Goal: Task Accomplishment & Management: Manage account settings

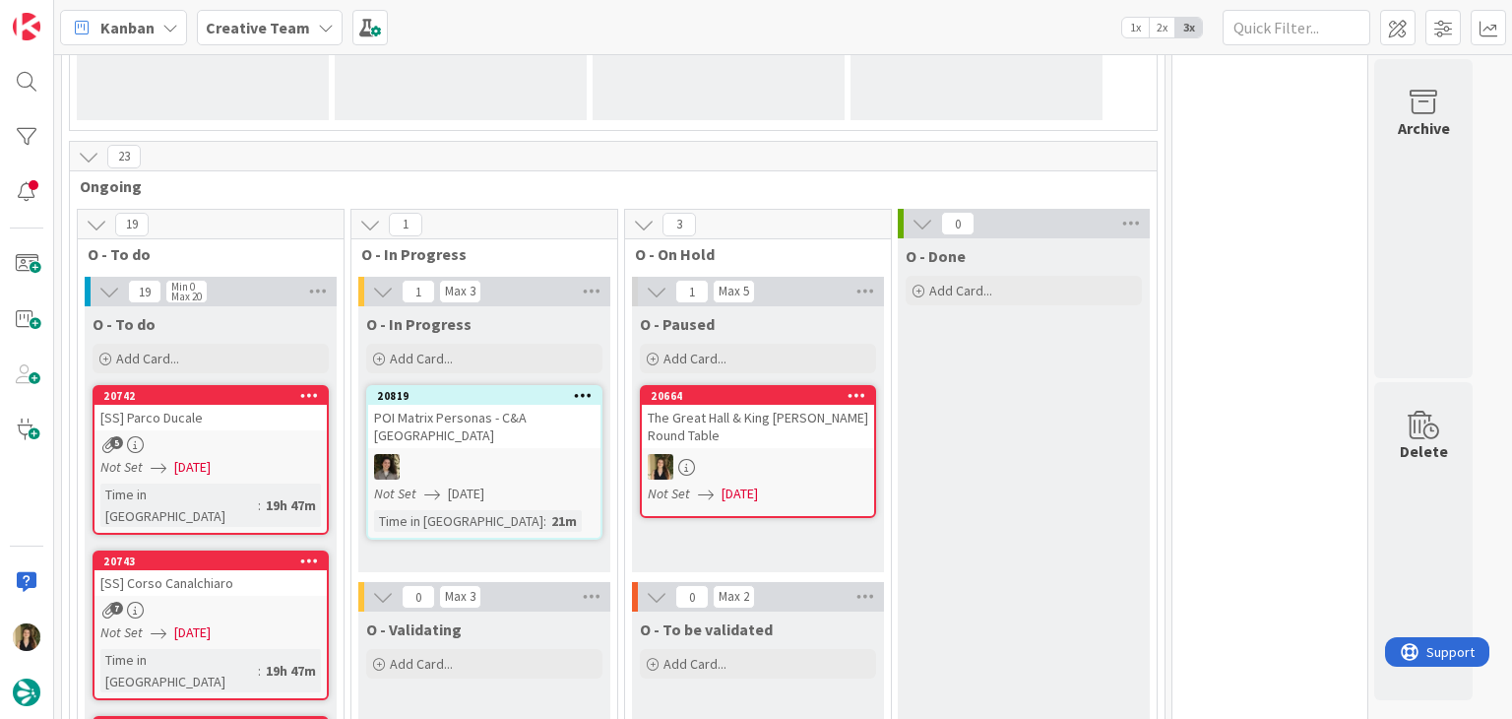
scroll to position [492, 0]
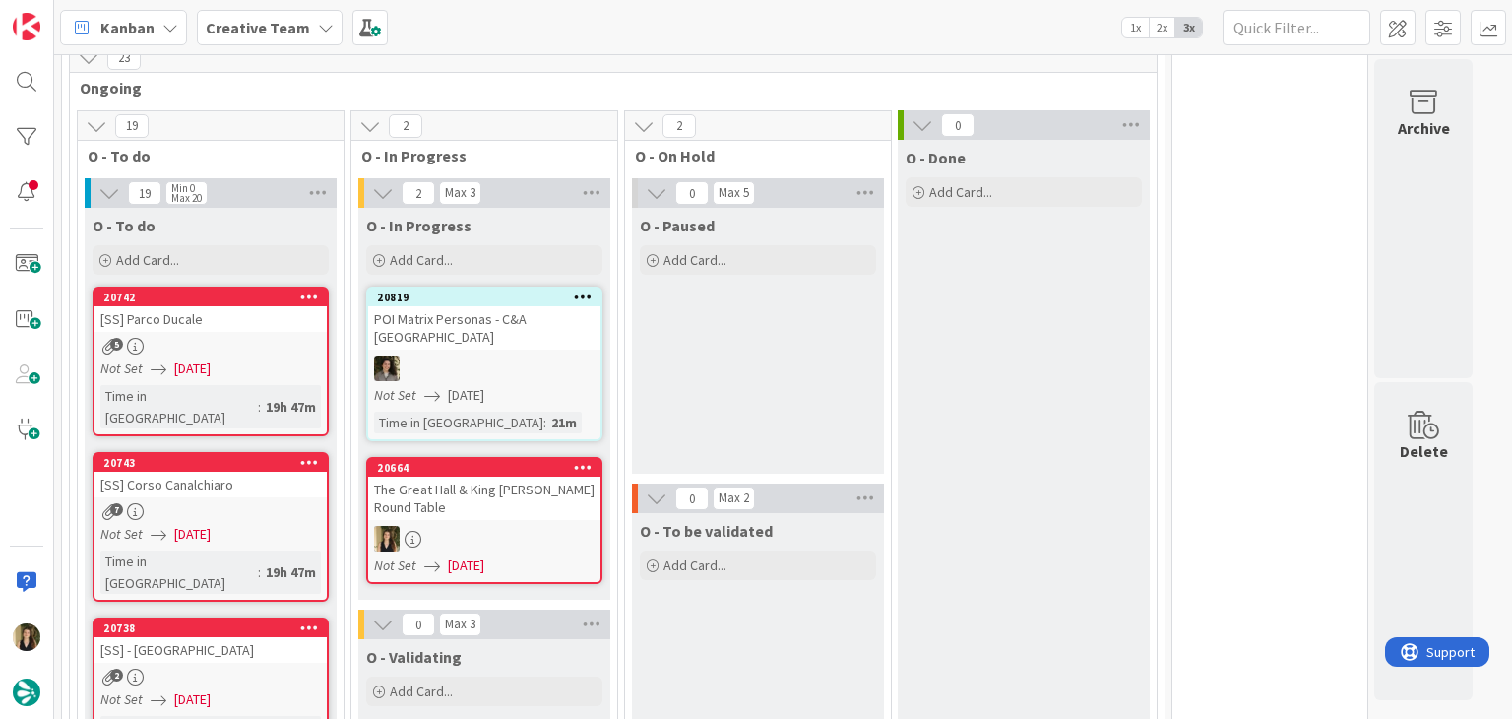
click at [550, 476] on div "The Great Hall & King Arthur’s Round Table" at bounding box center [484, 497] width 232 height 43
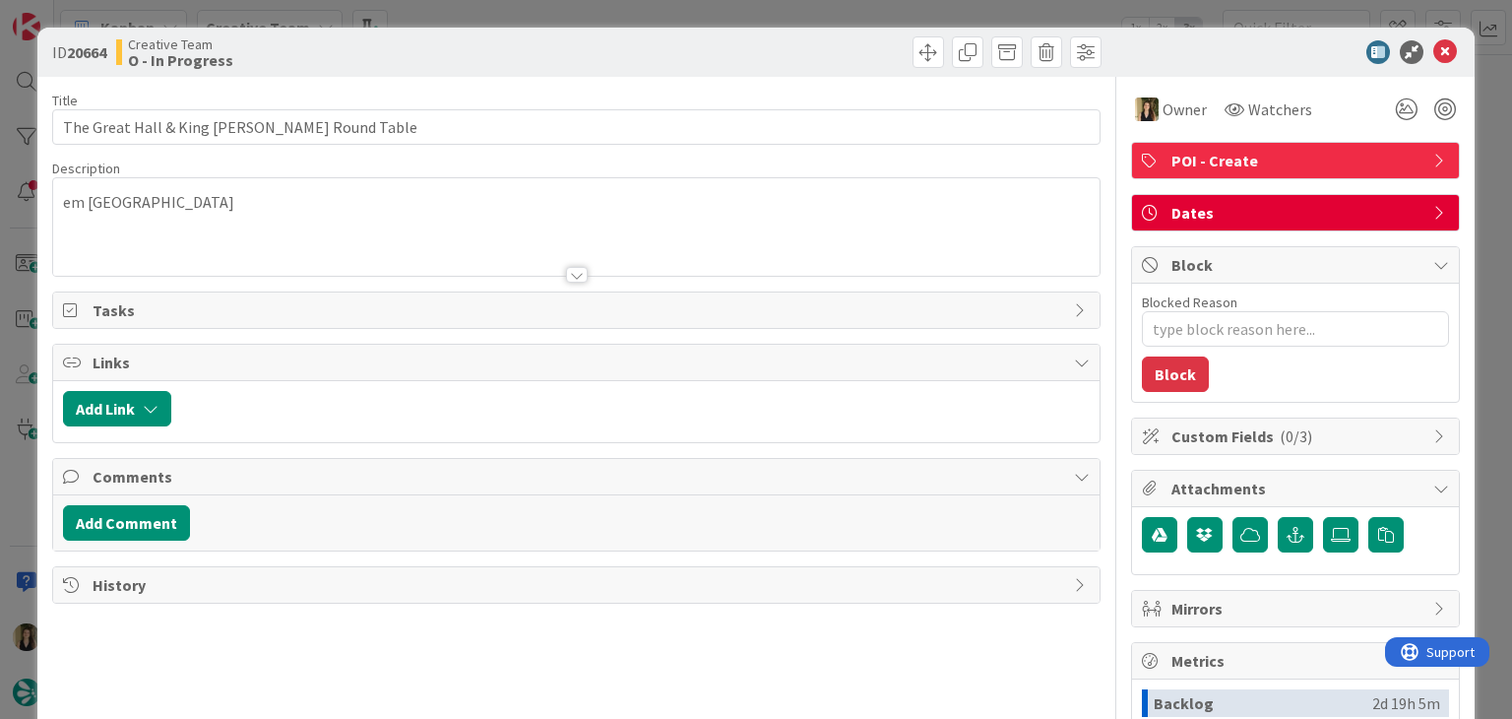
drag, startPoint x: 533, startPoint y: 33, endPoint x: 545, endPoint y: 2, distance: 34.0
click at [533, 34] on div "ID 20664 Creative Team O - In Progress" at bounding box center [755, 52] width 1436 height 49
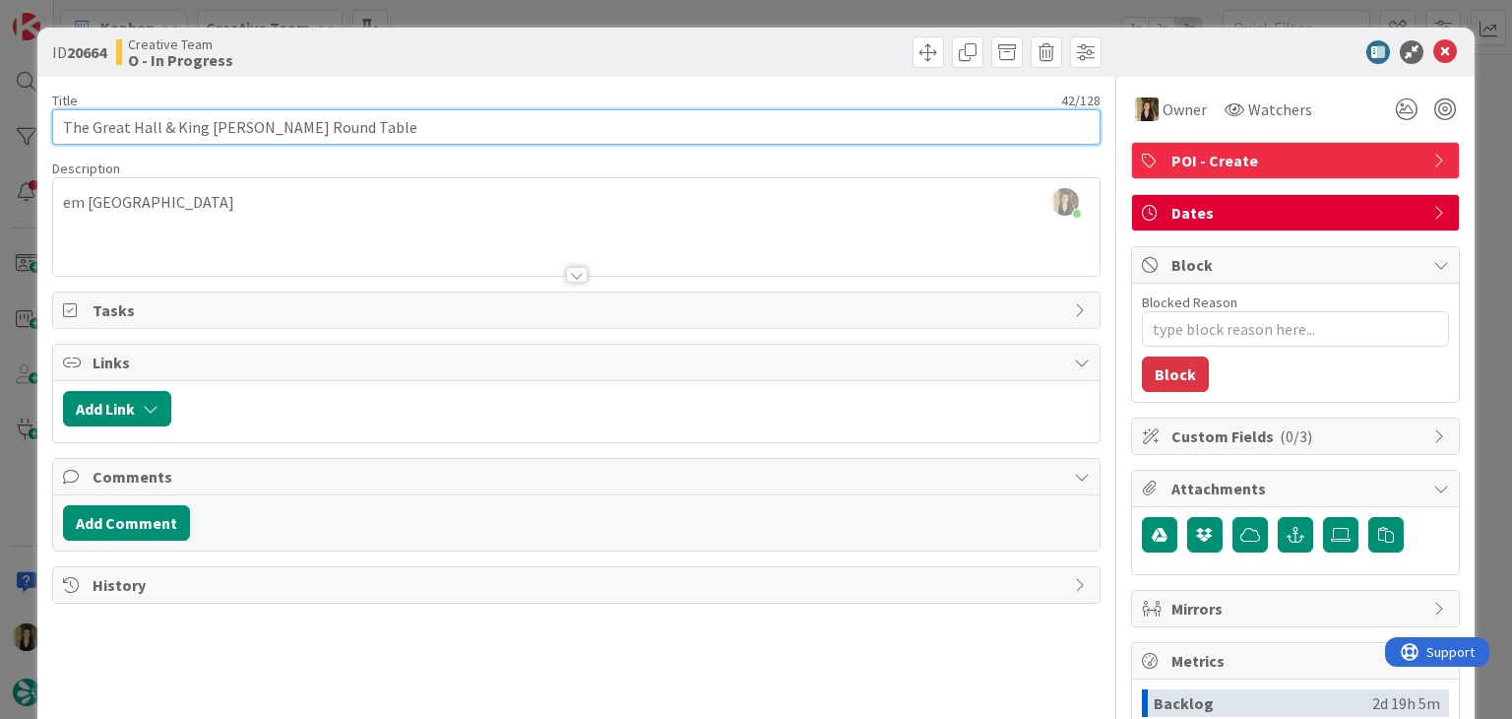
drag, startPoint x: 377, startPoint y: 132, endPoint x: 59, endPoint y: 122, distance: 318.1
click at [59, 122] on input "The Great Hall & King Arthur’s Round Table" at bounding box center [575, 126] width 1047 height 35
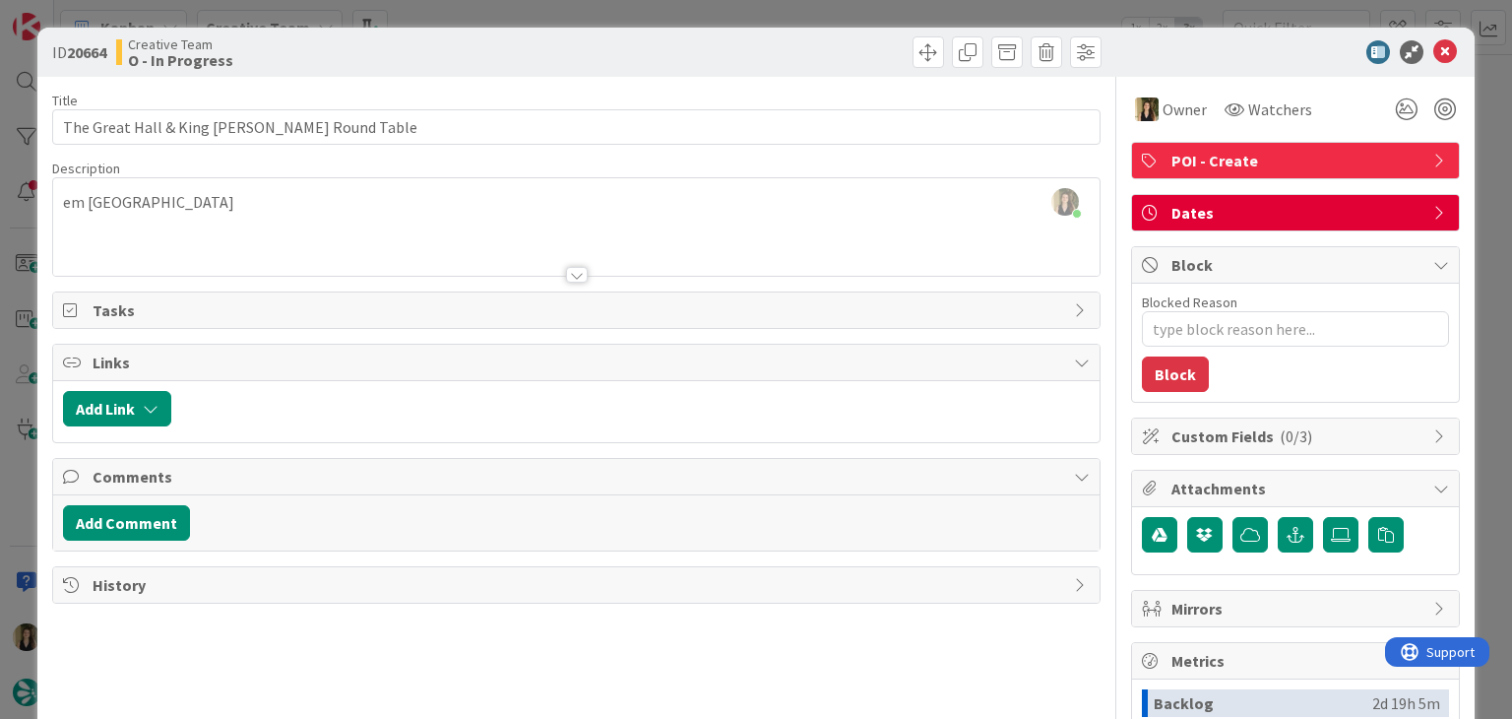
click at [623, 7] on div "ID 20664 Creative Team O - In Progress Title 42 / 128 The Great Hall & King Art…" at bounding box center [756, 359] width 1512 height 719
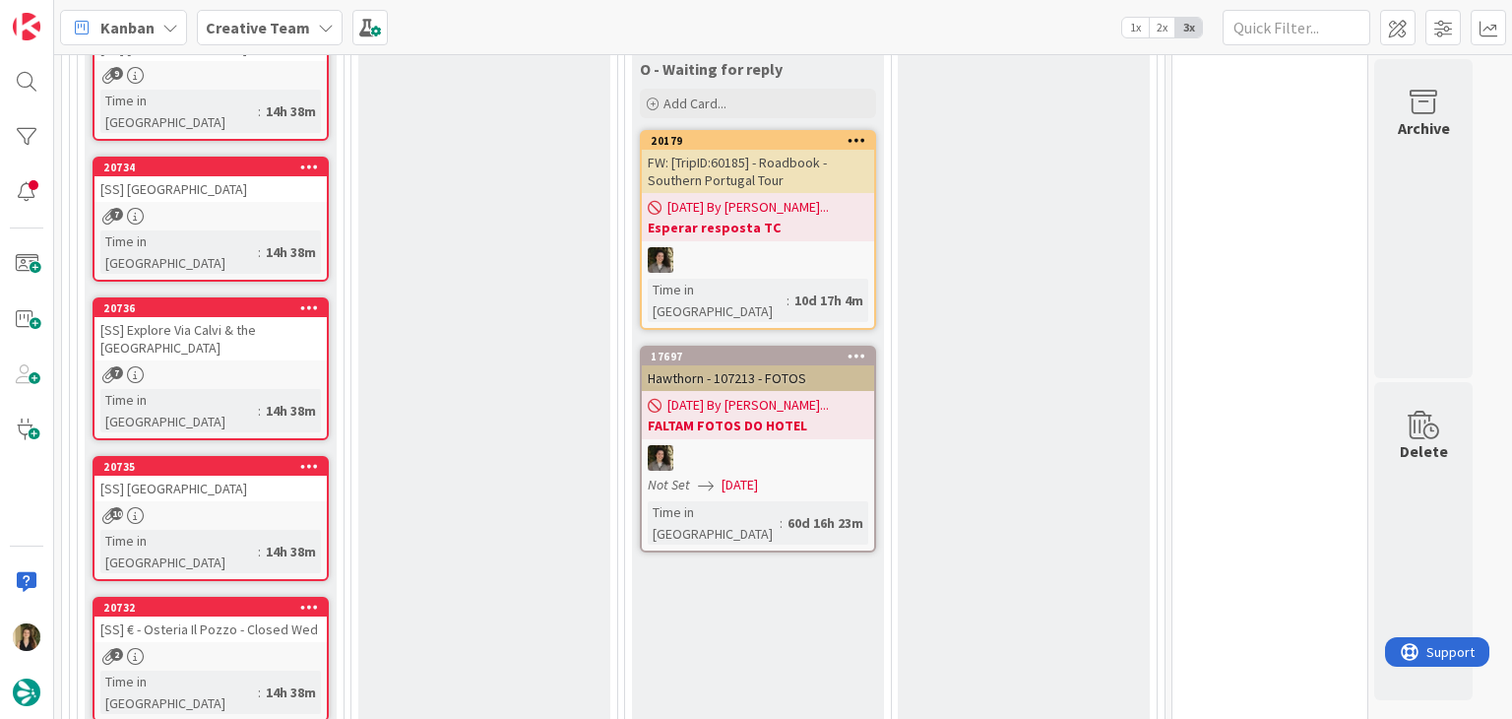
scroll to position [1378, 0]
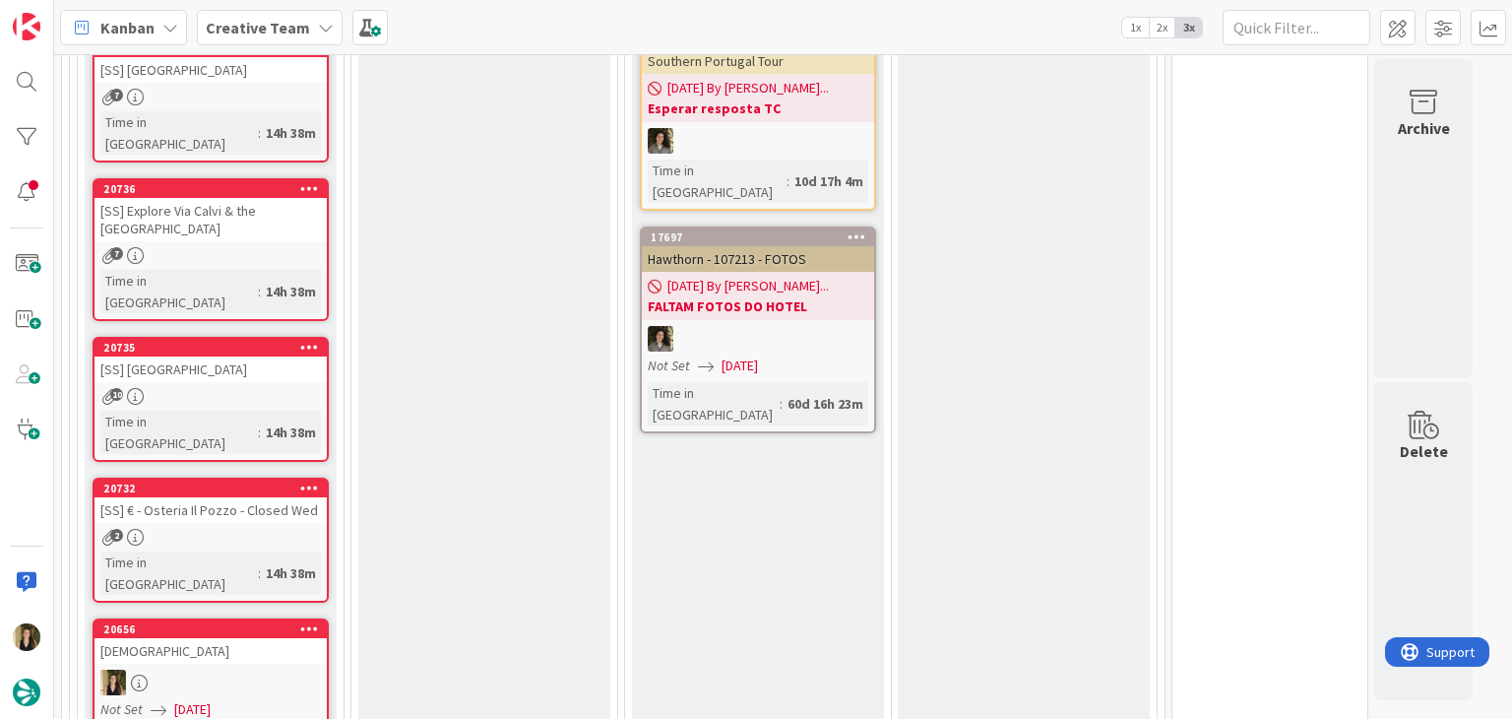
click at [240, 638] on div "St James’ Church" at bounding box center [210, 651] width 232 height 26
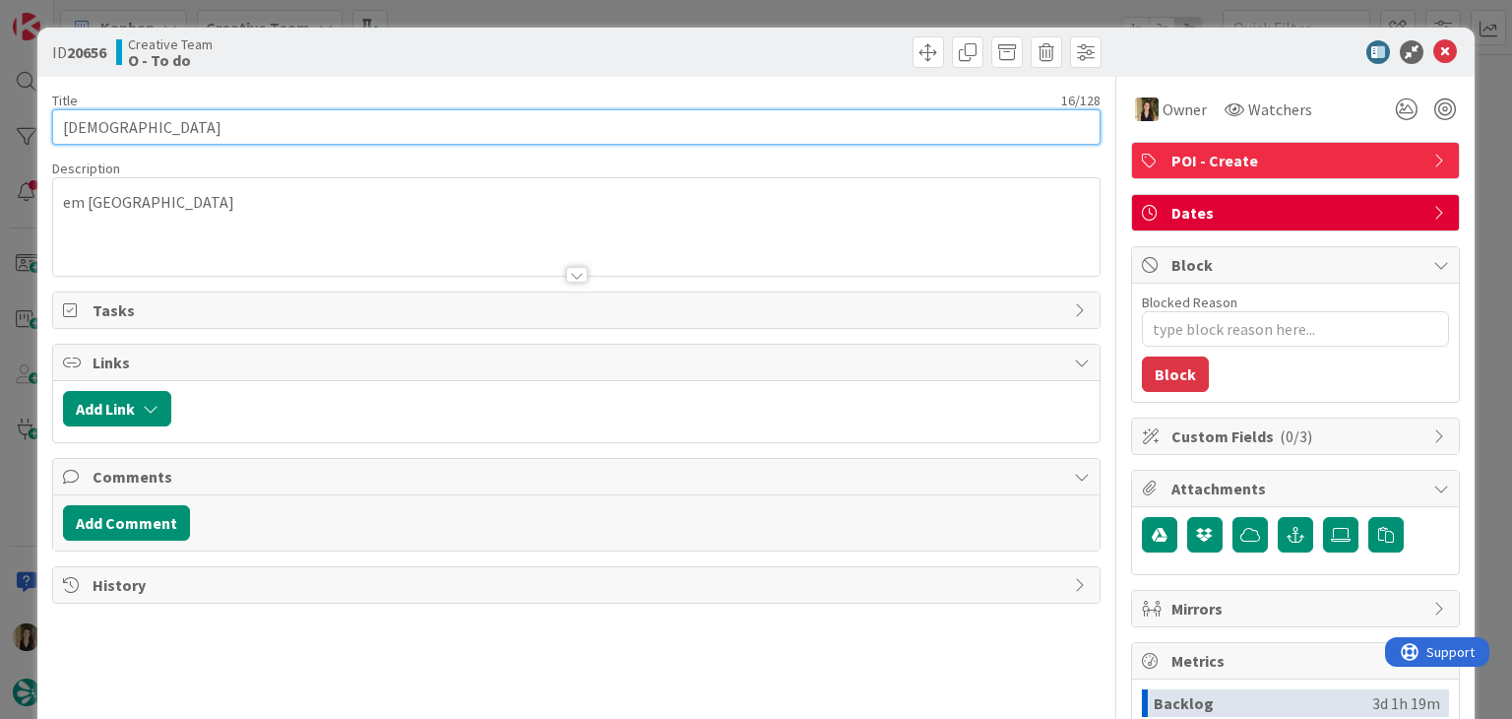
drag, startPoint x: 201, startPoint y: 123, endPoint x: -3, endPoint y: 144, distance: 204.8
click at [0, 144] on html "Kanban Creative Team 1x 2x 3x 44 Camembert 0 Expedite For critical and top prio…" at bounding box center [756, 359] width 1512 height 719
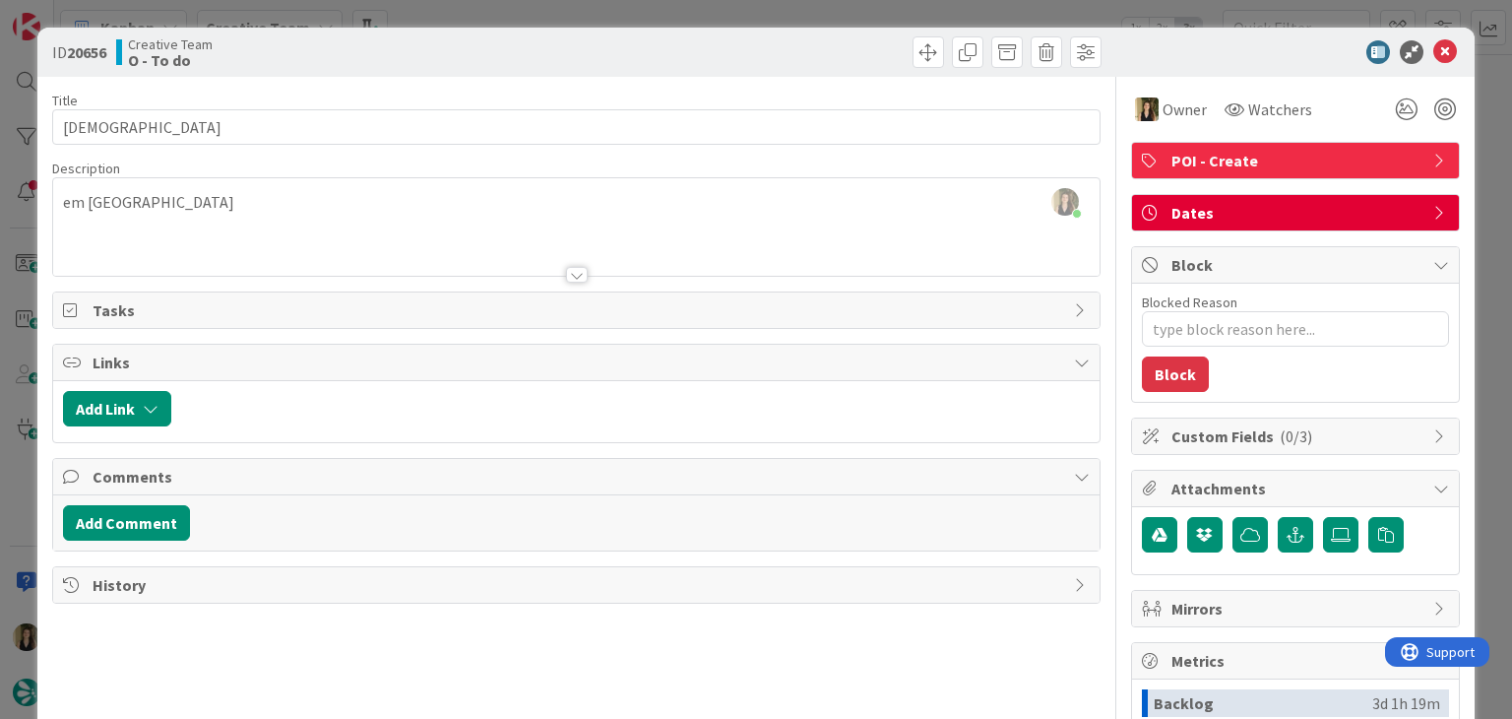
click at [470, 60] on div "Creative Team O - To do" at bounding box center [344, 51] width 456 height 31
click at [523, 7] on div "ID 20656 Creative Team O - To do Title 16 / 128 St James’ Church Description So…" at bounding box center [756, 359] width 1512 height 719
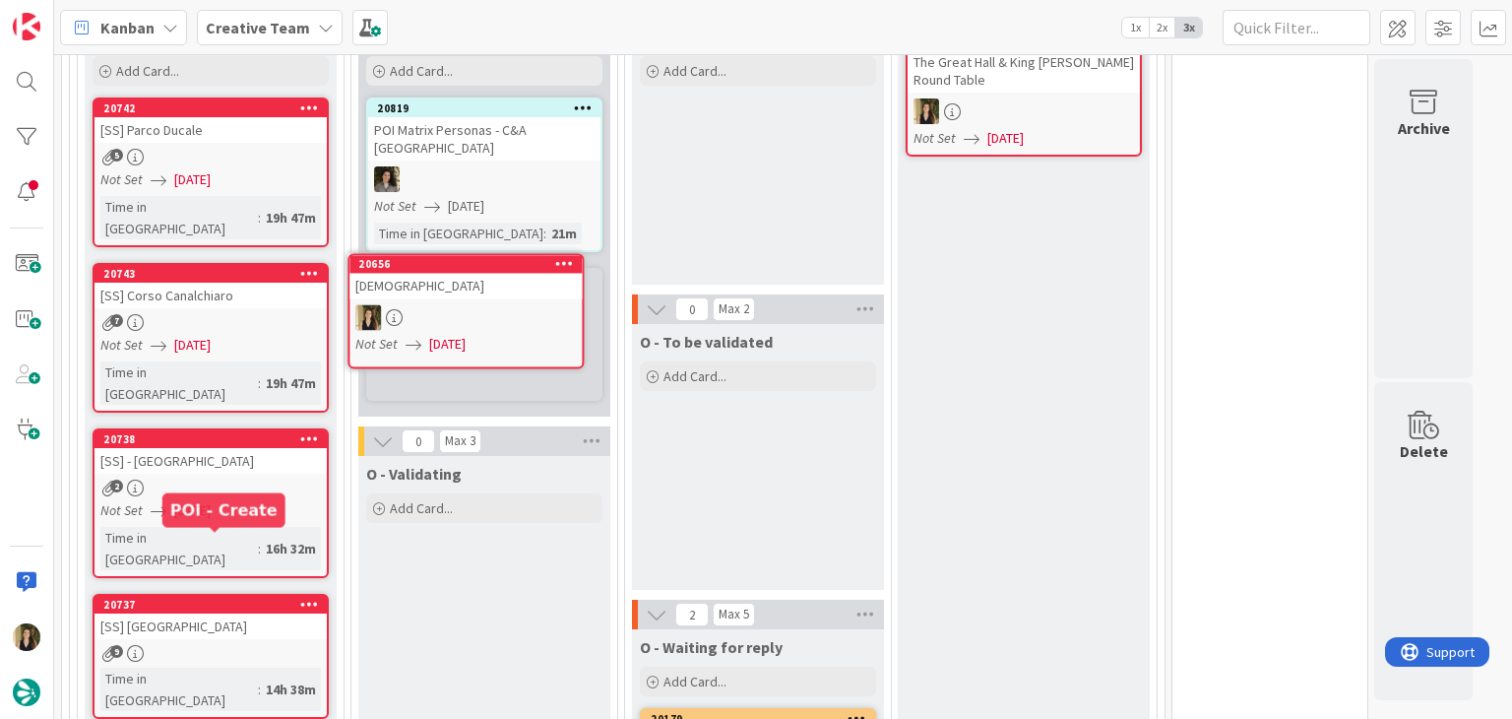
scroll to position [663, 0]
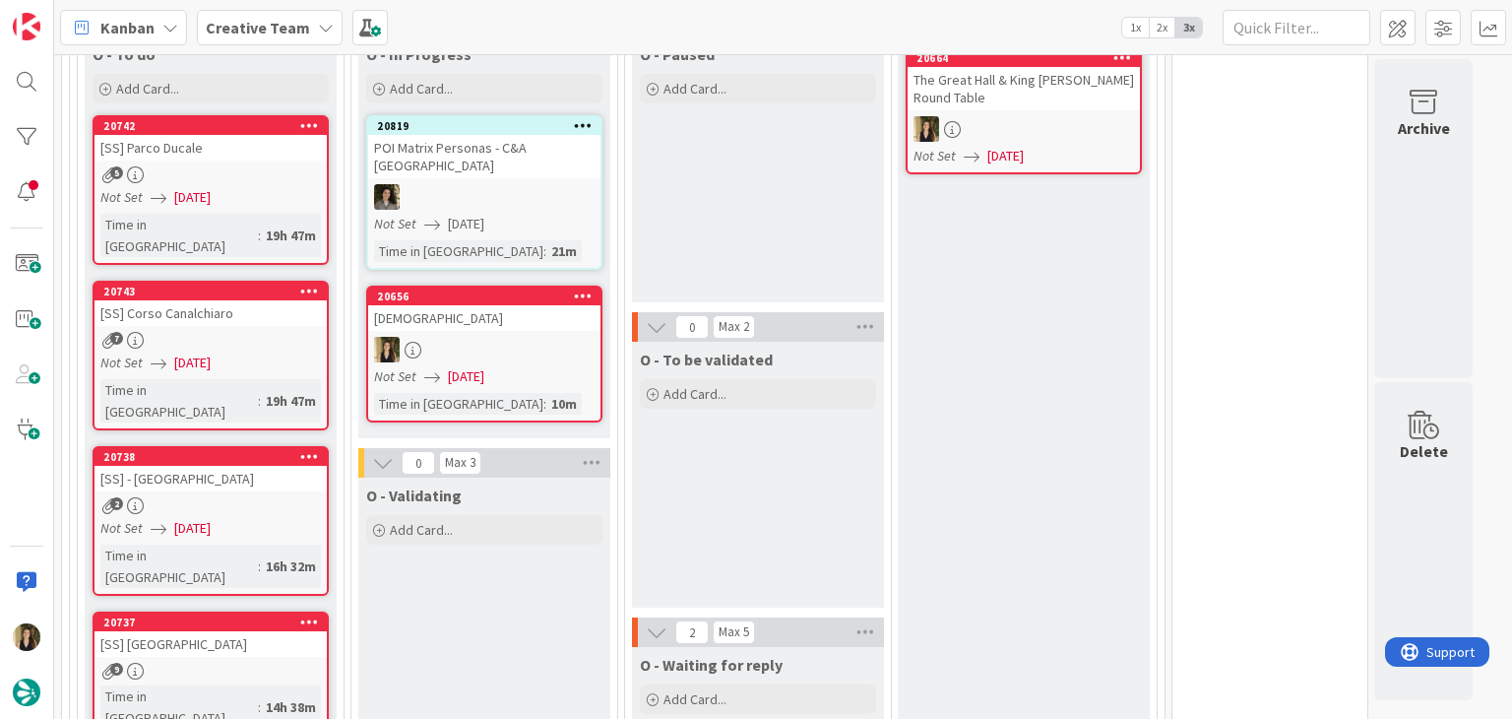
click at [695, 229] on div "O - Paused Add Card..." at bounding box center [758, 169] width 252 height 266
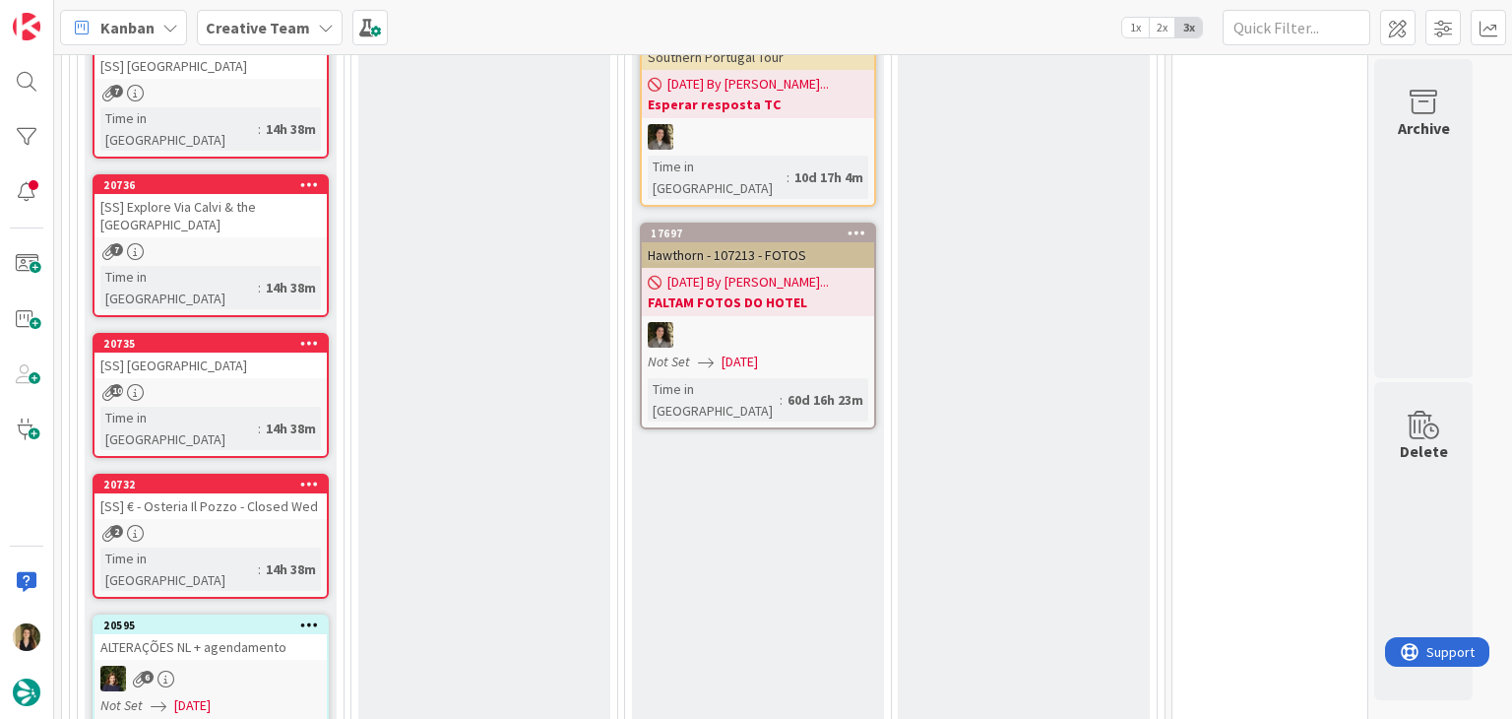
scroll to position [1549, 0]
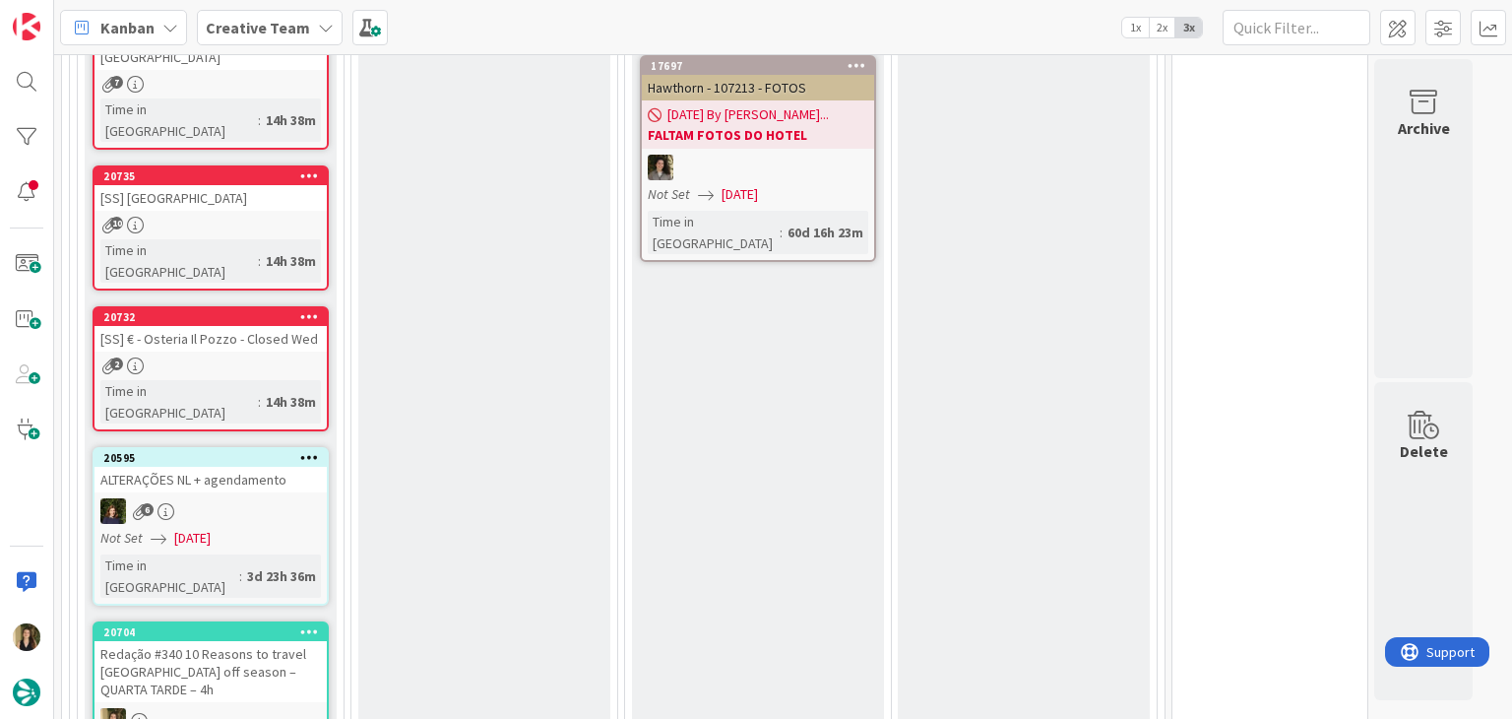
click at [288, 357] on div "2" at bounding box center [210, 365] width 232 height 17
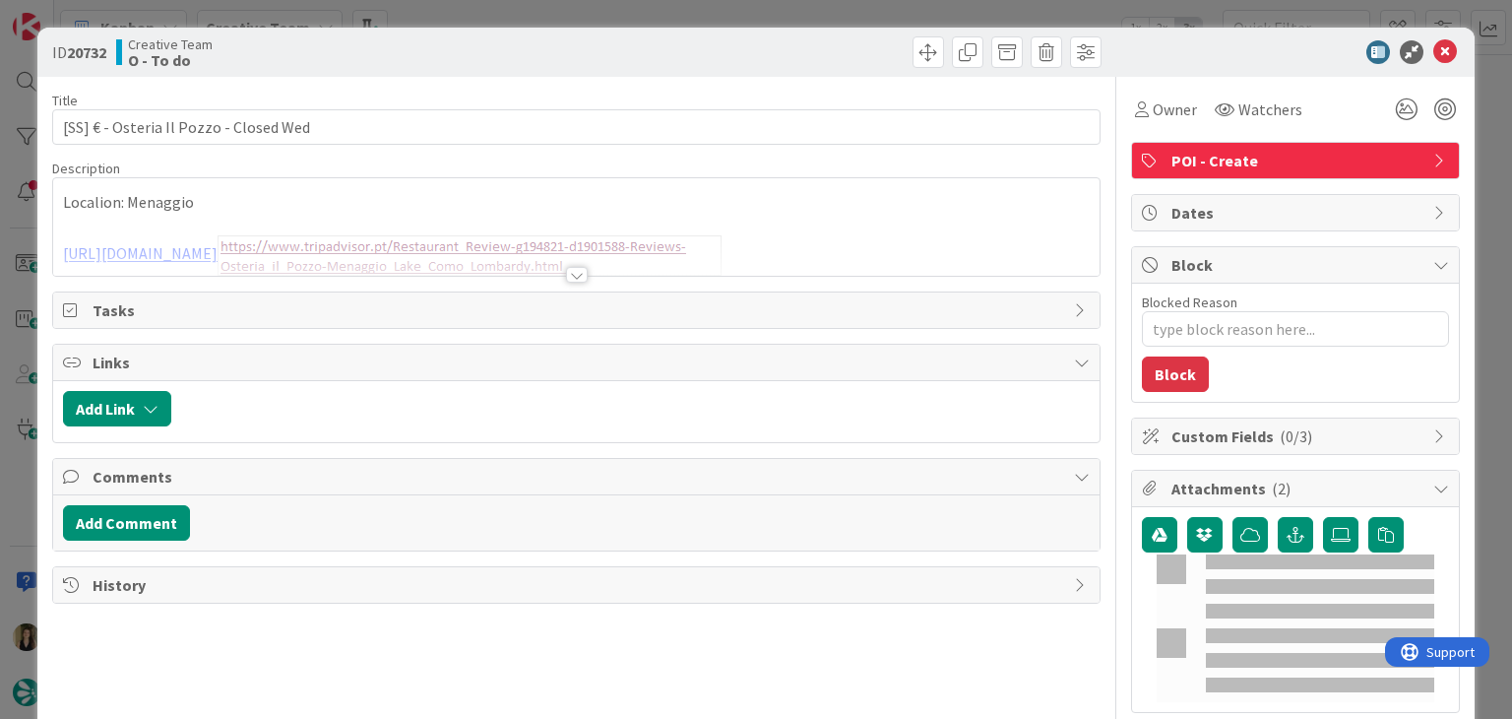
type textarea "x"
type input "[SS] € - Osteria Il Pozzo - Closed Wed"
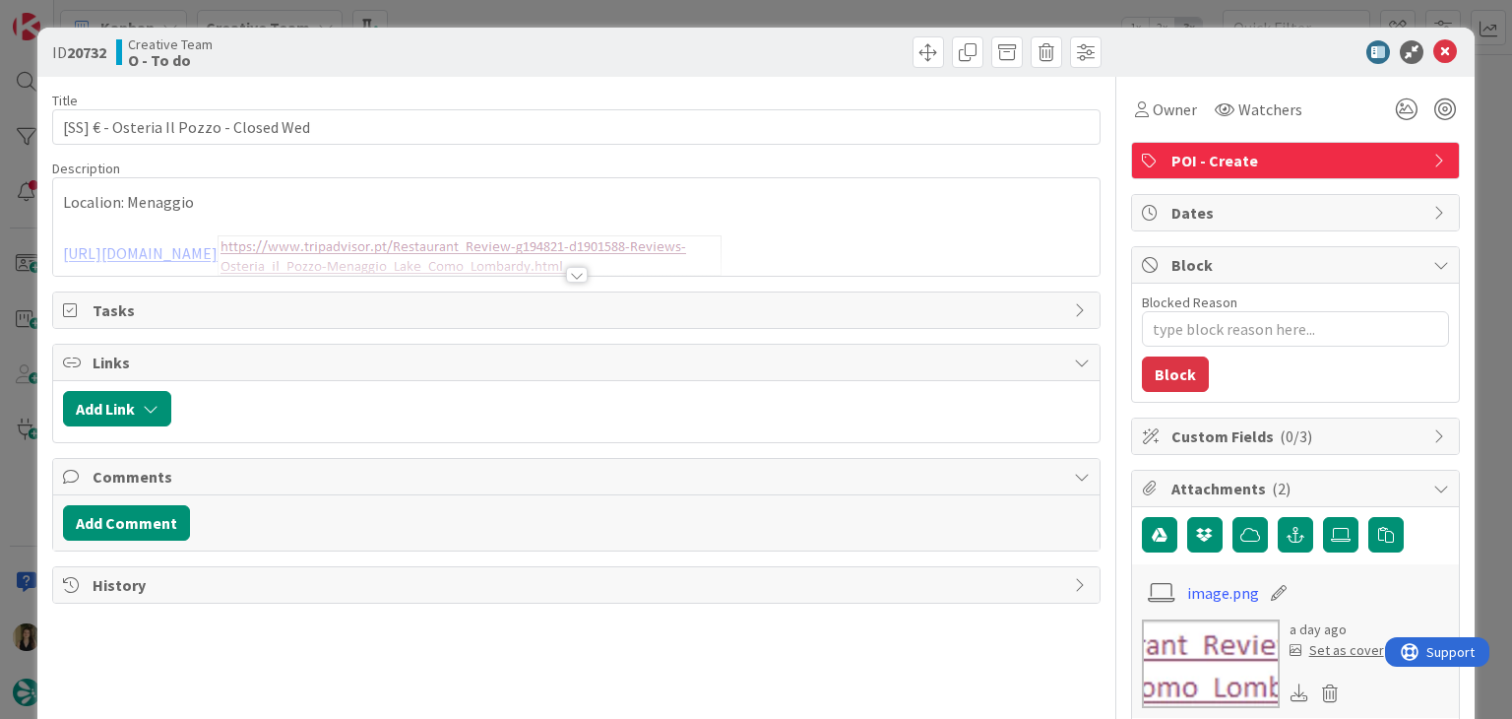
type textarea "x"
type input "[SS] € - Osteria Il Pozzo - Closed Wed"
click at [566, 275] on div at bounding box center [577, 275] width 22 height 16
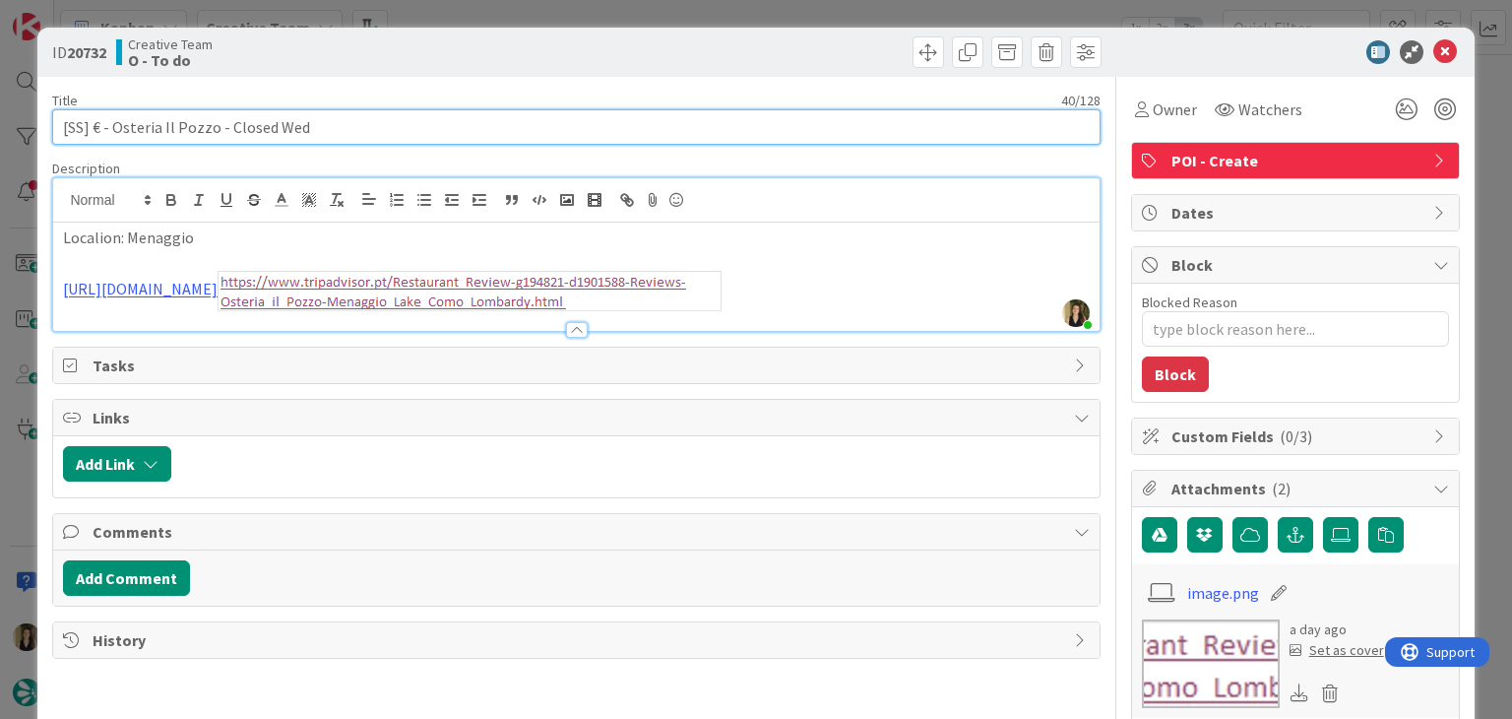
drag, startPoint x: 211, startPoint y: 130, endPoint x: 186, endPoint y: 107, distance: 33.4
click at [115, 123] on input "[SS] € - Osteria Il Pozzo - Closed Wed" at bounding box center [575, 126] width 1047 height 35
drag, startPoint x: 322, startPoint y: 130, endPoint x: 56, endPoint y: 122, distance: 265.9
click at [52, 126] on input "[SS] € - Osteria Il Pozzo - Closed Wed" at bounding box center [575, 126] width 1047 height 35
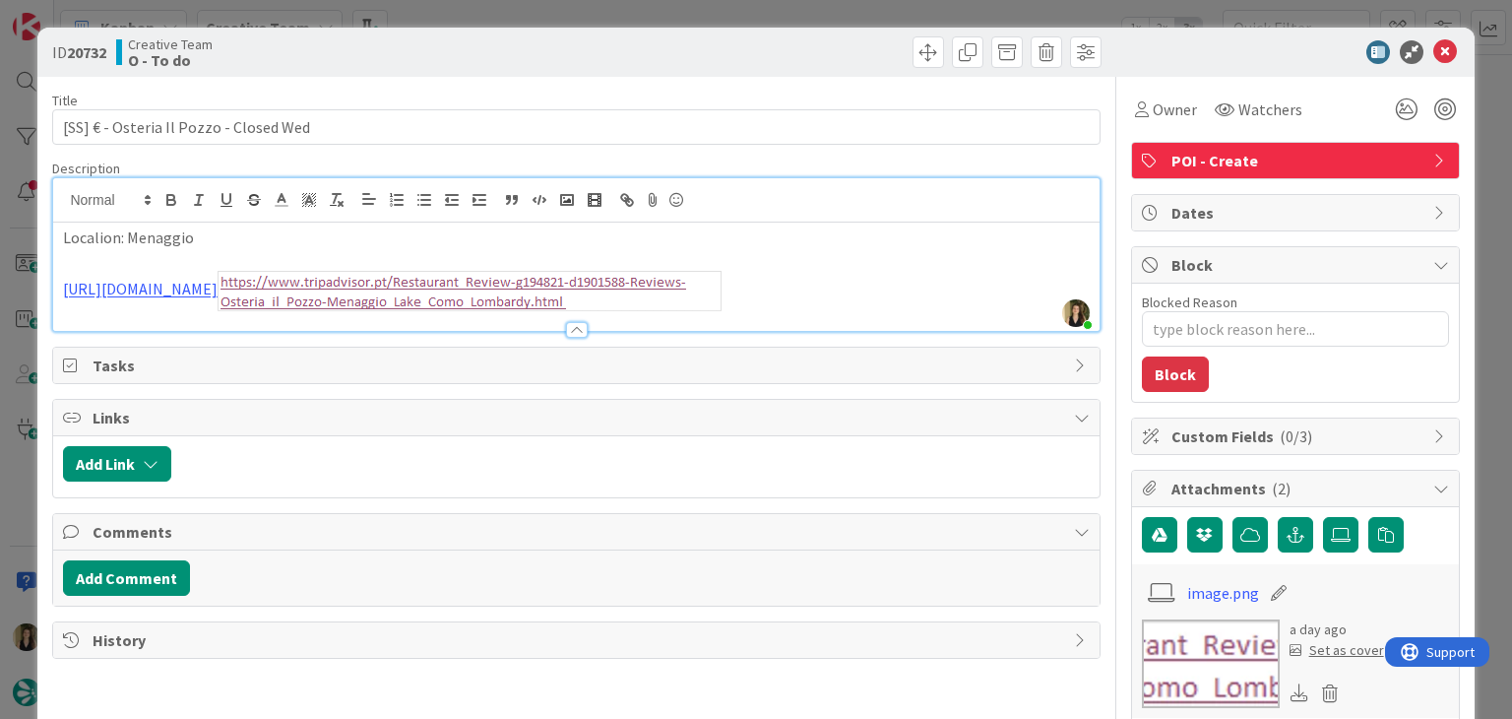
click at [496, 17] on div "ID 20732 Creative Team O - To do Title 40 / 128 [SS] € - Osteria Il Pozzo - Clo…" at bounding box center [756, 359] width 1512 height 719
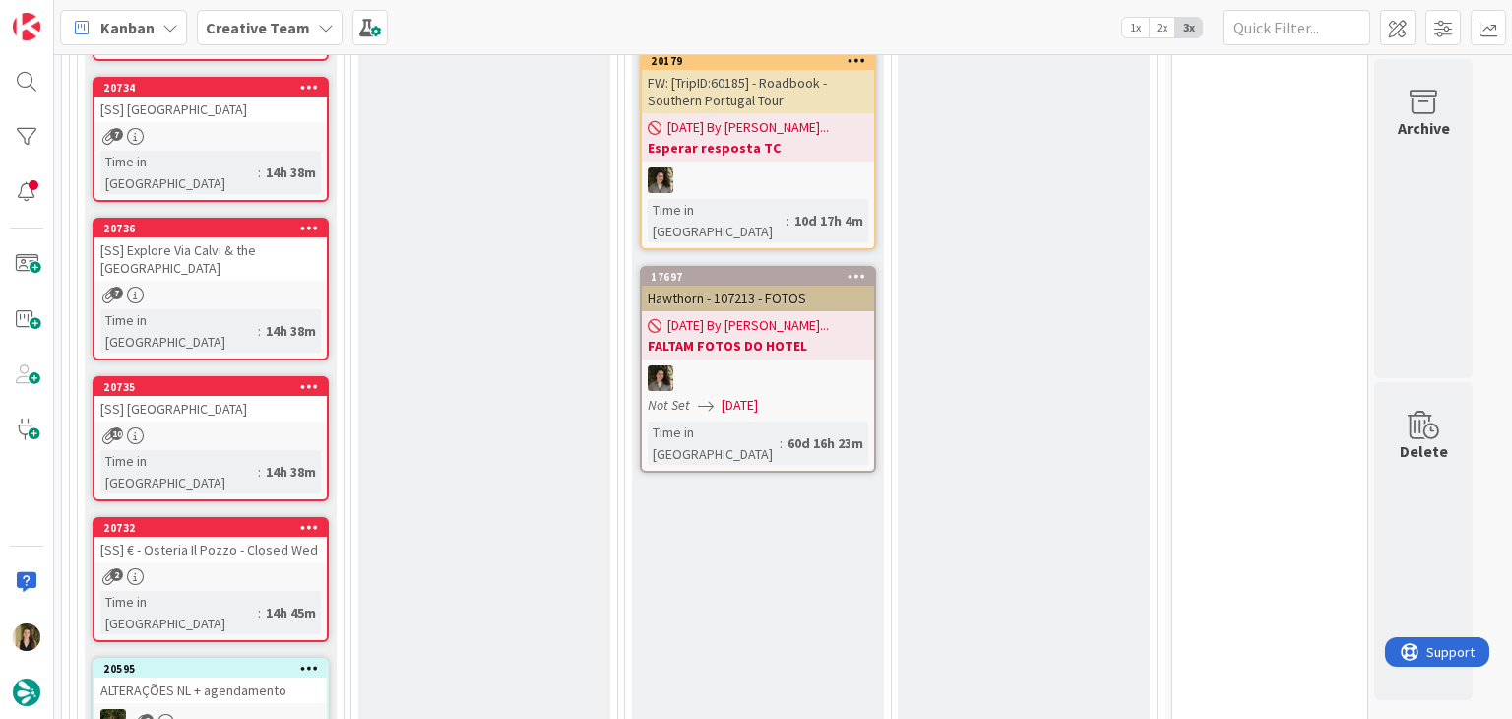
scroll to position [1352, 0]
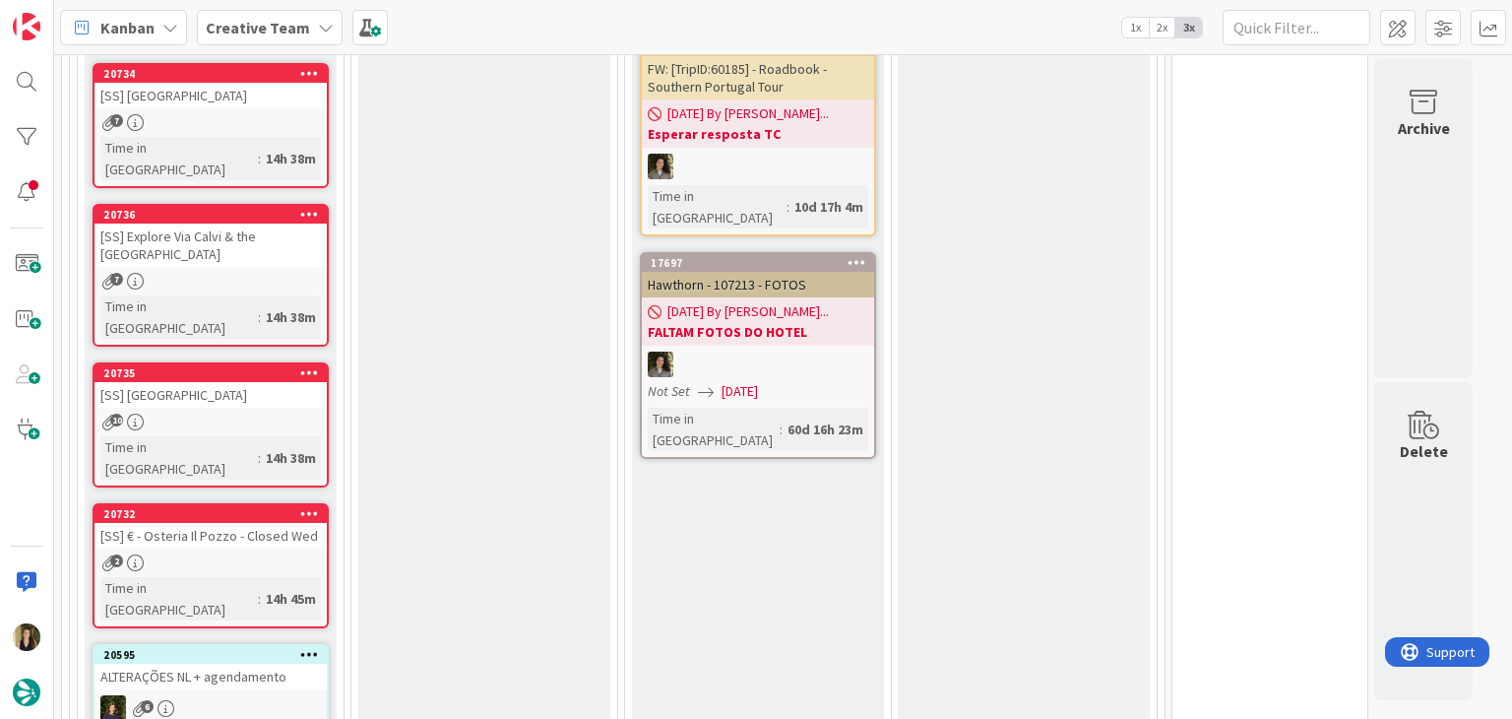
click at [253, 554] on div "2" at bounding box center [210, 562] width 232 height 17
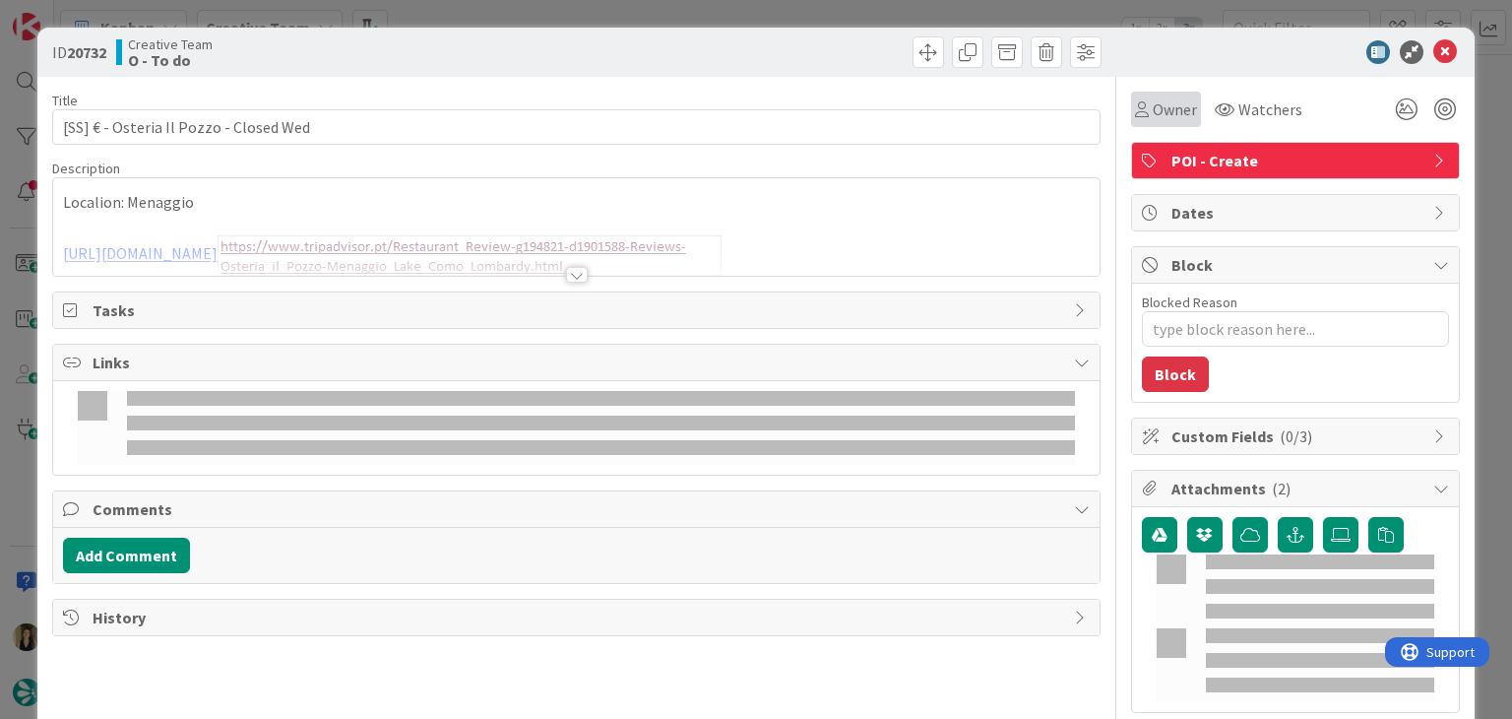
type textarea "x"
type input "[SS] € - Osteria Il Pozzo - Closed Wed"
type textarea "x"
type input "[SS] € - Osteria Il Pozzo - Closed Wed"
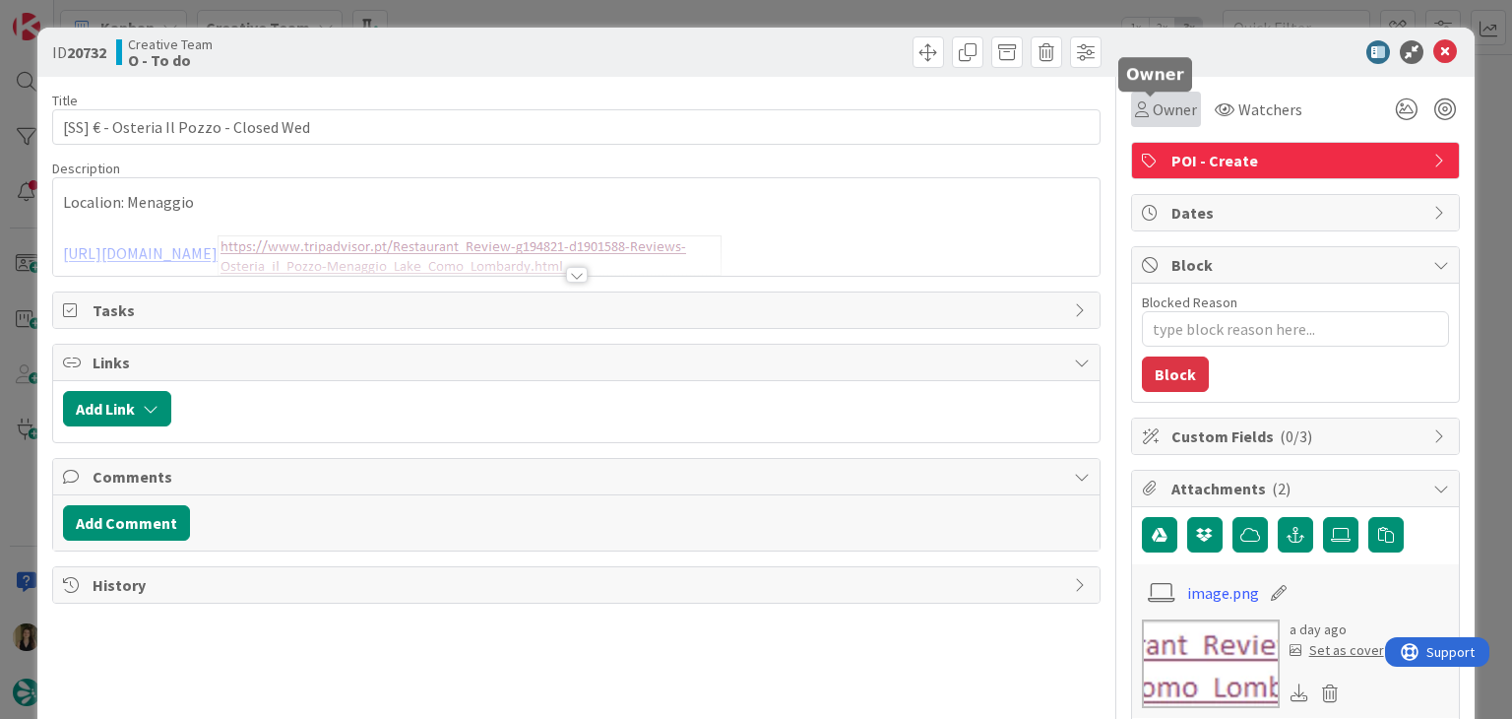
type textarea "x"
type input "[SS] € - Osteria Il Pozzo - Closed Wed"
click at [1135, 115] on icon at bounding box center [1142, 109] width 14 height 16
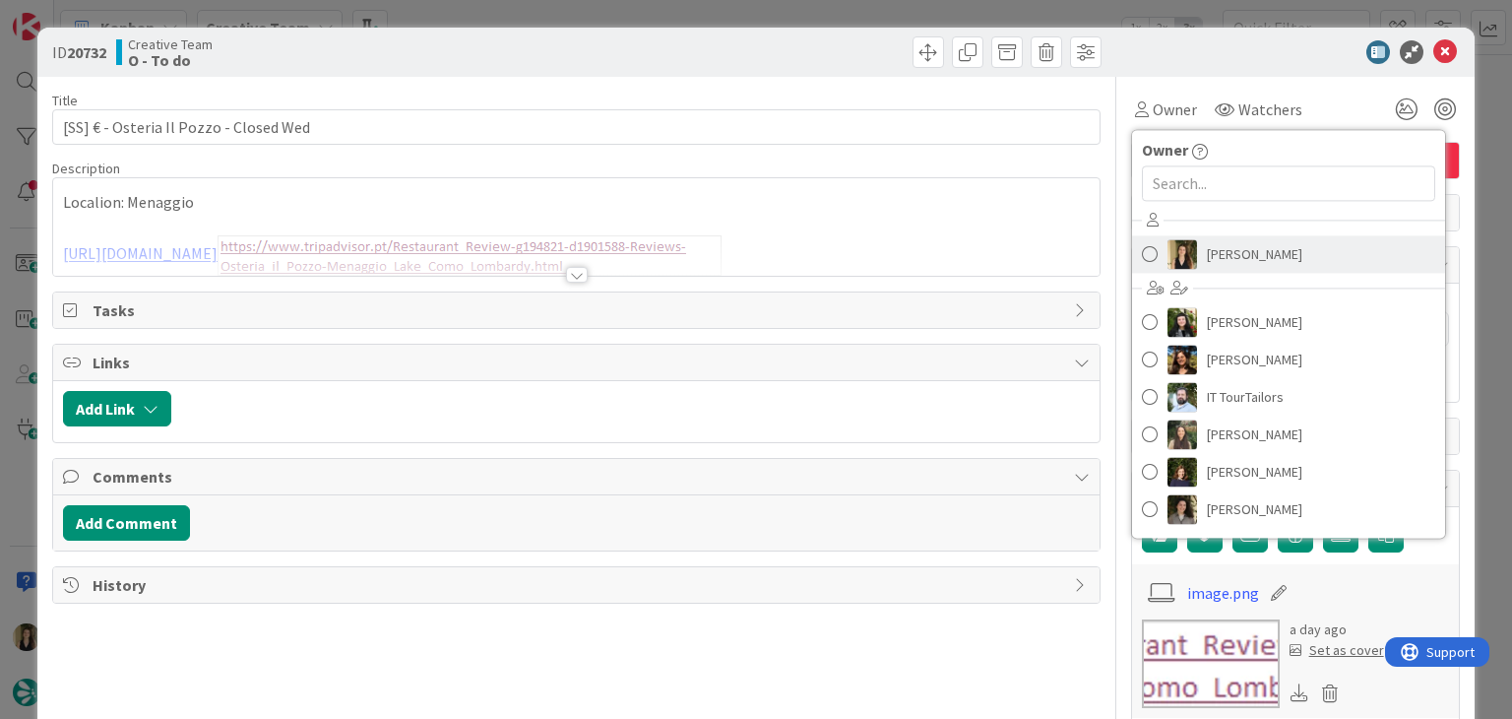
click at [1240, 261] on span "Sofia Palma" at bounding box center [1254, 254] width 95 height 30
type textarea "x"
type input "[SS] € - Osteria Il Pozzo - Closed Wed"
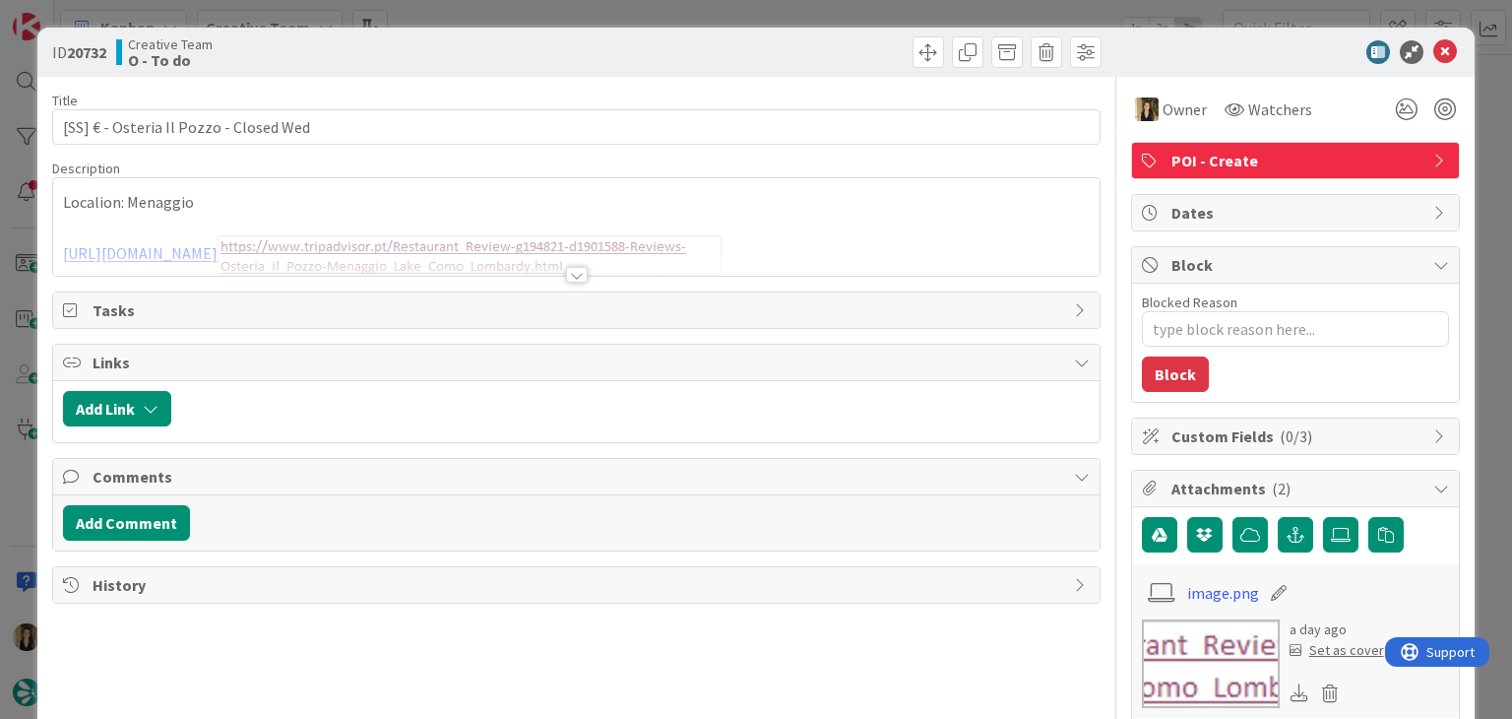
type textarea "x"
type input "[SS] € - Osteria Il Pozzo - Closed Wed"
click at [718, 55] on div at bounding box center [842, 51] width 520 height 31
click at [711, 17] on div "ID 20732 Creative Team O - To do Title 40 / 128 [SS] € - Osteria Il Pozzo - Clo…" at bounding box center [756, 359] width 1512 height 719
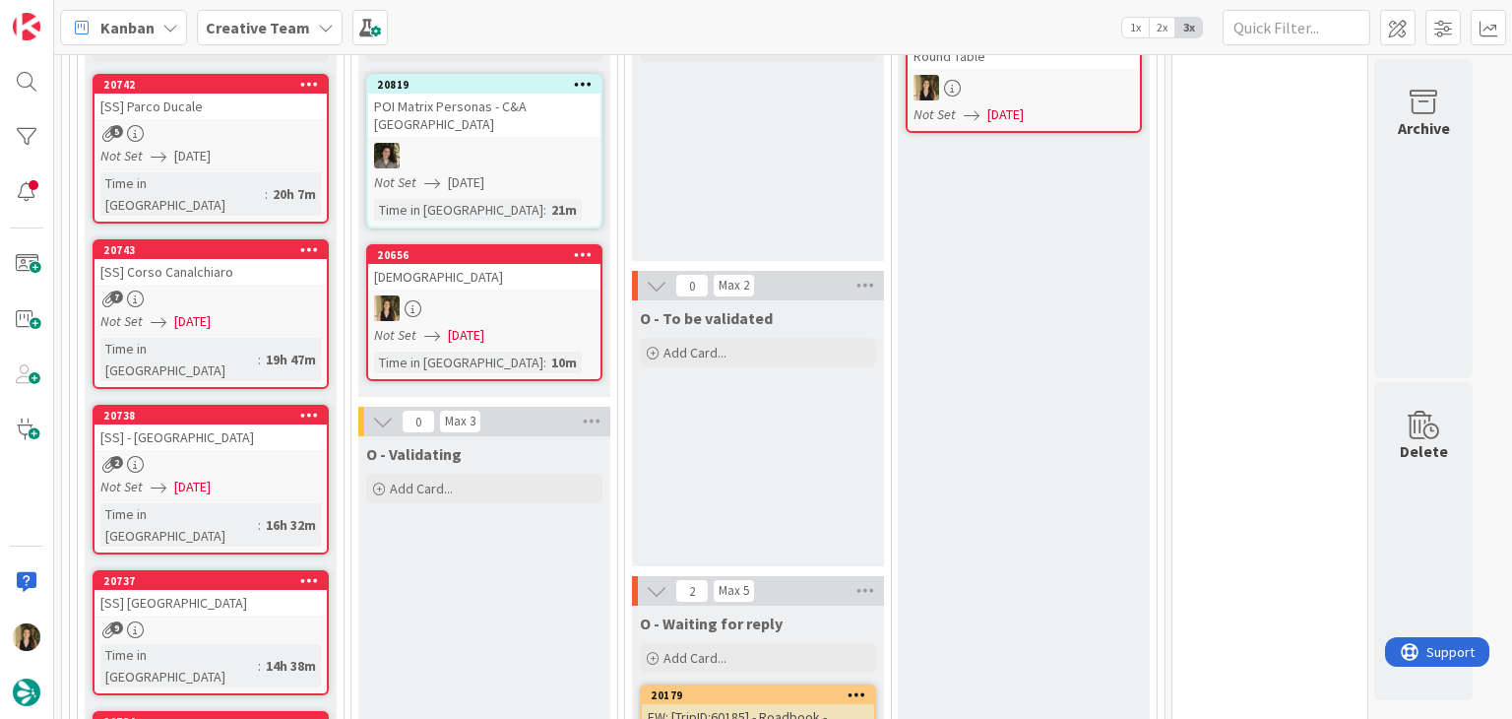
scroll to position [565, 0]
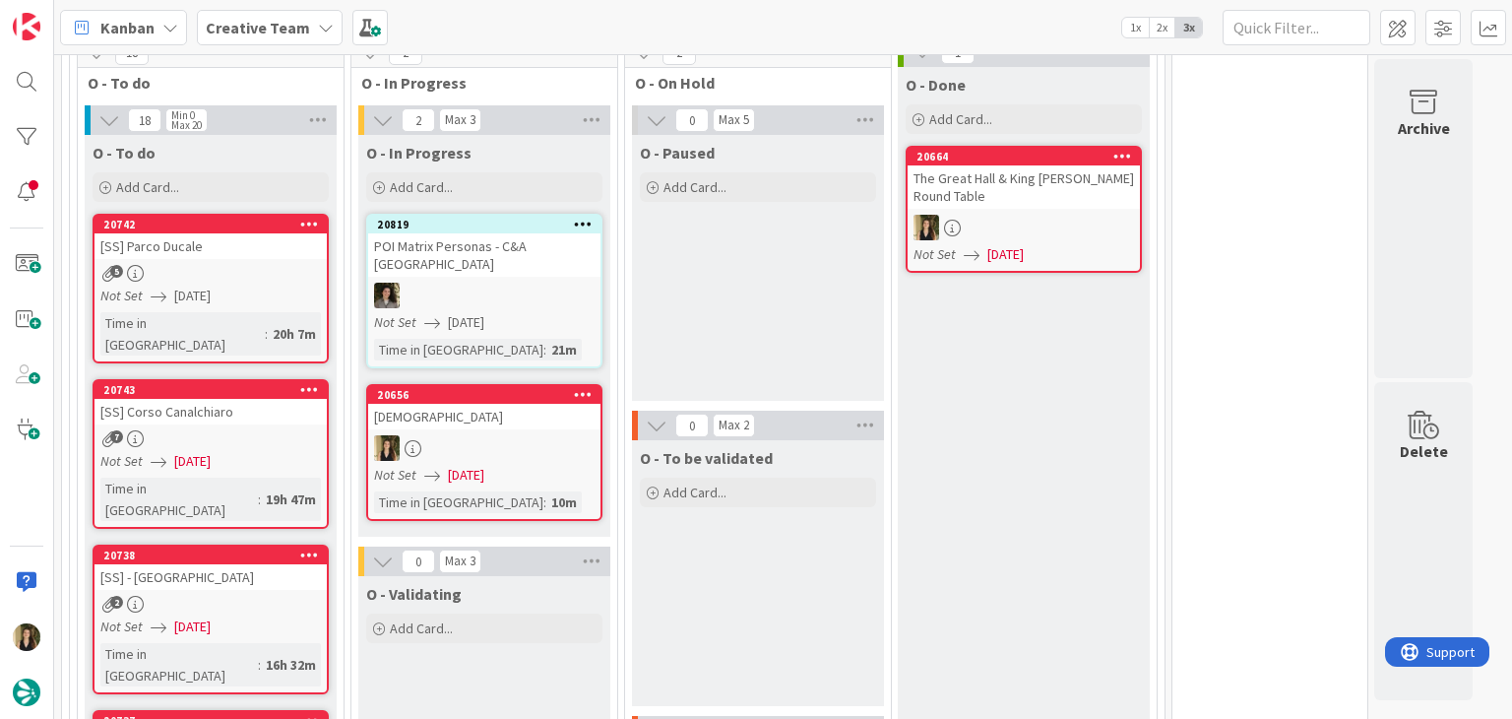
click at [516, 439] on div at bounding box center [484, 448] width 232 height 26
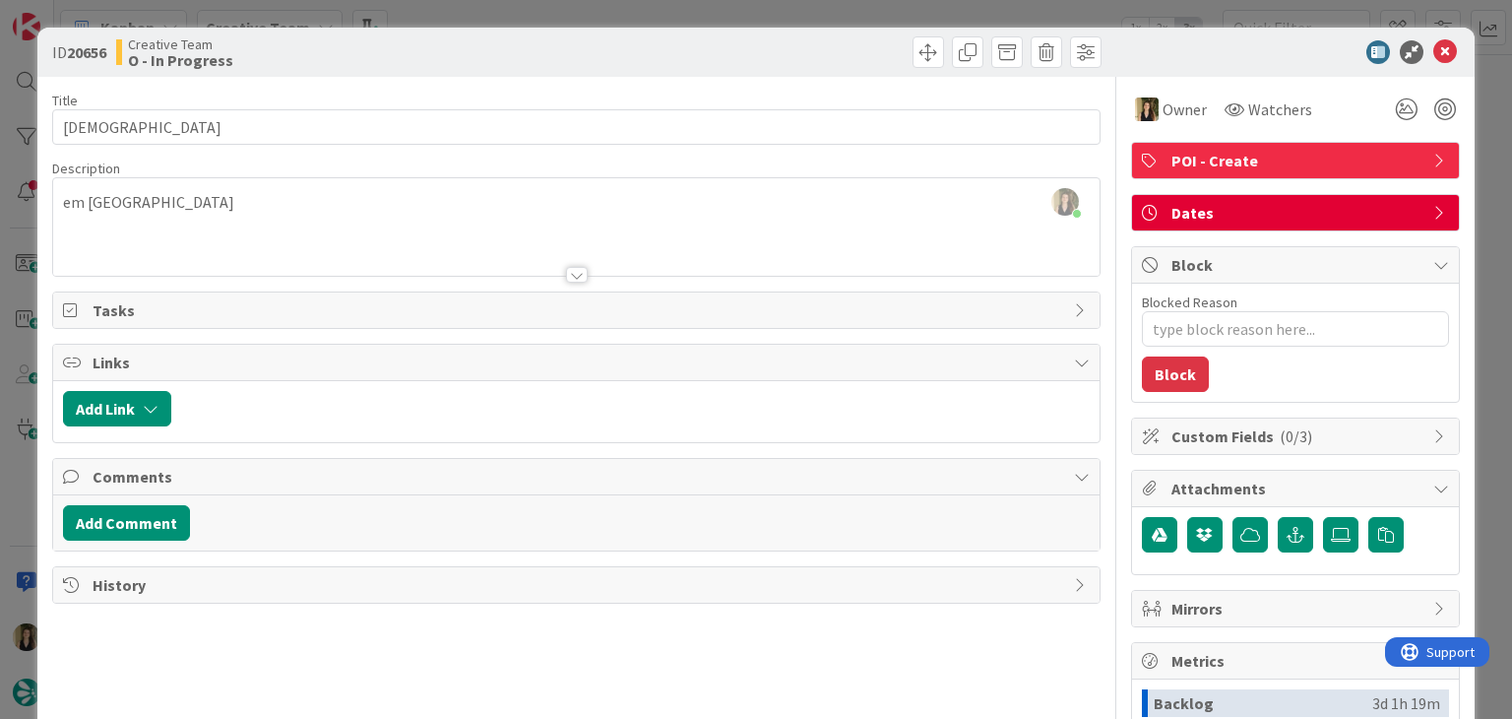
drag, startPoint x: 651, startPoint y: 58, endPoint x: 641, endPoint y: 36, distance: 23.8
click at [649, 56] on div at bounding box center [842, 51] width 520 height 31
click at [634, 16] on div "ID 20656 Creative Team O - In Progress Title 16 / 128 St James’ Church Descript…" at bounding box center [756, 359] width 1512 height 719
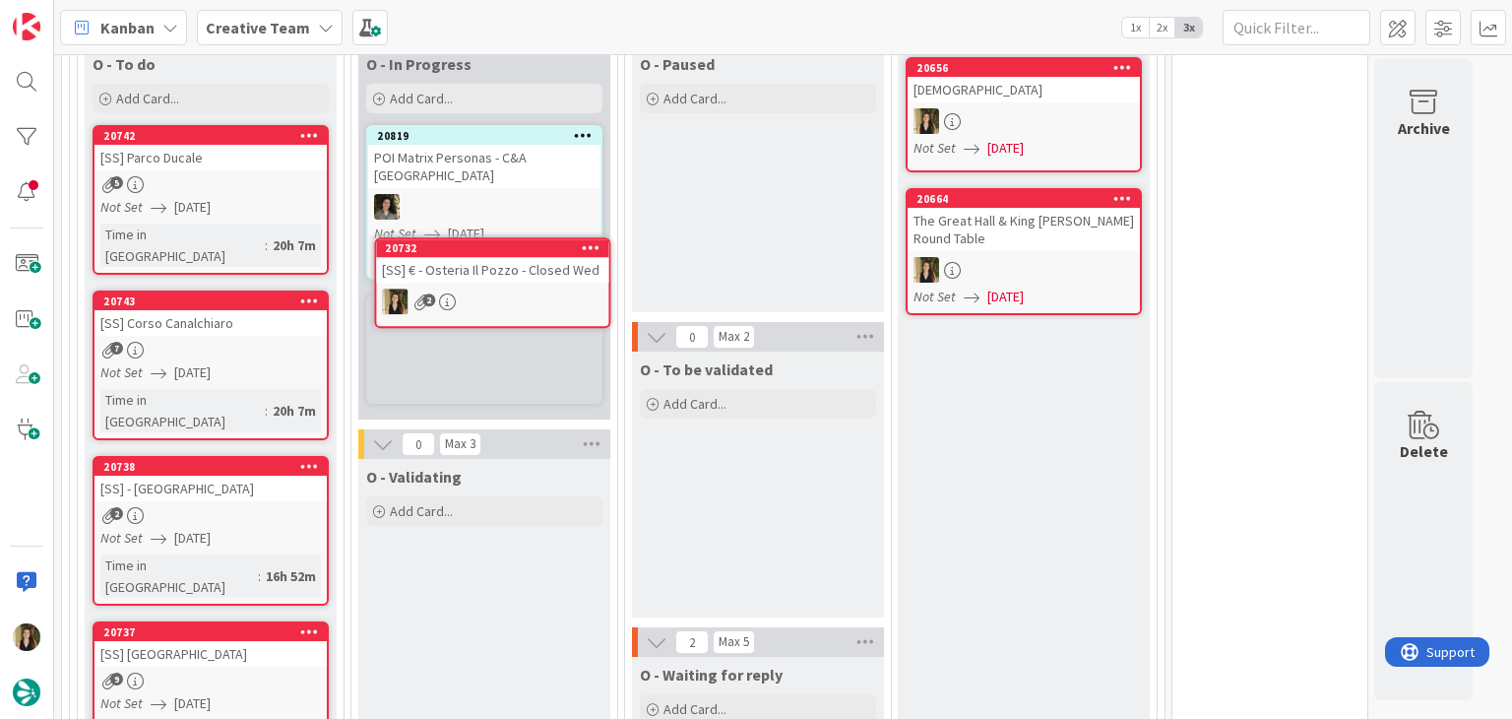
scroll to position [633, 0]
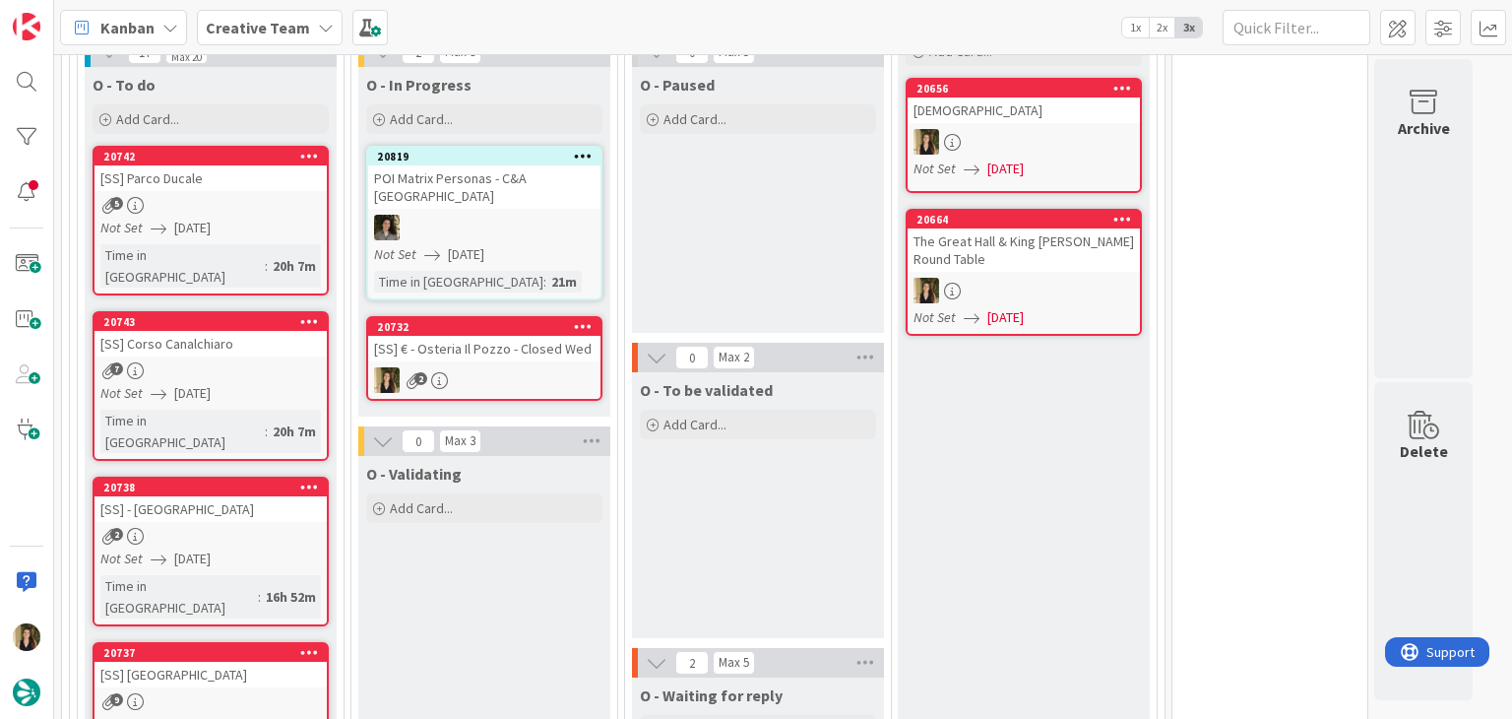
click at [759, 242] on div "O - Paused Add Card..." at bounding box center [758, 200] width 252 height 266
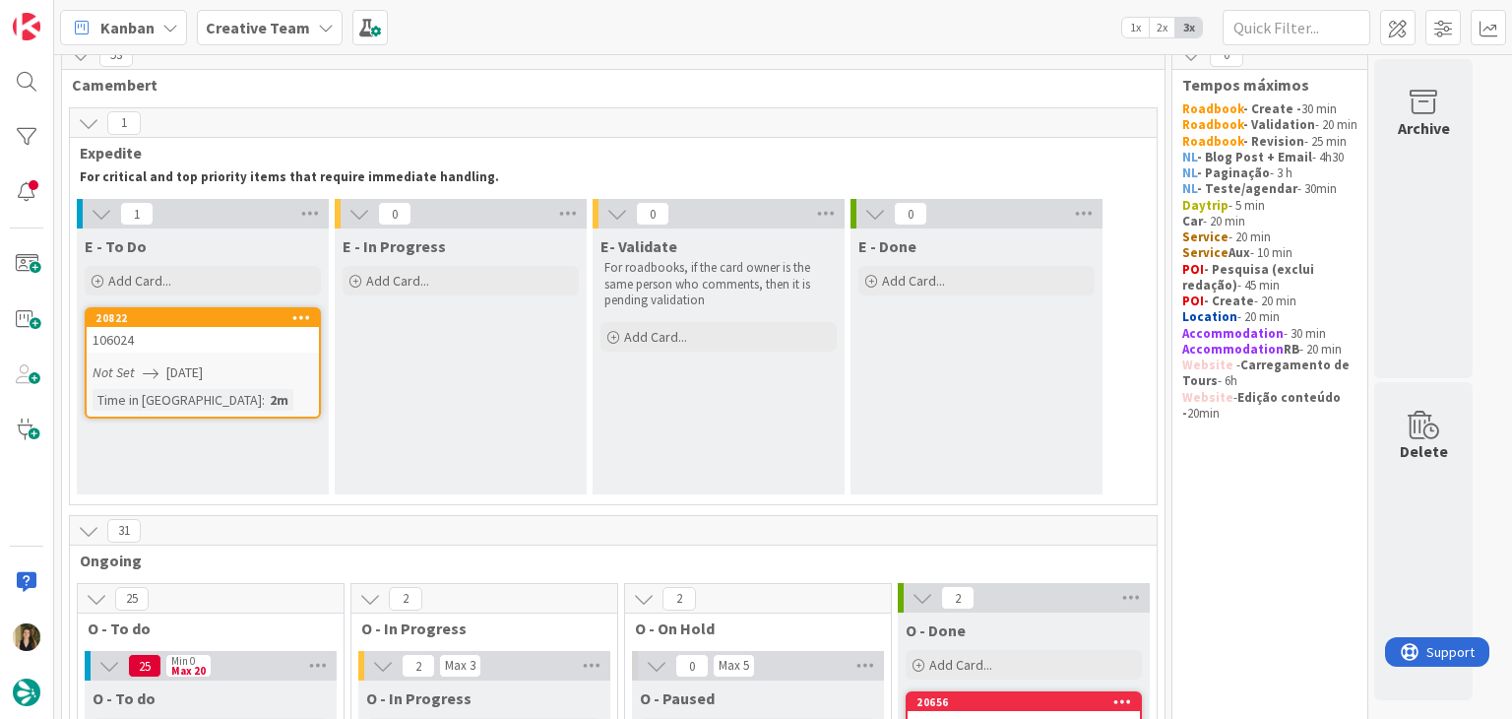
scroll to position [0, 0]
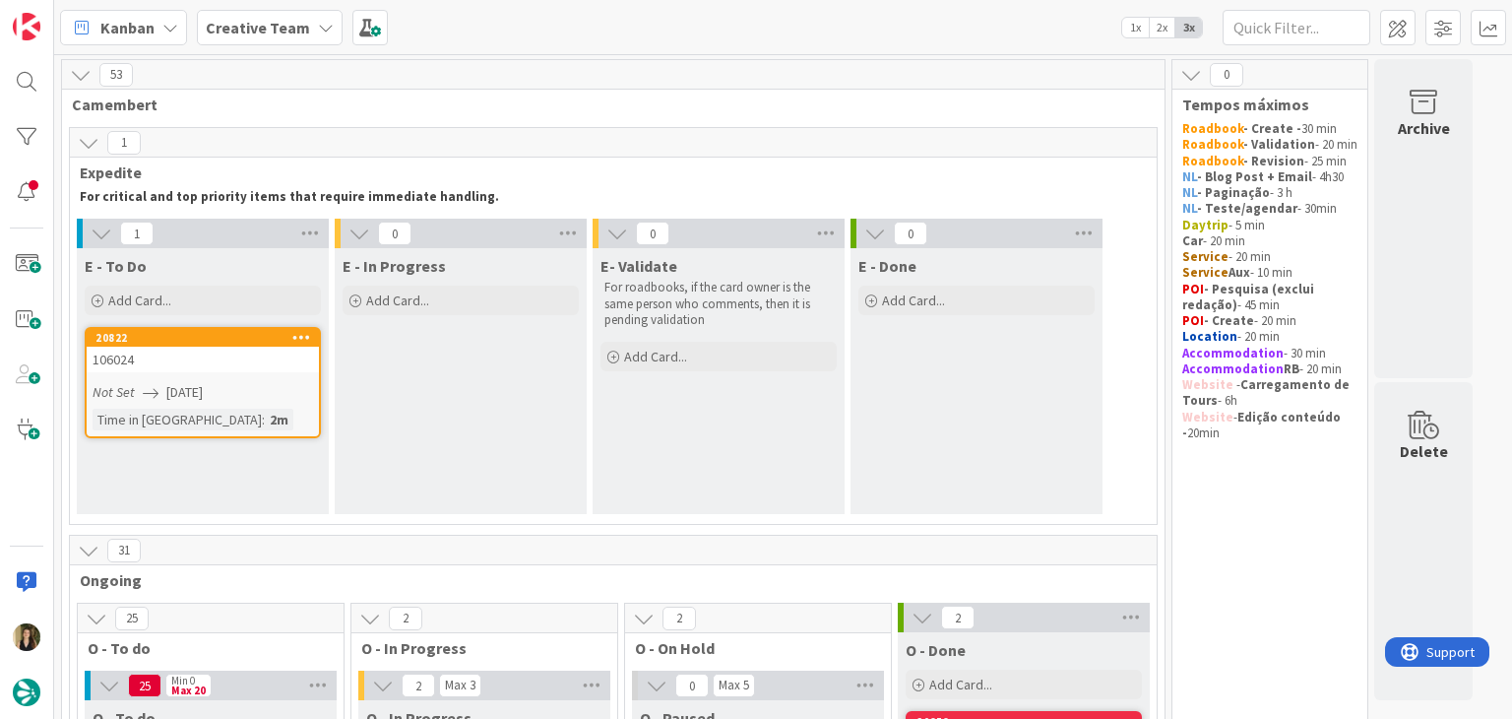
click at [240, 403] on link "20822 106024 Not Set 12/08/2025 Time in Column : 2m" at bounding box center [203, 382] width 236 height 111
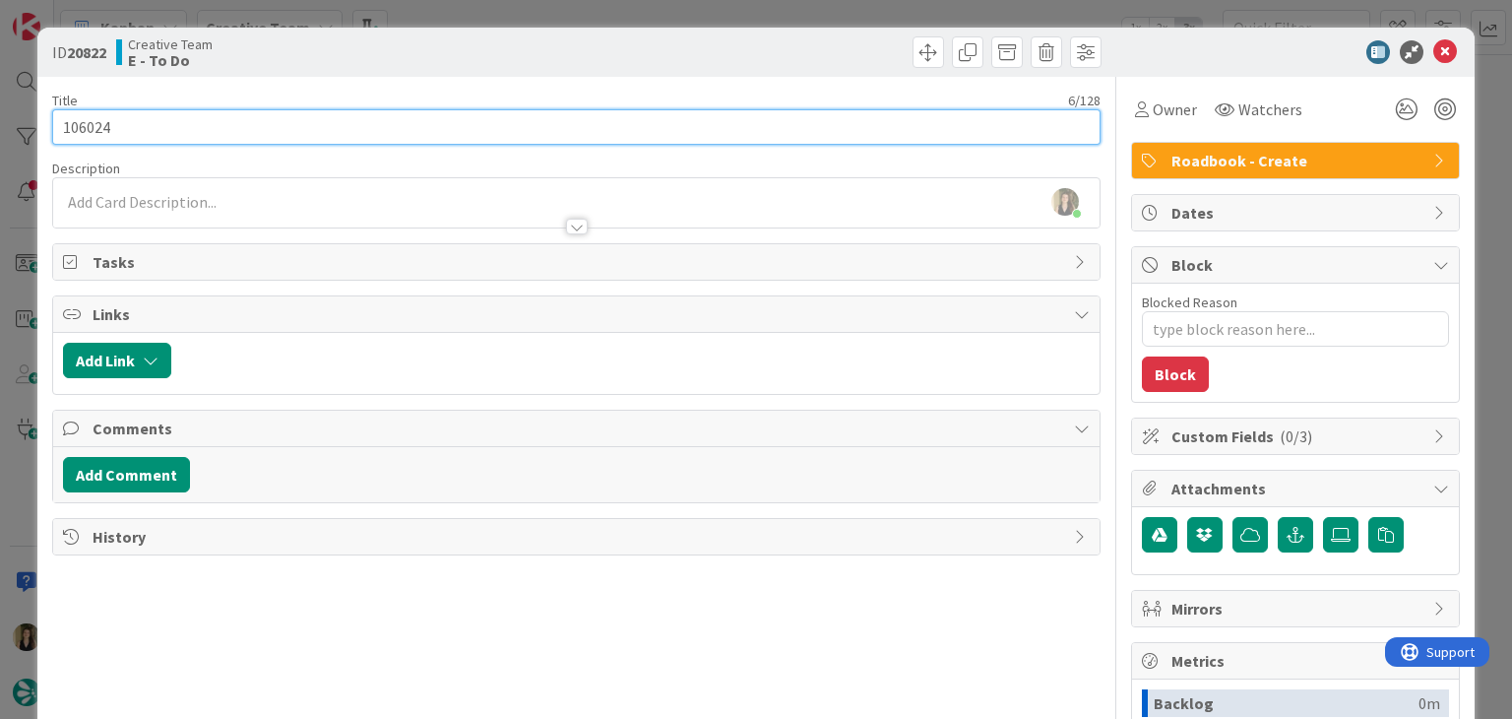
click at [81, 123] on input "106024" at bounding box center [575, 126] width 1047 height 35
click at [82, 123] on input "106024" at bounding box center [575, 126] width 1047 height 35
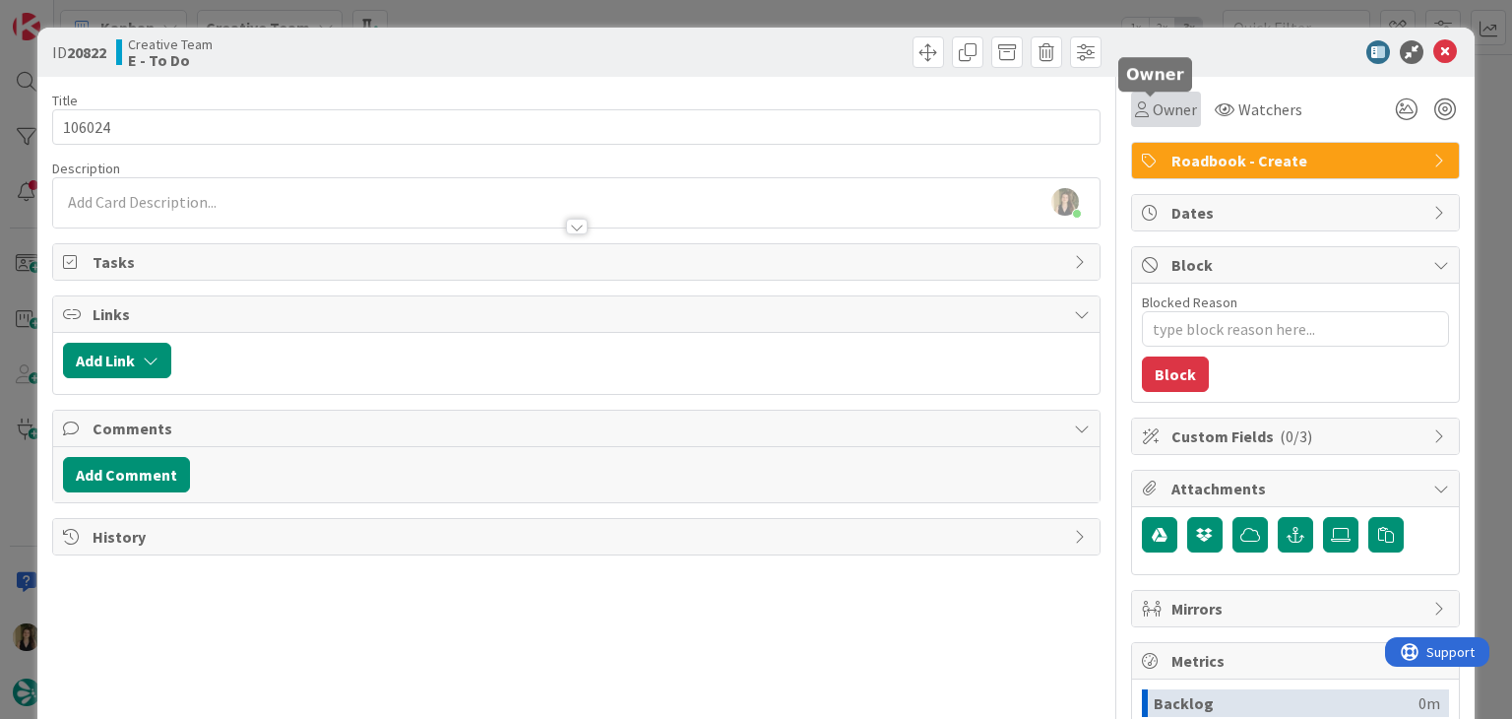
click at [1153, 111] on span "Owner" at bounding box center [1175, 109] width 44 height 24
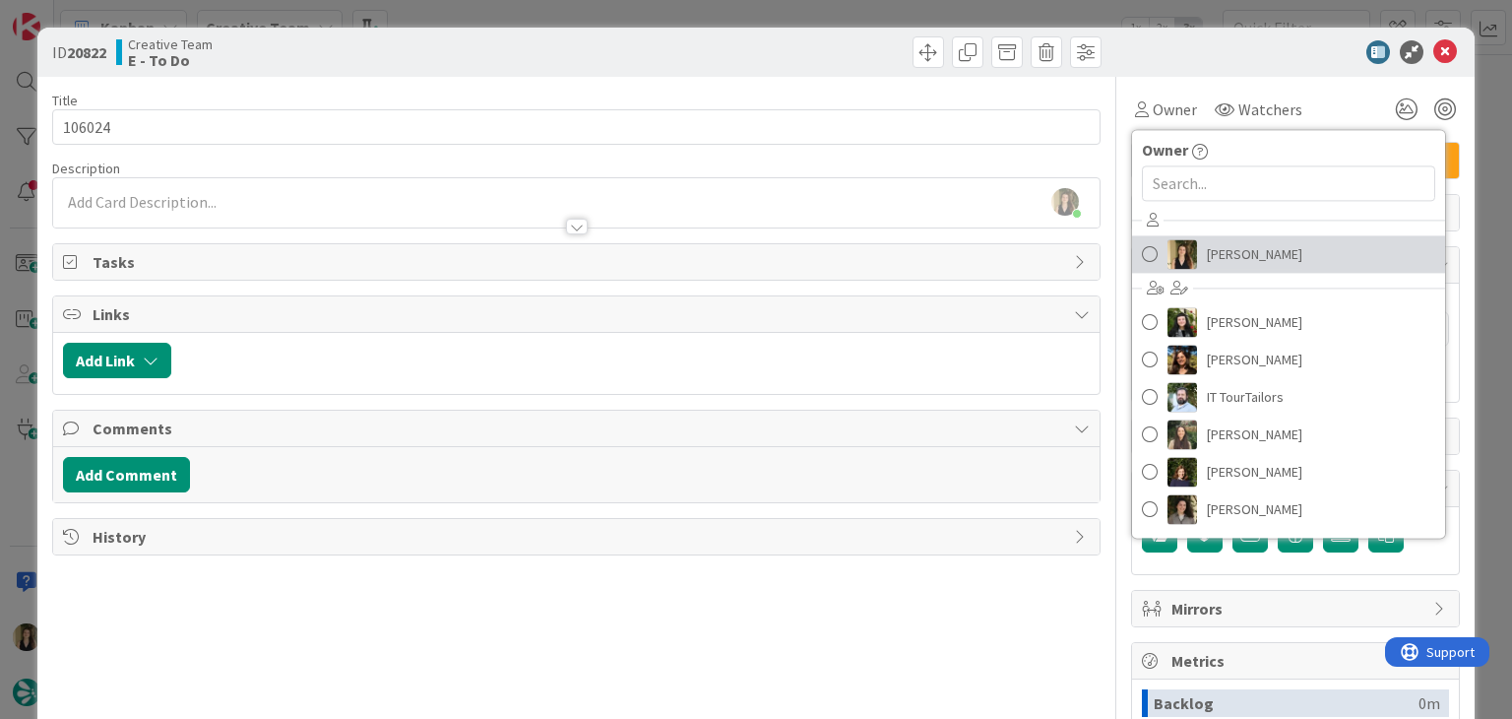
click at [1211, 261] on span "Sofia Palma" at bounding box center [1254, 254] width 95 height 30
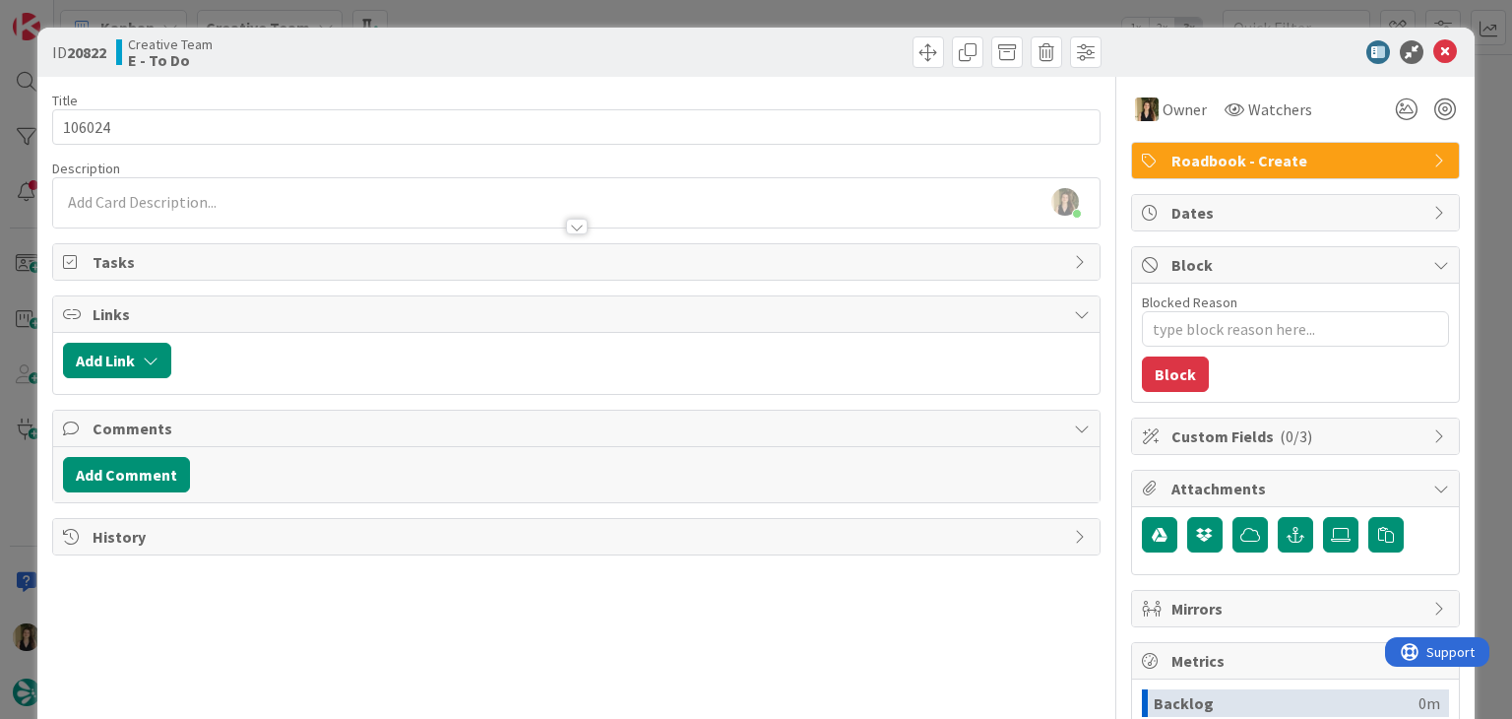
drag, startPoint x: 744, startPoint y: 41, endPoint x: 738, endPoint y: 11, distance: 31.1
click at [744, 40] on div at bounding box center [842, 51] width 520 height 31
click at [738, 11] on div "ID 20822 Creative Team E - To Do Title 6 / 128 106024 Description Sofia Palma j…" at bounding box center [756, 359] width 1512 height 719
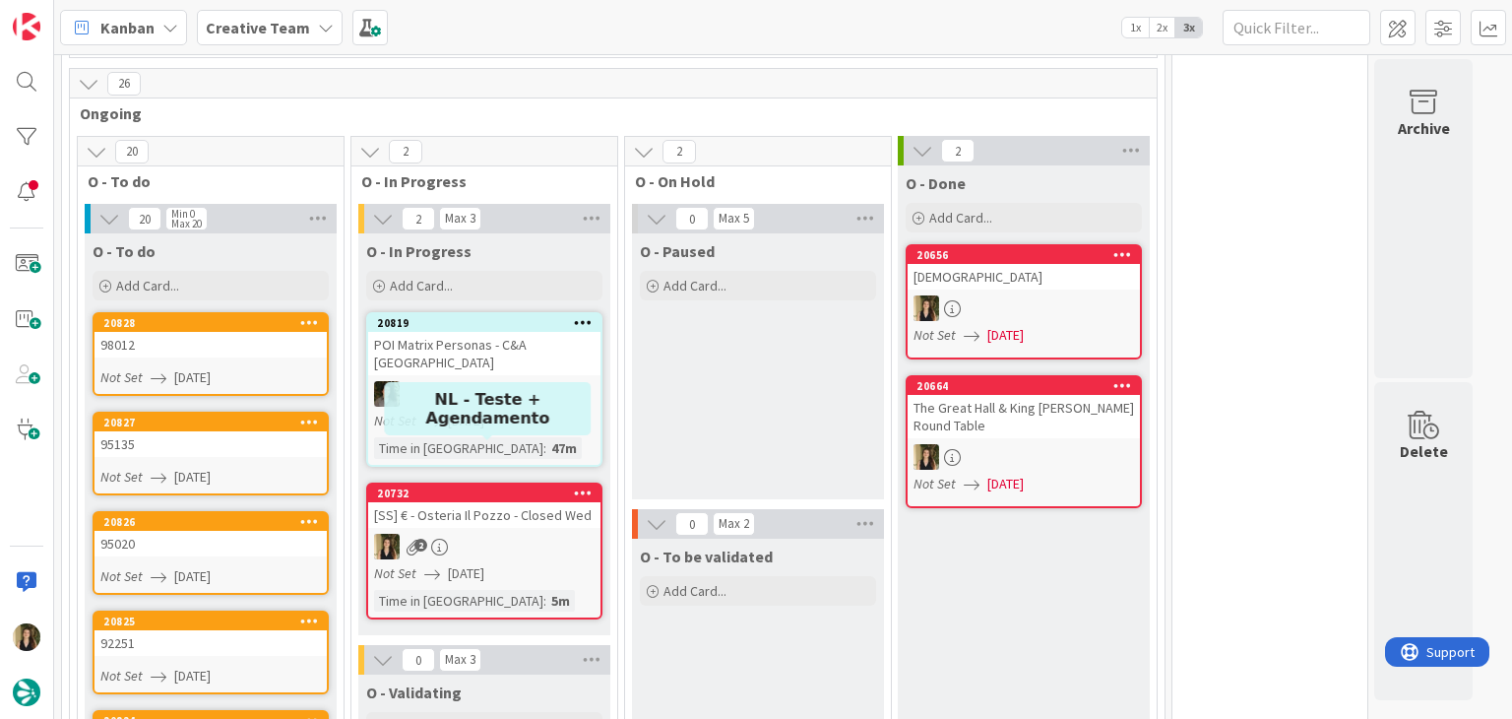
scroll to position [492, 0]
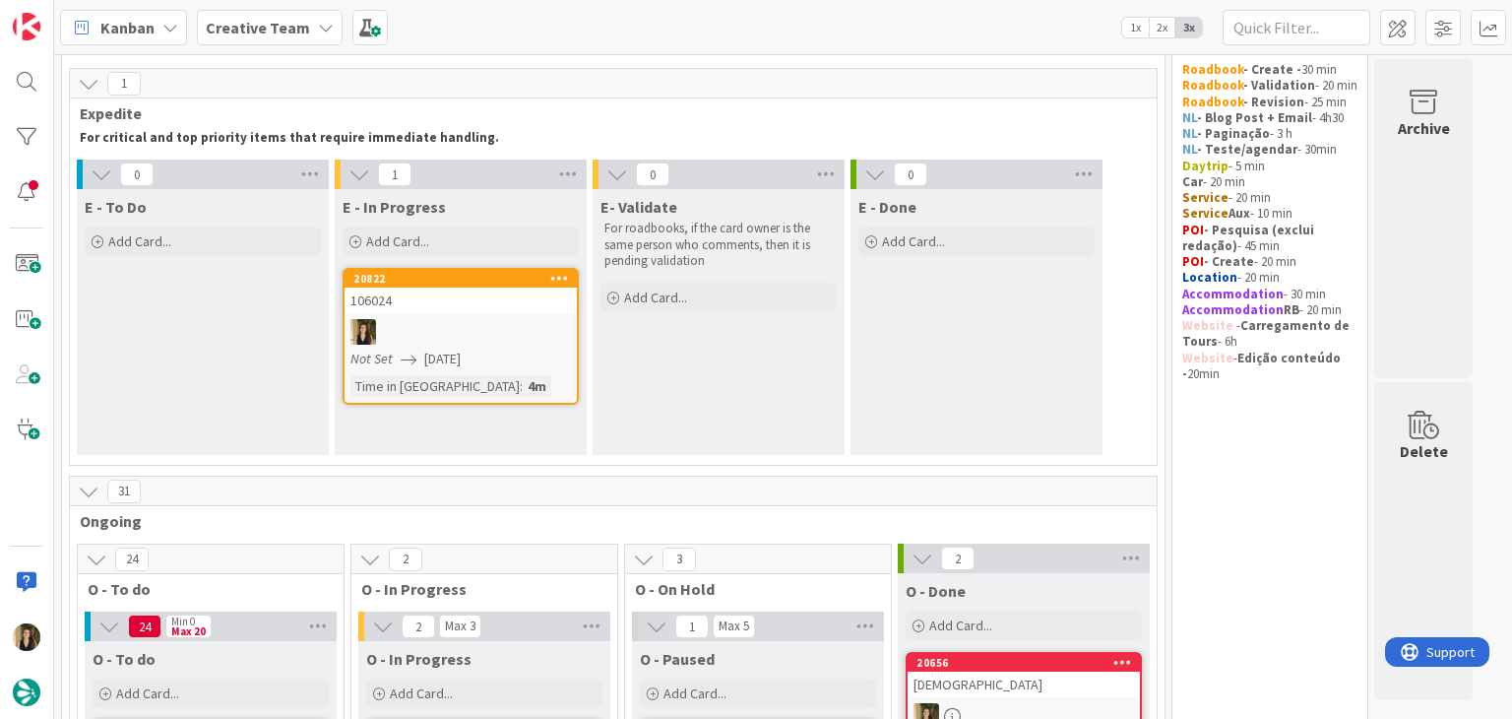
scroll to position [0, 0]
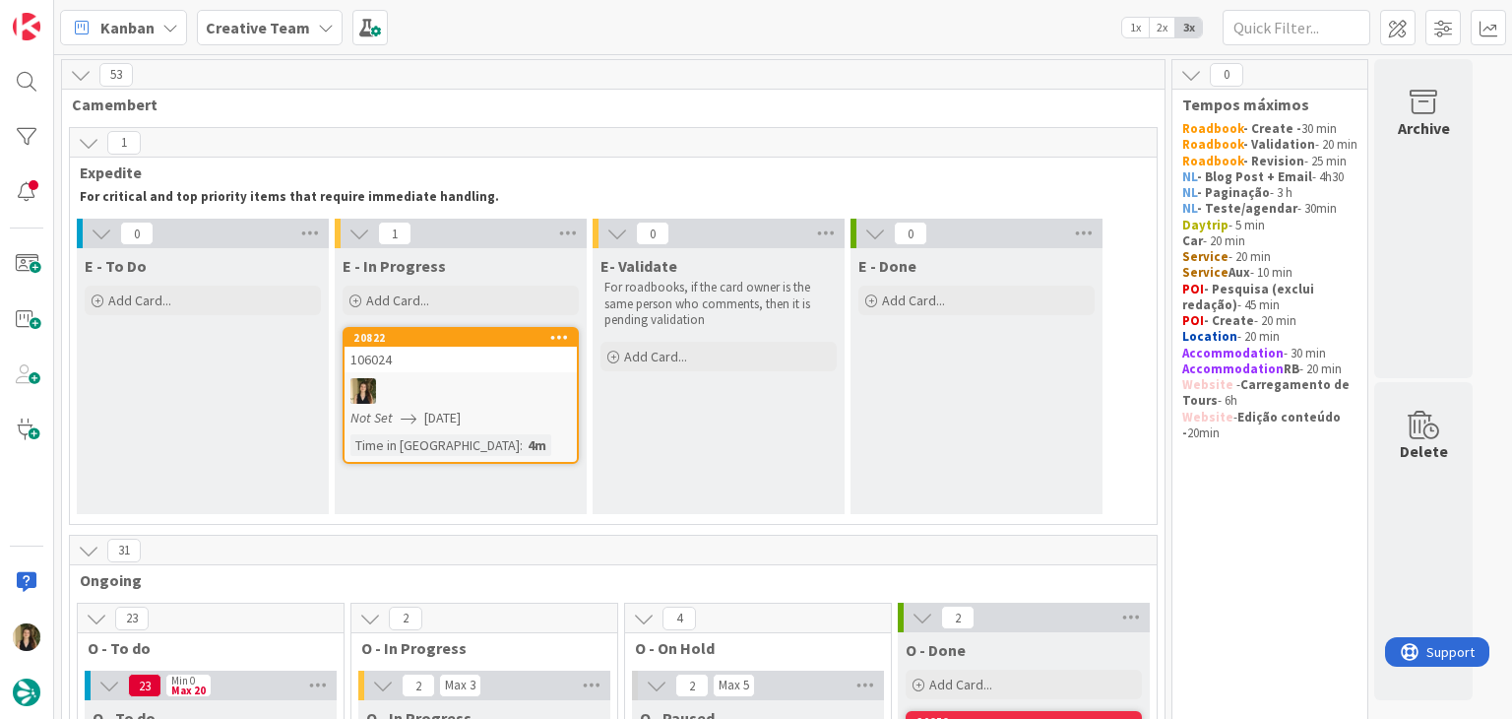
click at [474, 396] on div at bounding box center [461, 391] width 232 height 26
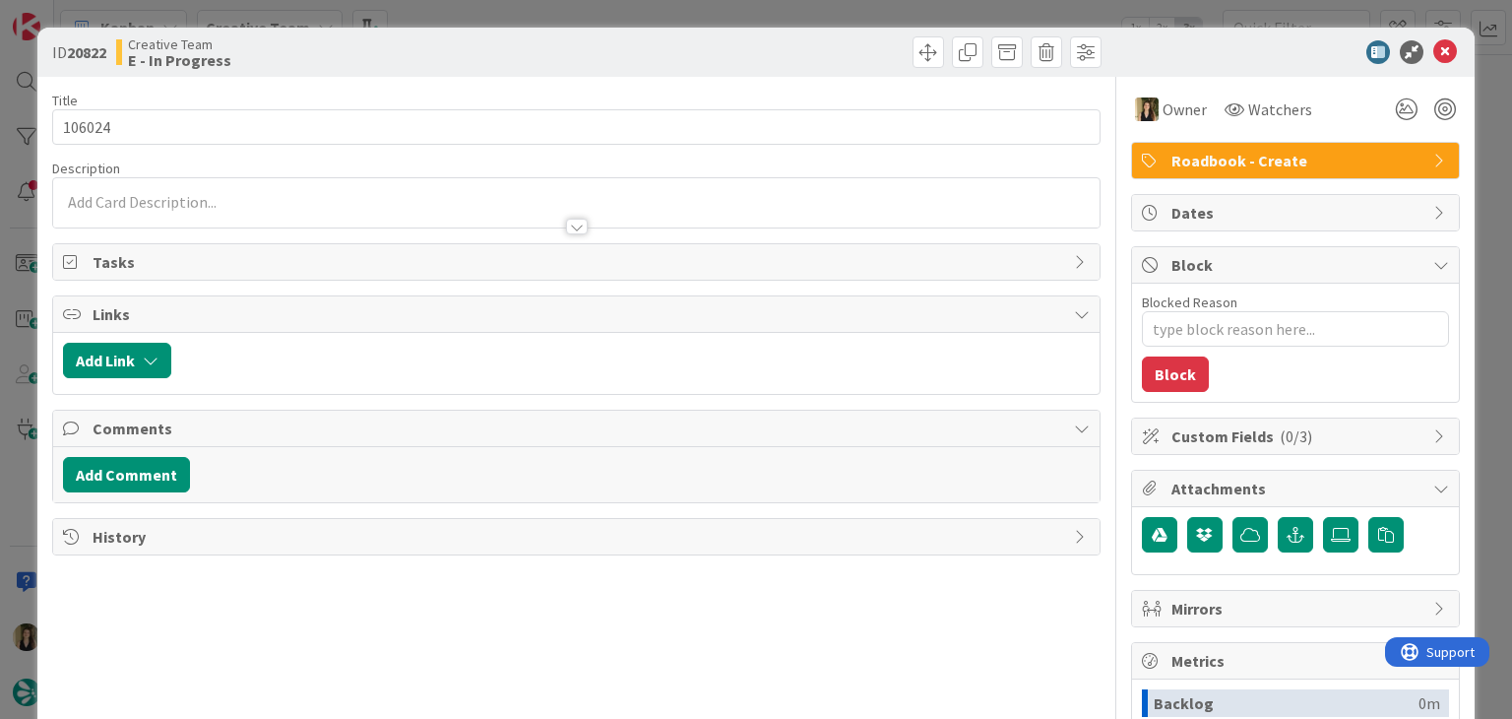
type textarea "x"
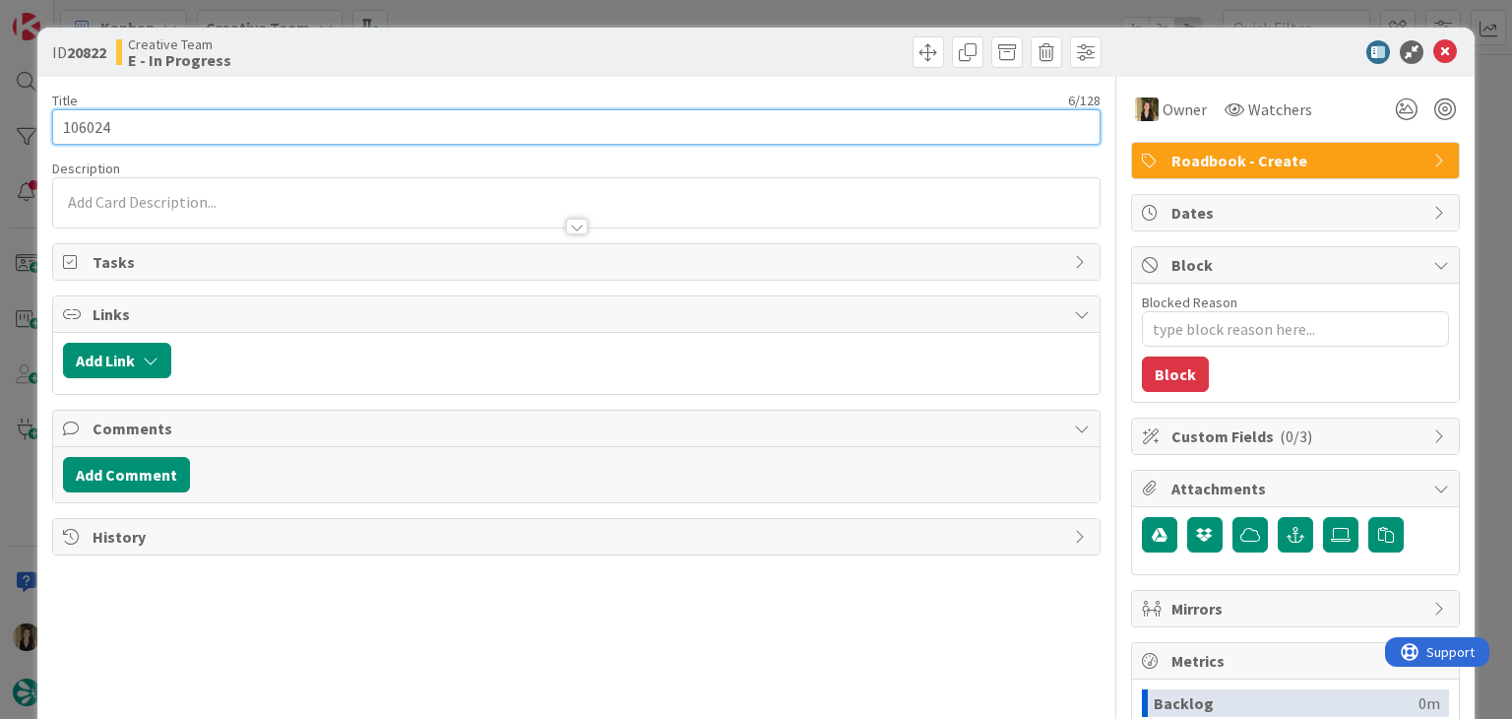
click at [102, 125] on input "106024" at bounding box center [575, 126] width 1047 height 35
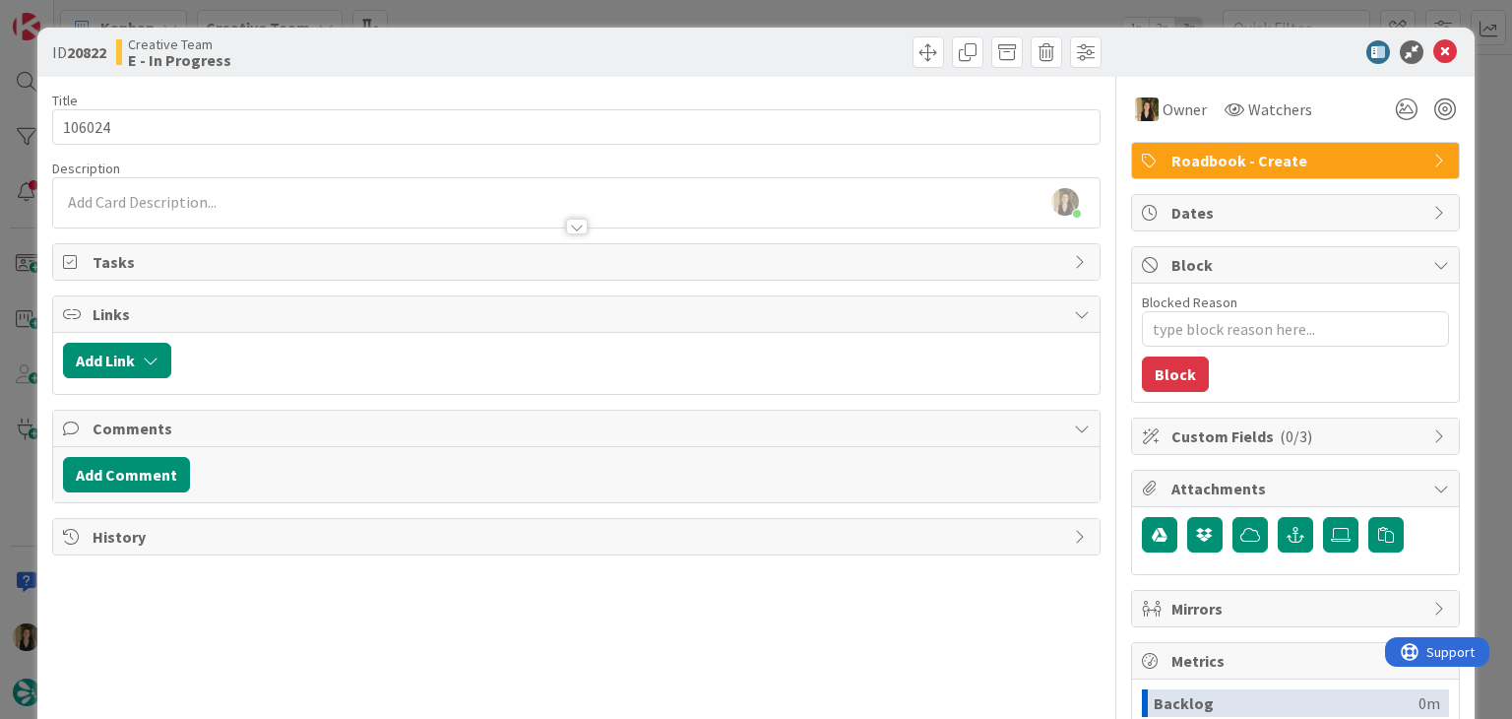
click at [590, 55] on div at bounding box center [842, 51] width 520 height 31
click at [247, 198] on div "Sofia Palma joined 2 m ago" at bounding box center [575, 202] width 1045 height 49
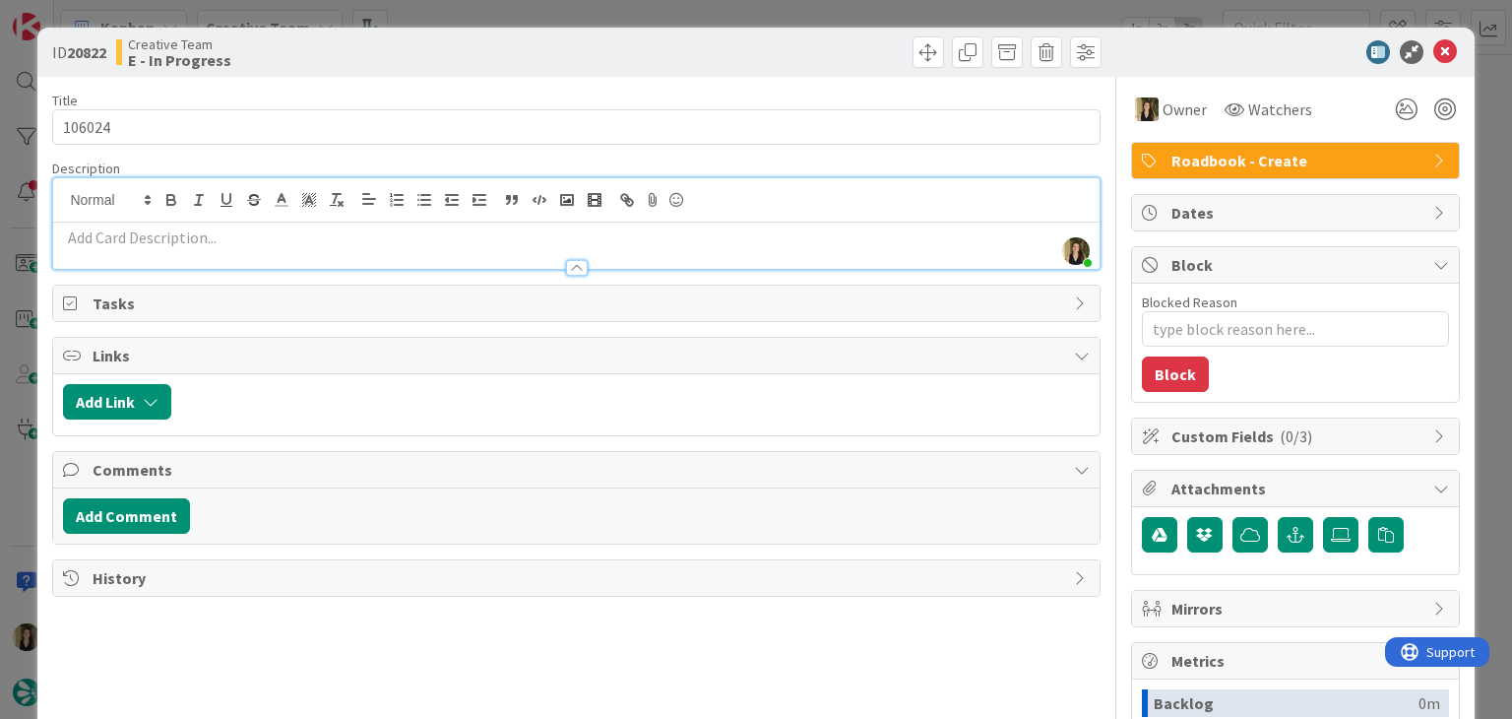
click at [255, 233] on p at bounding box center [576, 237] width 1026 height 23
paste div
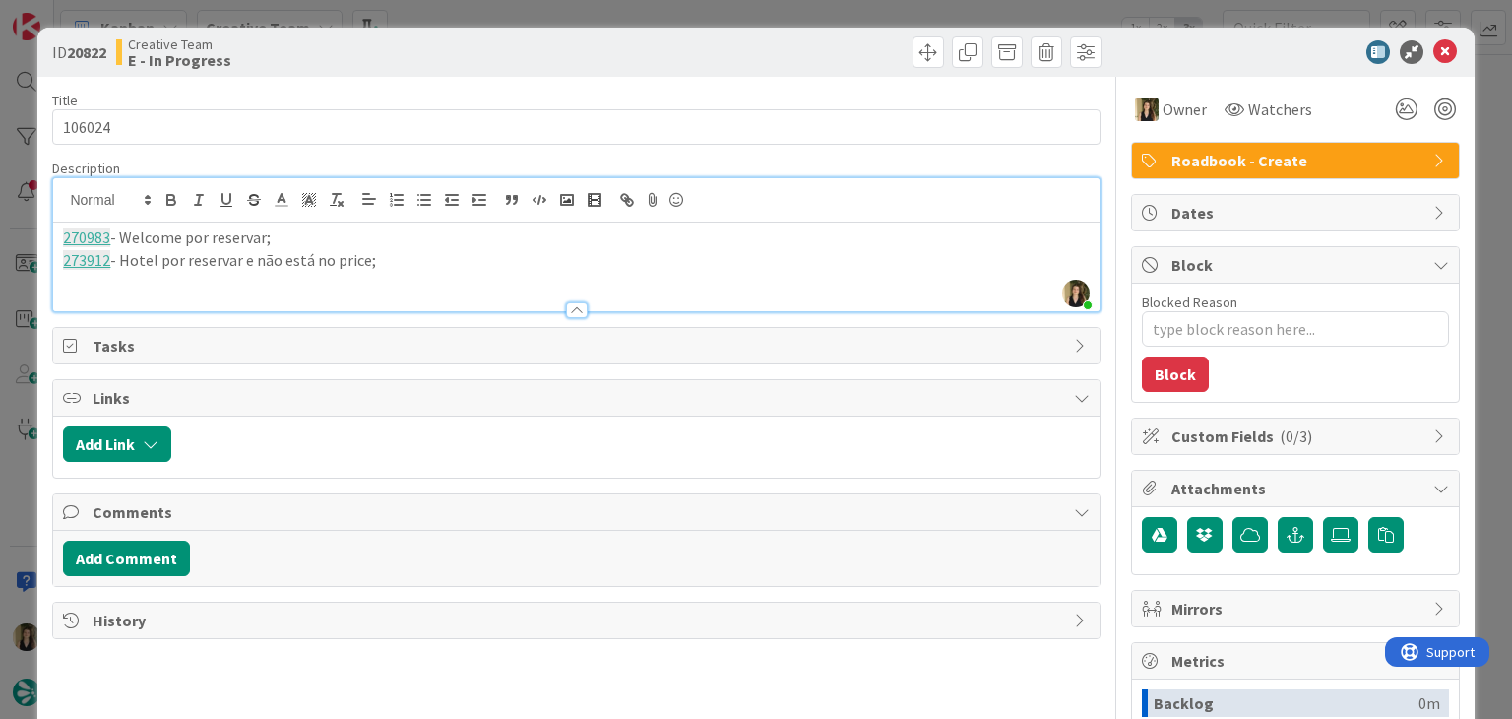
drag, startPoint x: 114, startPoint y: 236, endPoint x: 162, endPoint y: 220, distance: 51.1
click at [113, 235] on p "270983 - Welcome por reservar;" at bounding box center [576, 237] width 1026 height 23
drag, startPoint x: 252, startPoint y: 233, endPoint x: 299, endPoint y: 207, distance: 54.2
click at [252, 234] on p "270983 & 270988 - Welcome por reservar;" at bounding box center [576, 237] width 1026 height 23
click at [417, 269] on p "273912 - Hotel por reservar e não está no price;" at bounding box center [576, 260] width 1026 height 23
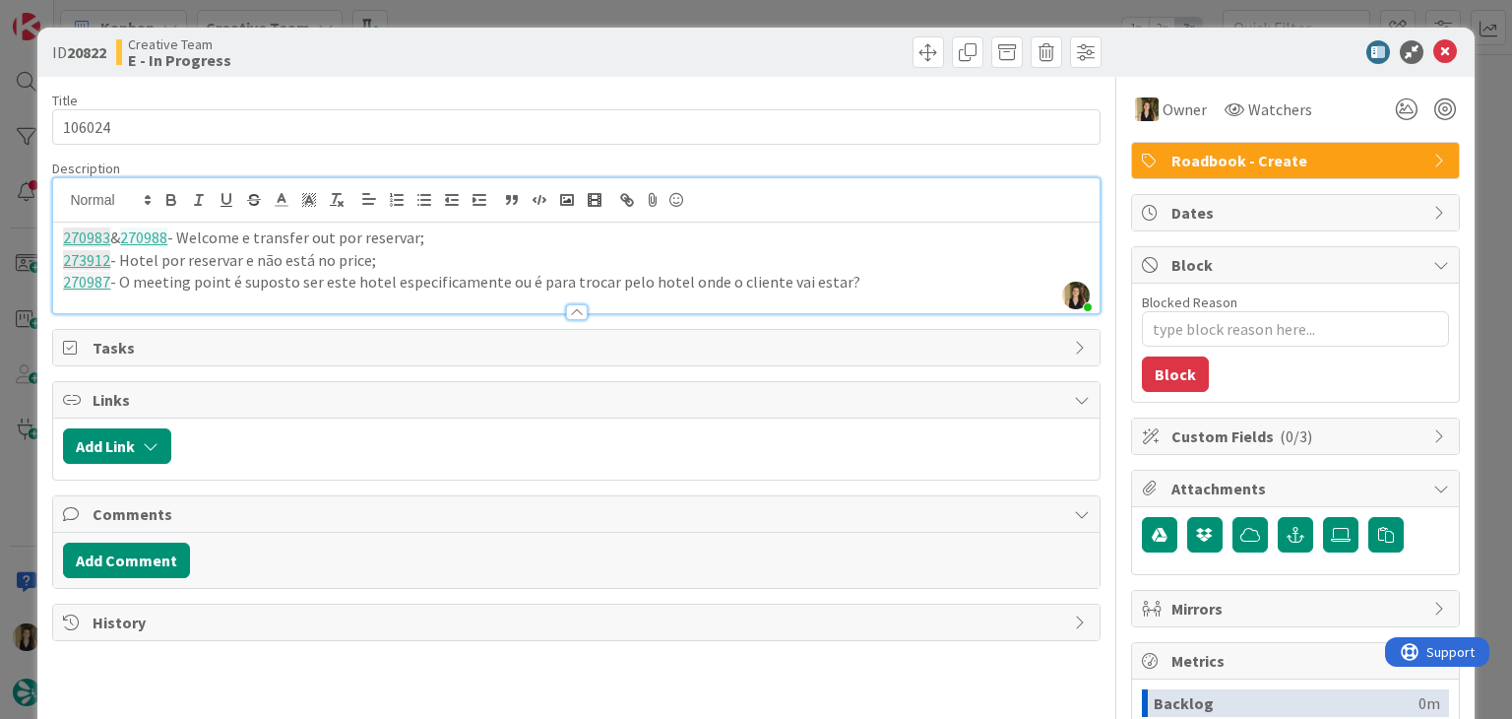
drag, startPoint x: 465, startPoint y: 50, endPoint x: 457, endPoint y: 12, distance: 39.2
click at [463, 45] on div "Creative Team E - In Progress" at bounding box center [344, 51] width 456 height 31
click at [457, 12] on div "ID 20822 Creative Team E - In Progress Title 6 / 128 106024 Description Sofia P…" at bounding box center [756, 359] width 1512 height 719
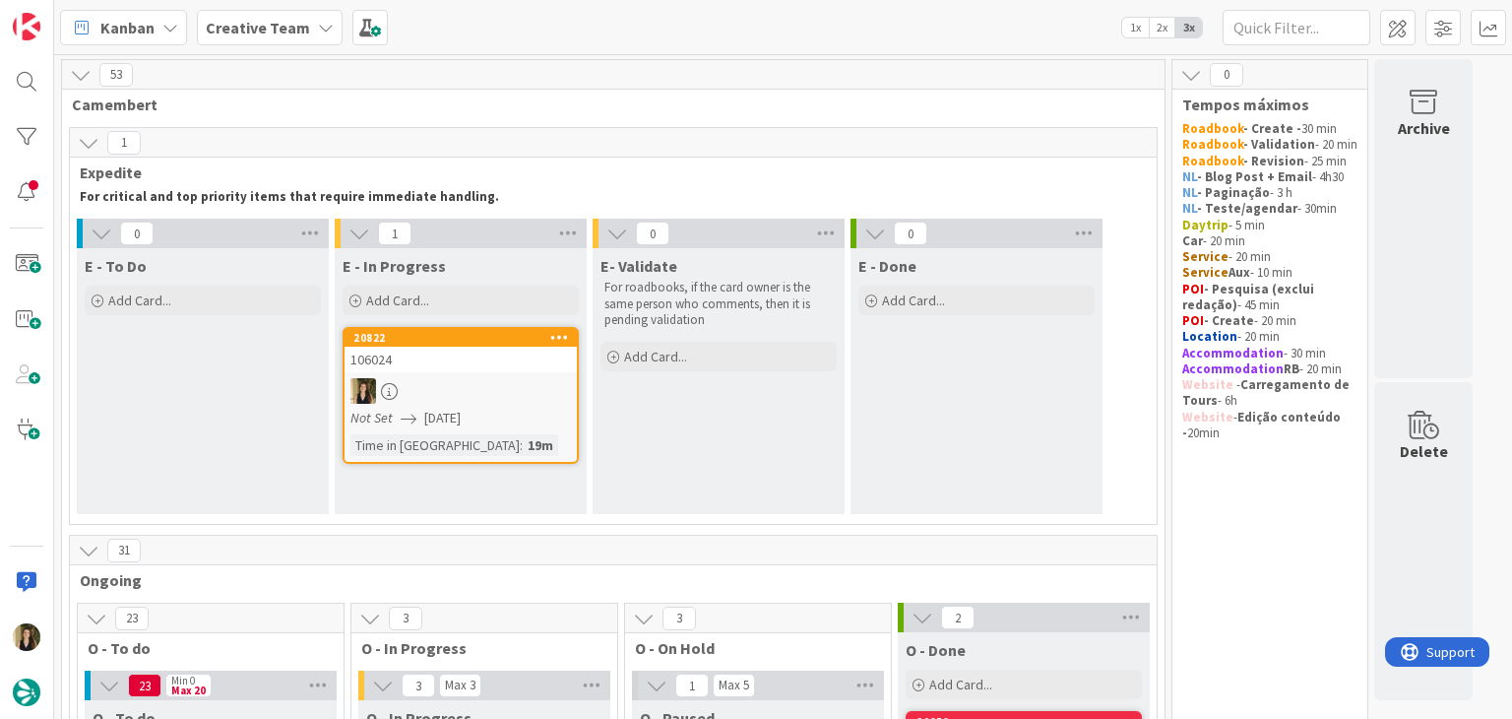
click at [482, 401] on div at bounding box center [461, 391] width 232 height 26
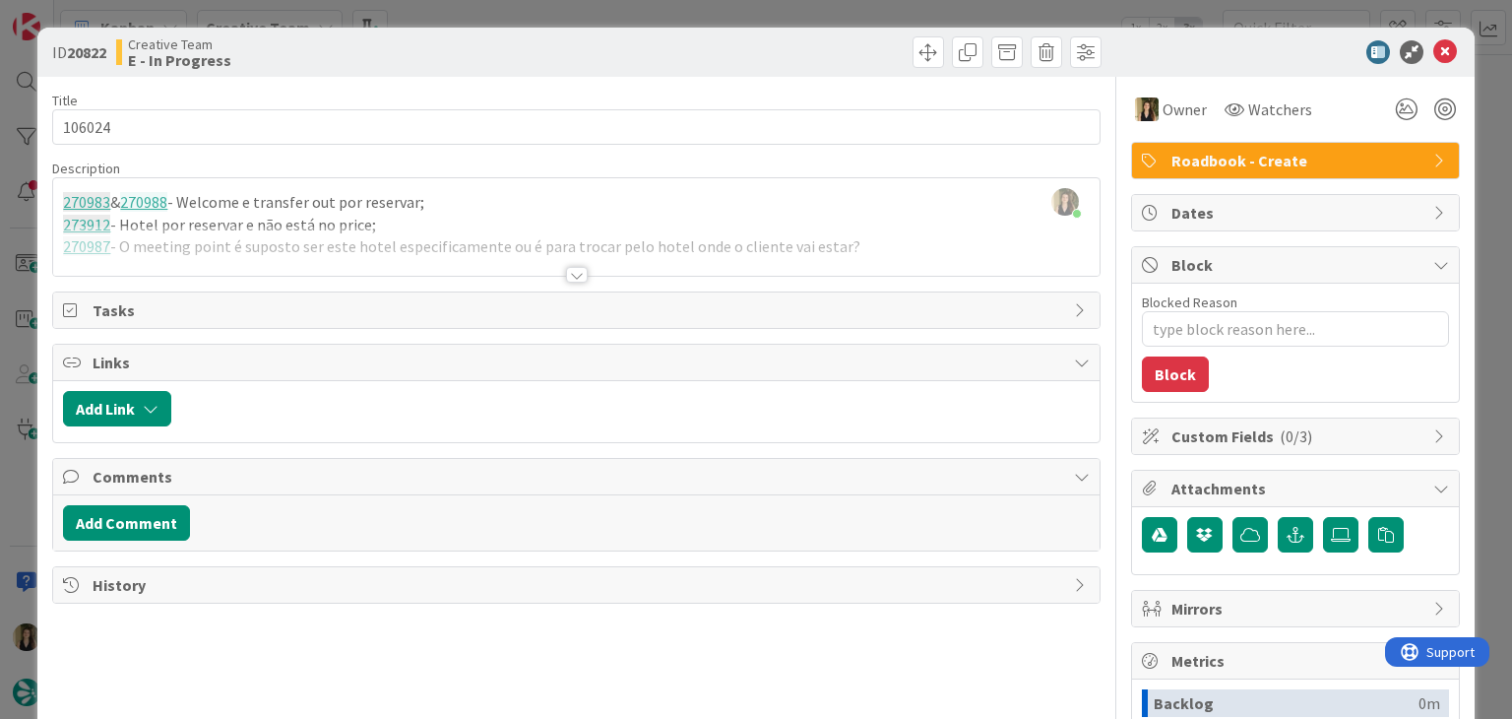
click at [276, 261] on div at bounding box center [575, 250] width 1045 height 50
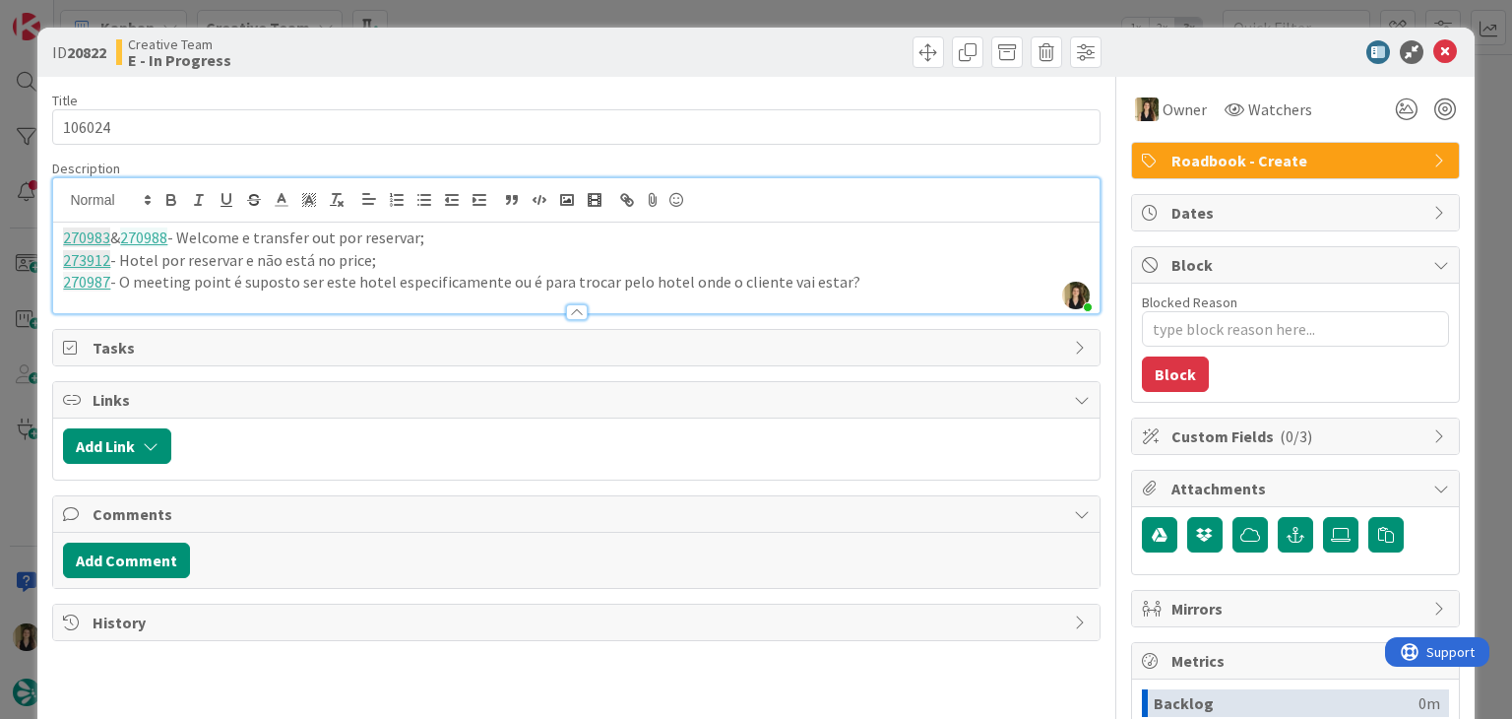
drag, startPoint x: 843, startPoint y: 281, endPoint x: 1, endPoint y: 219, distance: 843.9
click at [0, 225] on div "ID 20822 Creative Team E - In Progress Title 6 / 128 106024 Description Sofia P…" at bounding box center [756, 359] width 1512 height 719
copy div "270983 & 270988 - Welcome e transfer out por reservar; 273912 - Hotel por reser…"
drag, startPoint x: 548, startPoint y: 31, endPoint x: 547, endPoint y: 12, distance: 18.7
click at [547, 29] on div "ID 20822 Creative Team E - In Progress" at bounding box center [755, 52] width 1436 height 49
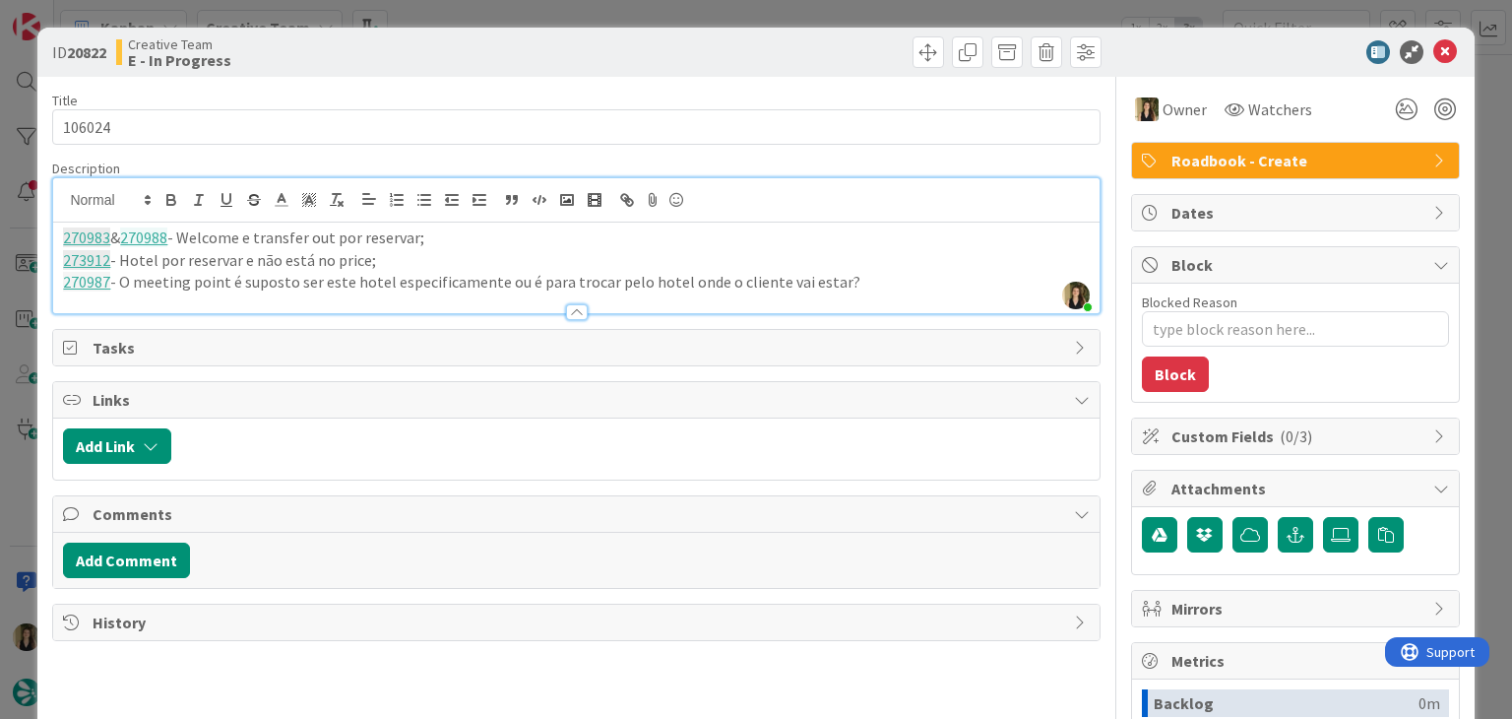
click at [550, 12] on div "ID 20822 Creative Team E - In Progress Title 6 / 128 106024 Description Sofia P…" at bounding box center [756, 359] width 1512 height 719
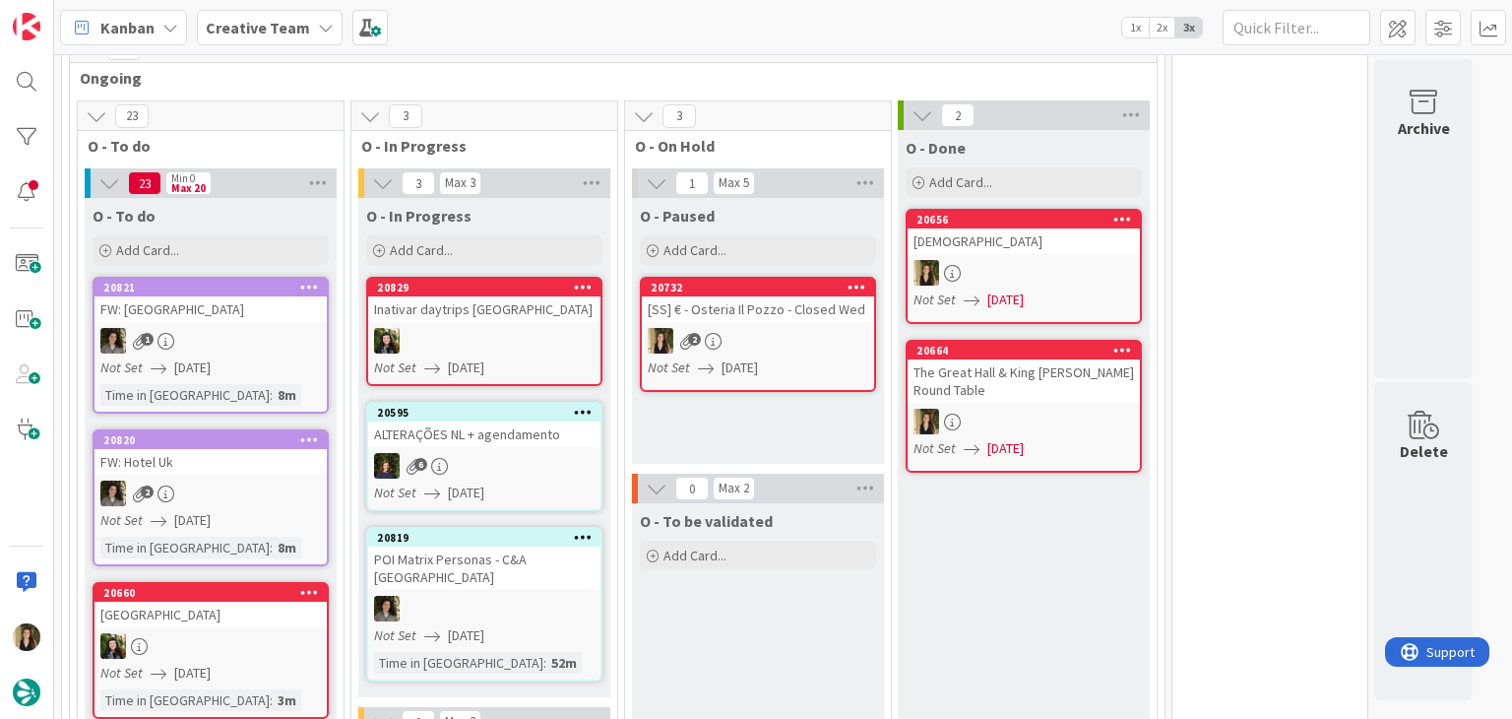
scroll to position [492, 0]
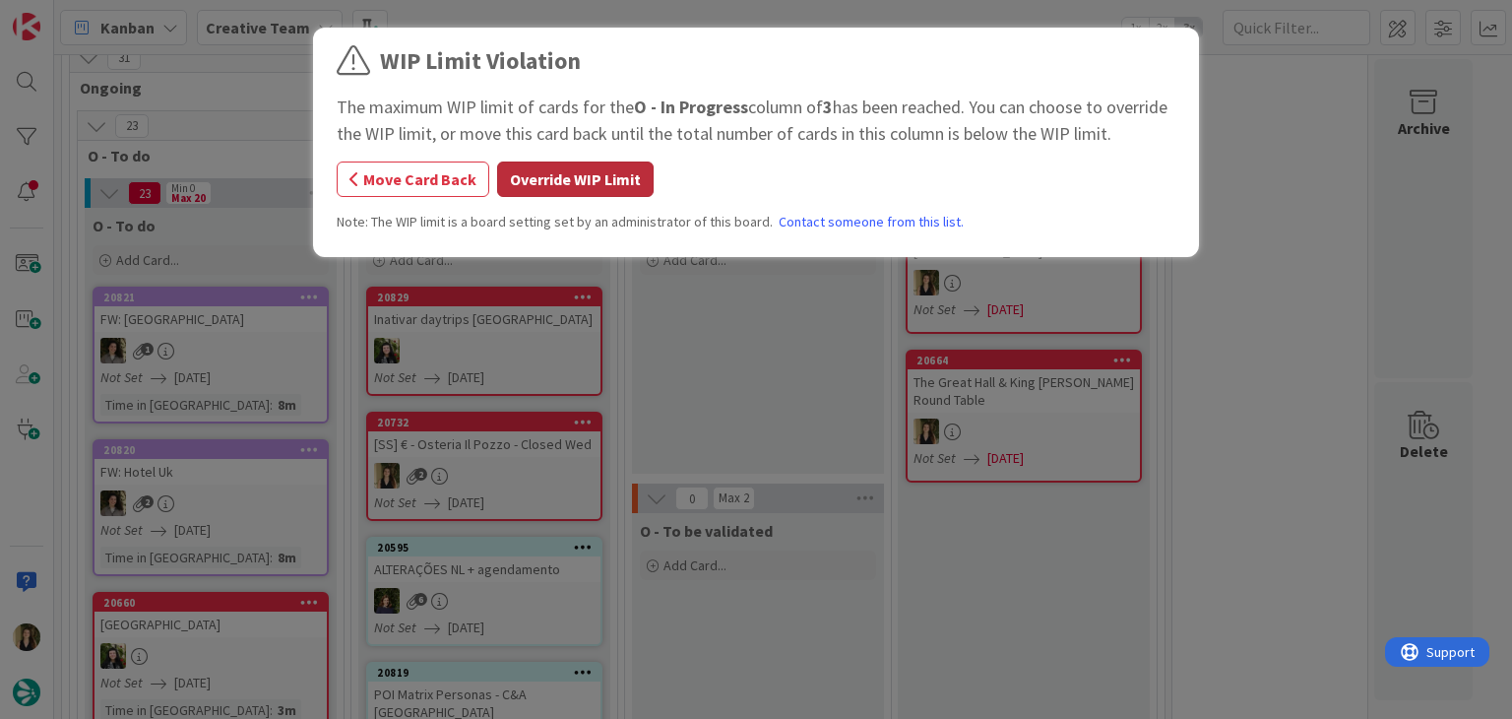
drag, startPoint x: 601, startPoint y: 190, endPoint x: 660, endPoint y: 308, distance: 132.1
click at [598, 190] on button "Override WIP Limit" at bounding box center [575, 178] width 157 height 35
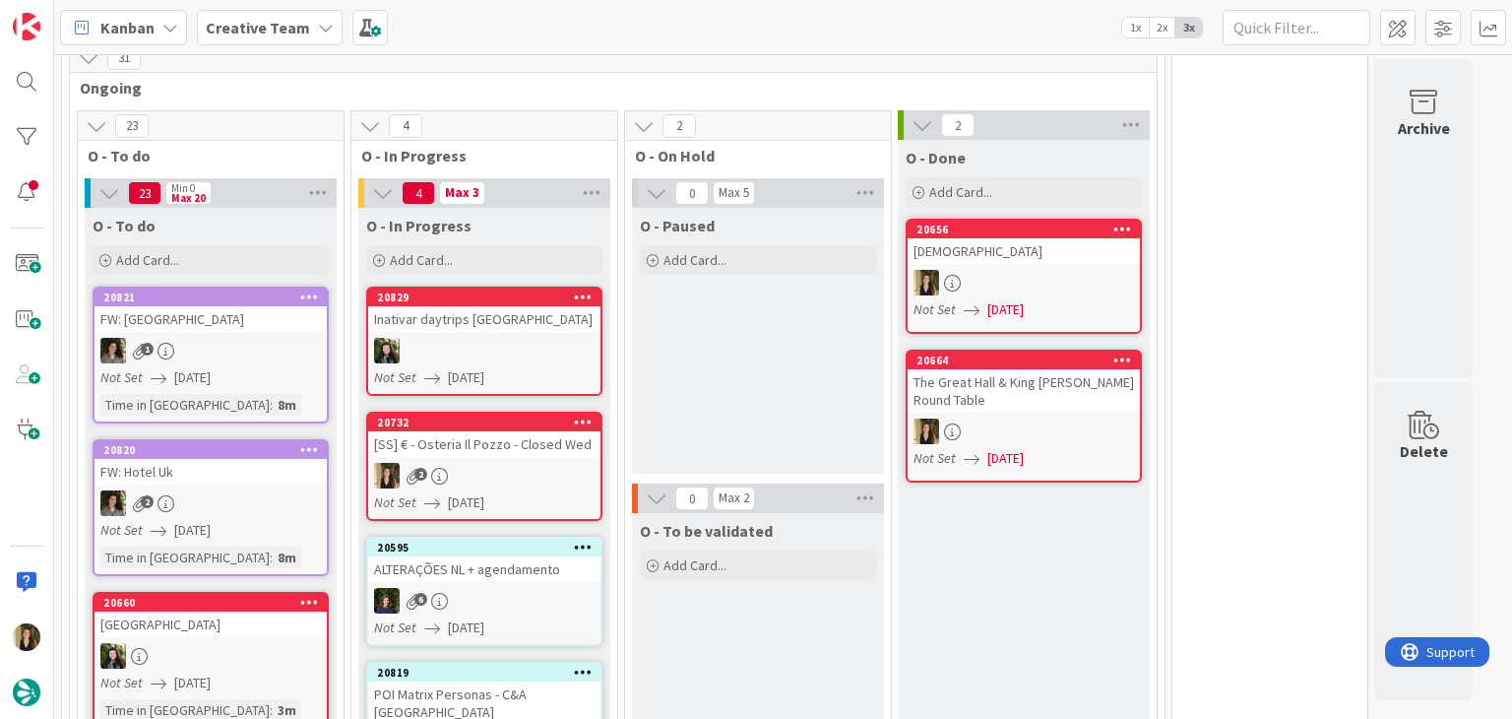
click at [732, 371] on div "O - Paused Add Card..." at bounding box center [758, 341] width 252 height 266
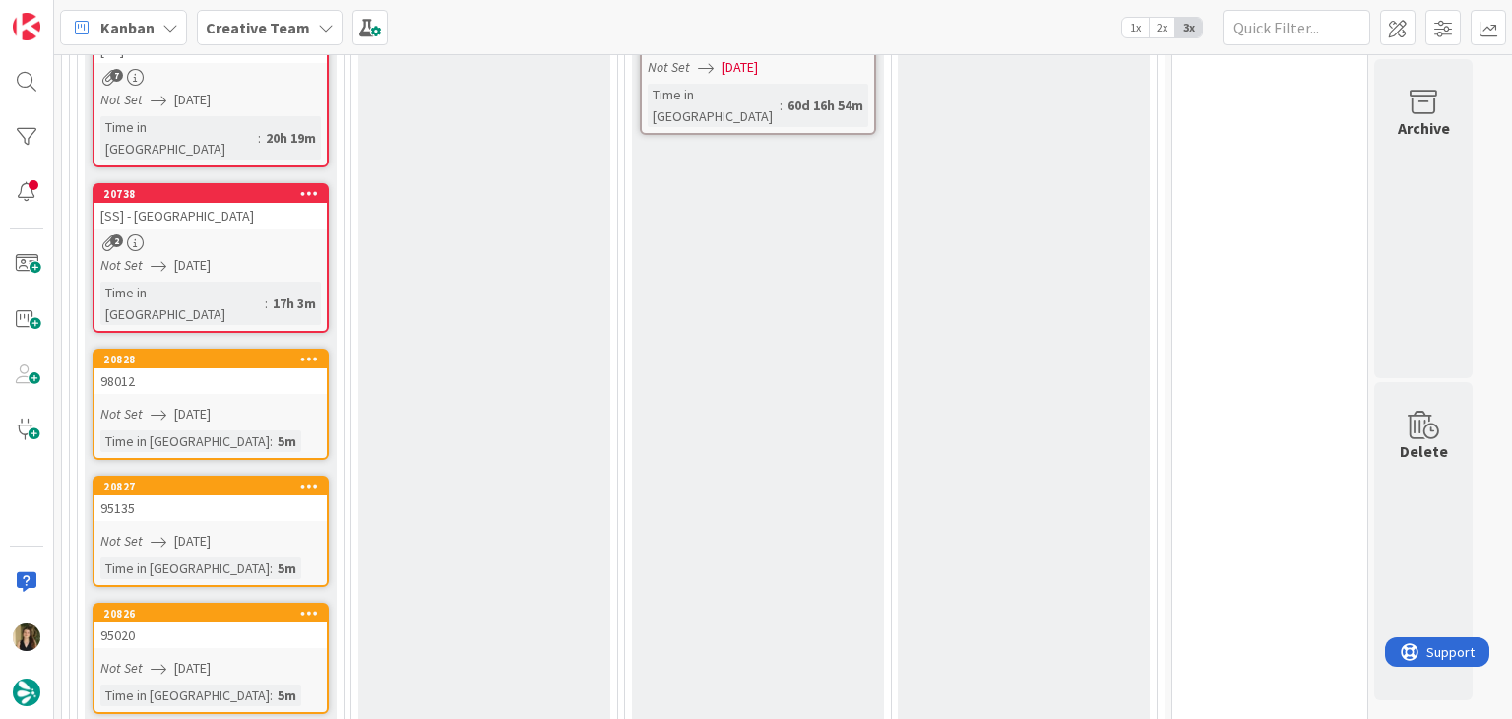
scroll to position [1673, 0]
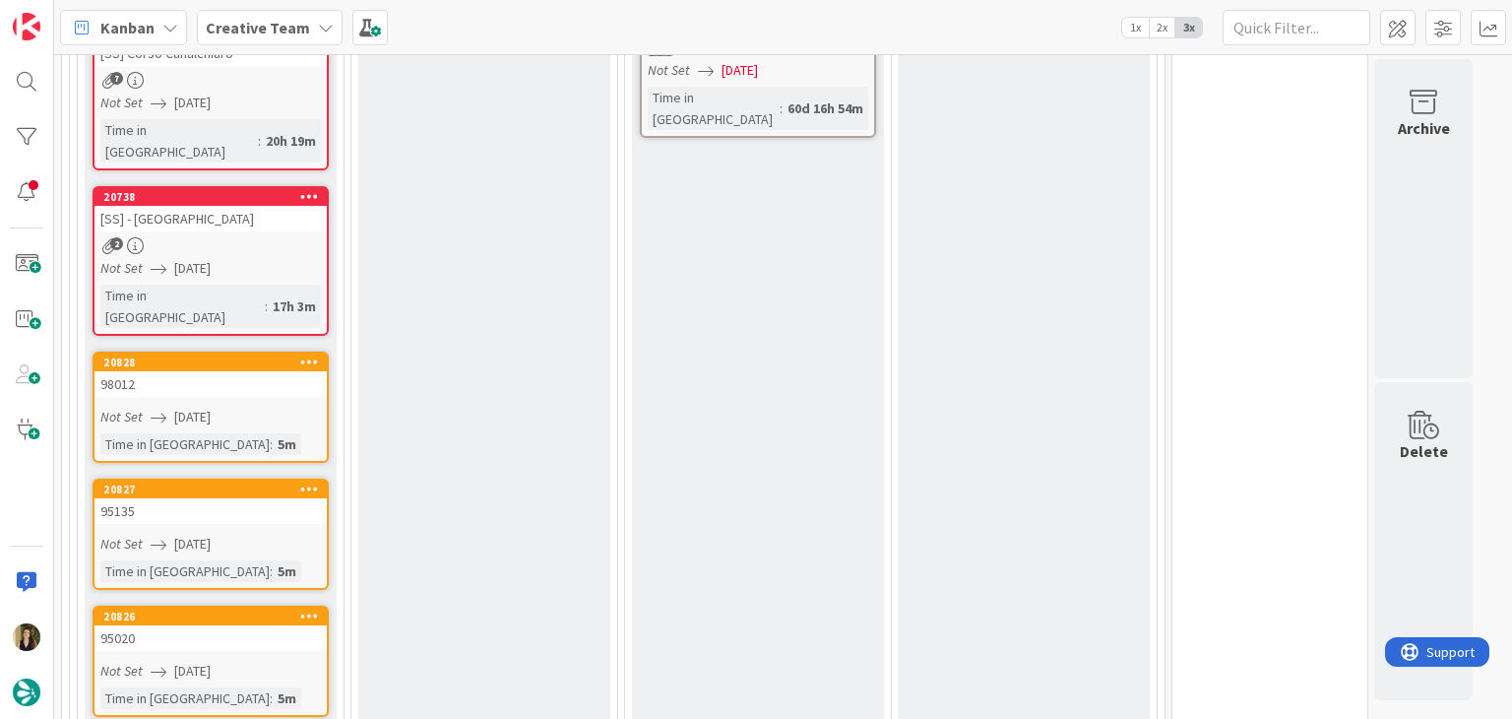
click at [276, 433] on div "Time in Column : 5m" at bounding box center [210, 444] width 220 height 22
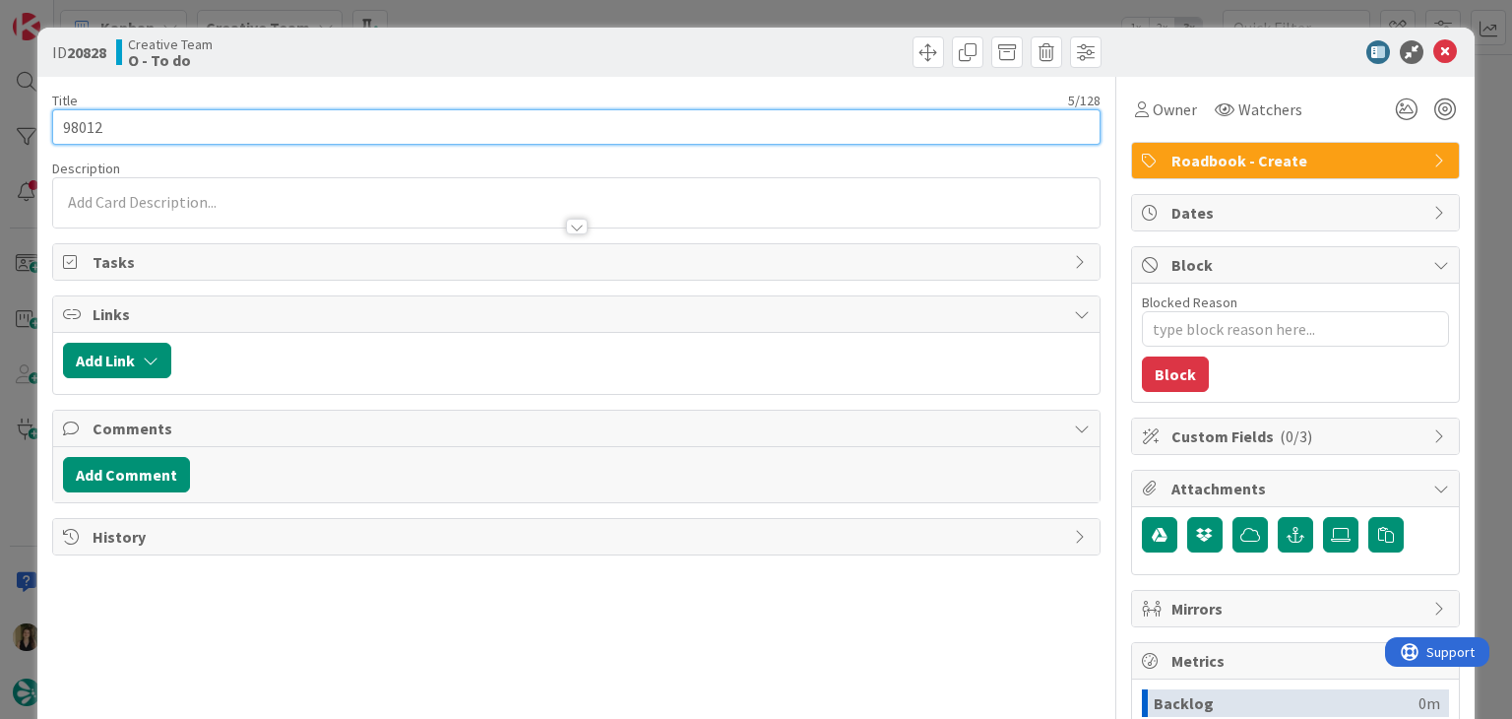
click at [83, 127] on input "98012" at bounding box center [575, 126] width 1047 height 35
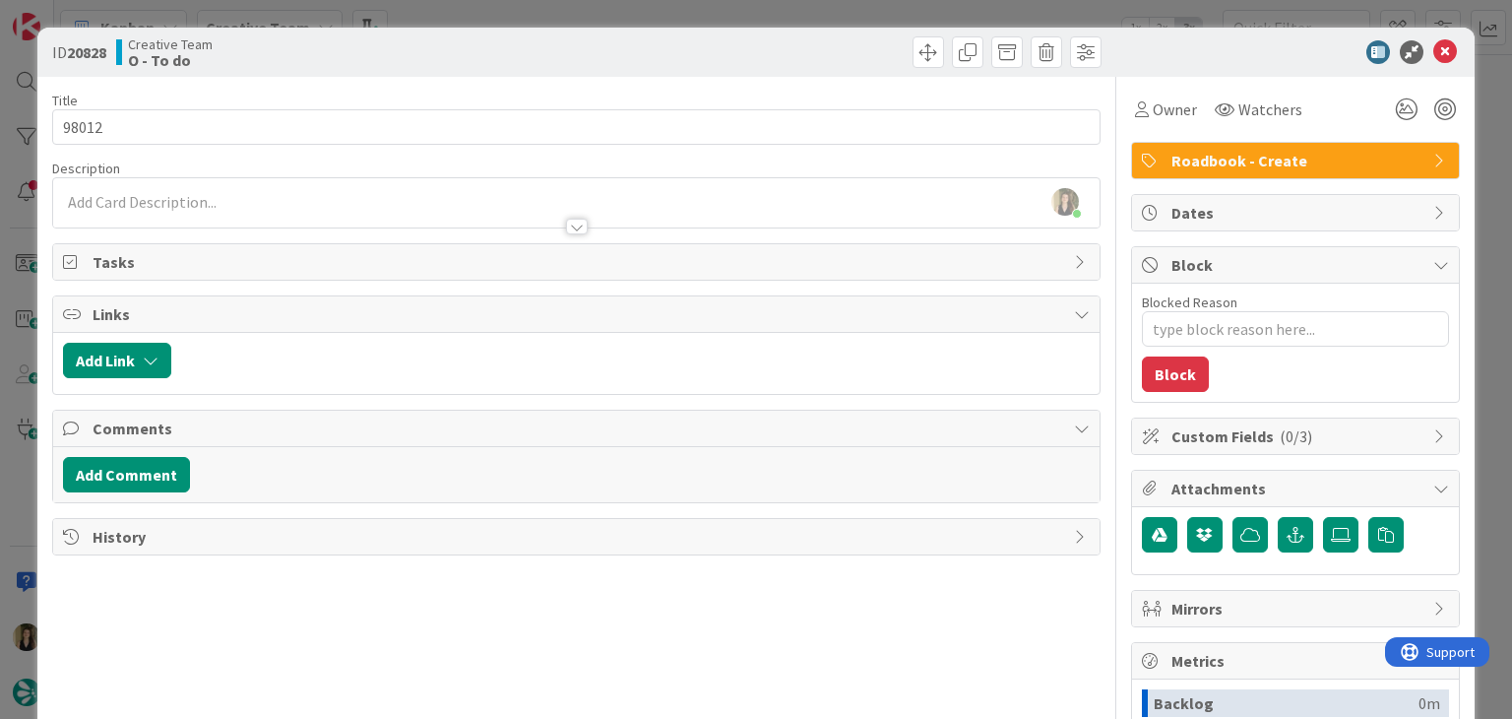
drag, startPoint x: 576, startPoint y: 66, endPoint x: 560, endPoint y: 22, distance: 47.0
click at [571, 61] on div "ID 20828 Creative Team O - To do" at bounding box center [576, 51] width 1048 height 31
click at [559, 21] on div "ID 20828 Creative Team O - To do Title 5 / 128 98012 Description Sofia Palma ju…" at bounding box center [756, 359] width 1512 height 719
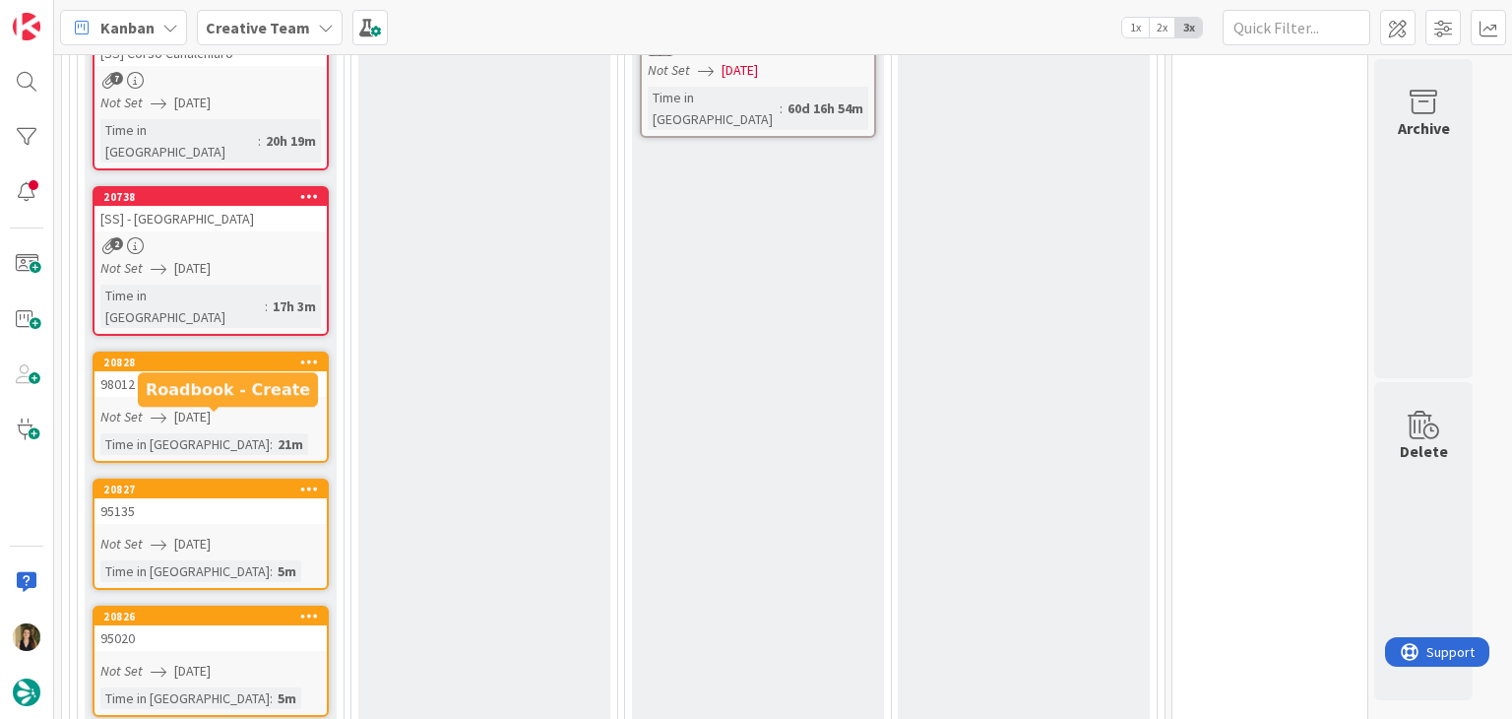
click at [263, 498] on div "95135" at bounding box center [210, 511] width 232 height 26
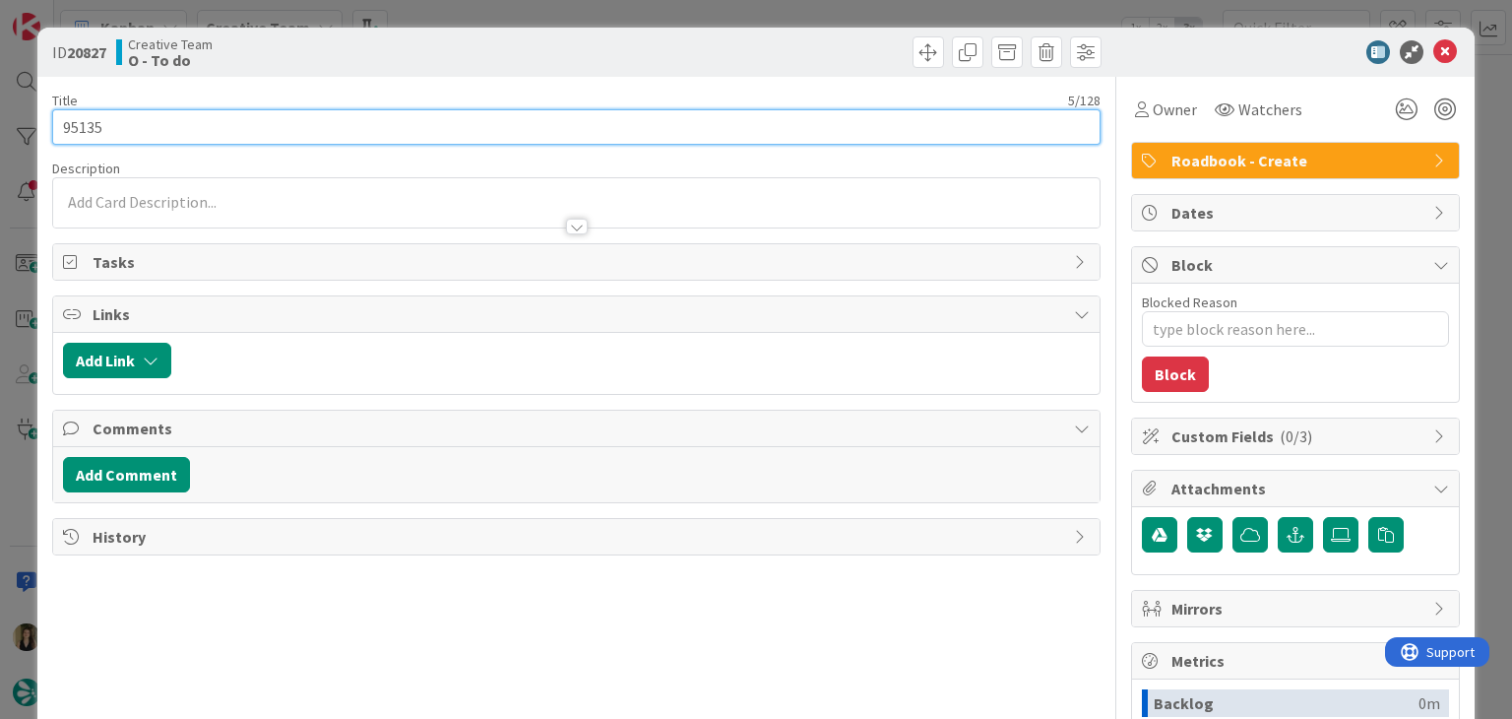
click at [83, 127] on input "95135" at bounding box center [575, 126] width 1047 height 35
click at [83, 128] on input "95135" at bounding box center [575, 126] width 1047 height 35
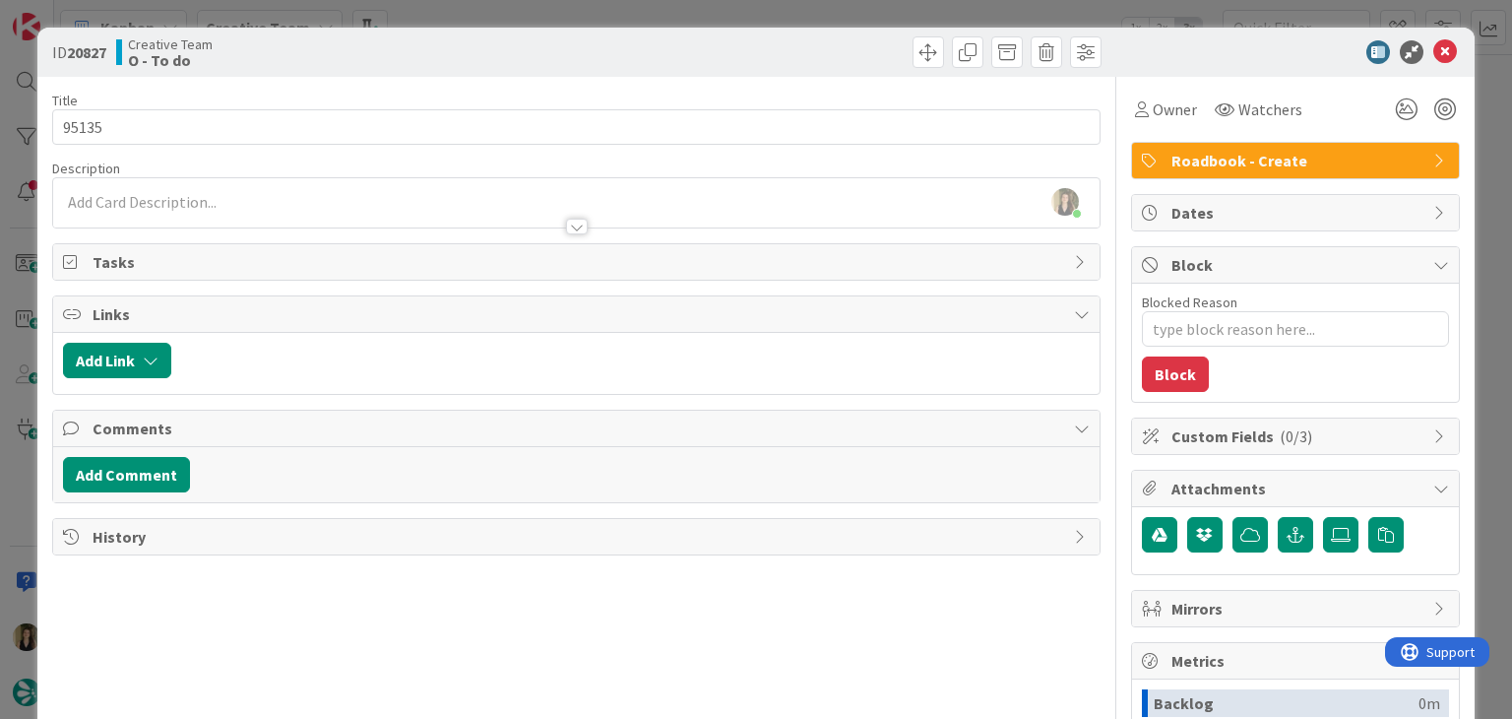
drag, startPoint x: 491, startPoint y: 42, endPoint x: 488, endPoint y: 22, distance: 20.9
click at [490, 42] on div "Creative Team O - To do" at bounding box center [344, 51] width 456 height 31
click at [488, 21] on div "ID 20827 Creative Team O - To do Title 5 / 128 95135 Description Sofia Palma ju…" at bounding box center [756, 359] width 1512 height 719
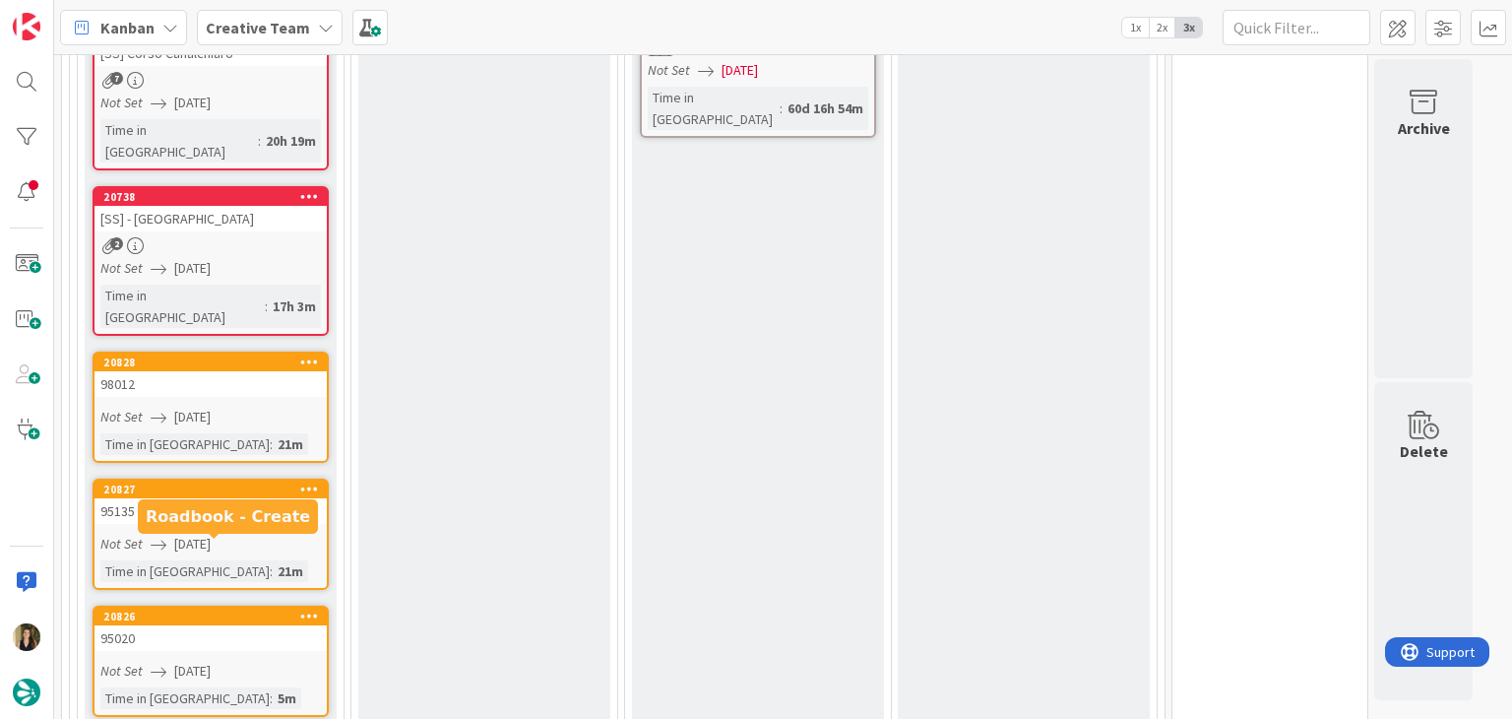
click at [265, 625] on div "95020" at bounding box center [210, 638] width 232 height 26
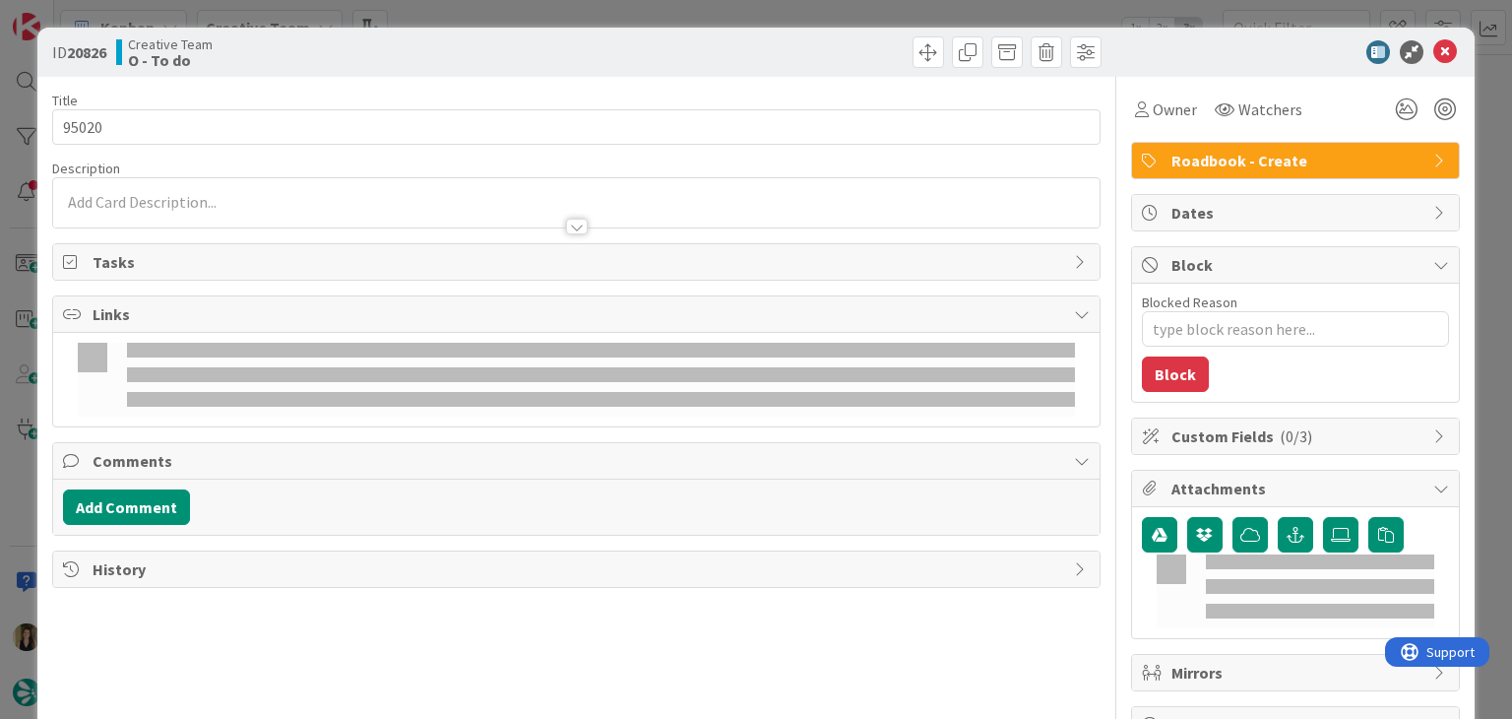
type textarea "x"
type input "95020"
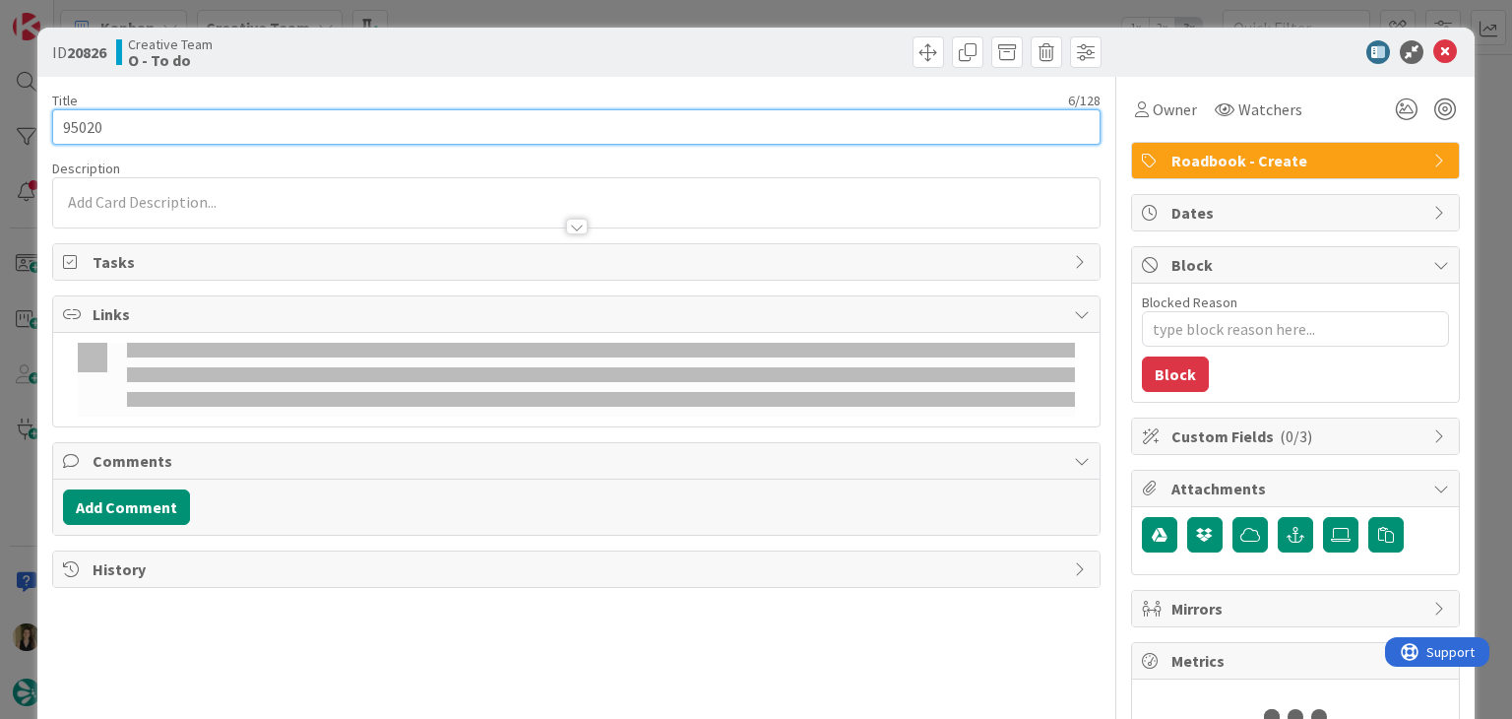
type textarea "x"
type input "95020"
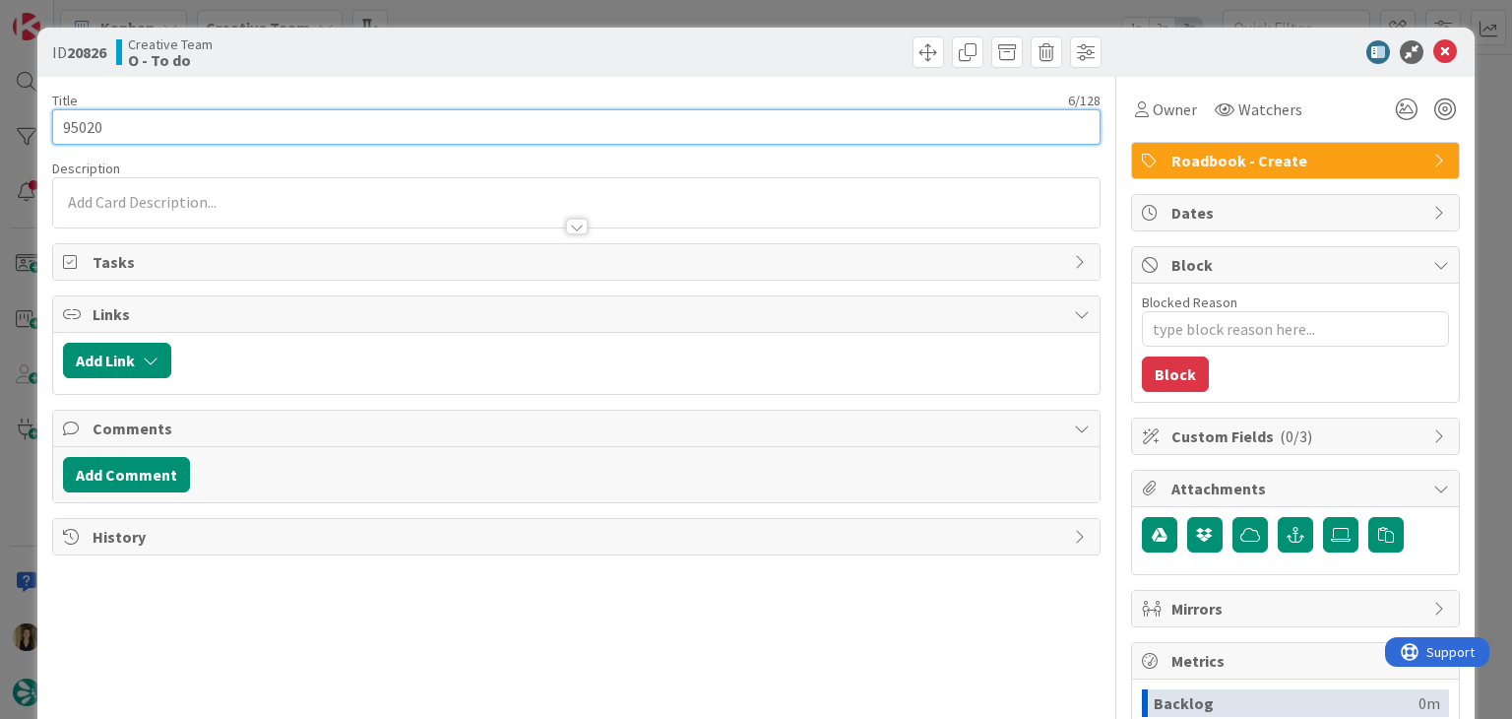
click at [89, 127] on input "95020" at bounding box center [575, 126] width 1047 height 35
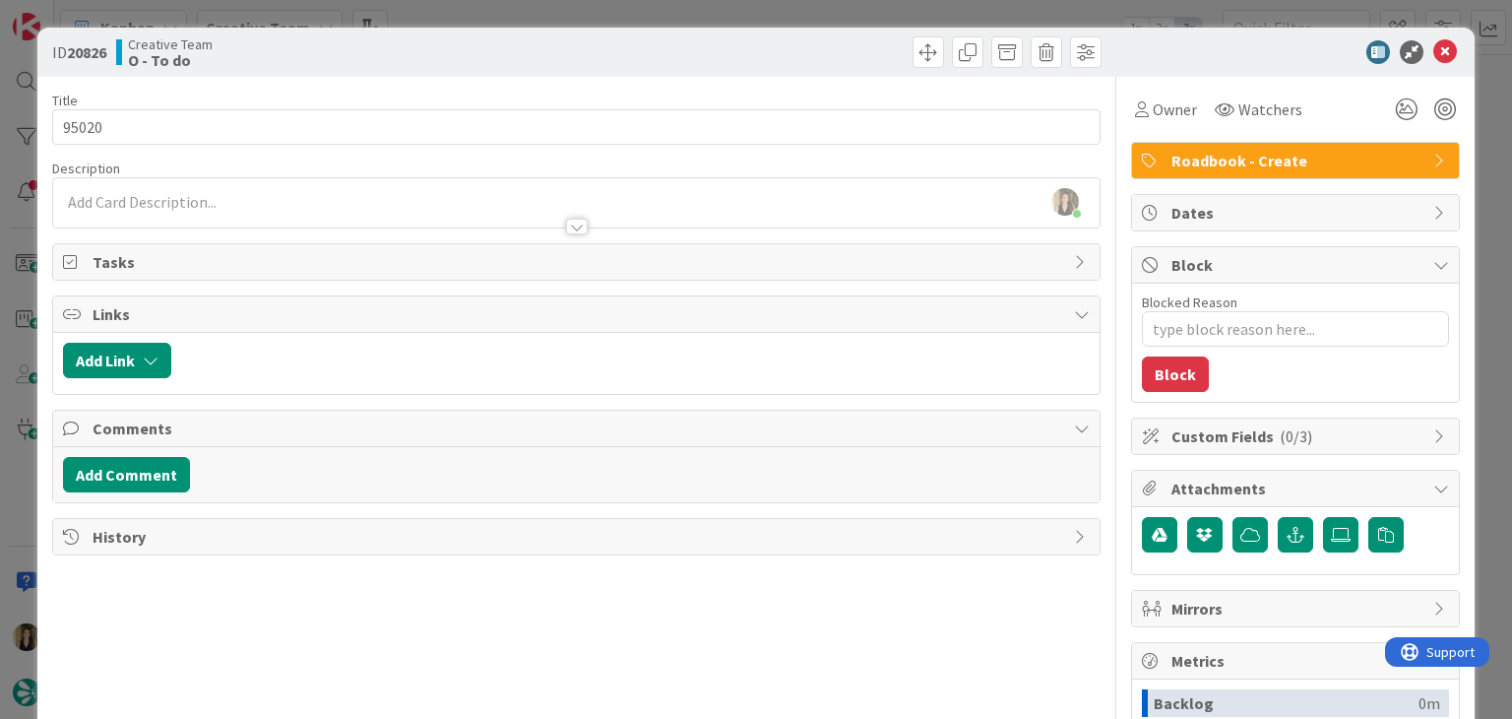
click at [488, 14] on div "ID 20826 Creative Team O - To do Title 6 / 128 95020 Description Sofia Palma ju…" at bounding box center [756, 359] width 1512 height 719
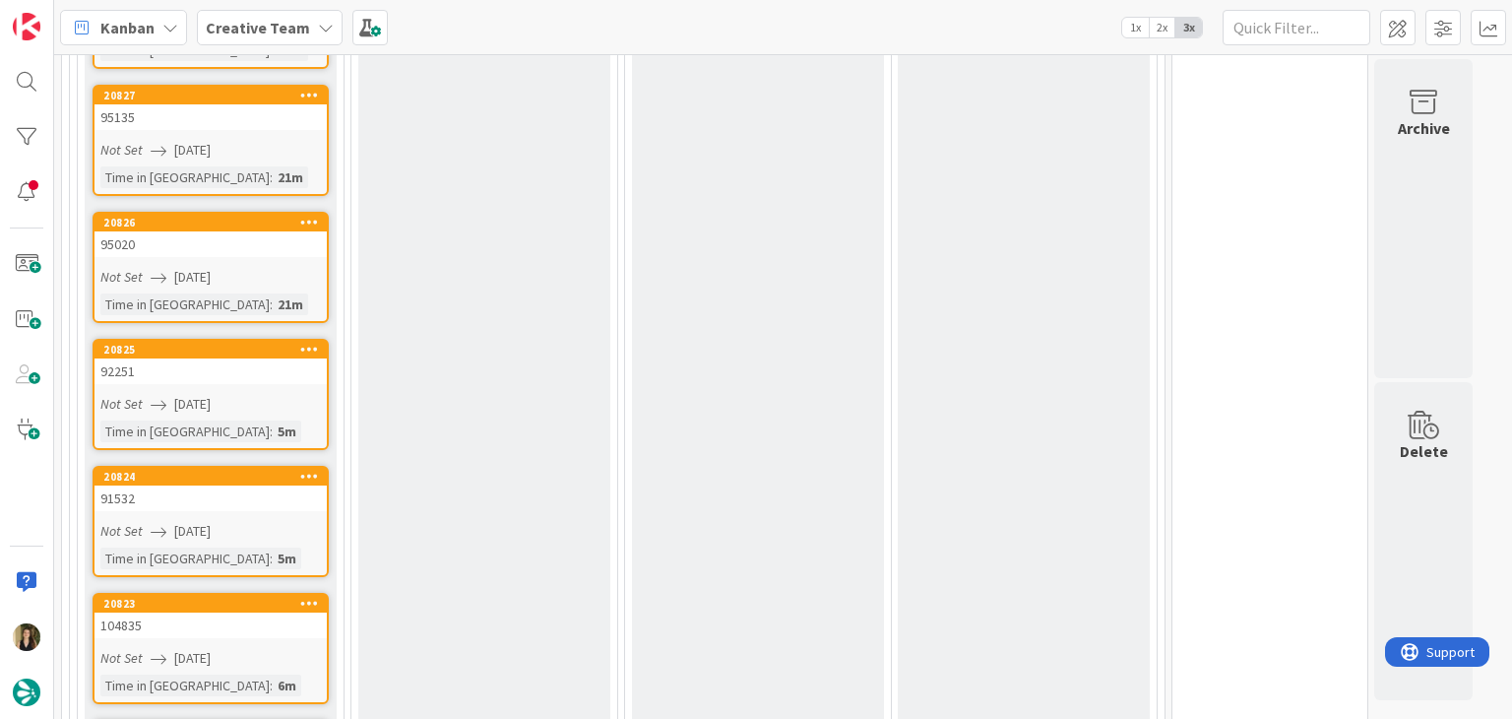
click at [270, 339] on link "20825 92251 Not Set 12/08/2025 Time in Column : 5m" at bounding box center [211, 394] width 236 height 111
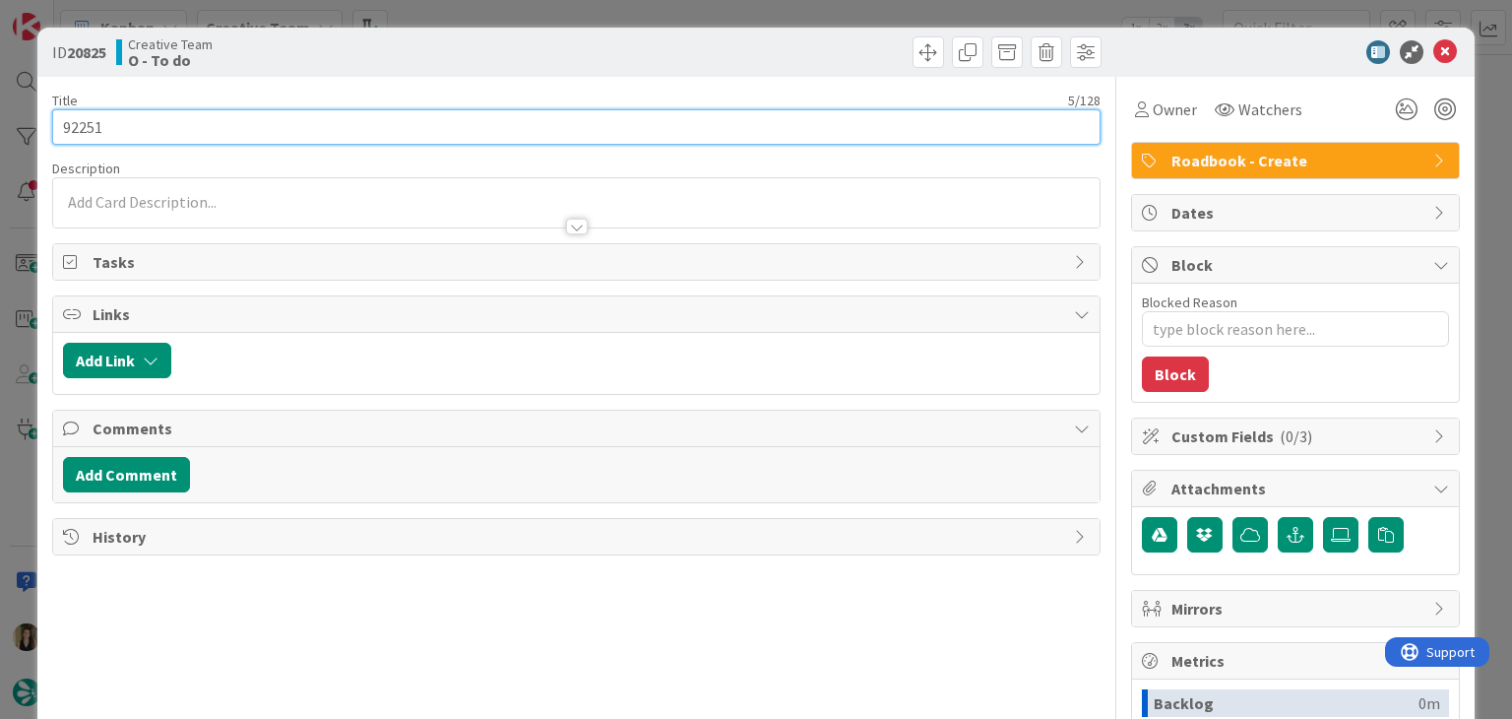
click at [90, 121] on input "92251" at bounding box center [575, 126] width 1047 height 35
click at [91, 121] on input "92251" at bounding box center [575, 126] width 1047 height 35
click at [87, 127] on input "92251" at bounding box center [575, 126] width 1047 height 35
click at [85, 127] on input "92251" at bounding box center [575, 126] width 1047 height 35
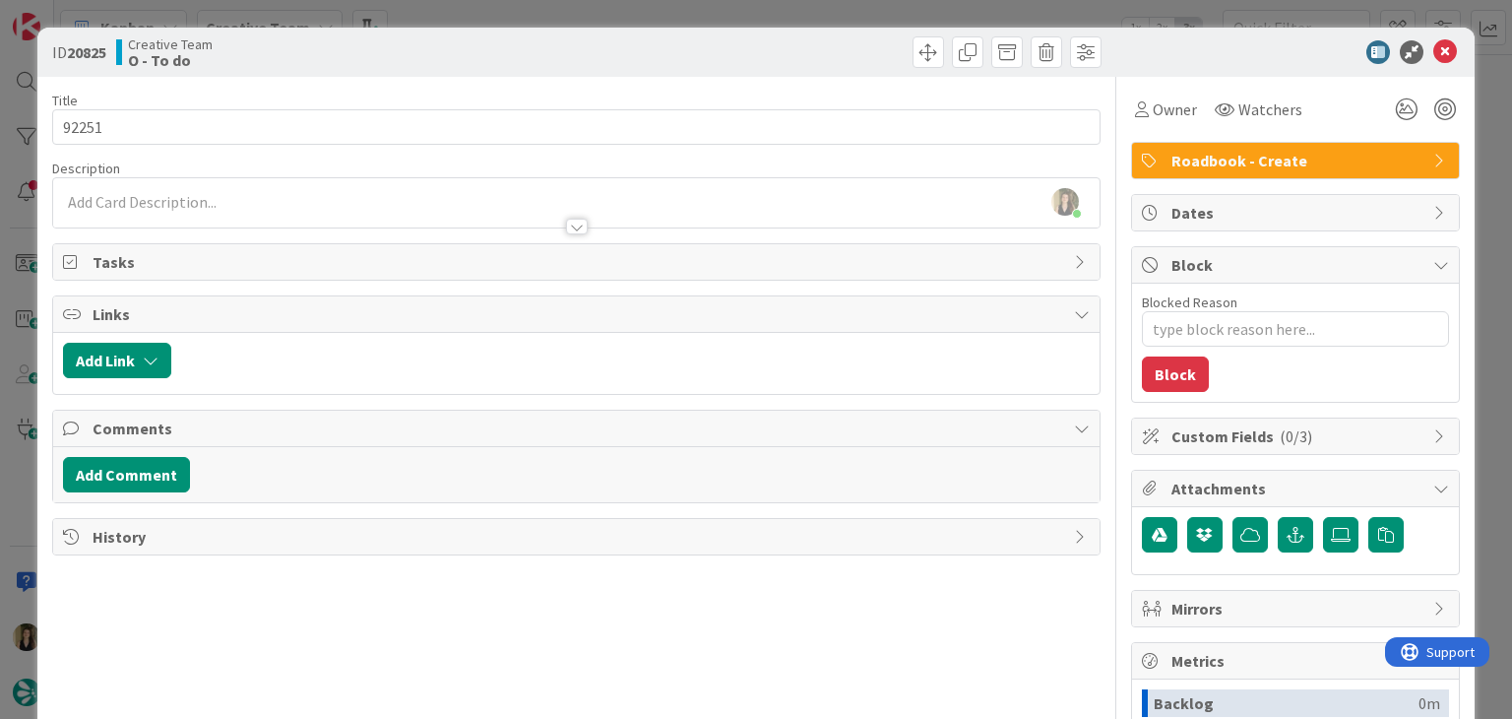
drag, startPoint x: 597, startPoint y: 53, endPoint x: 578, endPoint y: 13, distance: 44.9
click at [595, 49] on div at bounding box center [842, 51] width 520 height 31
click at [579, 5] on div "ID 20825 Creative Team O - To do Title 5 / 128 92251 Description Sofia Palma ju…" at bounding box center [756, 359] width 1512 height 719
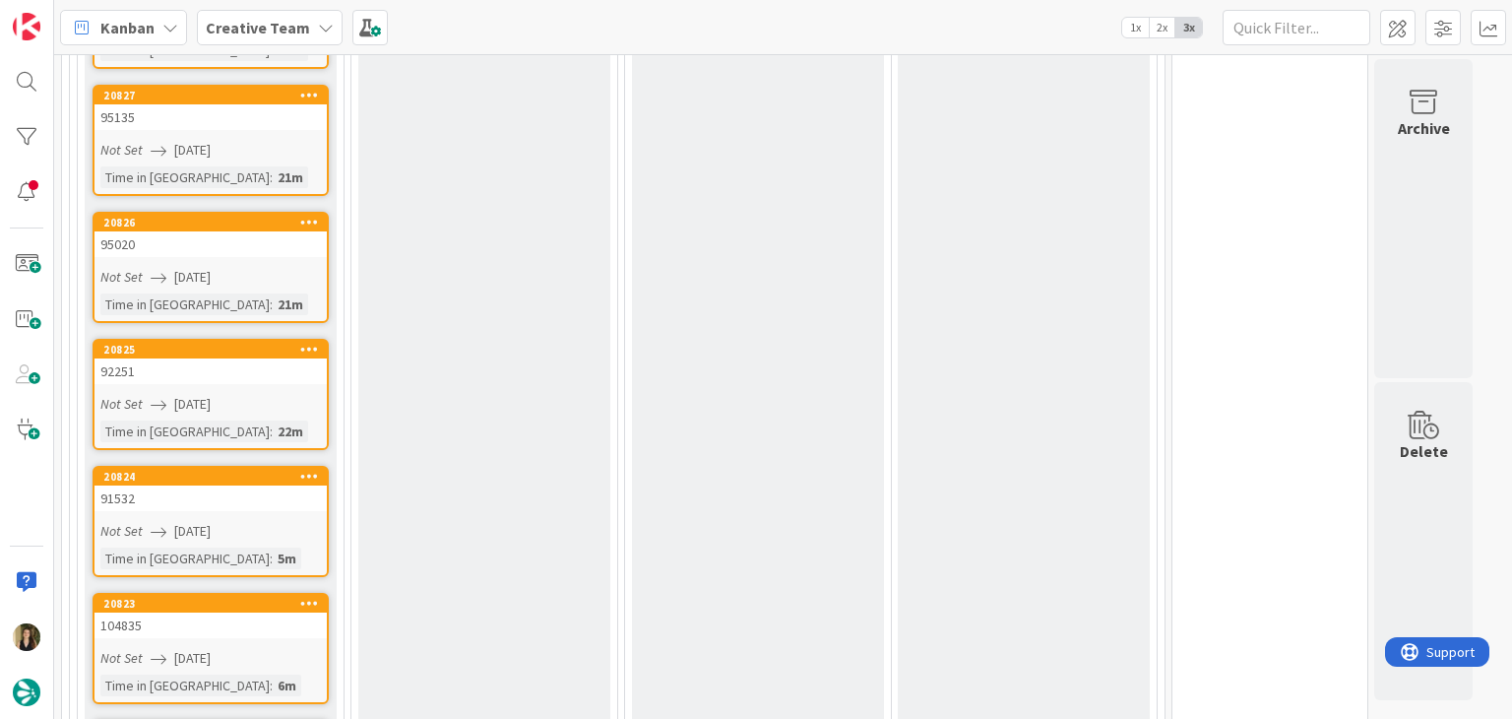
click at [290, 521] on div "Not Set 12/08/2025" at bounding box center [213, 531] width 226 height 21
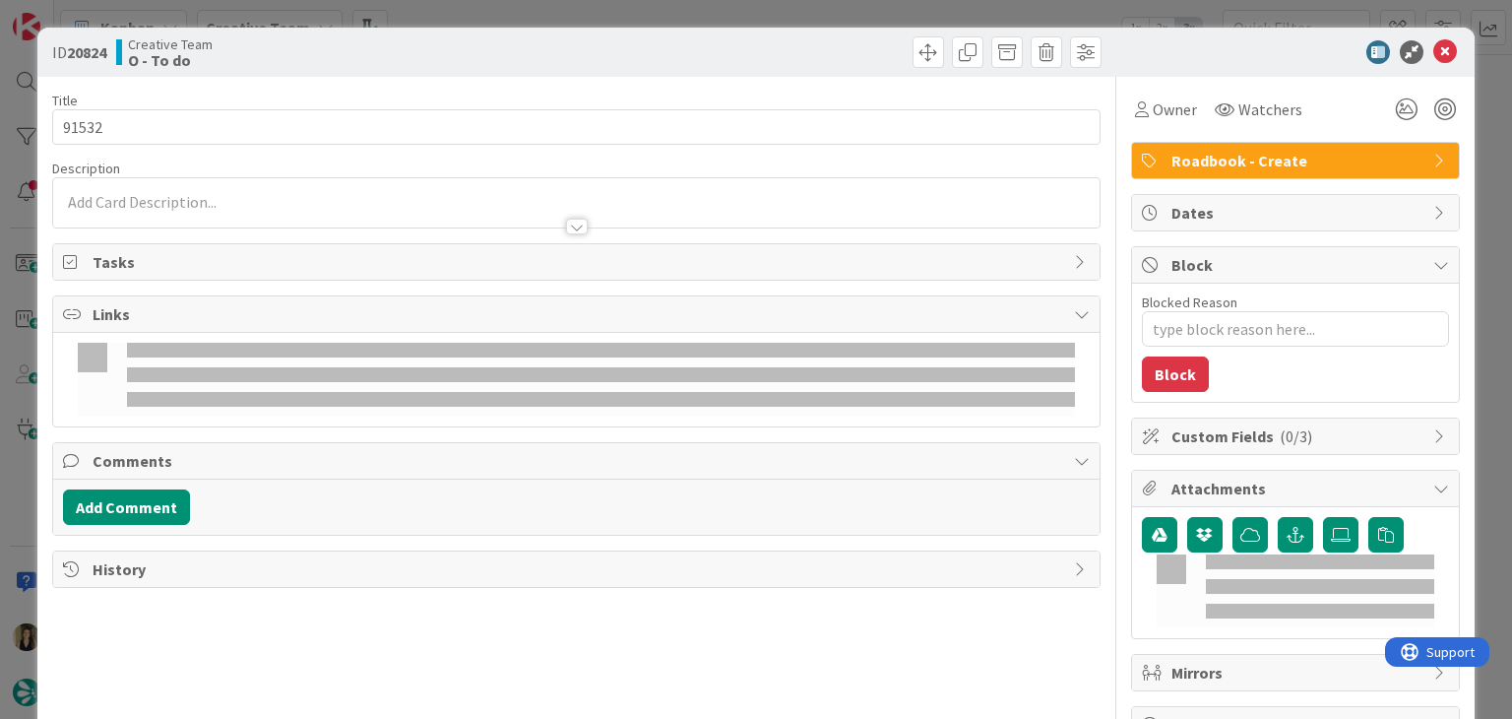
type textarea "x"
type input "91532"
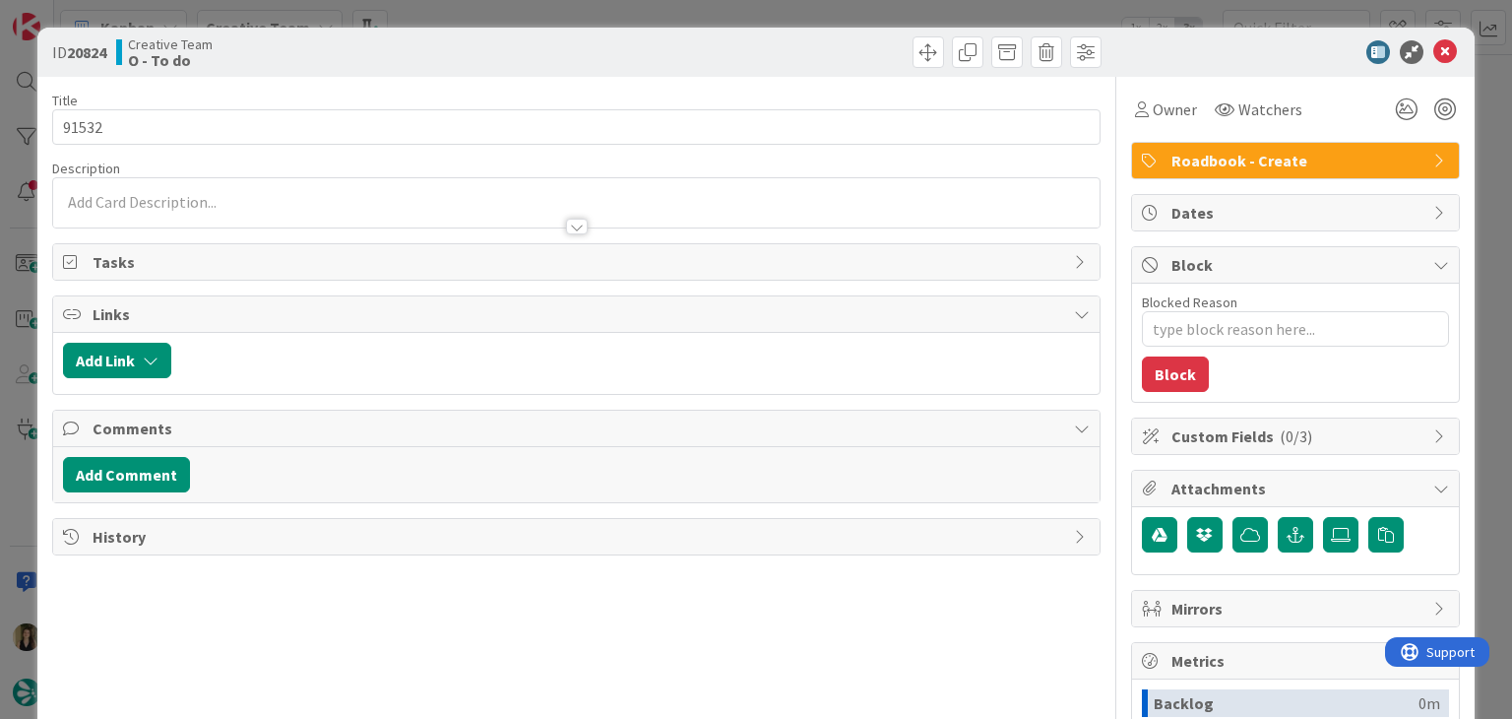
type textarea "x"
type input "91532"
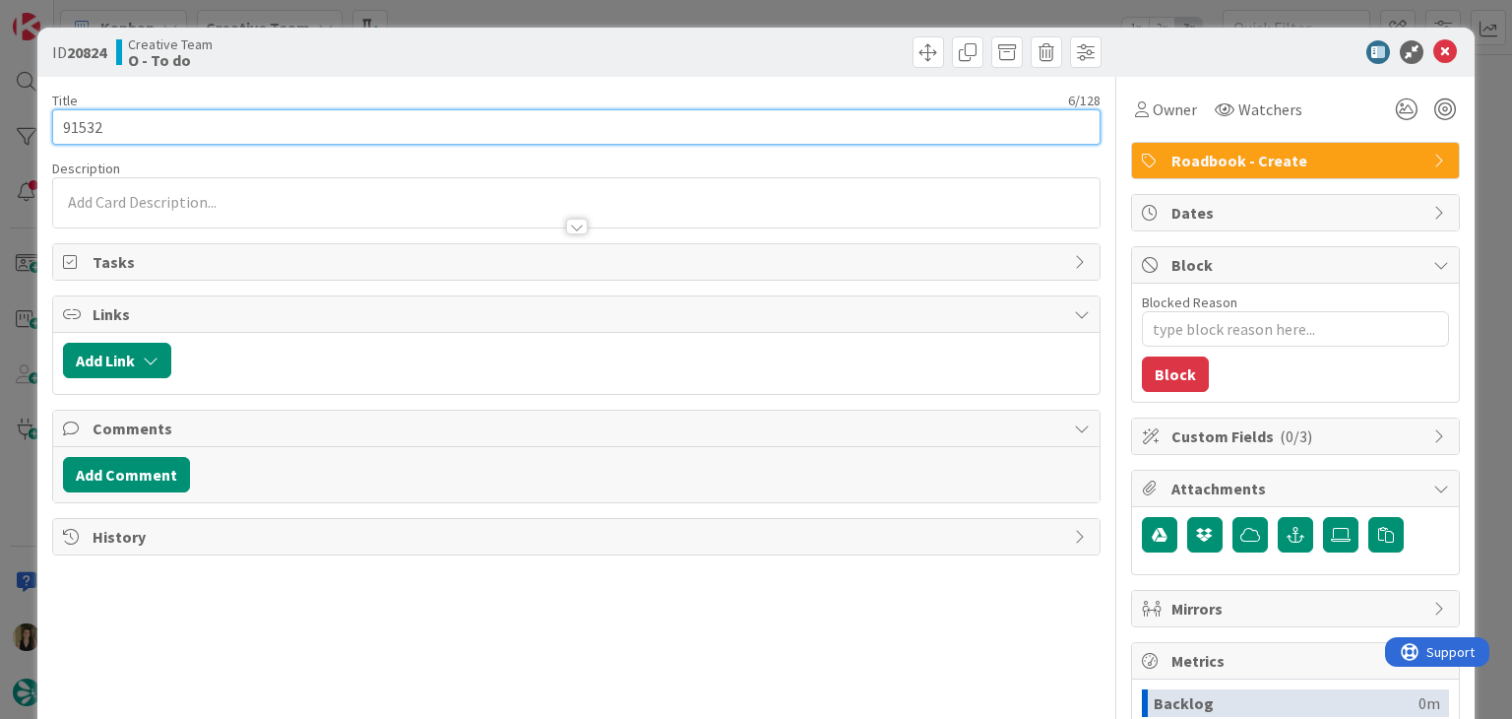
click at [80, 135] on input "91532" at bounding box center [575, 126] width 1047 height 35
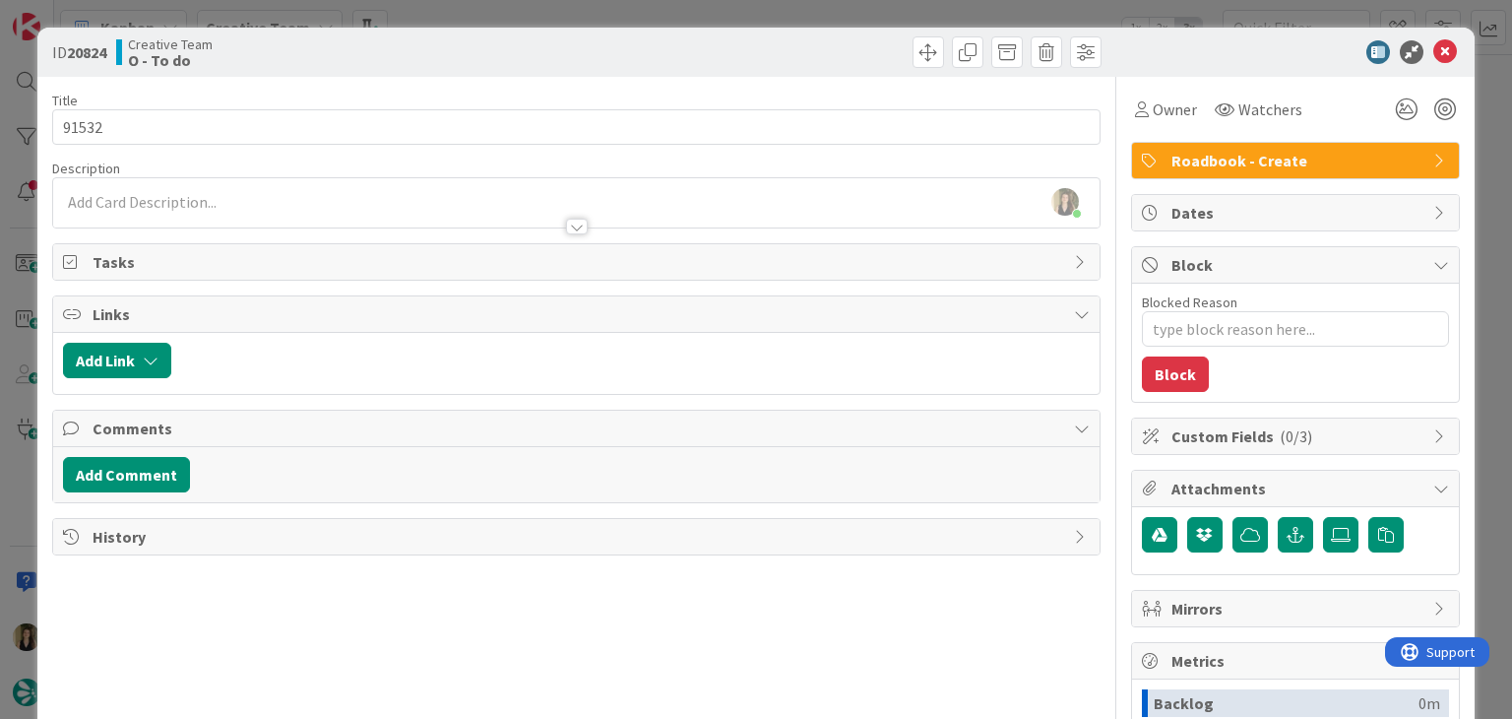
drag, startPoint x: 457, startPoint y: 40, endPoint x: 455, endPoint y: 30, distance: 11.0
click at [456, 40] on div "Creative Team O - To do" at bounding box center [344, 51] width 456 height 31
click at [455, 18] on div "ID 20824 Creative Team O - To do Title 6 / 128 91532 Description Sofia Palma ju…" at bounding box center [756, 359] width 1512 height 719
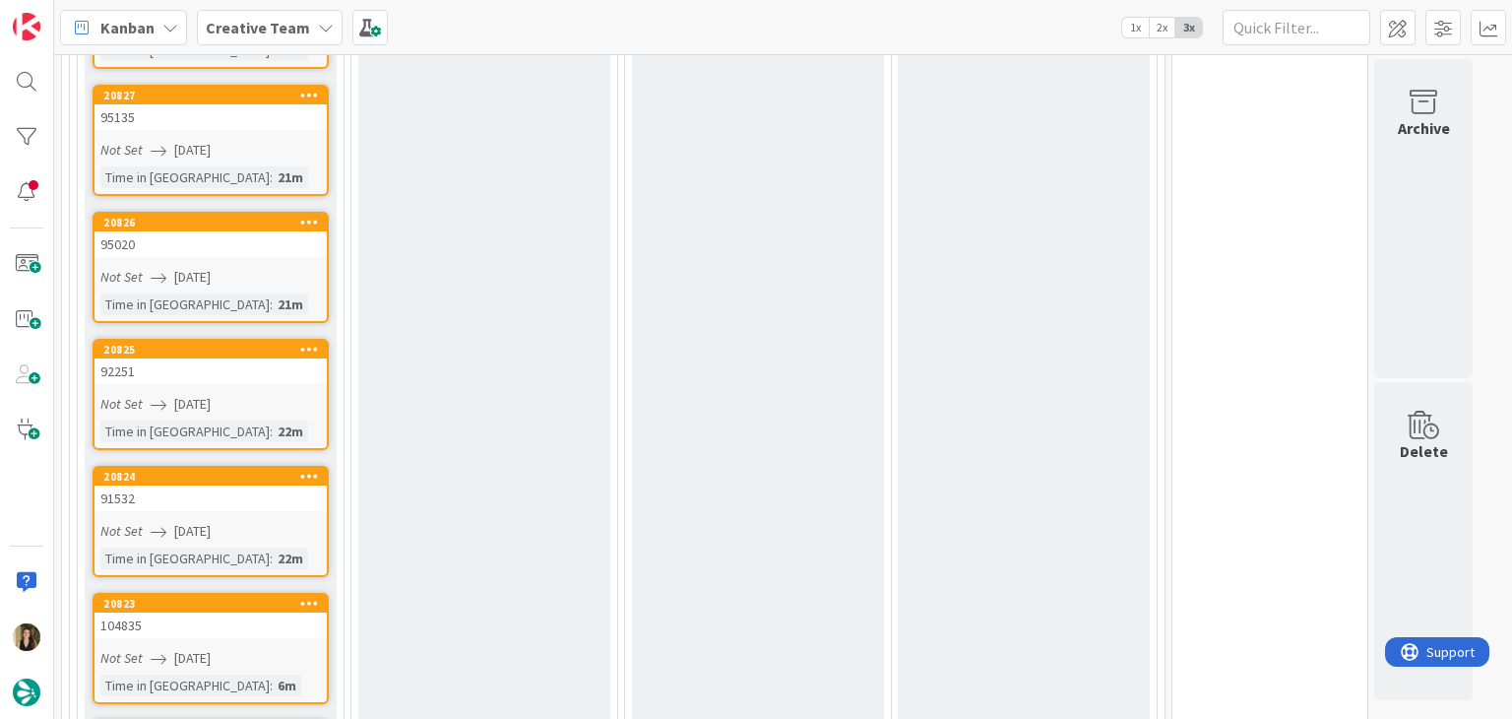
click at [195, 593] on link "20823 104835 Not Set 12/08/2025 Time in Column : 6m" at bounding box center [211, 648] width 236 height 111
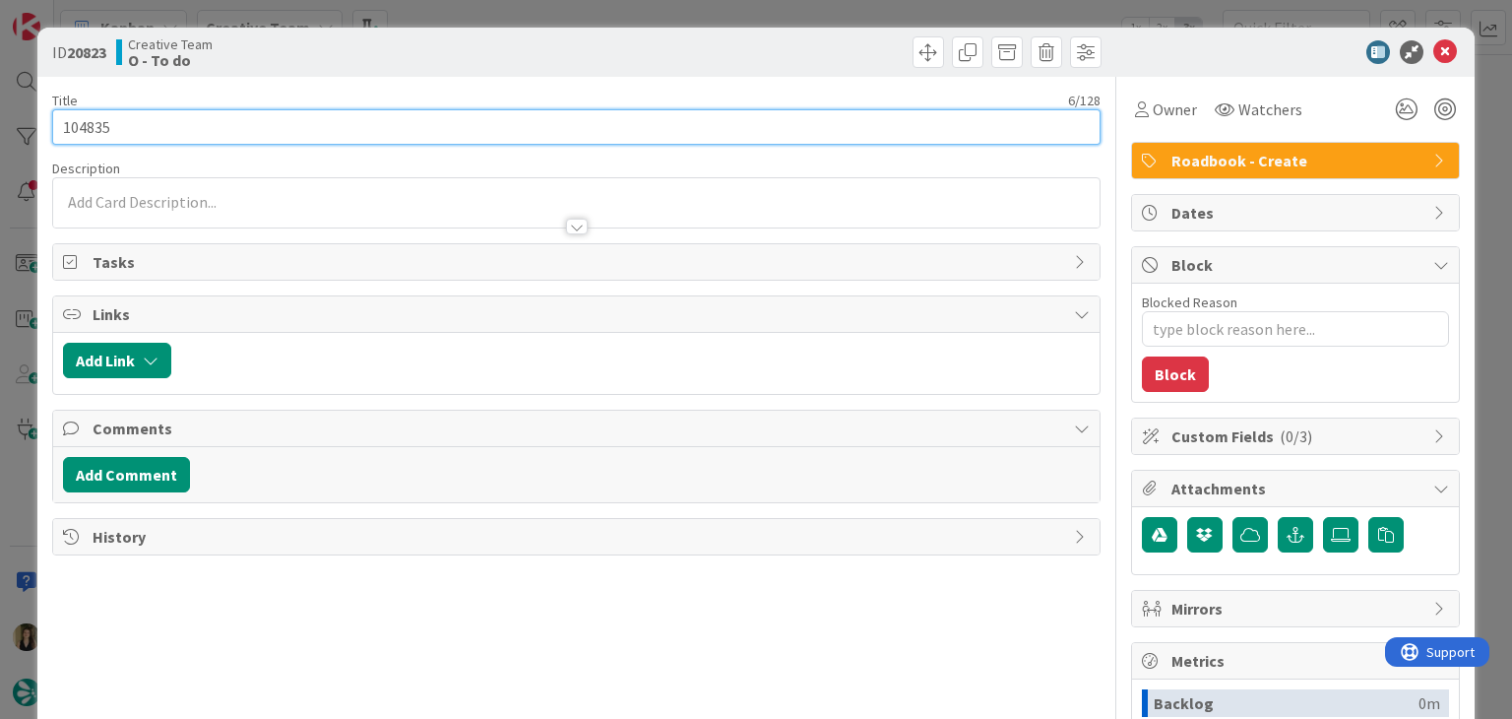
click at [93, 129] on input "104835" at bounding box center [575, 126] width 1047 height 35
click at [94, 129] on input "104835" at bounding box center [575, 126] width 1047 height 35
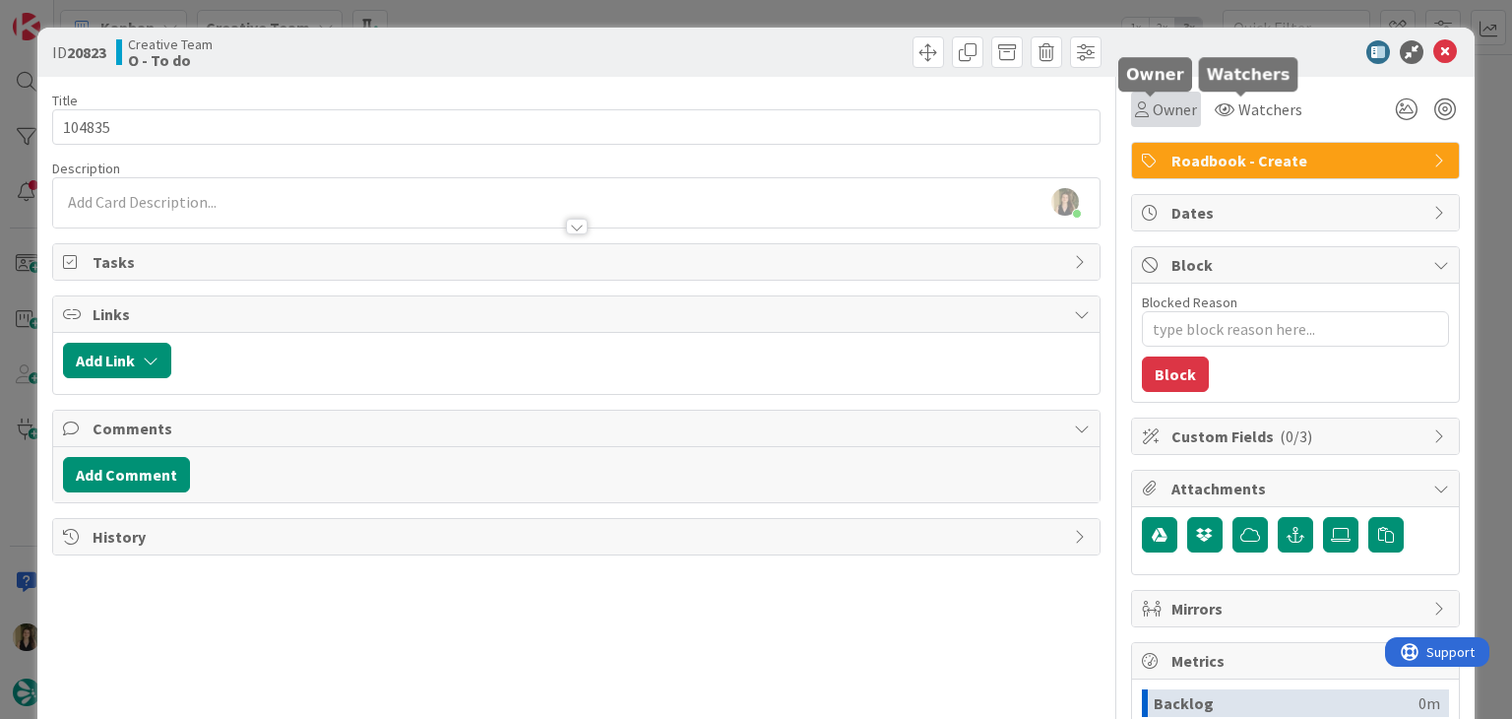
click at [1153, 104] on span "Owner" at bounding box center [1175, 109] width 44 height 24
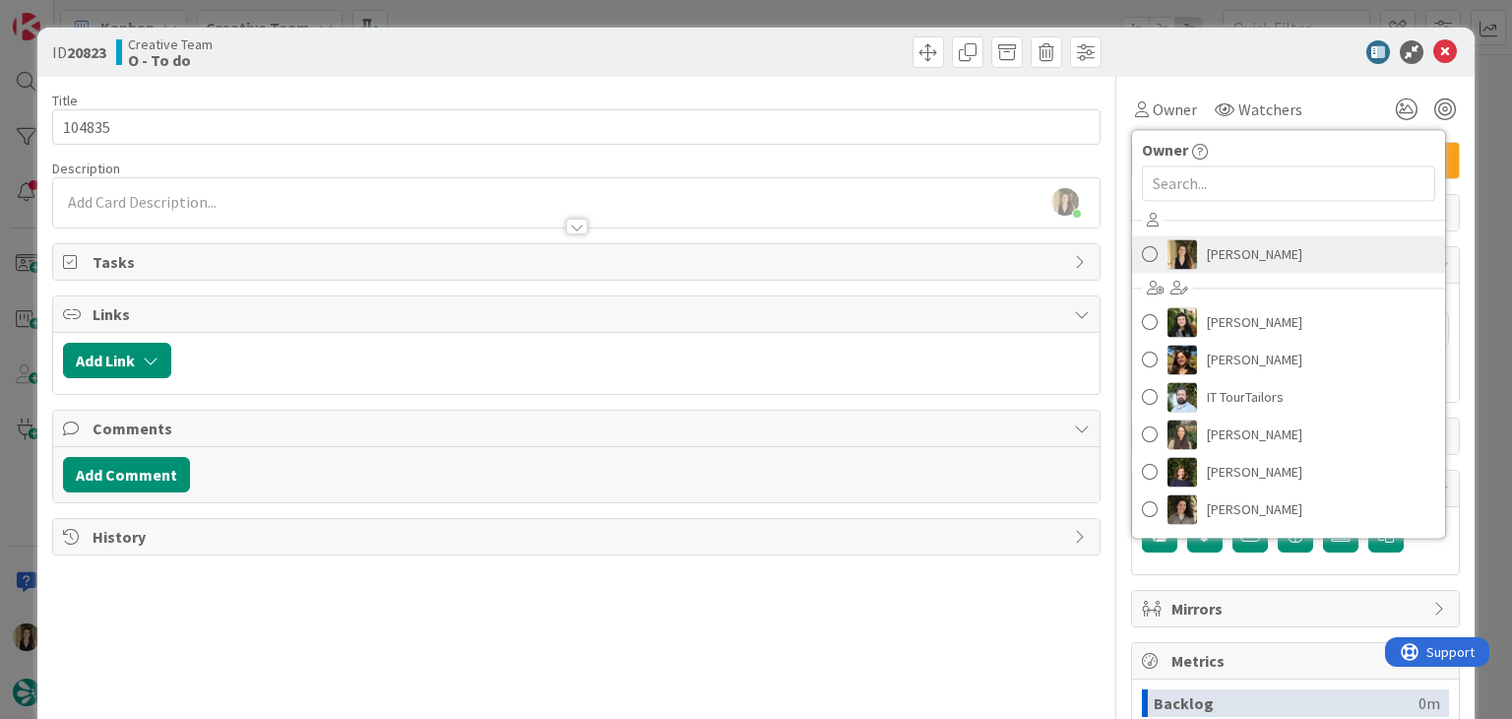
click at [1232, 244] on span "Sofia Palma" at bounding box center [1254, 254] width 95 height 30
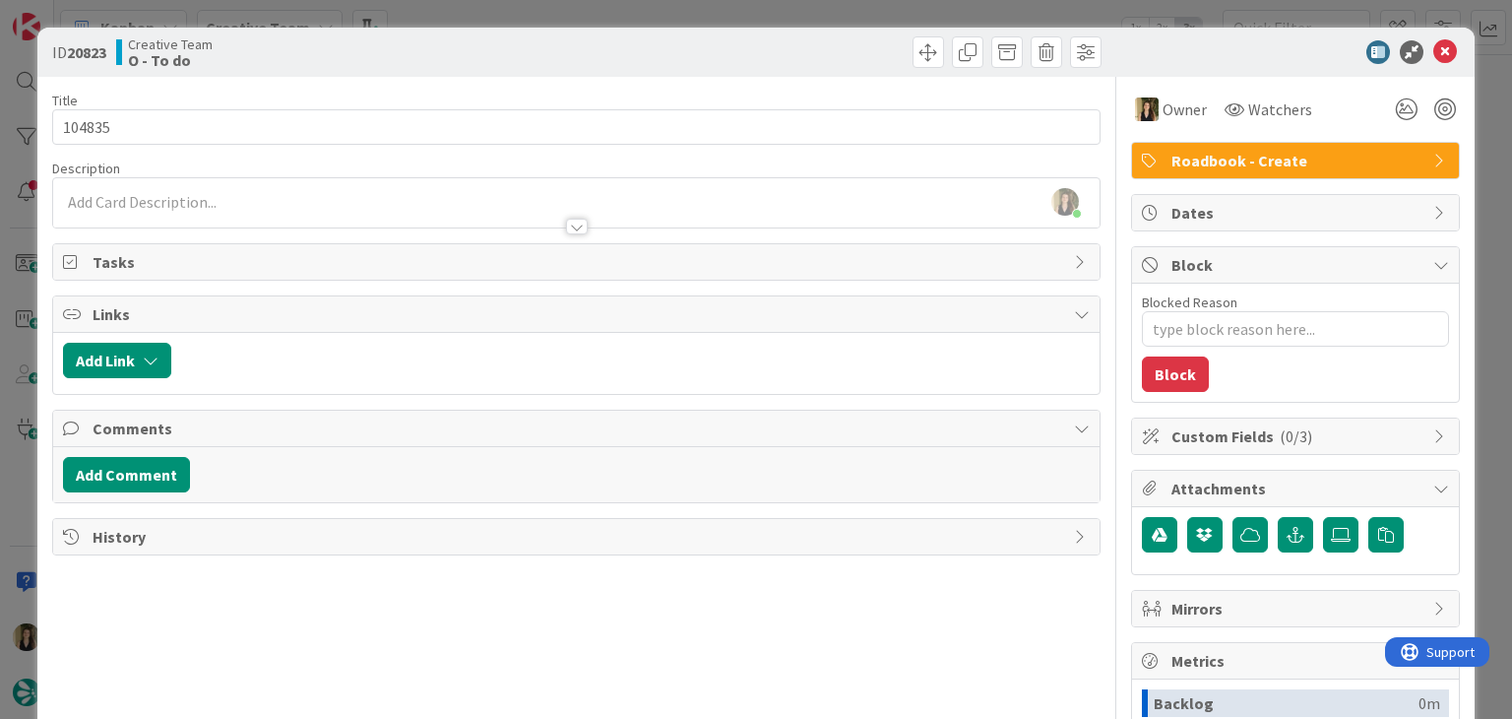
click at [827, 19] on div "ID 20823 Creative Team O - To do Title 6 / 128 104835 Description Sofia Palma j…" at bounding box center [756, 359] width 1512 height 719
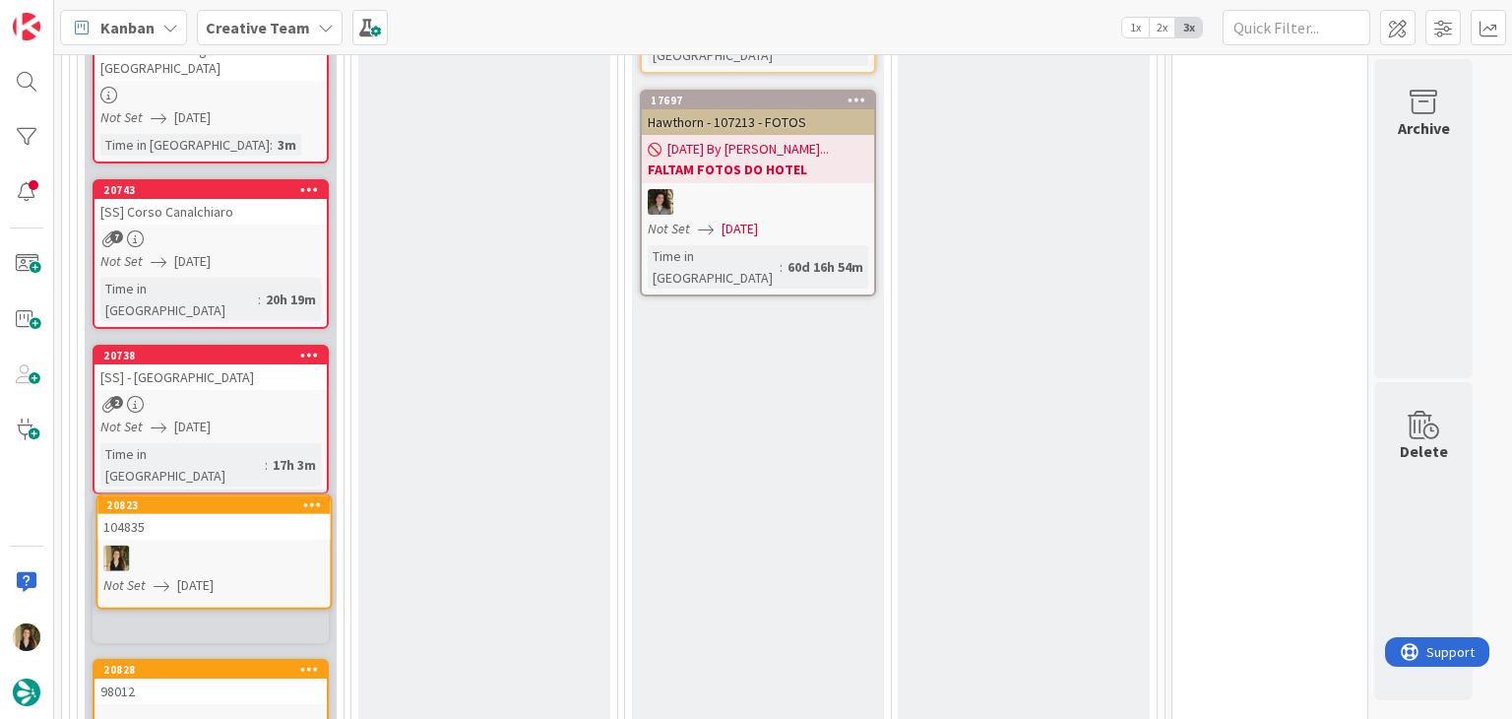
scroll to position [1541, 0]
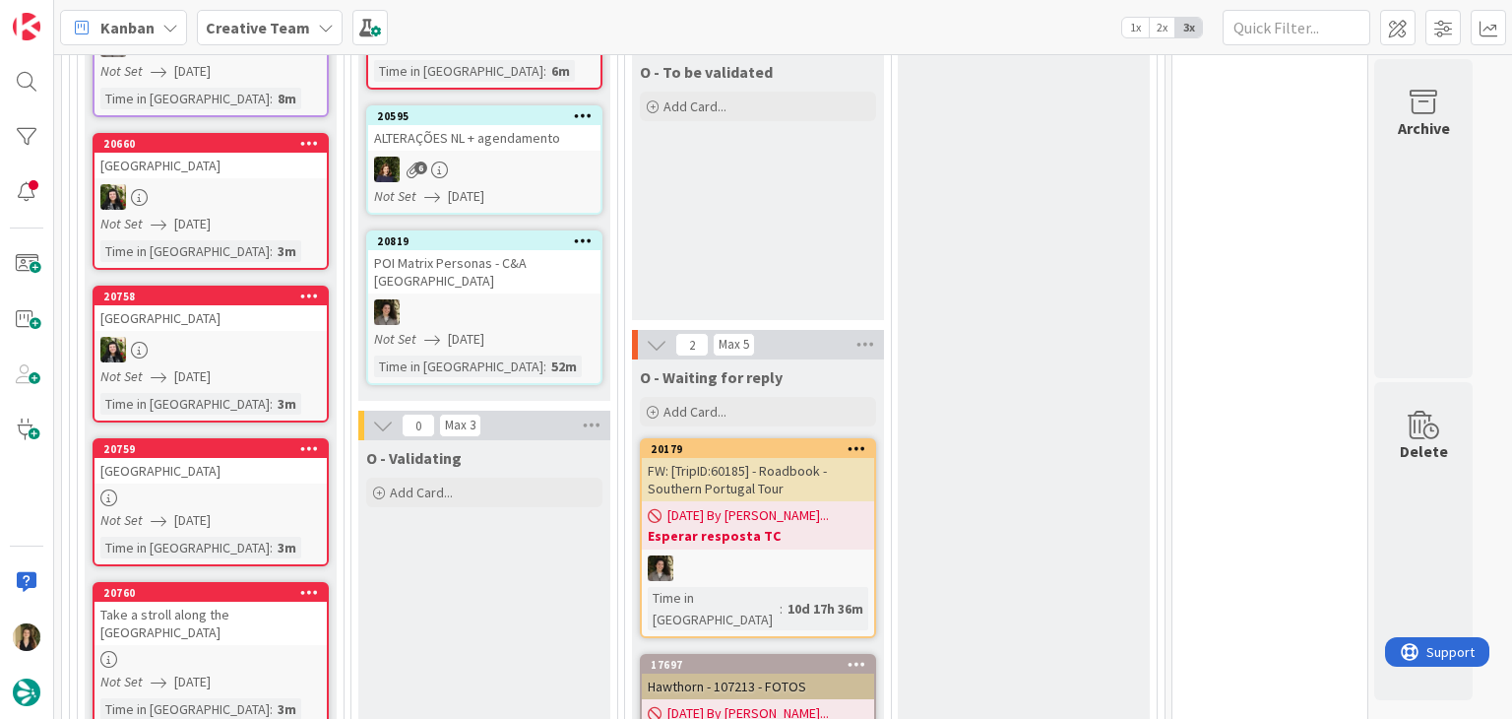
scroll to position [557, 0]
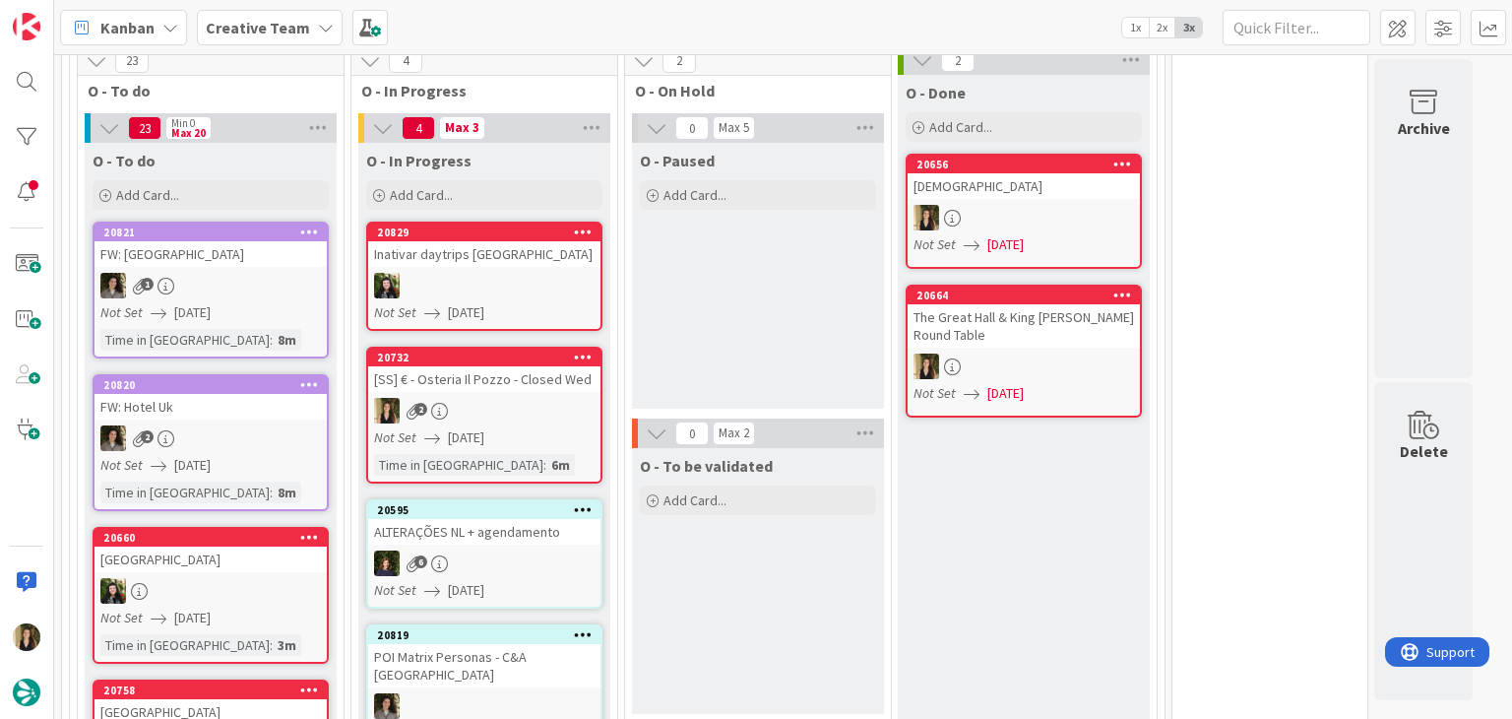
click at [761, 333] on div "O - Paused Add Card..." at bounding box center [758, 276] width 252 height 266
click at [461, 404] on div "2" at bounding box center [484, 411] width 232 height 26
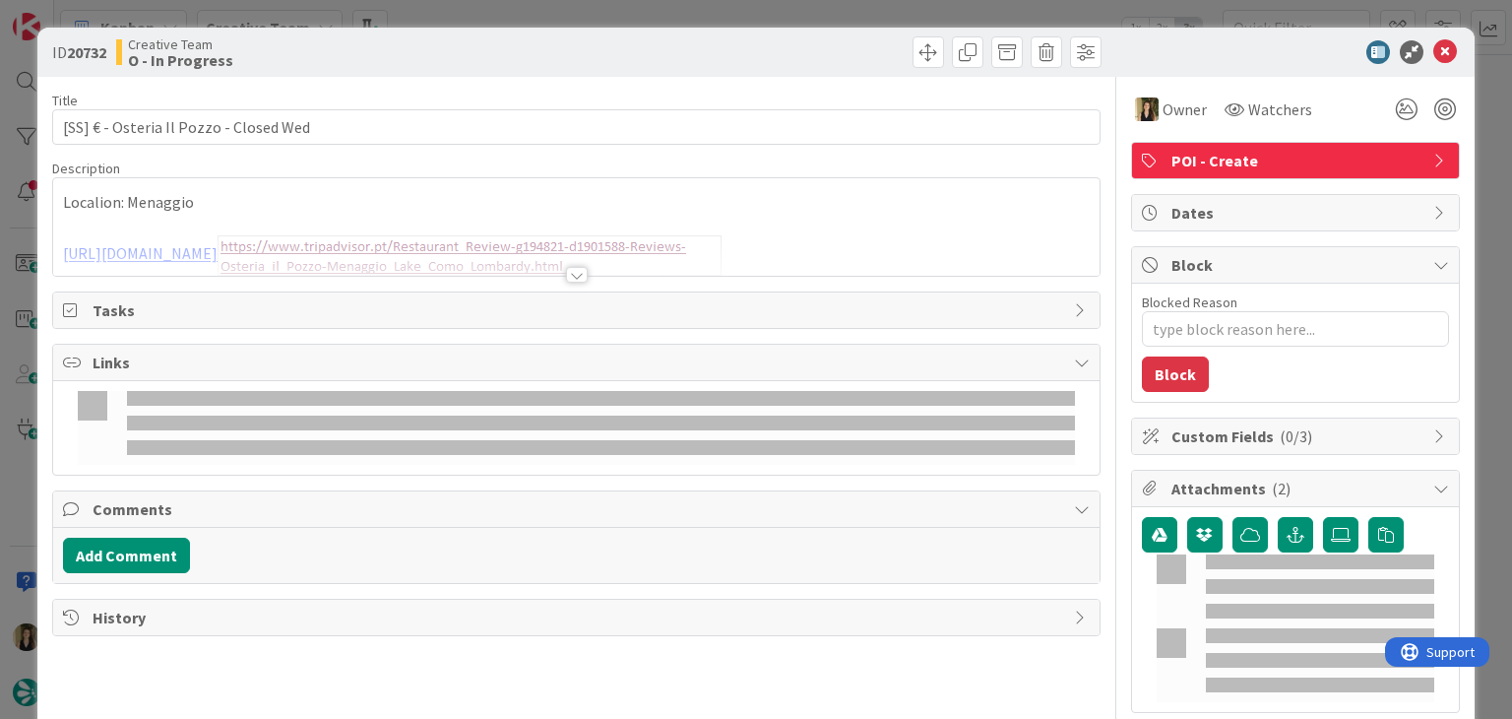
type textarea "x"
type input "[SS] € - Osteria Il Pozzo - Closed Wed"
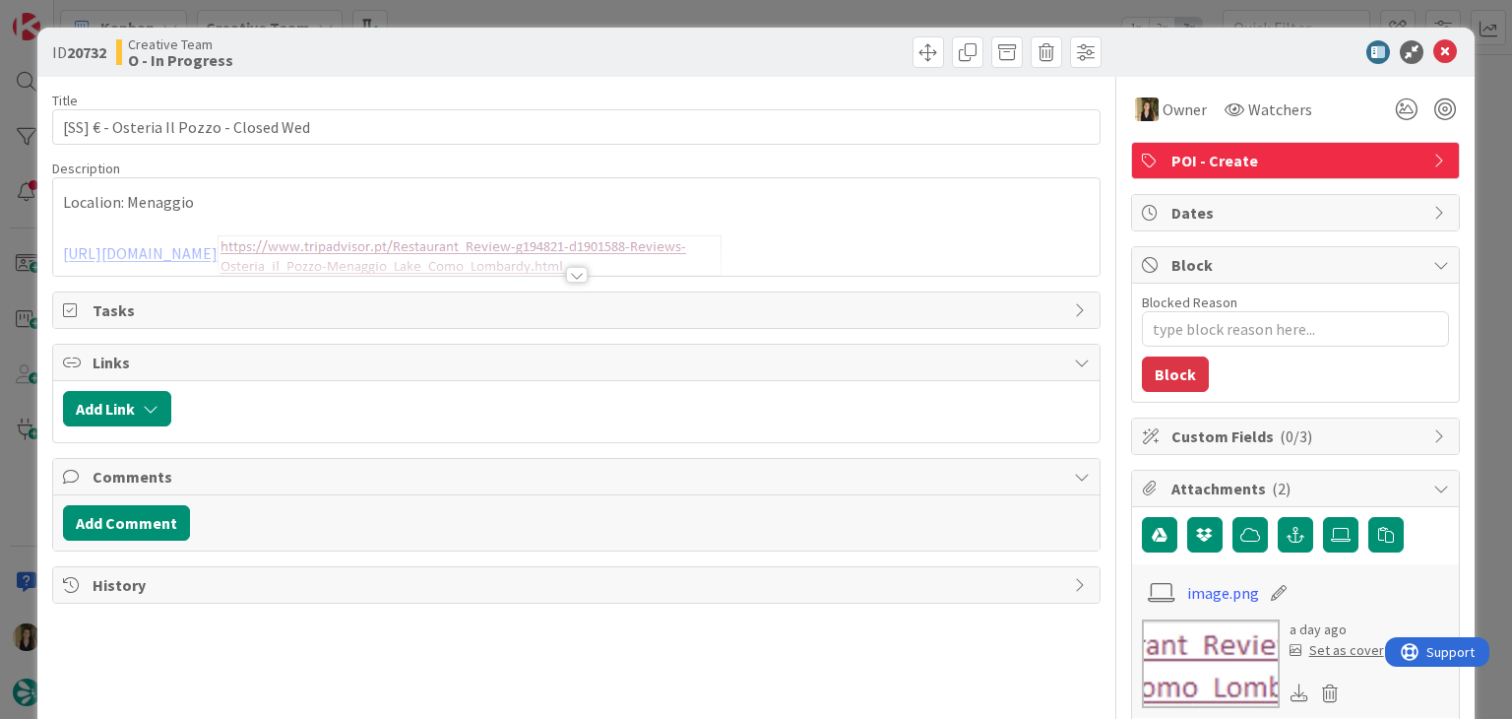
type textarea "x"
type input "[SS] € - Osteria Il Pozzo - Closed Wed"
click at [566, 272] on div at bounding box center [577, 275] width 22 height 16
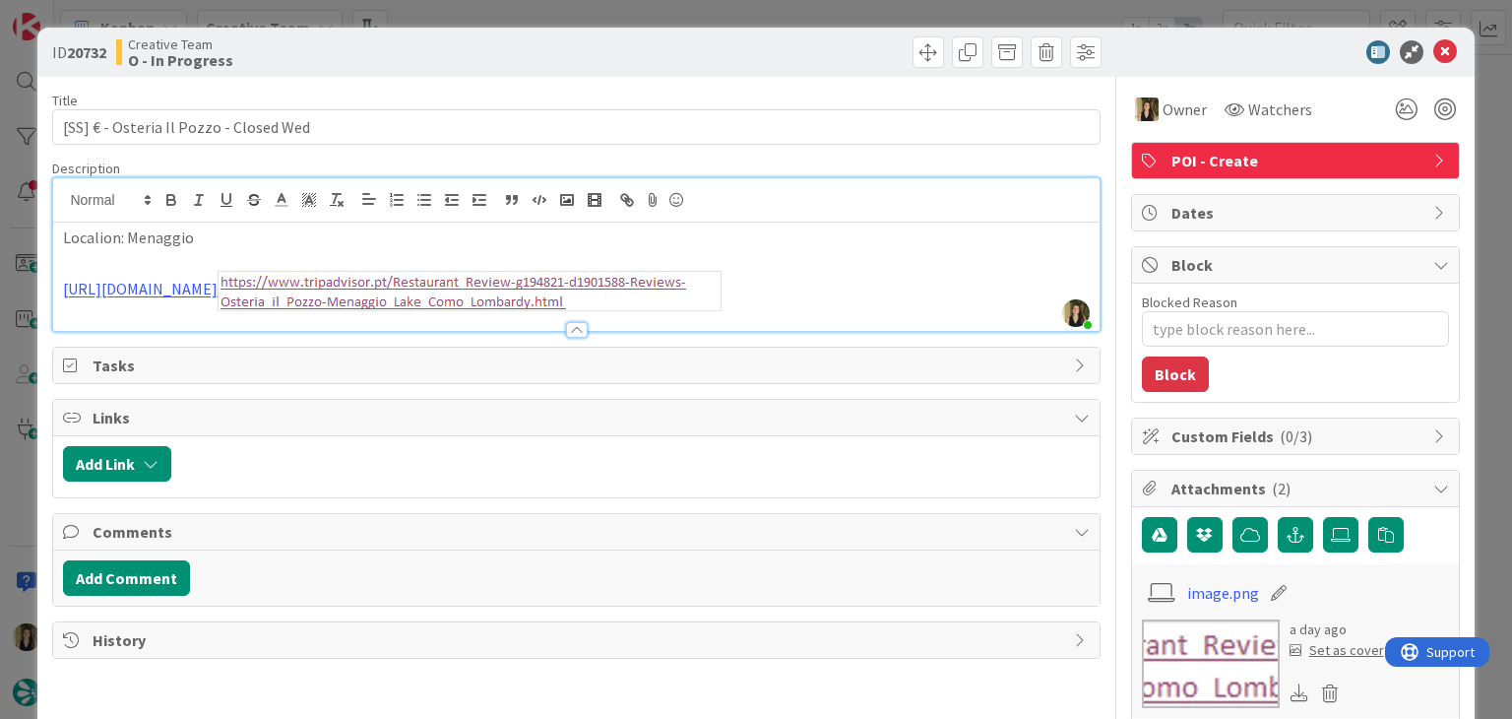
click at [803, 52] on div at bounding box center [842, 51] width 520 height 31
type textarea "x"
type input "[SS] € - Osteria Il Pozzo - Closed Wed"
type textarea "x"
type input "[SS] € - Osteria Il Pozzo - Closed Wed"
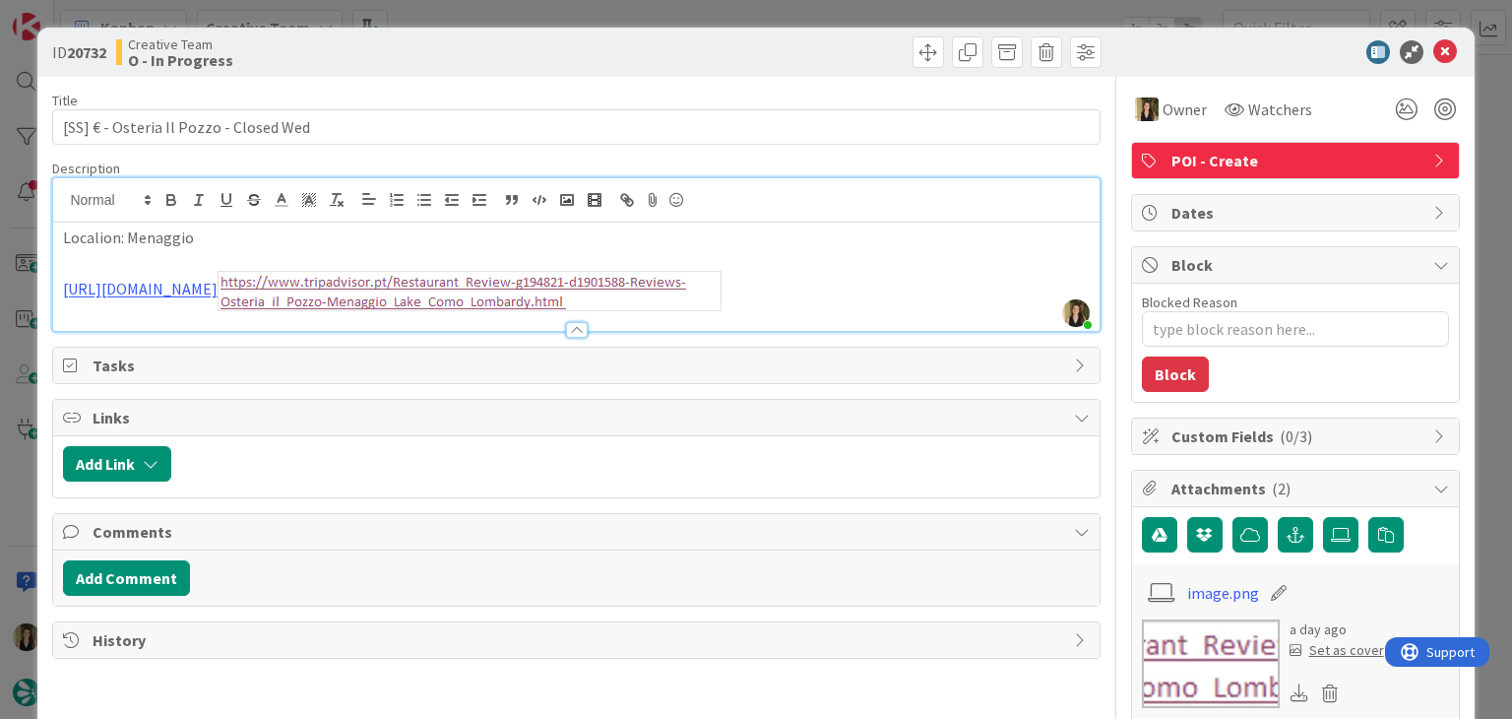
drag, startPoint x: 776, startPoint y: 17, endPoint x: 766, endPoint y: 49, distance: 33.9
click at [776, 17] on div "ID 20732 Creative Team O - In Progress Title 40 / 128 [SS] € - Osteria Il Pozzo…" at bounding box center [756, 359] width 1512 height 719
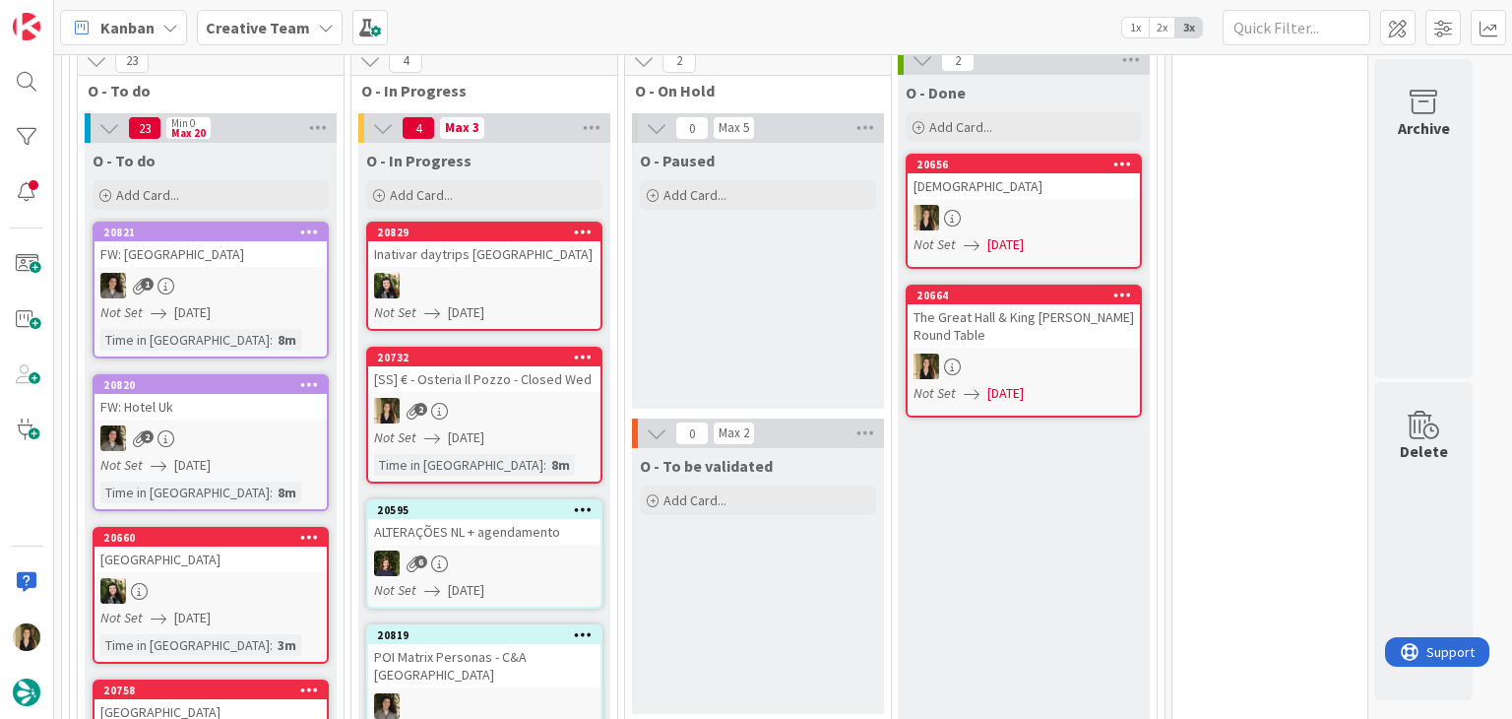
click at [524, 398] on div "2" at bounding box center [484, 411] width 232 height 26
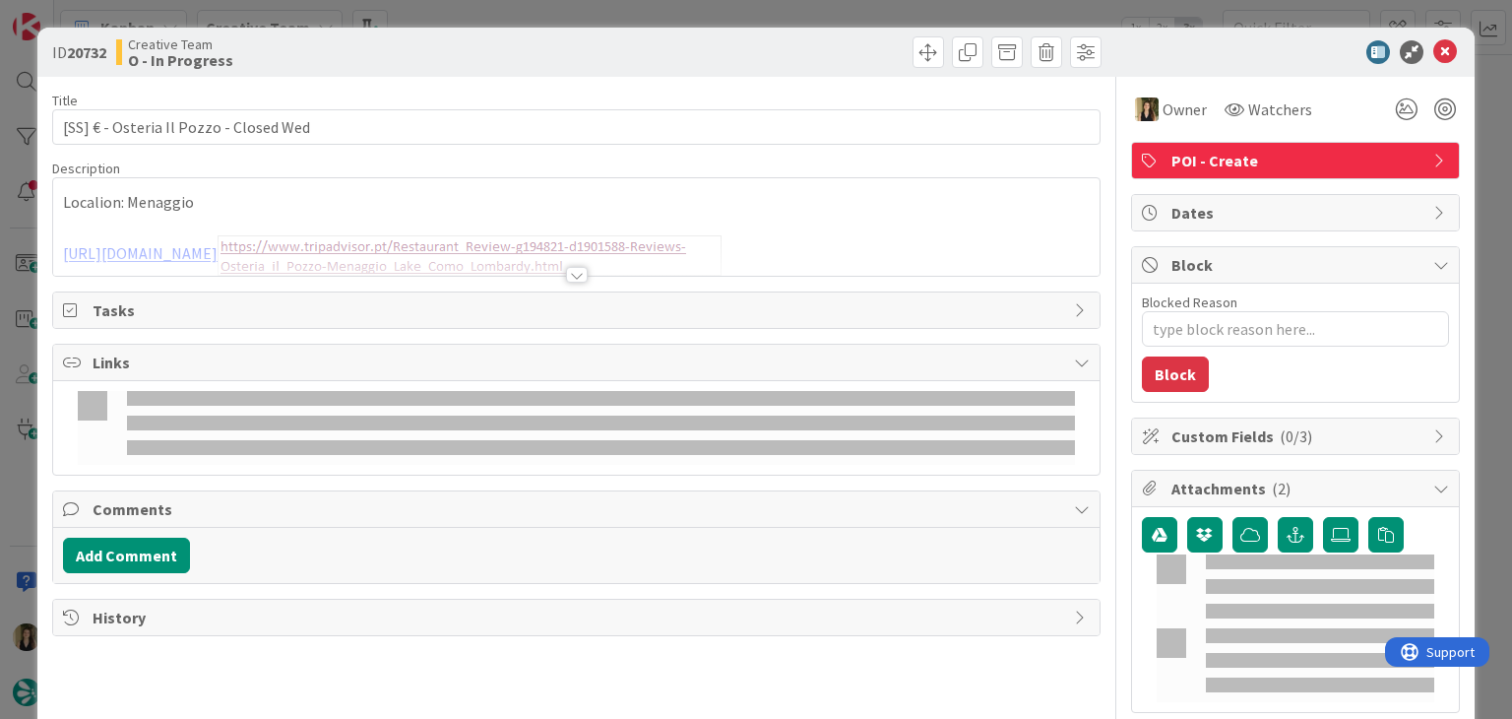
type textarea "x"
type input "[SS] € - Osteria Il Pozzo - Closed Wed"
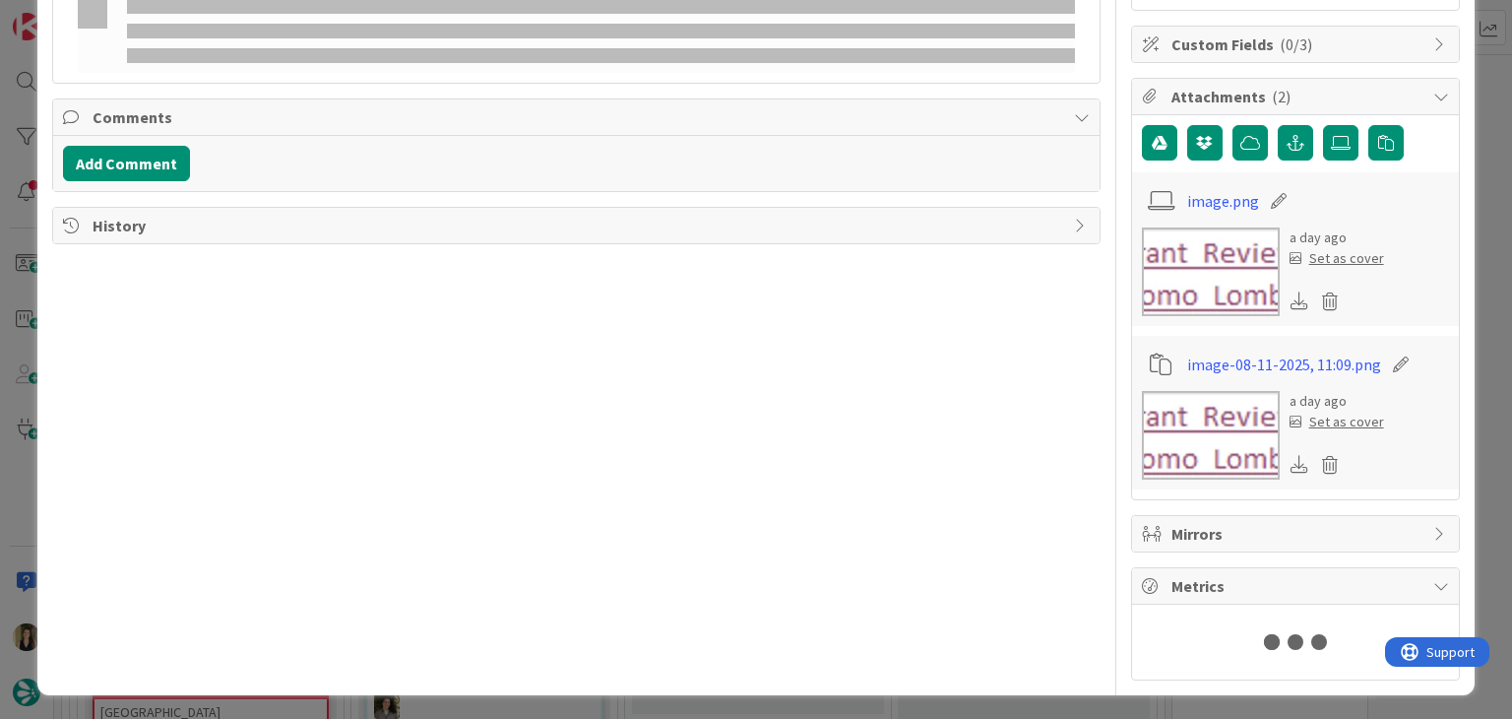
type textarea "x"
type input "[SS] € - Osteria Il Pozzo - Closed Wed"
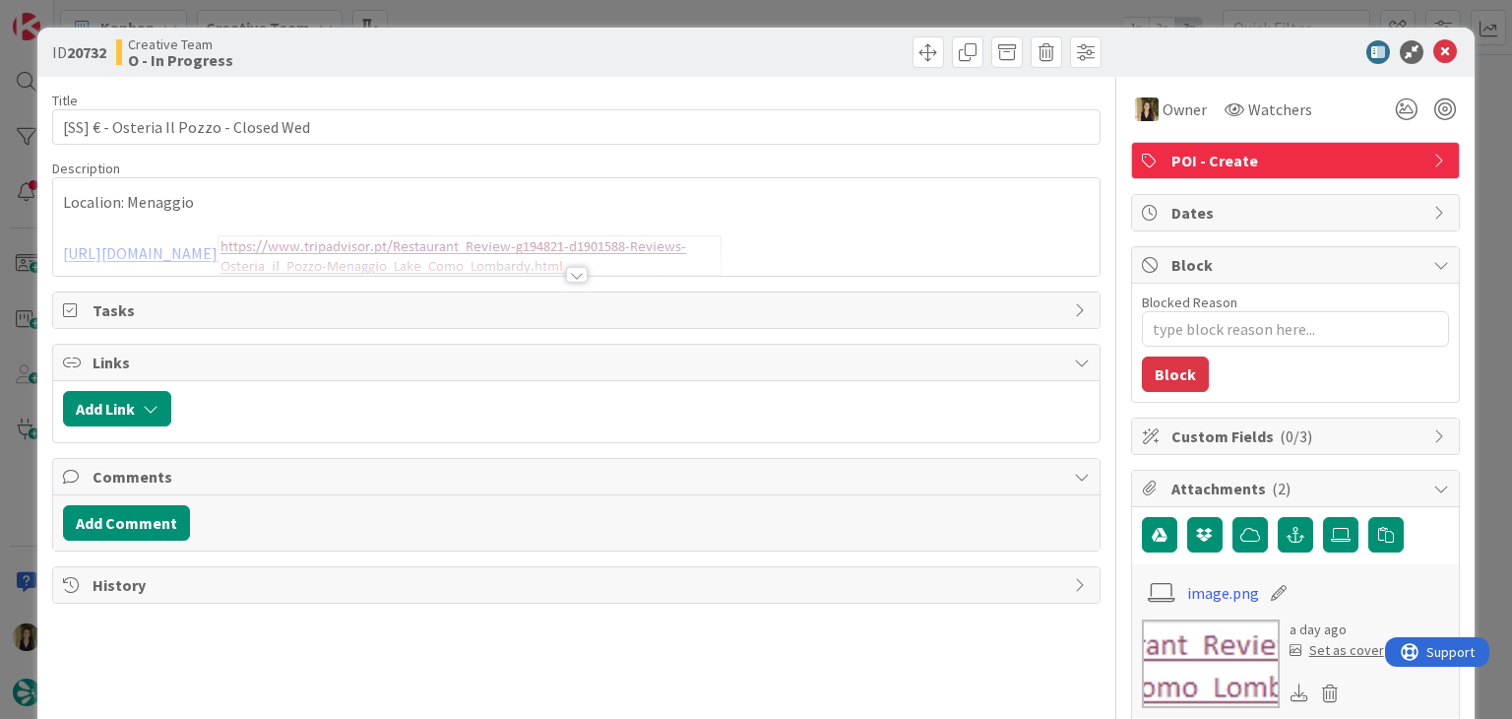
click at [814, 21] on div "ID 20732 Creative Team O - In Progress Title 40 / 128 [SS] € - Osteria Il Pozzo…" at bounding box center [756, 359] width 1512 height 719
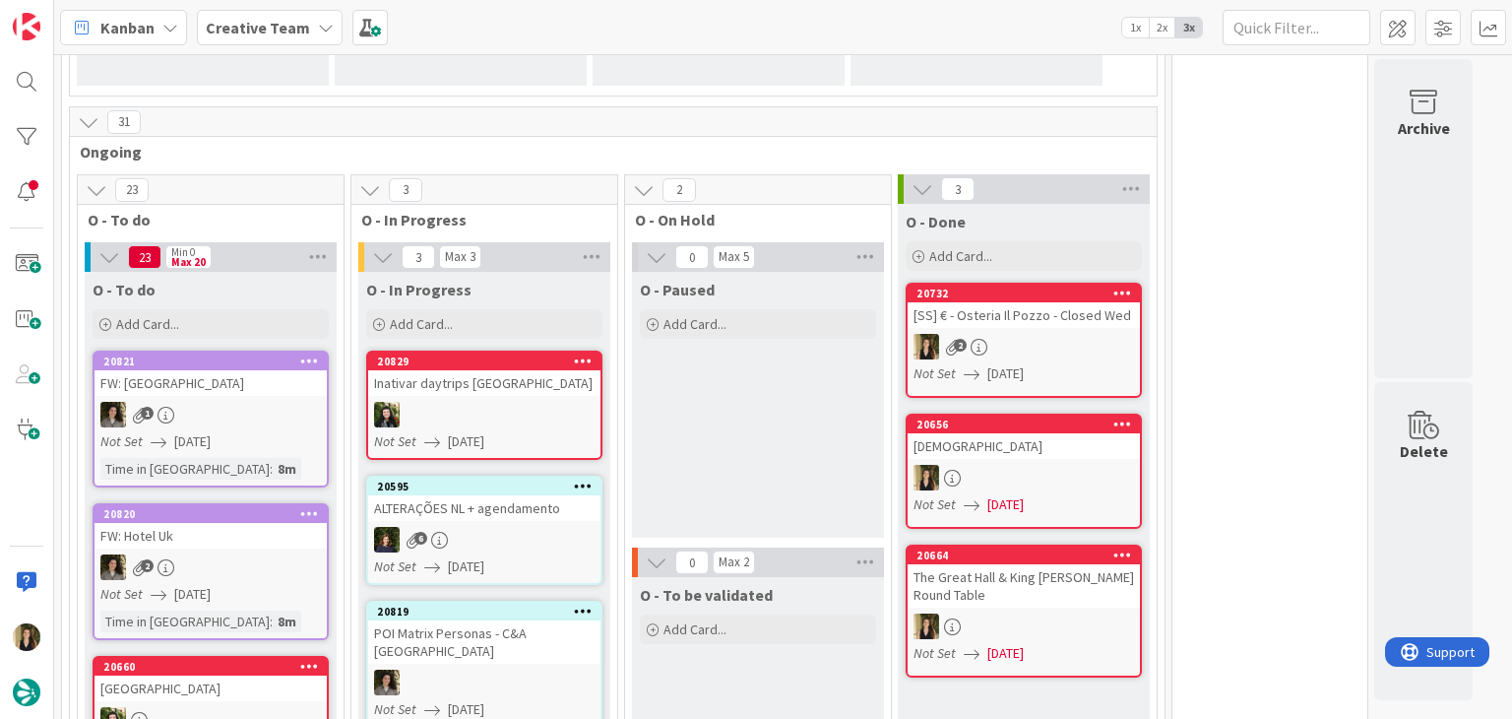
click at [840, 408] on div "O - Paused Add Card..." at bounding box center [758, 405] width 252 height 266
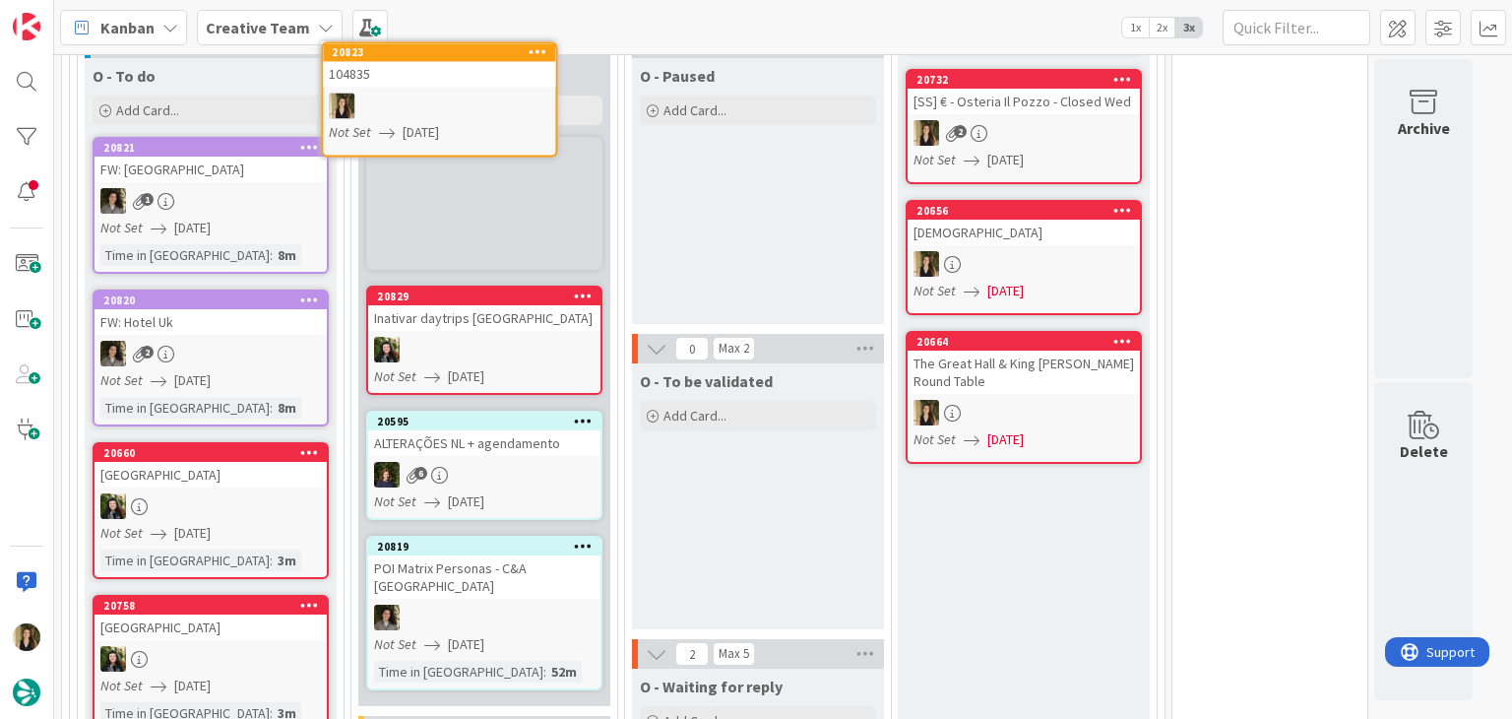
scroll to position [390, 0]
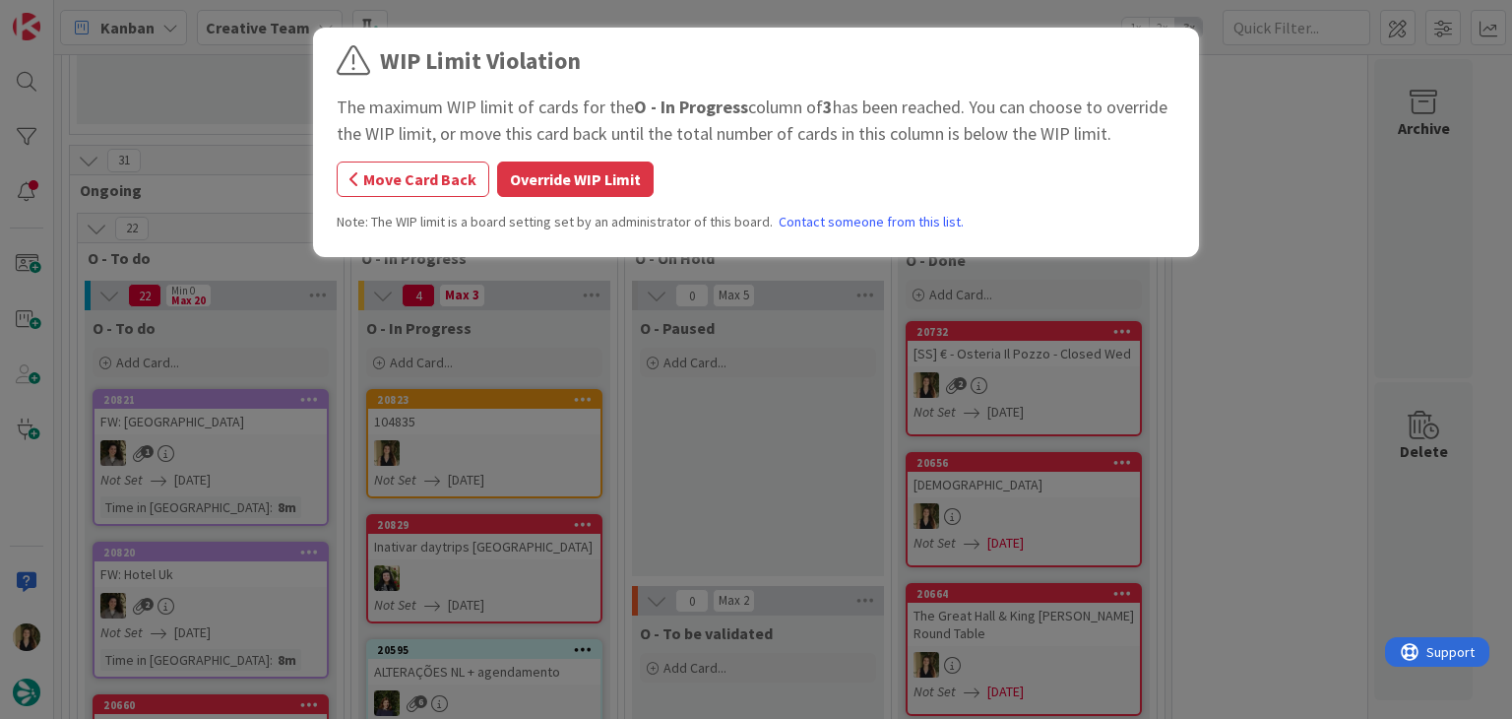
click at [606, 182] on button "Override WIP Limit" at bounding box center [575, 178] width 157 height 35
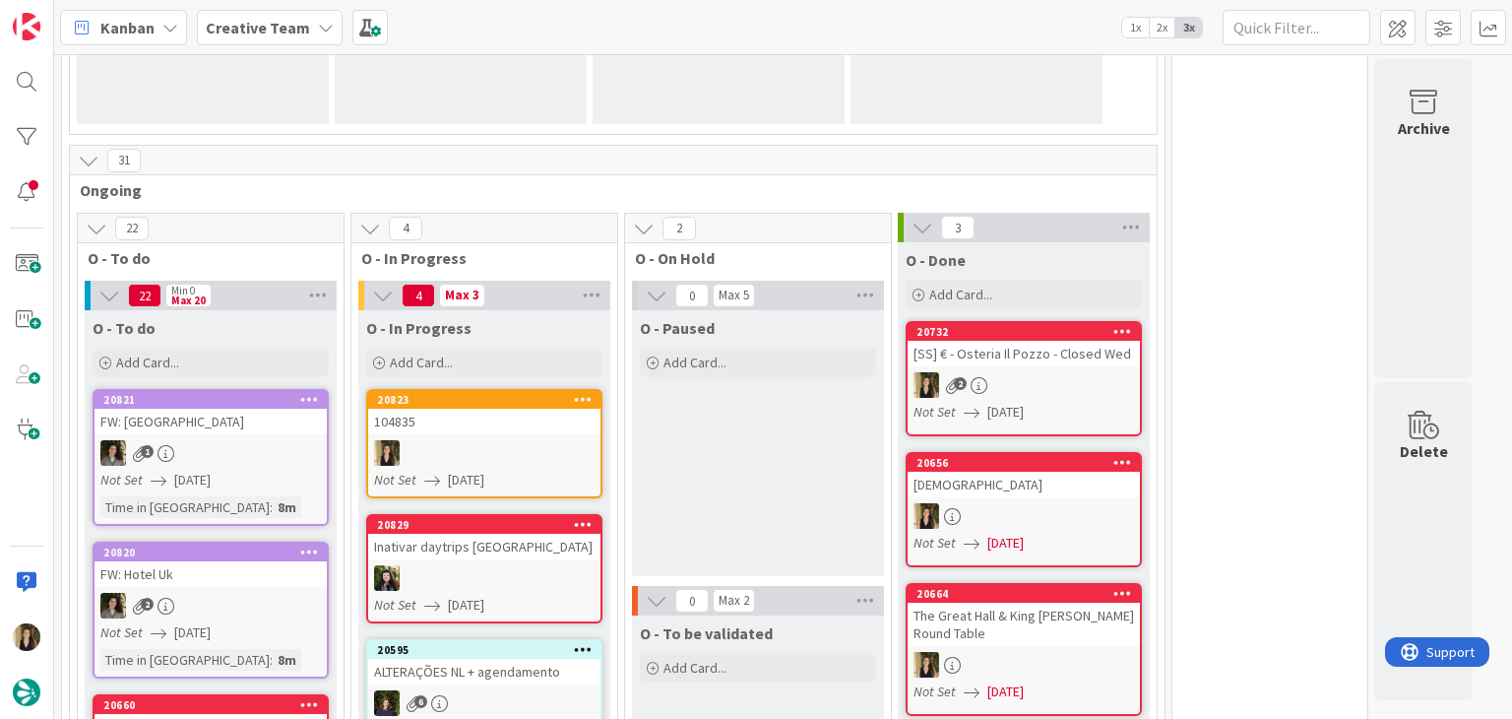
click at [776, 503] on div "O - Paused Add Card..." at bounding box center [758, 443] width 252 height 266
click at [475, 476] on span "12/08/2025" at bounding box center [466, 480] width 36 height 21
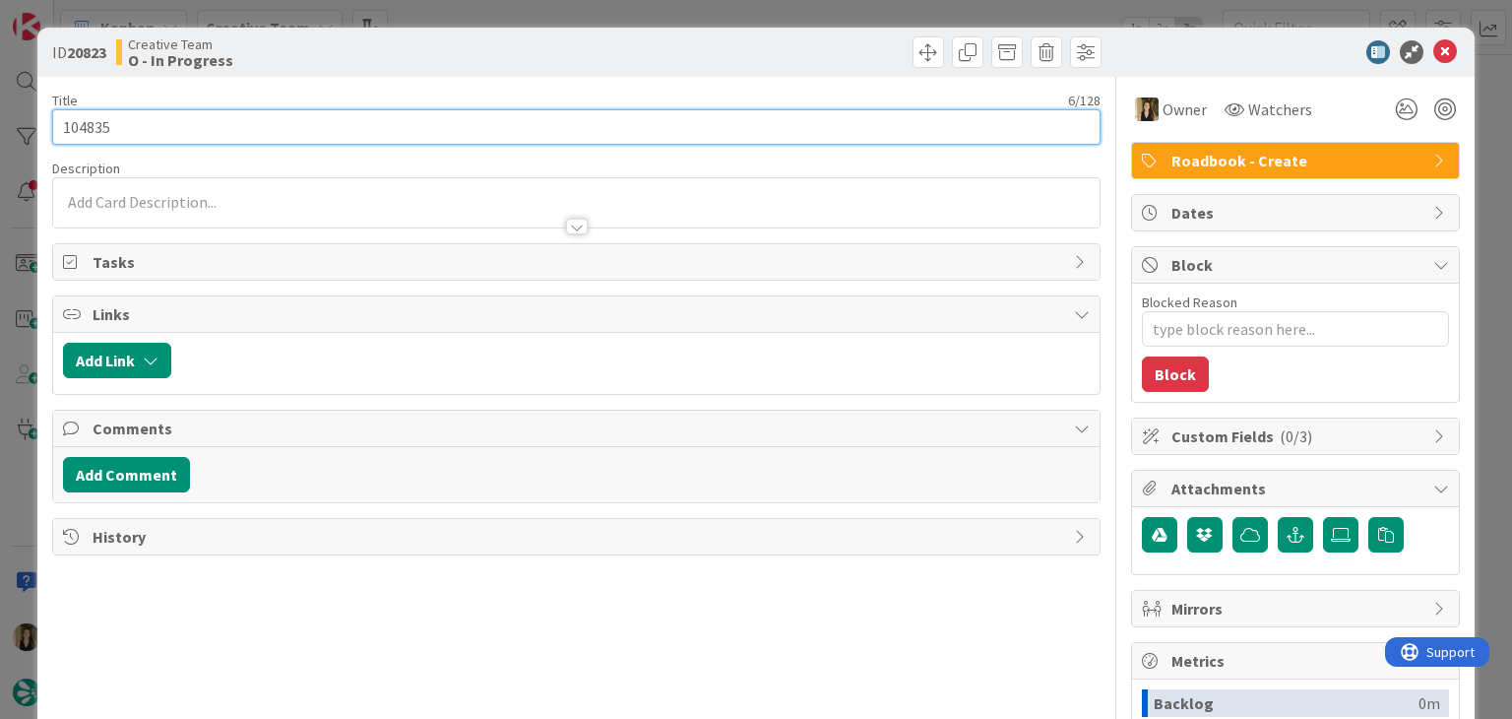
click at [94, 124] on input "104835" at bounding box center [575, 126] width 1047 height 35
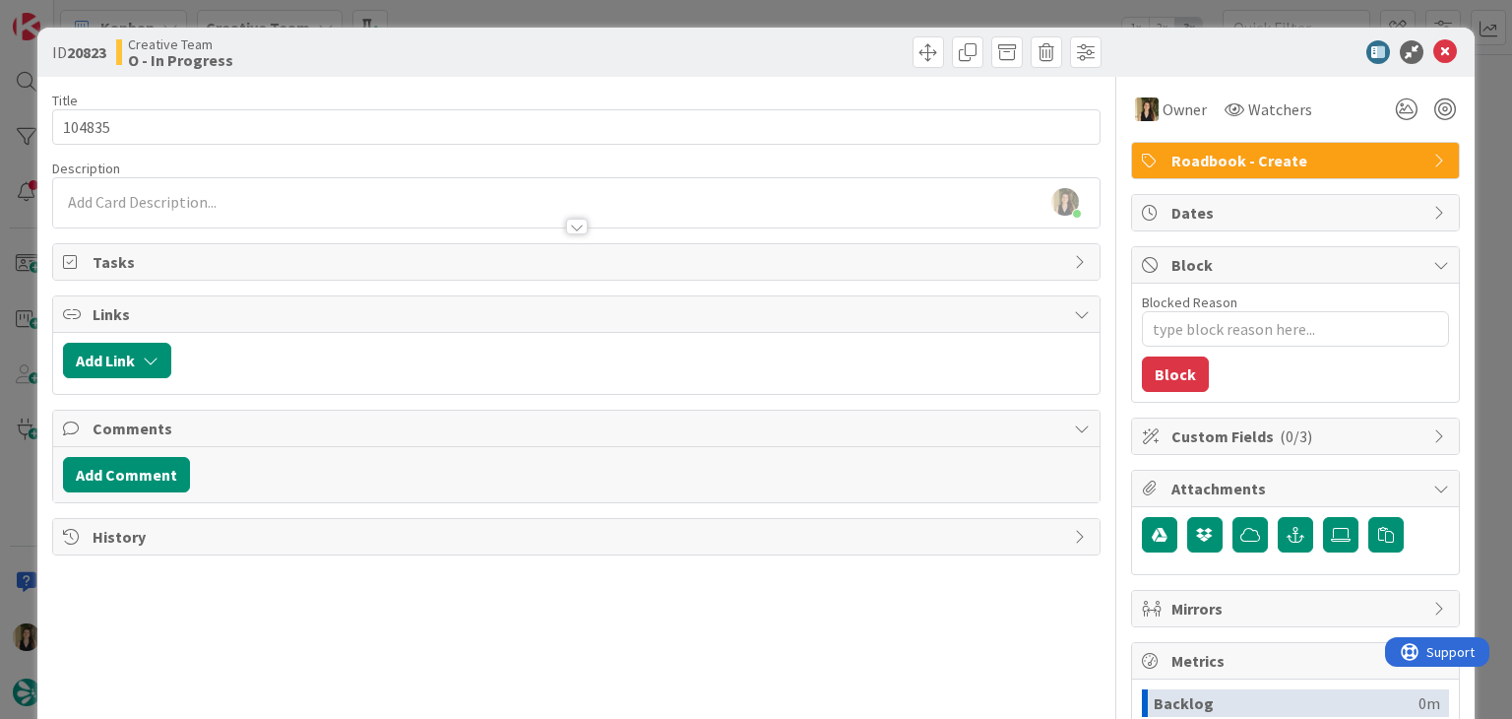
type textarea "x"
click at [274, 208] on div at bounding box center [575, 217] width 1045 height 21
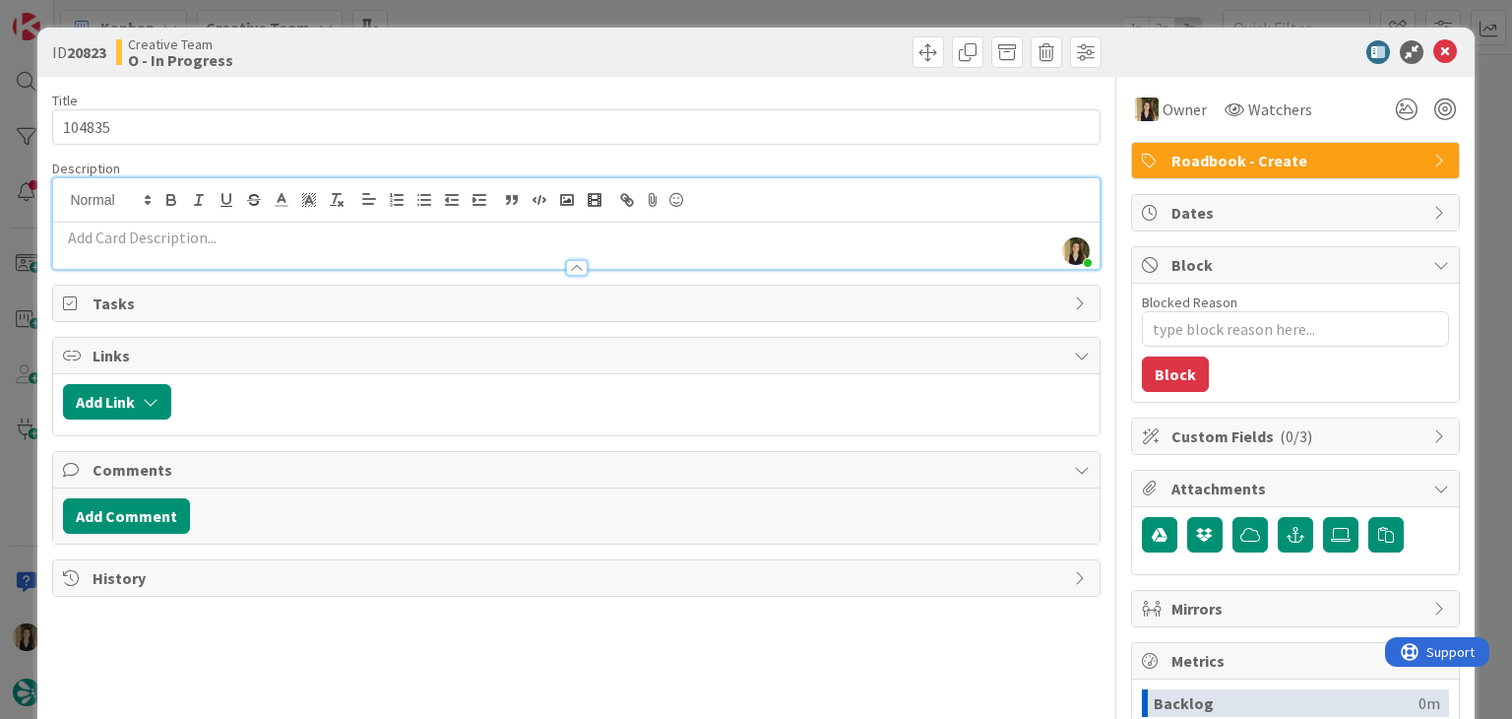
drag, startPoint x: 277, startPoint y: 231, endPoint x: 279, endPoint y: 221, distance: 10.0
click at [276, 230] on p at bounding box center [576, 237] width 1026 height 23
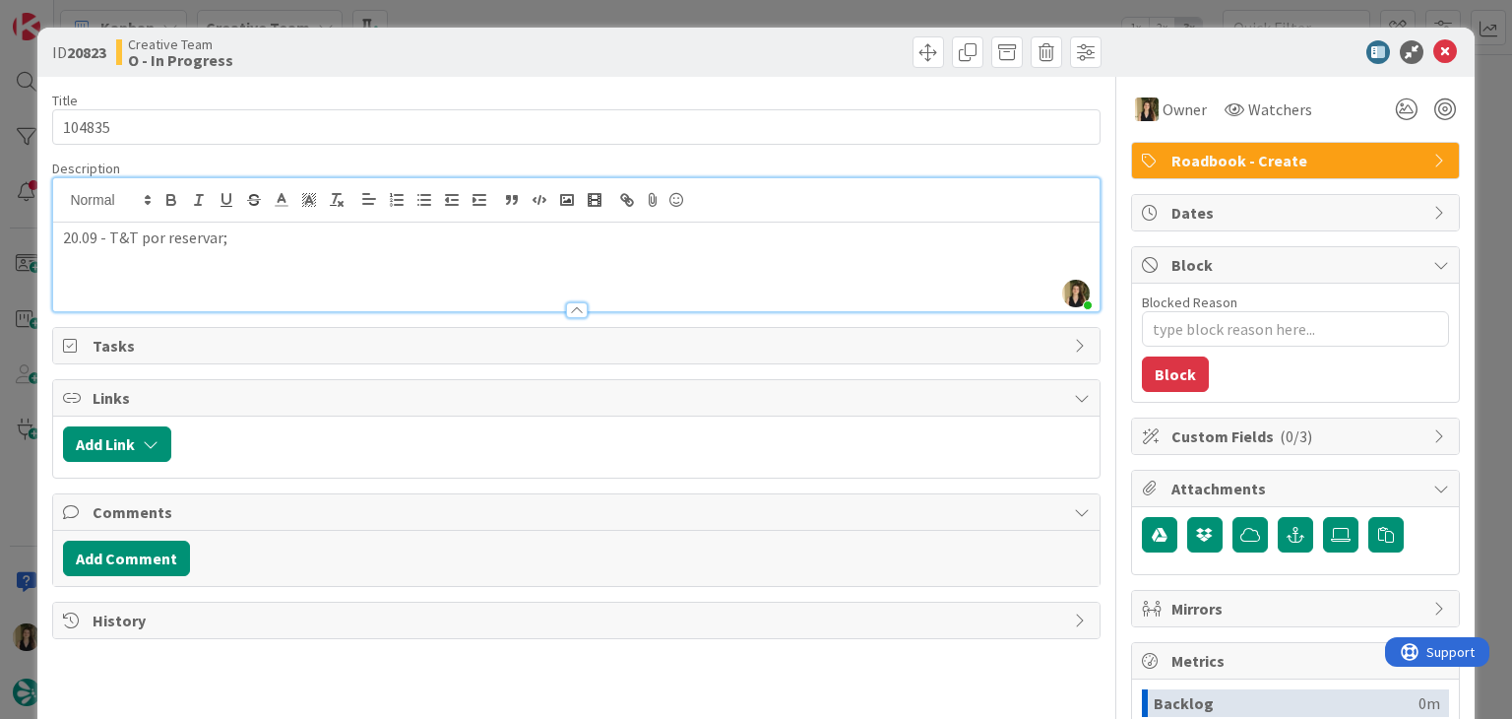
click at [383, 46] on div "Creative Team O - In Progress" at bounding box center [344, 51] width 456 height 31
click at [246, 249] on div "20.09 - T&T por reservar;" at bounding box center [575, 266] width 1045 height 89
click at [547, 22] on div "ID 20823 Creative Team O - In Progress Title 6 / 128 104835 Description Sofia P…" at bounding box center [756, 359] width 1512 height 719
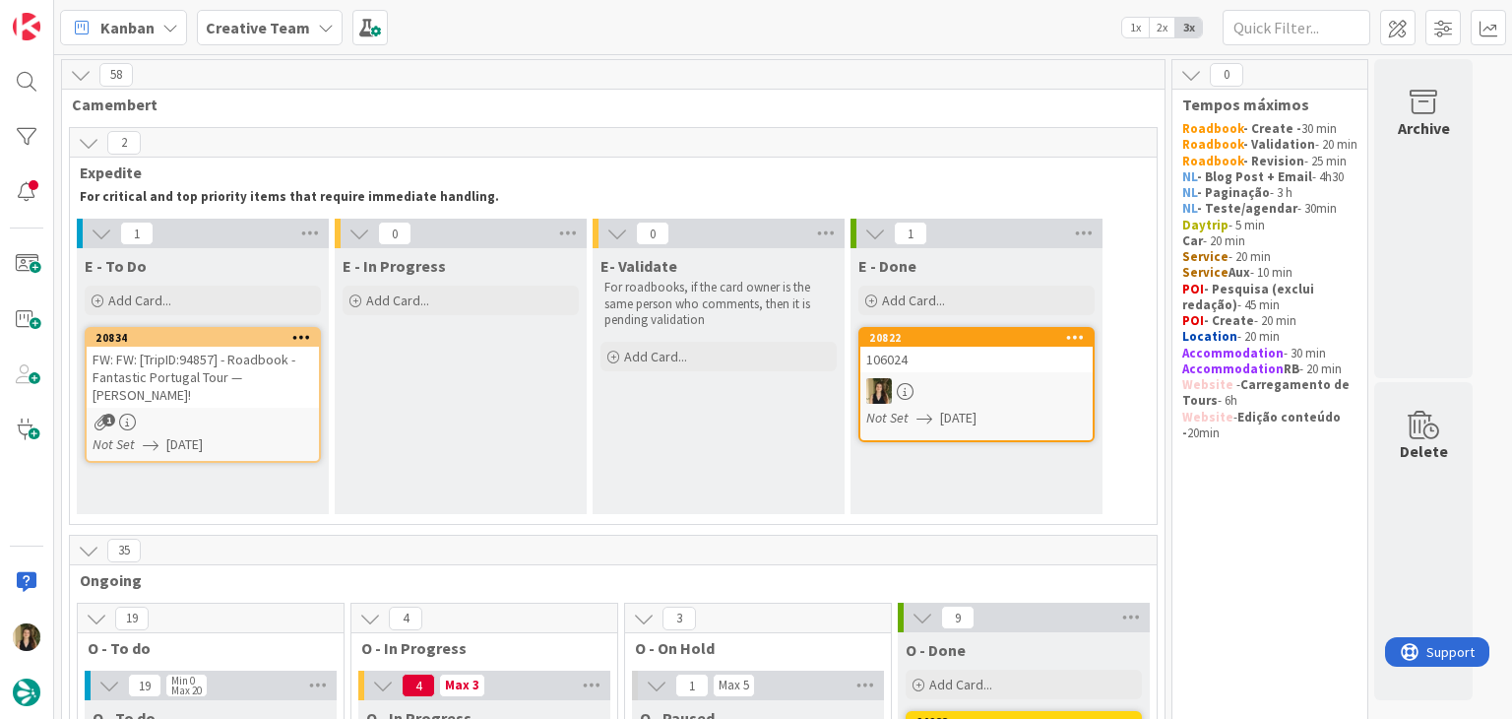
click at [222, 386] on div "FW: FW: [TripID:94857] - Roadbook - Fantastic Portugal Tour — Lisa R Wenk!" at bounding box center [203, 376] width 232 height 61
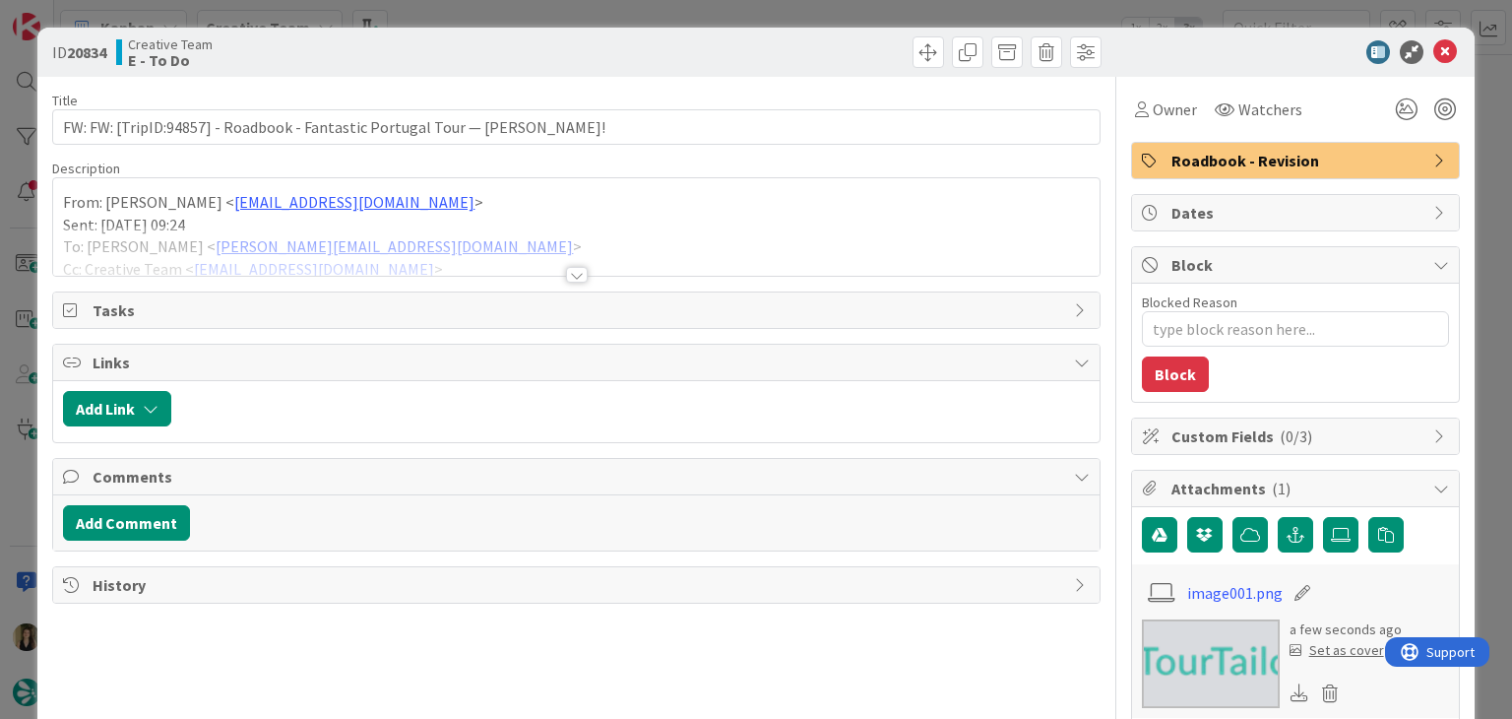
click at [566, 273] on div at bounding box center [577, 275] width 22 height 16
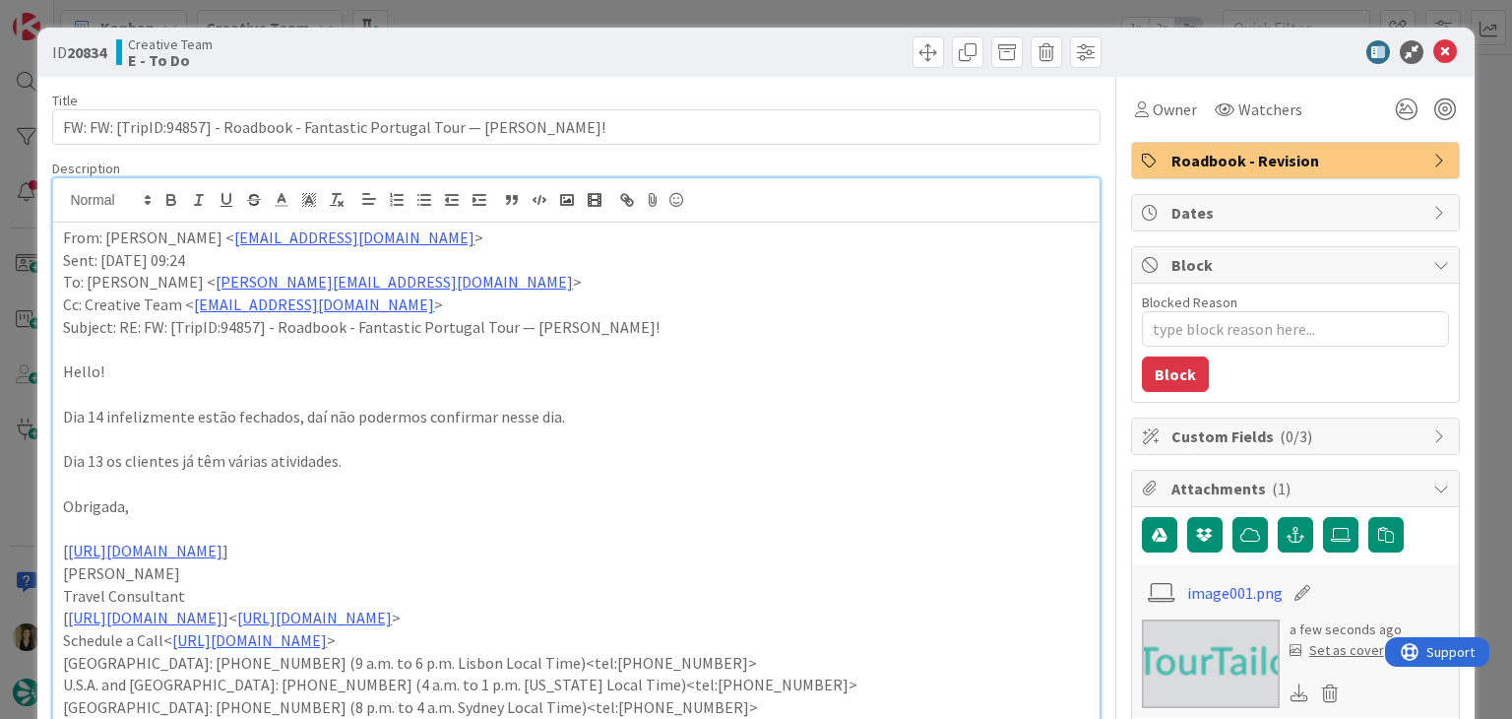
click at [472, 17] on div "ID 20834 Creative Team E - To Do Title 74 / 128 FW: FW: [TripID:94857] - Roadbo…" at bounding box center [756, 359] width 1512 height 719
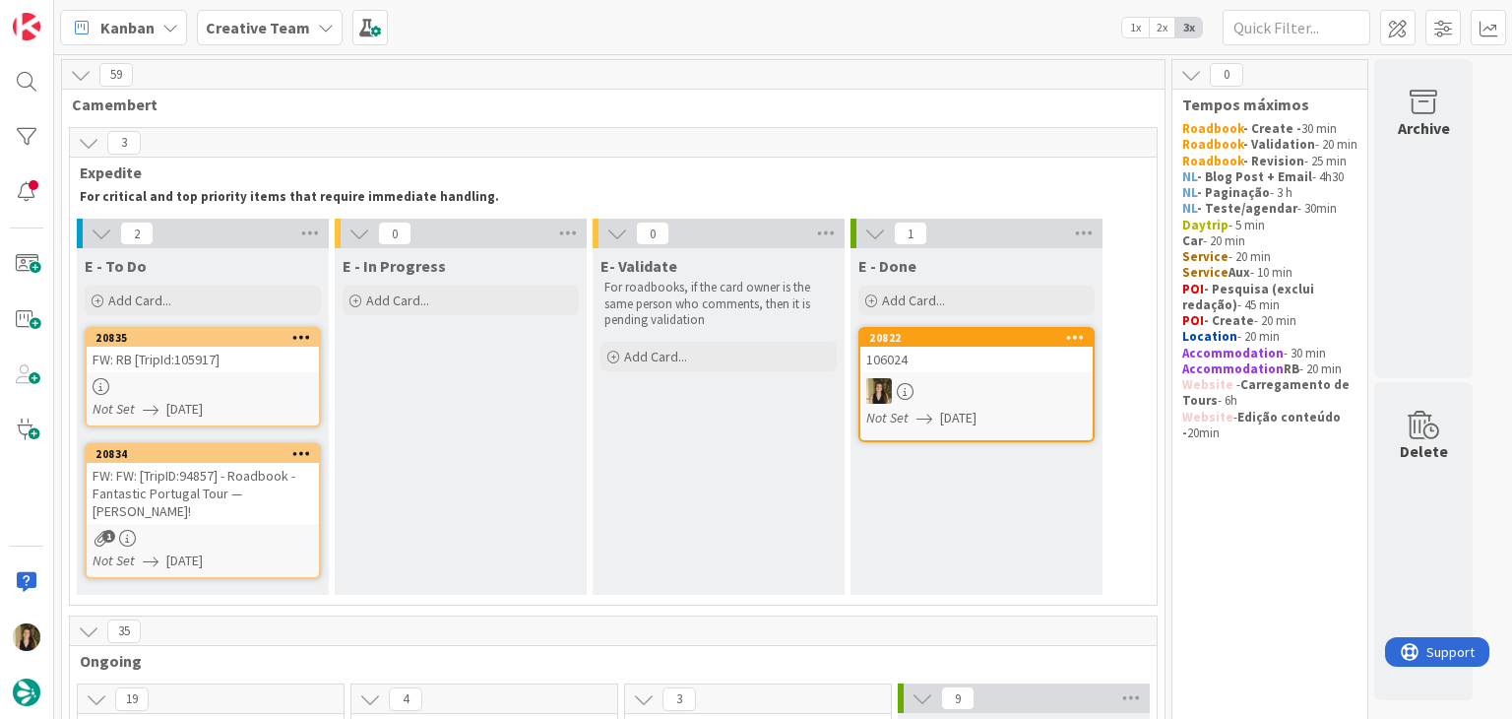
click at [293, 369] on div "FW: RB [TripId:105917]" at bounding box center [203, 359] width 232 height 26
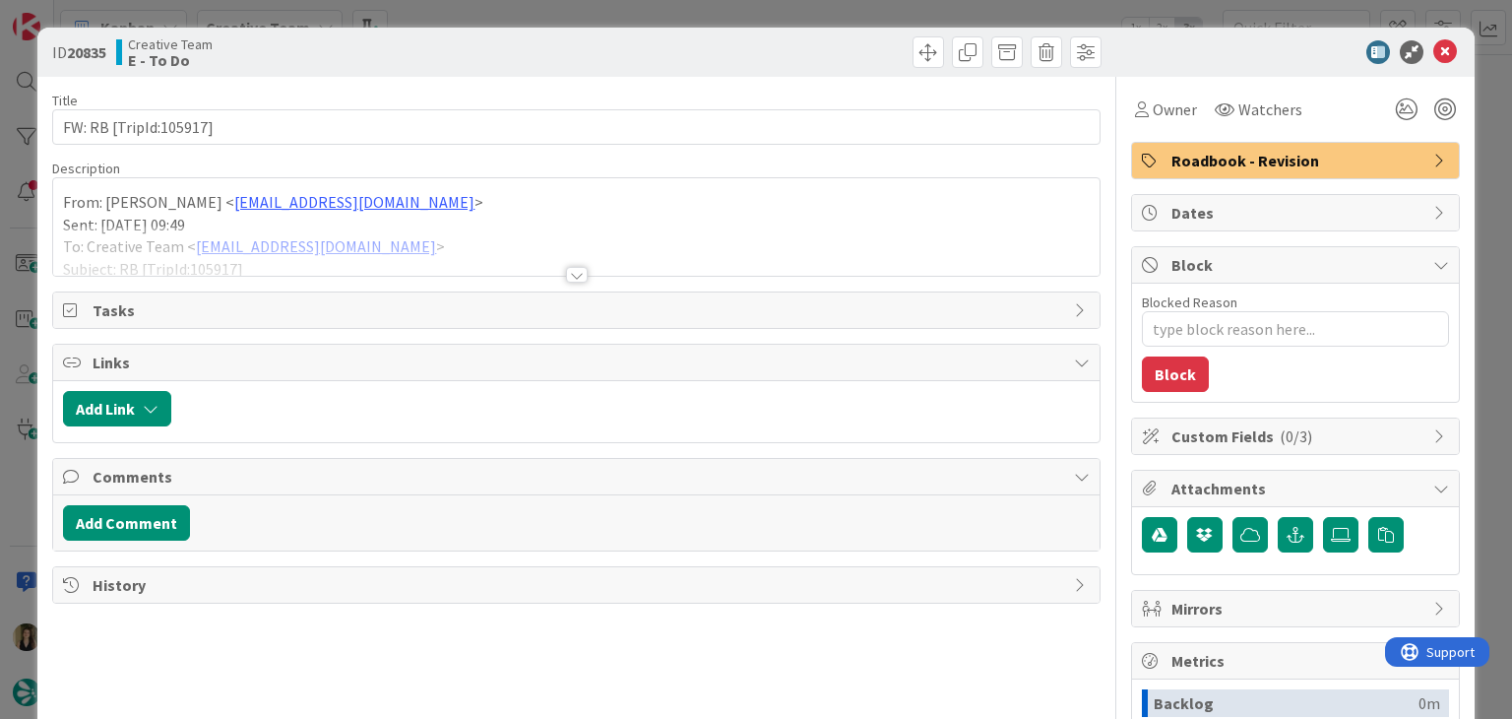
click at [578, 270] on div at bounding box center [577, 275] width 22 height 16
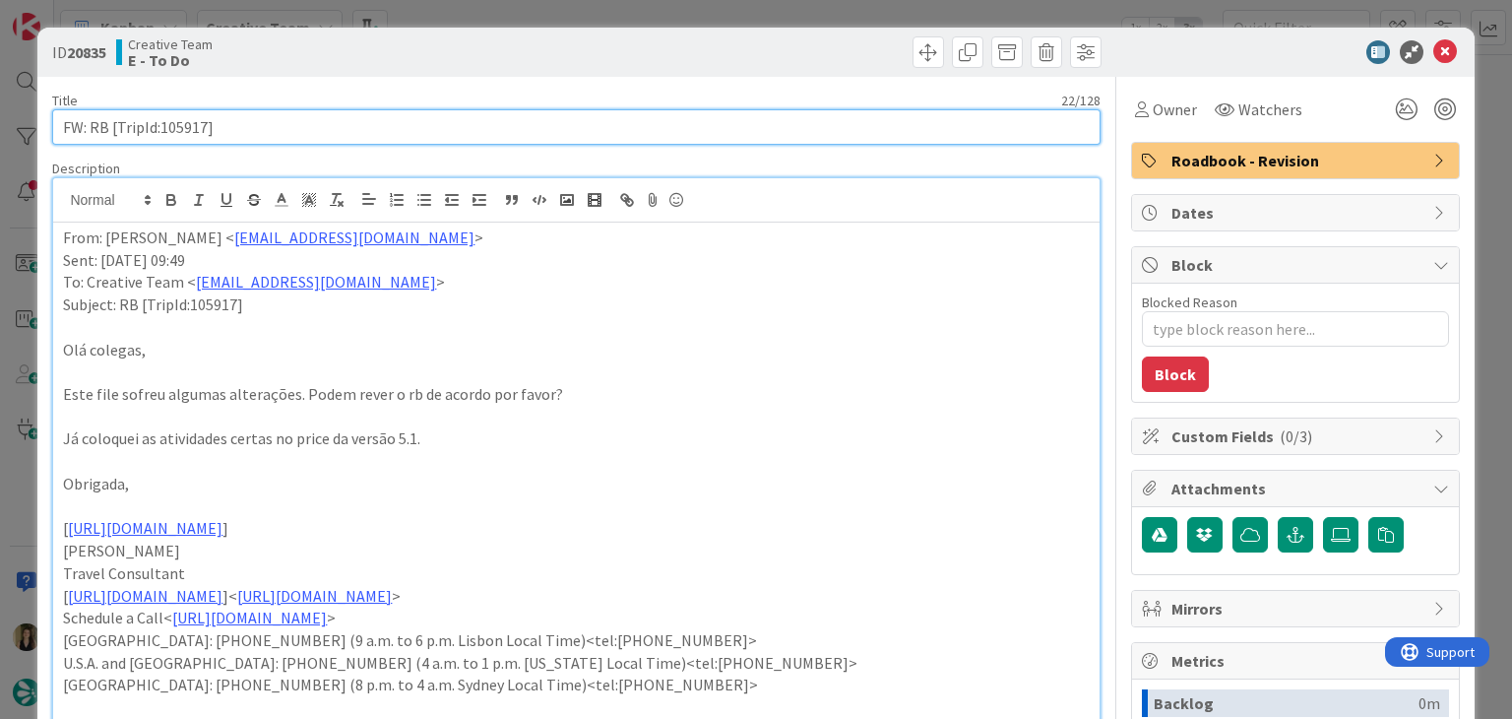
click at [184, 128] on input "FW: RB [TripId:105917]" at bounding box center [575, 126] width 1047 height 35
click at [183, 127] on input "FW: RB [TripId:105917]" at bounding box center [575, 126] width 1047 height 35
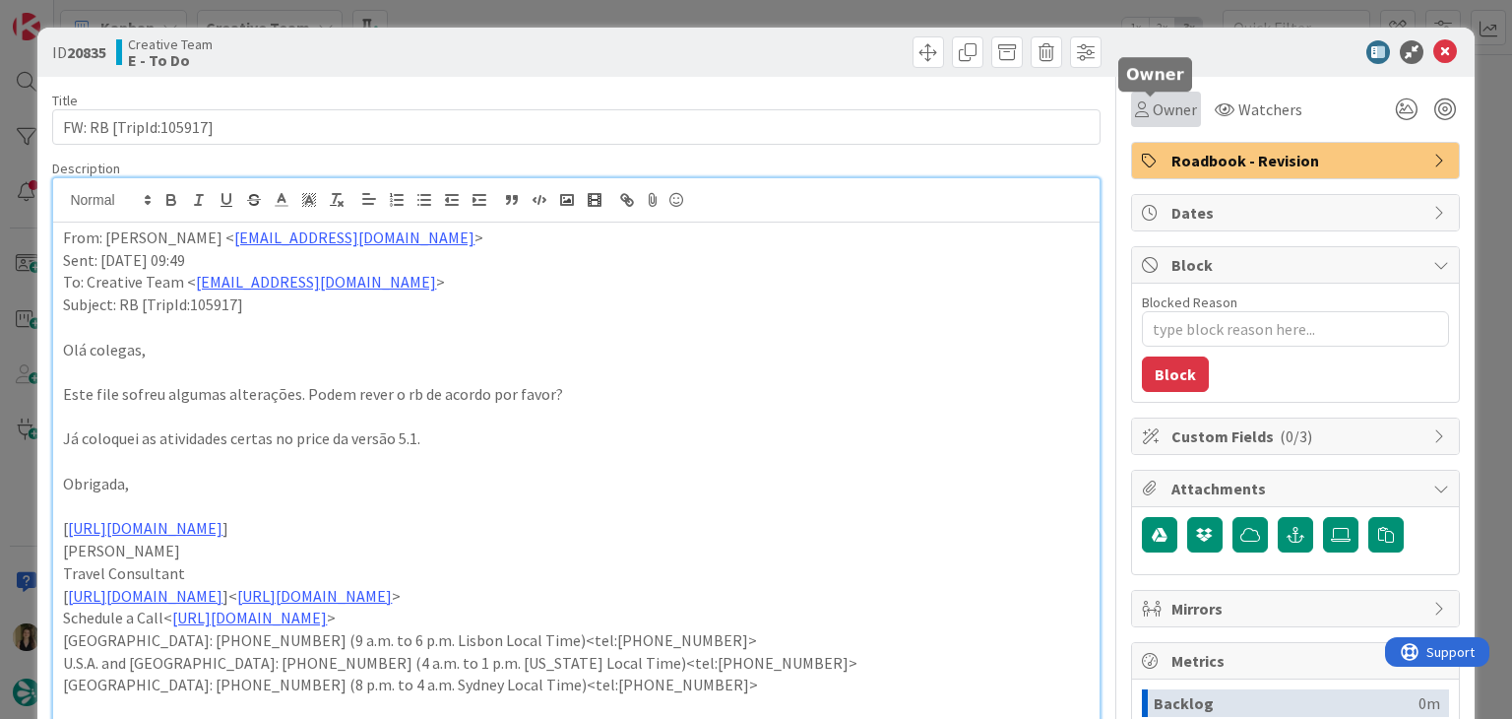
click at [1157, 115] on span "Owner" at bounding box center [1175, 109] width 44 height 24
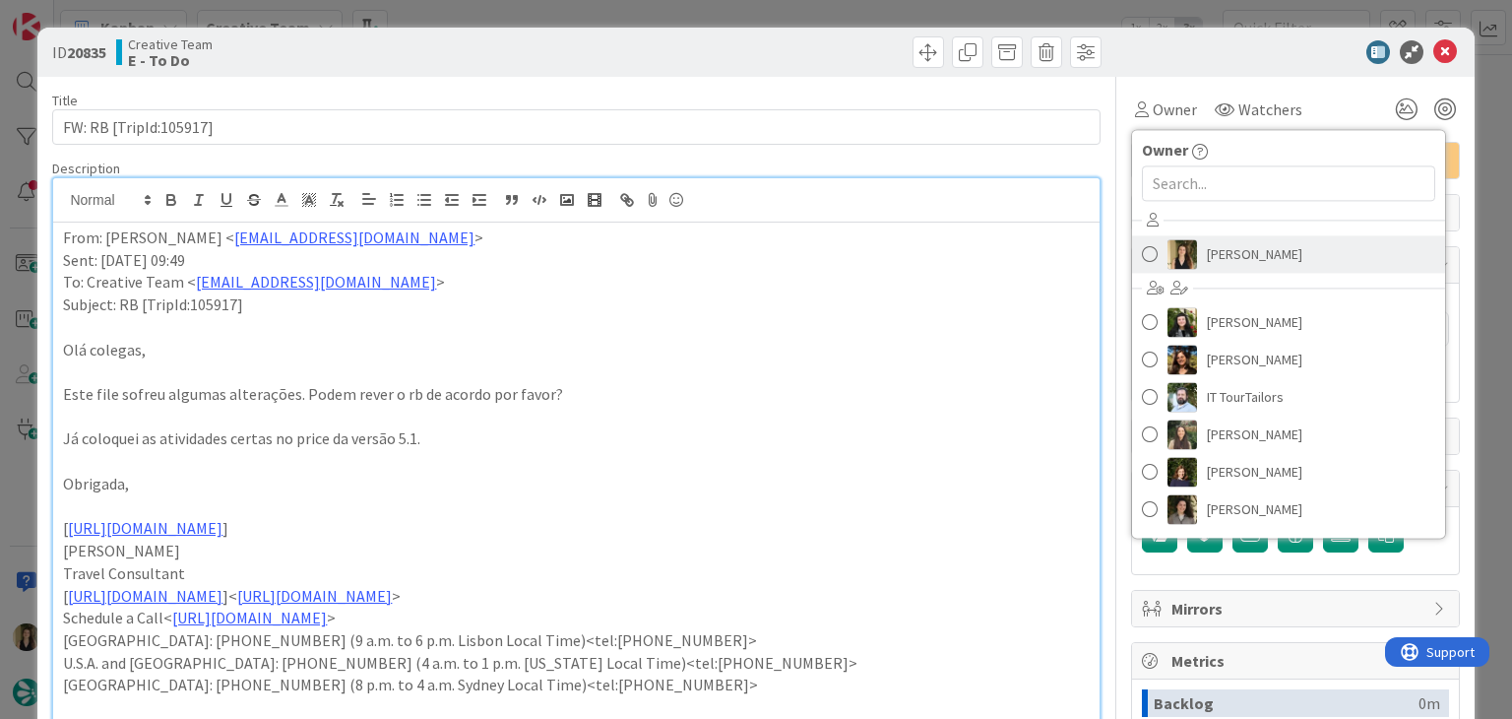
drag, startPoint x: 1189, startPoint y: 243, endPoint x: 731, endPoint y: 94, distance: 481.2
click at [1188, 245] on link "Sofia Palma" at bounding box center [1288, 253] width 313 height 37
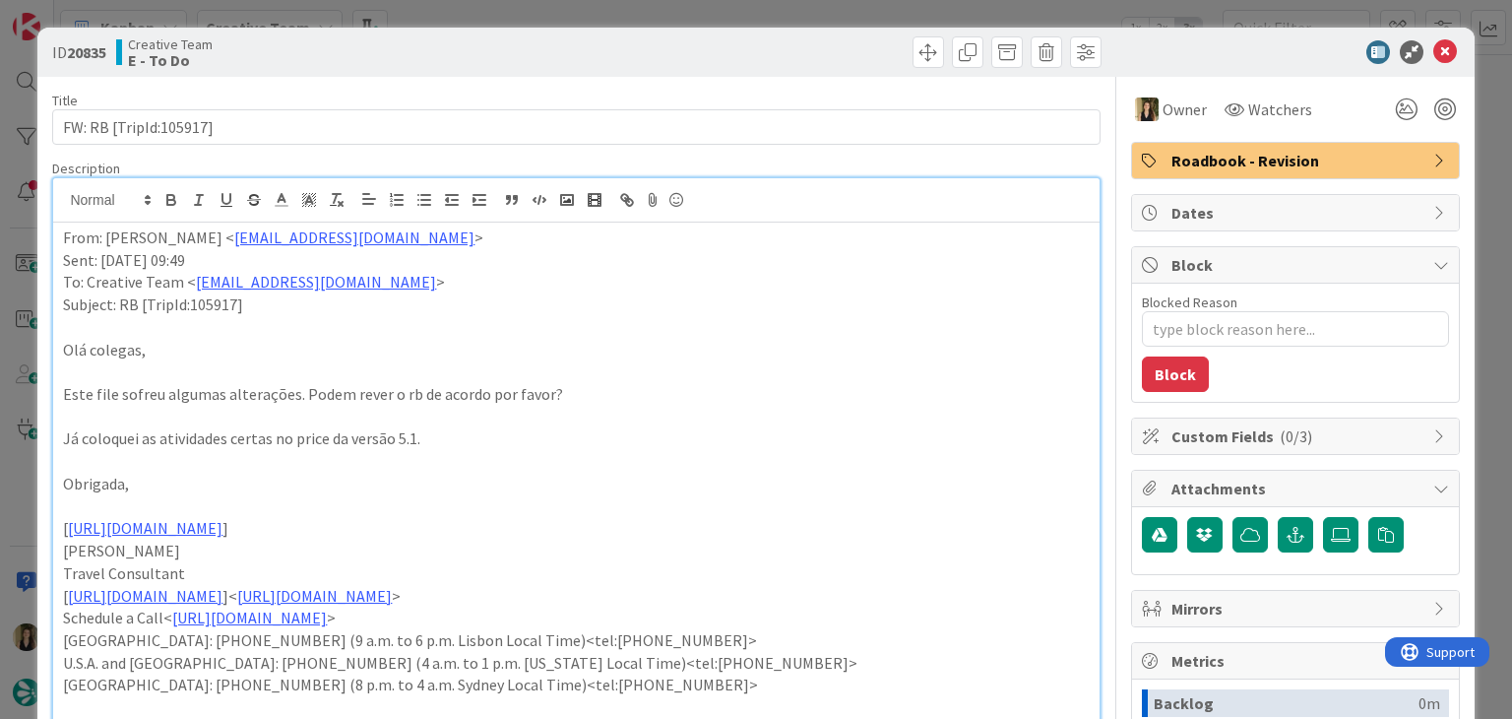
click at [653, 60] on div at bounding box center [842, 51] width 520 height 31
click at [635, 22] on div "ID 20835 Creative Team E - To Do Title 22 / 128 FW: RB [TripId:105917] Descript…" at bounding box center [756, 359] width 1512 height 719
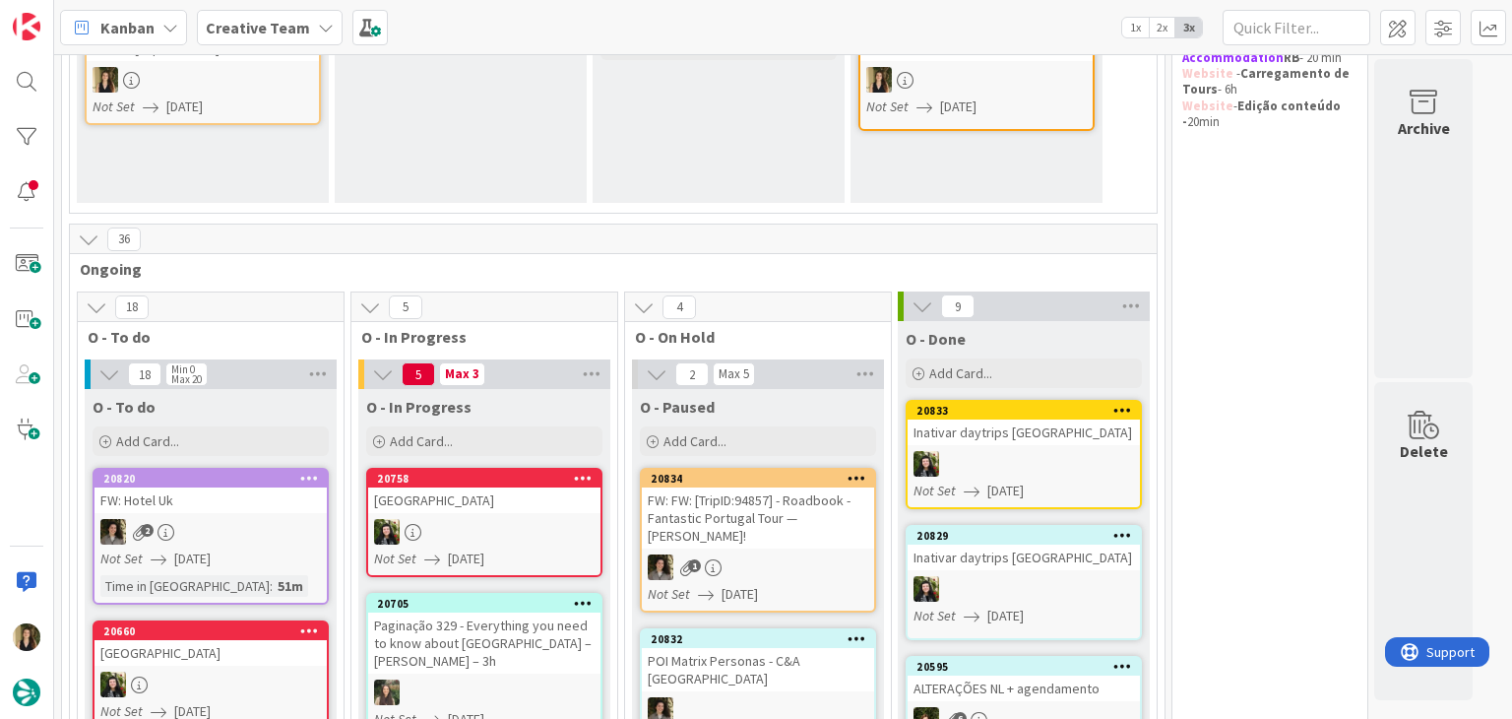
scroll to position [591, 0]
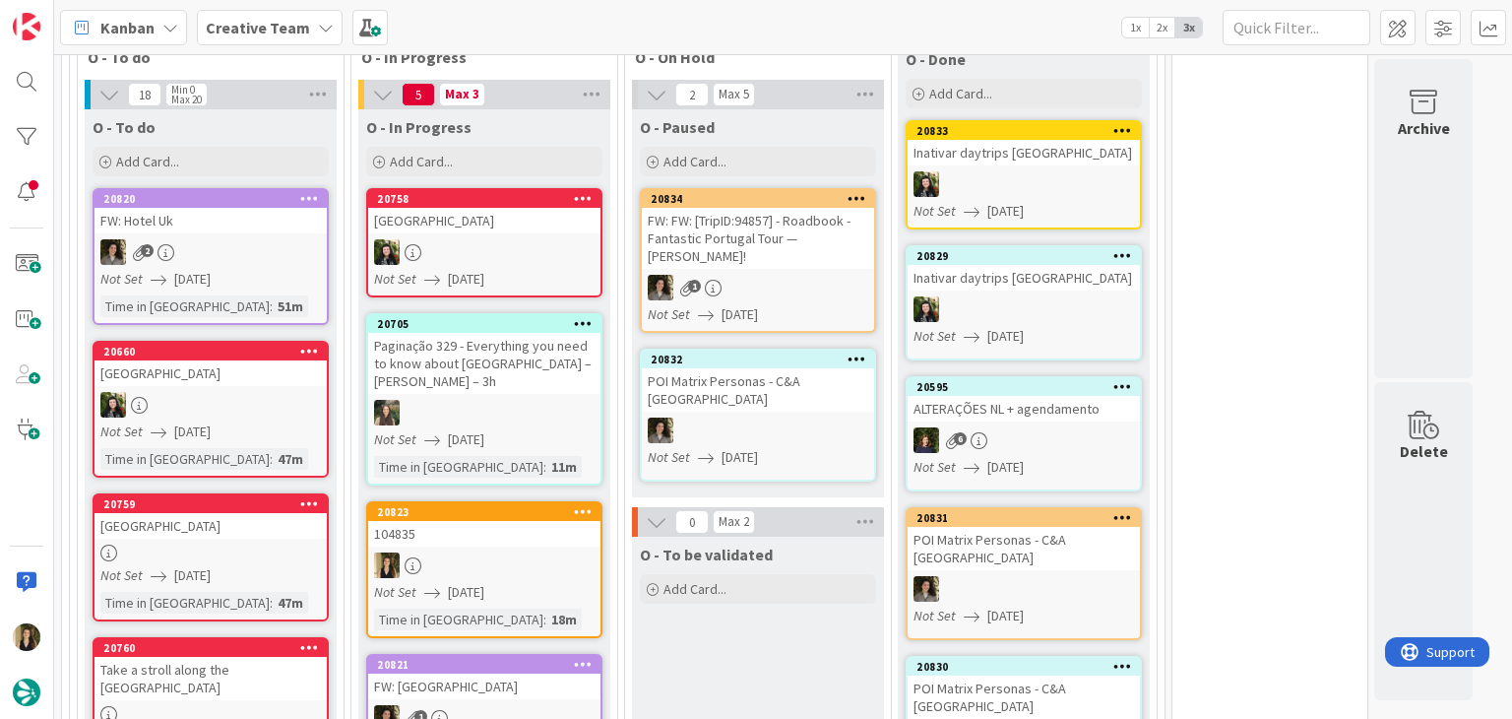
click at [769, 614] on div "O - To be validated Add Card..." at bounding box center [758, 669] width 252 height 266
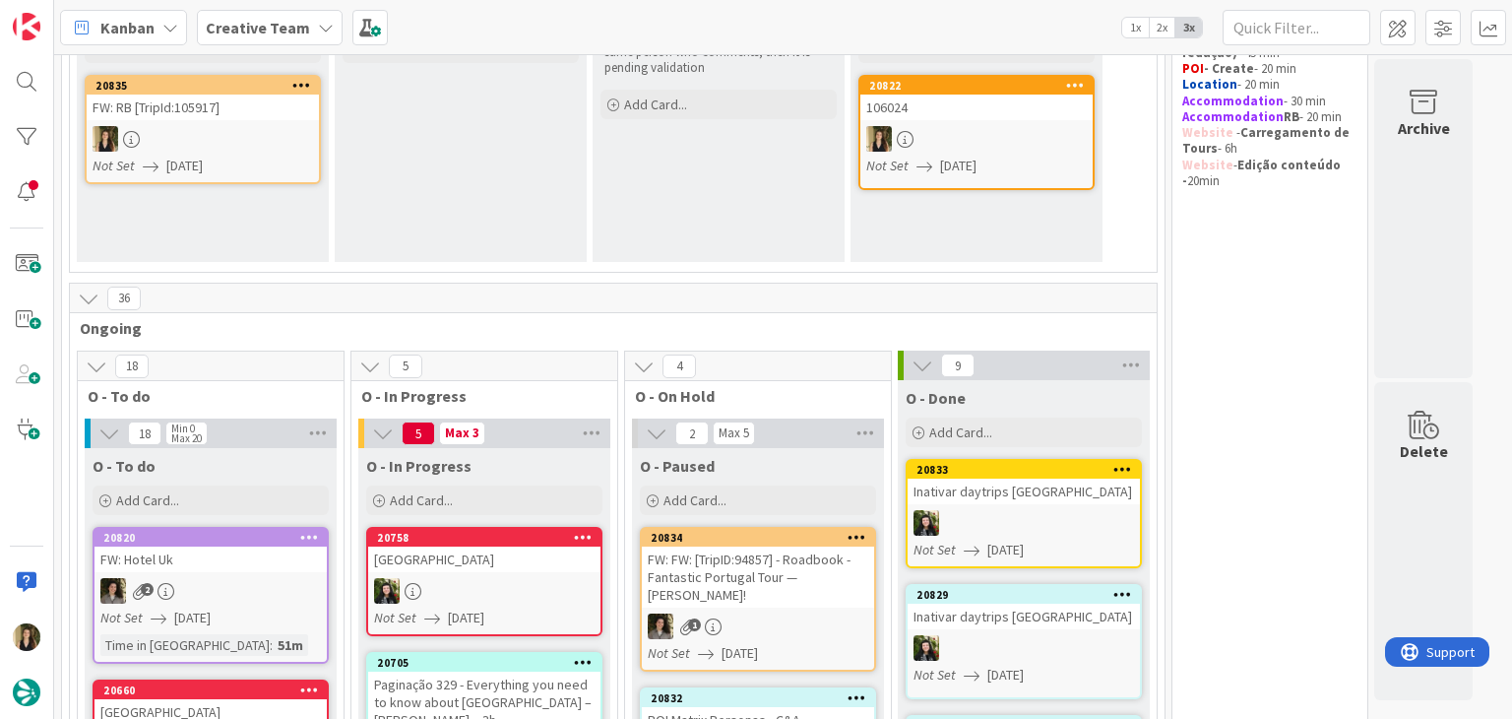
scroll to position [98, 0]
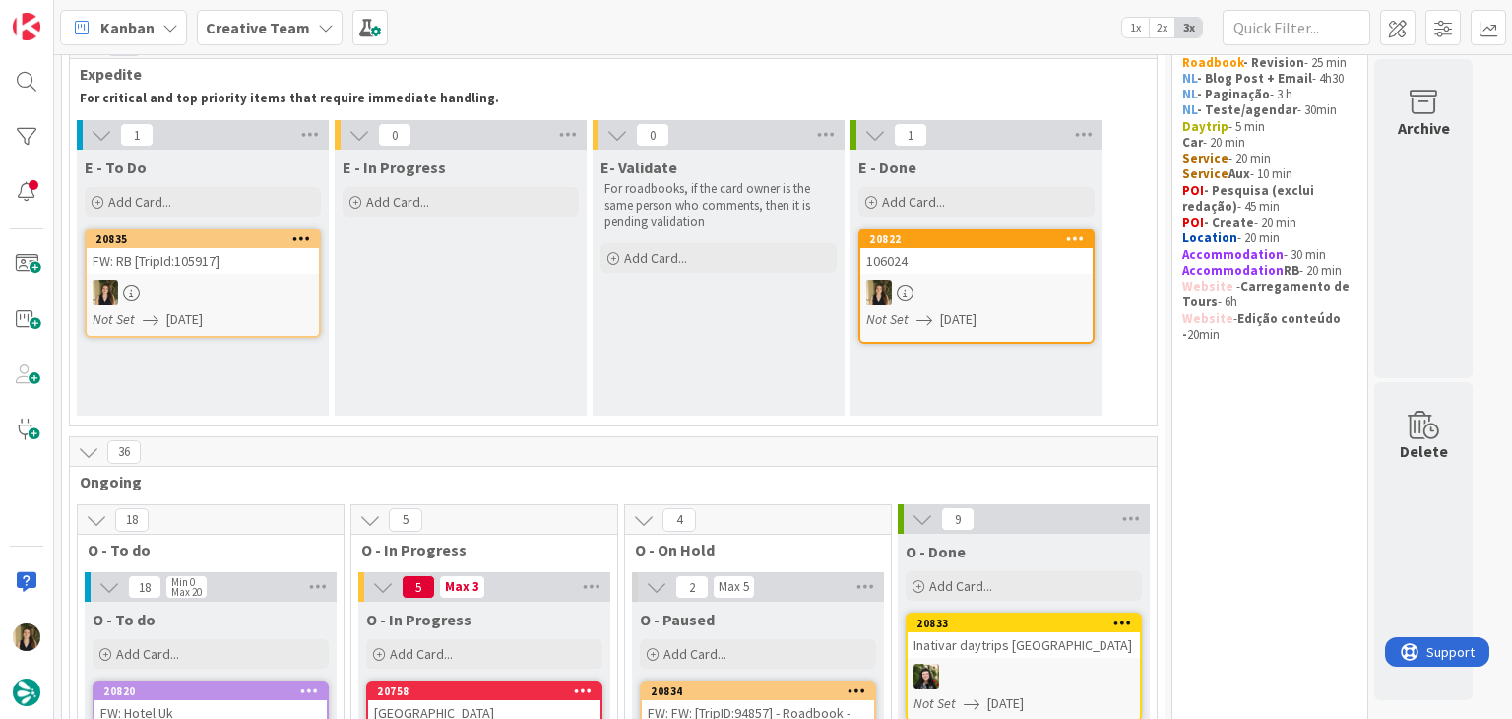
click at [291, 298] on div at bounding box center [203, 293] width 232 height 26
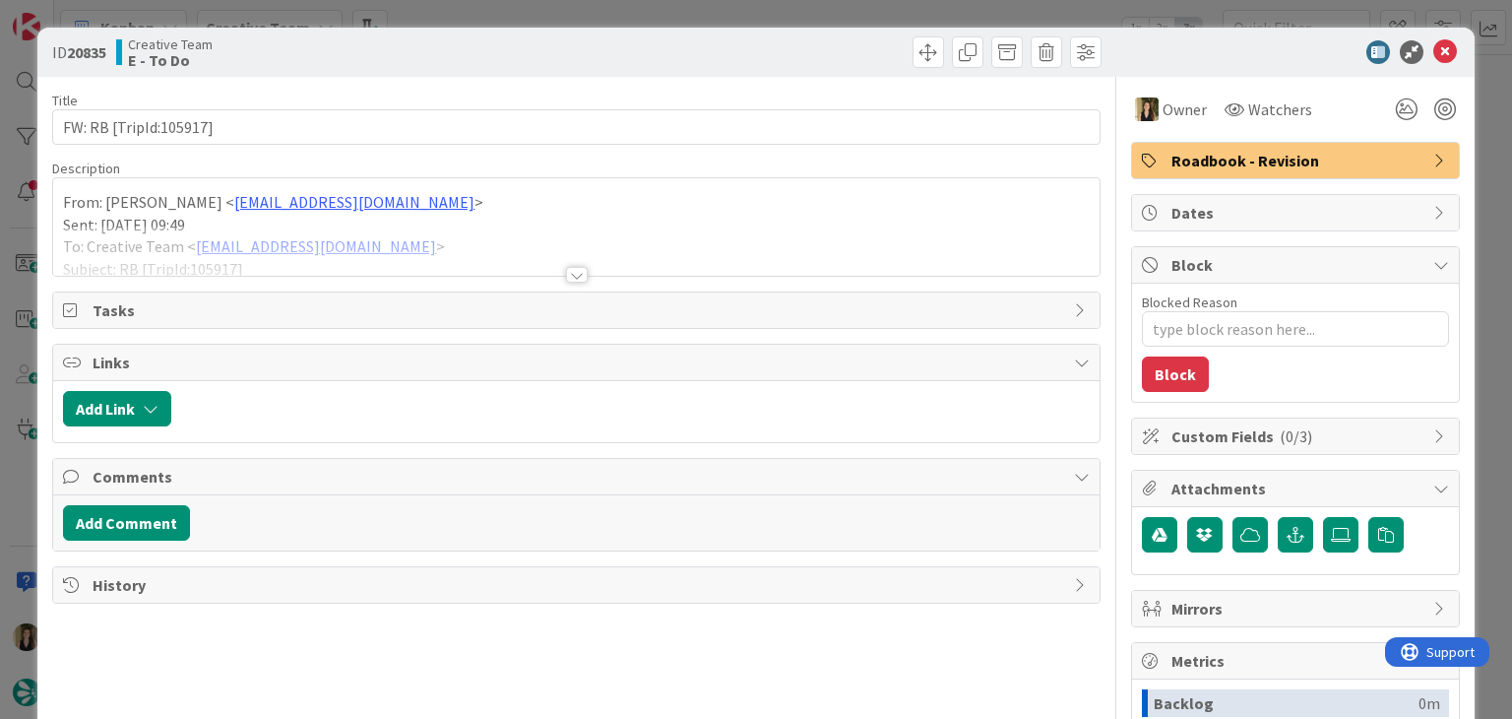
click at [567, 269] on div at bounding box center [577, 275] width 22 height 16
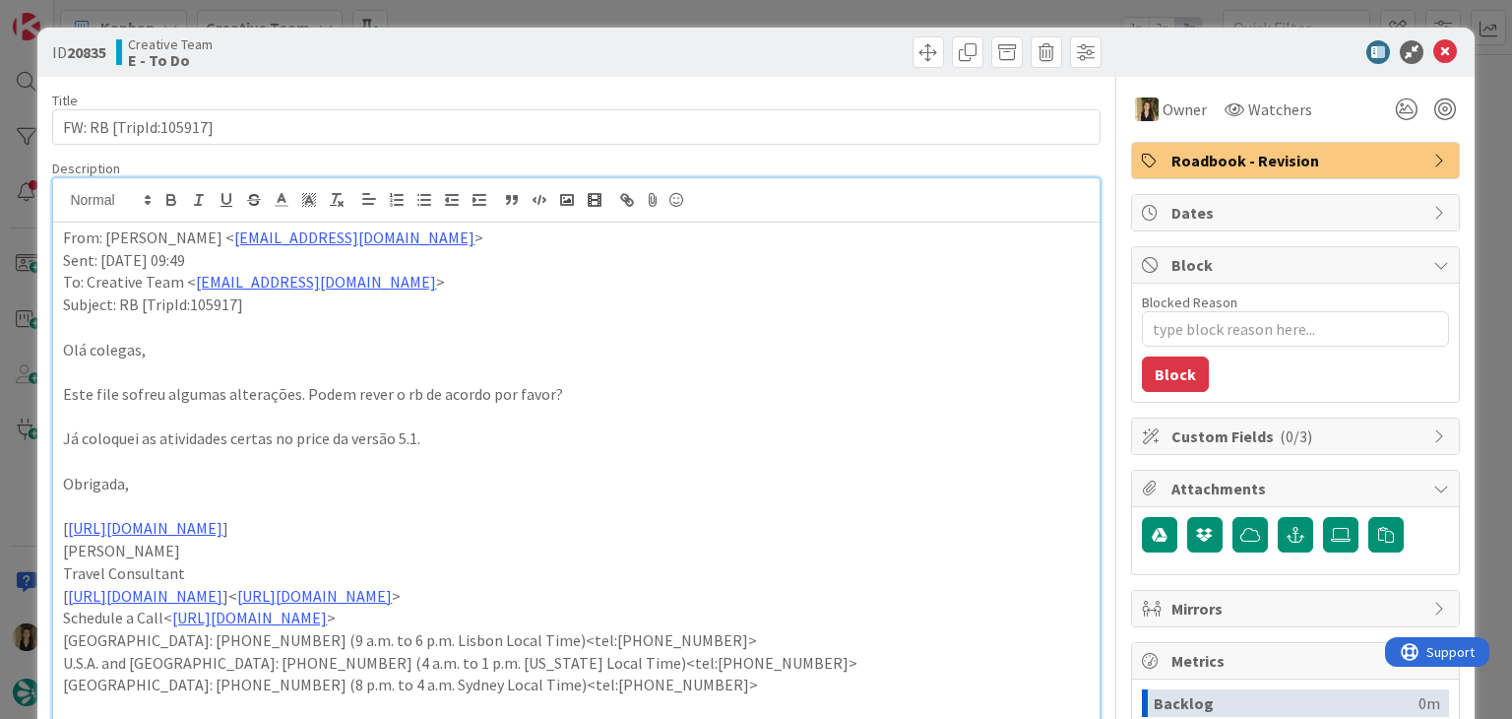
click at [634, 14] on div "ID 20835 Creative Team E - To Do Title 22 / 128 FW: RB [TripId:105917] Descript…" at bounding box center [756, 359] width 1512 height 719
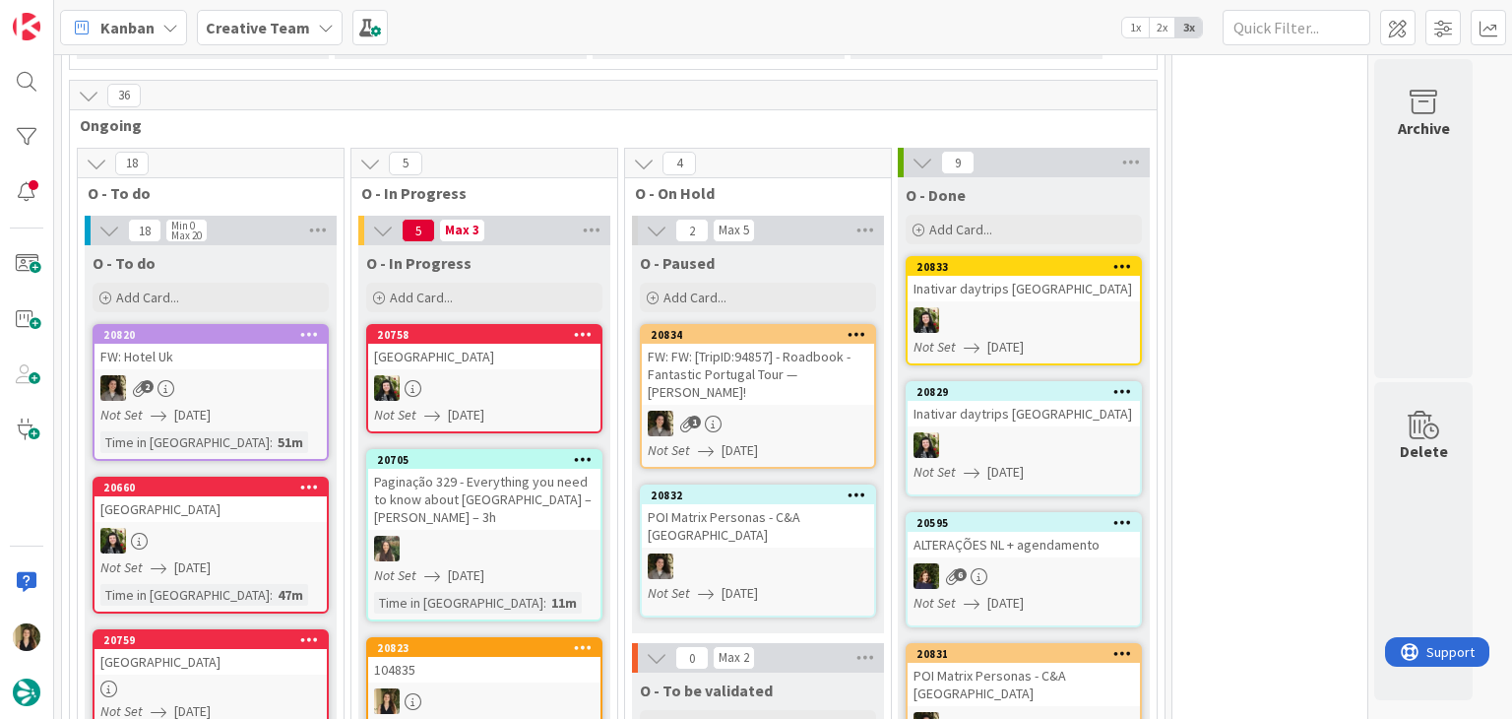
scroll to position [787, 0]
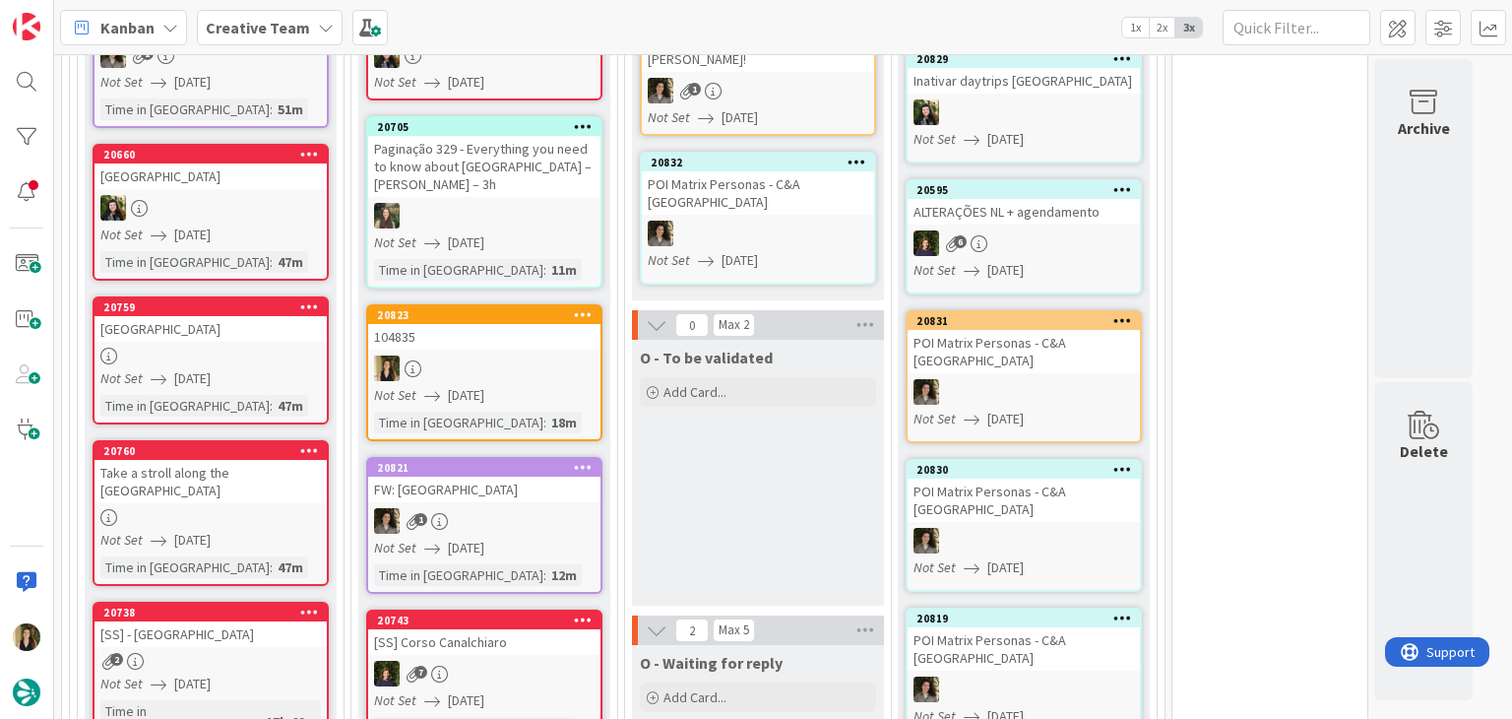
click at [525, 385] on div "Not Set 12/08/2025" at bounding box center [487, 395] width 226 height 21
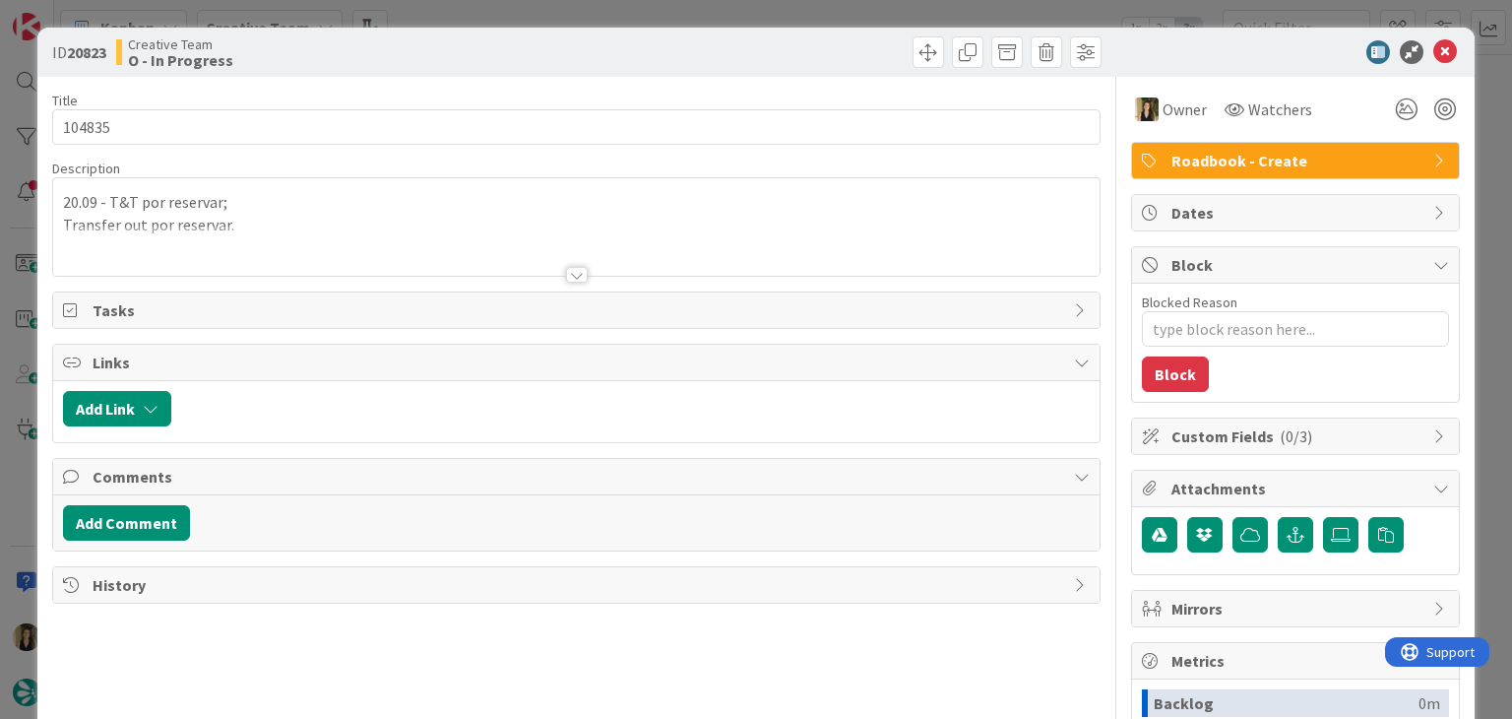
drag, startPoint x: 344, startPoint y: 235, endPoint x: 289, endPoint y: 235, distance: 54.1
click at [342, 235] on div at bounding box center [575, 250] width 1045 height 50
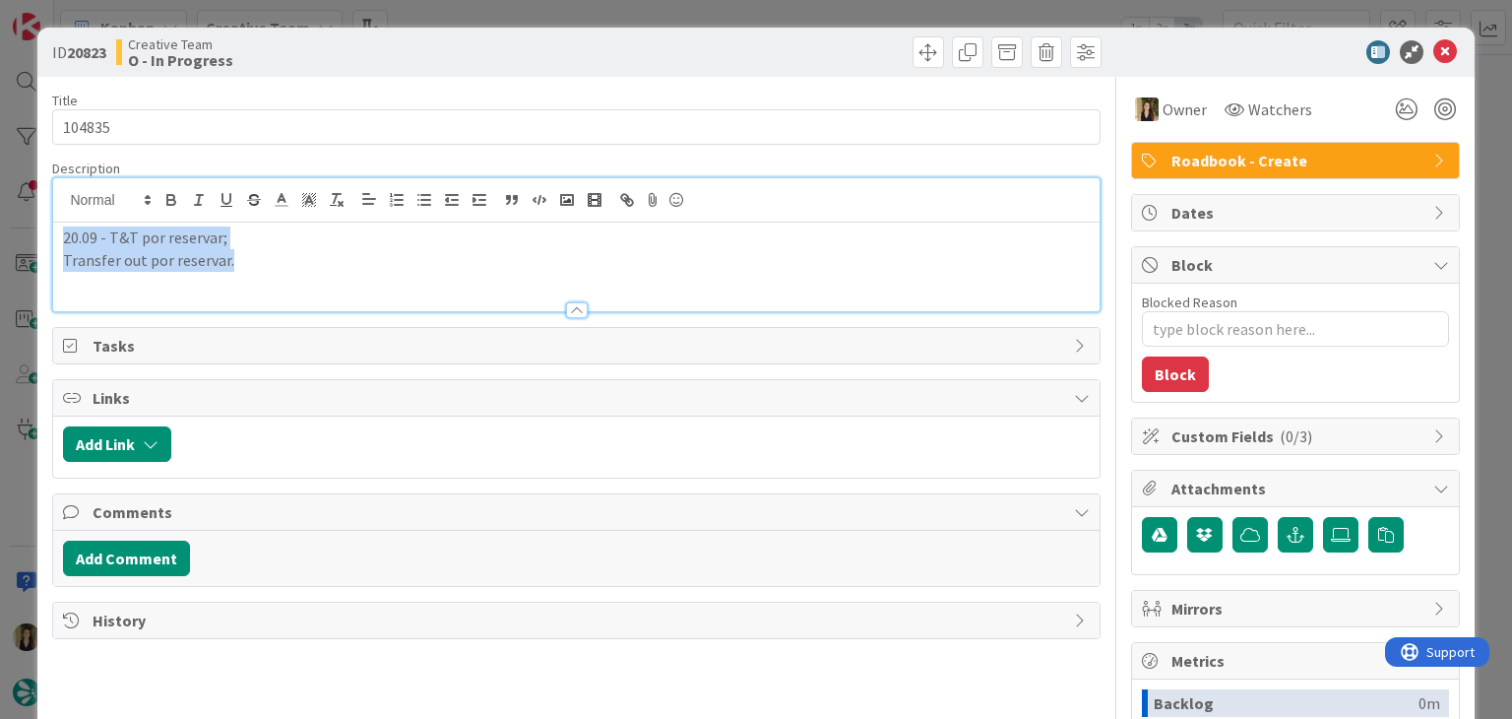
drag, startPoint x: 224, startPoint y: 270, endPoint x: 51, endPoint y: 217, distance: 181.2
click at [51, 217] on div "ID 20823 Creative Team O - In Progress Title 6 / 128 104835 Description 20.09 -…" at bounding box center [755, 529] width 1436 height 1002
copy div "20.09 - T&T por reservar; Transfer out por reservar."
click at [516, 33] on div "ID 20823 Creative Team O - In Progress" at bounding box center [755, 52] width 1436 height 49
click at [522, 13] on div "ID 20823 Creative Team O - In Progress Title 6 / 128 104835 Description Sofia P…" at bounding box center [756, 359] width 1512 height 719
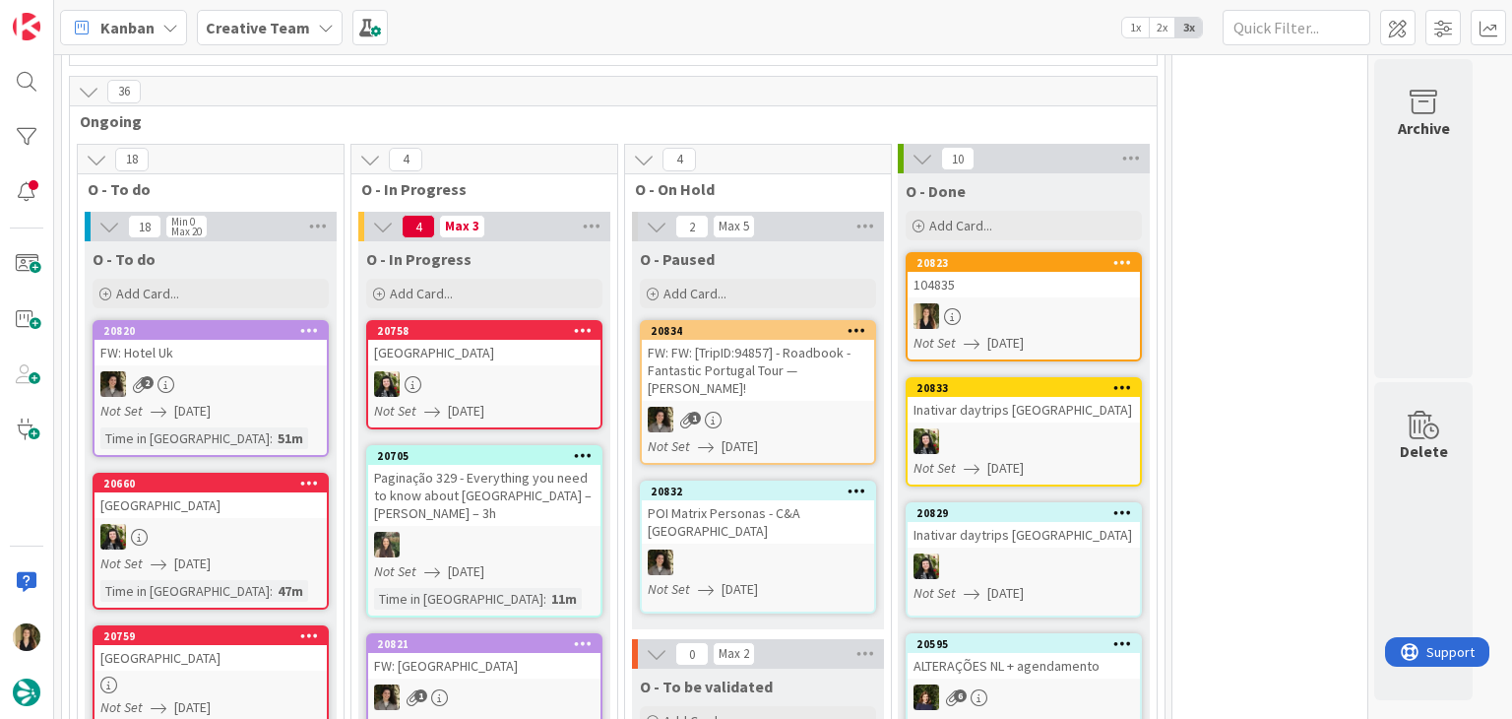
scroll to position [654, 0]
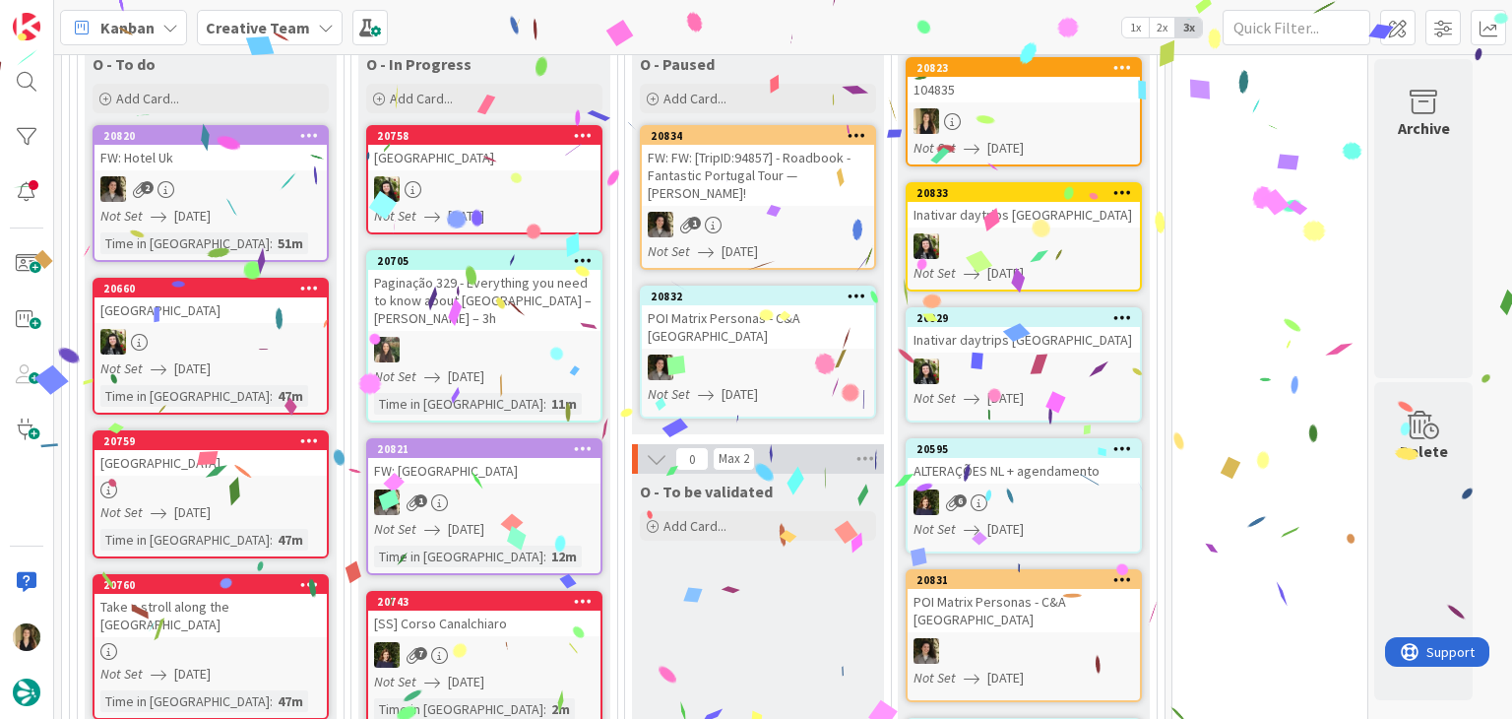
click at [791, 602] on div "O - To be validated Add Card..." at bounding box center [758, 606] width 252 height 266
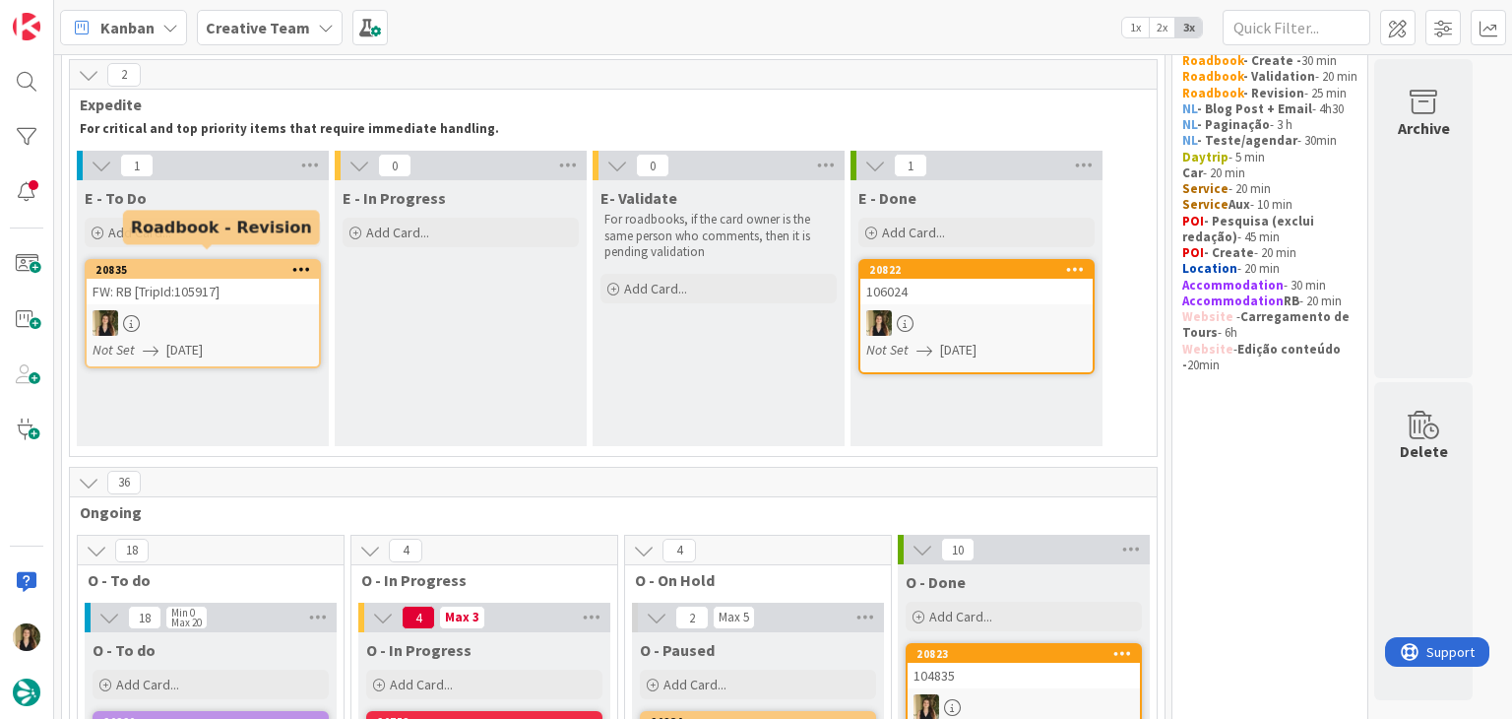
scroll to position [63, 0]
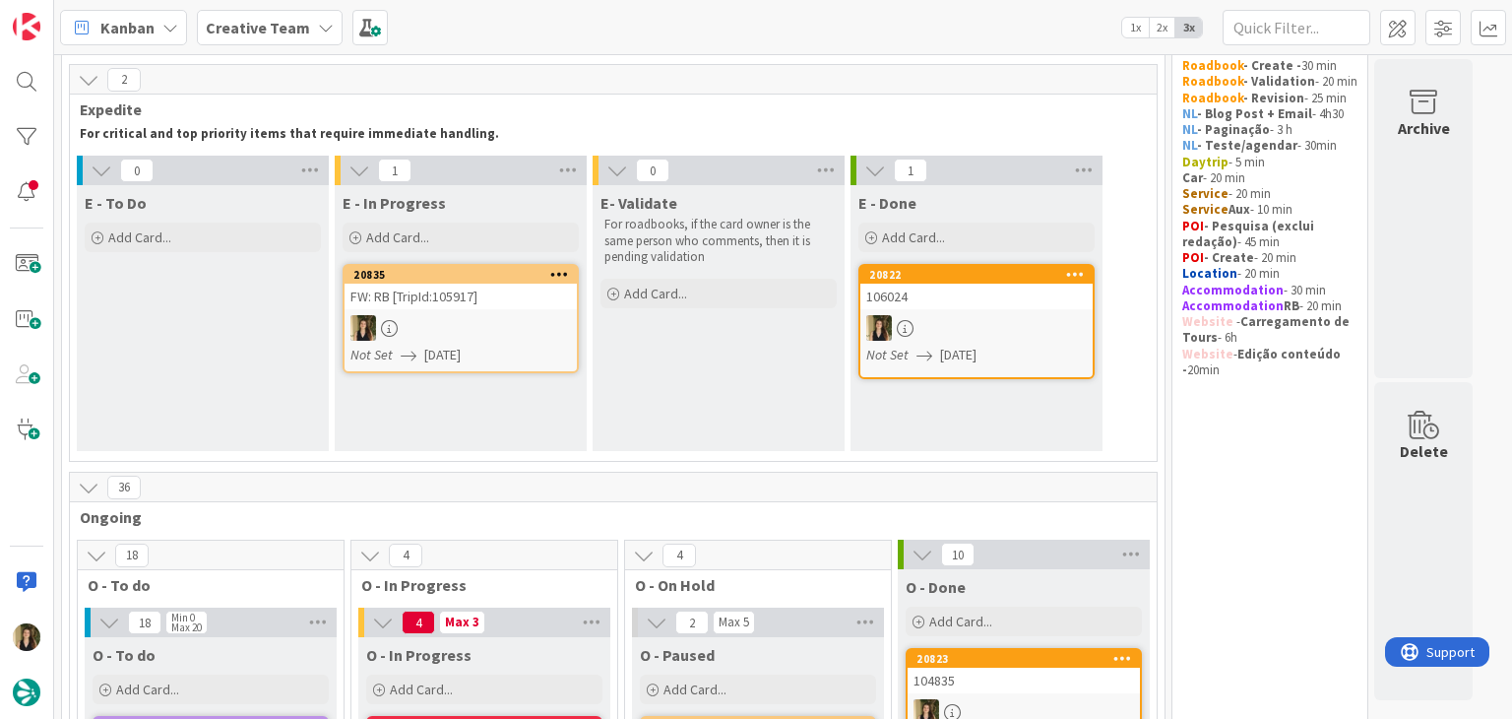
click at [535, 345] on div "Not Set 12/08/2025" at bounding box center [463, 355] width 226 height 21
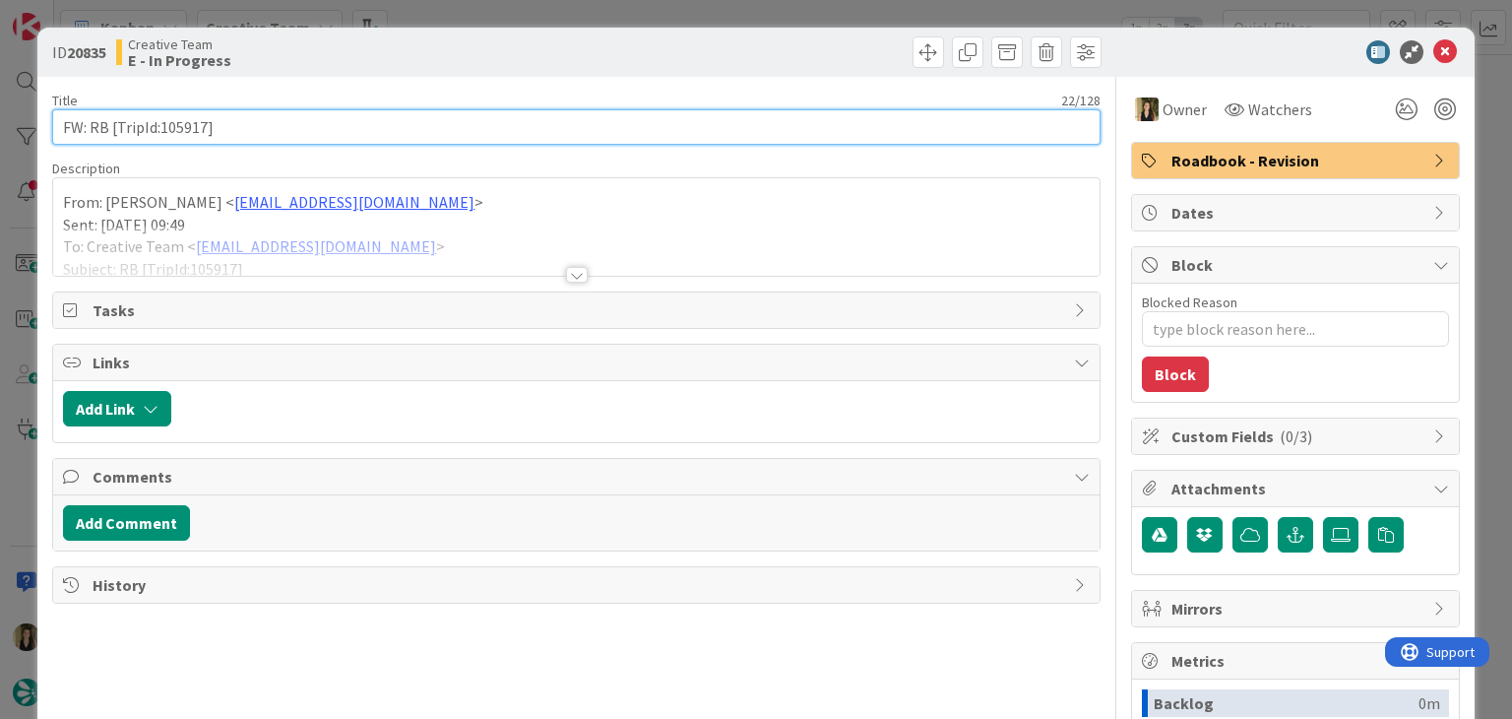
click at [191, 125] on input "FW: RB [TripId:105917]" at bounding box center [575, 126] width 1047 height 35
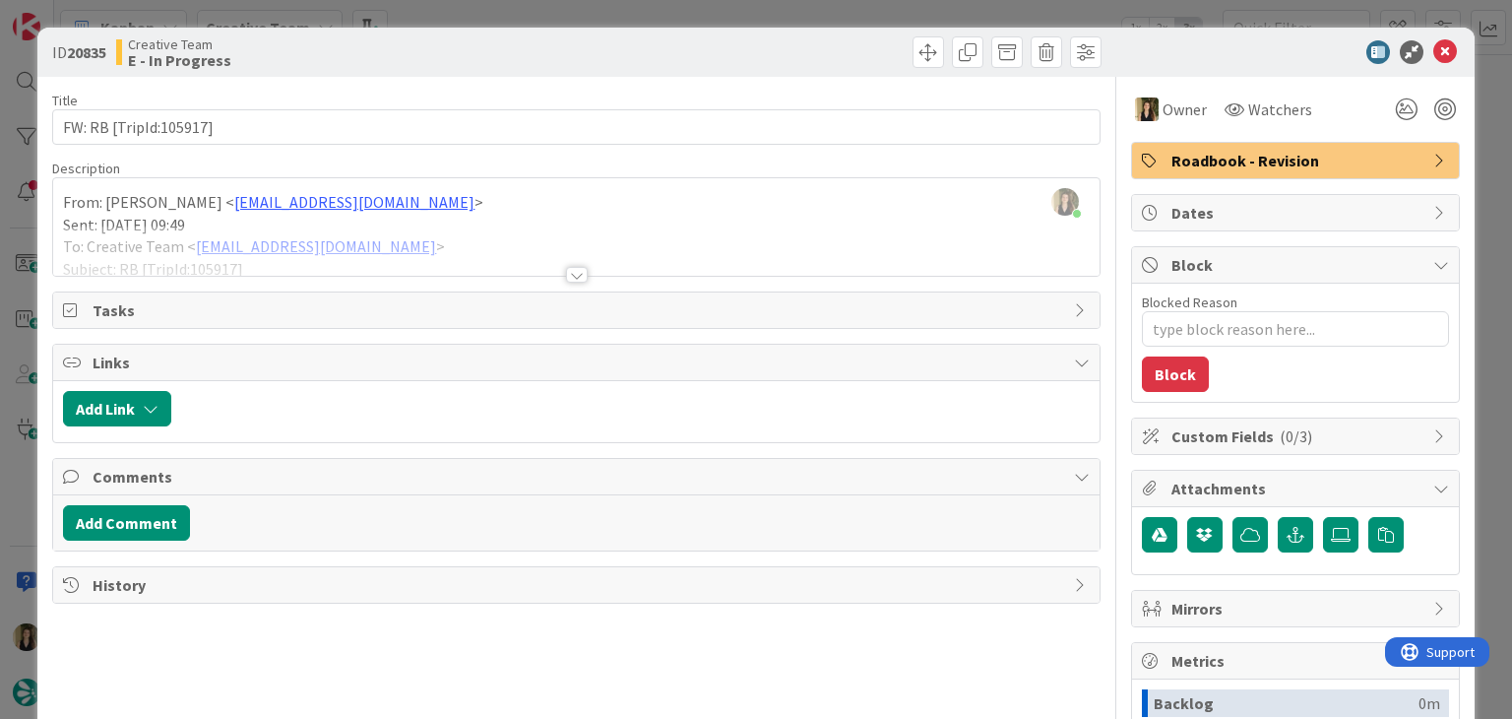
drag, startPoint x: 457, startPoint y: 48, endPoint x: 464, endPoint y: 36, distance: 13.7
click at [458, 48] on div "Creative Team E - In Progress" at bounding box center [344, 51] width 456 height 31
click at [472, 15] on div "ID 20835 Creative Team E - In Progress Title 22 / 128 FW: RB [TripId:105917] De…" at bounding box center [756, 359] width 1512 height 719
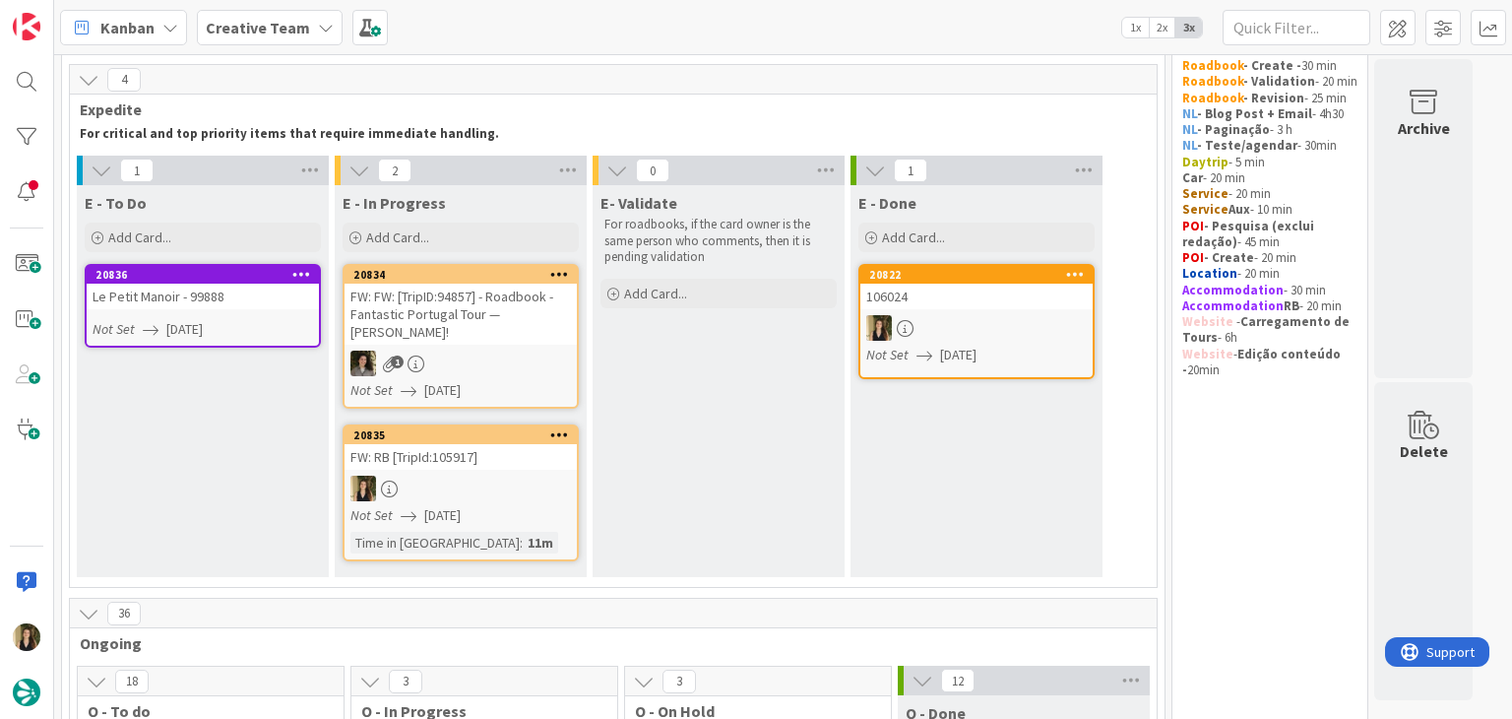
click at [715, 424] on div "E- Validate For roadbooks, if the card owner is the same person who comments, t…" at bounding box center [719, 381] width 252 height 392
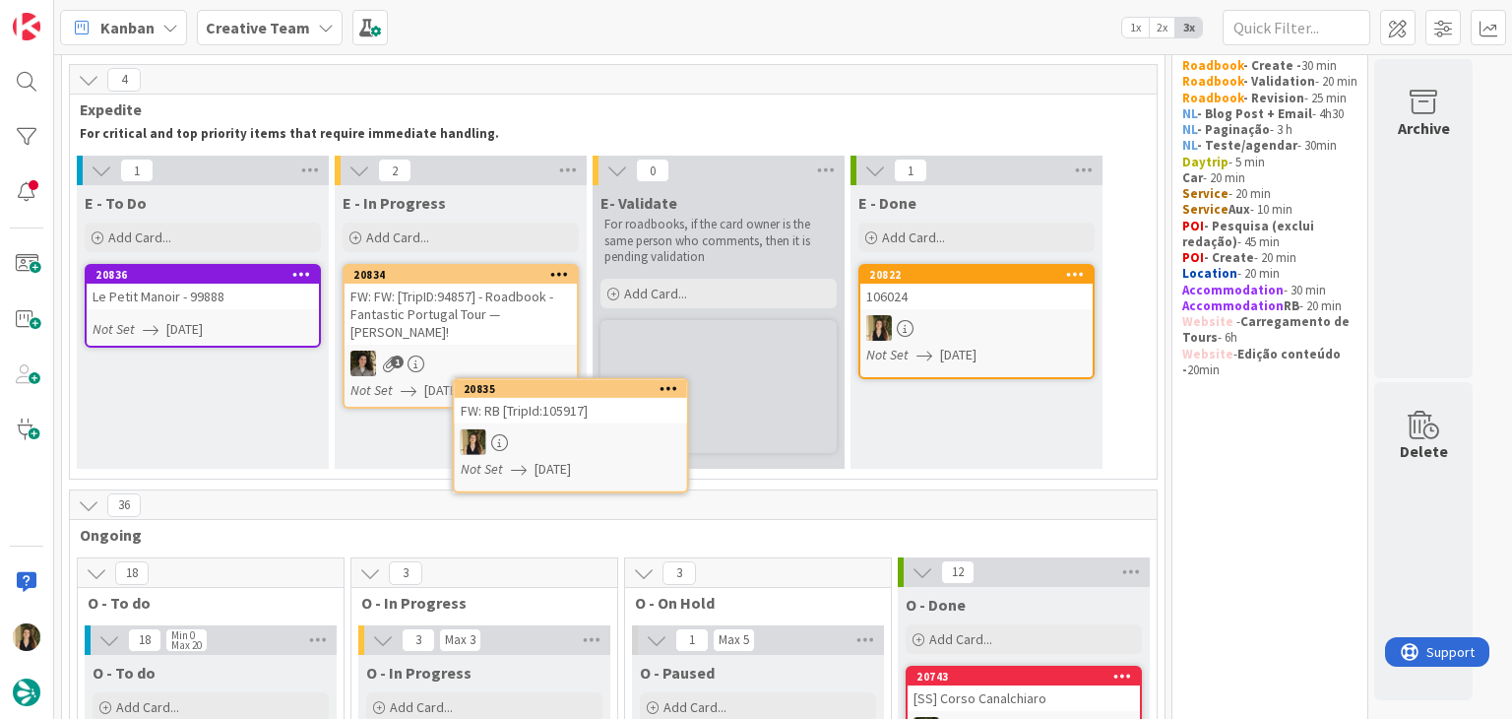
scroll to position [73, 0]
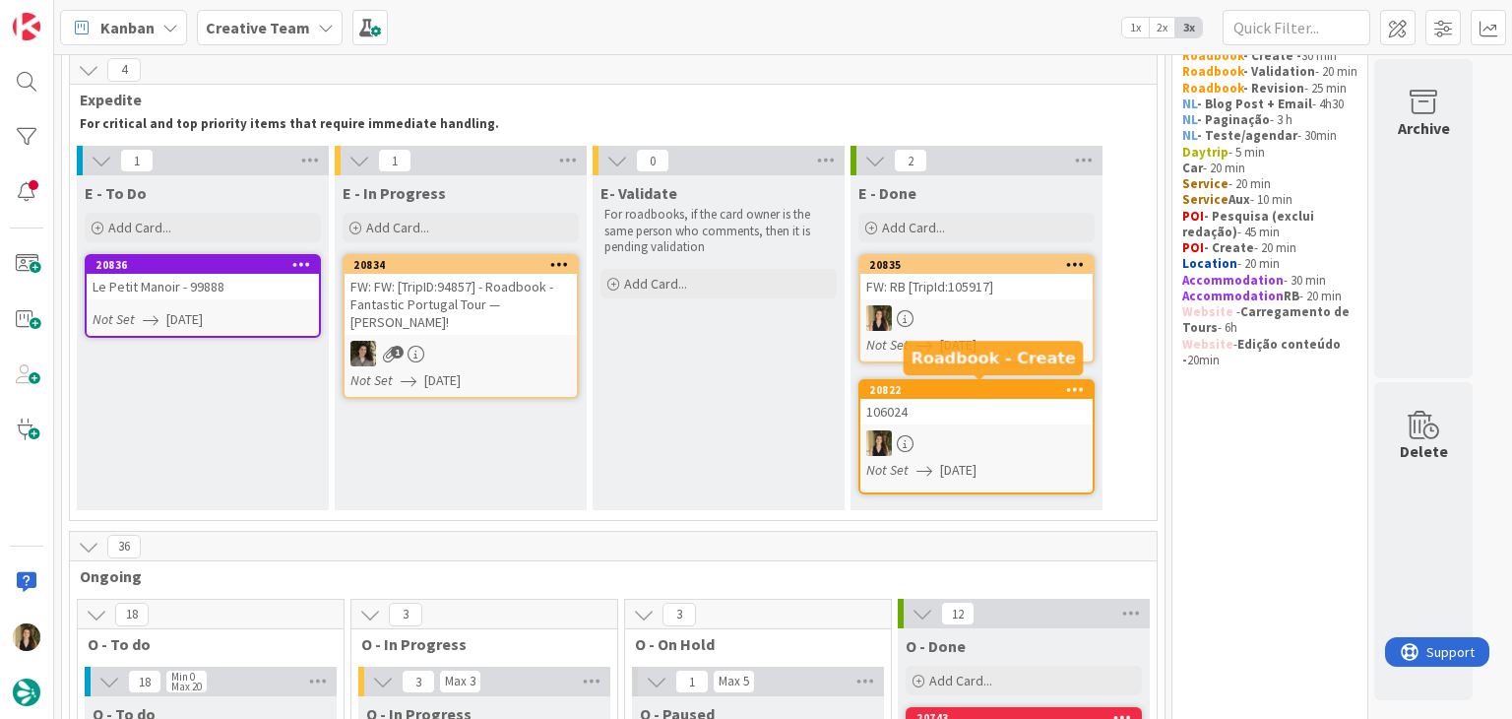
click at [681, 428] on div "E- Validate For roadbooks, if the card owner is the same person who comments, t…" at bounding box center [719, 342] width 252 height 335
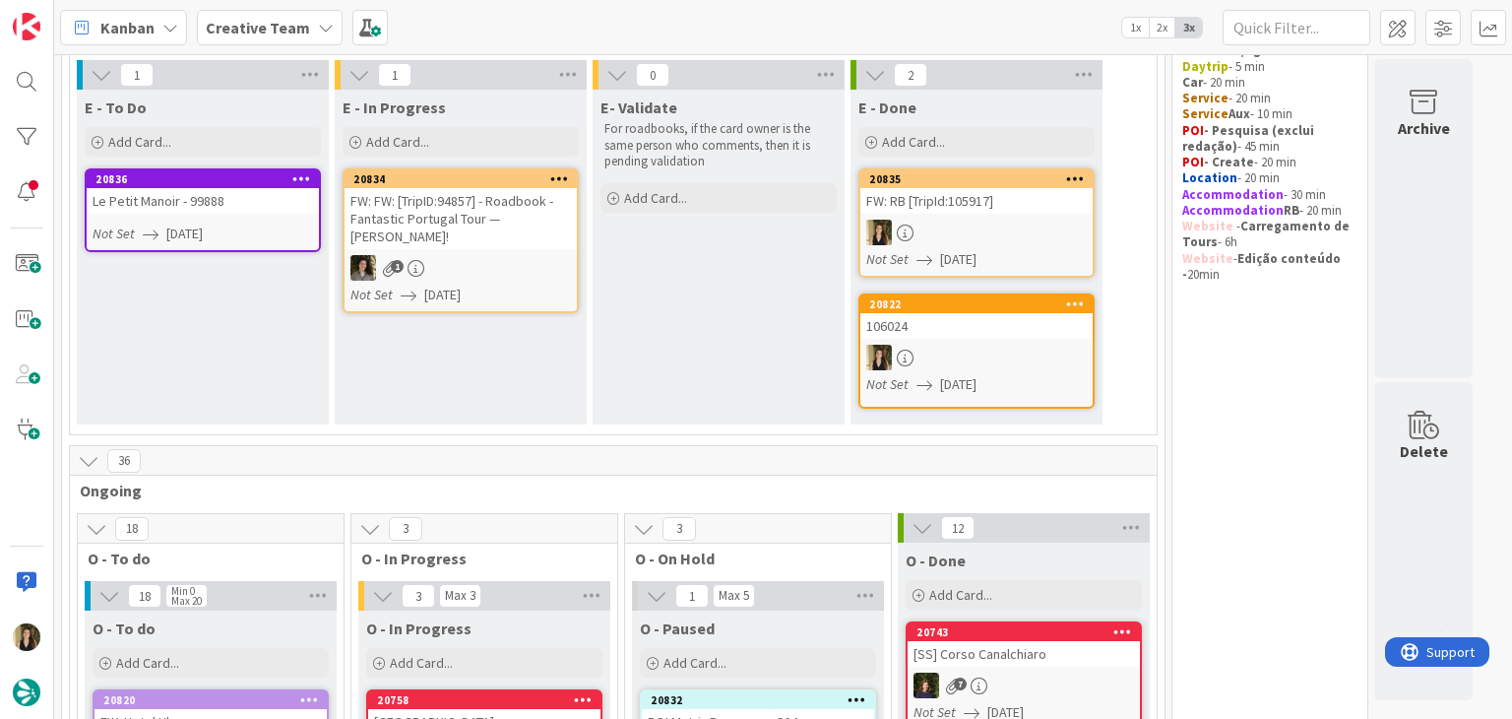
scroll to position [368, 0]
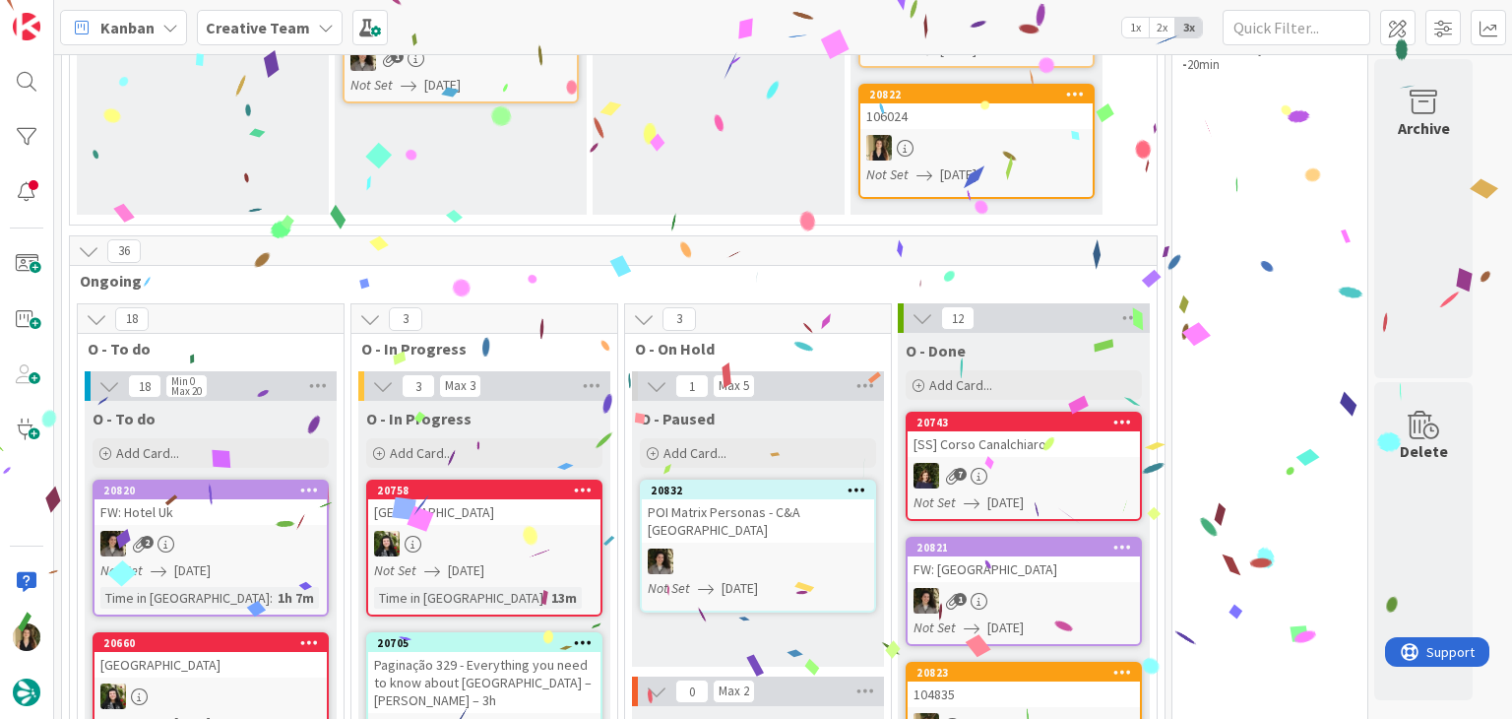
click at [755, 602] on div "O - Paused Add Card... 20832 POI Matrix Personas - C&A UK Not Set 12/08/2025" at bounding box center [758, 534] width 252 height 266
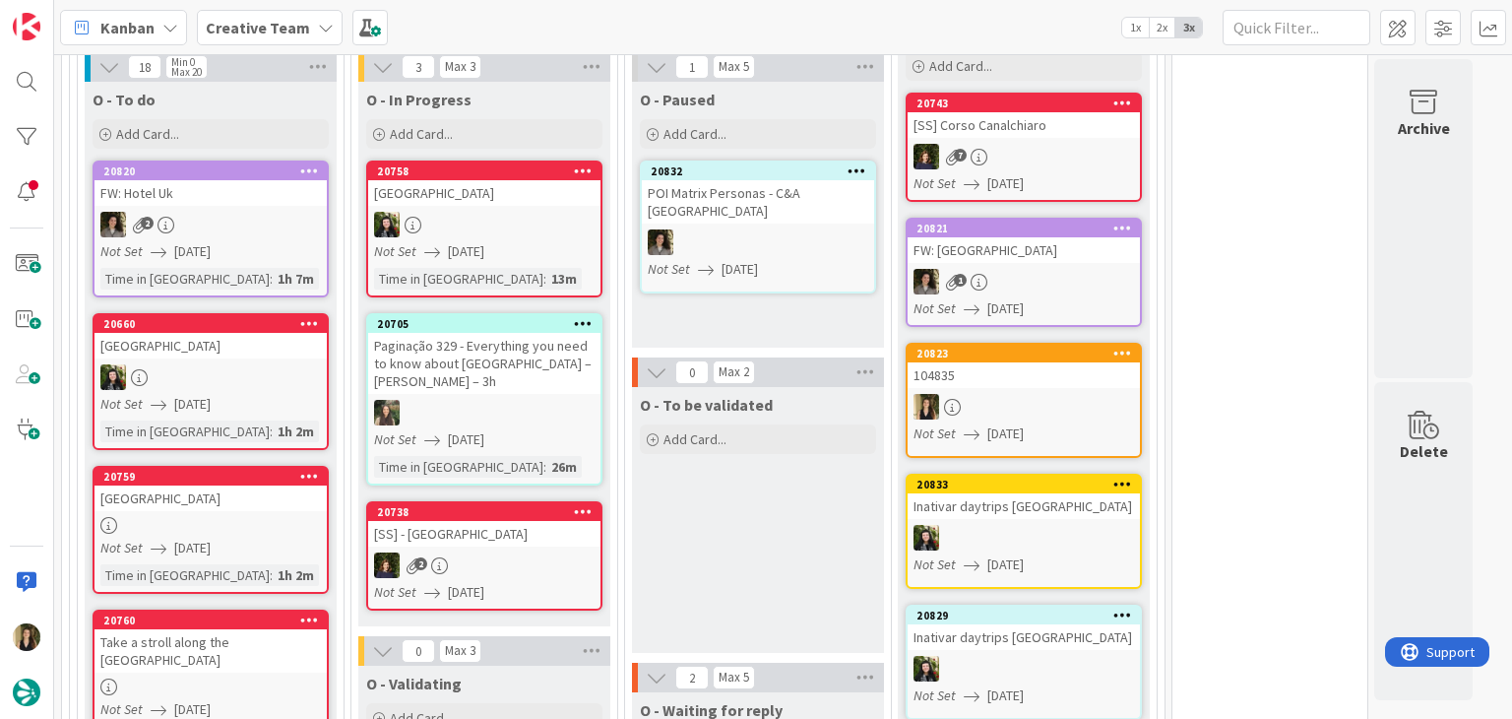
scroll to position [663, 0]
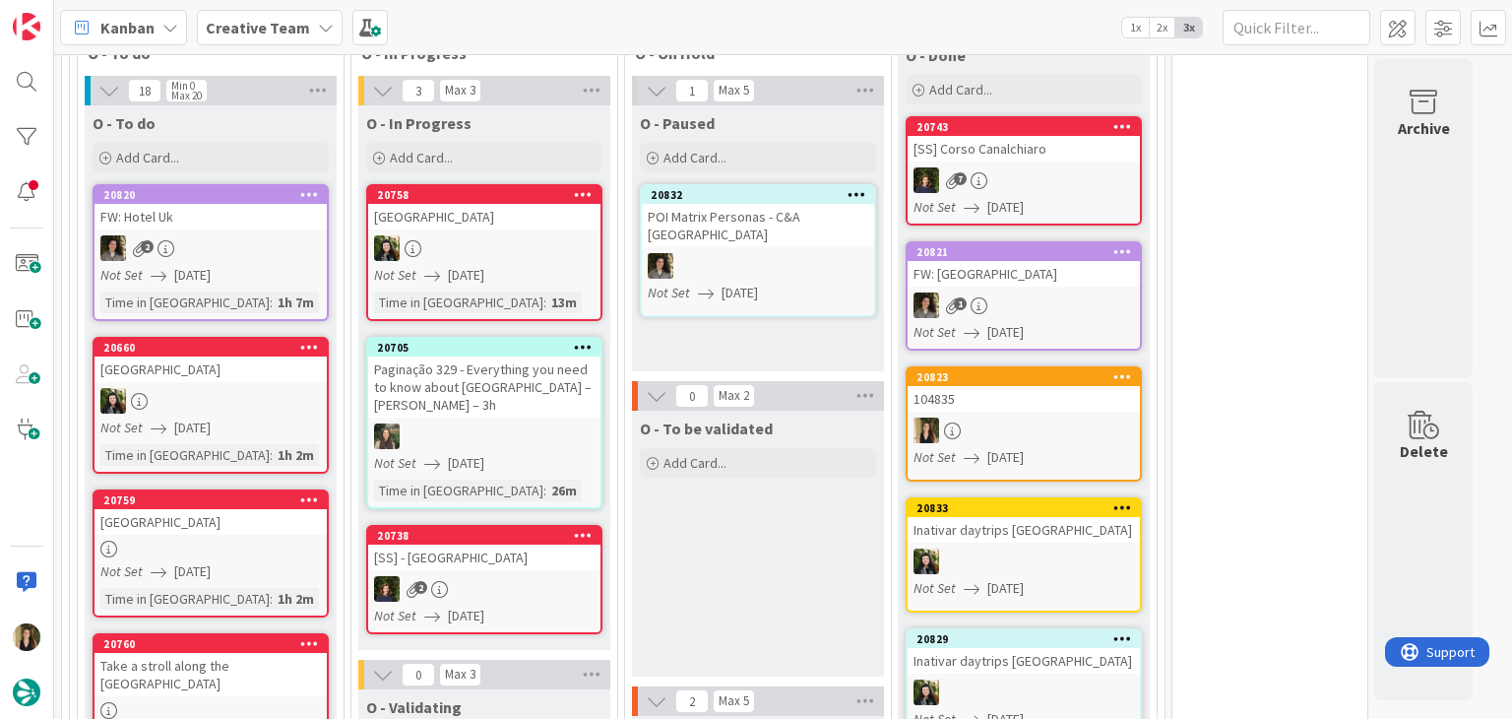
click at [785, 316] on div "O - Paused Add Card... 20832 POI Matrix Personas - C&A UK Not Set 12/08/2025" at bounding box center [758, 238] width 252 height 266
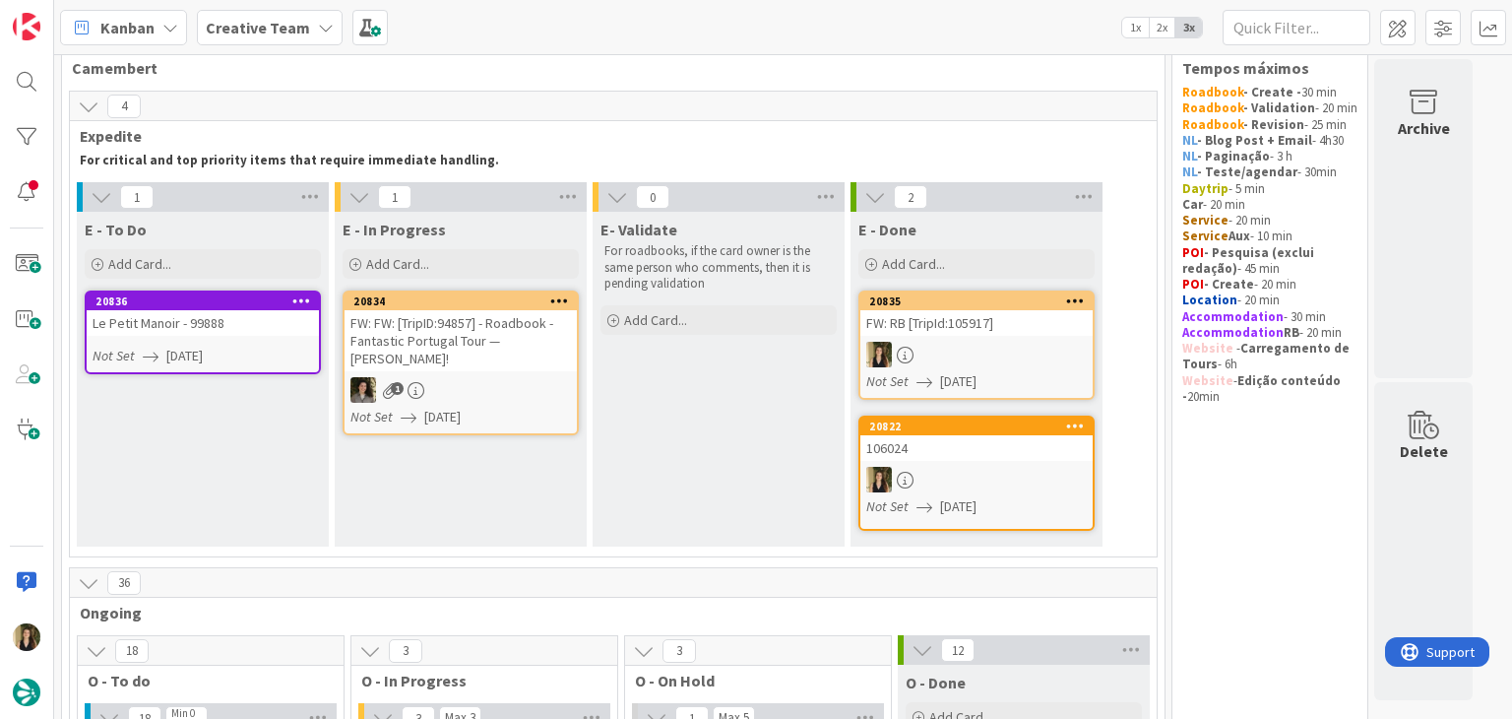
scroll to position [0, 0]
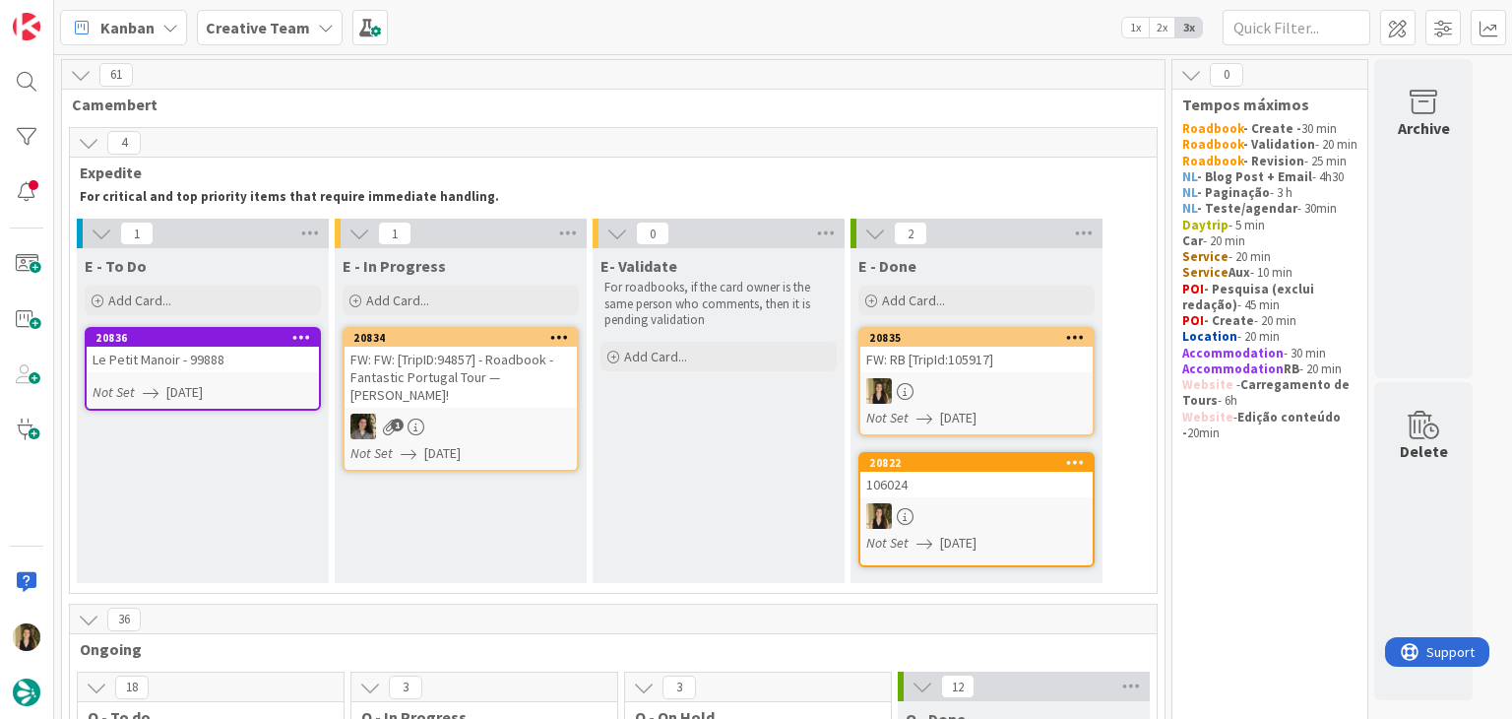
click at [719, 458] on div "E- Validate For roadbooks, if the card owner is the same person who comments, t…" at bounding box center [719, 415] width 252 height 335
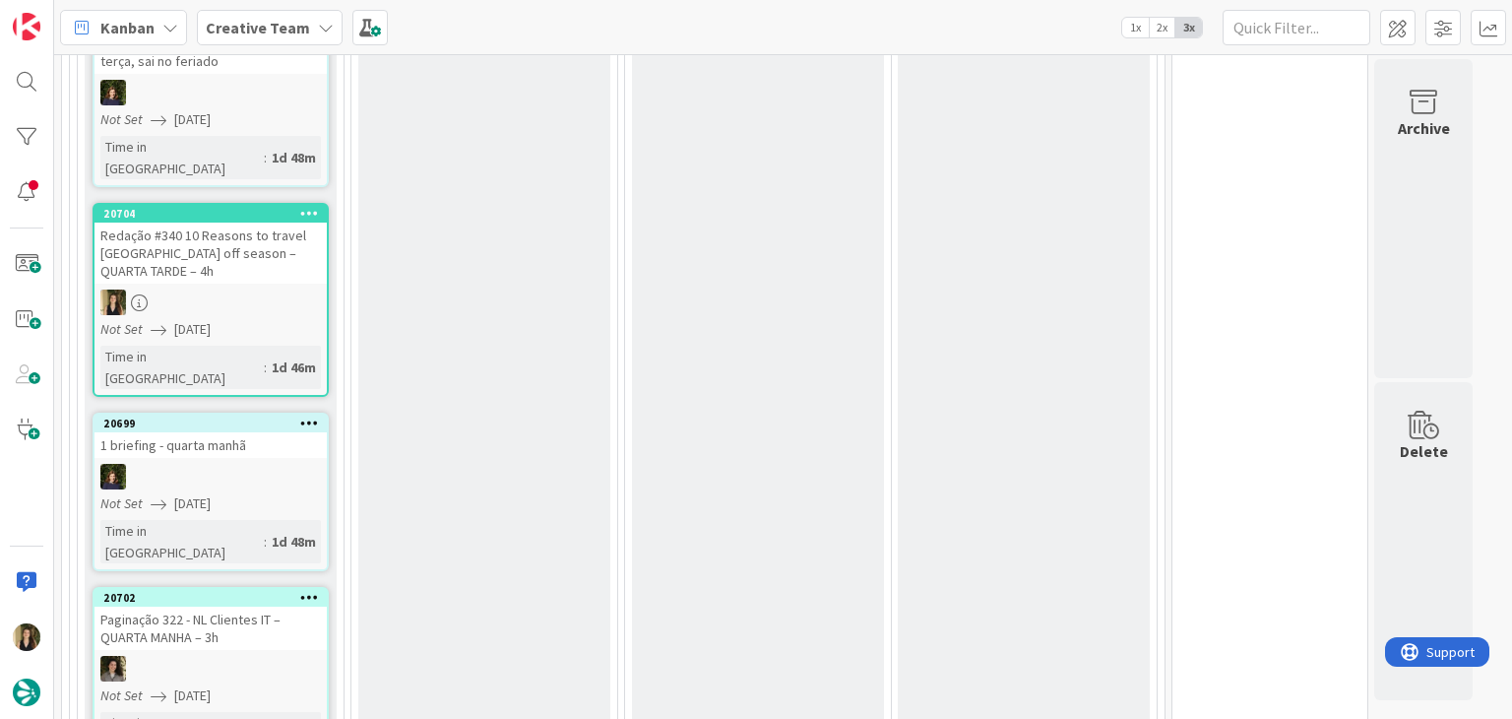
scroll to position [2165, 0]
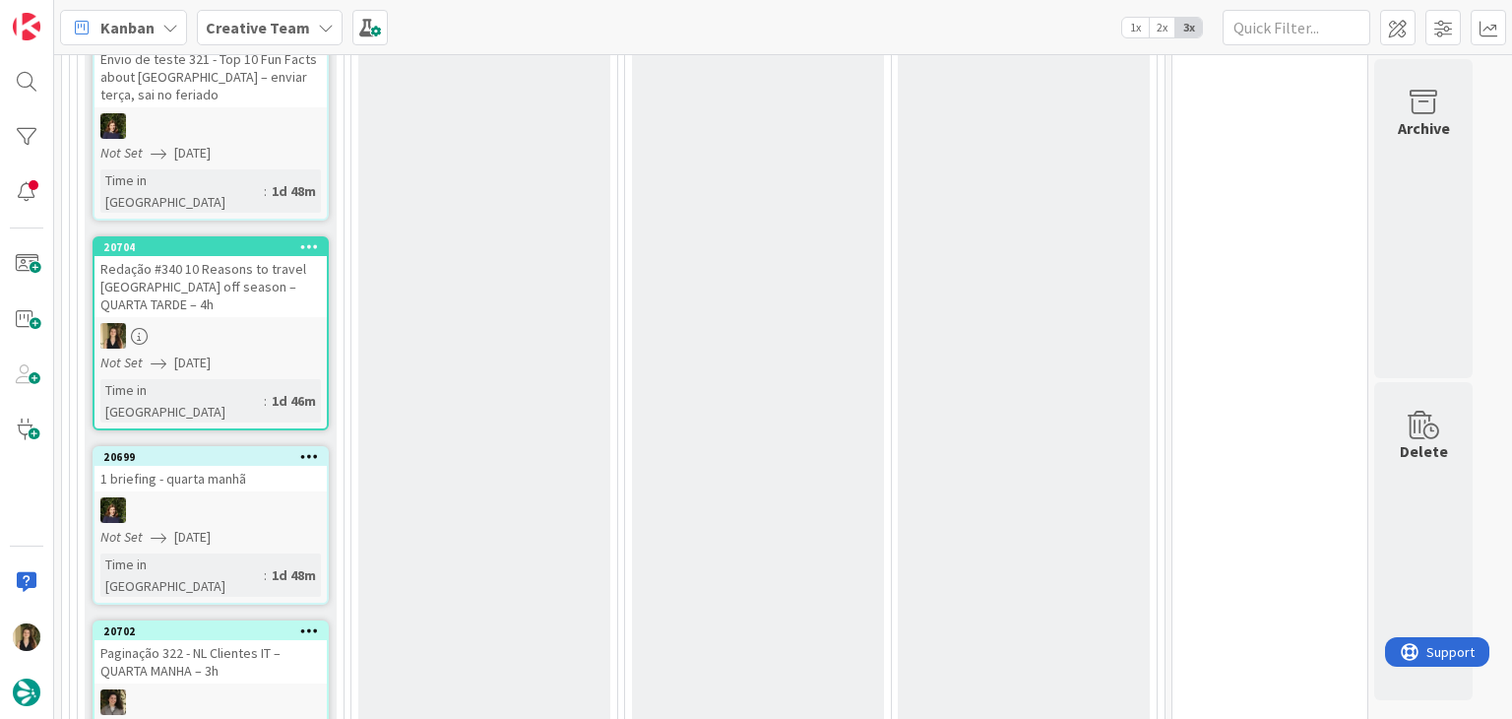
click at [309, 466] on div "1 briefing - quarta manhã" at bounding box center [210, 479] width 232 height 26
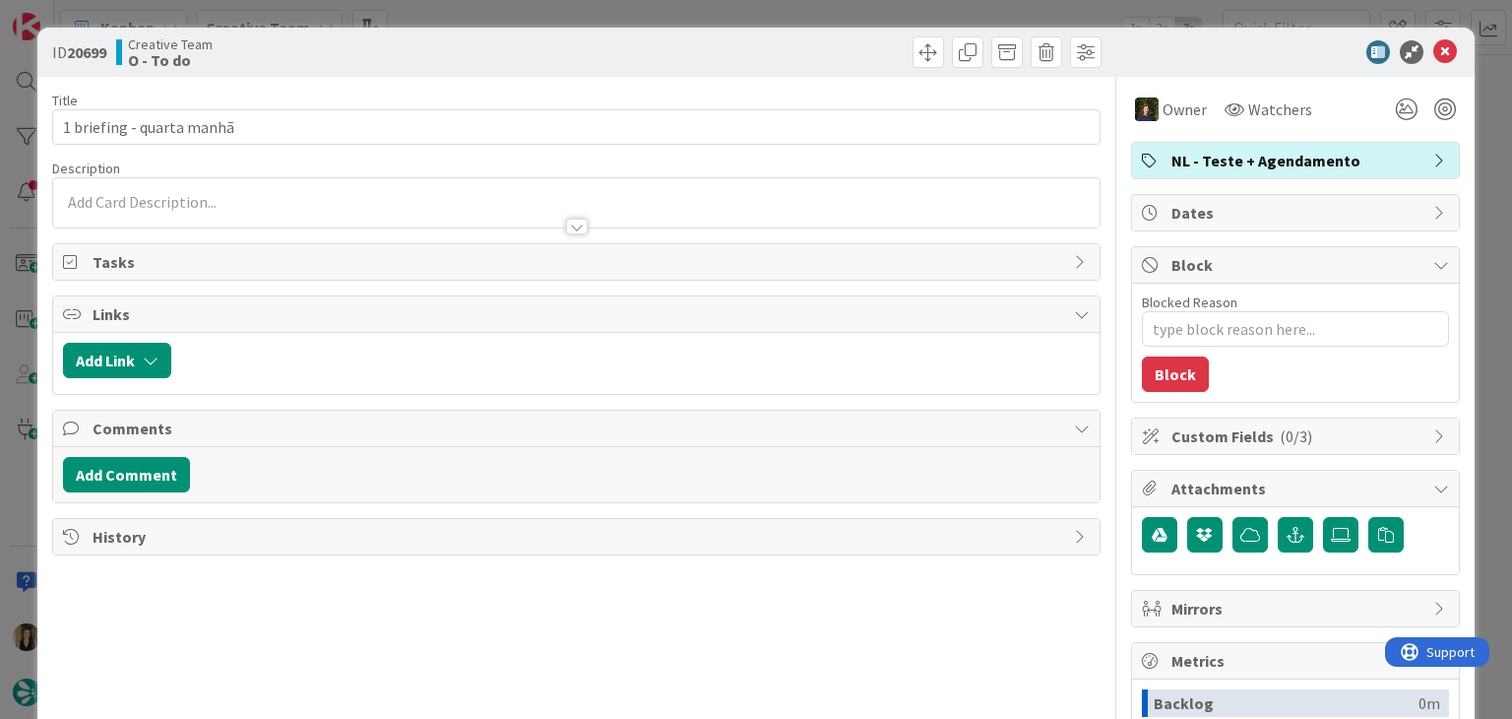
click at [596, 35] on div "ID 20699 Creative Team O - To do" at bounding box center [755, 52] width 1436 height 49
click at [595, 15] on div "ID 20699 Creative Team O - To do Title 25 / 128 1 briefing - quarta manhã Descr…" at bounding box center [756, 359] width 1512 height 719
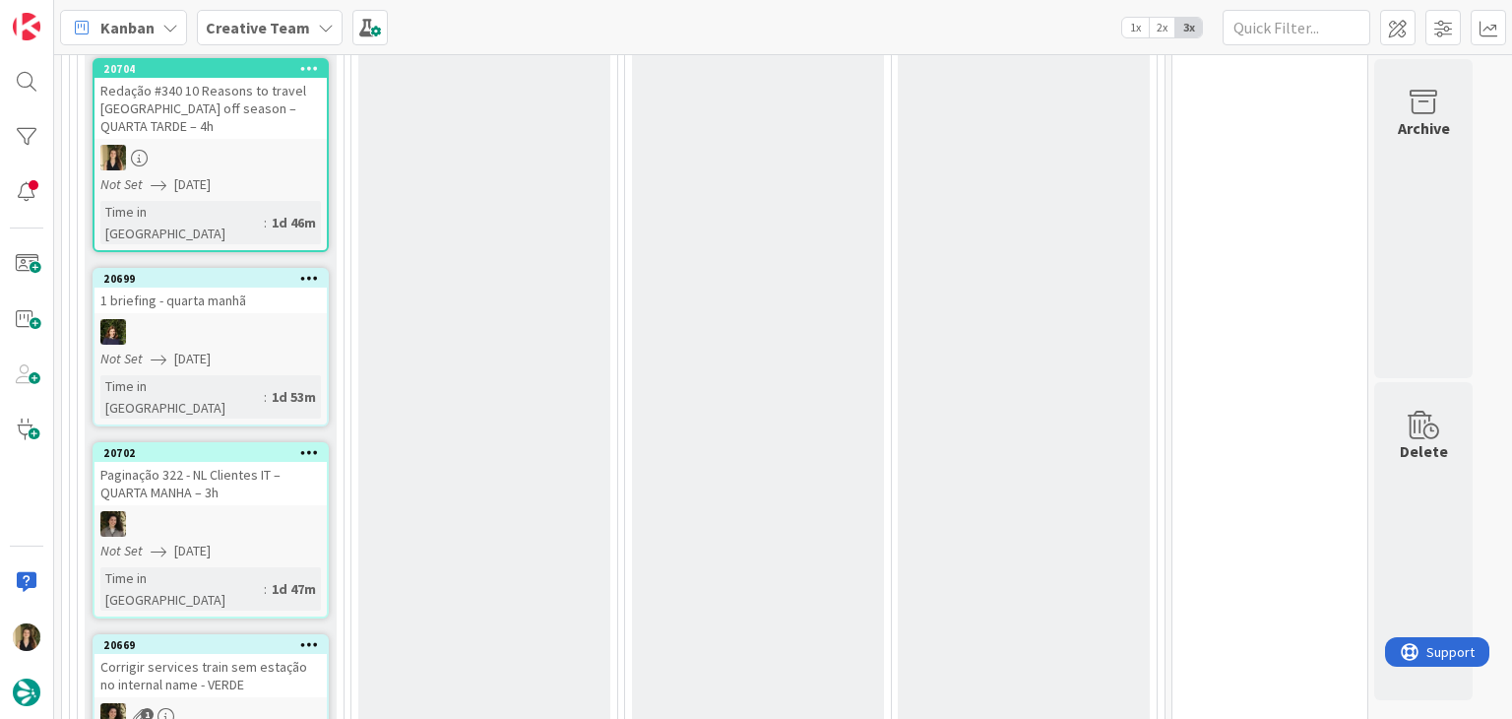
scroll to position [2362, 0]
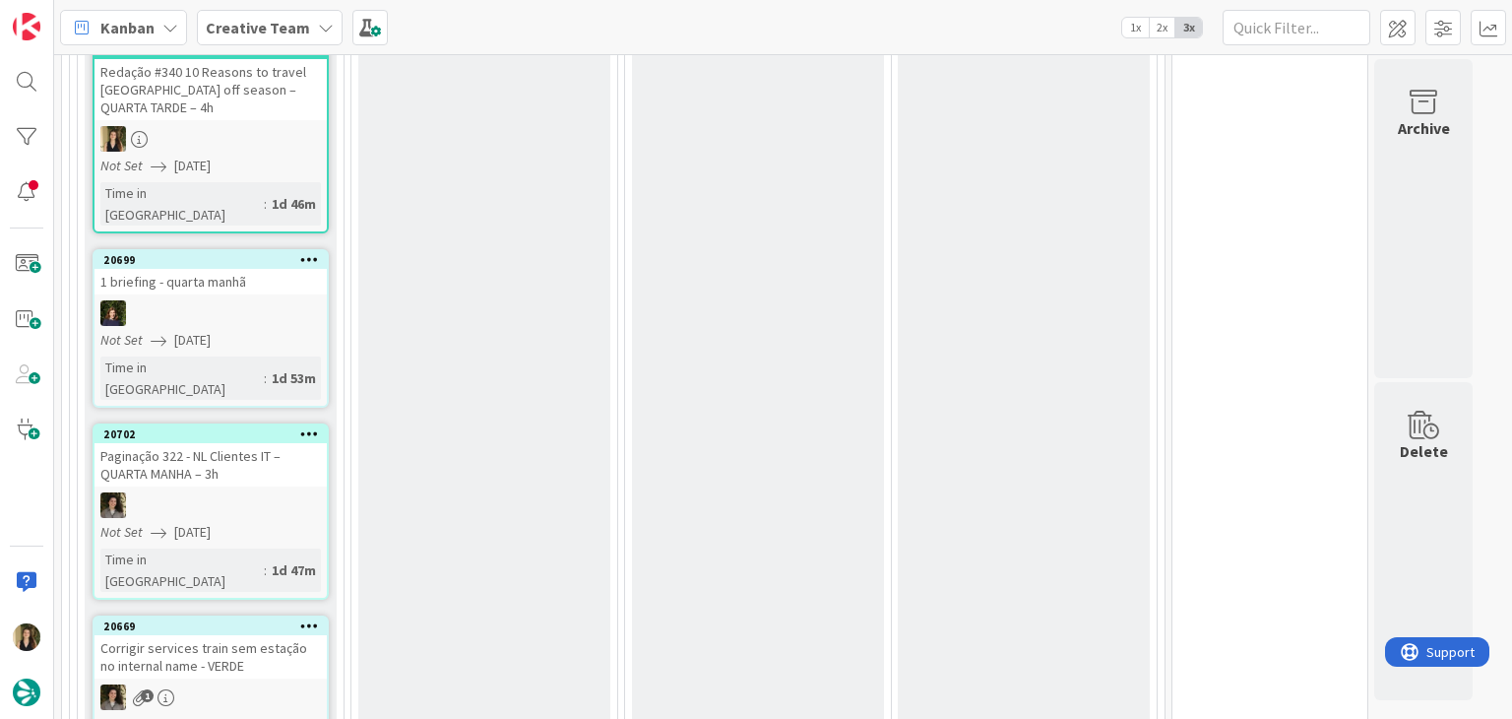
click at [548, 235] on div "O - Validating Add Card..." at bounding box center [484, 191] width 252 height 2402
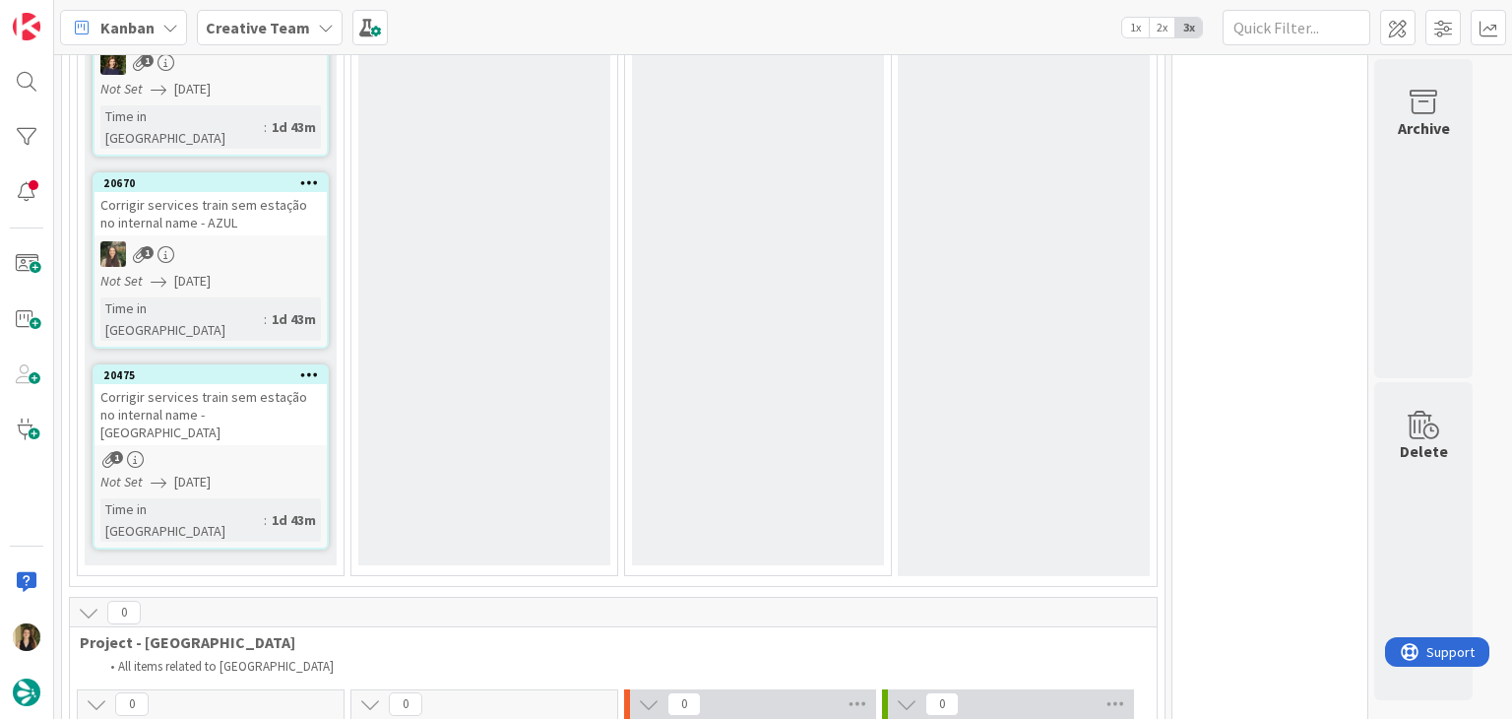
scroll to position [3051, 0]
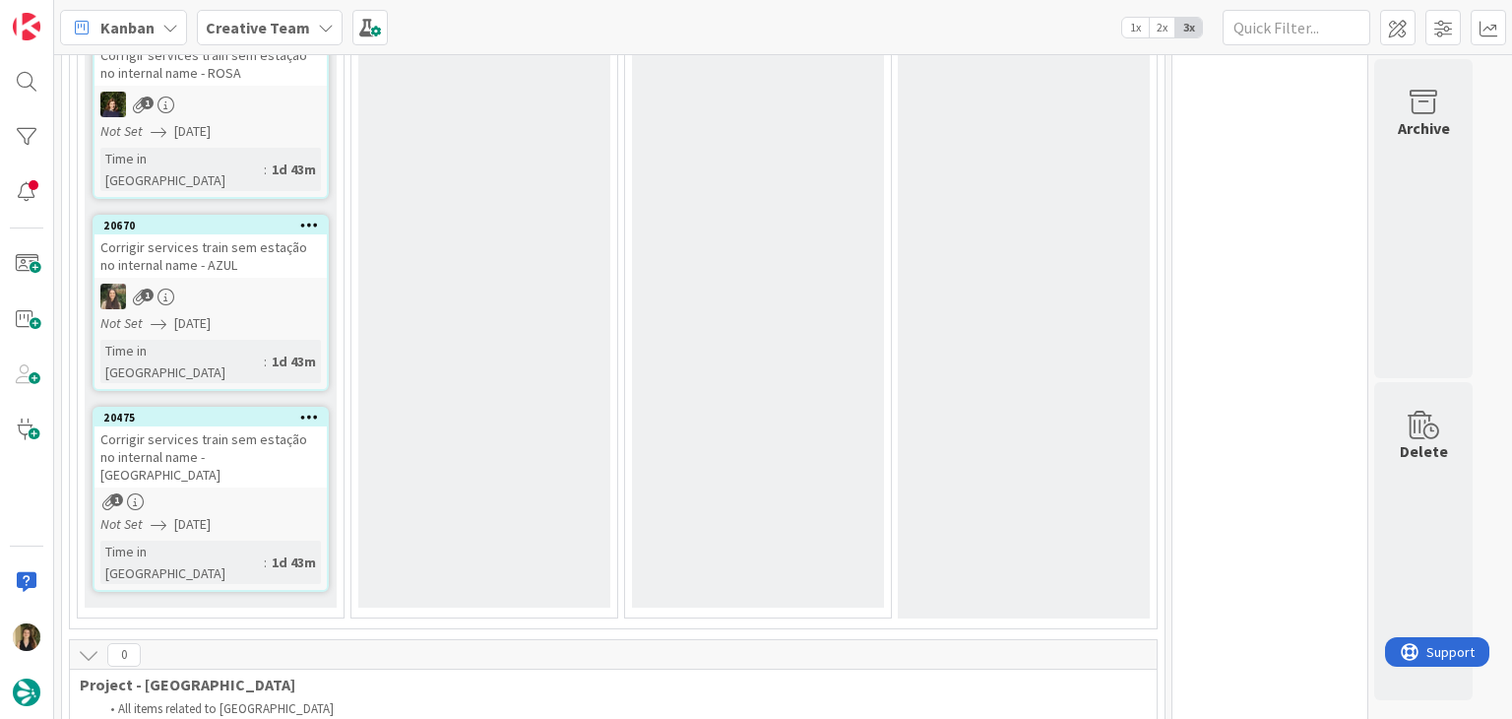
scroll to position [3150, 0]
click at [293, 490] on div "1" at bounding box center [210, 498] width 232 height 17
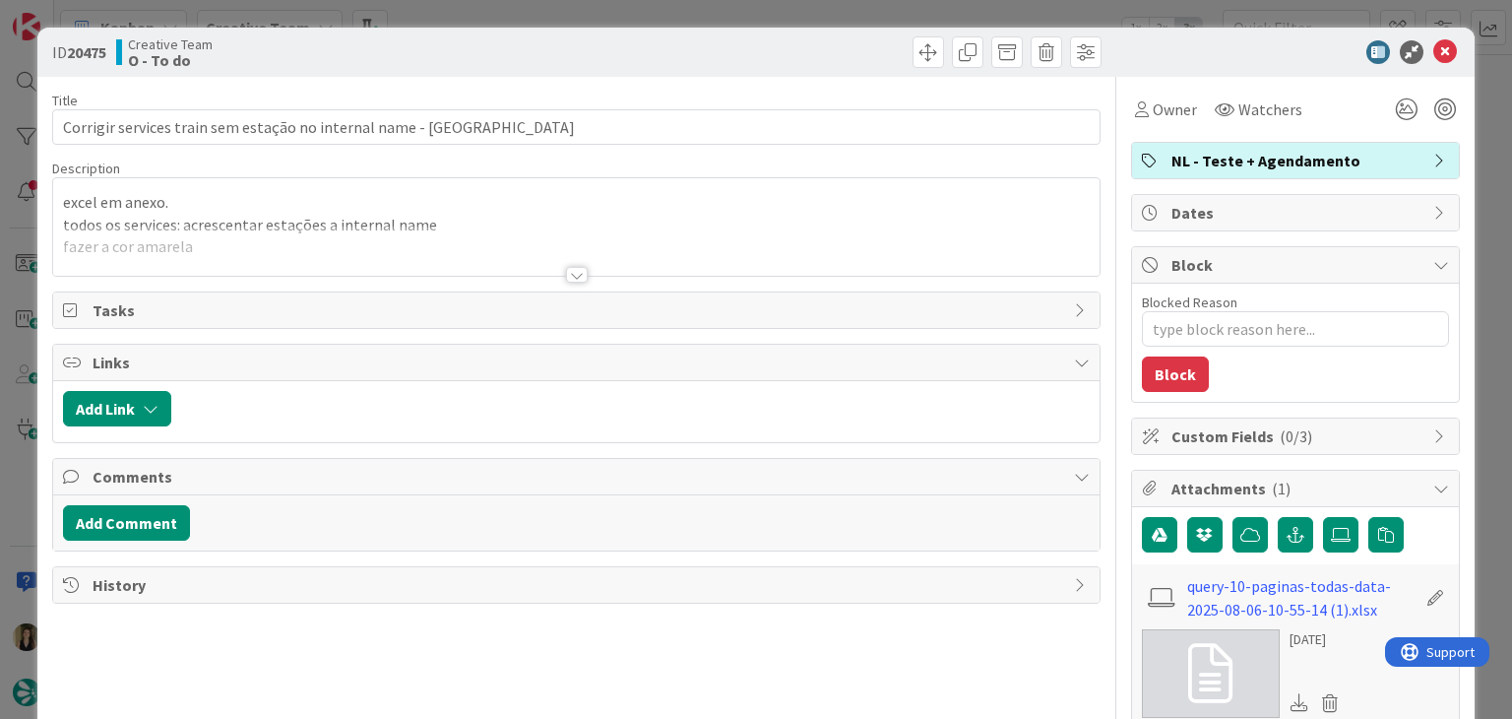
click at [566, 272] on div at bounding box center [577, 275] width 22 height 16
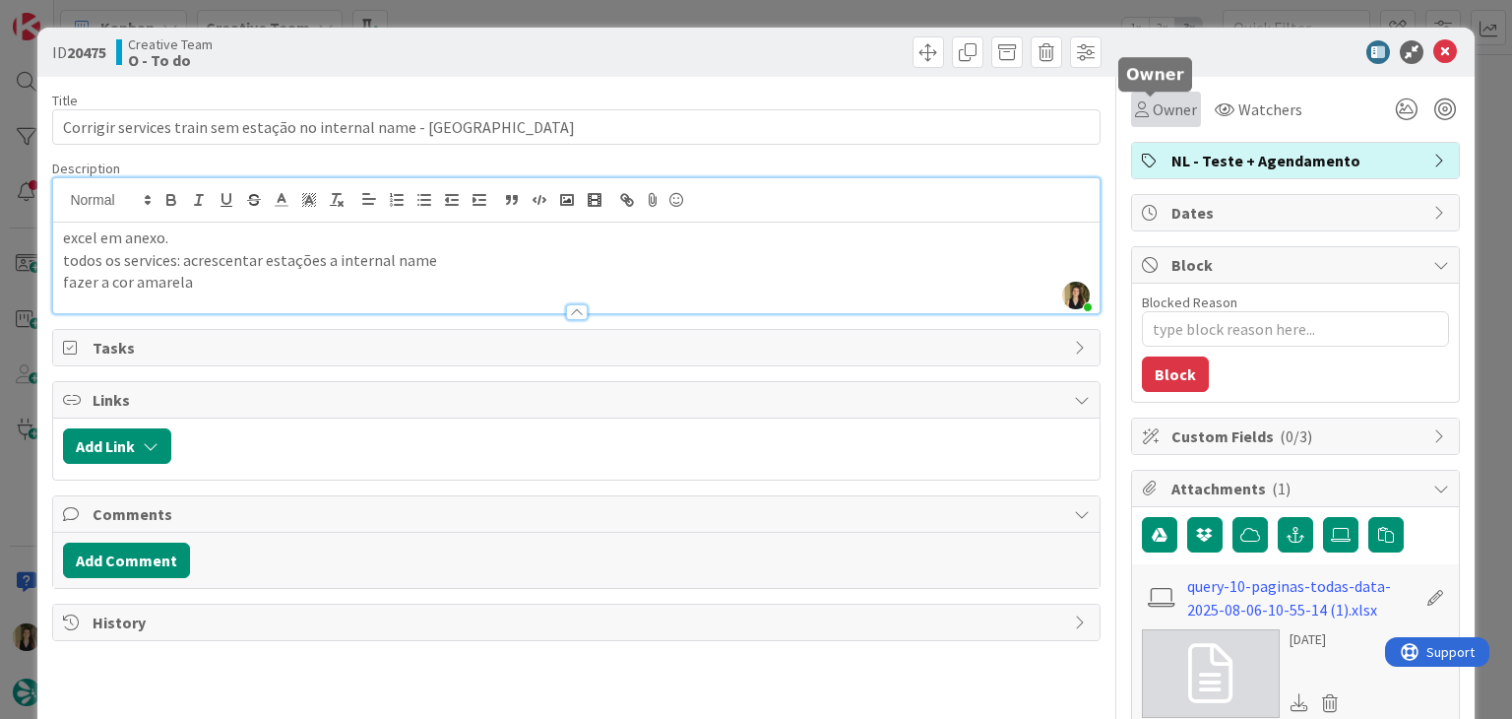
click at [1155, 102] on span "Owner" at bounding box center [1175, 109] width 44 height 24
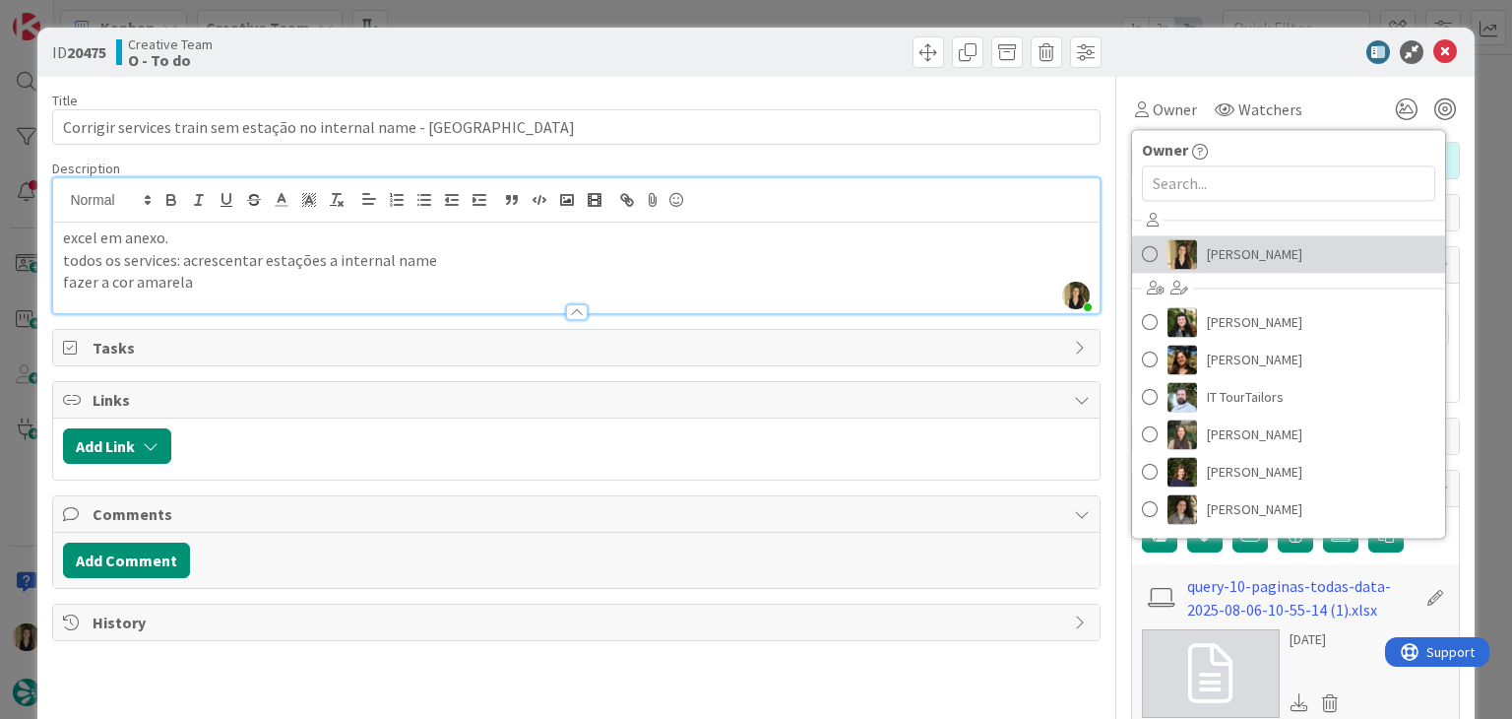
click at [1275, 249] on link "Sofia Palma" at bounding box center [1288, 253] width 313 height 37
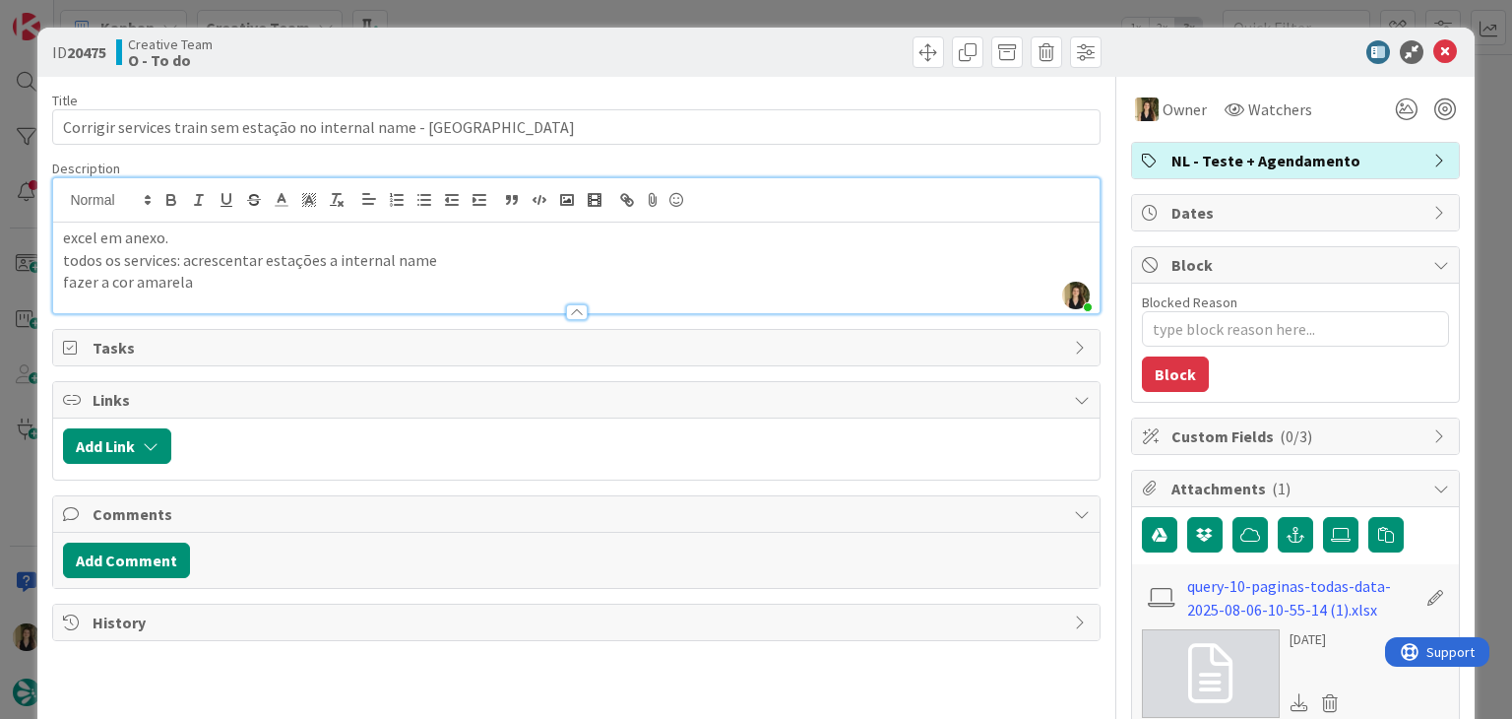
drag, startPoint x: 807, startPoint y: 40, endPoint x: 803, endPoint y: 19, distance: 22.0
click at [804, 33] on div "ID 20475 Creative Team O - To do" at bounding box center [755, 52] width 1436 height 49
click at [803, 12] on div "ID 20475 Creative Team O - To do Title 62 / 128 Corrigir services train sem est…" at bounding box center [756, 359] width 1512 height 719
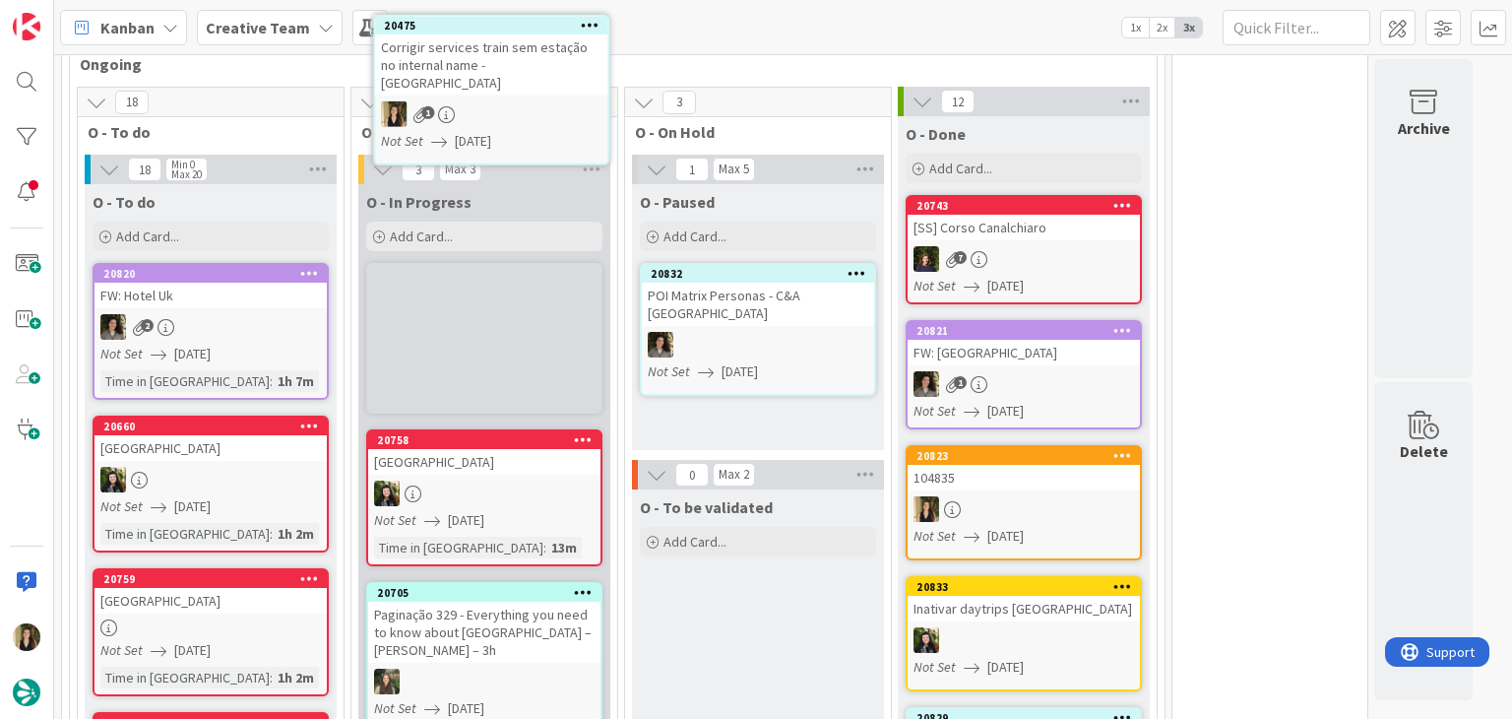
scroll to position [553, 0]
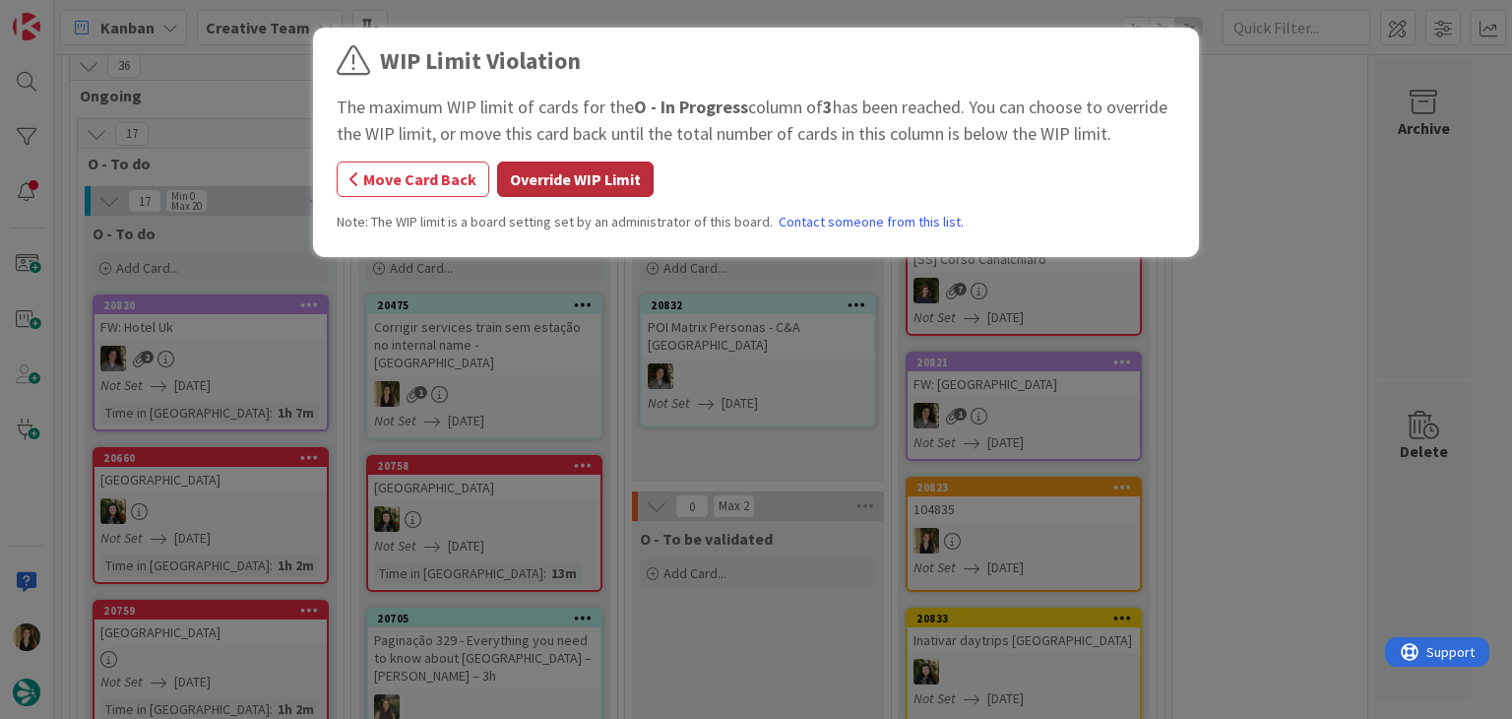
click at [579, 176] on button "Override WIP Limit" at bounding box center [575, 178] width 157 height 35
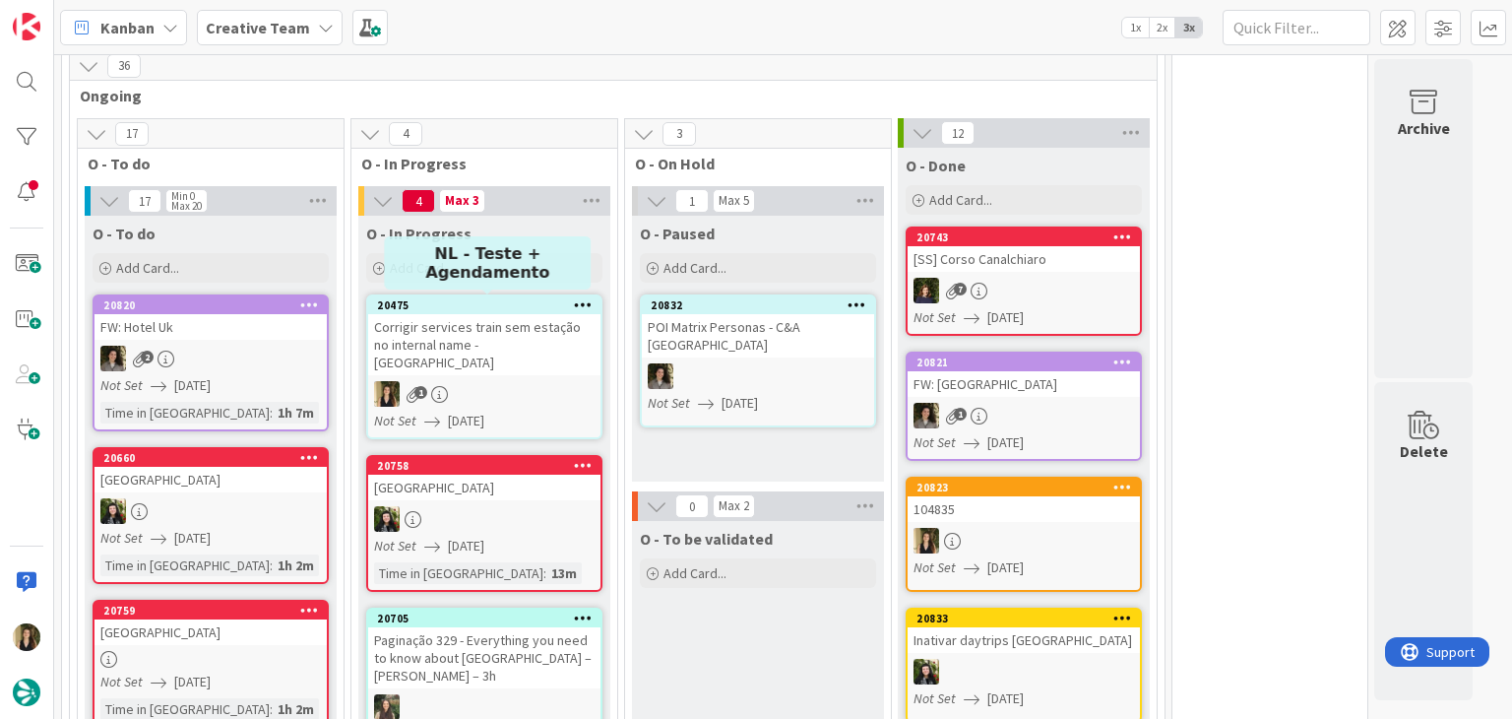
click at [536, 381] on div "1" at bounding box center [484, 394] width 232 height 26
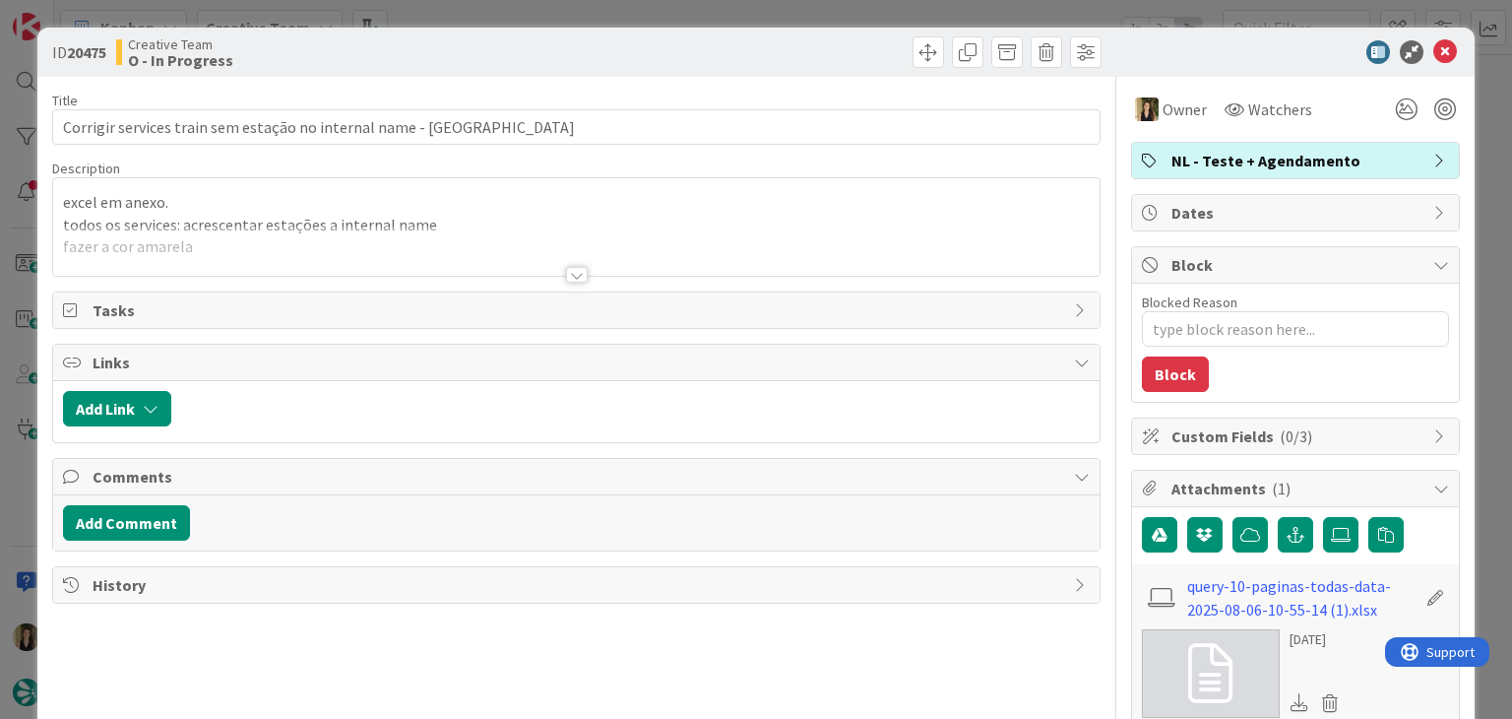
click at [799, 16] on div "ID 20475 Creative Team O - In Progress Title 62 / 128 Corrigir services train s…" at bounding box center [756, 359] width 1512 height 719
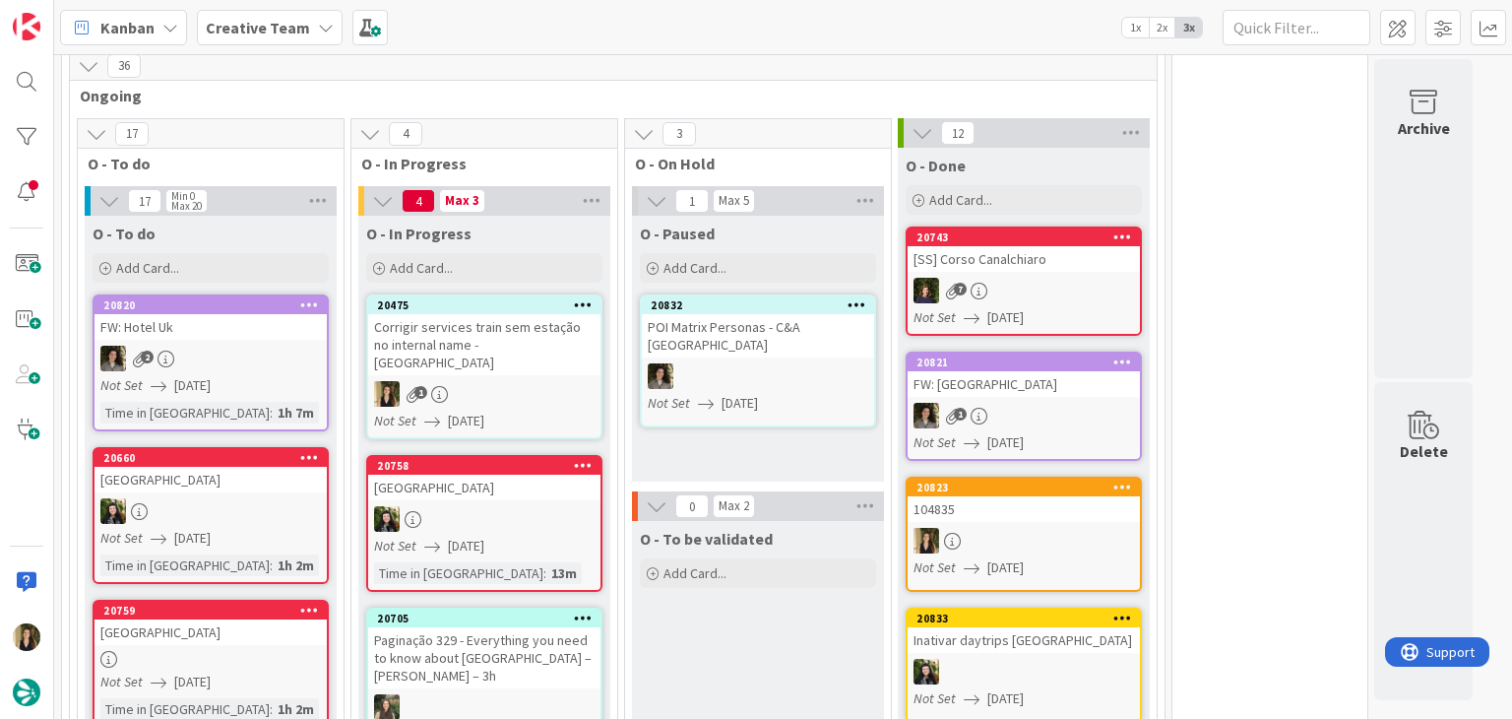
click at [547, 353] on div "Corrigir services train sem estação no internal name - AMARELO" at bounding box center [484, 344] width 232 height 61
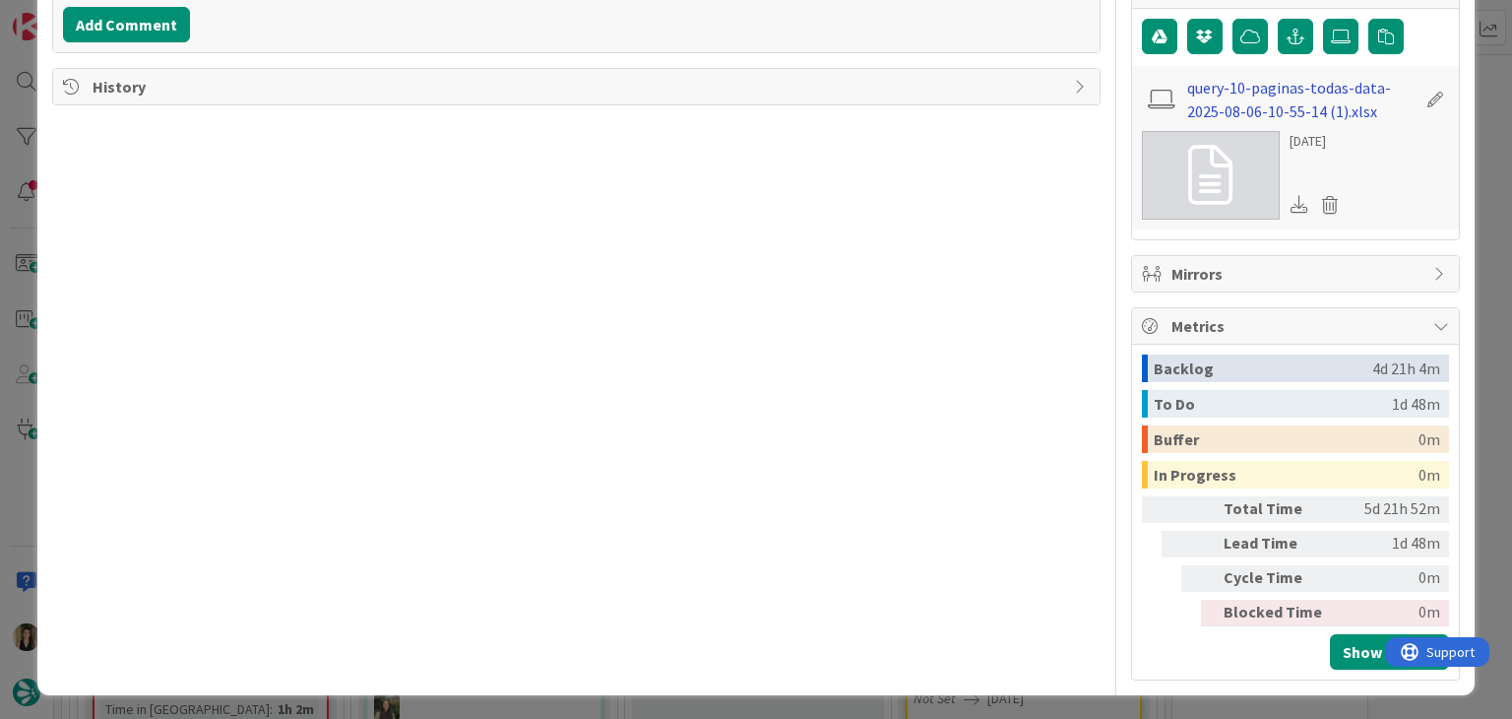
click at [1277, 95] on link "query-10-paginas-todas-data-2025-08-06-10-55-14 (1).xlsx" at bounding box center [1301, 99] width 228 height 47
type textarea "x"
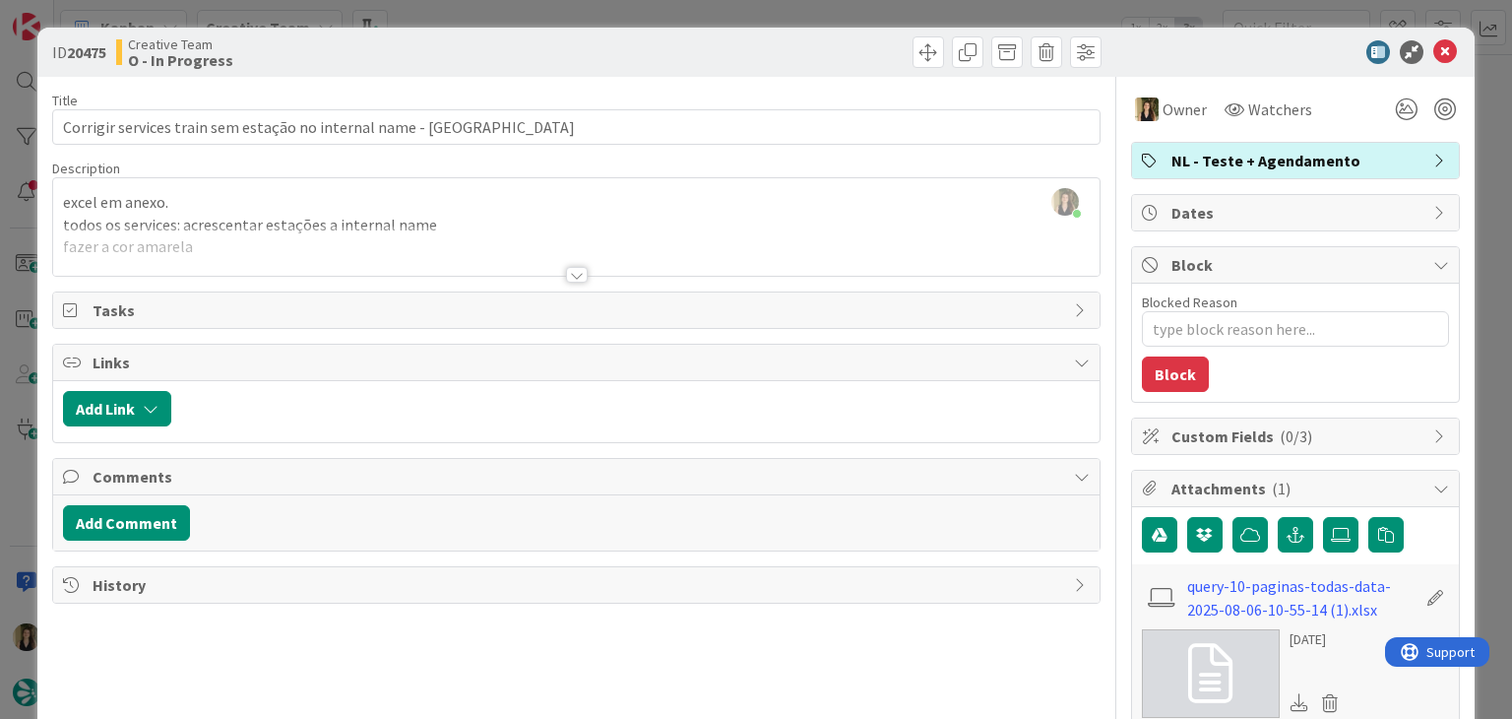
drag, startPoint x: 642, startPoint y: 59, endPoint x: 636, endPoint y: 9, distance: 50.5
click at [638, 49] on div at bounding box center [842, 51] width 520 height 31
click at [636, 6] on div "ID 20475 Creative Team O - In Progress Title 62 / 128 Corrigir services train s…" at bounding box center [756, 359] width 1512 height 719
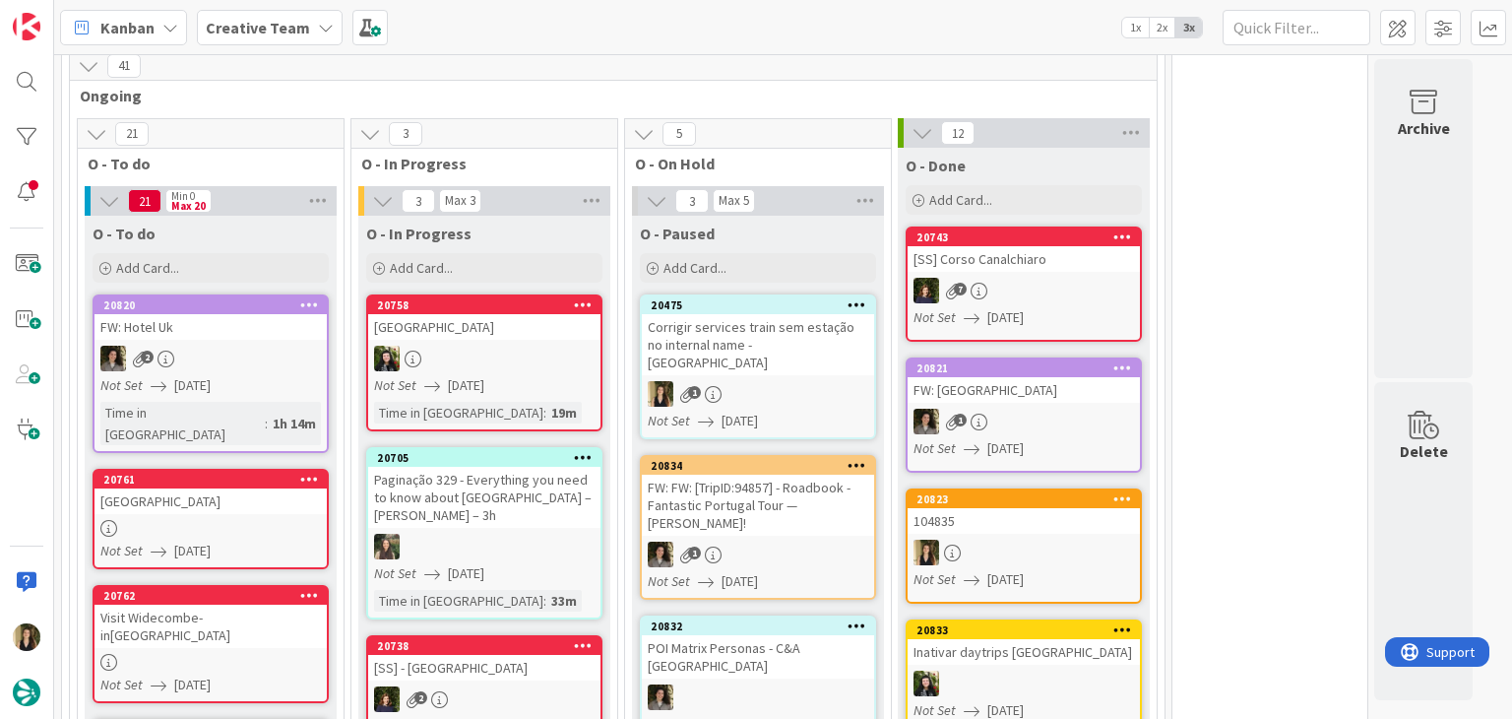
drag, startPoint x: 1229, startPoint y: 276, endPoint x: 1208, endPoint y: 264, distance: 24.7
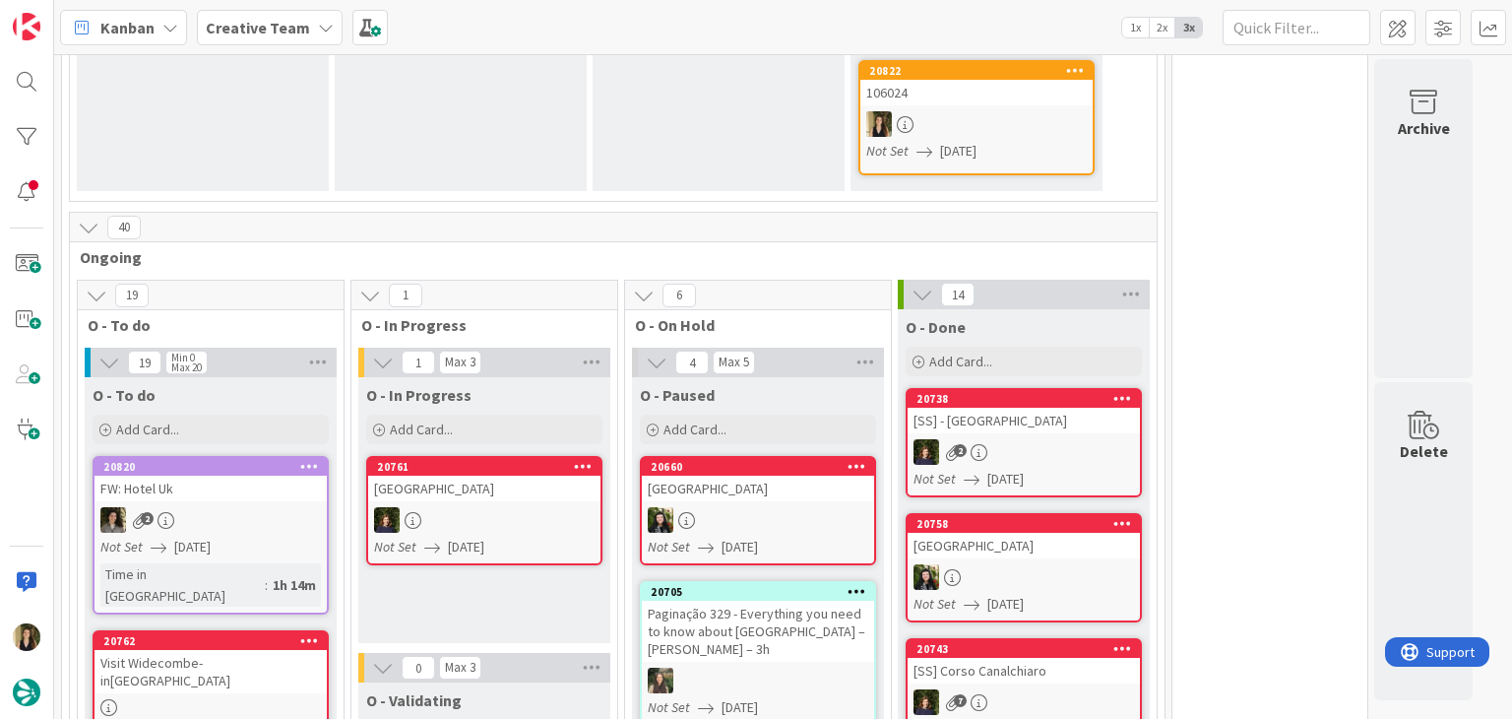
scroll to position [878, 0]
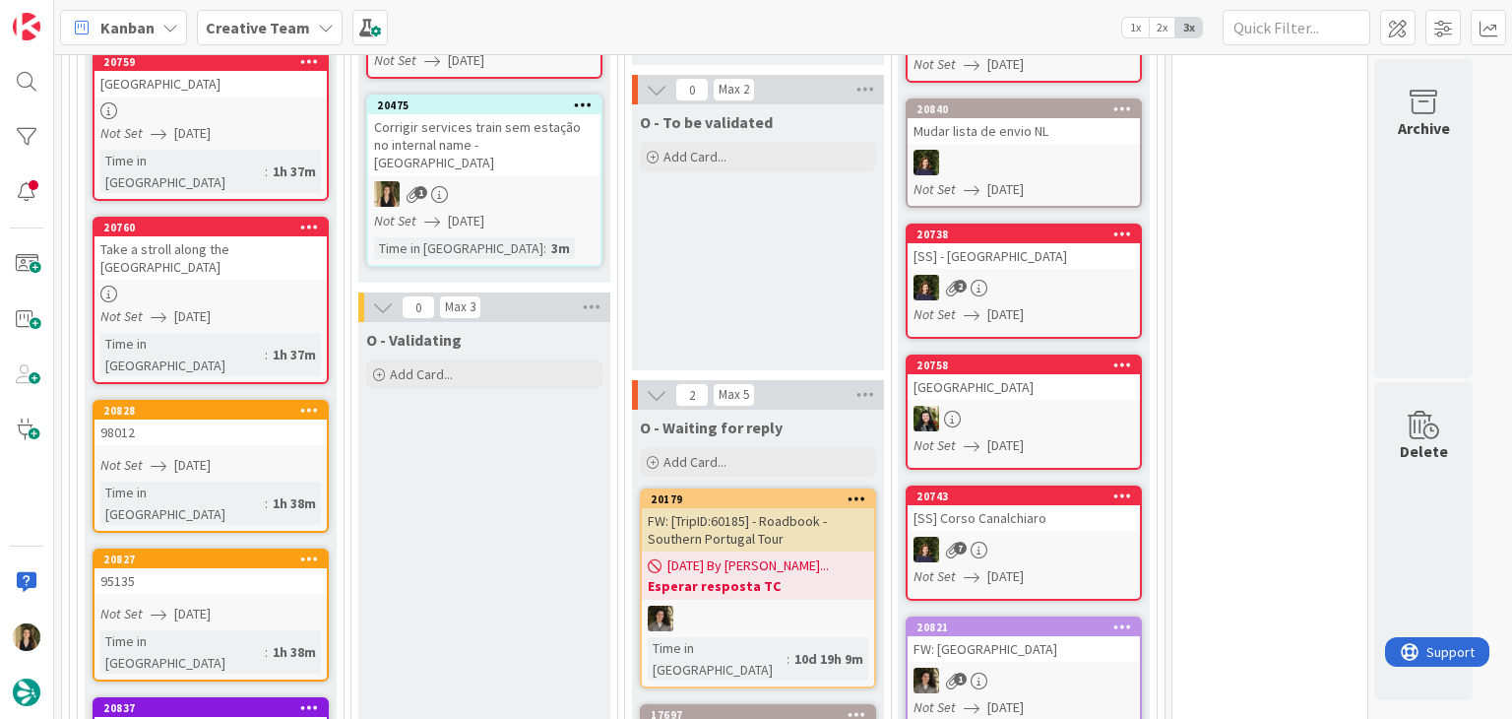
scroll to position [1296, 0]
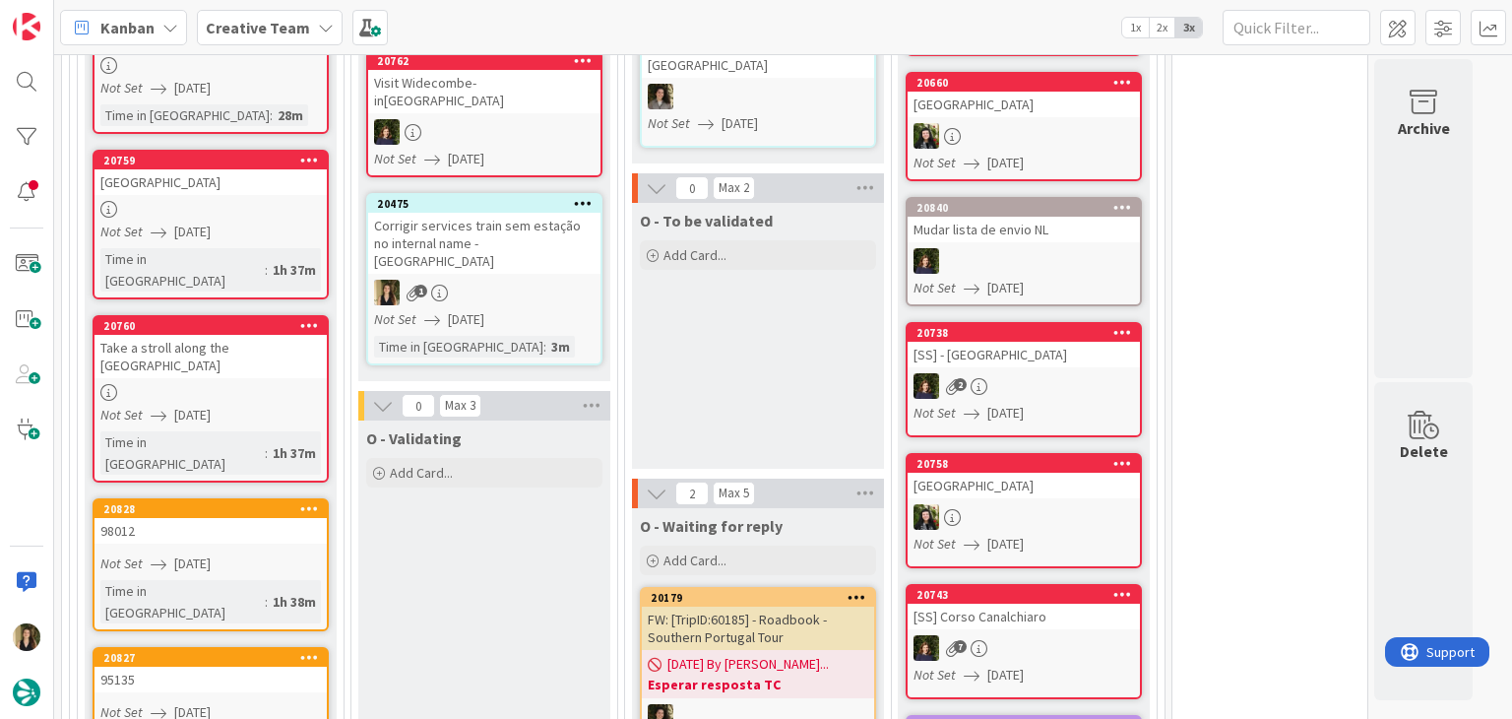
click at [535, 280] on div "1" at bounding box center [484, 293] width 232 height 26
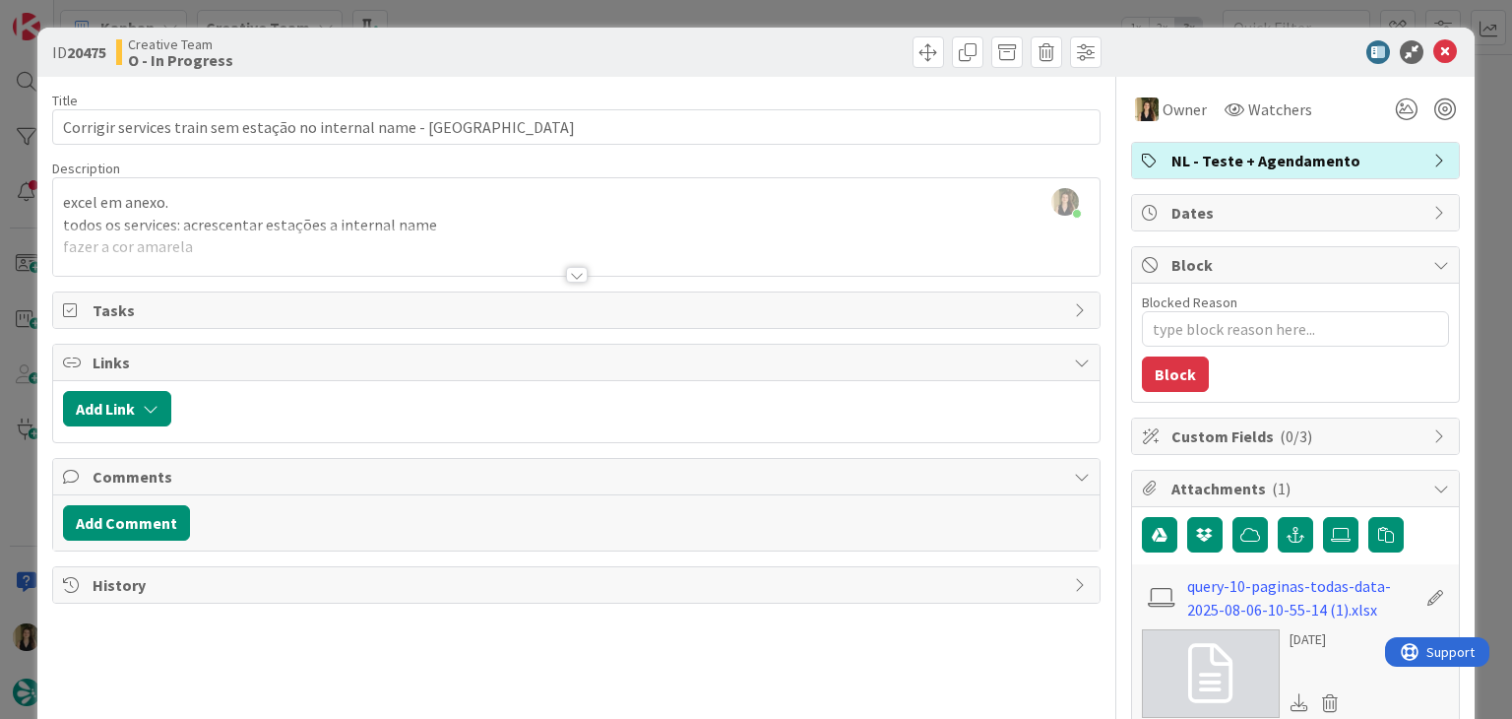
scroll to position [1421, 0]
click at [579, 261] on div at bounding box center [575, 250] width 1045 height 50
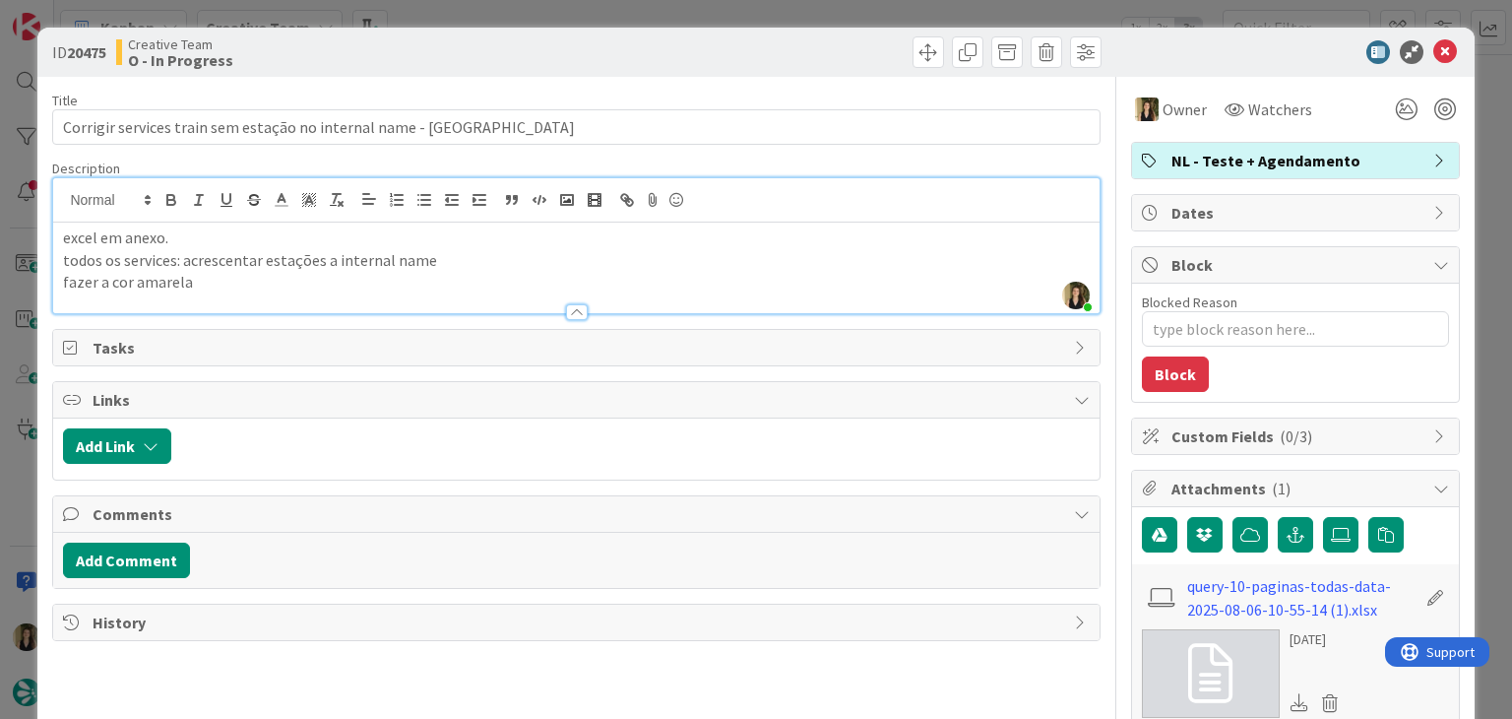
click at [585, 17] on div "ID 20475 Creative Team O - In Progress Title 62 / 128 Corrigir services train s…" at bounding box center [756, 359] width 1512 height 719
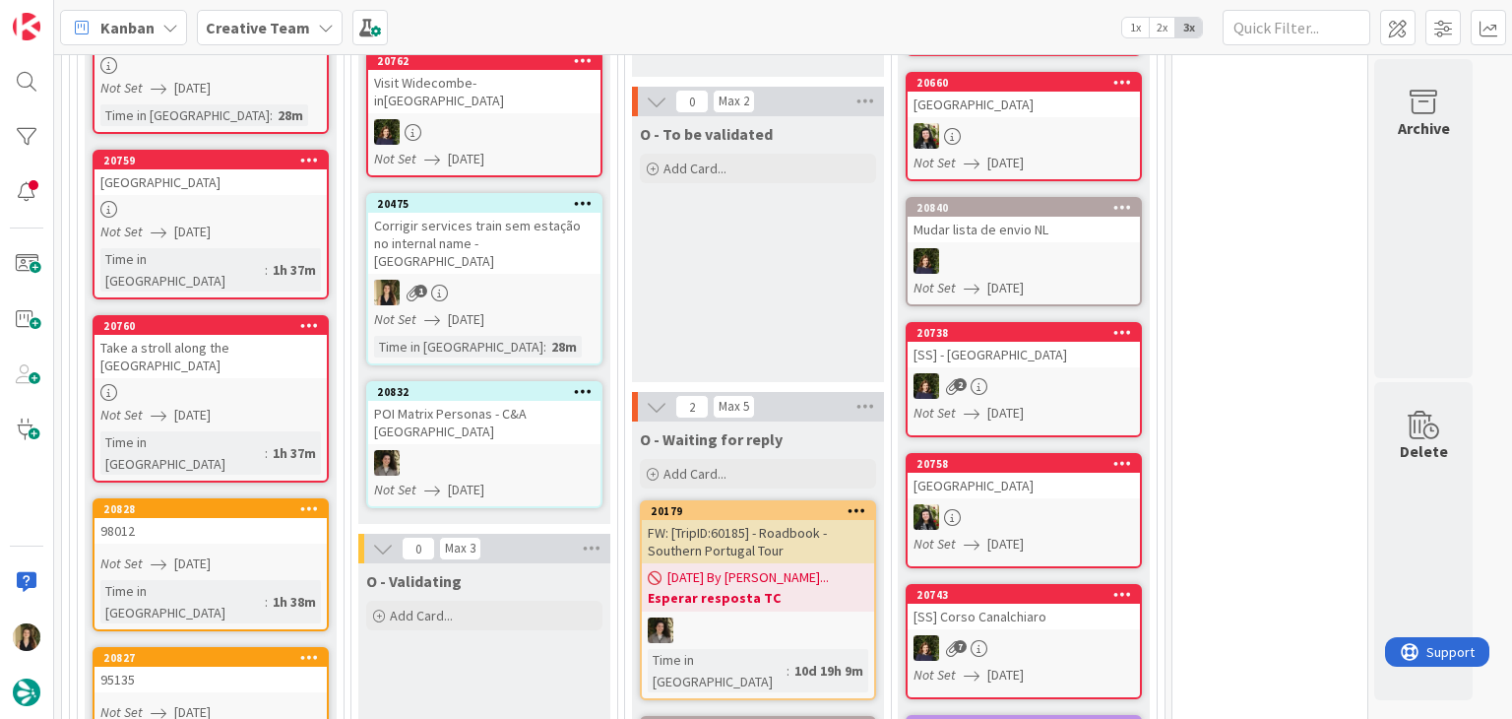
click at [535, 280] on div "1" at bounding box center [484, 293] width 232 height 26
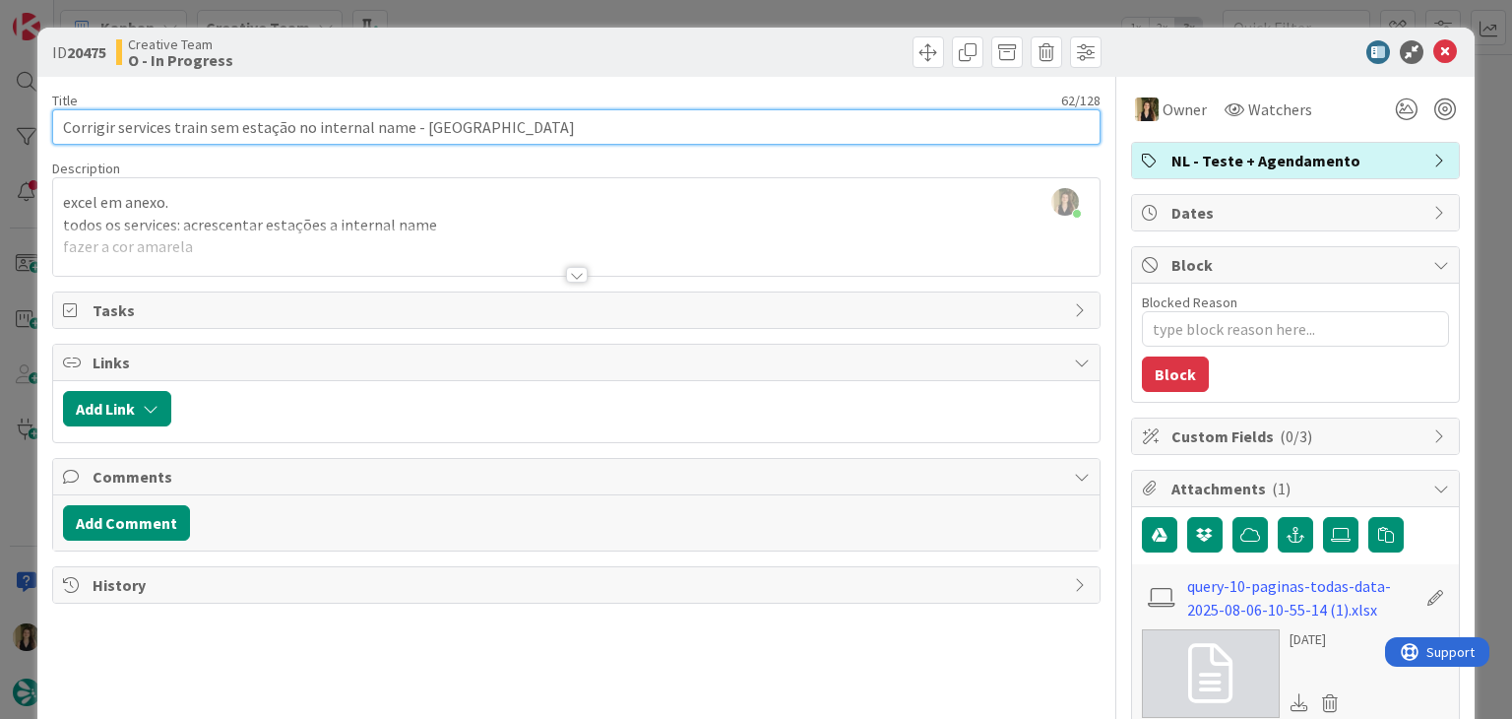
drag, startPoint x: 512, startPoint y: 129, endPoint x: 92, endPoint y: 128, distance: 420.3
click at [51, 131] on div "ID 20475 Creative Team O - In Progress Title 62 / 128 Corrigir services train s…" at bounding box center [755, 610] width 1436 height 1165
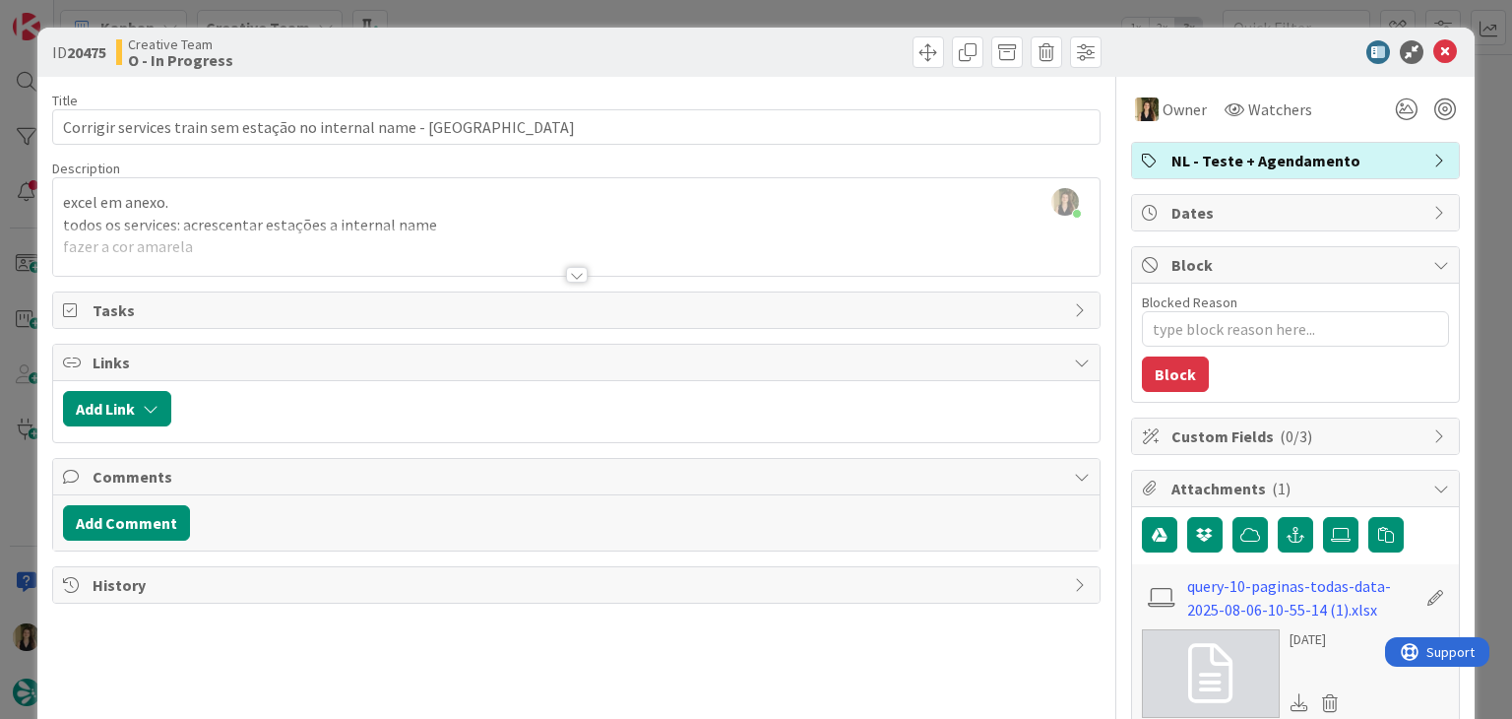
click at [502, 36] on div "Creative Team O - In Progress" at bounding box center [344, 51] width 456 height 31
click at [499, 13] on div "ID 20475 Creative Team O - In Progress Title 62 / 128 Corrigir services train s…" at bounding box center [756, 359] width 1512 height 719
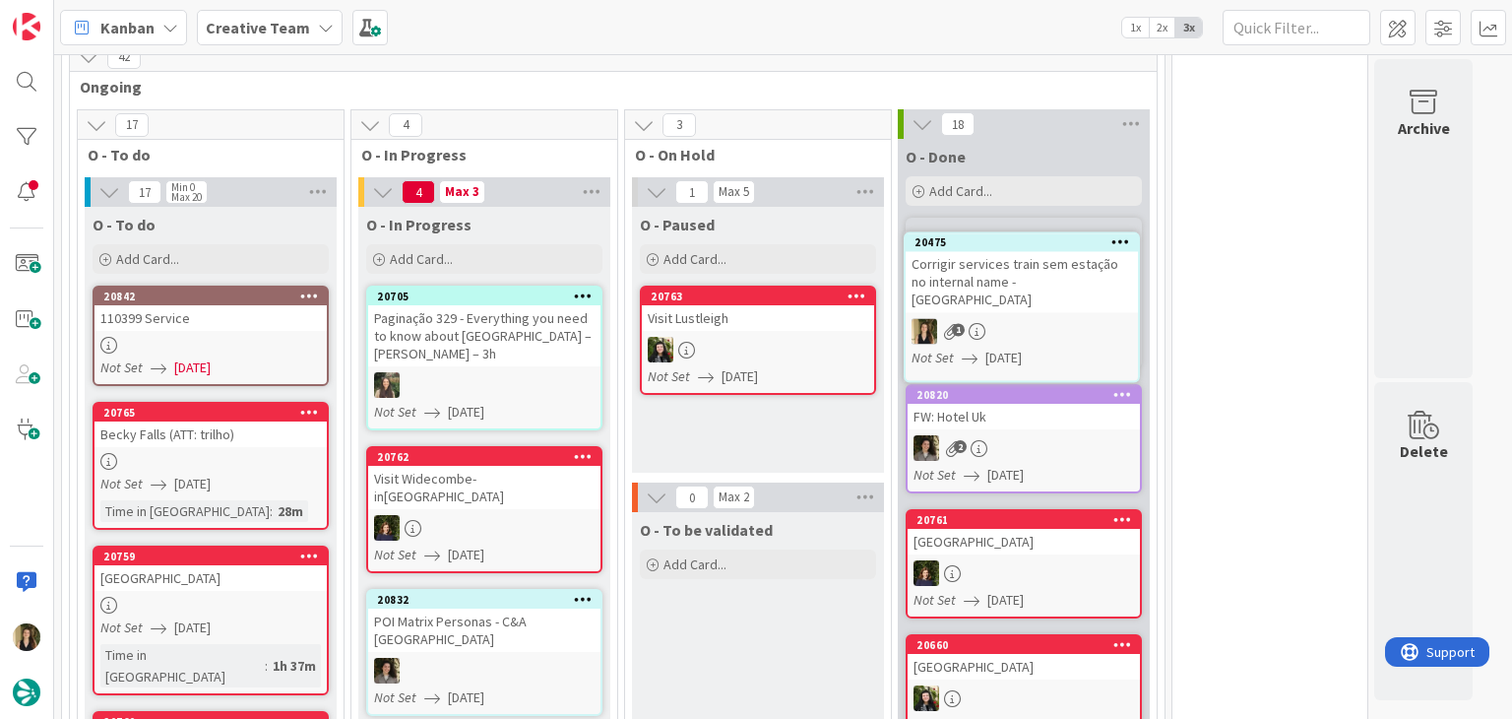
scroll to position [1022, 0]
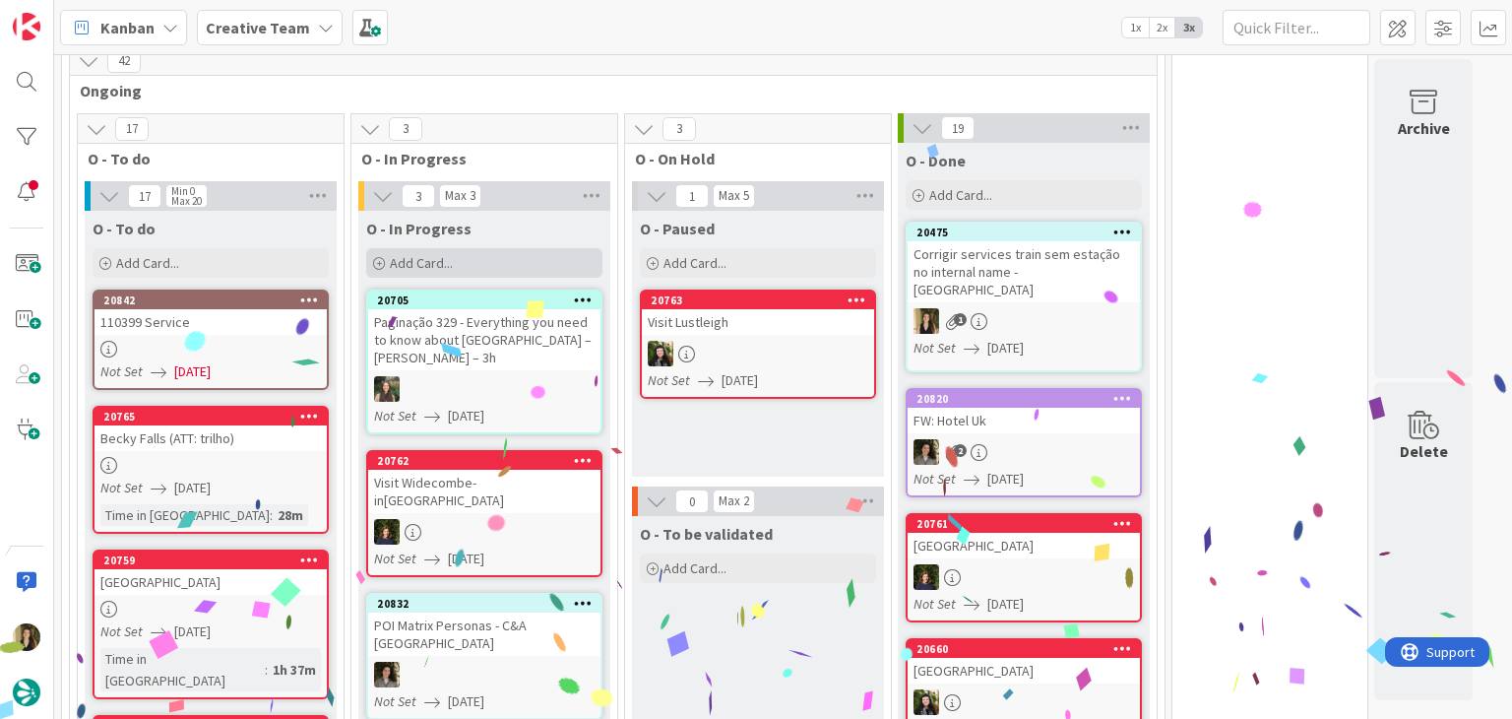
click at [492, 262] on div "Add Card..." at bounding box center [484, 263] width 236 height 30
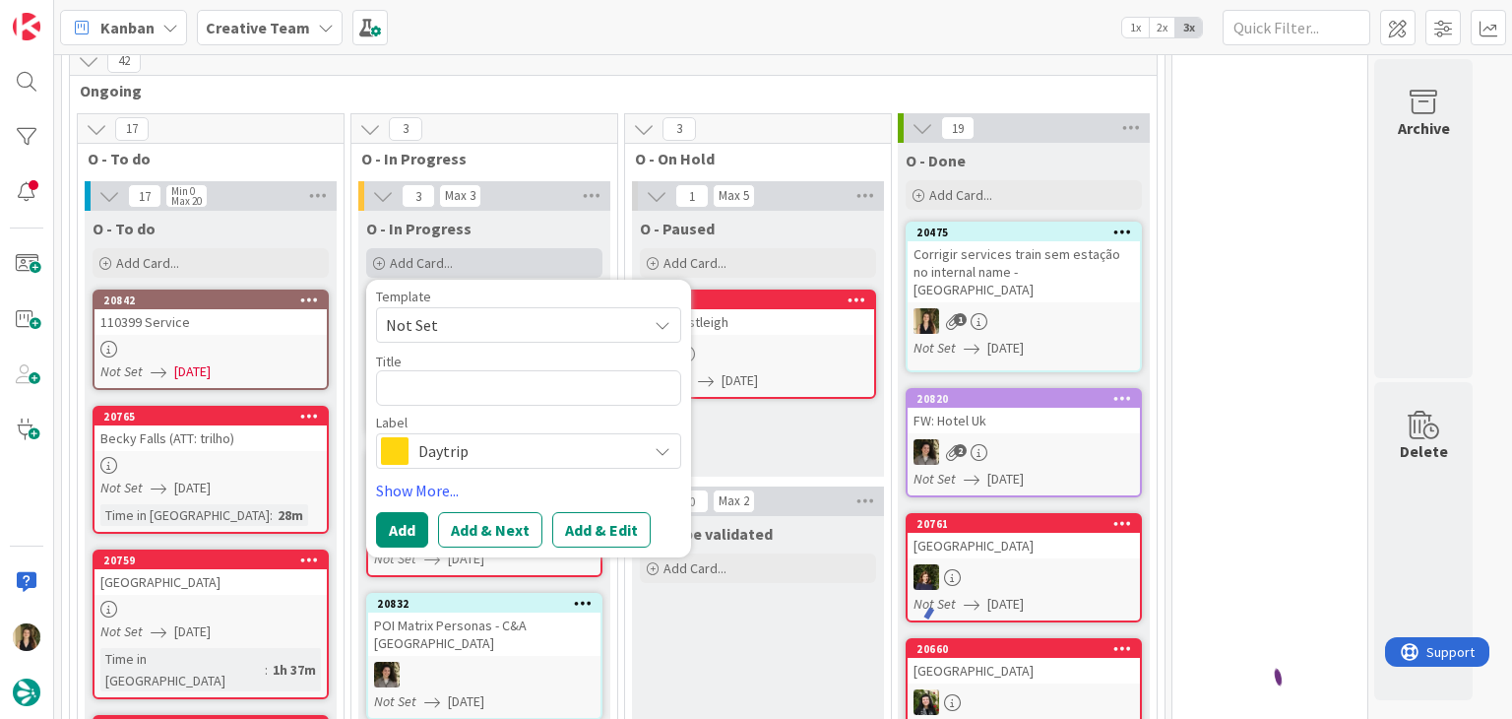
type textarea "x"
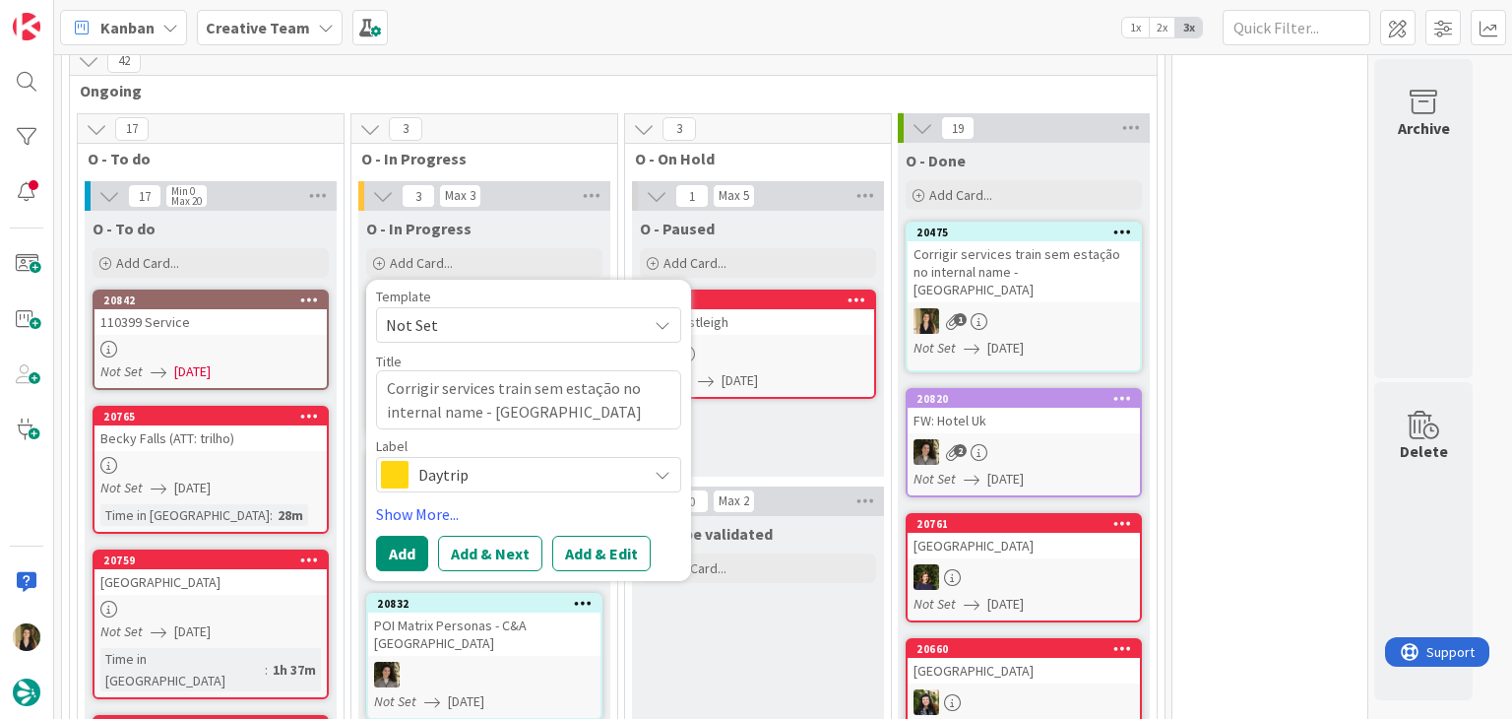
type textarea "Corrigir services train sem estação no internal name - AMARELO"
click at [520, 461] on span "Daytrip" at bounding box center [527, 475] width 219 height 28
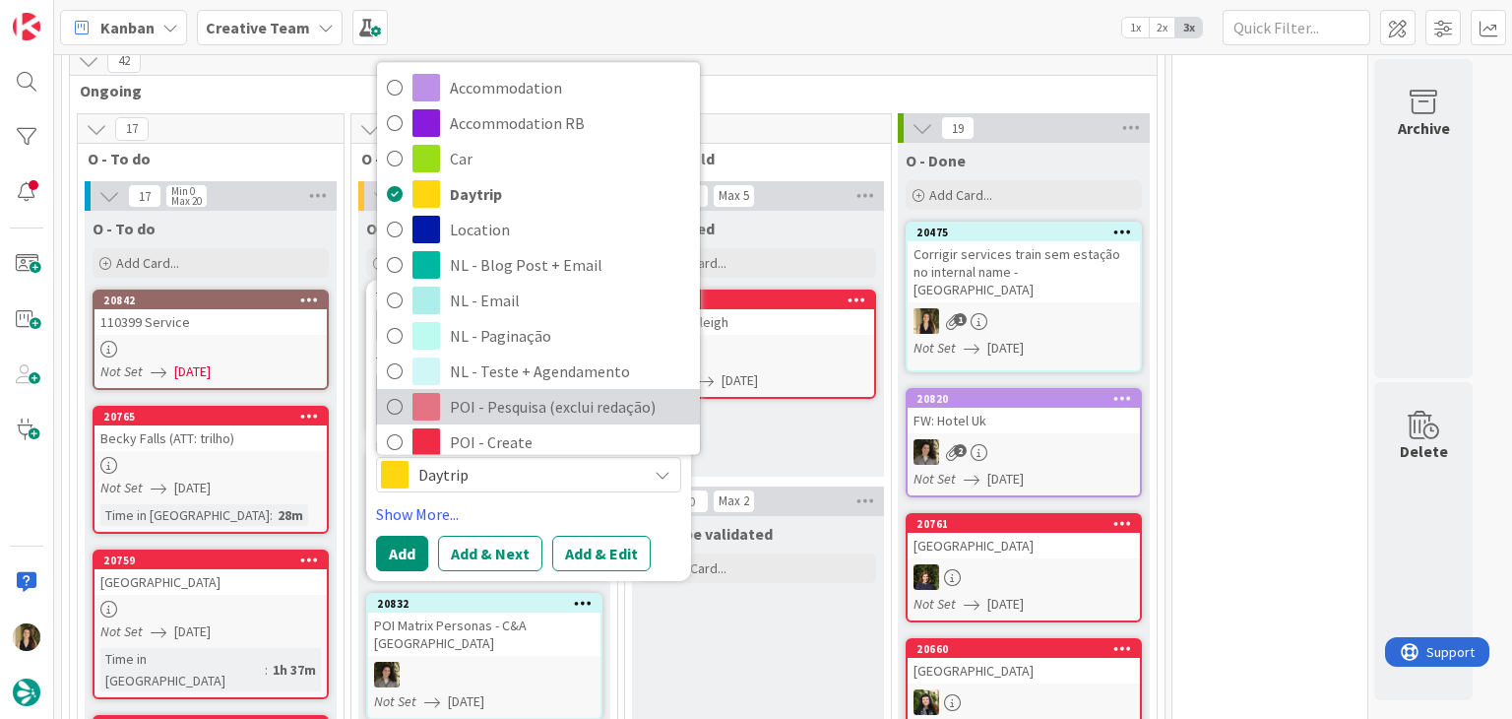
scroll to position [295, 0]
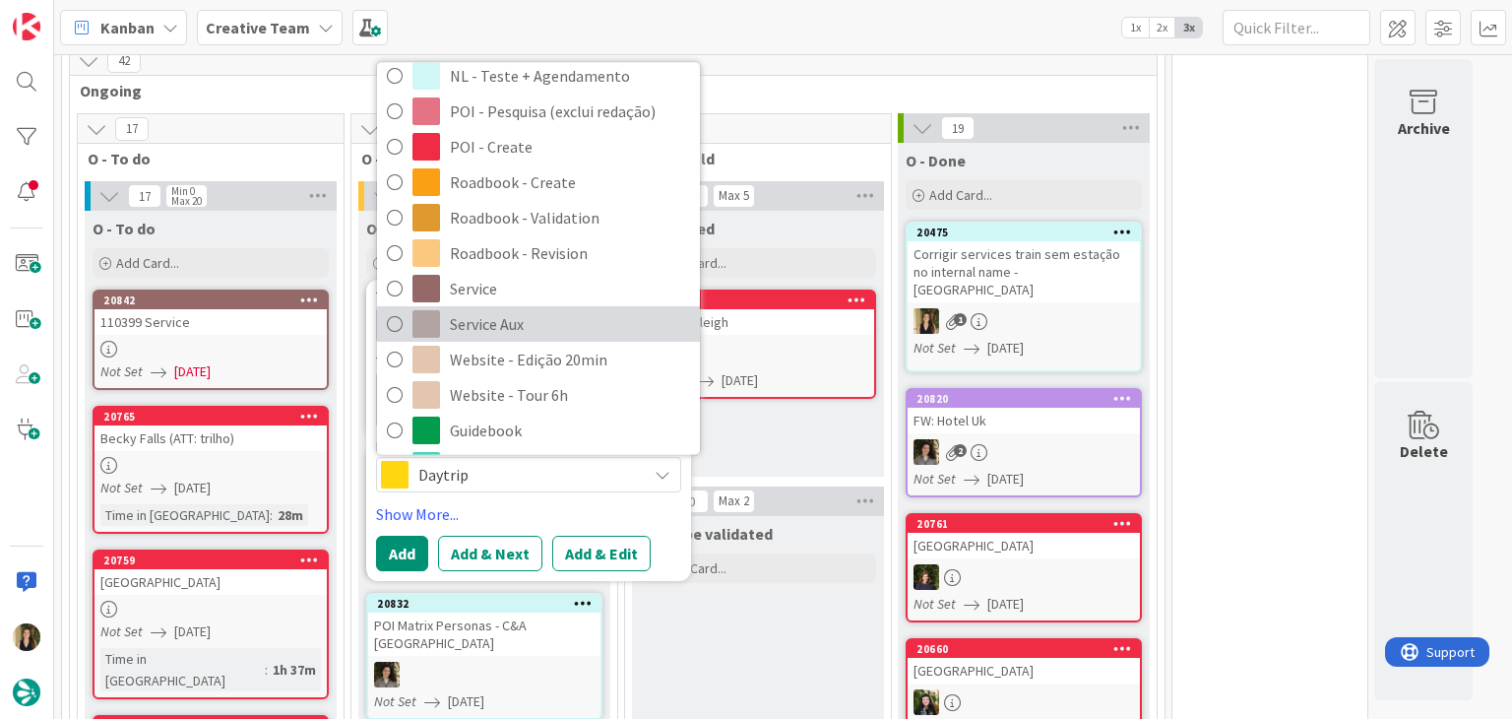
click at [537, 329] on span "Service Aux" at bounding box center [570, 324] width 240 height 30
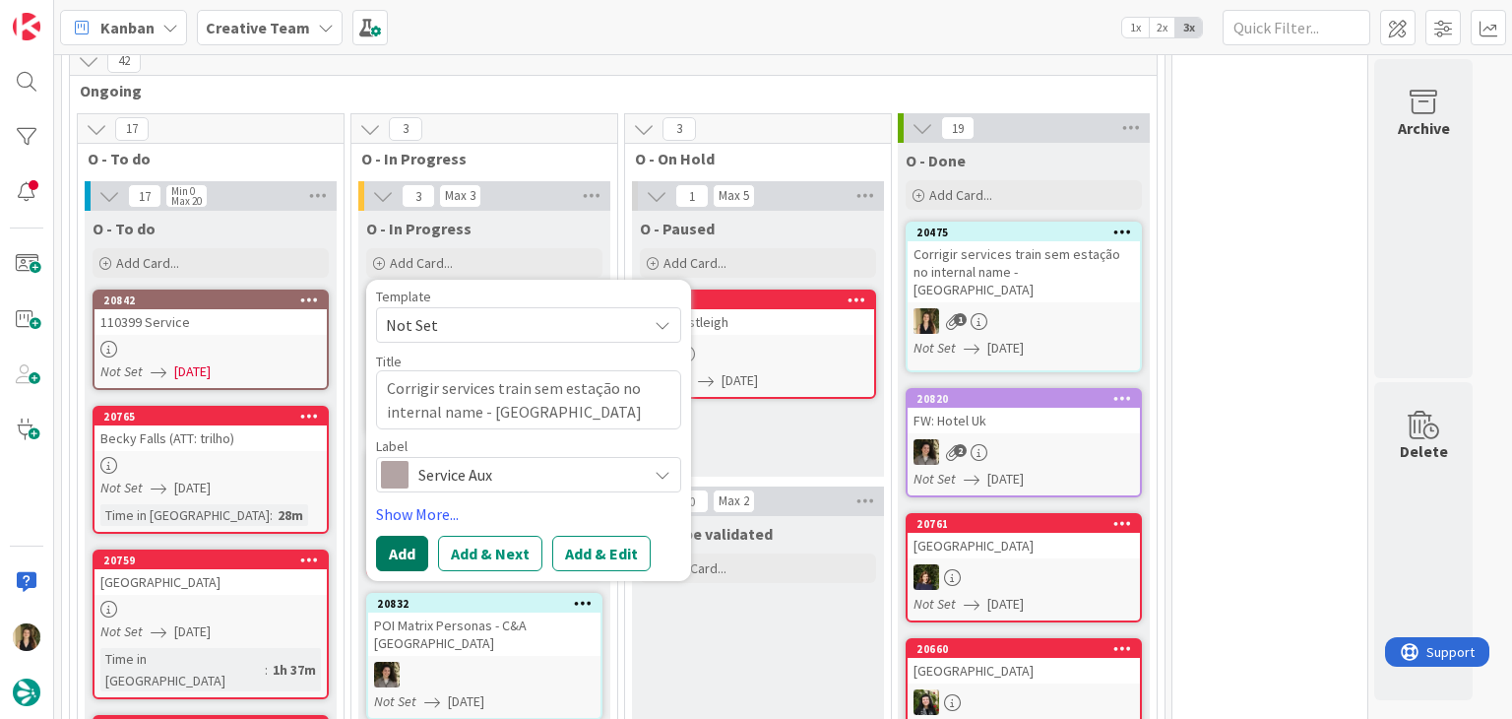
drag, startPoint x: 403, startPoint y: 538, endPoint x: 403, endPoint y: 524, distance: 14.8
click at [403, 538] on button "Add" at bounding box center [402, 552] width 52 height 35
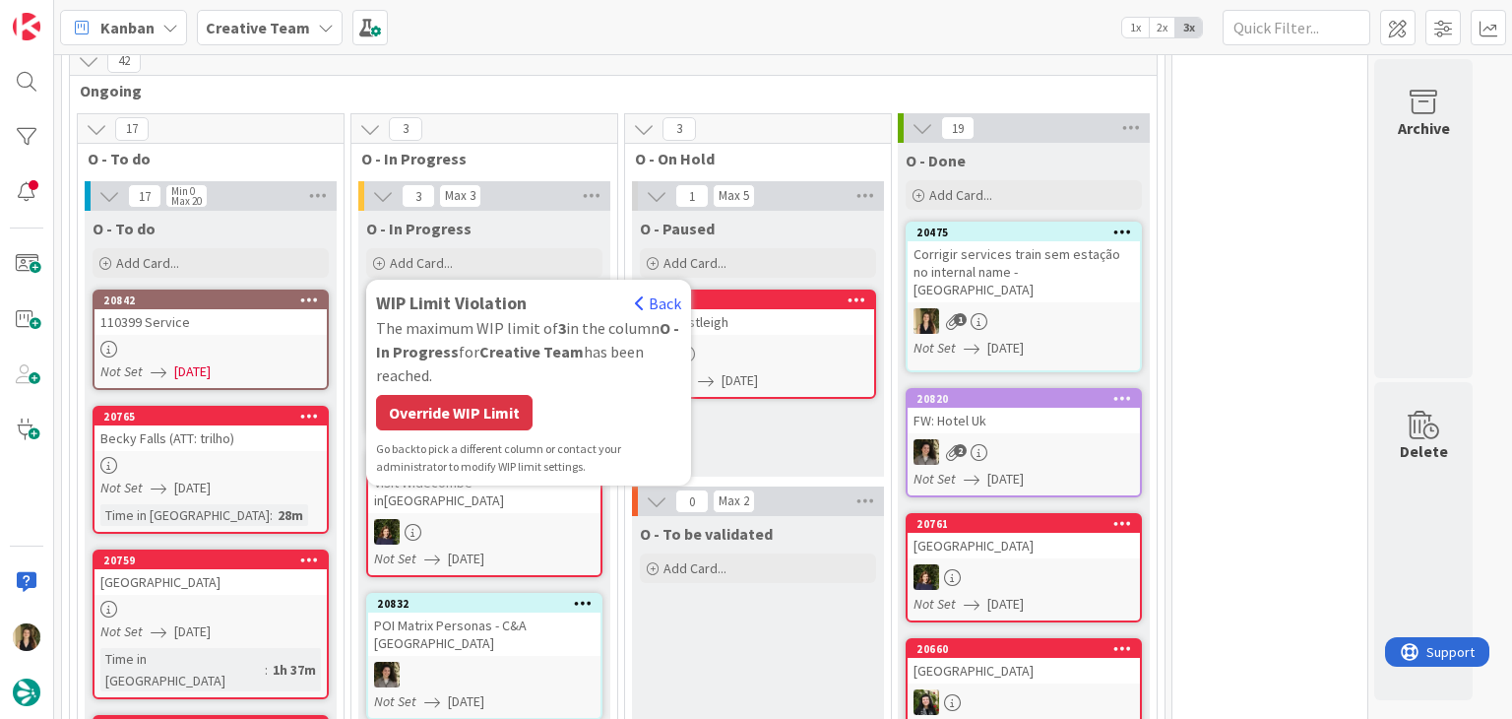
drag, startPoint x: 497, startPoint y: 404, endPoint x: 501, endPoint y: 385, distance: 19.1
click at [496, 403] on div "Override WIP Limit" at bounding box center [454, 412] width 157 height 35
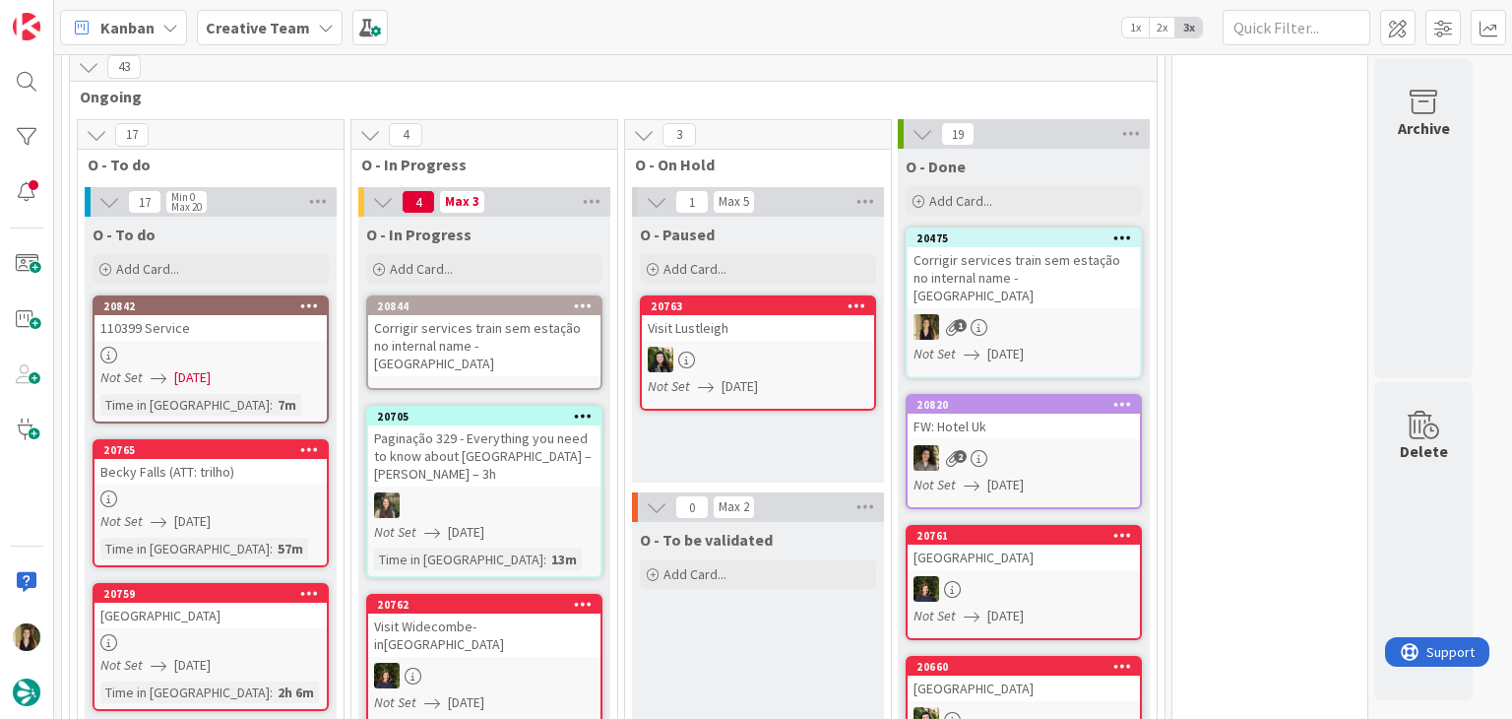
scroll to position [1028, 0]
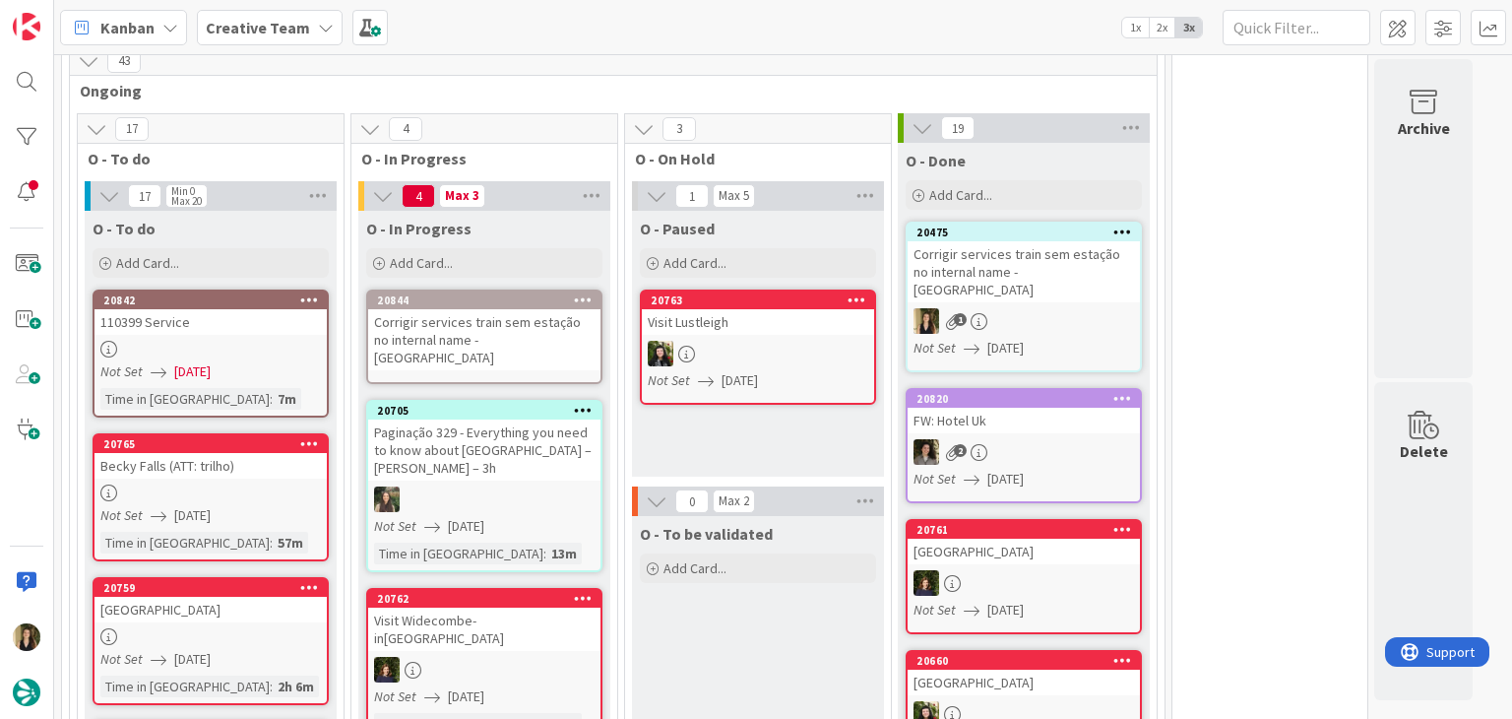
click at [493, 324] on div "Corrigir services train sem estação no internal name - AMARELO" at bounding box center [484, 339] width 232 height 61
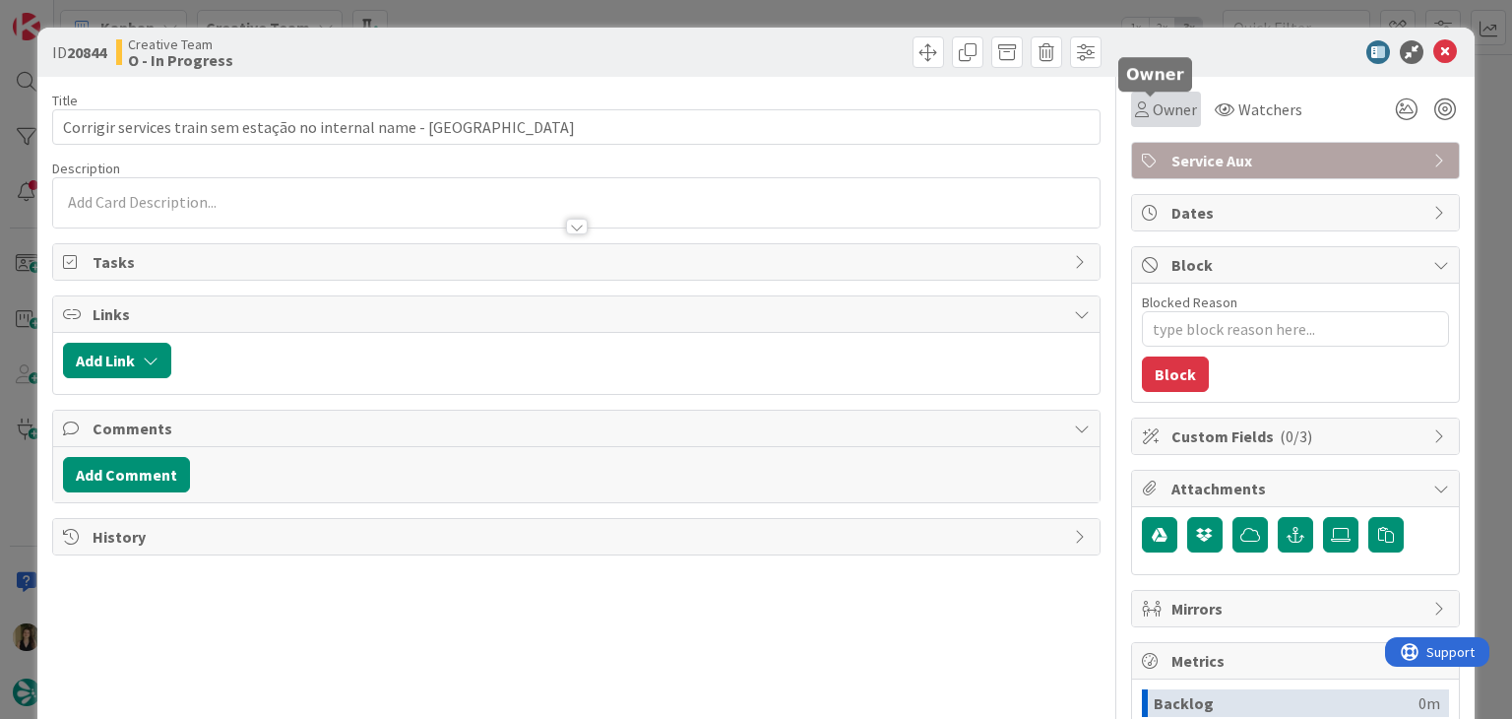
click at [1153, 119] on span "Owner" at bounding box center [1175, 109] width 44 height 24
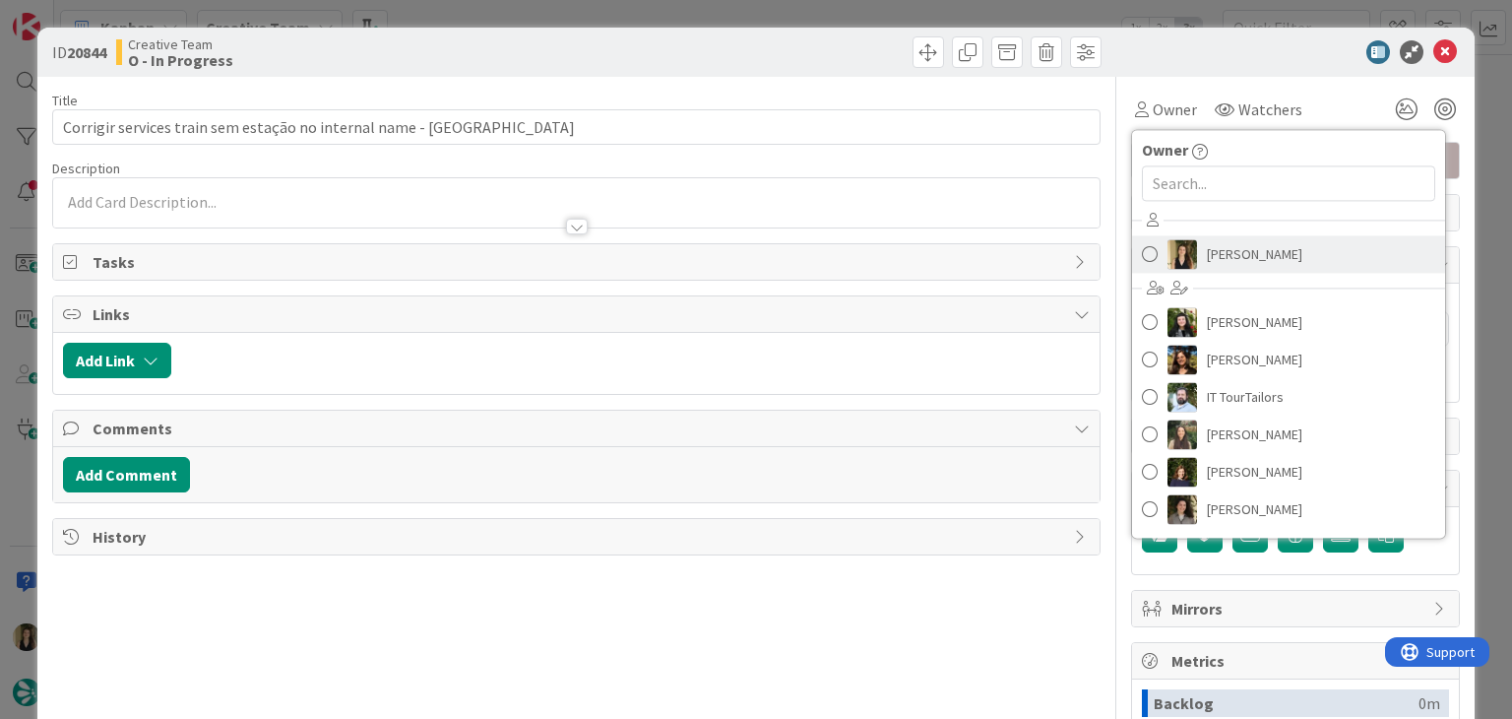
click at [1207, 246] on span "Sofia Palma" at bounding box center [1254, 254] width 95 height 30
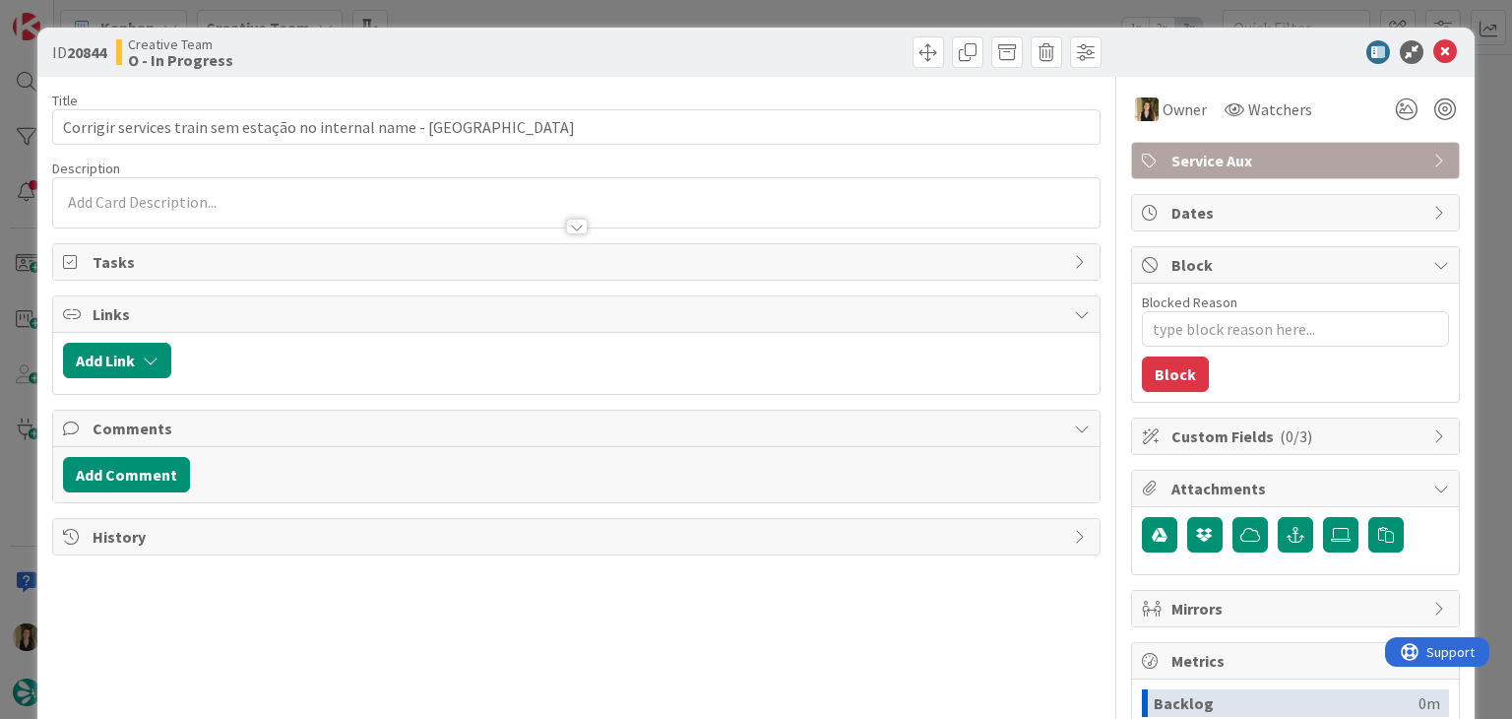
type textarea "x"
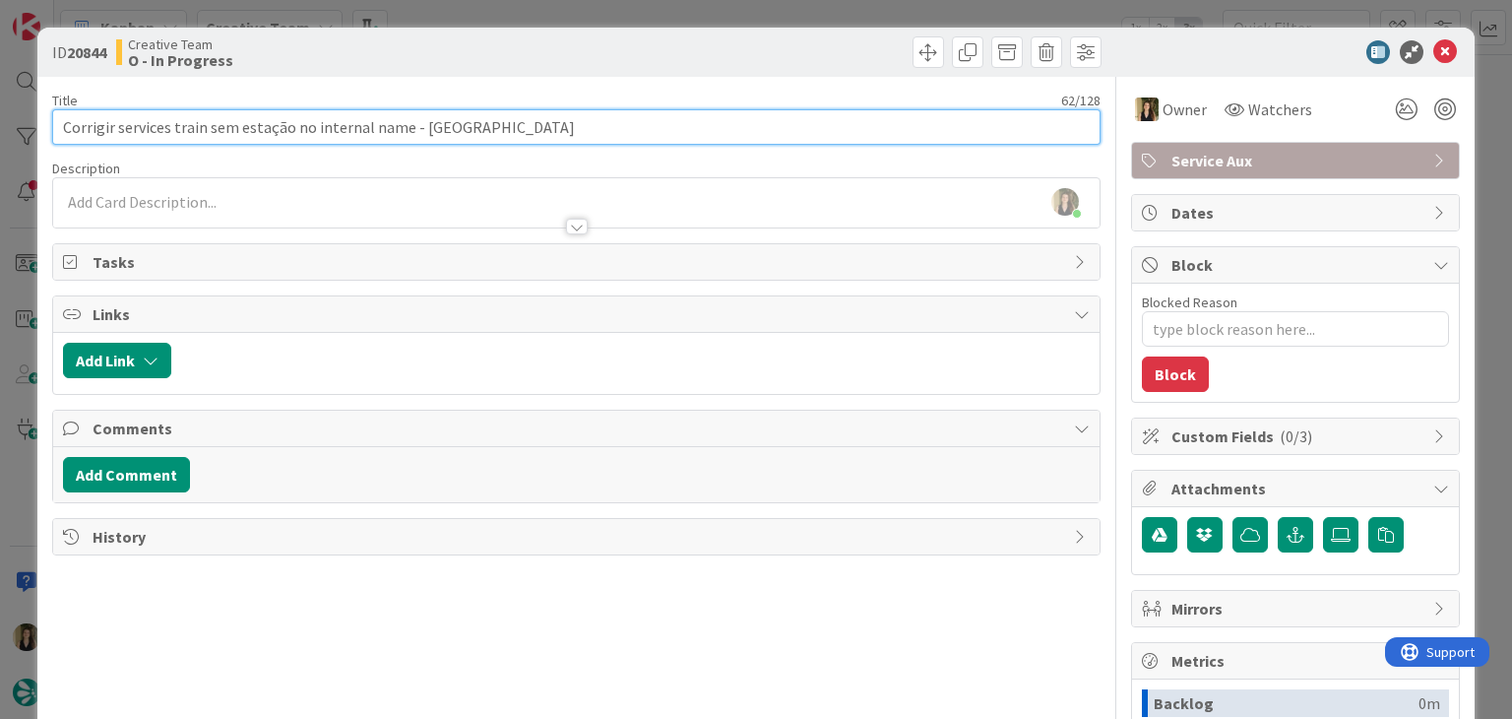
click at [561, 127] on input "Corrigir services train sem estação no internal name - AMARELO" at bounding box center [575, 126] width 1047 height 35
type input "Corrigir services train sem estação no internal name - AMARELO contun"
type textarea "x"
type input "Corrigir services train sem estação no internal name - AMARELO contu"
type textarea "x"
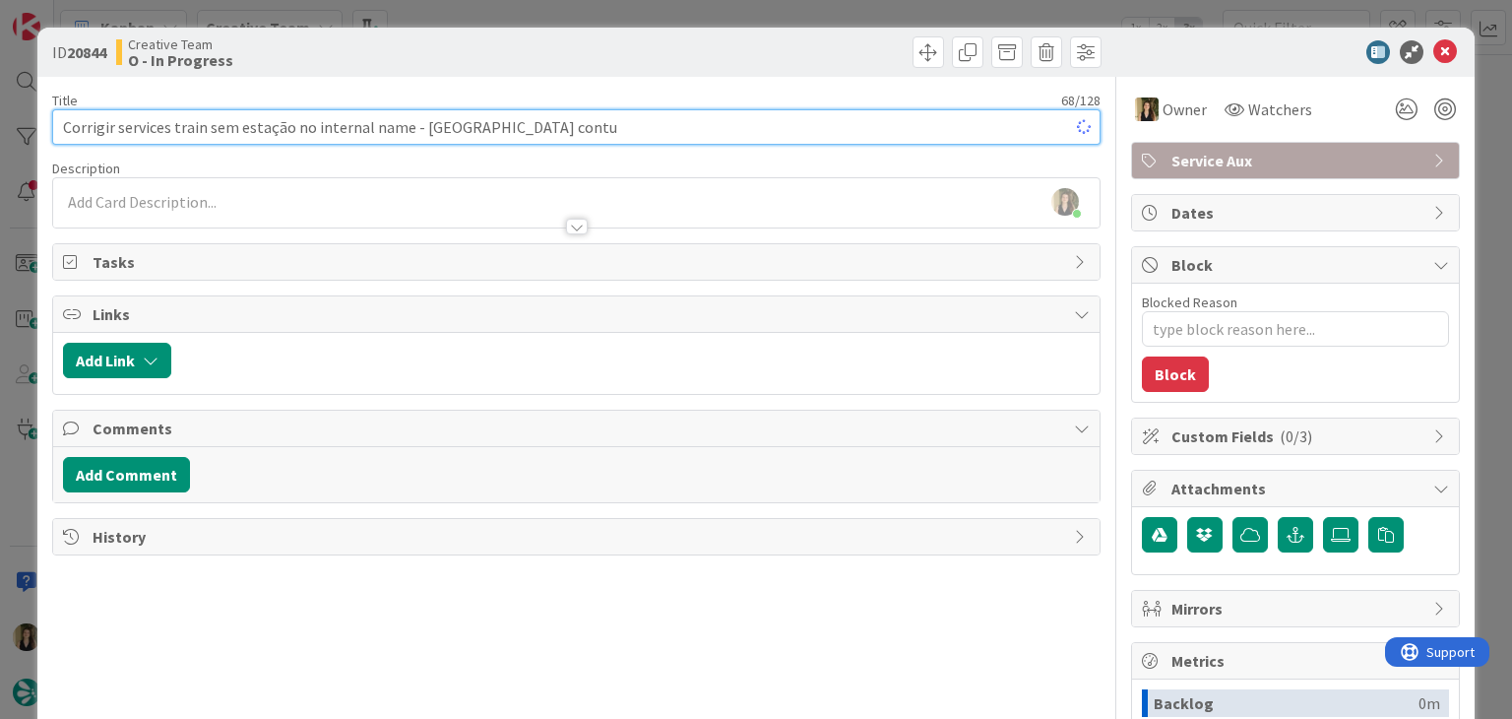
type input "Corrigir services train sem estação no internal name - AMARELO cont"
type textarea "x"
type input "Corrigir services train sem estação no internal name - AMARELO conti"
type textarea "x"
type input "Corrigir services train sem estação no internal name - AMARELO continua"
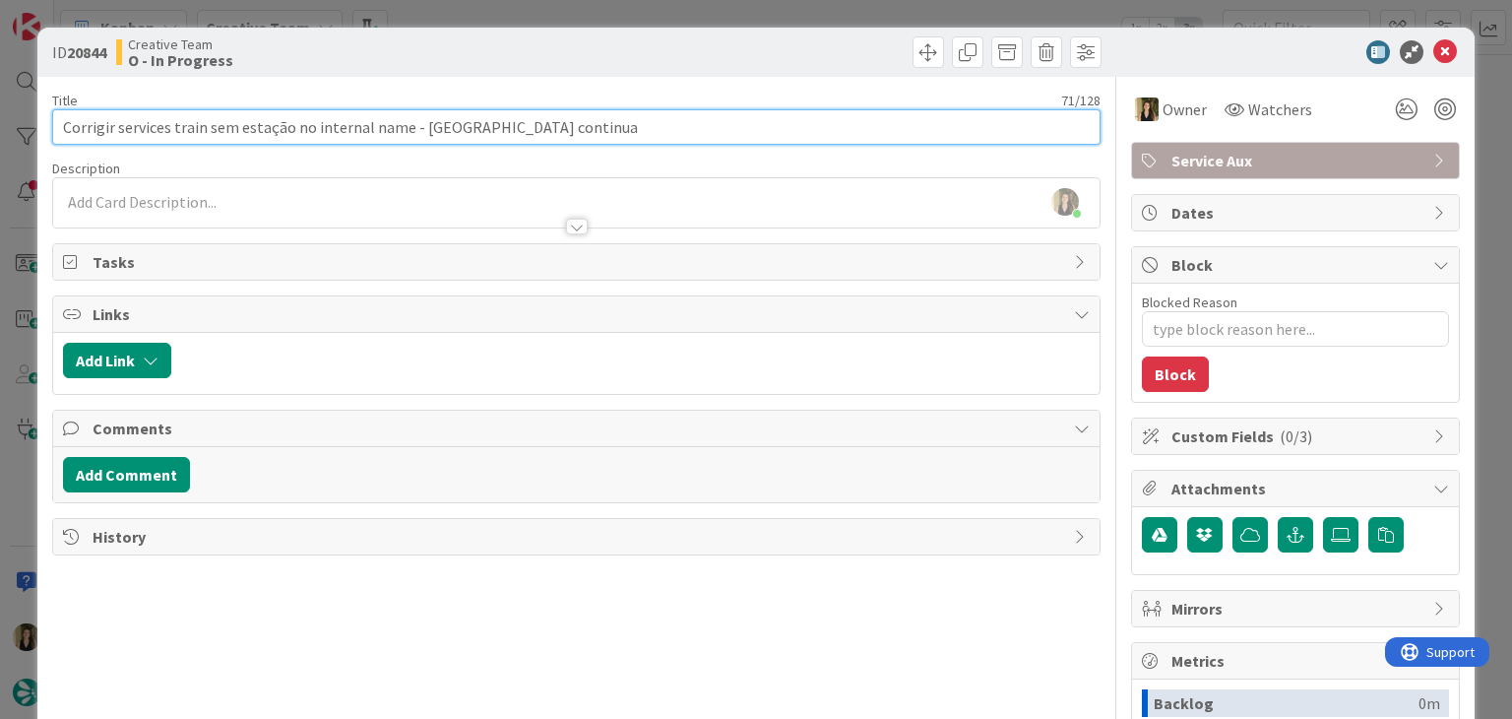
type textarea "x"
type input "Corrigir services train sem estação no internal name - AMARELO continuaç"
type textarea "x"
type input "Corrigir services train sem estação no internal name - AMARELO continuação"
type textarea "x"
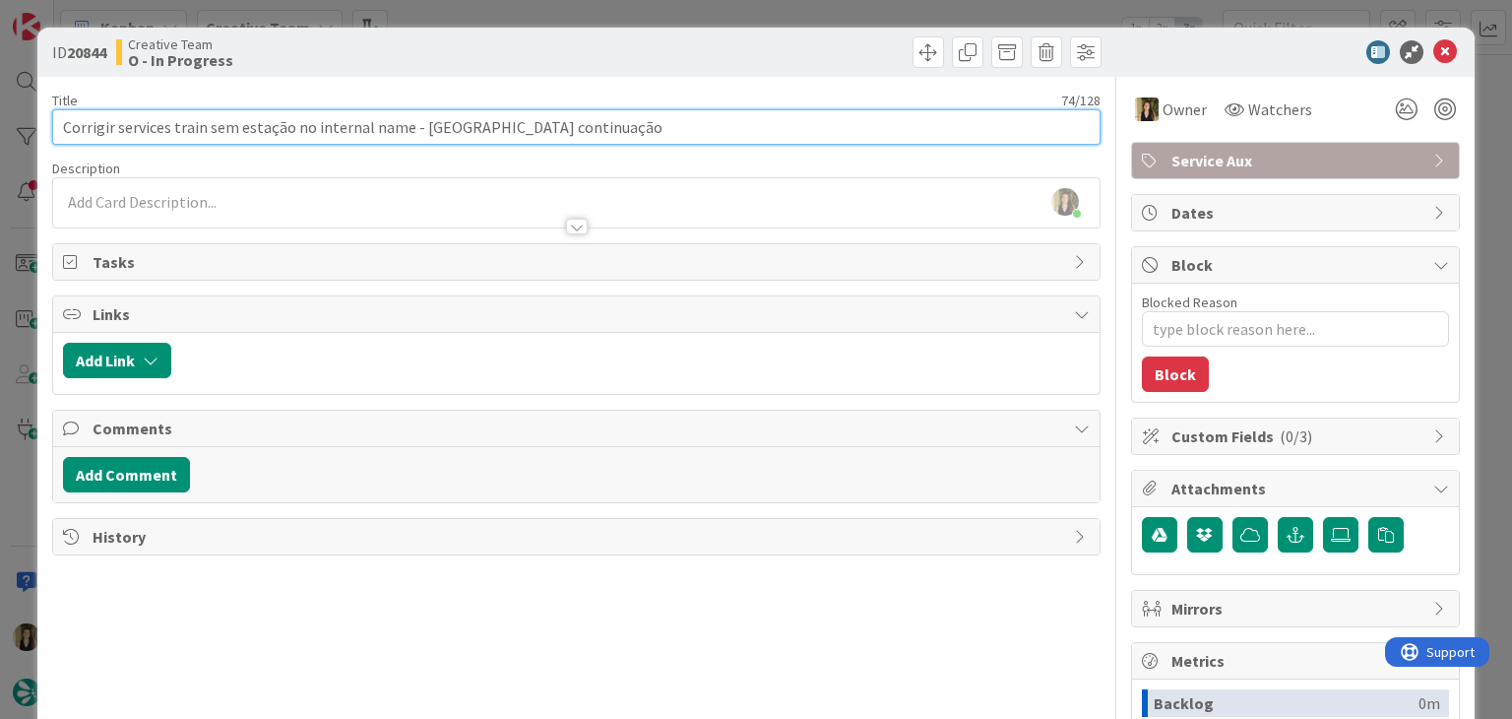
type input "Corrigir services train sem estação no internal name - AMARELO continuação"
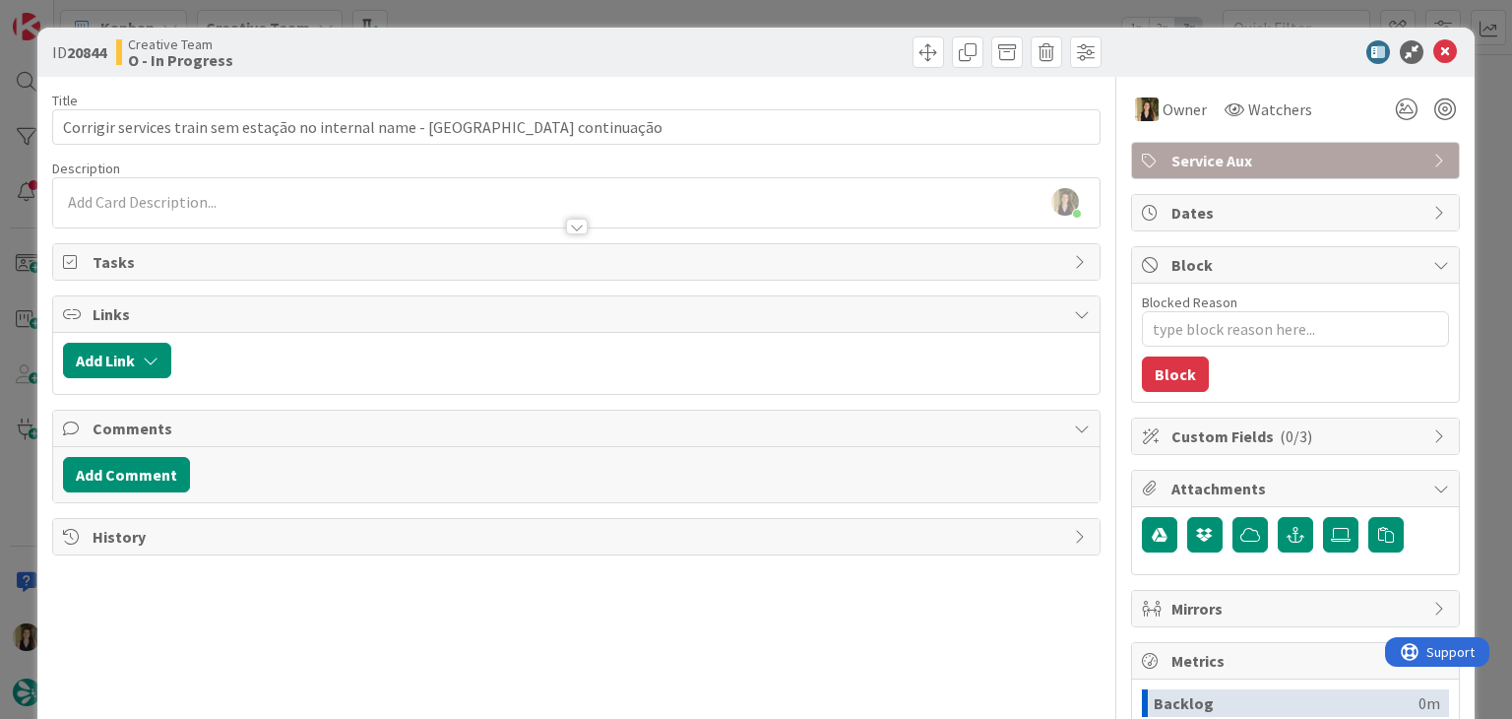
click at [622, 53] on div at bounding box center [842, 51] width 520 height 31
click at [632, 5] on div "ID 20844 Creative Team O - In Progress Title 74 / 128 Corrigir services train s…" at bounding box center [756, 359] width 1512 height 719
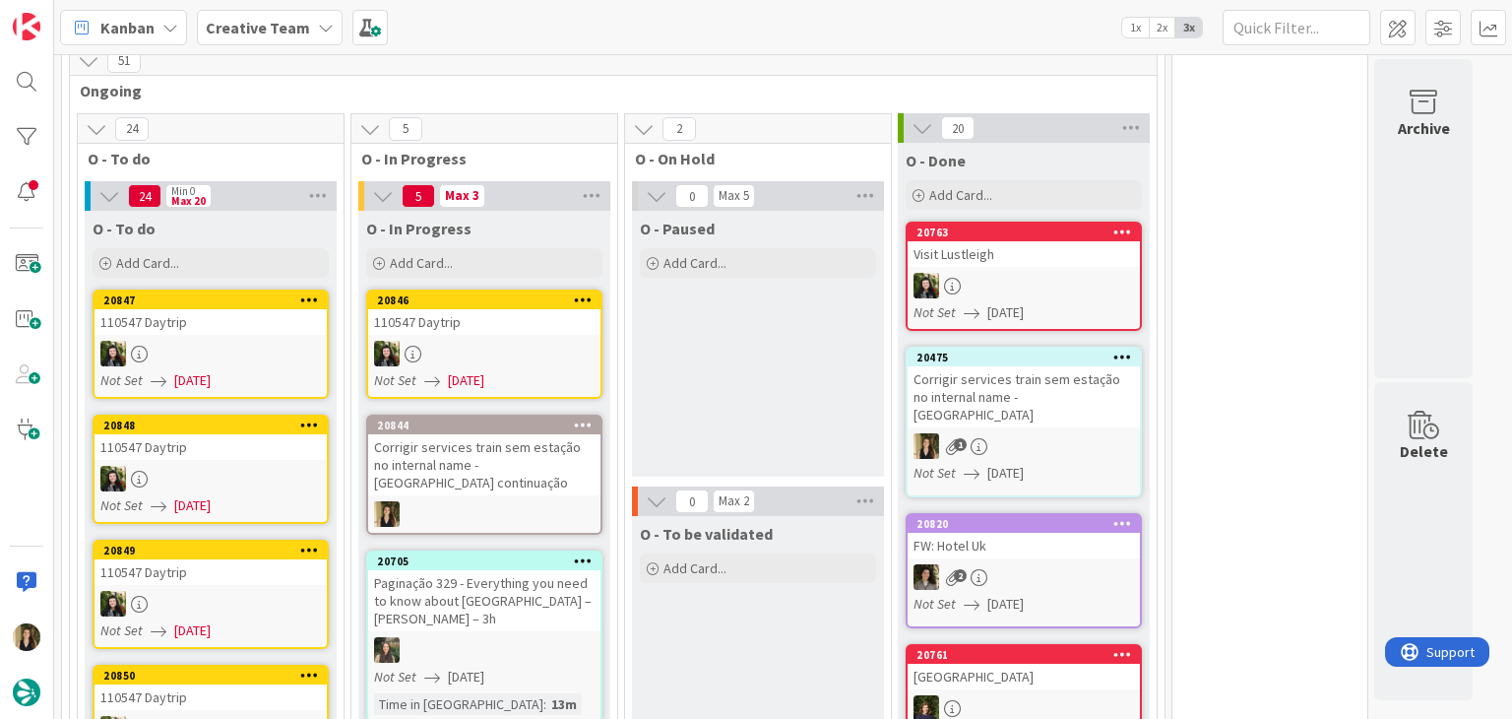
click at [810, 389] on div "O - Paused Add Card..." at bounding box center [758, 344] width 252 height 266
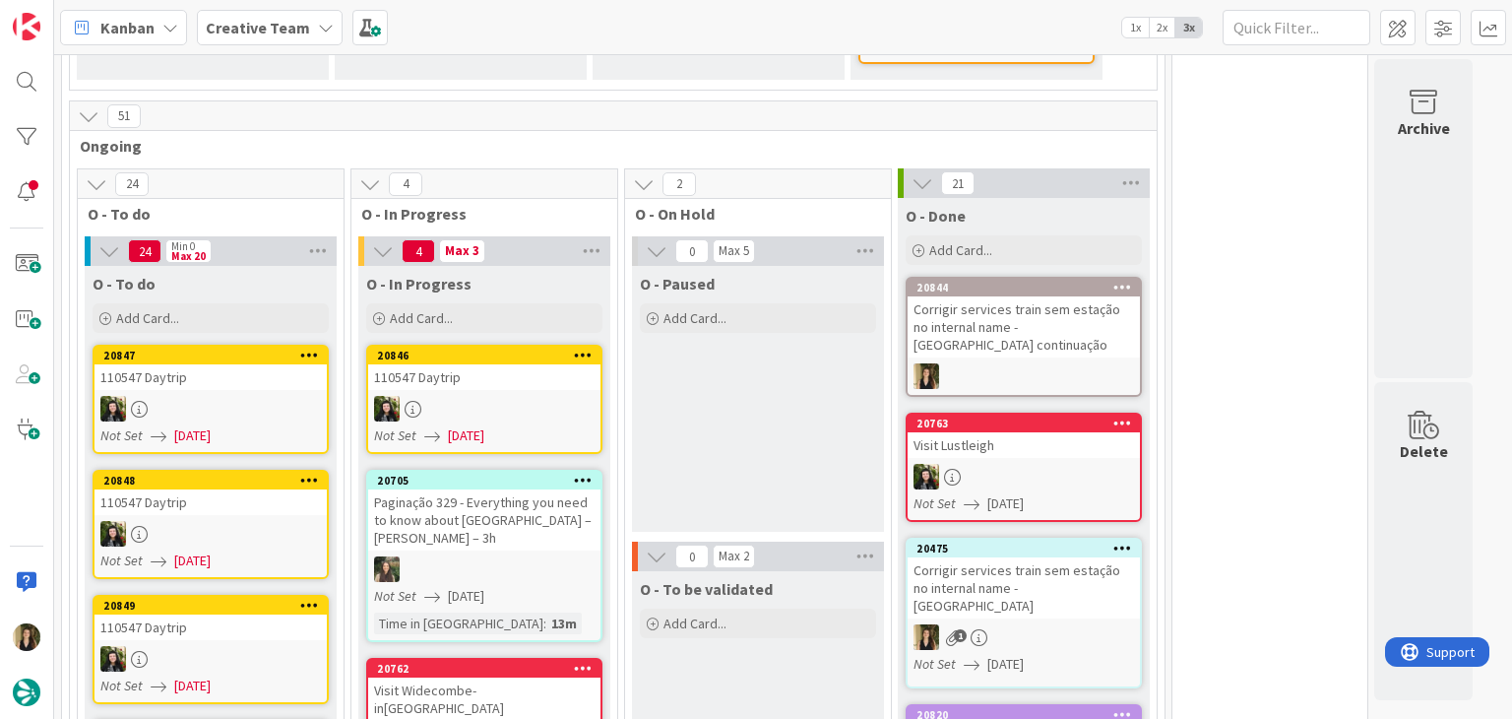
click at [765, 447] on div "O - Paused Add Card..." at bounding box center [758, 399] width 252 height 266
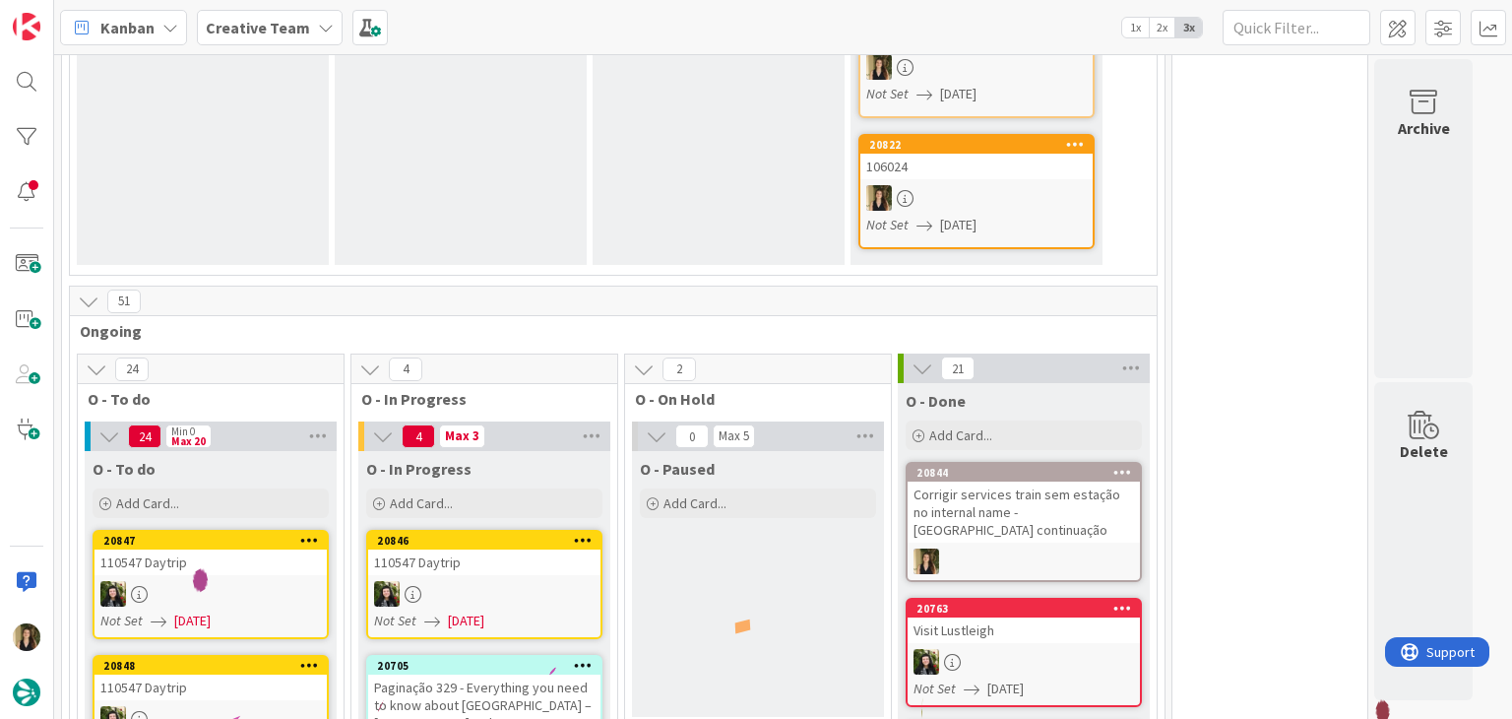
scroll to position [1378, 0]
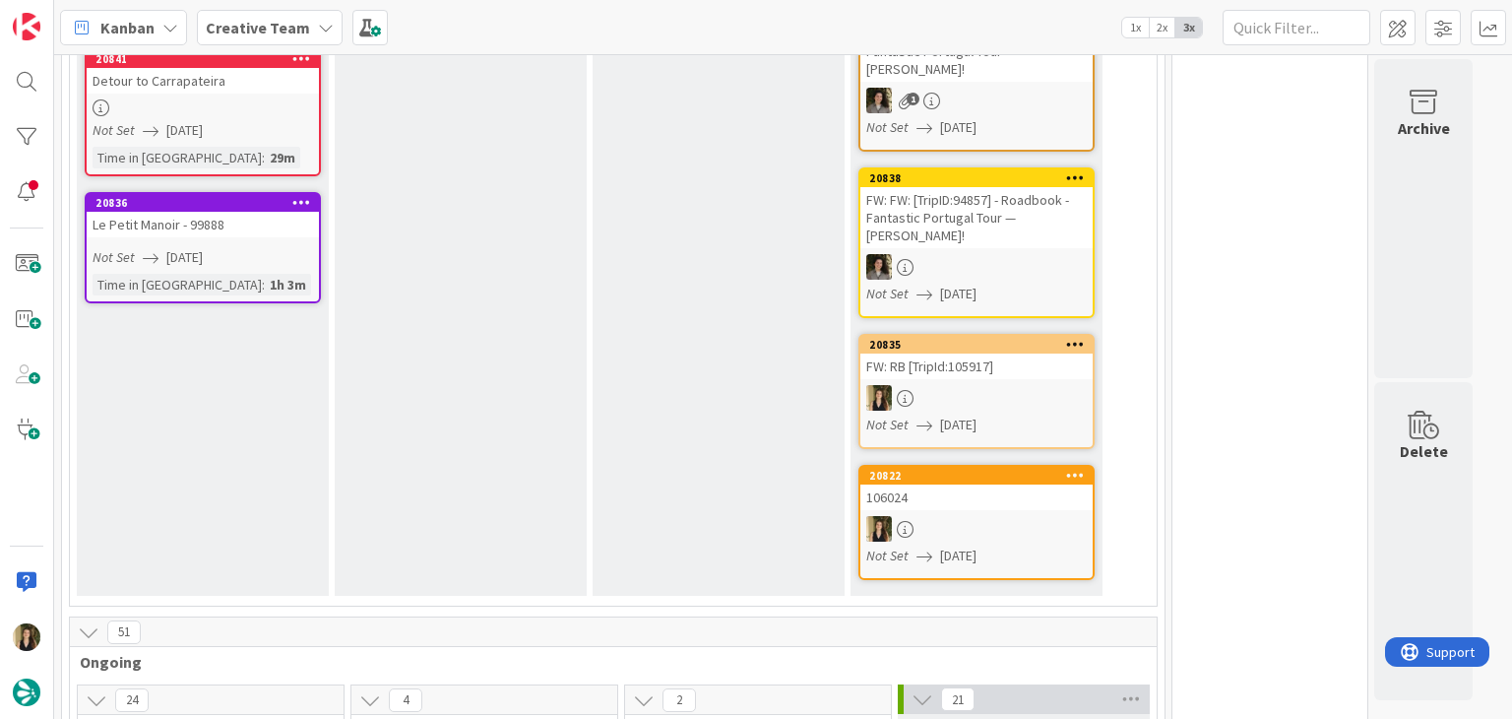
scroll to position [197, 0]
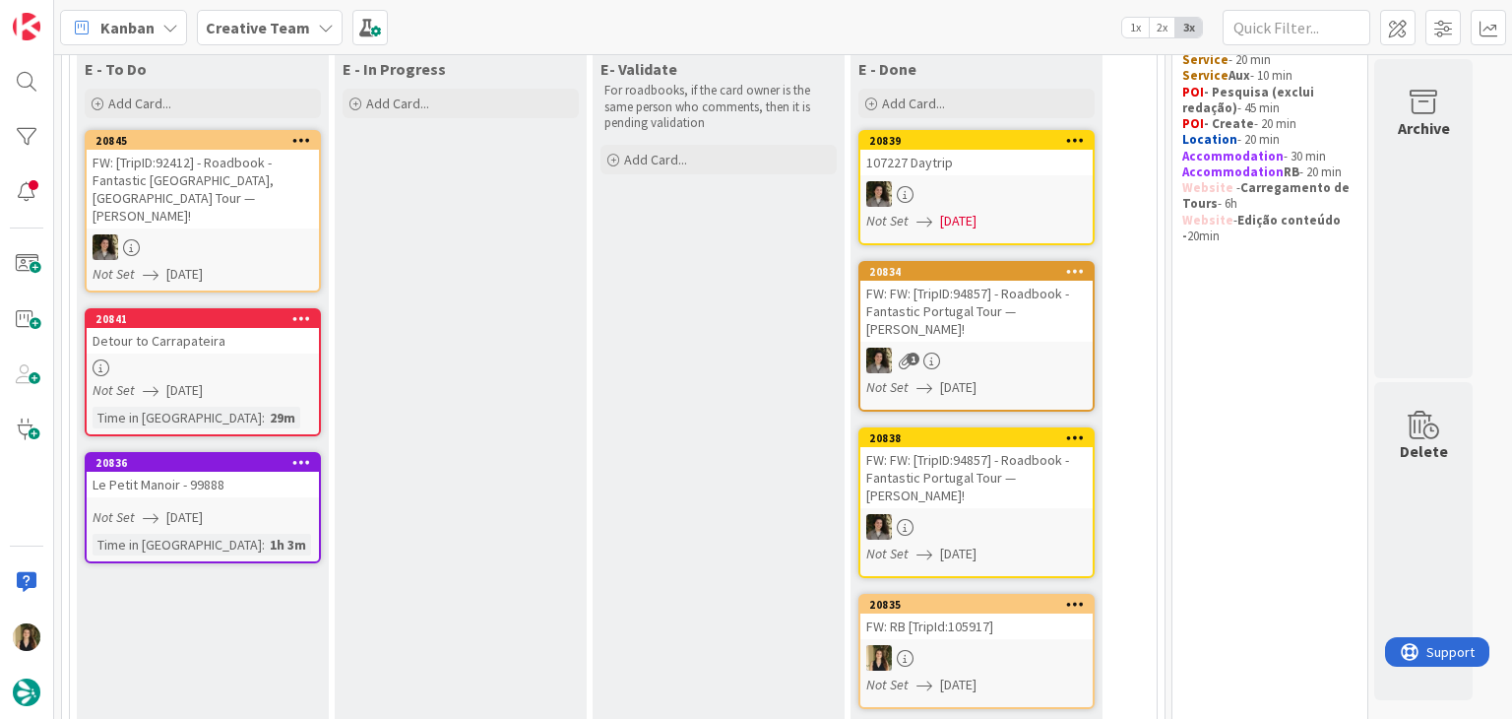
click at [250, 337] on link "20841 Detour to Carrapateira Not Set 12/08/2025 Time in Column : 29m" at bounding box center [203, 372] width 236 height 128
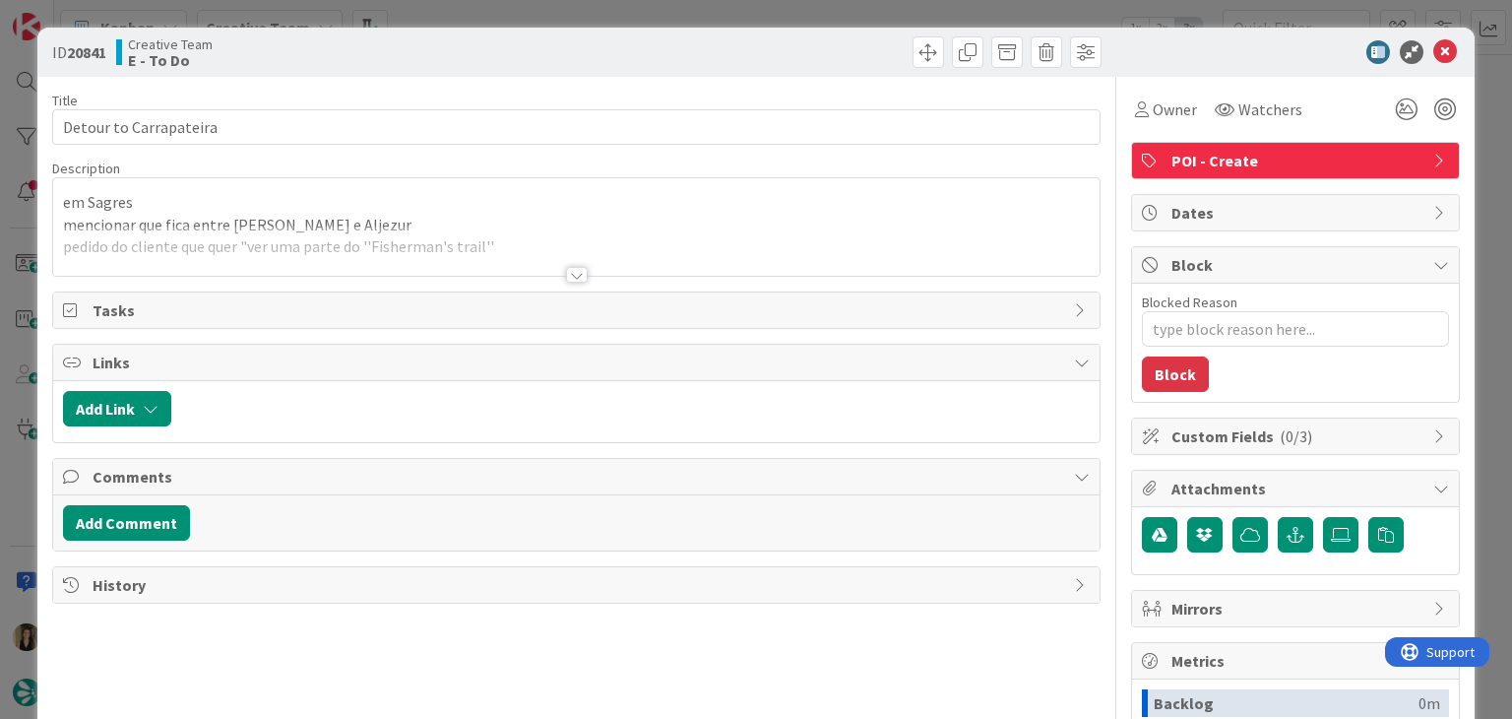
click at [575, 273] on div at bounding box center [577, 275] width 22 height 16
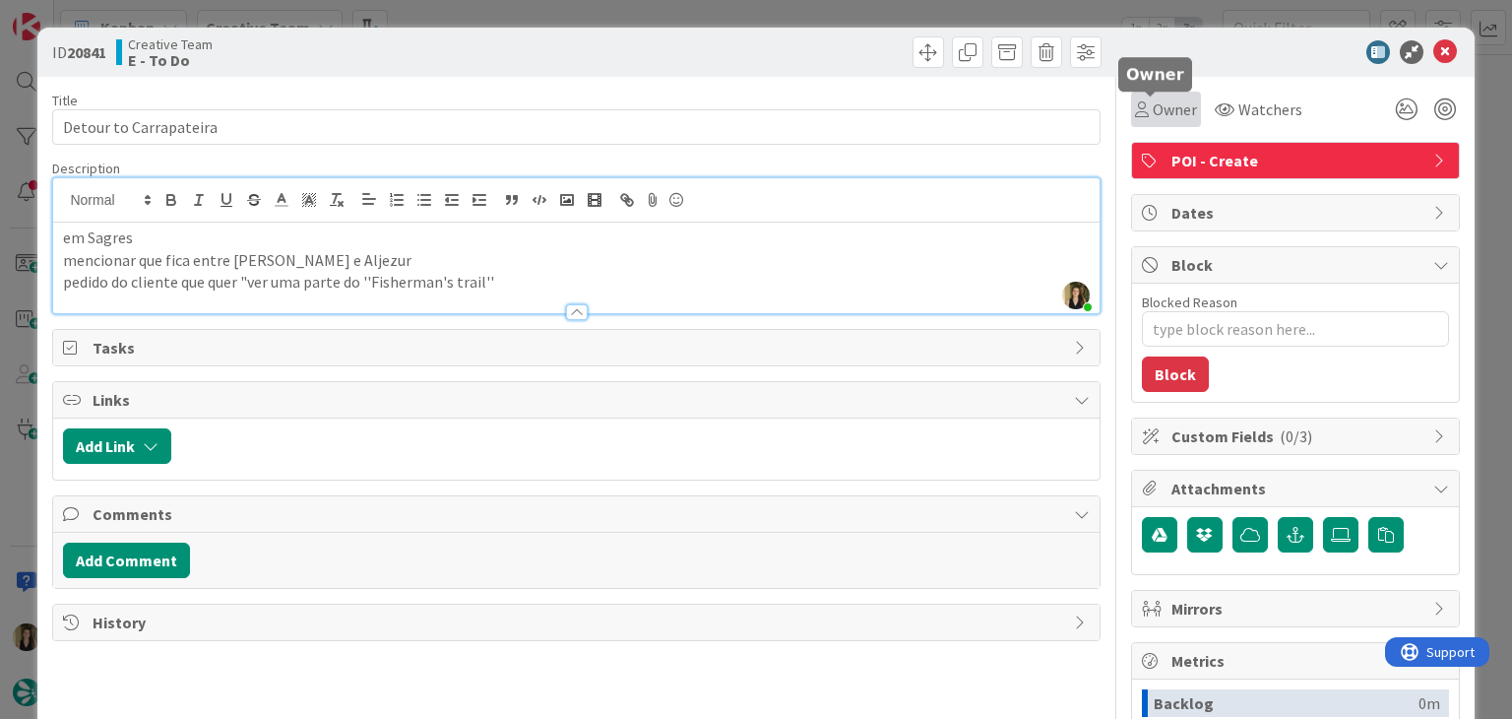
click at [1153, 106] on span "Owner" at bounding box center [1175, 109] width 44 height 24
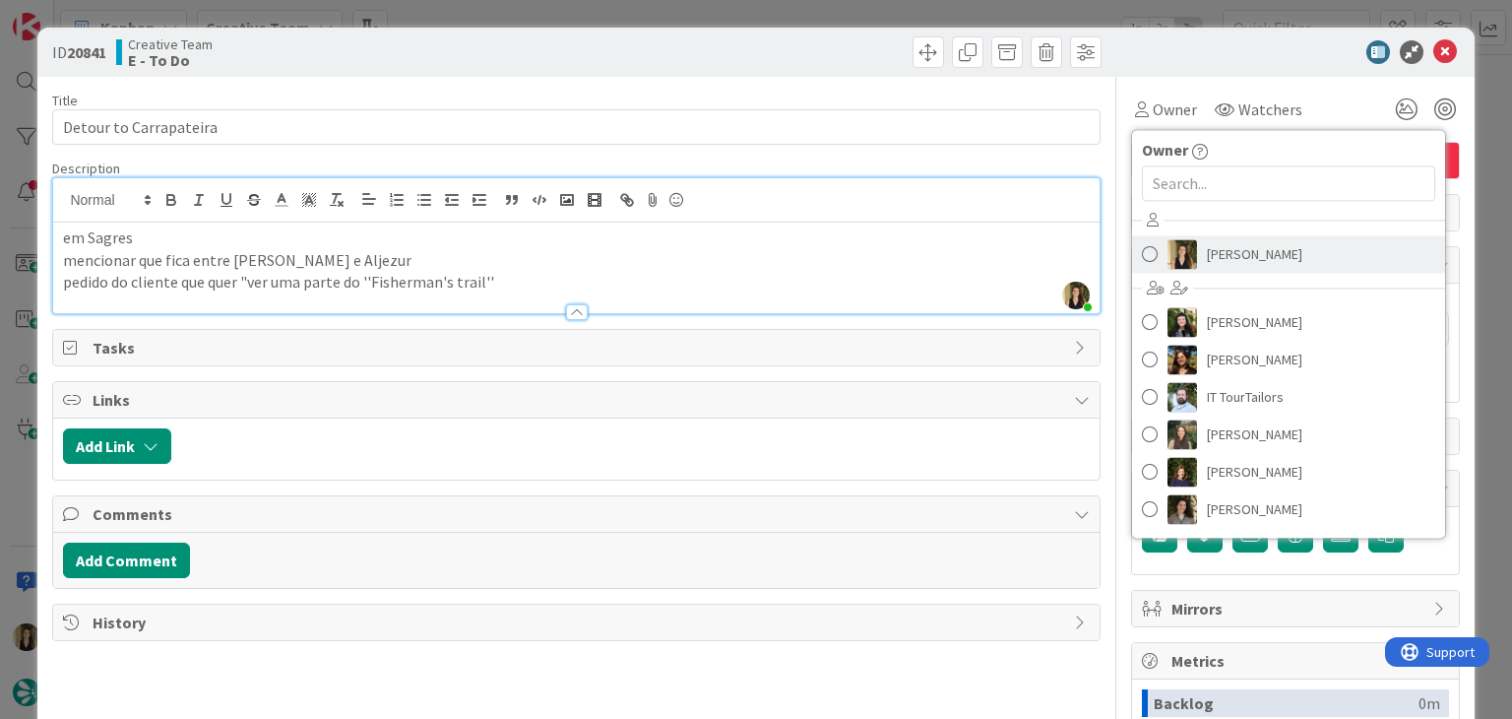
click at [1217, 262] on span "Sofia Palma" at bounding box center [1254, 254] width 95 height 30
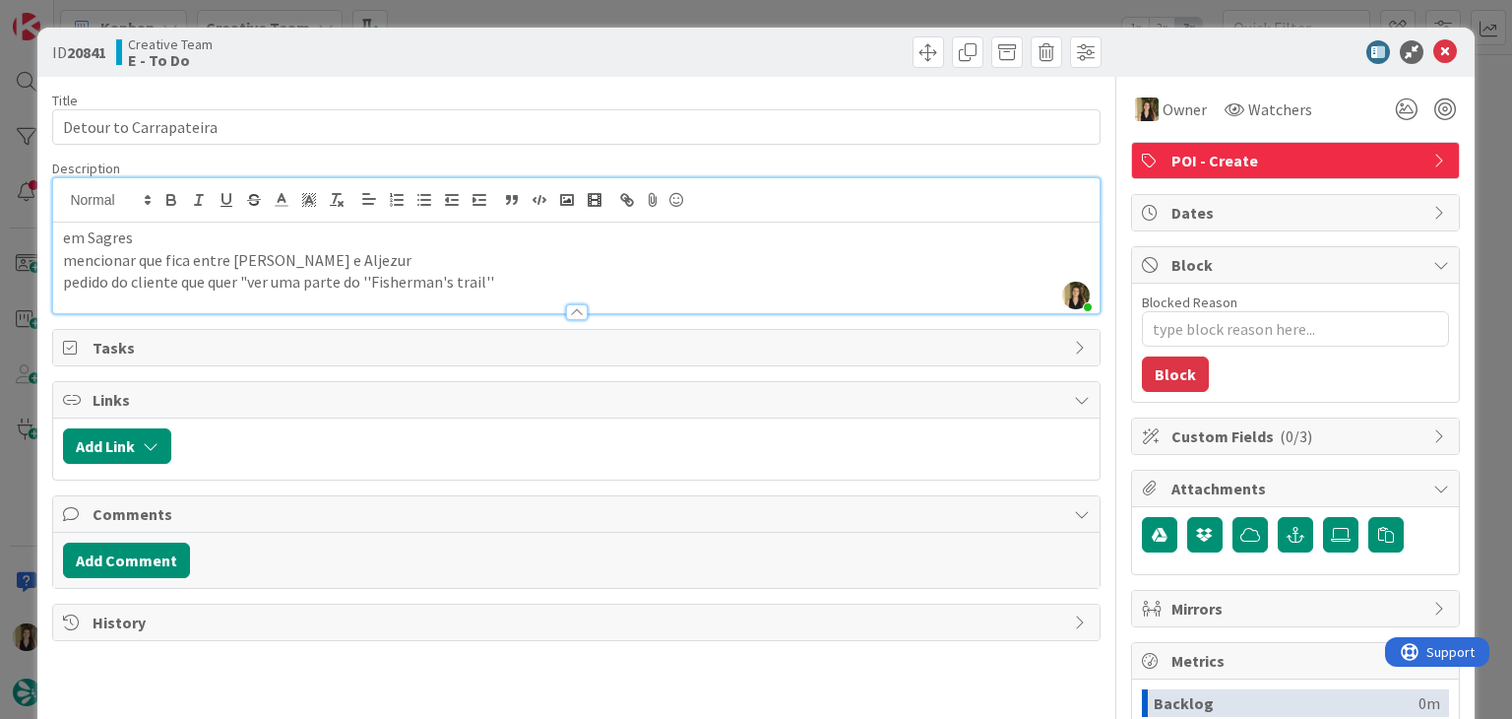
drag, startPoint x: 812, startPoint y: 45, endPoint x: 804, endPoint y: 22, distance: 24.9
click at [809, 45] on div at bounding box center [842, 51] width 520 height 31
drag, startPoint x: 803, startPoint y: 9, endPoint x: 794, endPoint y: 17, distance: 11.9
click at [802, 9] on div "ID 20841 Creative Team E - To Do Title 22 / 128 Detour to Carrapateira Descript…" at bounding box center [756, 359] width 1512 height 719
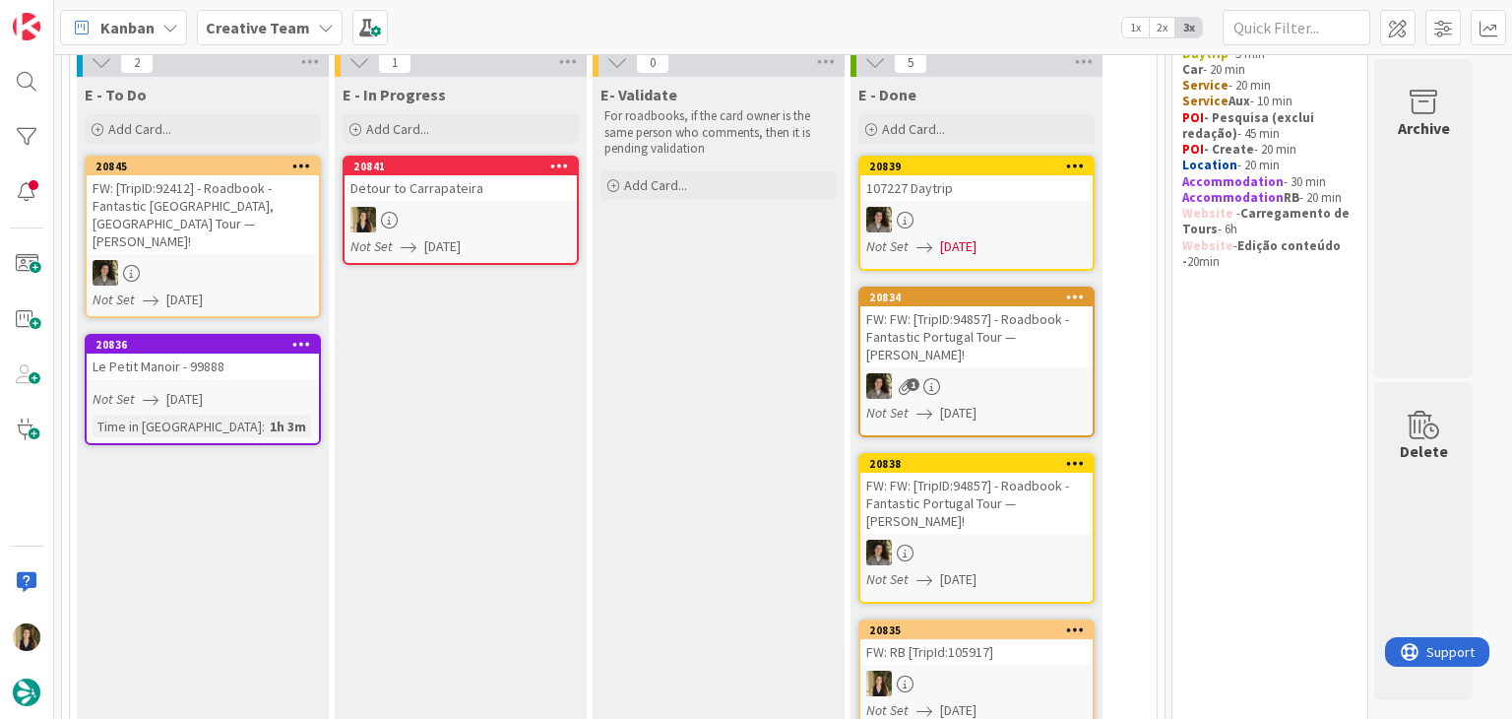
click at [421, 208] on div at bounding box center [461, 220] width 232 height 26
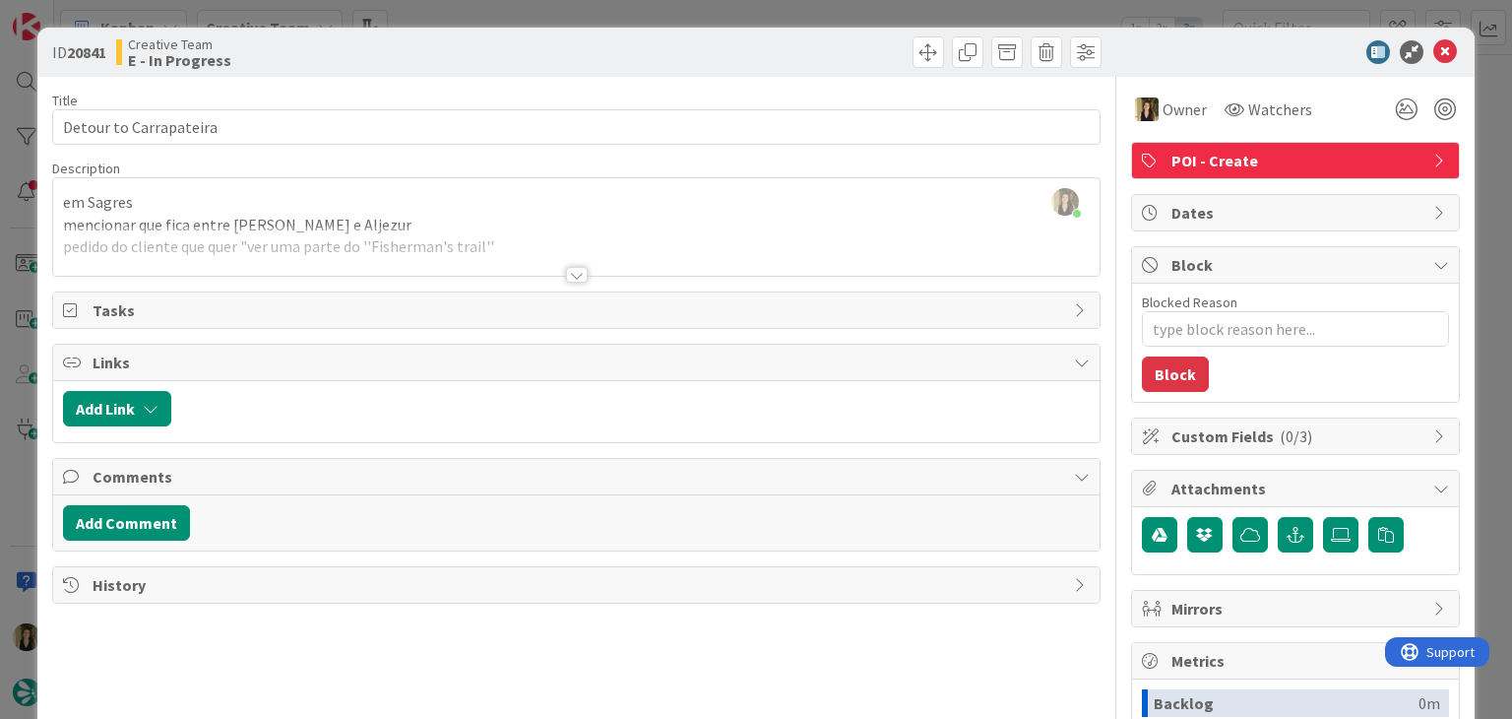
click at [574, 277] on div at bounding box center [577, 275] width 22 height 16
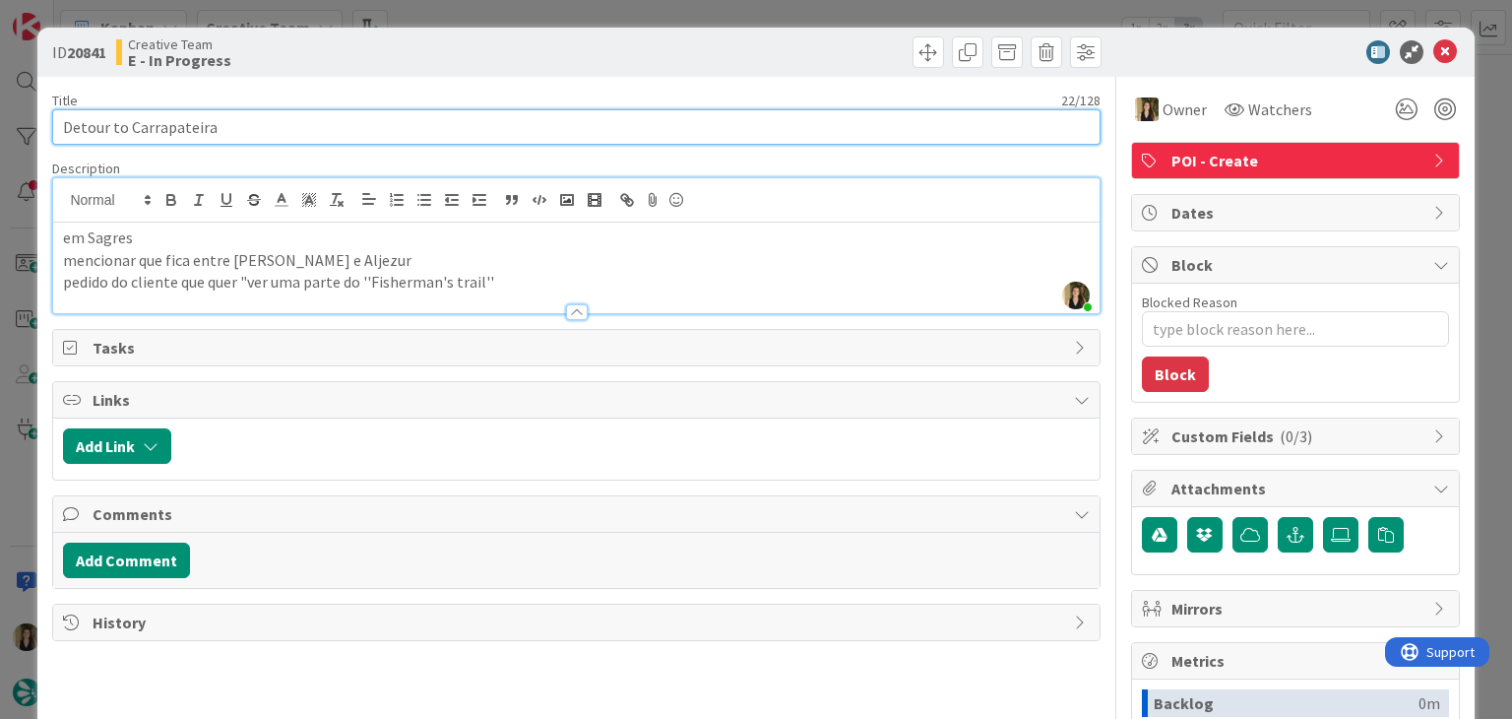
drag, startPoint x: 201, startPoint y: 123, endPoint x: 35, endPoint y: 123, distance: 165.4
click at [37, 123] on div "ID 20841 Creative Team E - In Progress Title 22 / 128 Detour to Carrapateira De…" at bounding box center [755, 529] width 1436 height 1002
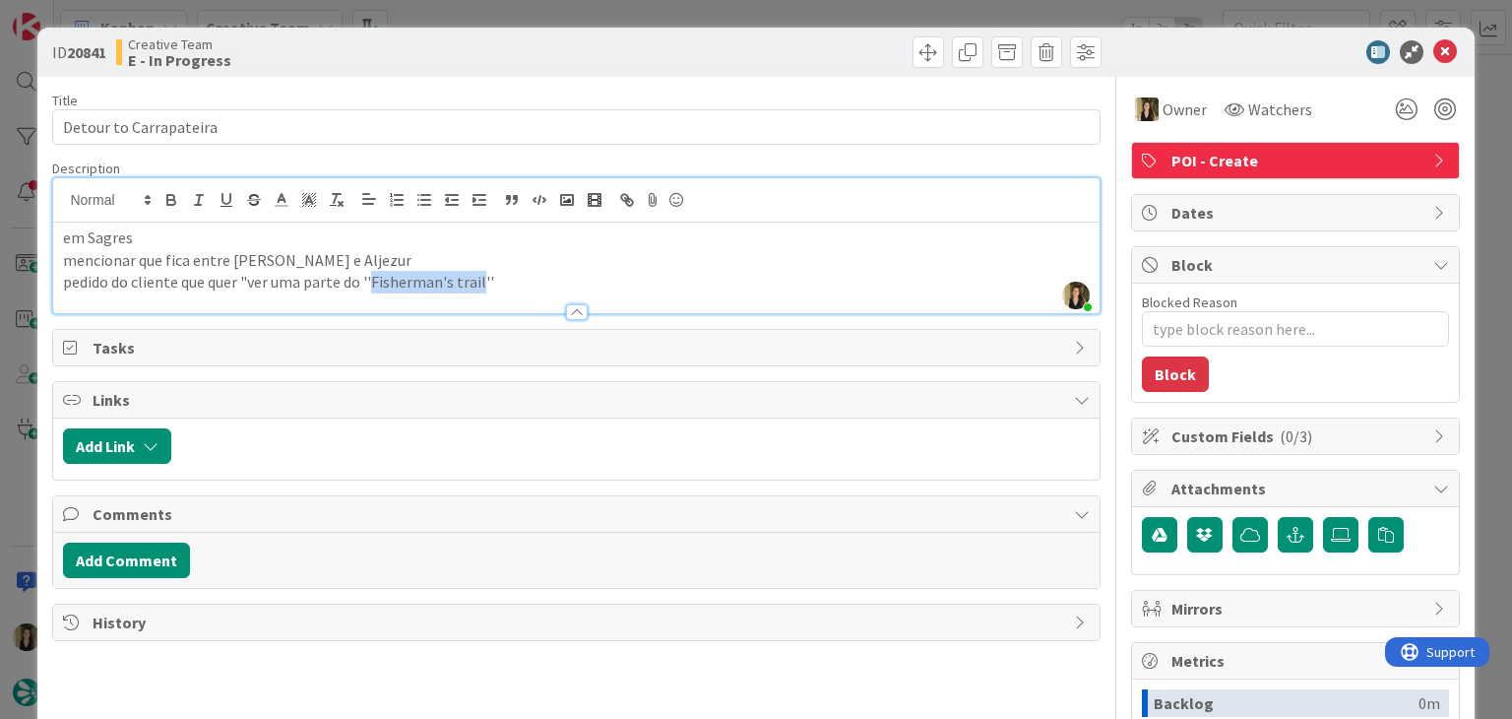
drag, startPoint x: 480, startPoint y: 281, endPoint x: 374, endPoint y: 281, distance: 106.3
click at [374, 281] on p "pedido do cliente que quer "ver uma parte do ''Fisherman's trail''" at bounding box center [576, 282] width 1026 height 23
copy p "Fisherman's trail"
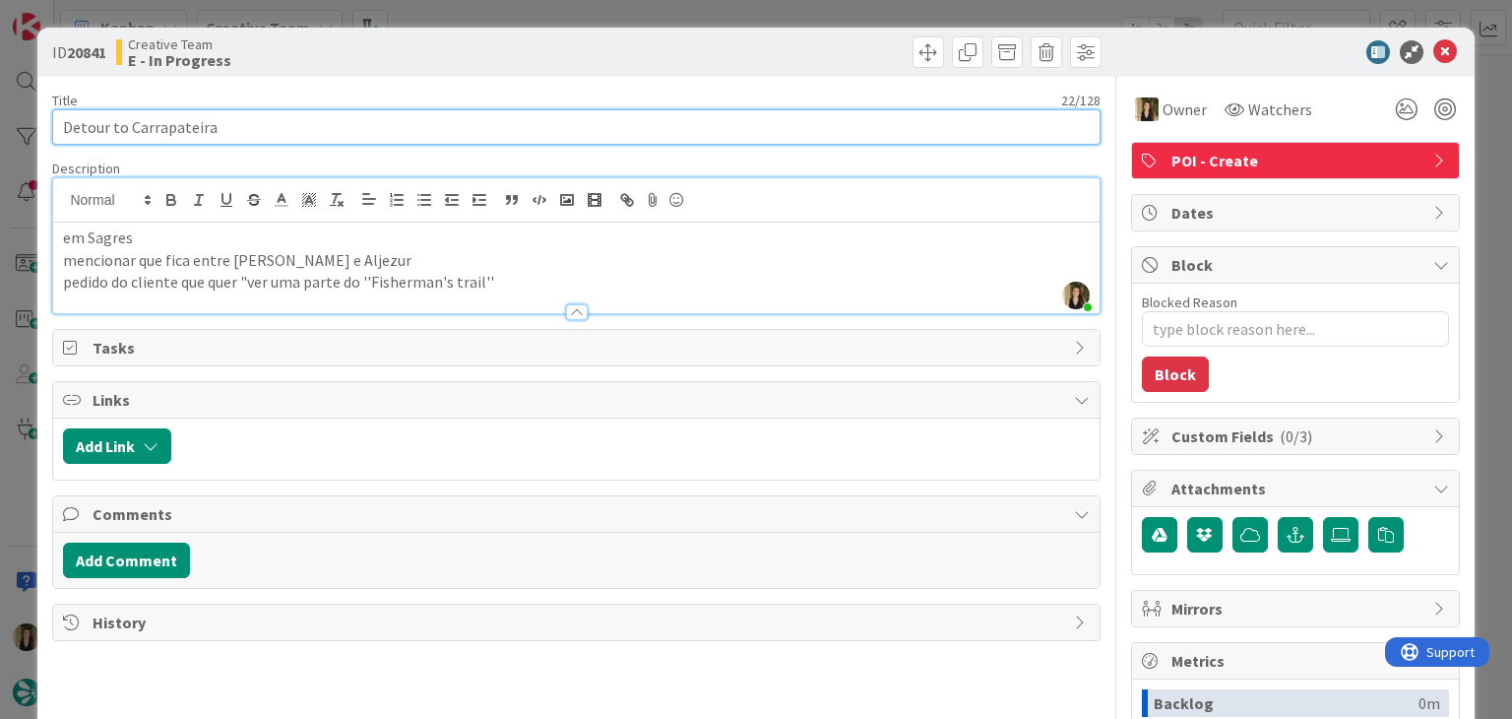
drag, startPoint x: 159, startPoint y: 137, endPoint x: 40, endPoint y: 134, distance: 119.1
click at [40, 134] on div "ID 20841 Creative Team E - In Progress Title 22 / 128 Detour to Carrapateira De…" at bounding box center [755, 529] width 1436 height 1002
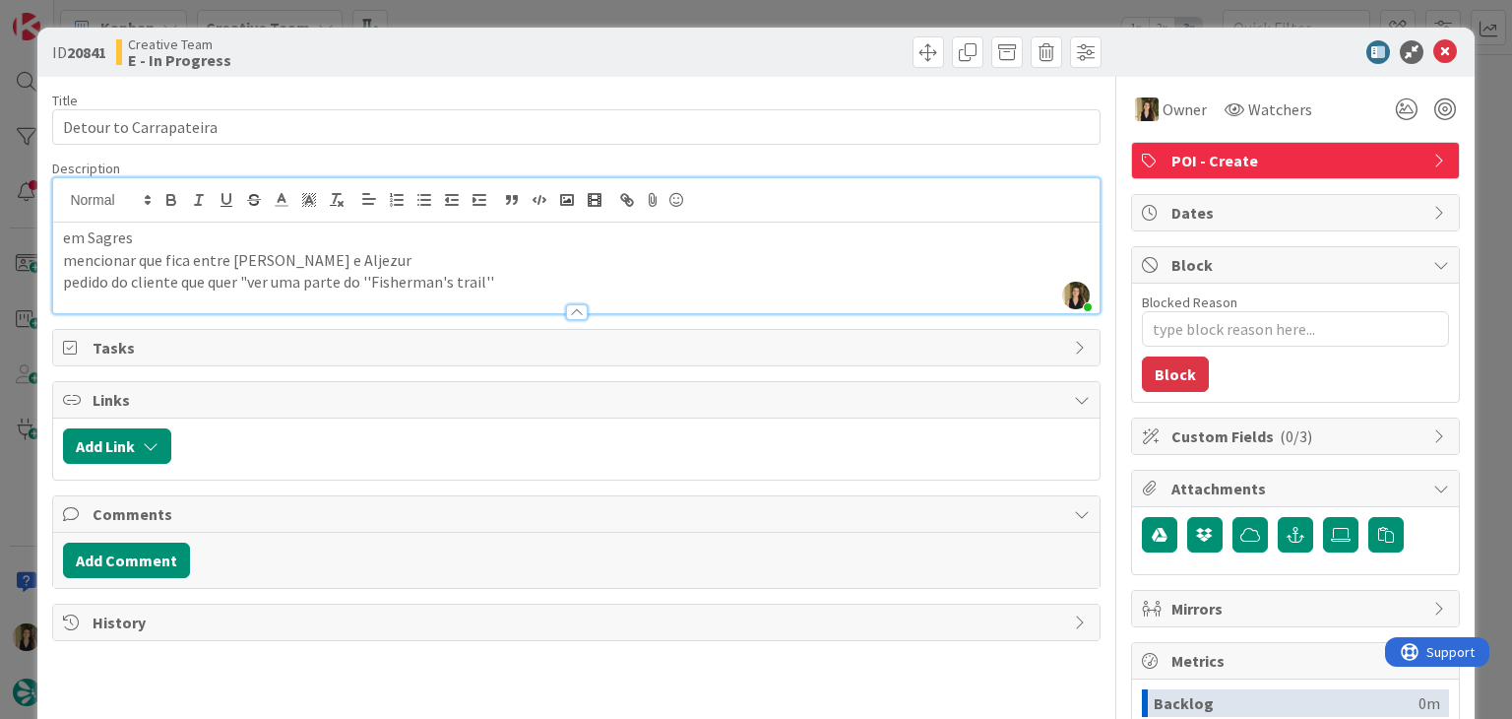
drag, startPoint x: 553, startPoint y: 72, endPoint x: 551, endPoint y: 16, distance: 56.1
click at [551, 65] on div "ID 20841 Creative Team E - In Progress" at bounding box center [755, 52] width 1436 height 49
click at [551, 10] on div "ID 20841 Creative Team E - In Progress Title 22 / 128 Detour to Carrapateira De…" at bounding box center [756, 359] width 1512 height 719
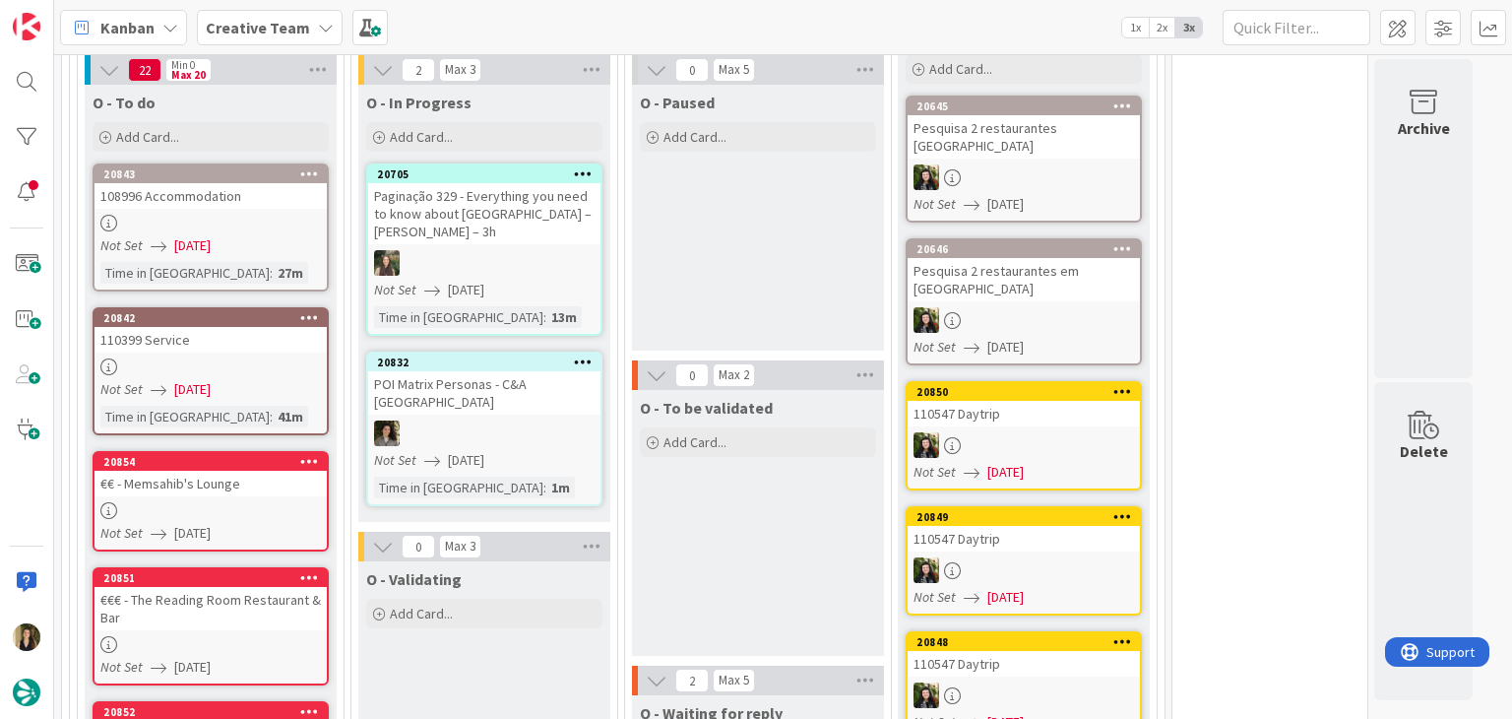
scroll to position [1280, 0]
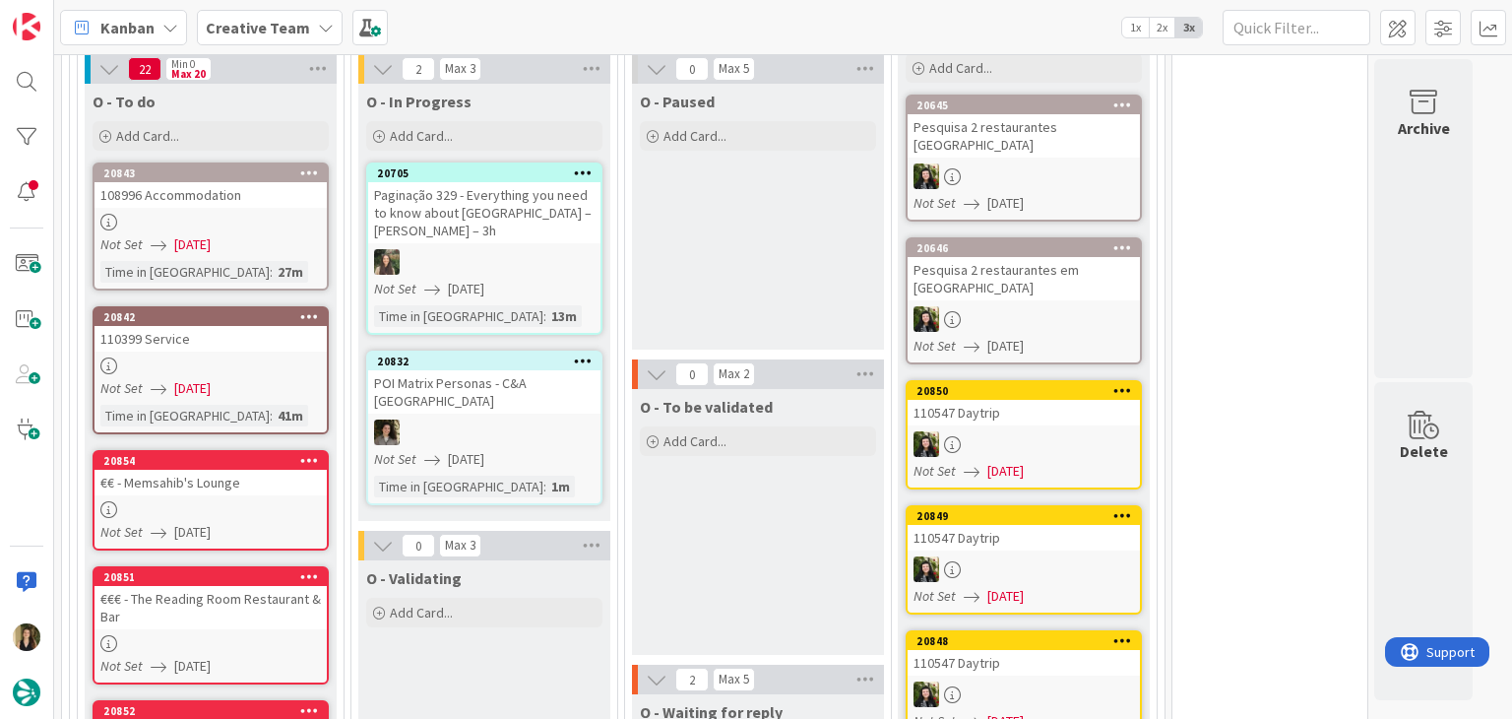
click at [703, 226] on div "O - Paused Add Card..." at bounding box center [758, 217] width 252 height 266
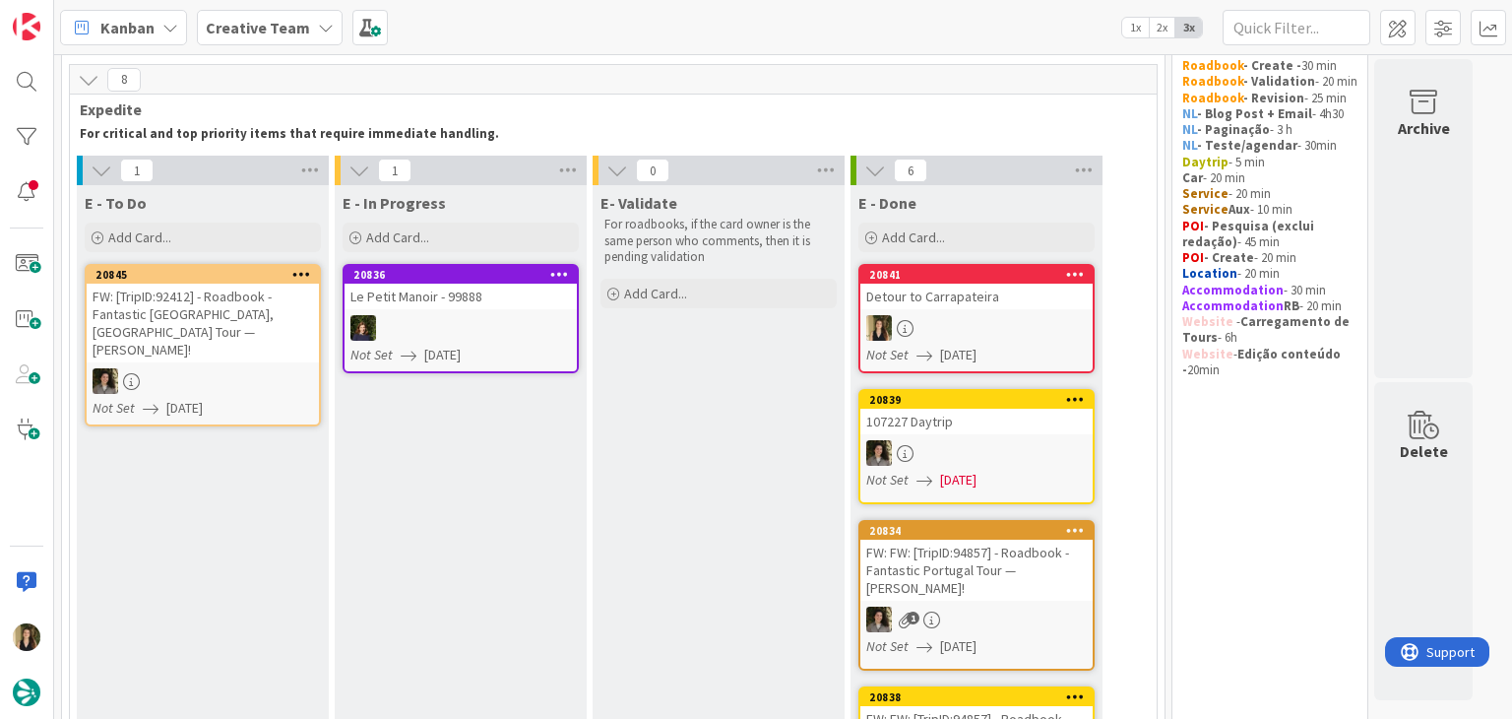
scroll to position [0, 0]
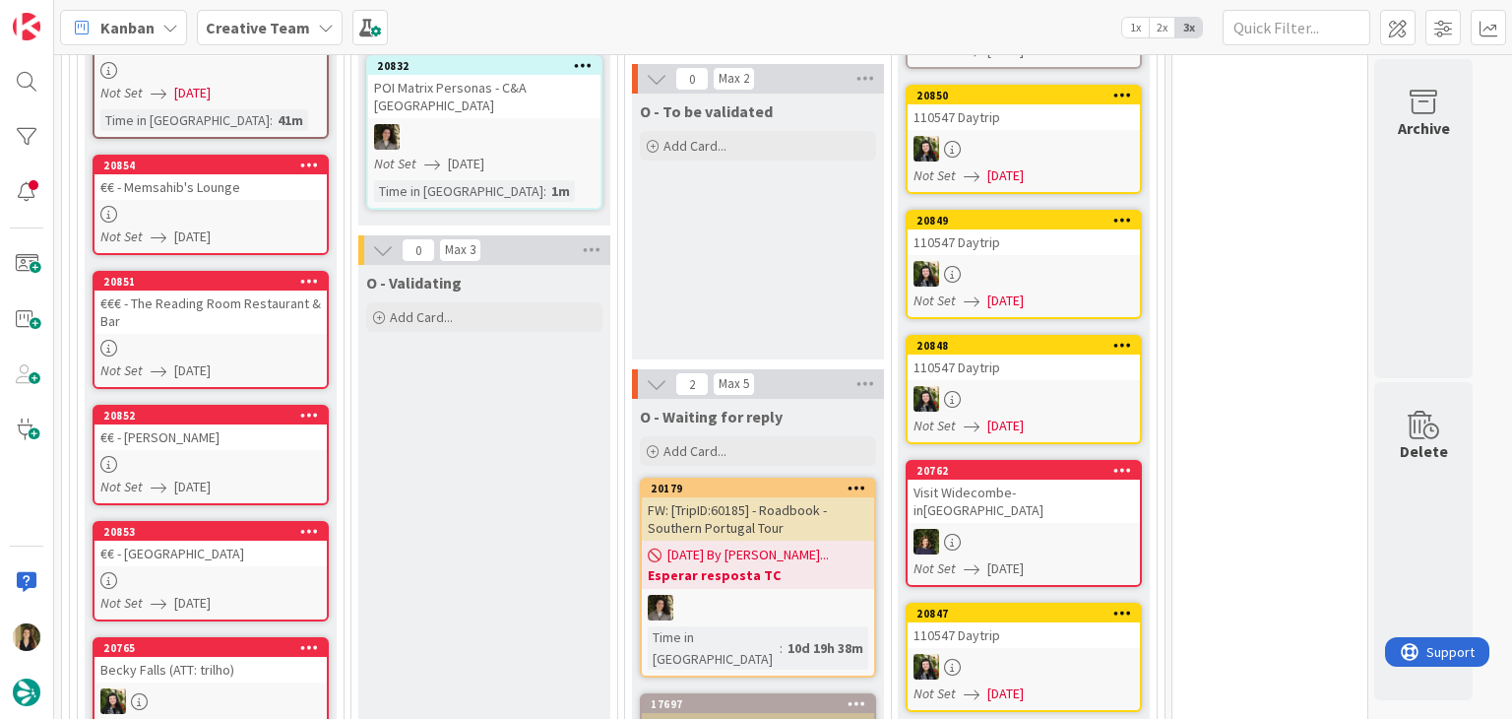
click at [767, 249] on div "O - To be validated Add Card..." at bounding box center [758, 227] width 252 height 266
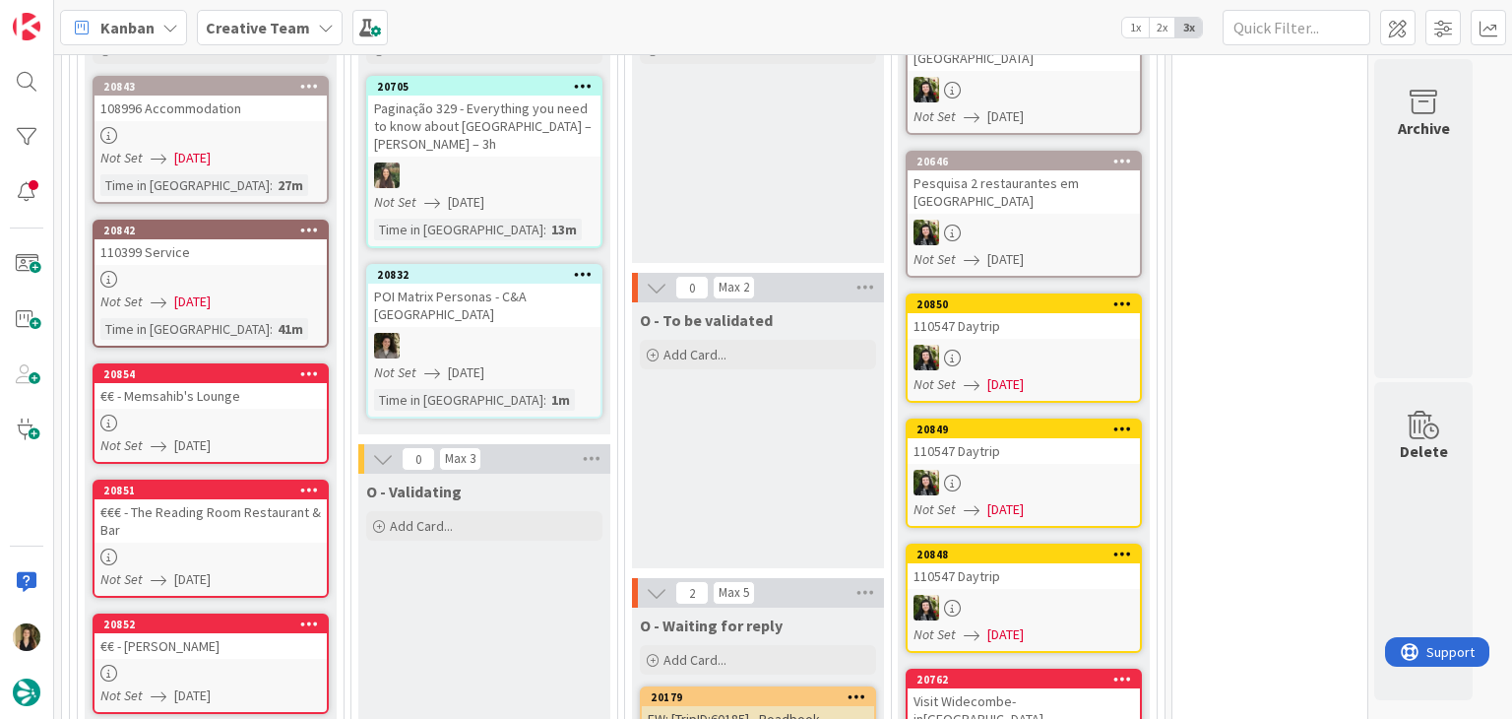
scroll to position [1280, 0]
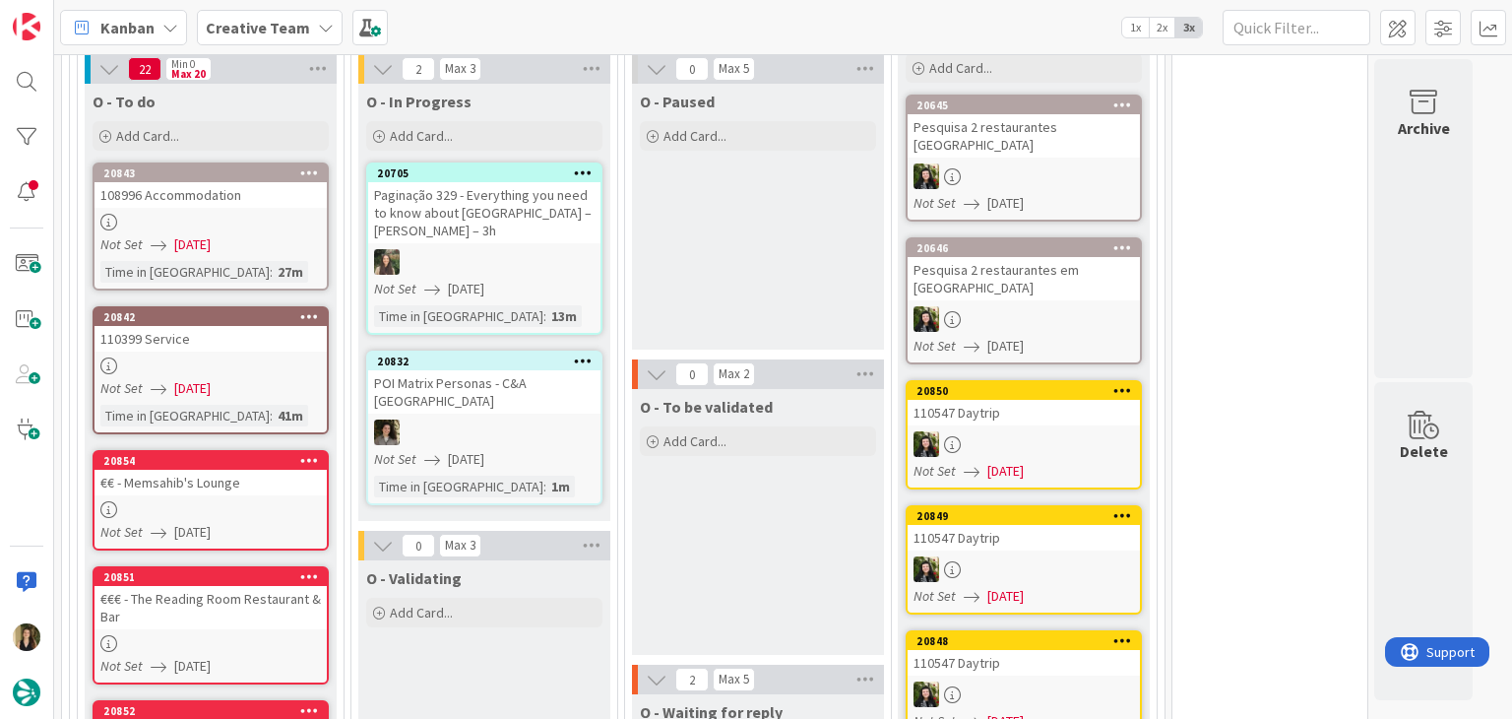
click at [748, 262] on div "O - Paused Add Card..." at bounding box center [758, 217] width 252 height 266
click at [271, 224] on link "20843 108996 Accommodation Not Set 12/08/2025 Time in Column : 27m" at bounding box center [211, 226] width 236 height 128
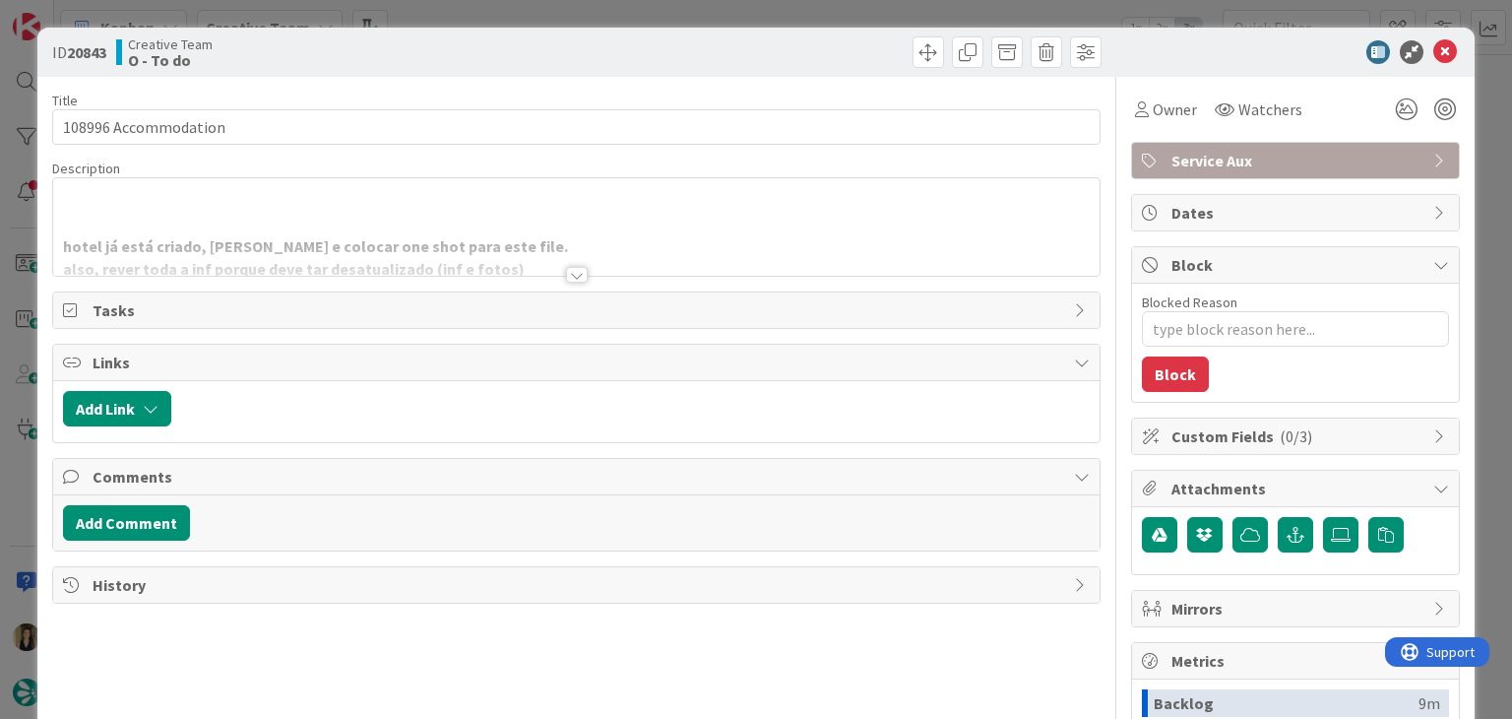
click at [566, 267] on div at bounding box center [577, 275] width 22 height 16
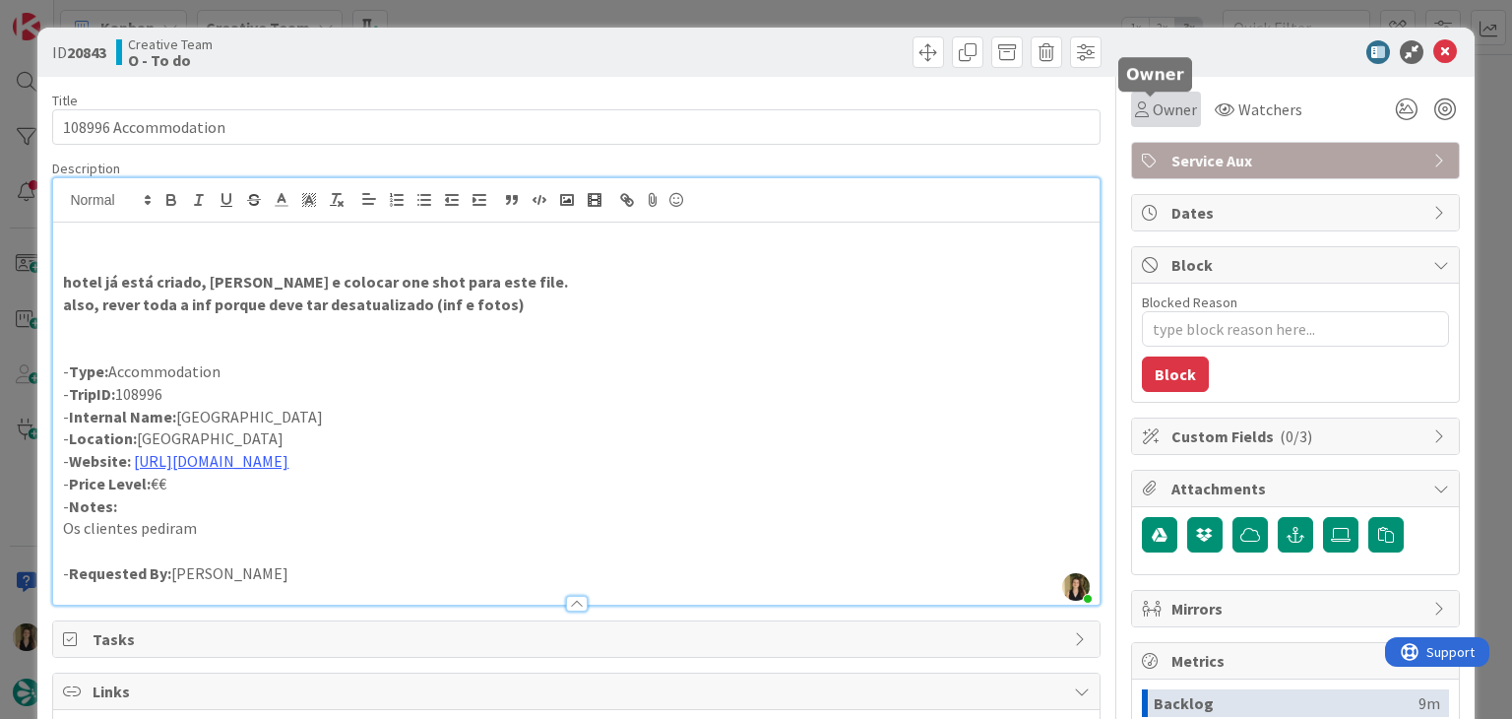
click at [1135, 114] on div "Owner" at bounding box center [1166, 109] width 62 height 24
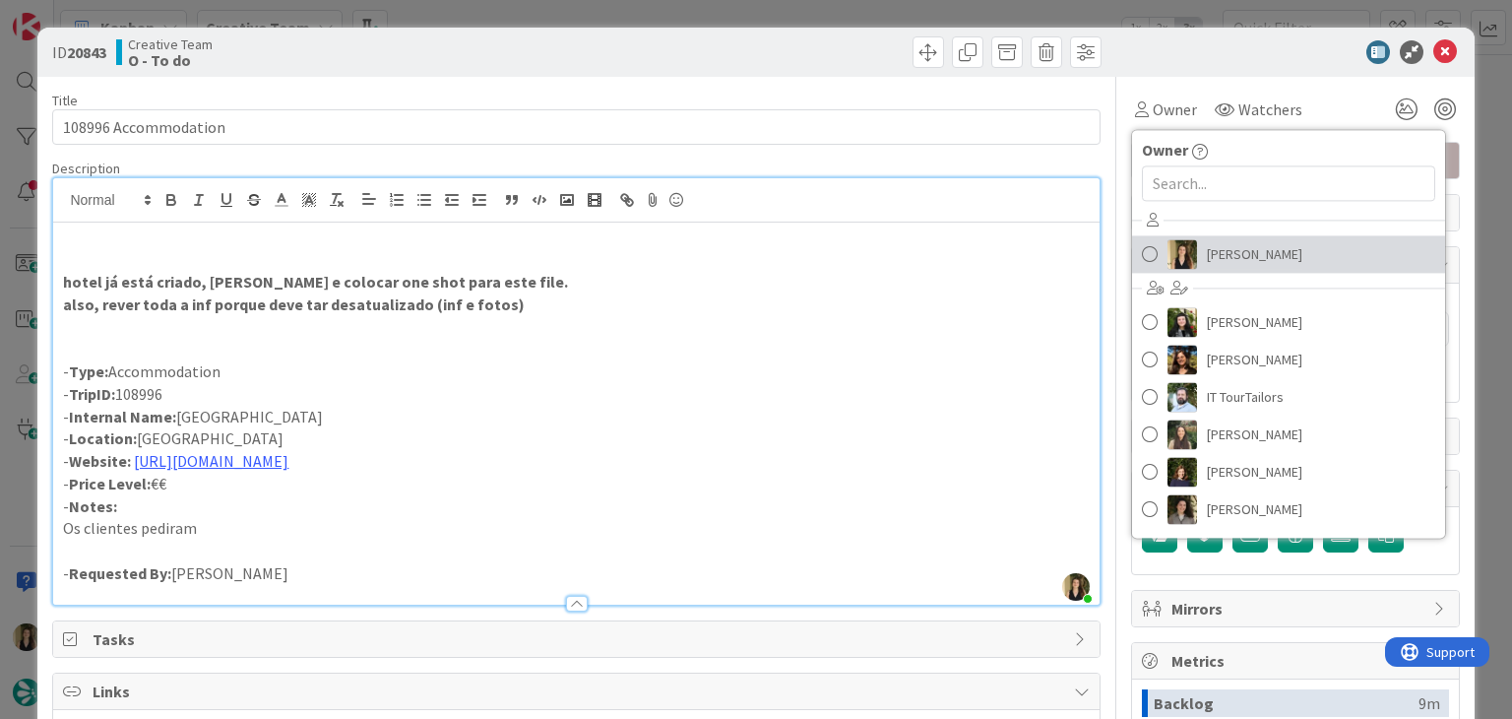
drag, startPoint x: 1266, startPoint y: 245, endPoint x: 1219, endPoint y: 225, distance: 51.2
click at [1264, 245] on link "Sofia Palma" at bounding box center [1288, 253] width 313 height 37
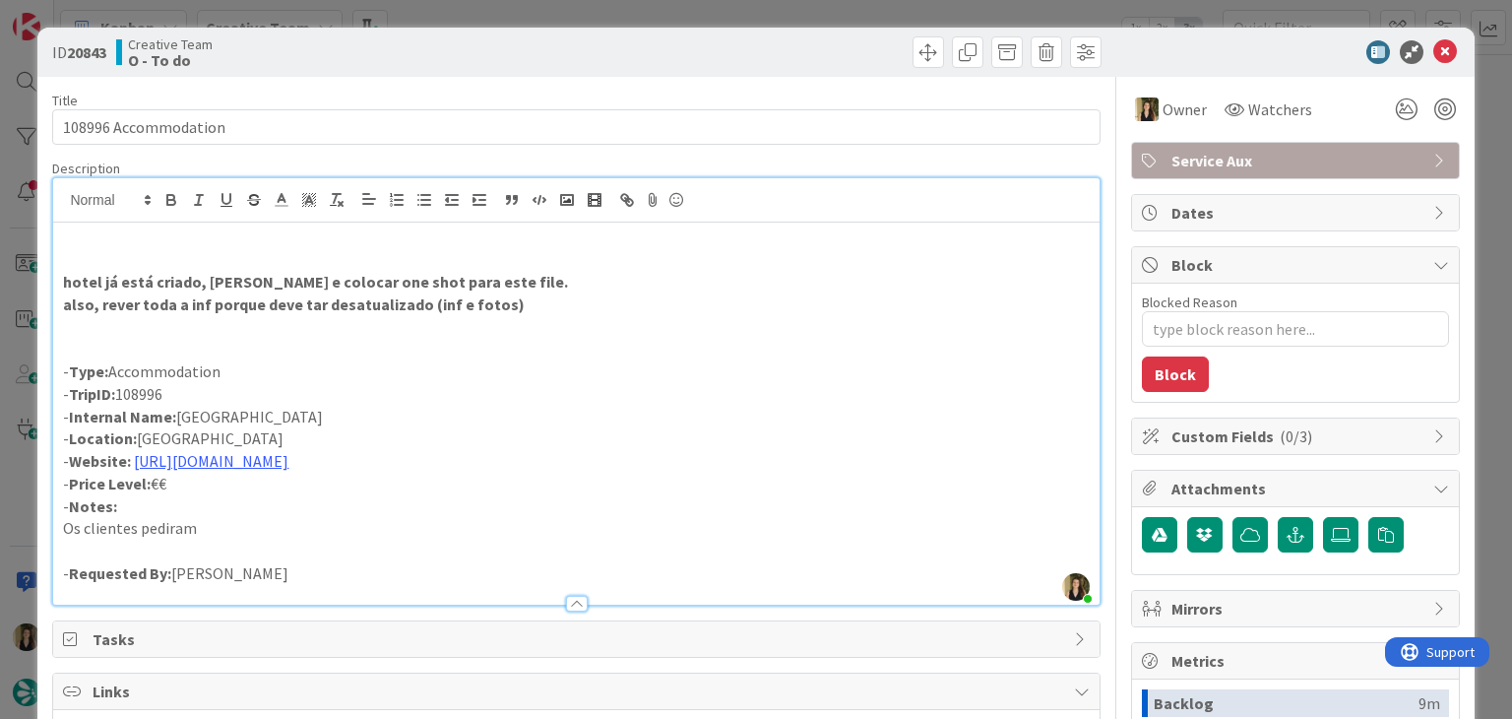
click at [857, 49] on div at bounding box center [842, 51] width 520 height 31
drag, startPoint x: 830, startPoint y: 21, endPoint x: 804, endPoint y: 20, distance: 25.6
click at [828, 20] on div "ID 20843 Creative Team O - To do Title 20 / 128 108996 Accommodation Descriptio…" at bounding box center [756, 359] width 1512 height 719
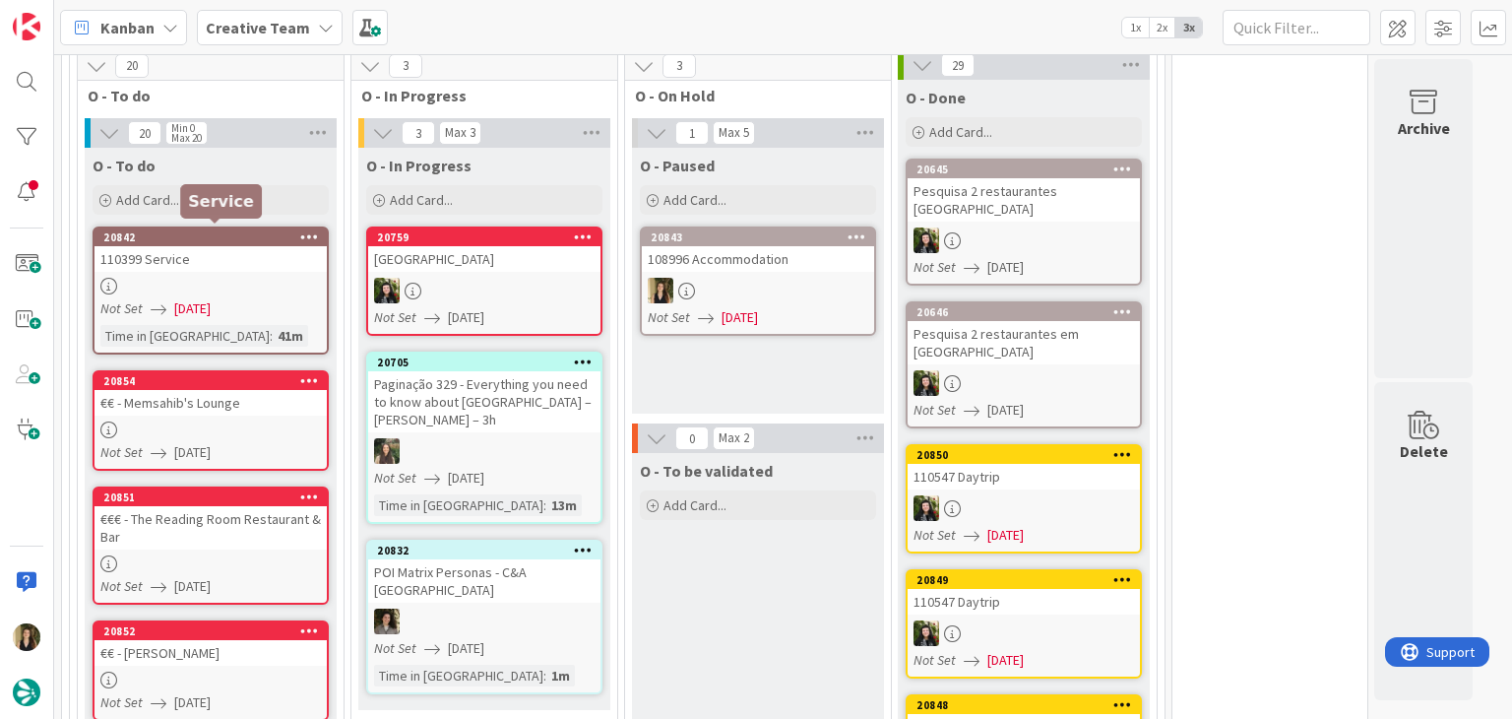
scroll to position [1340, 0]
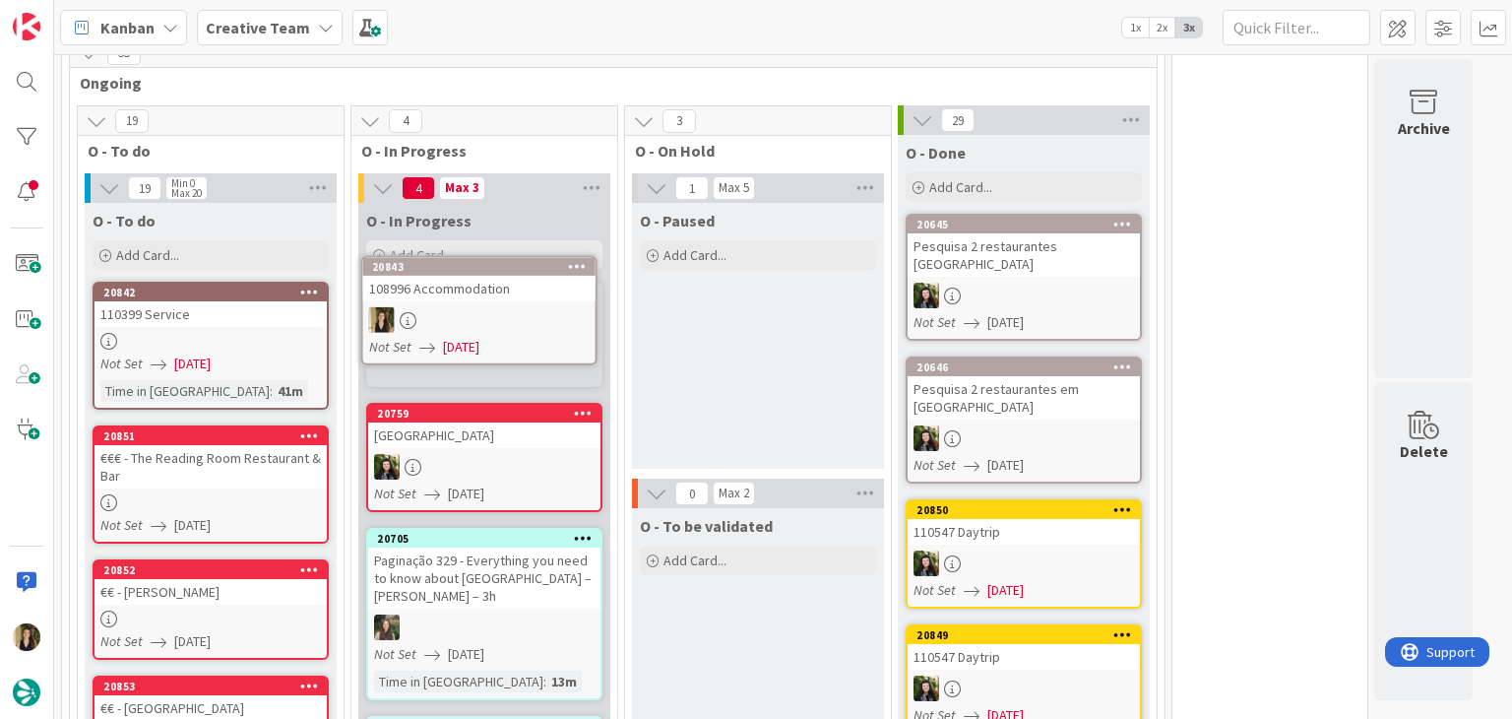
scroll to position [1284, 0]
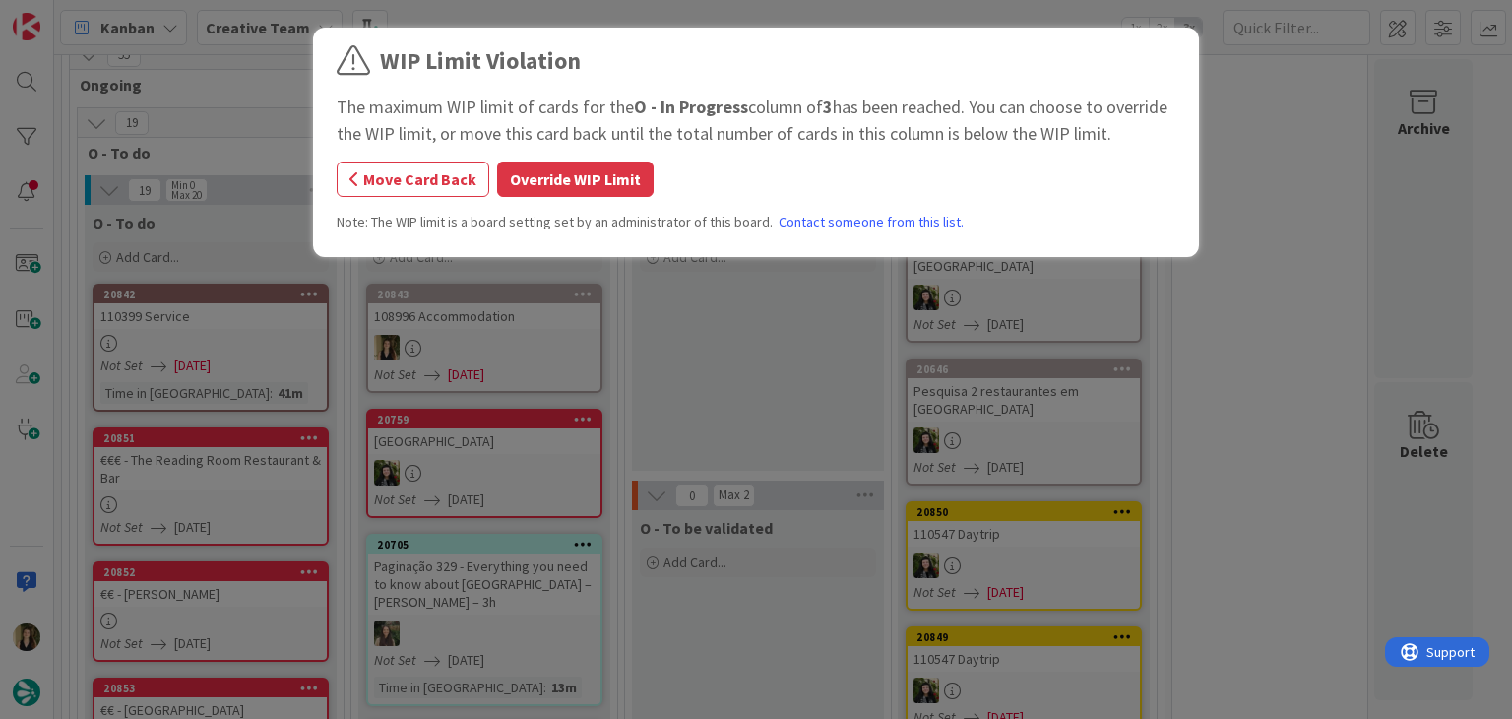
click at [555, 205] on div "WIP Limit Violation The maximum WIP limit of cards for the O - In Progress colu…" at bounding box center [756, 145] width 839 height 204
click at [558, 185] on button "Override WIP Limit" at bounding box center [575, 178] width 157 height 35
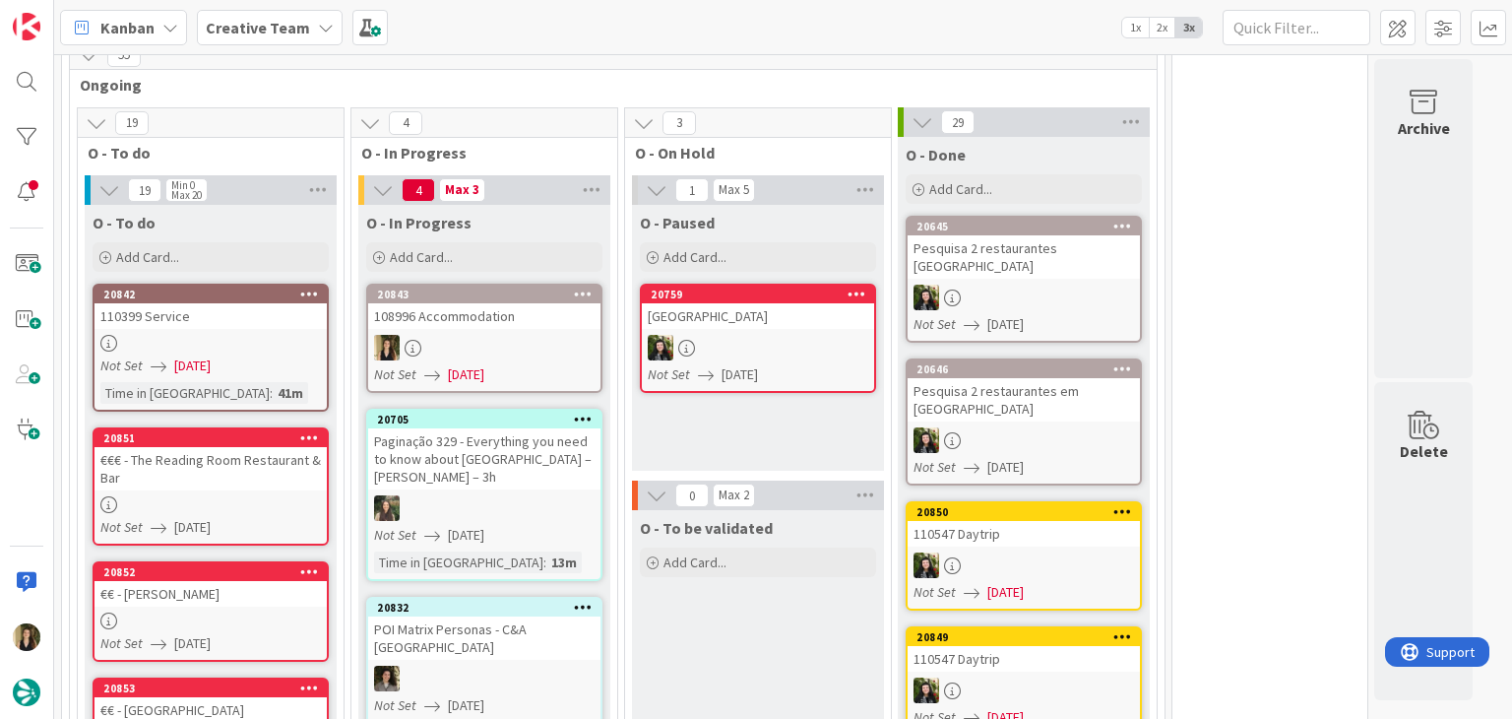
click at [509, 322] on link "20843 108996 Accommodation Not Set 12/08/2025" at bounding box center [484, 337] width 236 height 109
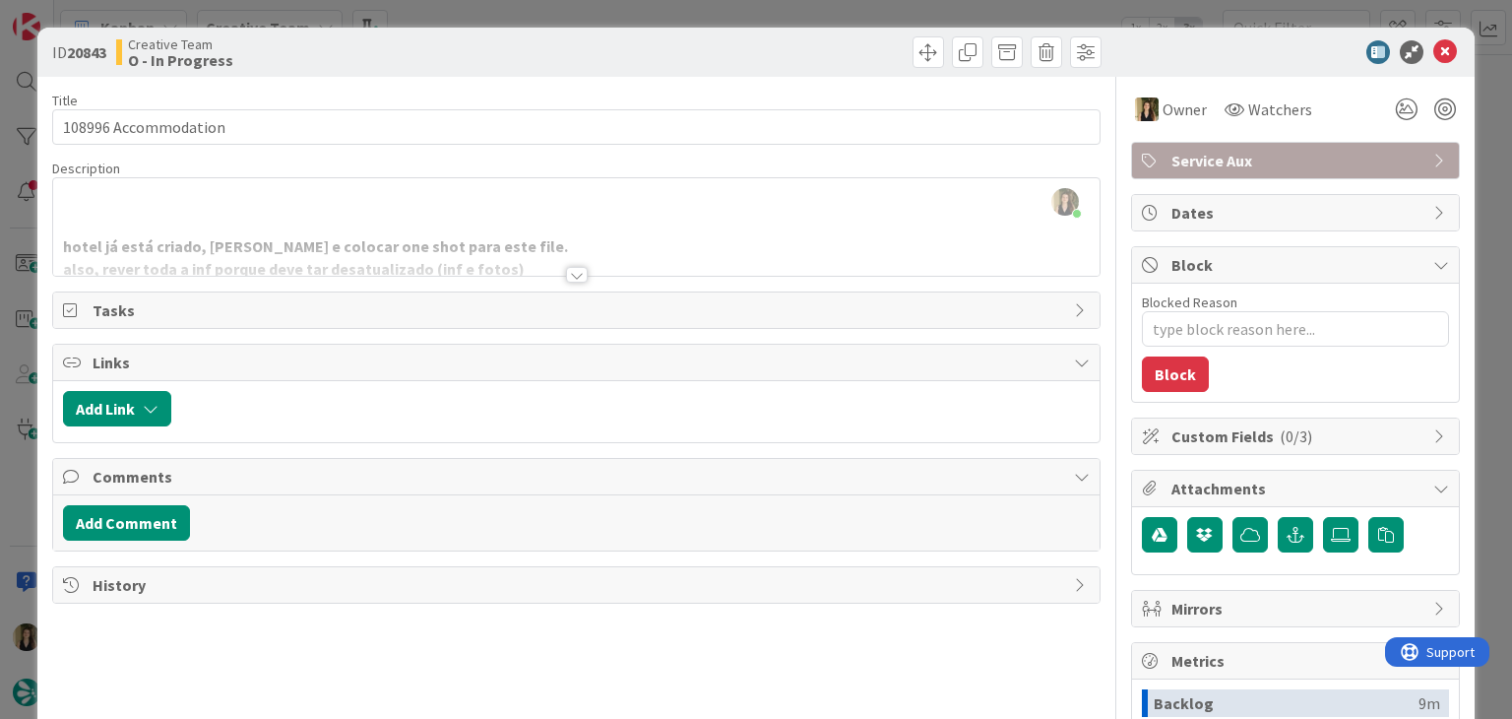
click at [575, 268] on div at bounding box center [577, 275] width 22 height 16
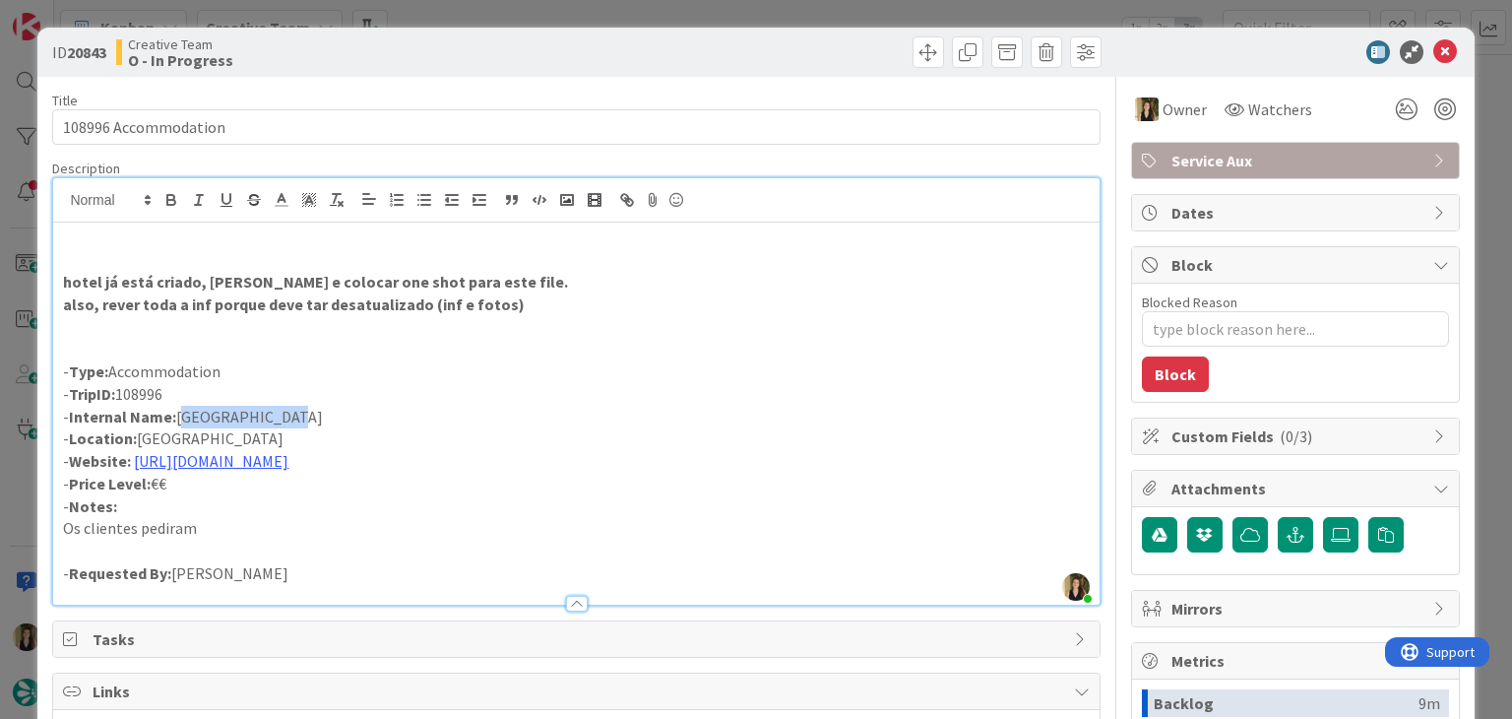
drag, startPoint x: 295, startPoint y: 413, endPoint x: 181, endPoint y: 413, distance: 114.2
click at [181, 413] on p "- Internal Name: Hotel da Baixa" at bounding box center [576, 417] width 1026 height 23
copy p "Hotel da Baixa"
click at [288, 462] on link "https://www.hoteldabaixa.com/?_ga=2.206995283.1596617175.1754991561-1699382328.…" at bounding box center [211, 461] width 155 height 20
click at [465, 490] on link "https://www.hoteldabaixa.com/?_ga=2.206995283.1596617175.1754991561-1699382328.…" at bounding box center [414, 499] width 135 height 26
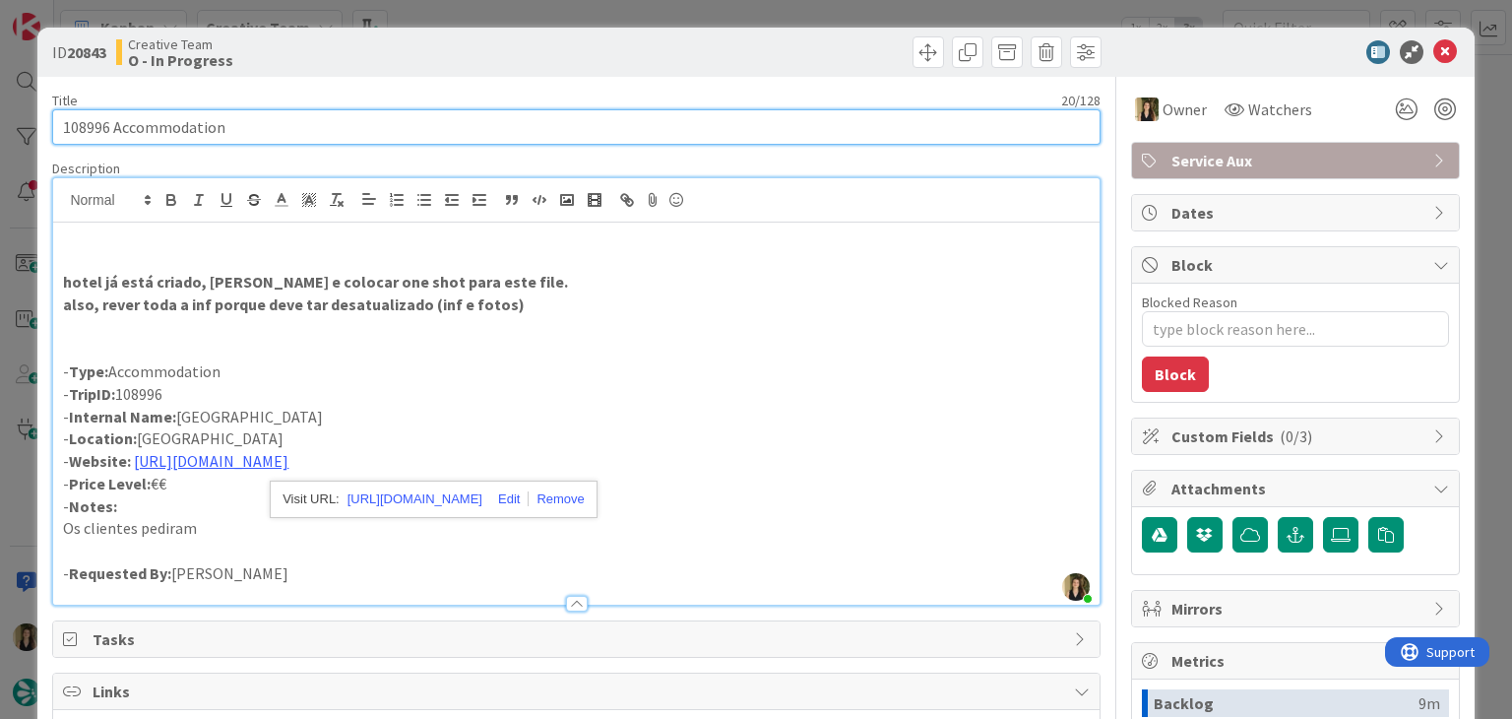
click at [91, 132] on input "108996 Accommodation" at bounding box center [575, 126] width 1047 height 35
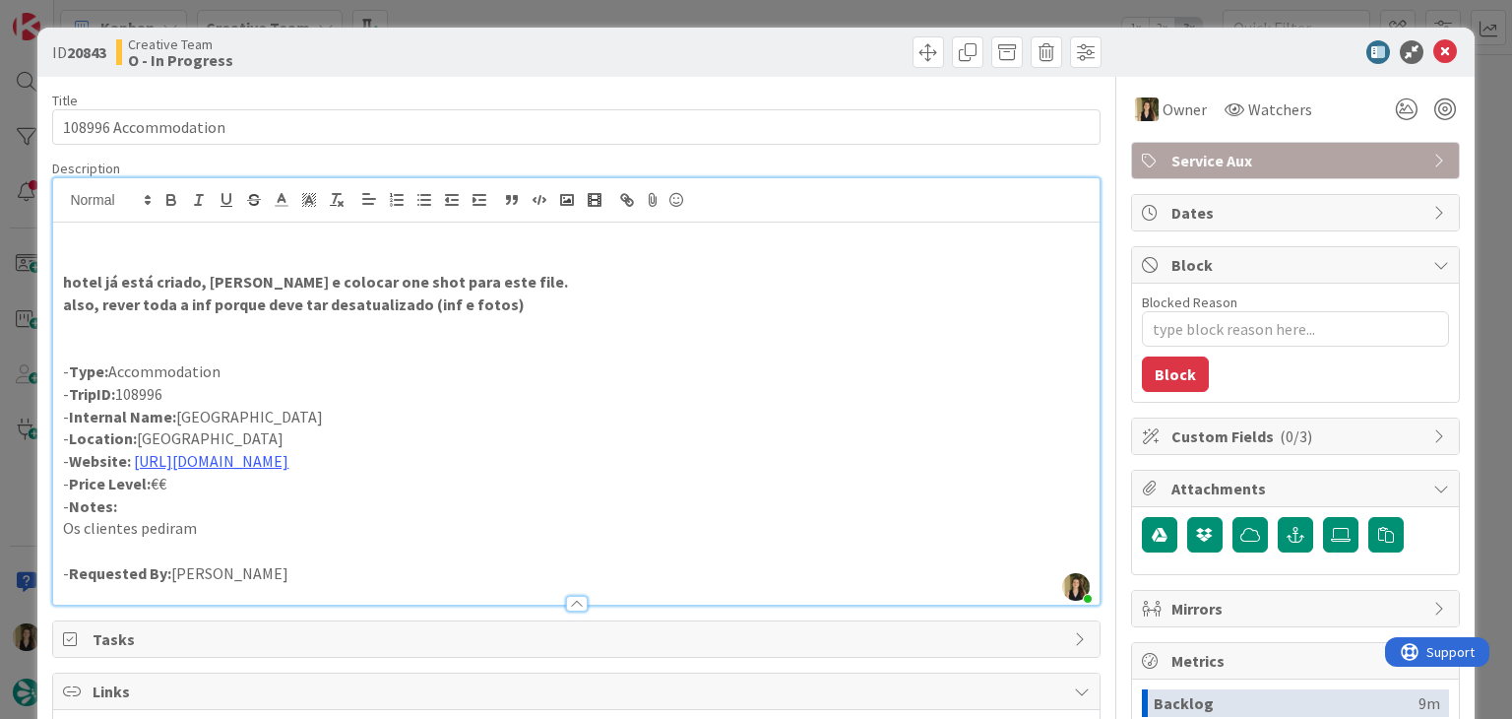
click at [1188, 159] on span "Service Aux" at bounding box center [1297, 161] width 252 height 24
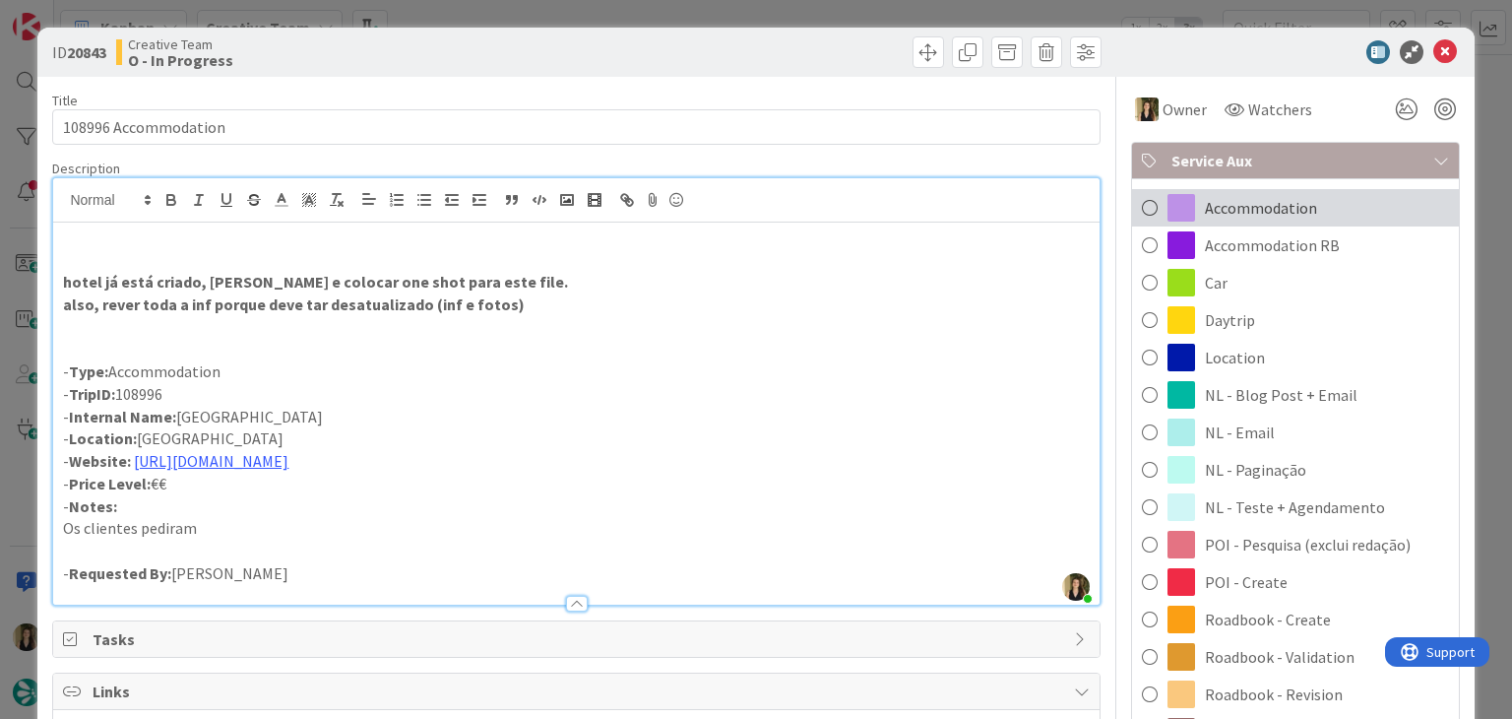
click at [1248, 208] on span "Accommodation" at bounding box center [1261, 208] width 112 height 24
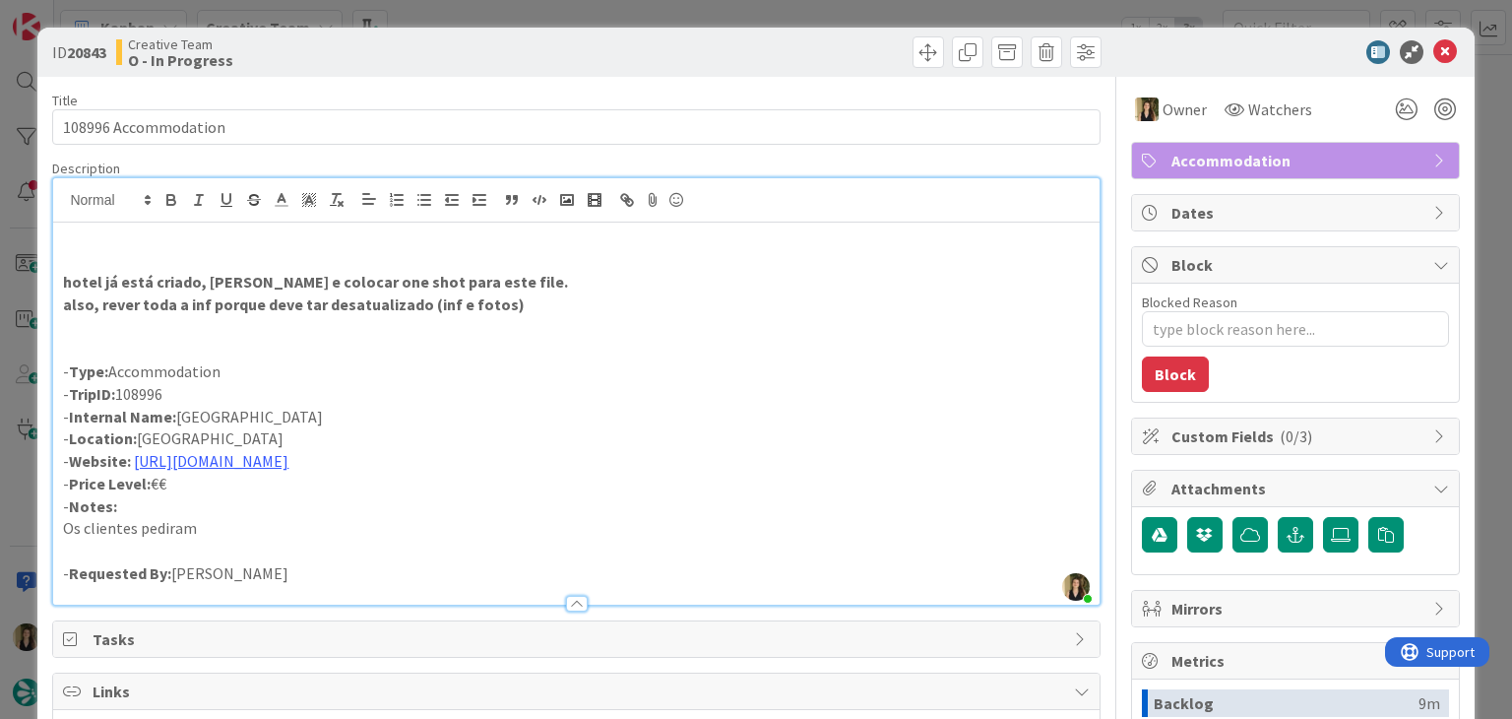
drag, startPoint x: 833, startPoint y: 48, endPoint x: 827, endPoint y: 25, distance: 24.4
click at [832, 47] on div at bounding box center [842, 51] width 520 height 31
click at [827, 13] on div "ID 20843 Creative Team O - In Progress Title 20 / 128 108996 Accommodation Desc…" at bounding box center [756, 359] width 1512 height 719
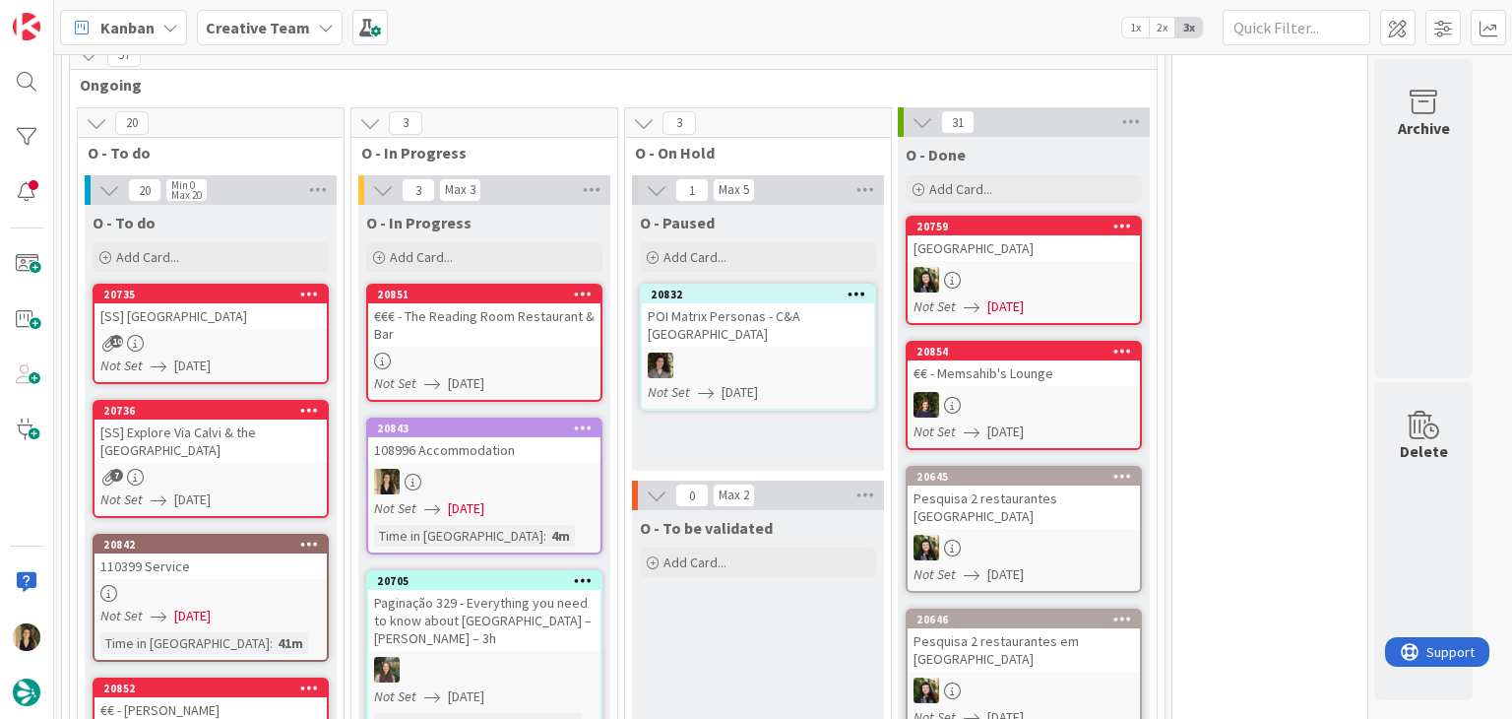
click at [484, 498] on span "12/08/2025" at bounding box center [466, 508] width 36 height 21
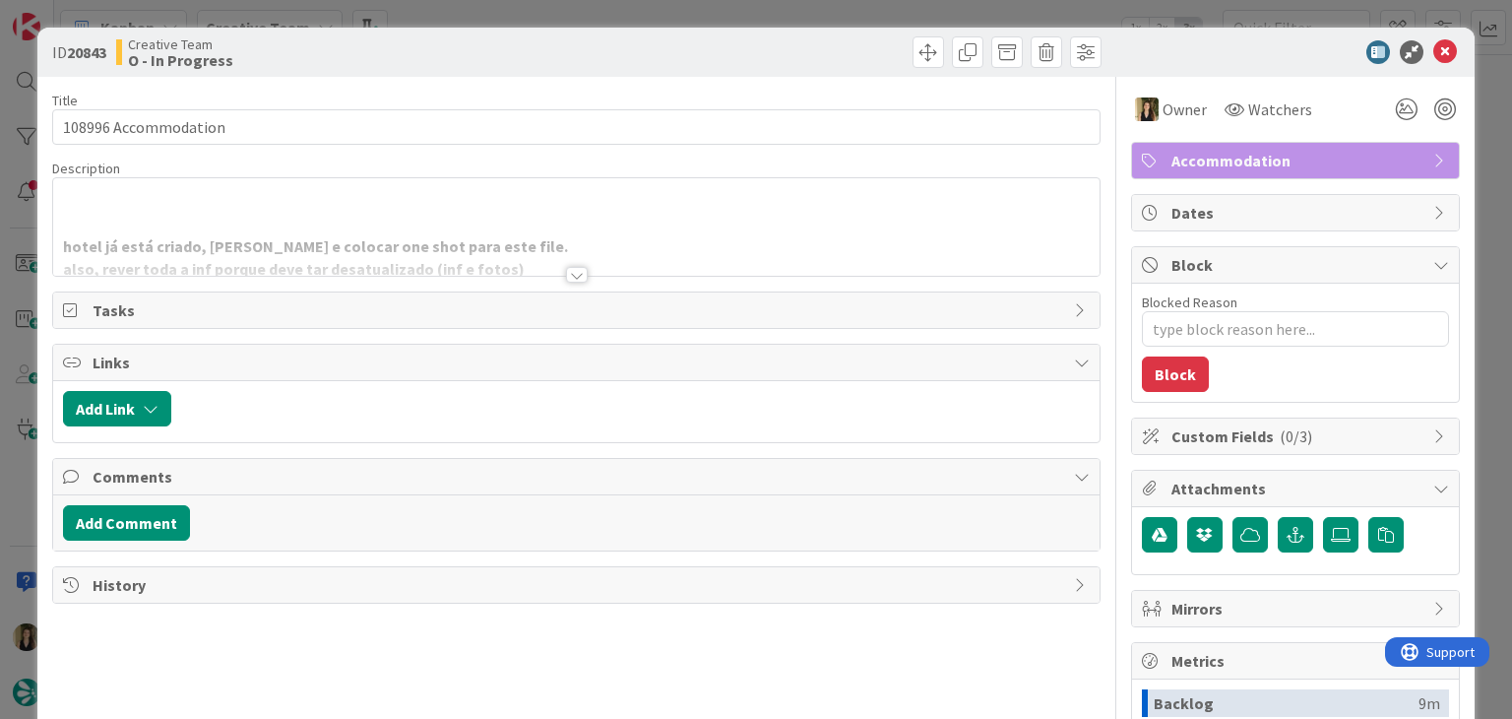
click at [680, 60] on div at bounding box center [842, 51] width 520 height 31
click at [569, 272] on div at bounding box center [577, 275] width 22 height 16
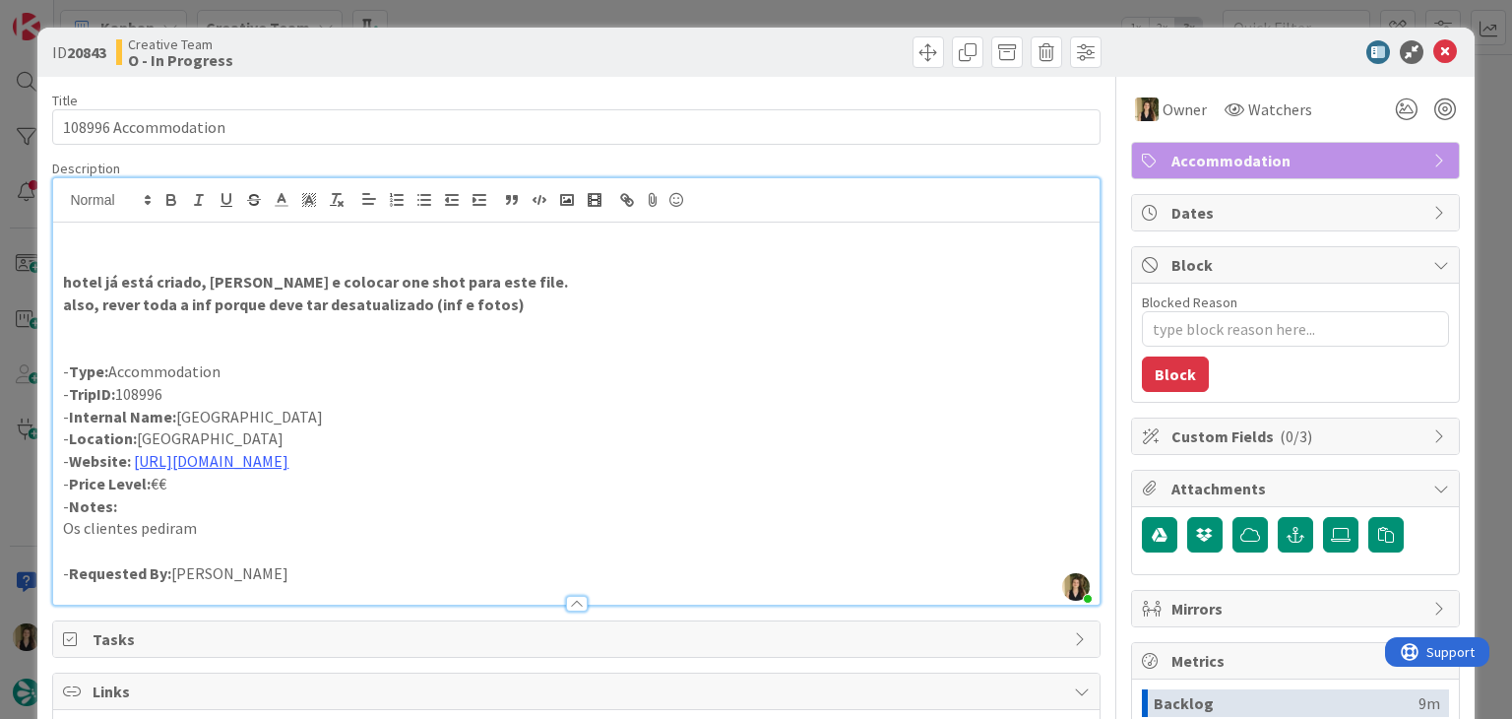
click at [642, 50] on div at bounding box center [842, 51] width 520 height 31
click at [630, 9] on div "ID 20843 Creative Team O - In Progress Title 20 / 128 108996 Accommodation Desc…" at bounding box center [756, 359] width 1512 height 719
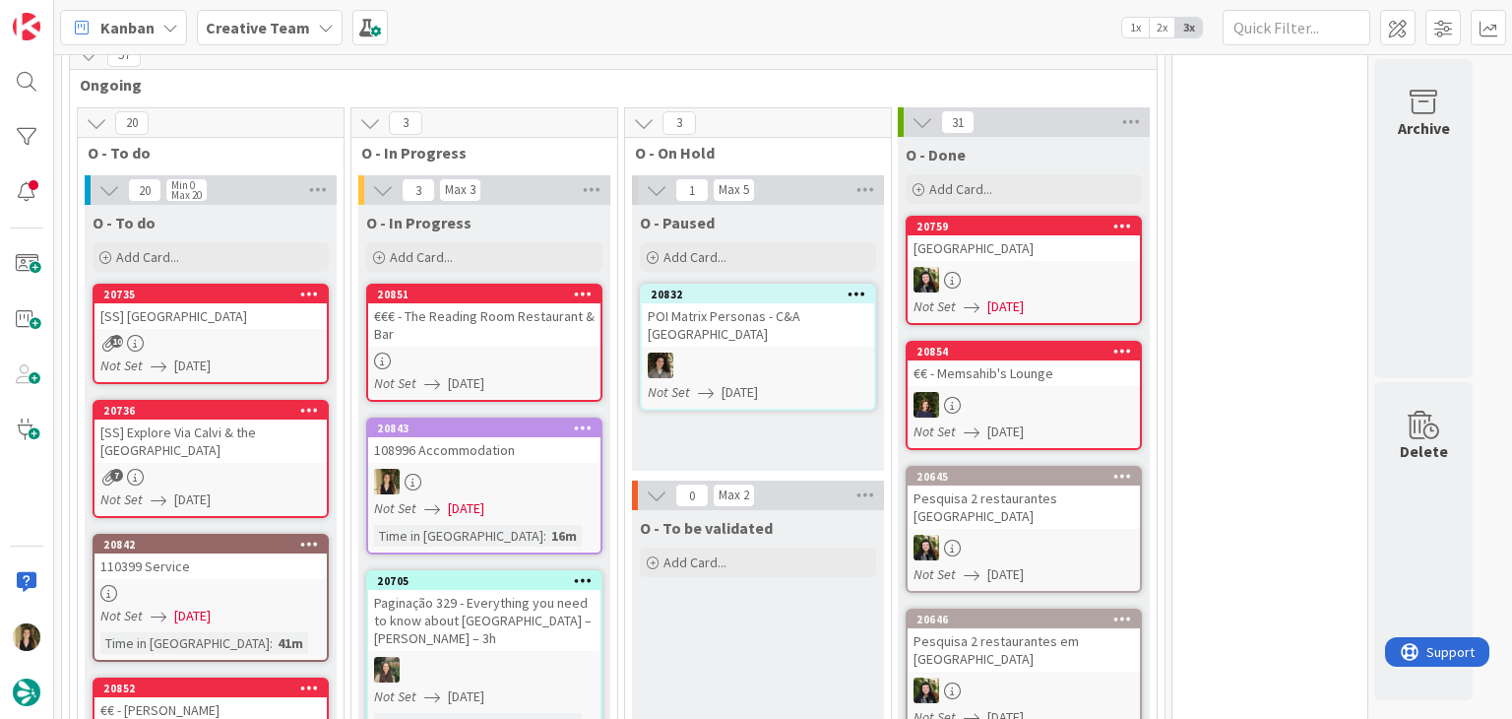
click at [554, 473] on div at bounding box center [484, 482] width 232 height 26
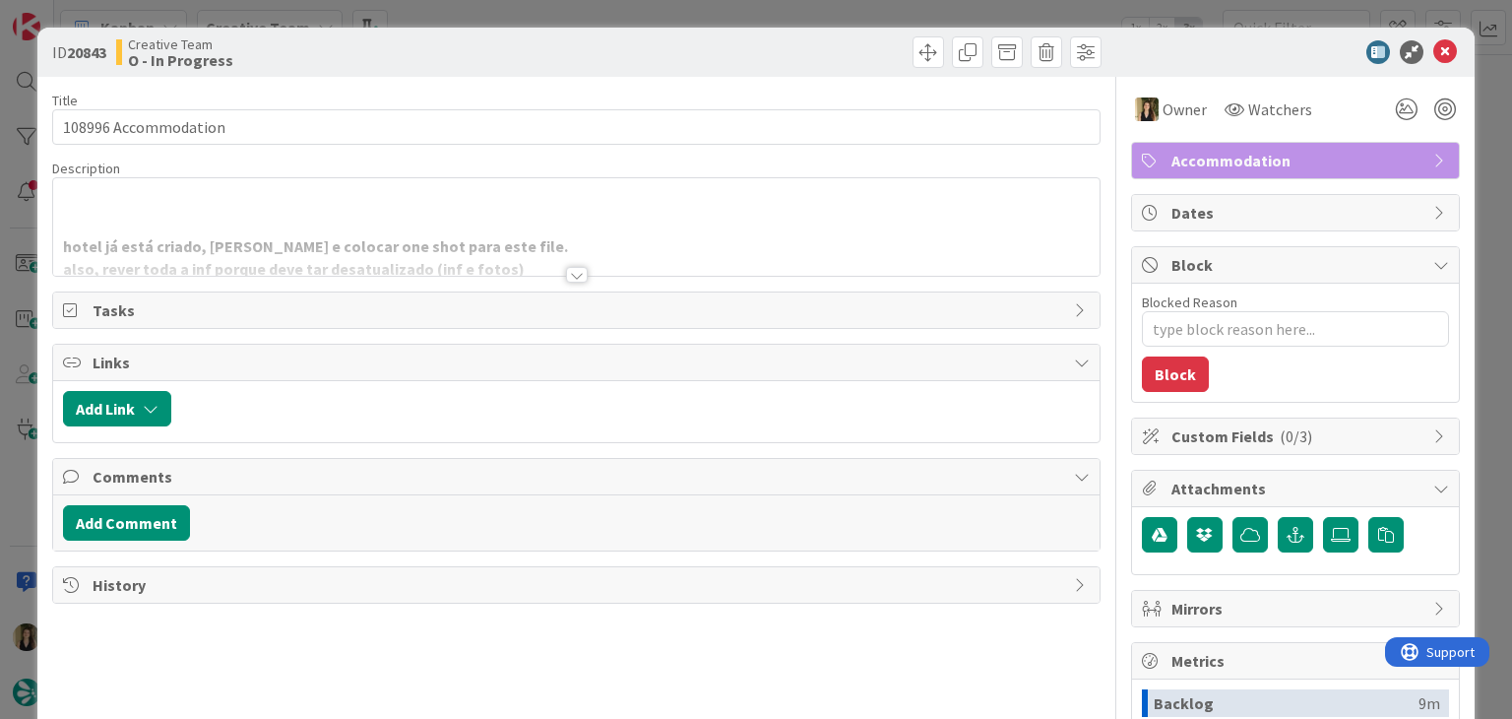
type textarea "x"
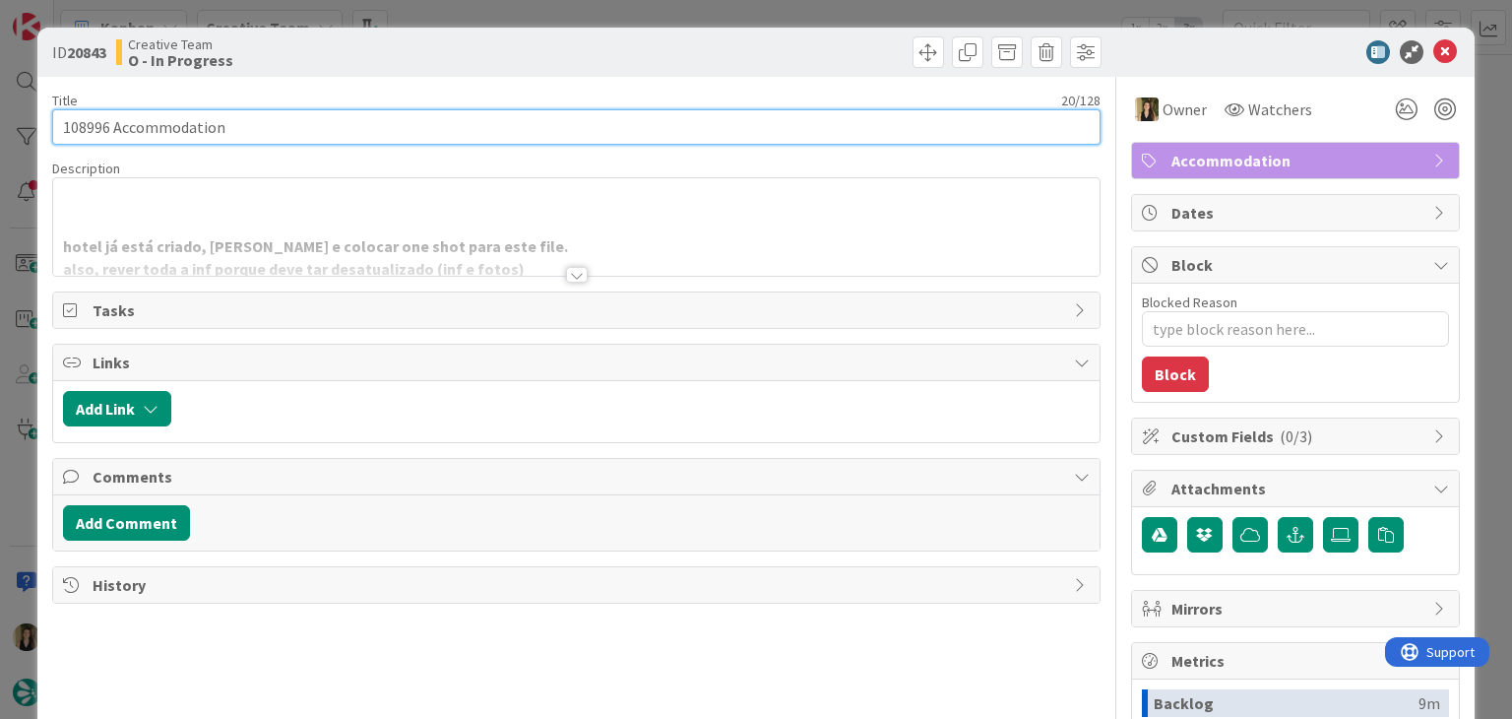
drag, startPoint x: 239, startPoint y: 125, endPoint x: 43, endPoint y: 118, distance: 196.0
click at [43, 118] on div "ID 20843 Creative Team O - In Progress Title 20 / 128 108996 Accommodation Desc…" at bounding box center [755, 529] width 1436 height 1002
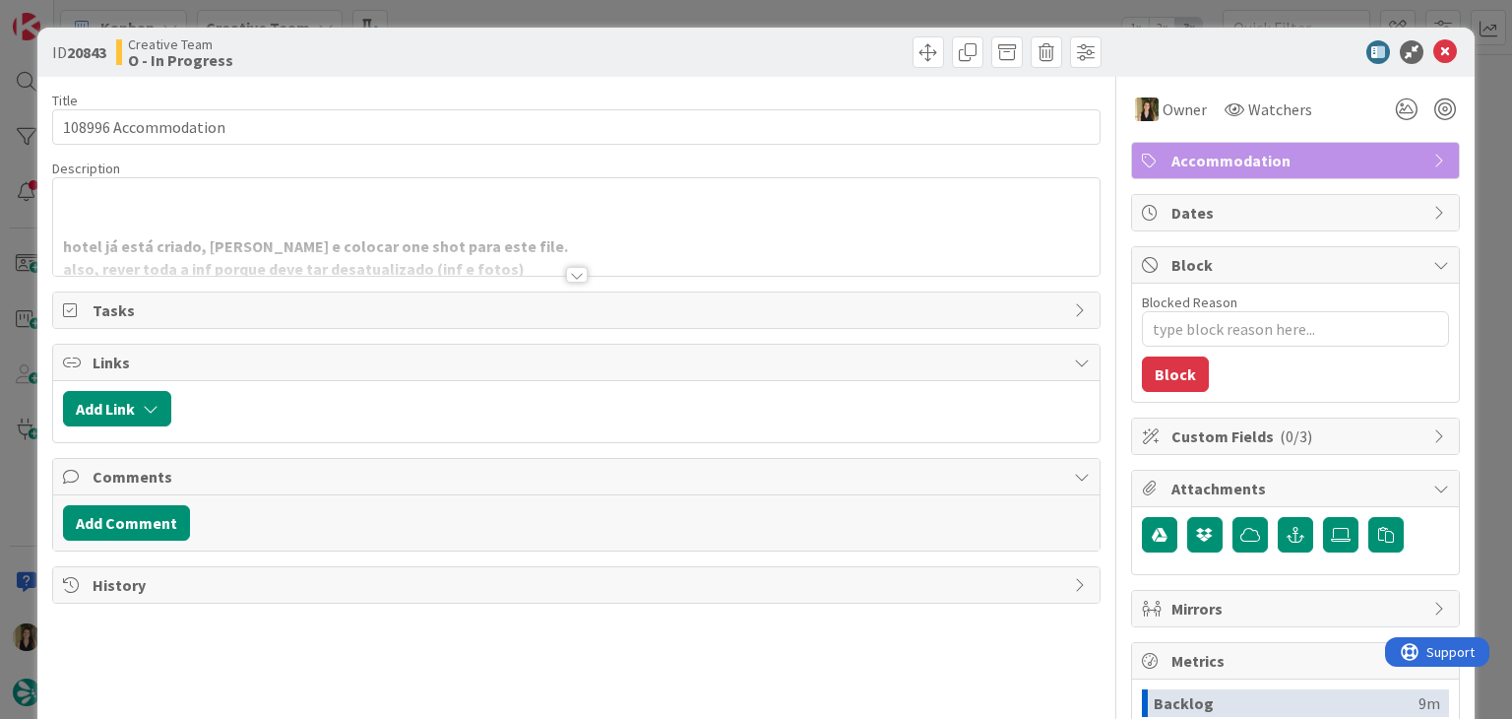
drag, startPoint x: 433, startPoint y: 47, endPoint x: 477, endPoint y: 17, distance: 53.8
click at [438, 44] on div "Creative Team O - In Progress" at bounding box center [344, 51] width 456 height 31
click at [477, 17] on div "ID 20843 Creative Team O - In Progress Title 20 / 128 108996 Accommodation Desc…" at bounding box center [756, 359] width 1512 height 719
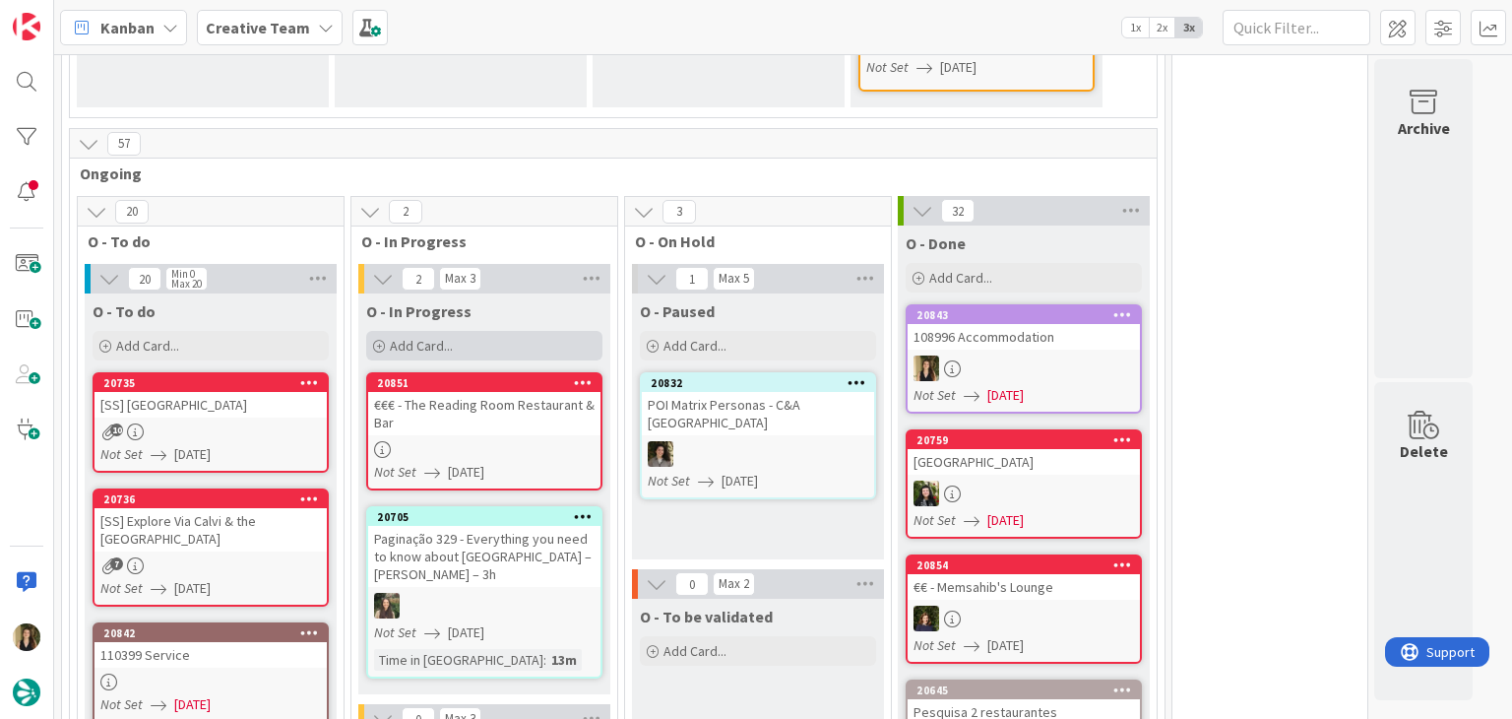
click at [523, 338] on div "Add Card..." at bounding box center [484, 346] width 236 height 30
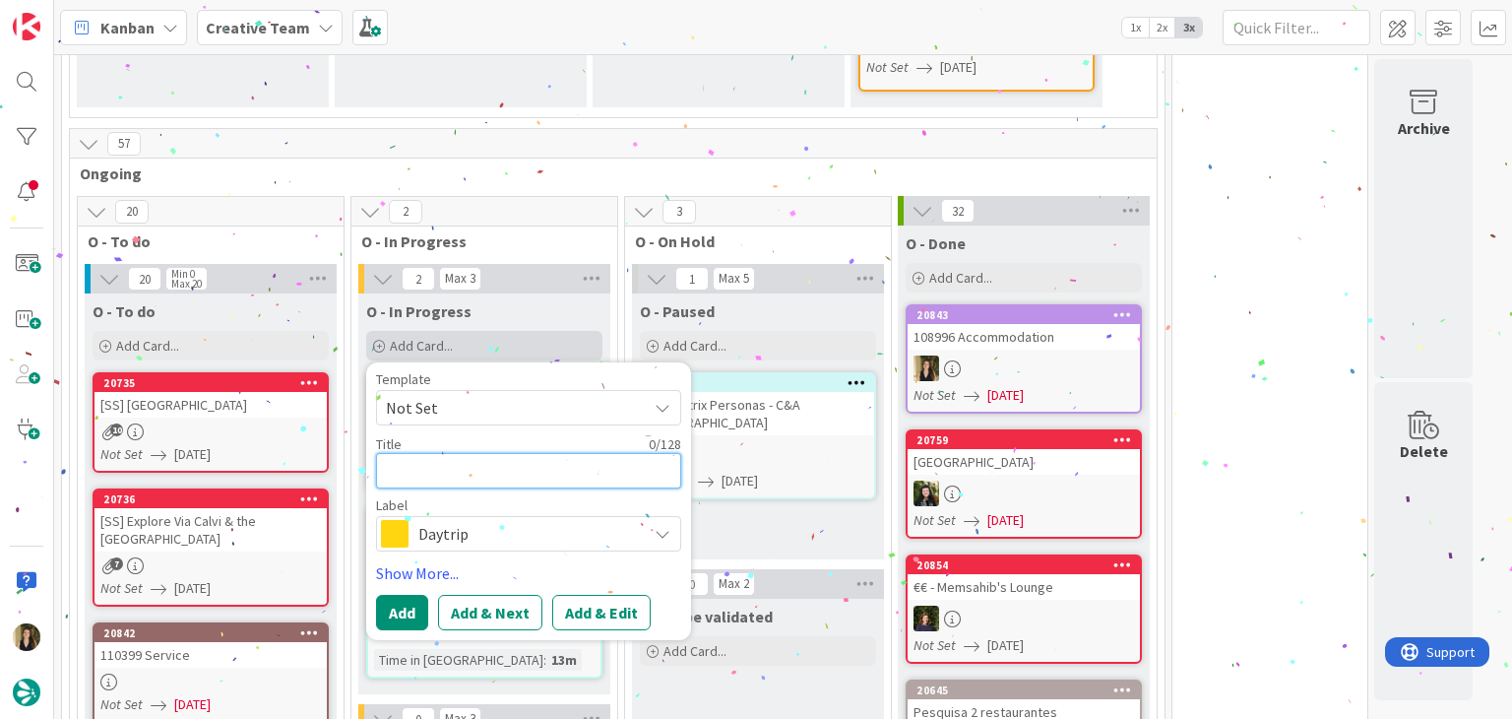
paste textarea "108996 Accommodation"
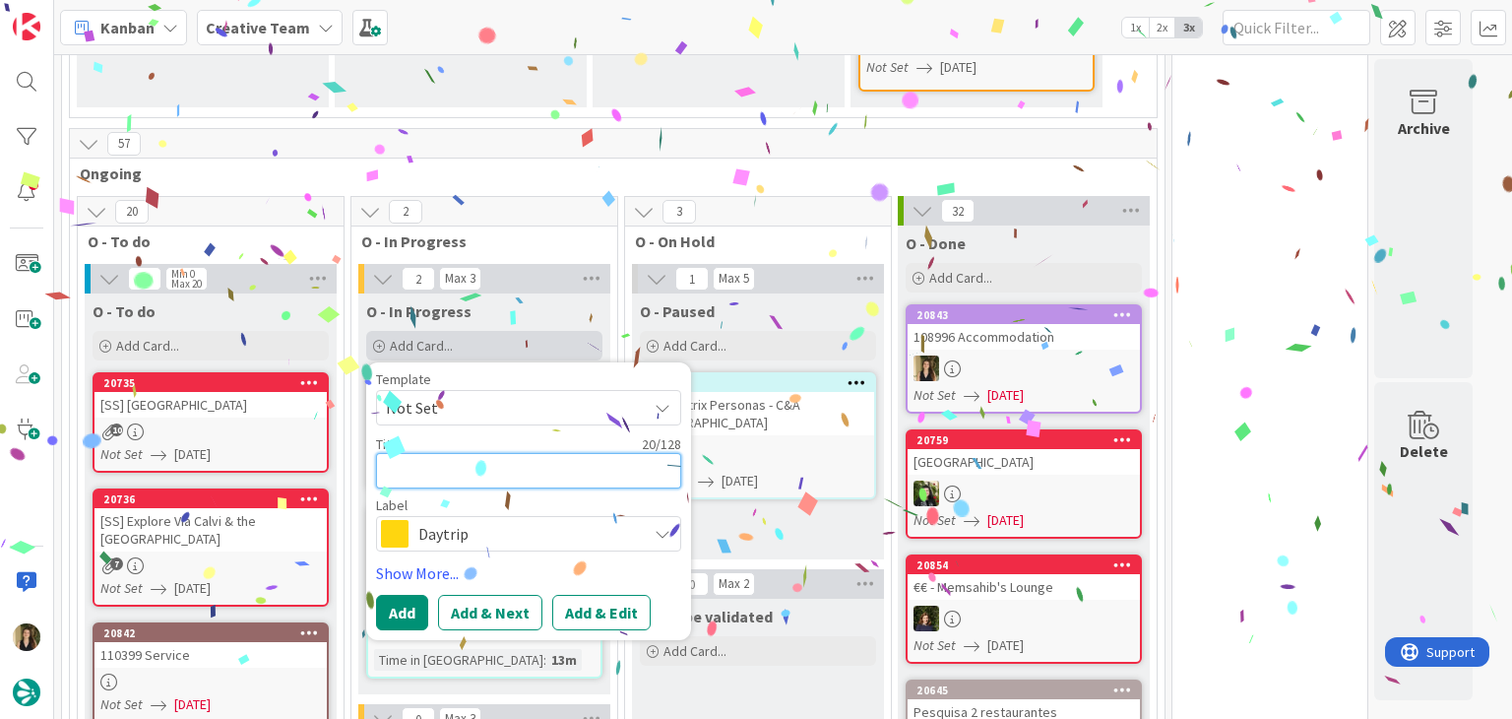
type textarea "108996 Accommodation"
type textarea "x"
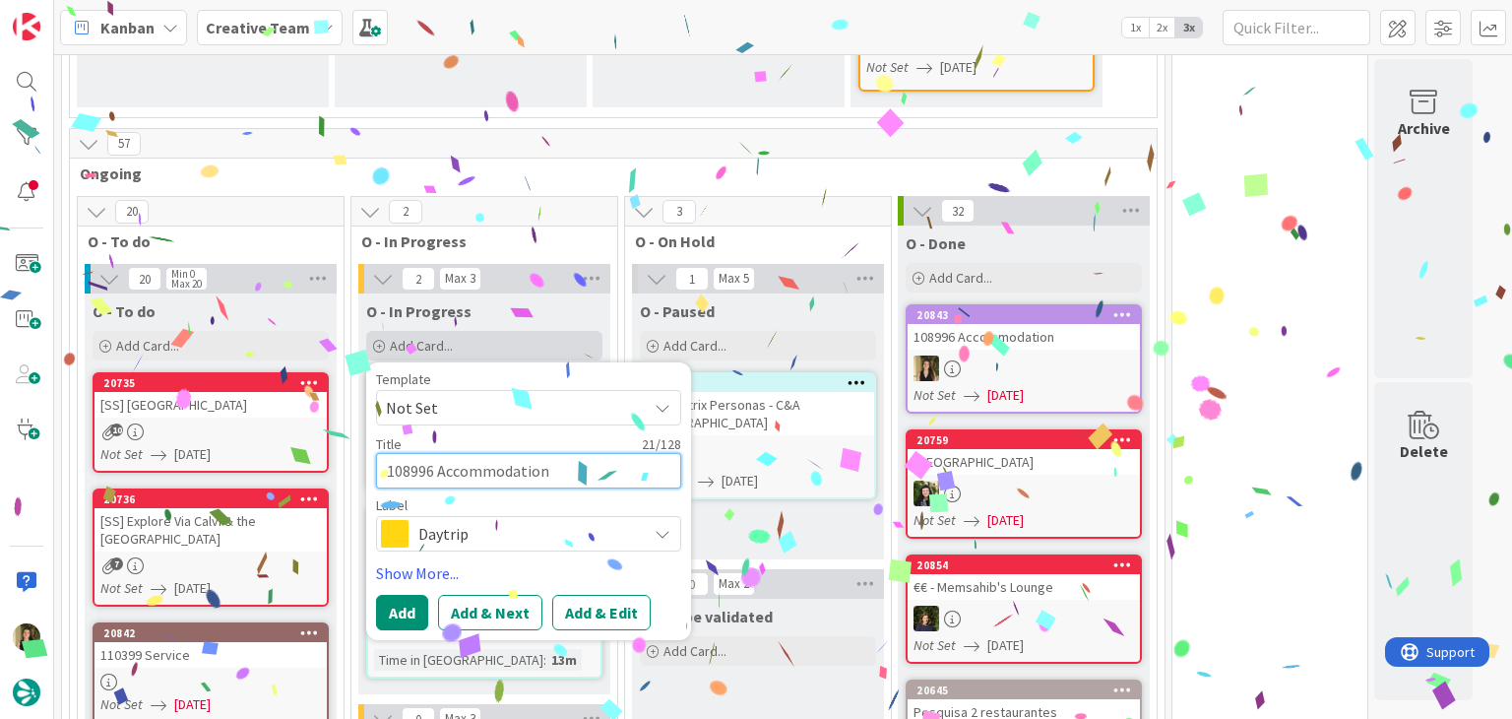
type textarea "108996 Accommodation"
type textarea "x"
type textarea "108996 Accommodation c"
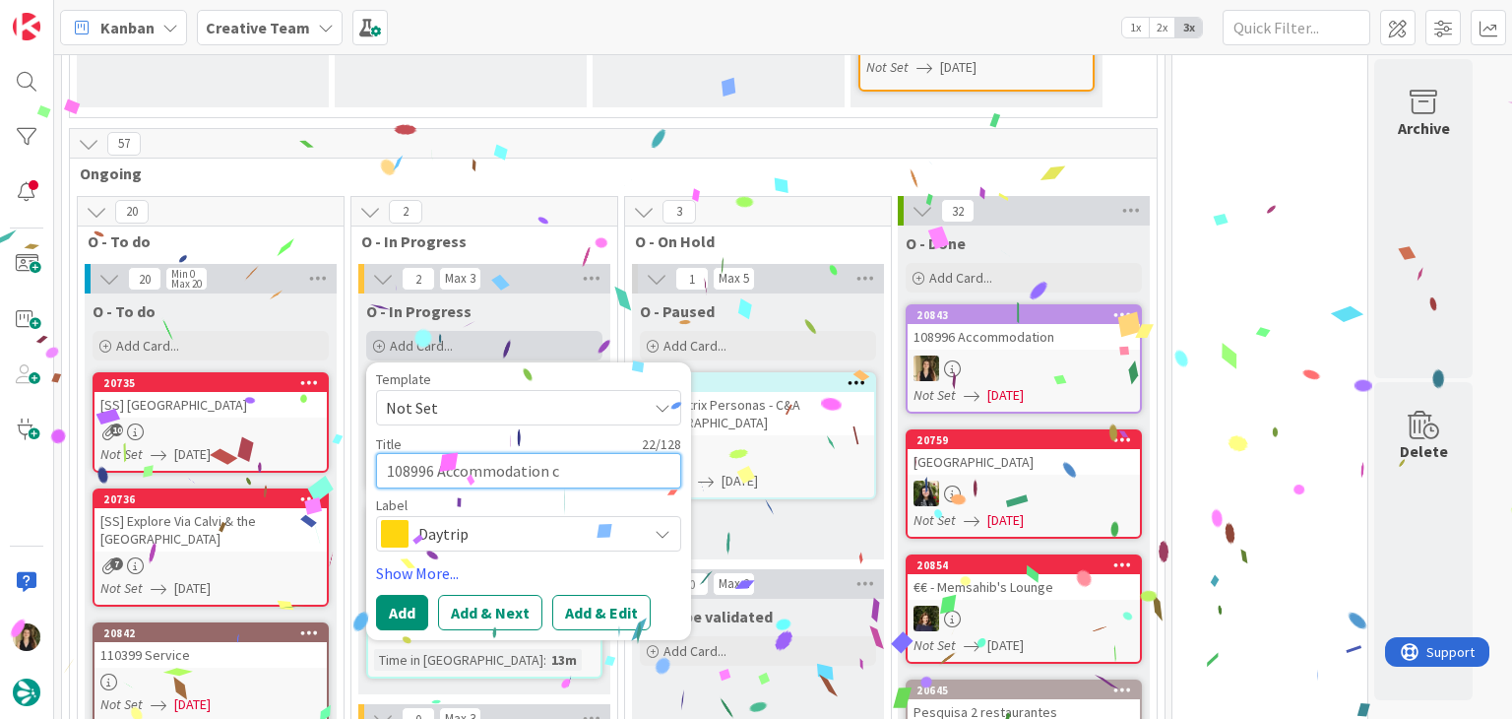
type textarea "x"
type textarea "108996 Accommodation cr"
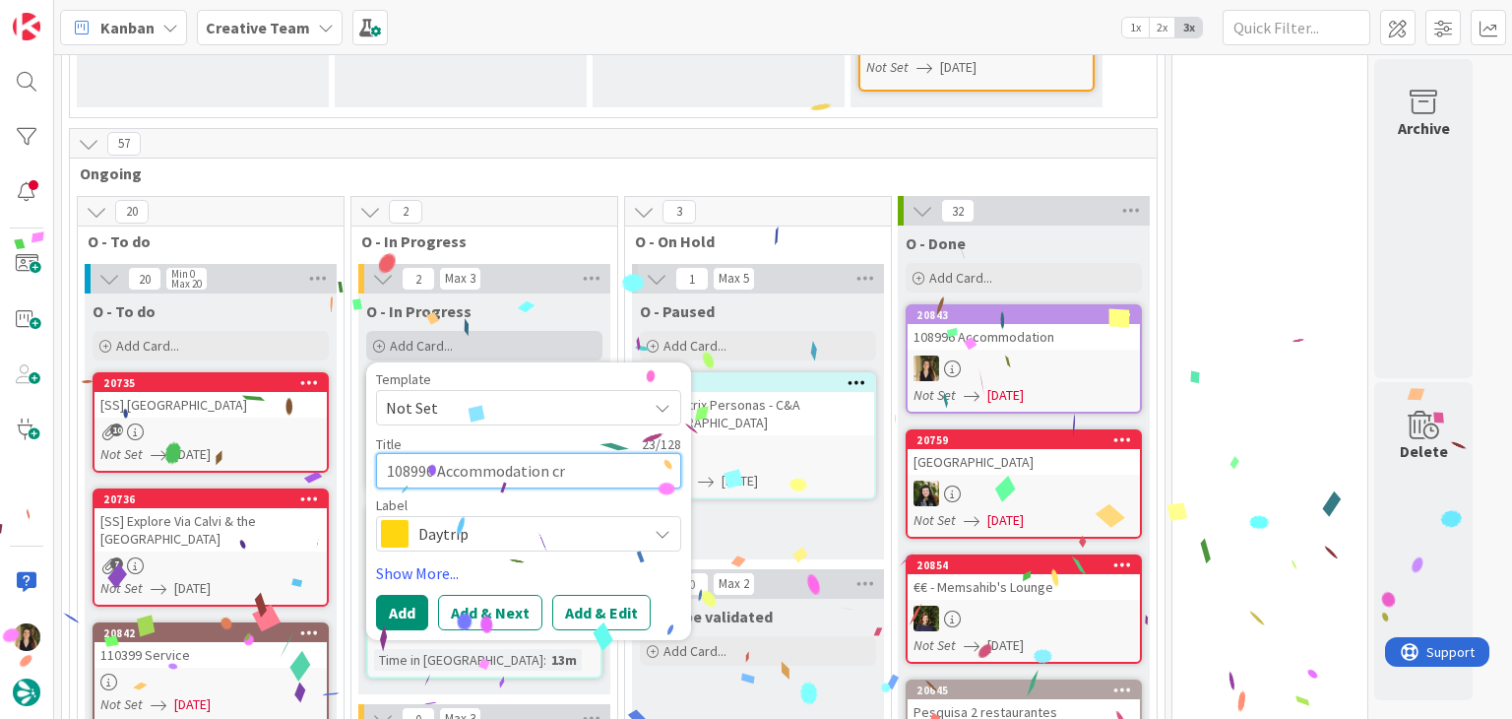
type textarea "x"
type textarea "108996 Accommodation cri"
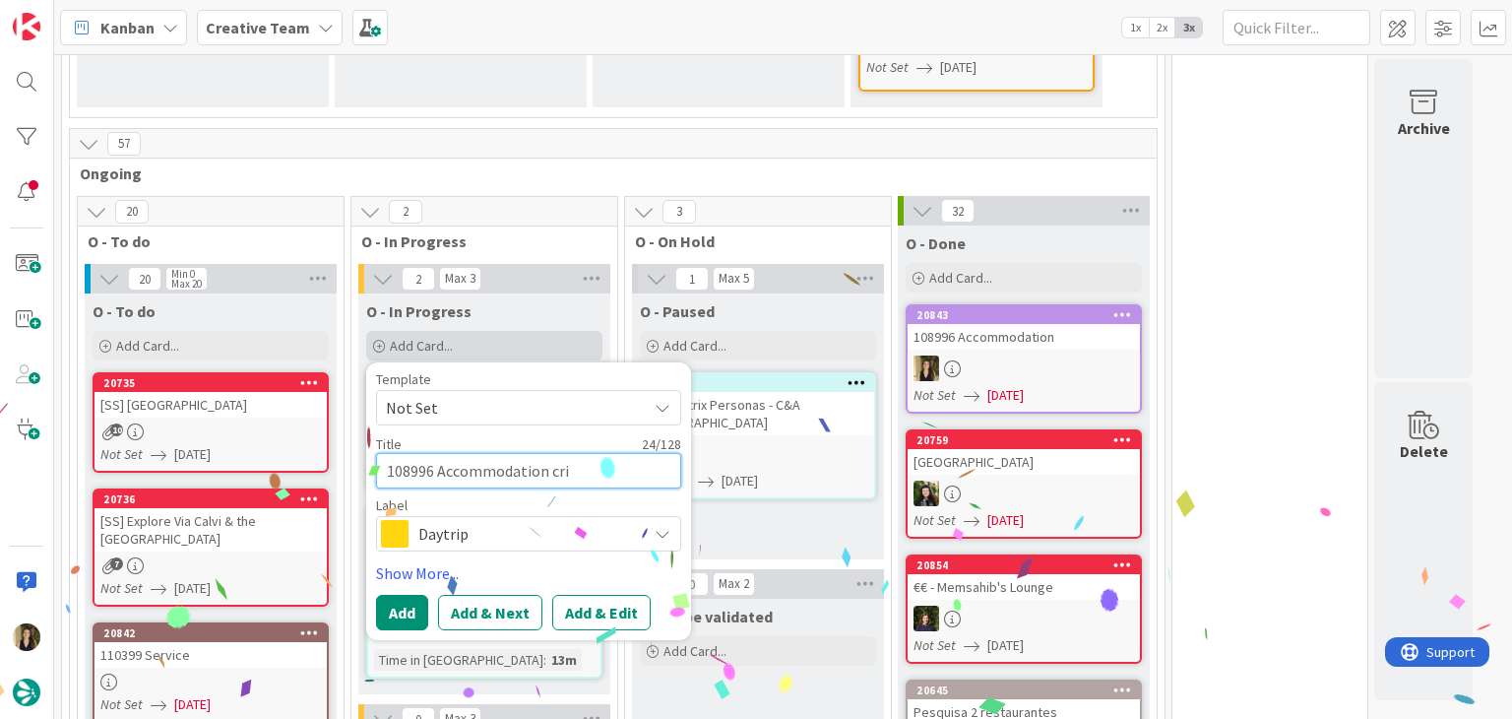
type textarea "x"
type textarea "108996 Accommodation cria"
type textarea "x"
type textarea "108996 Accommodation criar"
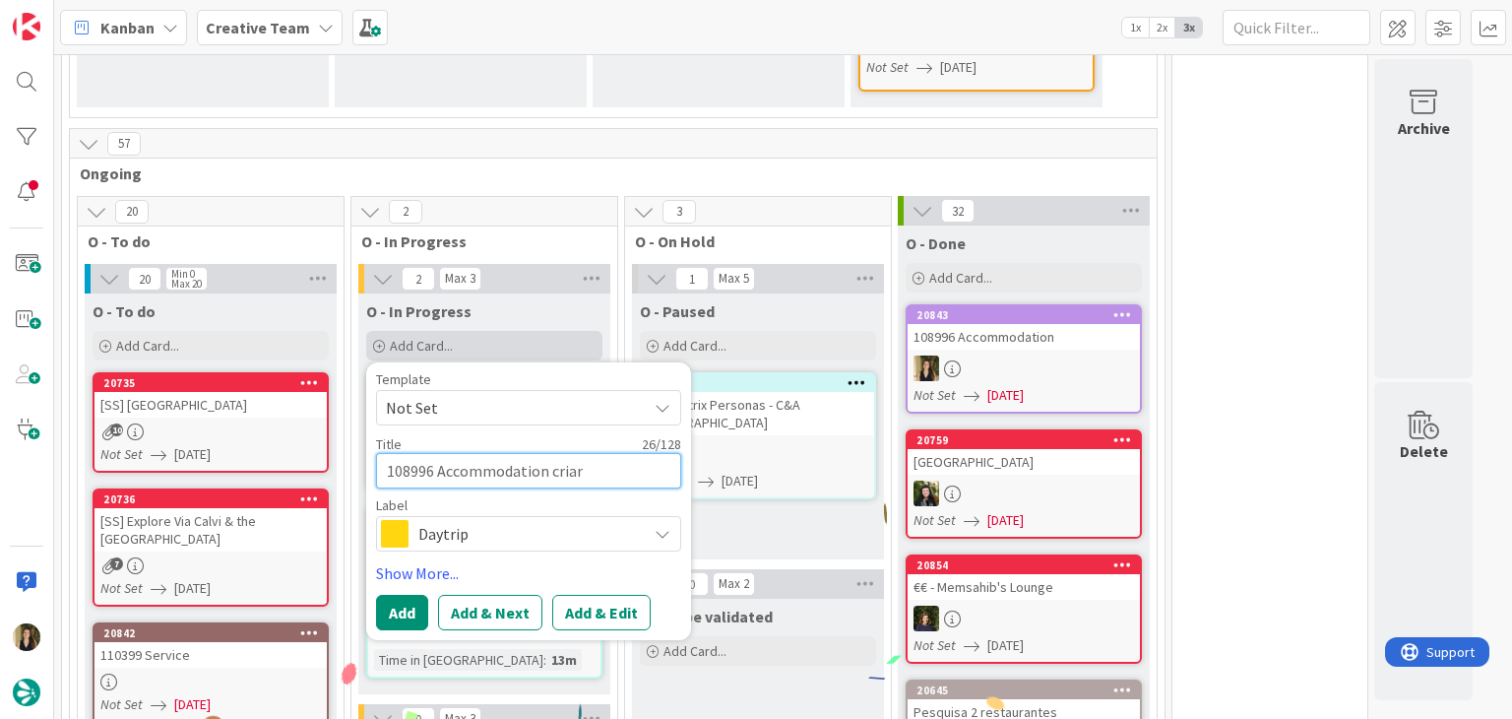
type textarea "x"
type textarea "108996 Accommodation criar"
type textarea "x"
type textarea "108996 Accommodation criar P"
type textarea "x"
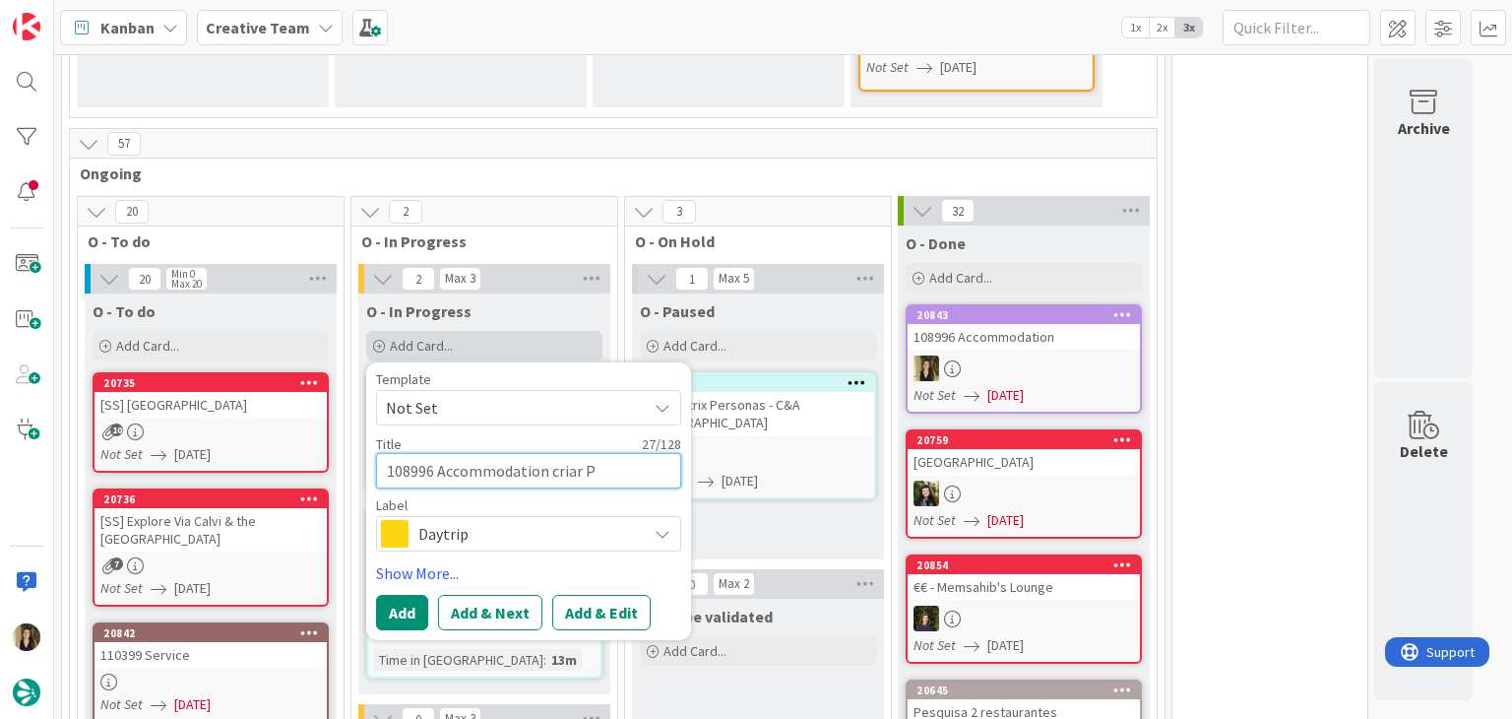
type textarea "108996 Accommodation criar PO"
type textarea "x"
type textarea "108996 Accommodation criar POP"
type textarea "x"
type textarea "108996 Accommodation criar POP"
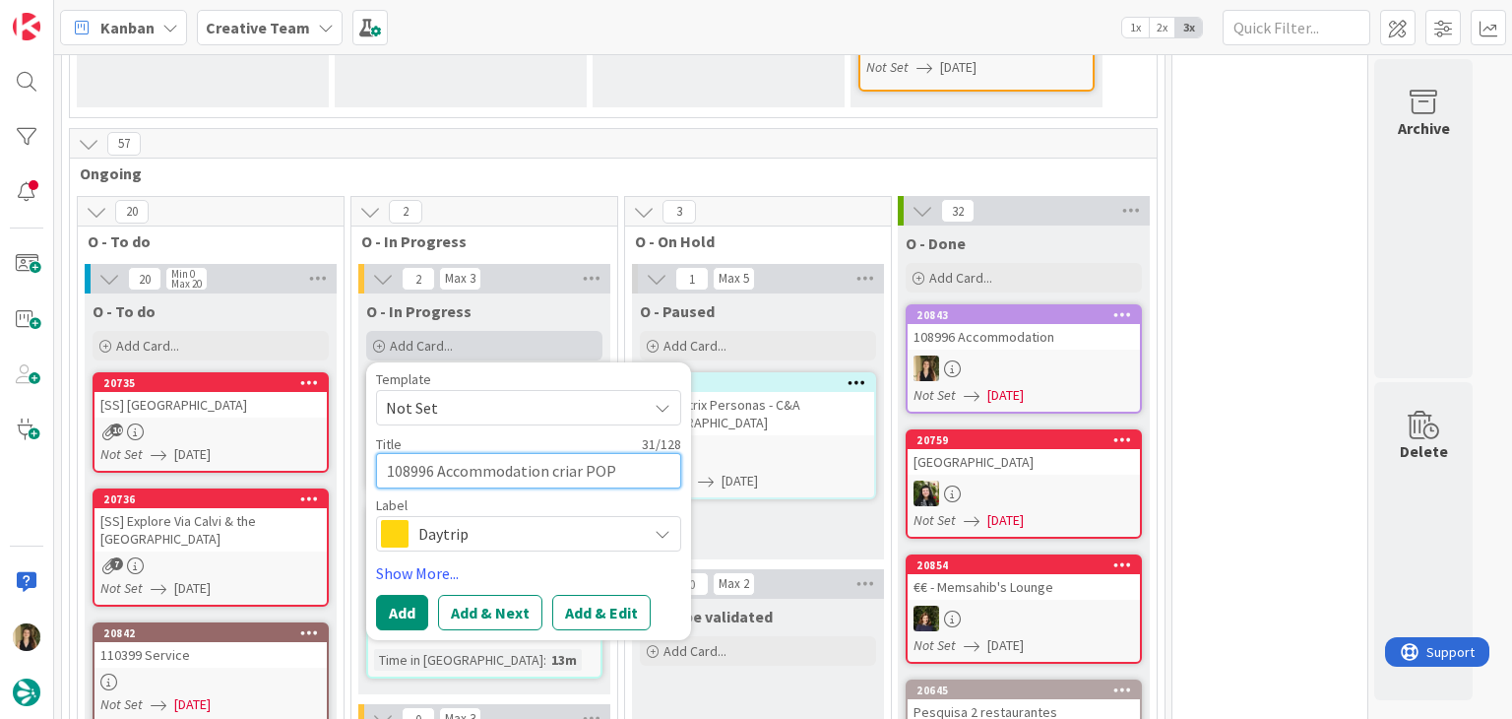
type textarea "x"
type textarea "108996 Accommodation criar POP"
type textarea "x"
type textarea "108996 Accommodation criar PO"
type textarea "x"
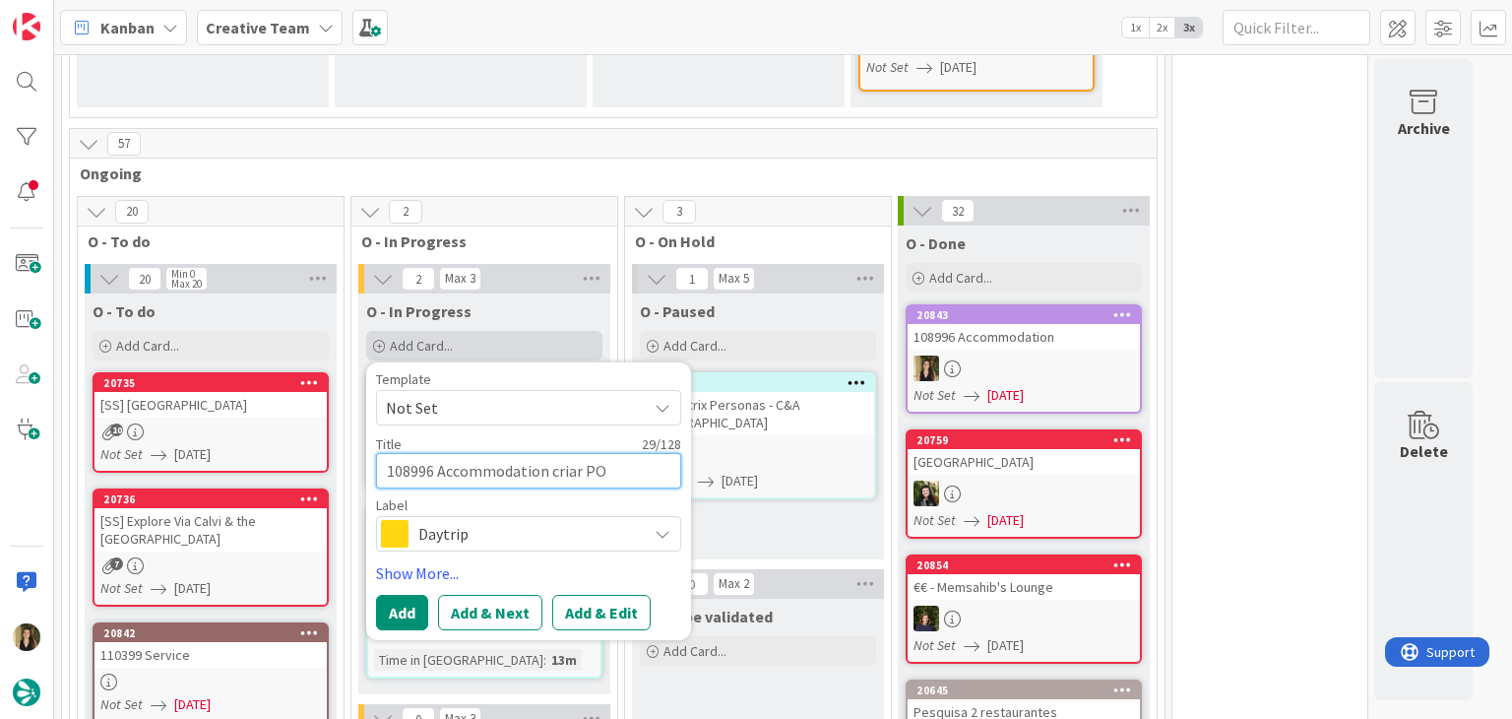
type textarea "108996 Accommodation criar POI"
type textarea "x"
type textarea "108996 Accommodation criar POI"
type textarea "x"
type textarea "108996 Accommodation criar POI P"
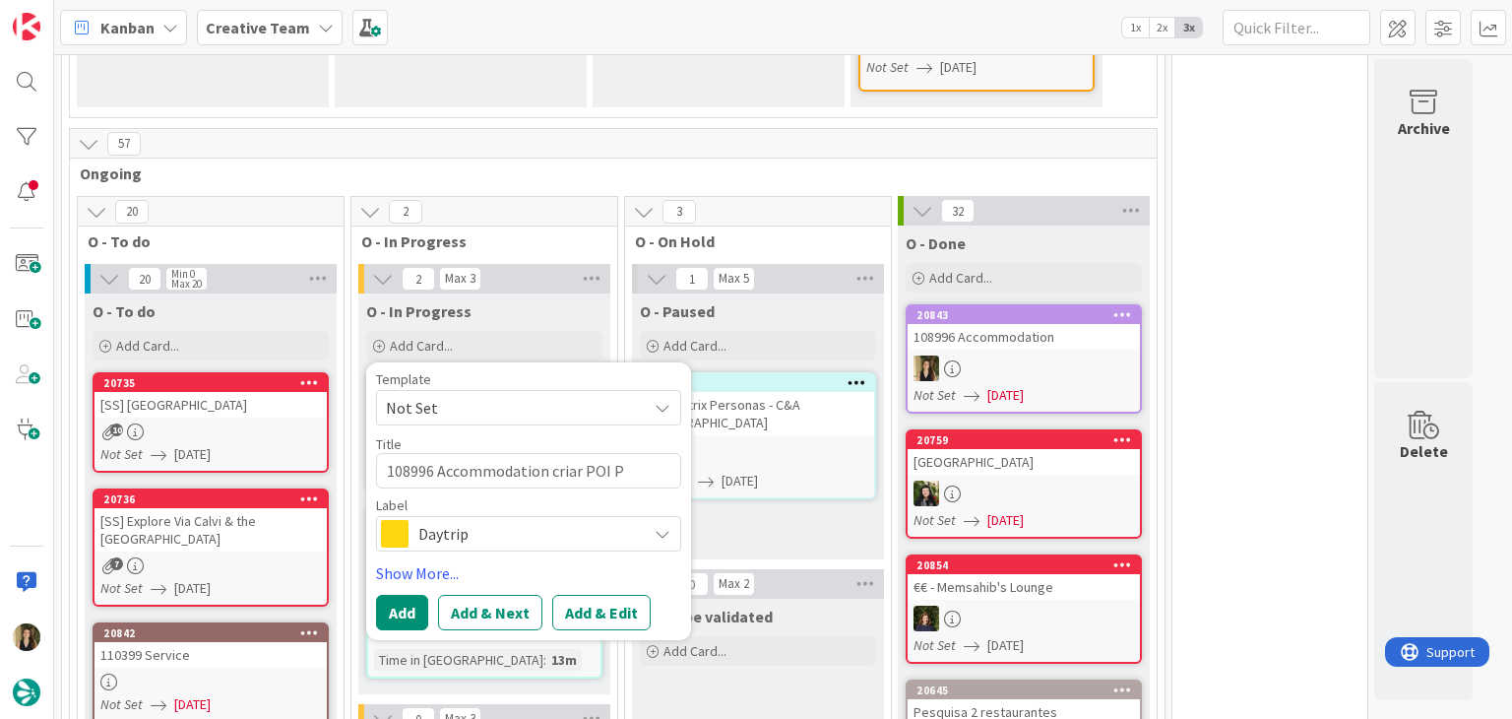
click at [527, 533] on span "Daytrip" at bounding box center [527, 534] width 219 height 28
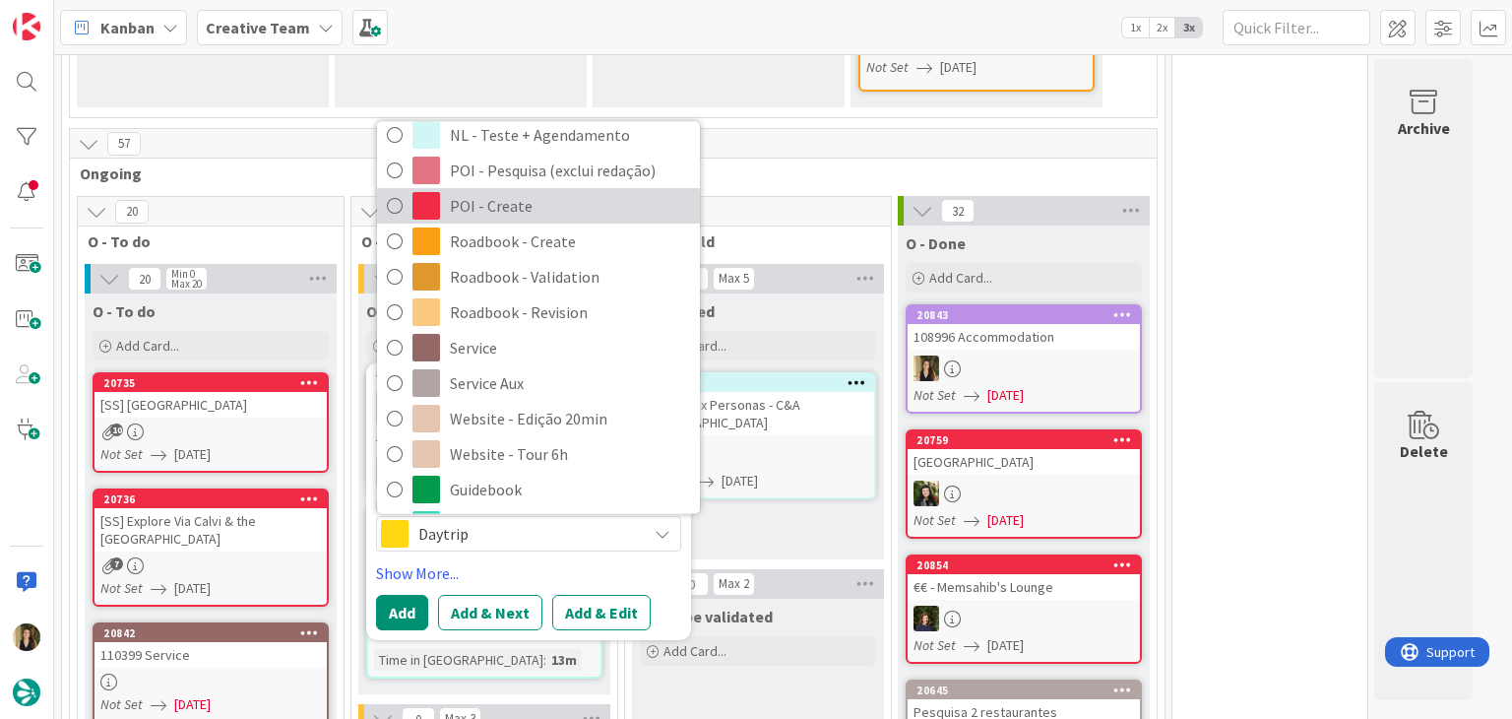
click at [532, 209] on span "POI - Create" at bounding box center [570, 207] width 240 height 30
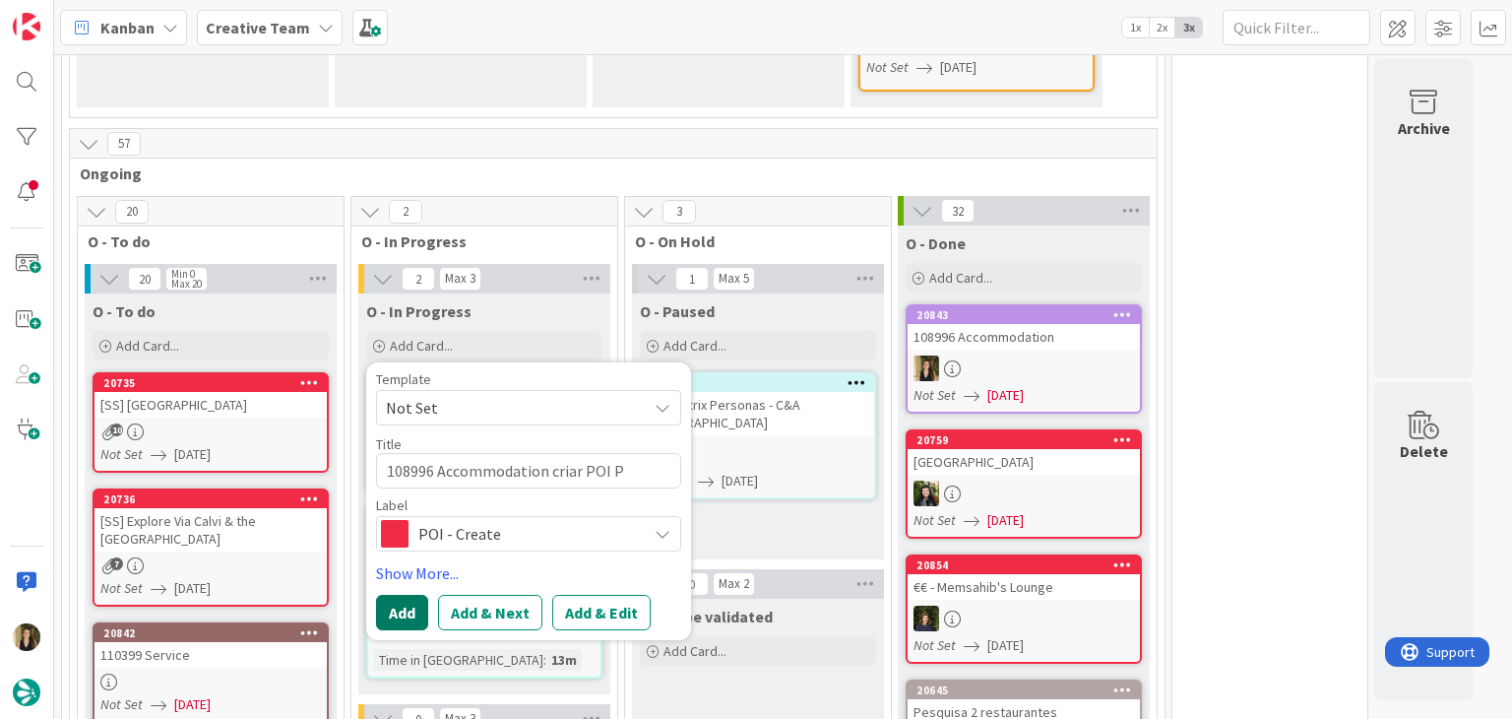
click at [409, 606] on button "Add" at bounding box center [402, 612] width 52 height 35
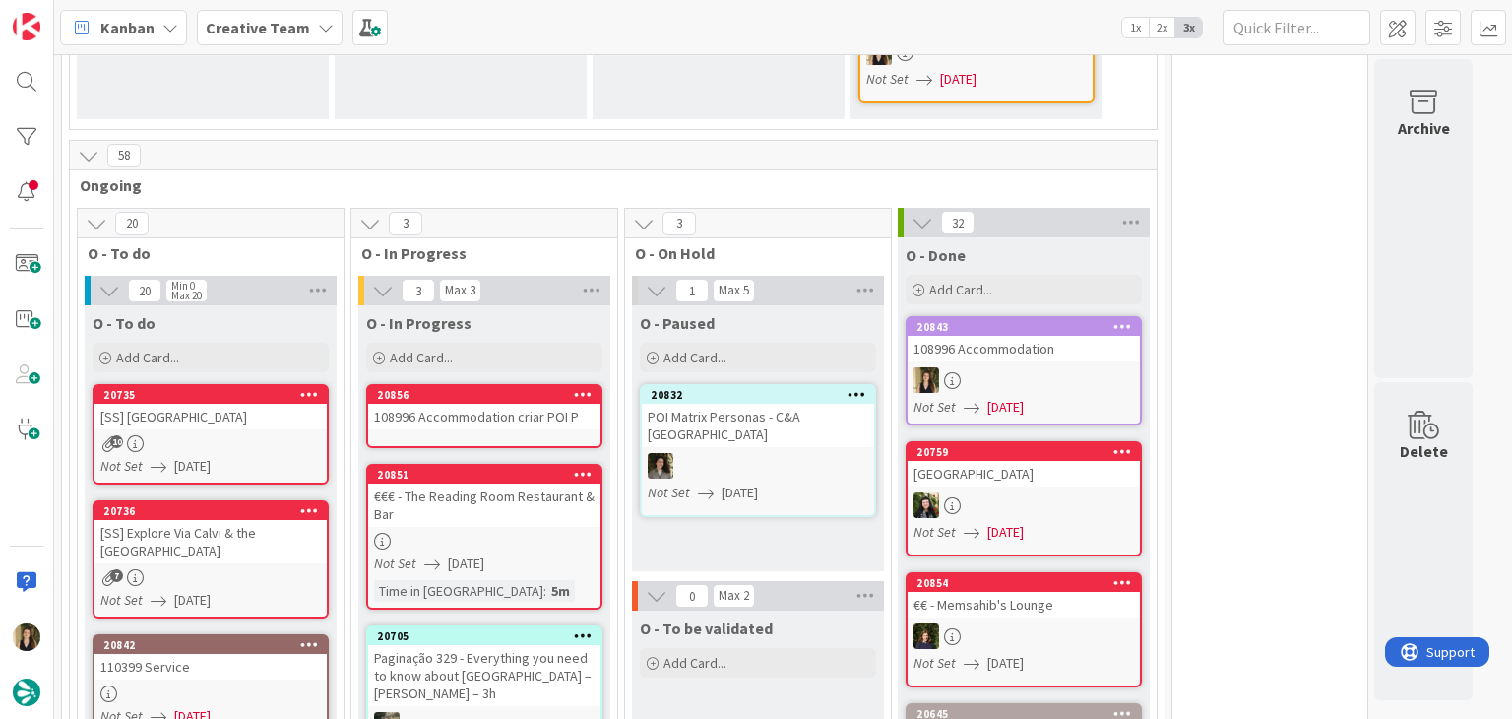
click at [533, 417] on div "108996 Accommodation criar POI P" at bounding box center [484, 417] width 232 height 26
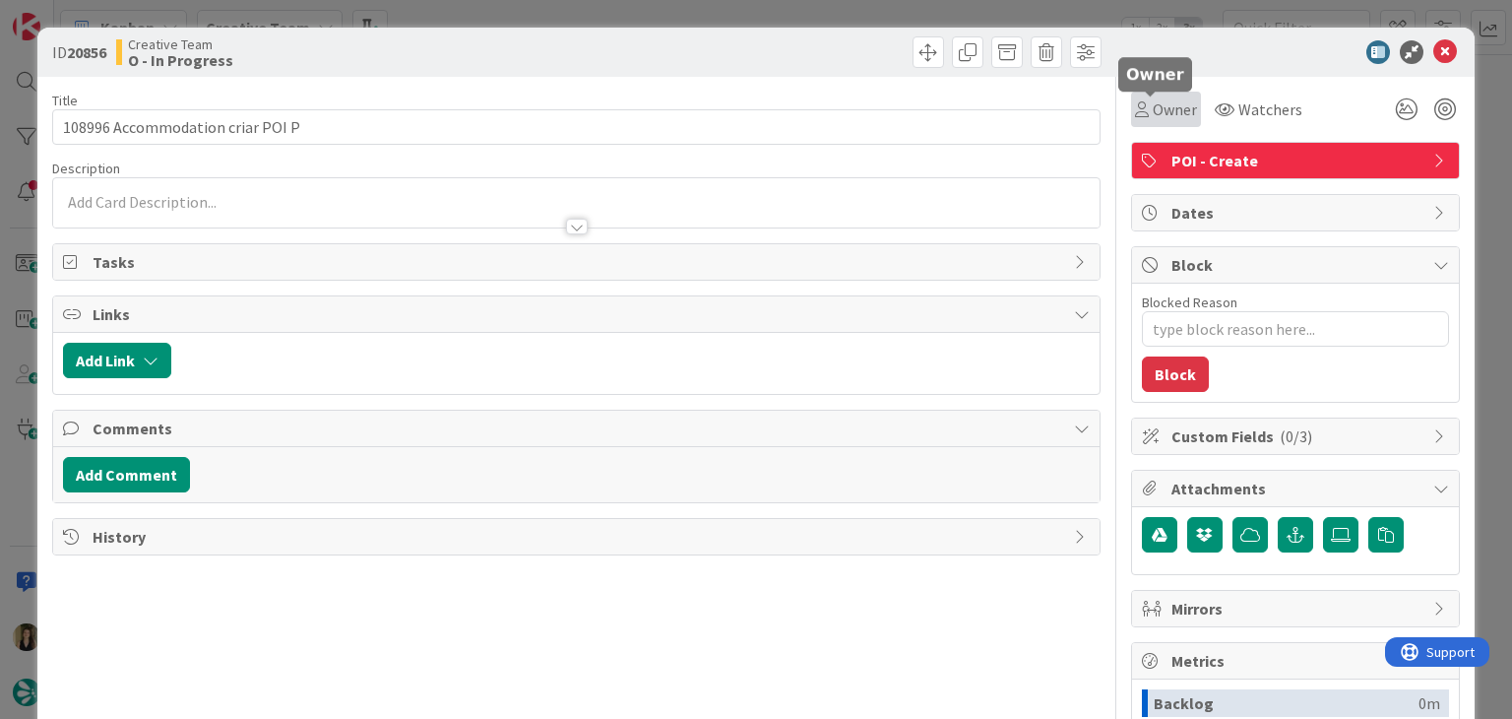
click at [1135, 114] on icon at bounding box center [1142, 109] width 14 height 16
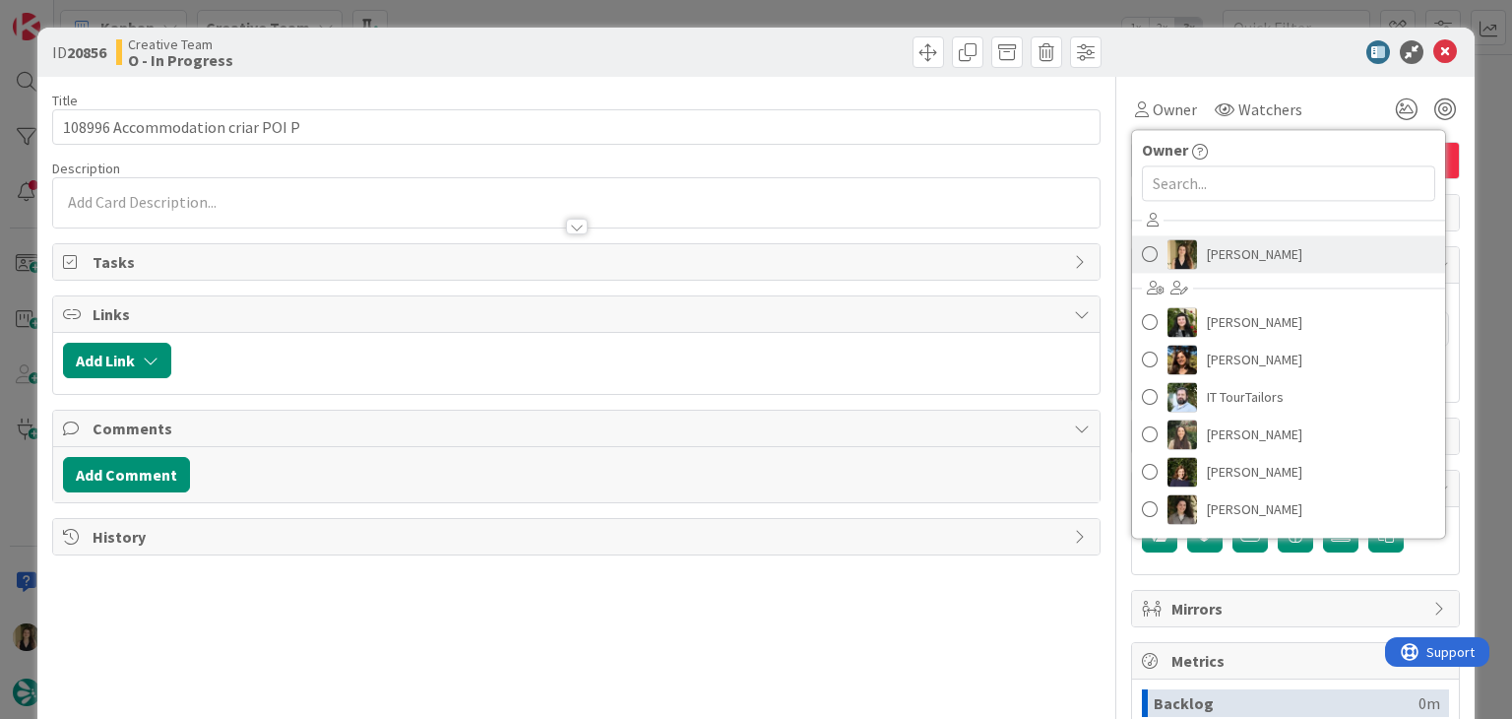
click at [1217, 236] on link "Sofia Palma" at bounding box center [1288, 253] width 313 height 37
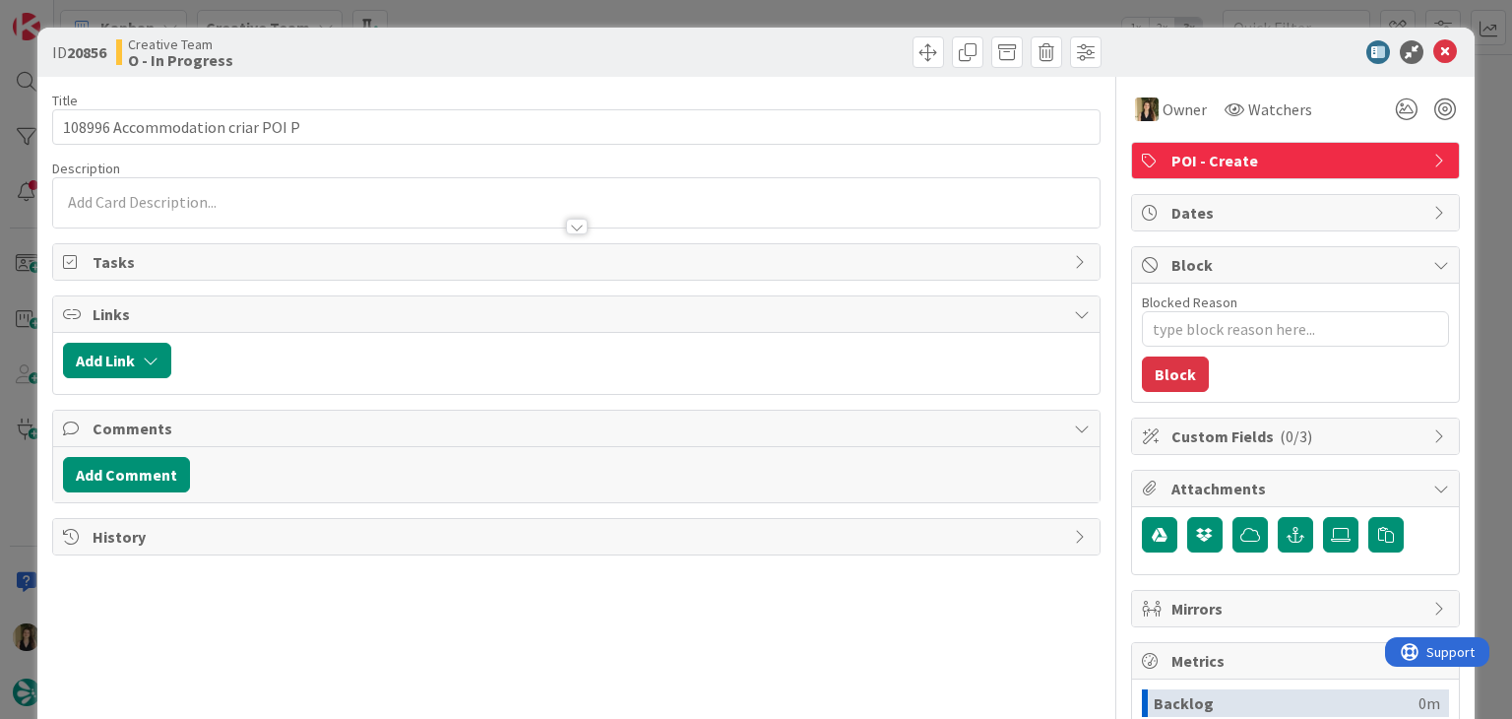
type textarea "x"
click at [522, 57] on div "Creative Team O - In Progress" at bounding box center [344, 51] width 456 height 31
click at [224, 209] on div at bounding box center [575, 217] width 1045 height 21
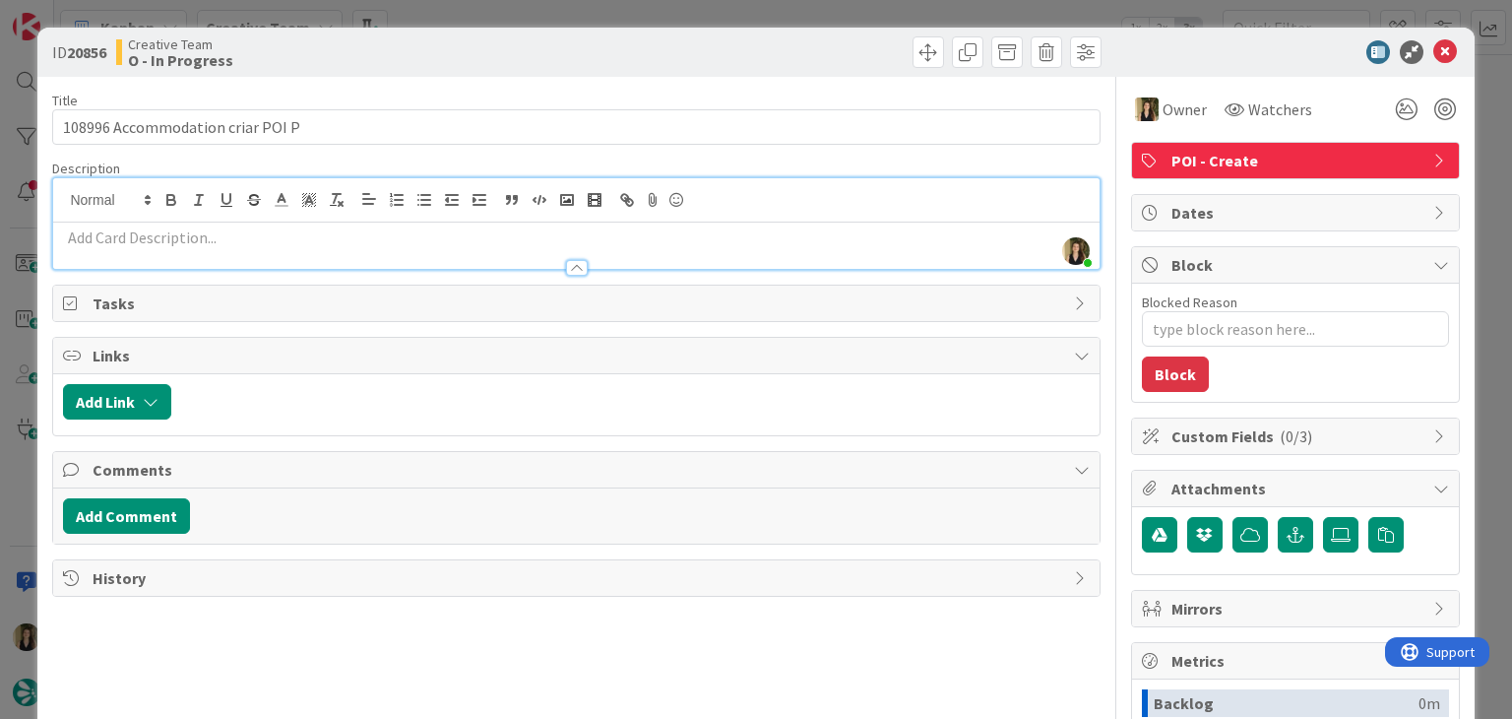
click at [244, 228] on p at bounding box center [576, 237] width 1026 height 23
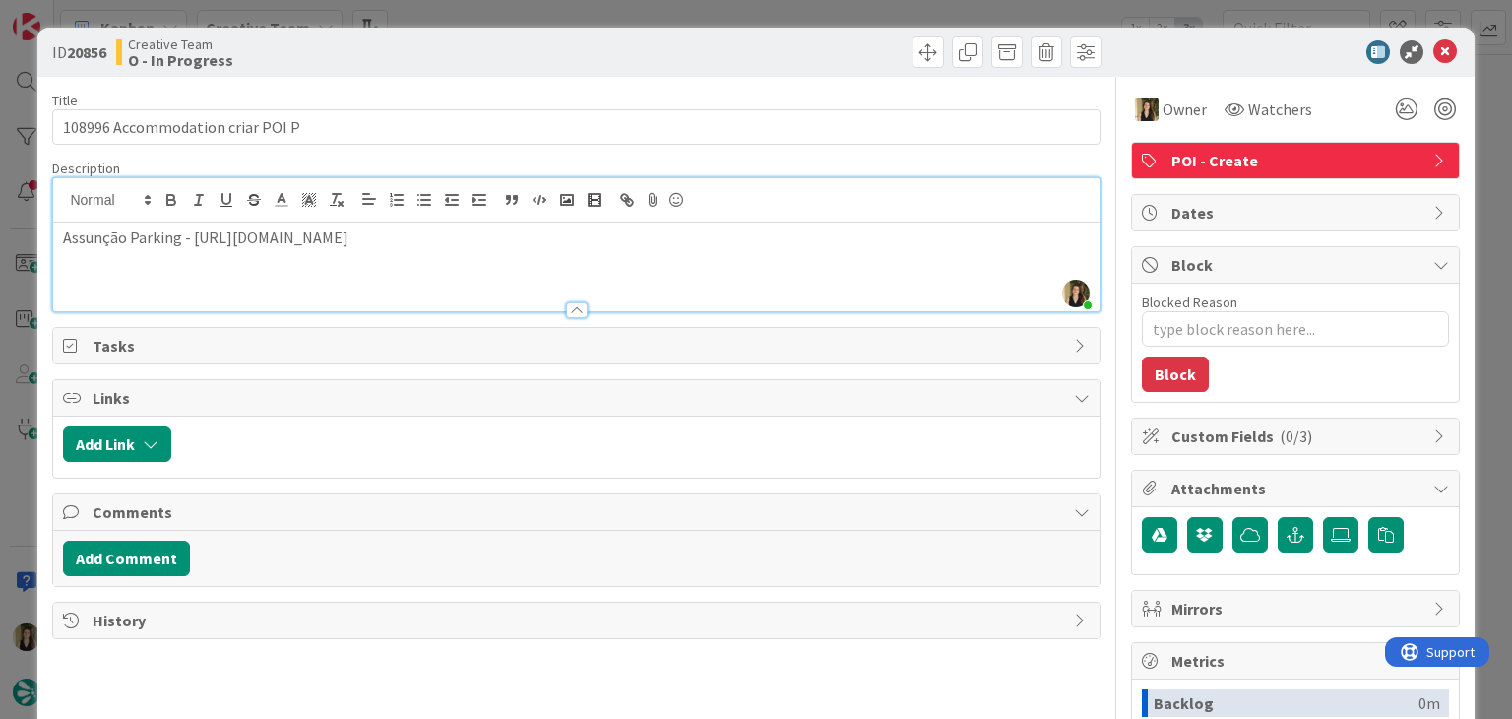
click at [450, 55] on div "Creative Team O - In Progress" at bounding box center [344, 51] width 456 height 31
drag, startPoint x: 453, startPoint y: 47, endPoint x: 504, endPoint y: 5, distance: 66.4
click at [454, 44] on div "Creative Team O - In Progress" at bounding box center [344, 51] width 456 height 31
drag, startPoint x: 176, startPoint y: 233, endPoint x: 97, endPoint y: 226, distance: 79.0
click at [32, 233] on div "ID 20856 Creative Team O - In Progress Title 32 / 128 108996 Accommodation cria…" at bounding box center [756, 359] width 1512 height 719
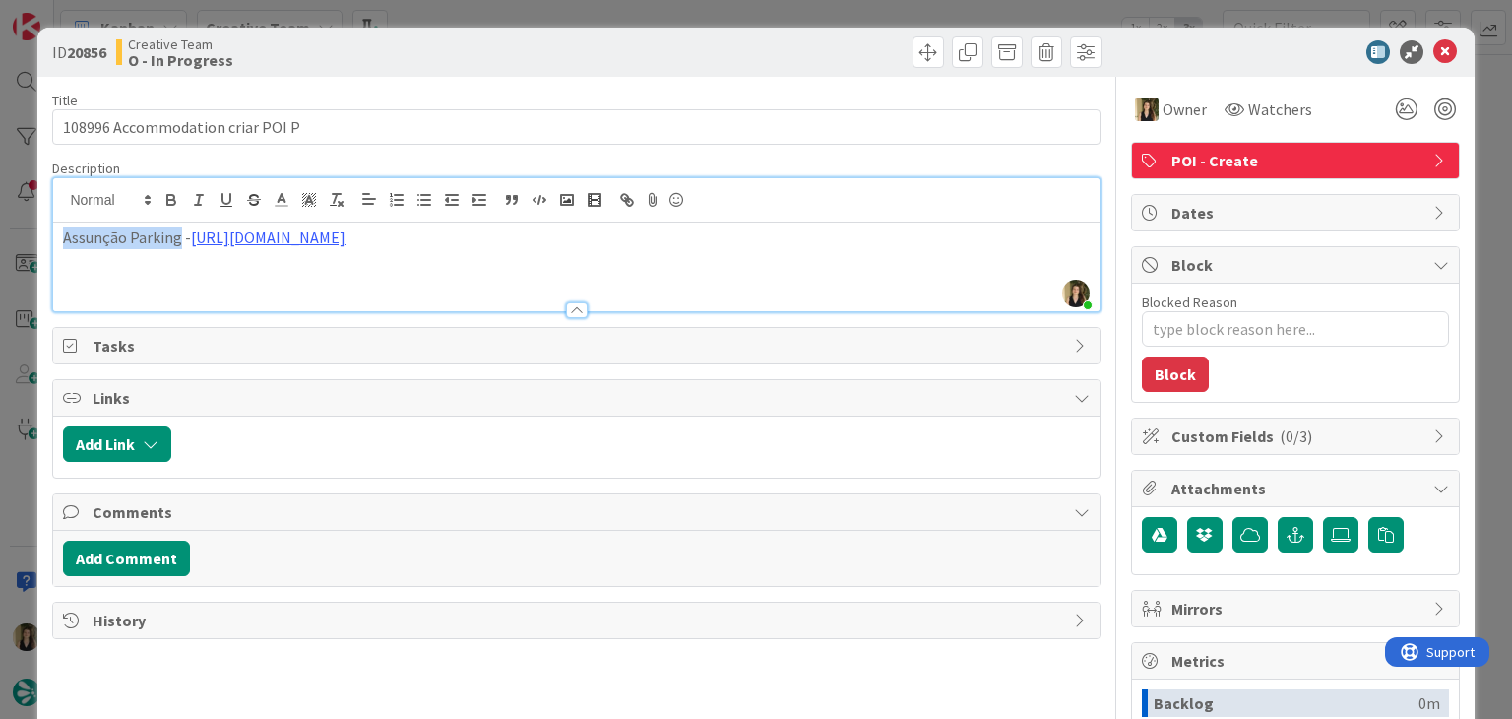
copy p "Assunção Parking"
drag, startPoint x: 606, startPoint y: 60, endPoint x: 604, endPoint y: 36, distance: 23.7
click at [606, 58] on div at bounding box center [842, 51] width 520 height 31
click at [610, 8] on div "ID 20856 Creative Team O - In Progress Title 32 / 128 108996 Accommodation cria…" at bounding box center [756, 359] width 1512 height 719
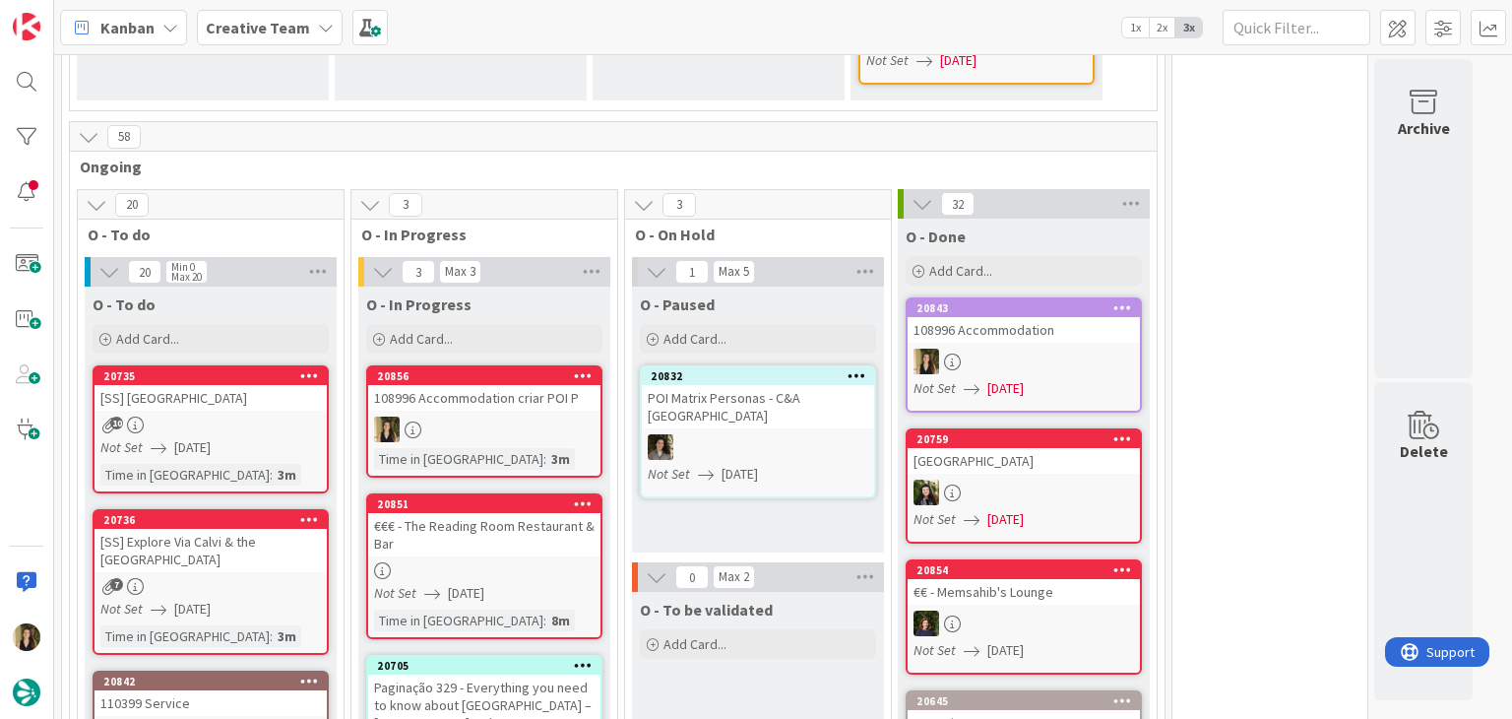
drag, startPoint x: 788, startPoint y: 496, endPoint x: 760, endPoint y: 490, distance: 29.1
click at [788, 496] on div "O - Paused Add Card... 20832 POI Matrix Personas - C&A UK Not Set 12/08/2025" at bounding box center [758, 419] width 252 height 266
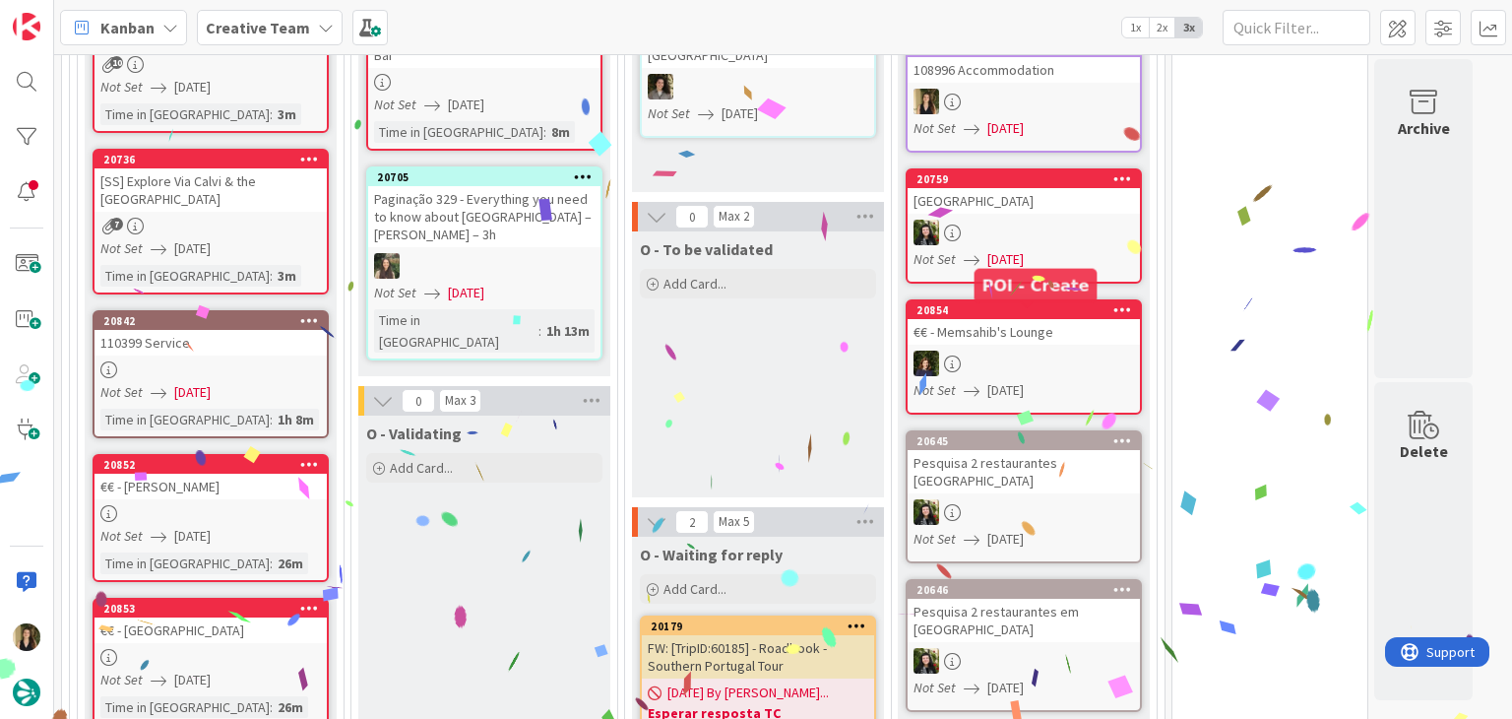
scroll to position [1786, 0]
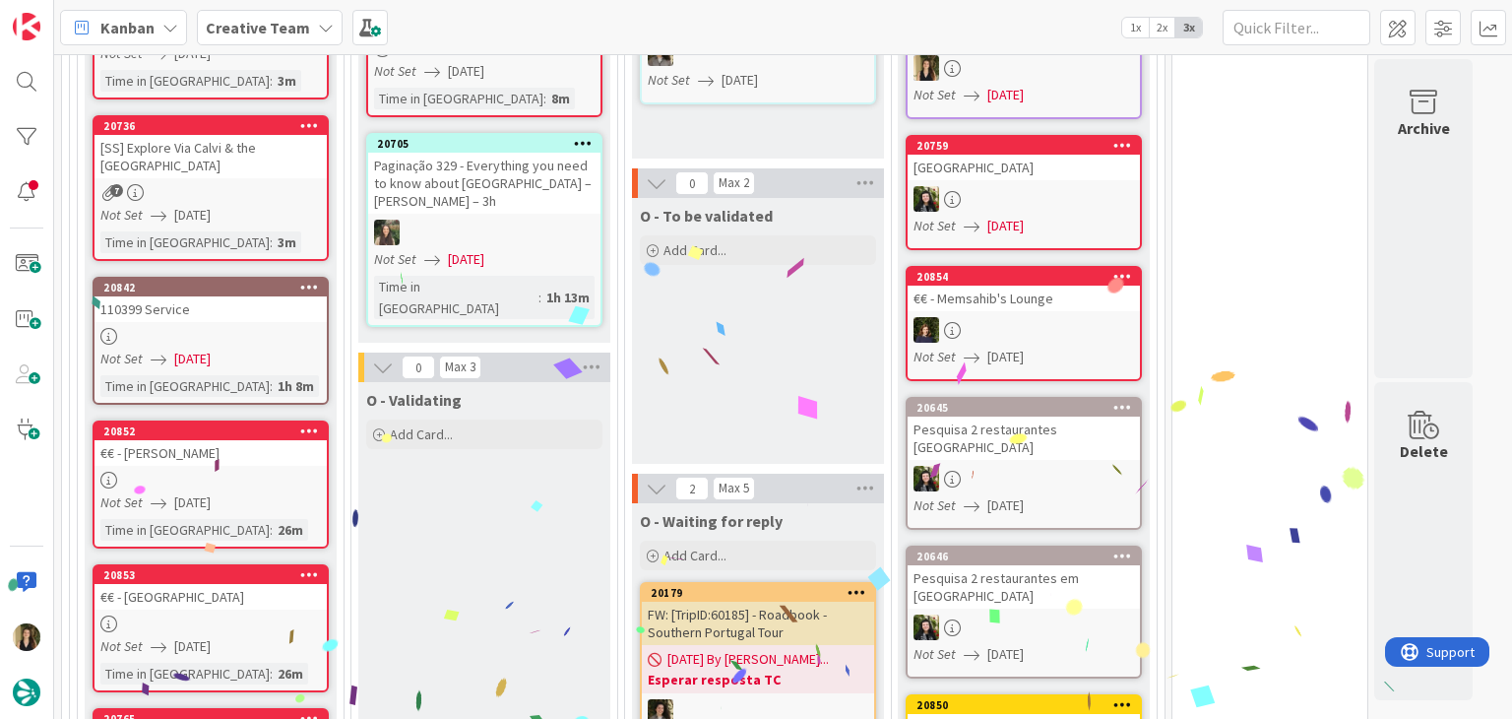
click at [734, 355] on div "O - To be validated Add Card..." at bounding box center [758, 331] width 252 height 266
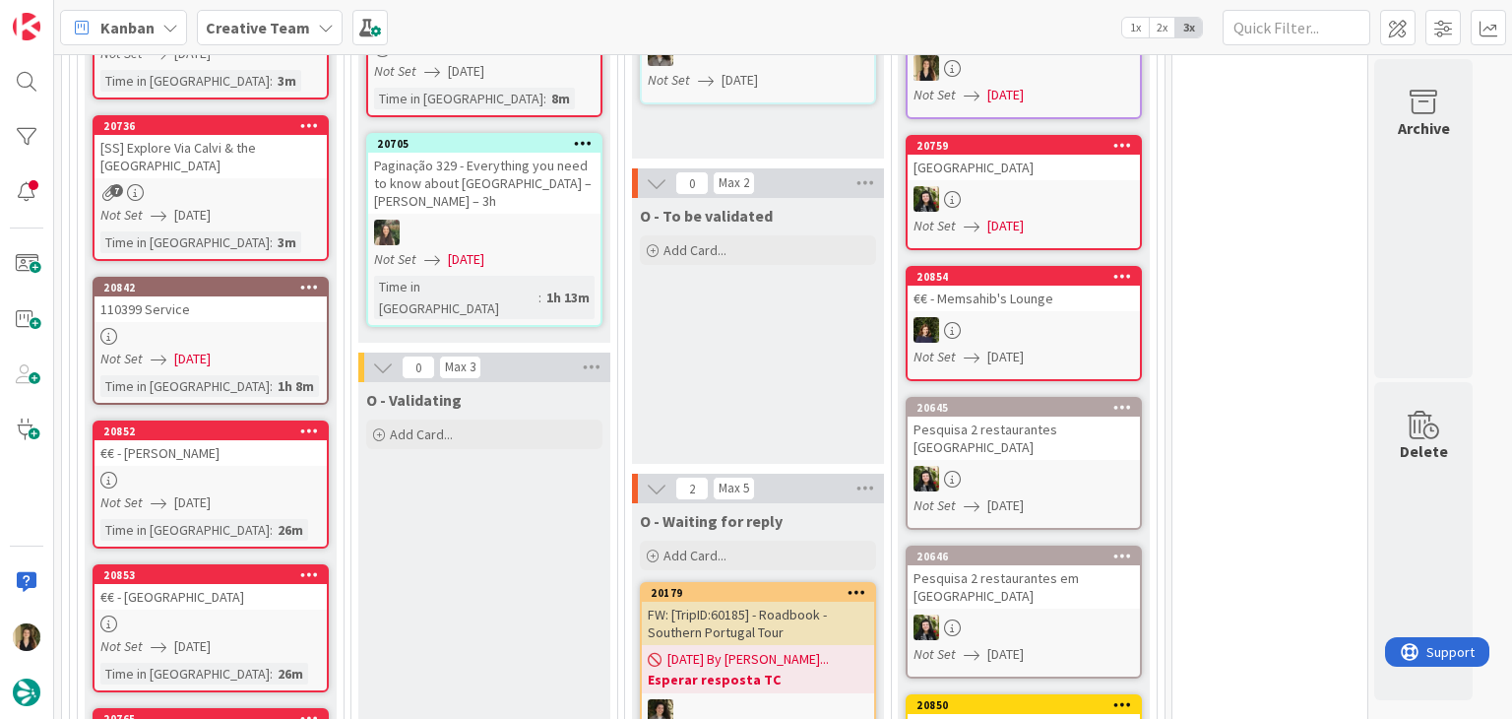
click at [294, 348] on div "Not Set 12/08/2025" at bounding box center [213, 358] width 226 height 21
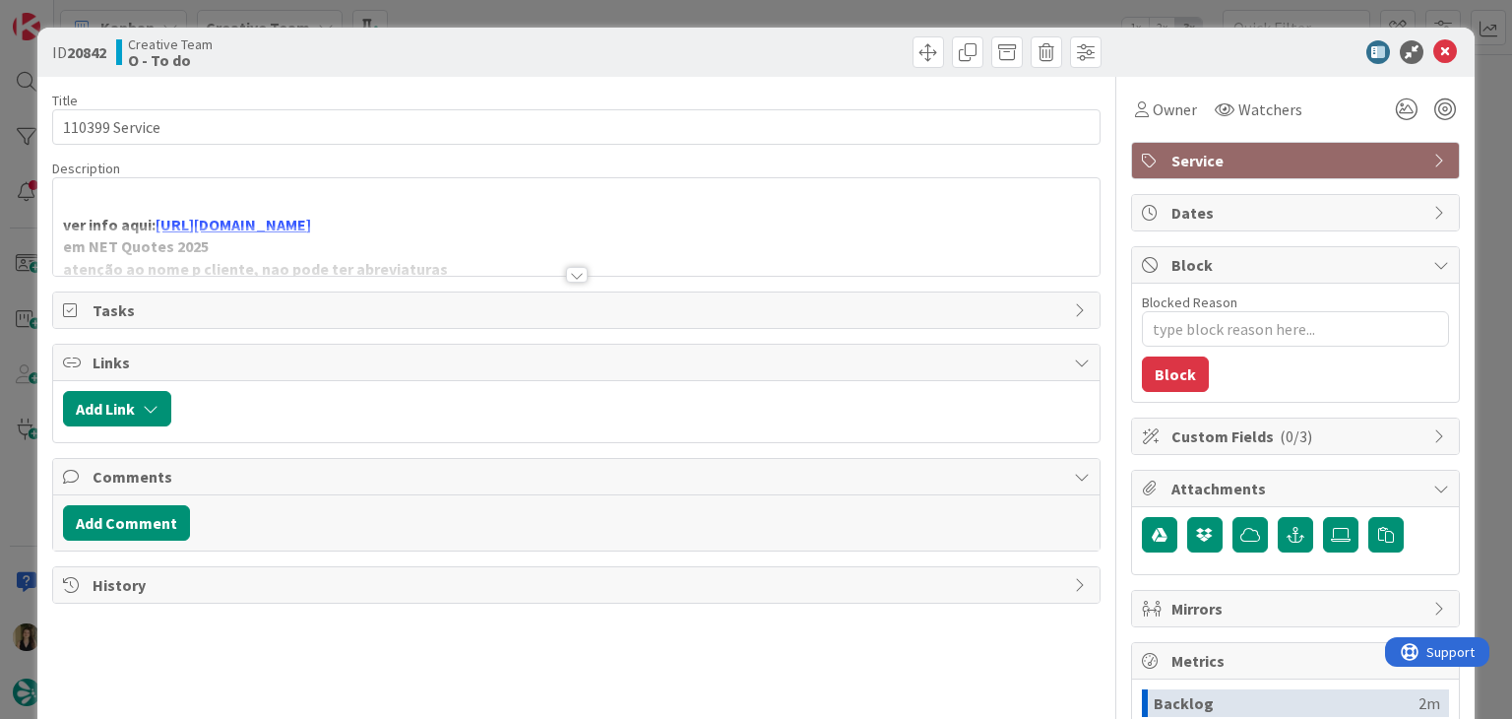
click at [572, 277] on div at bounding box center [577, 275] width 22 height 16
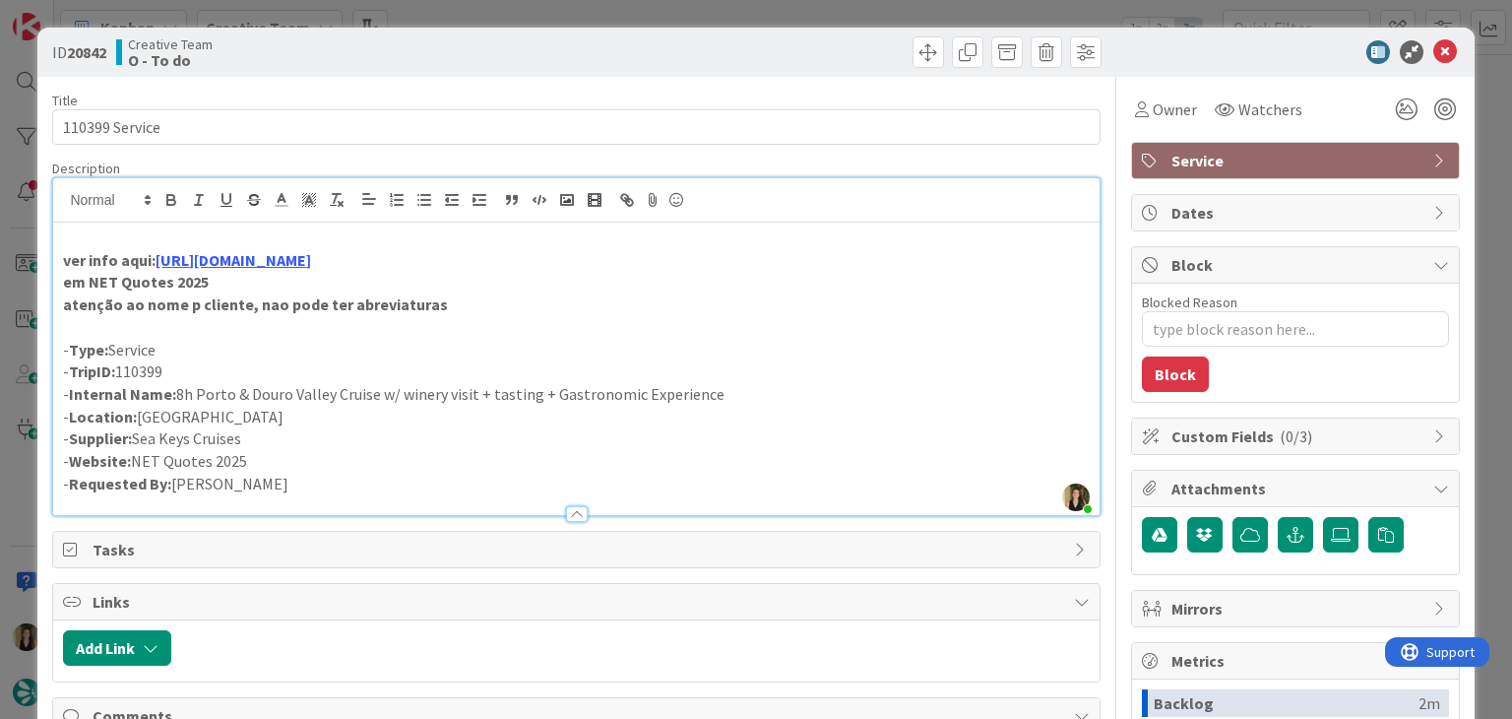
click at [708, 15] on div "ID 20842 Creative Team O - To do Title 14 / 128 110399 Service Description Sofi…" at bounding box center [756, 359] width 1512 height 719
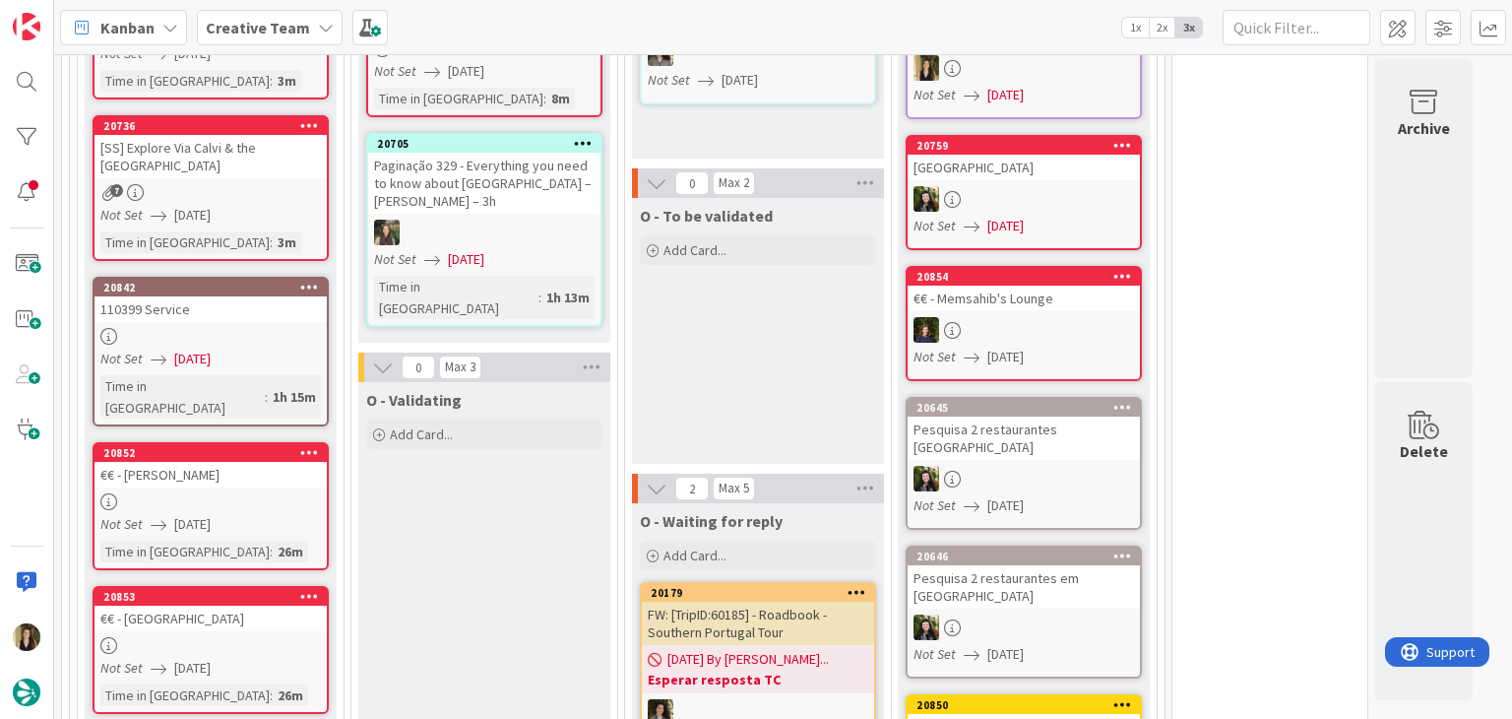
click at [749, 333] on div "O - To be validated Add Card..." at bounding box center [758, 331] width 252 height 266
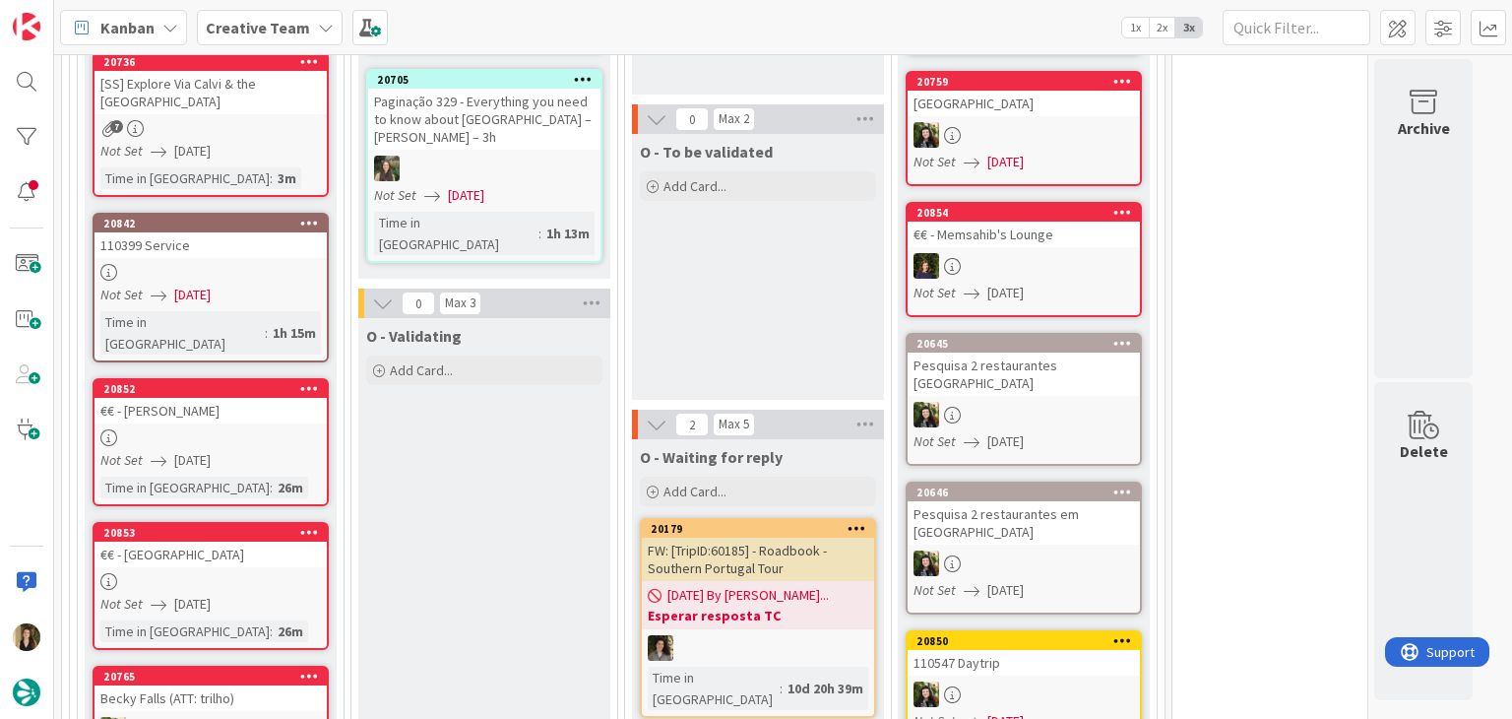
scroll to position [1786, 0]
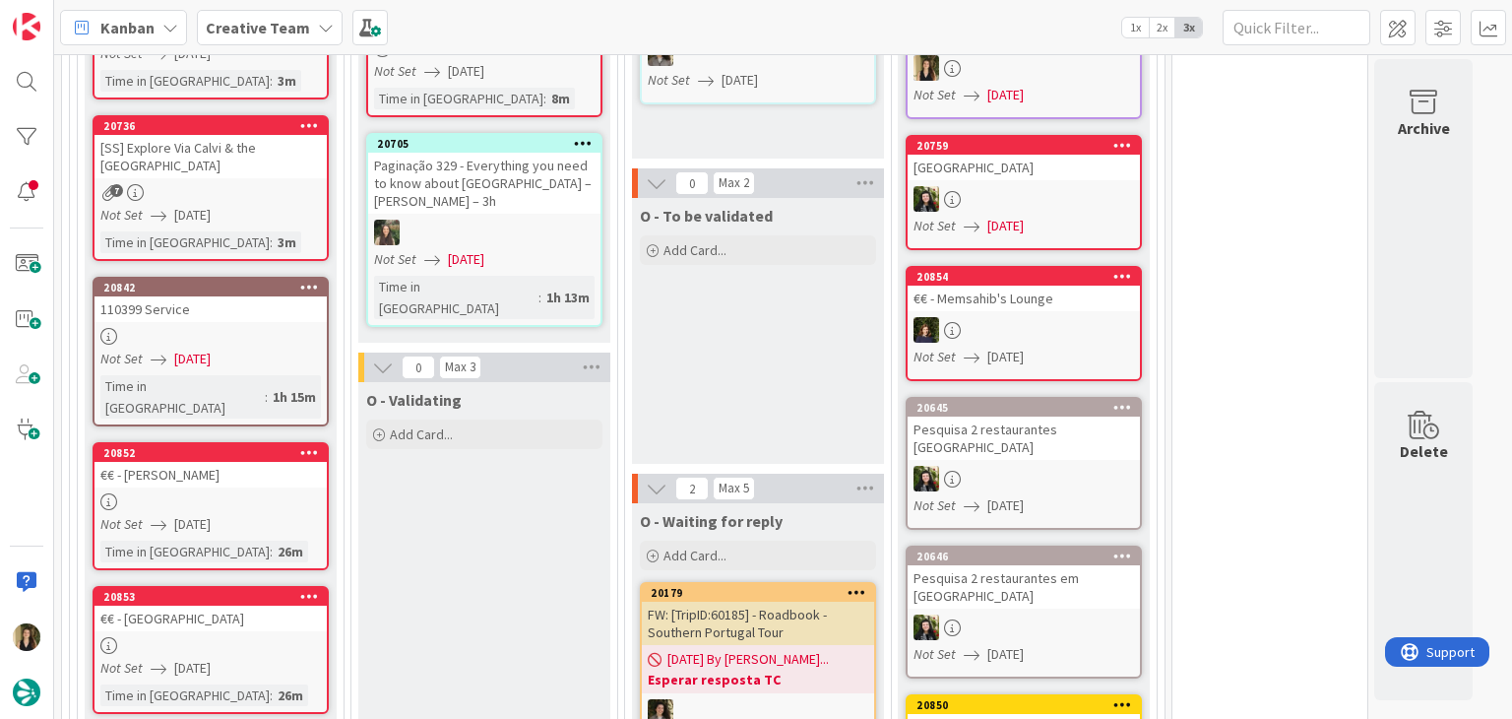
click at [791, 327] on div "O - To be validated Add Card..." at bounding box center [758, 331] width 252 height 266
click at [291, 493] on div at bounding box center [210, 501] width 232 height 17
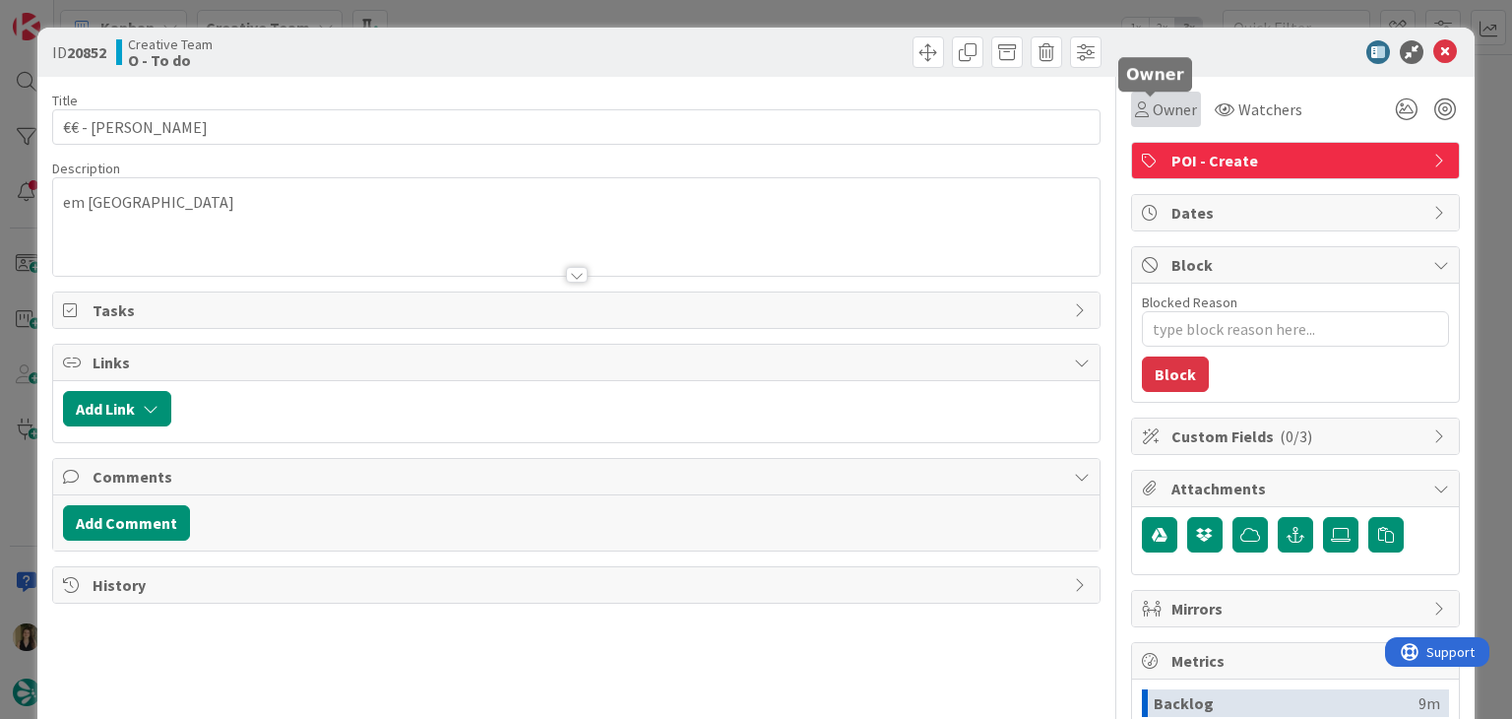
click at [1135, 114] on icon at bounding box center [1142, 109] width 14 height 16
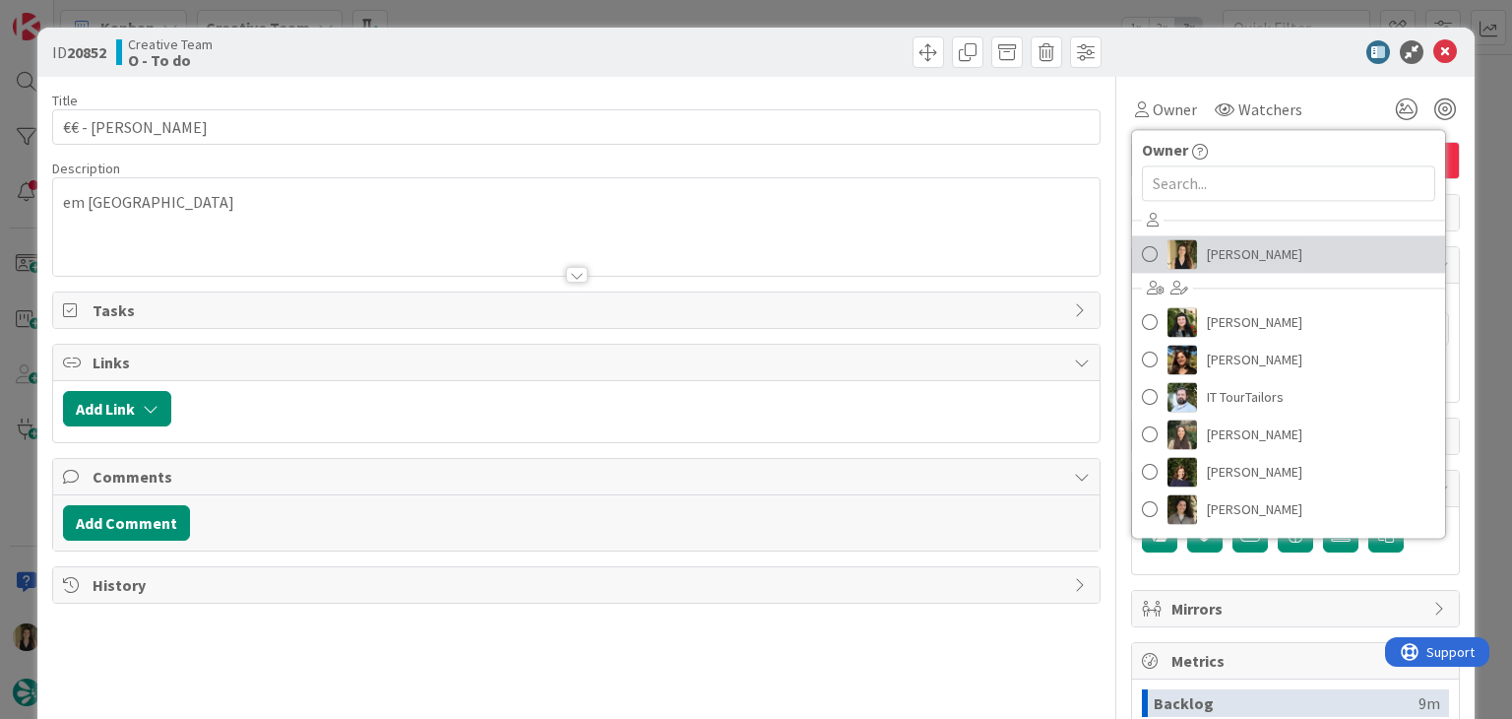
click at [1254, 250] on span "Sofia Palma" at bounding box center [1254, 254] width 95 height 30
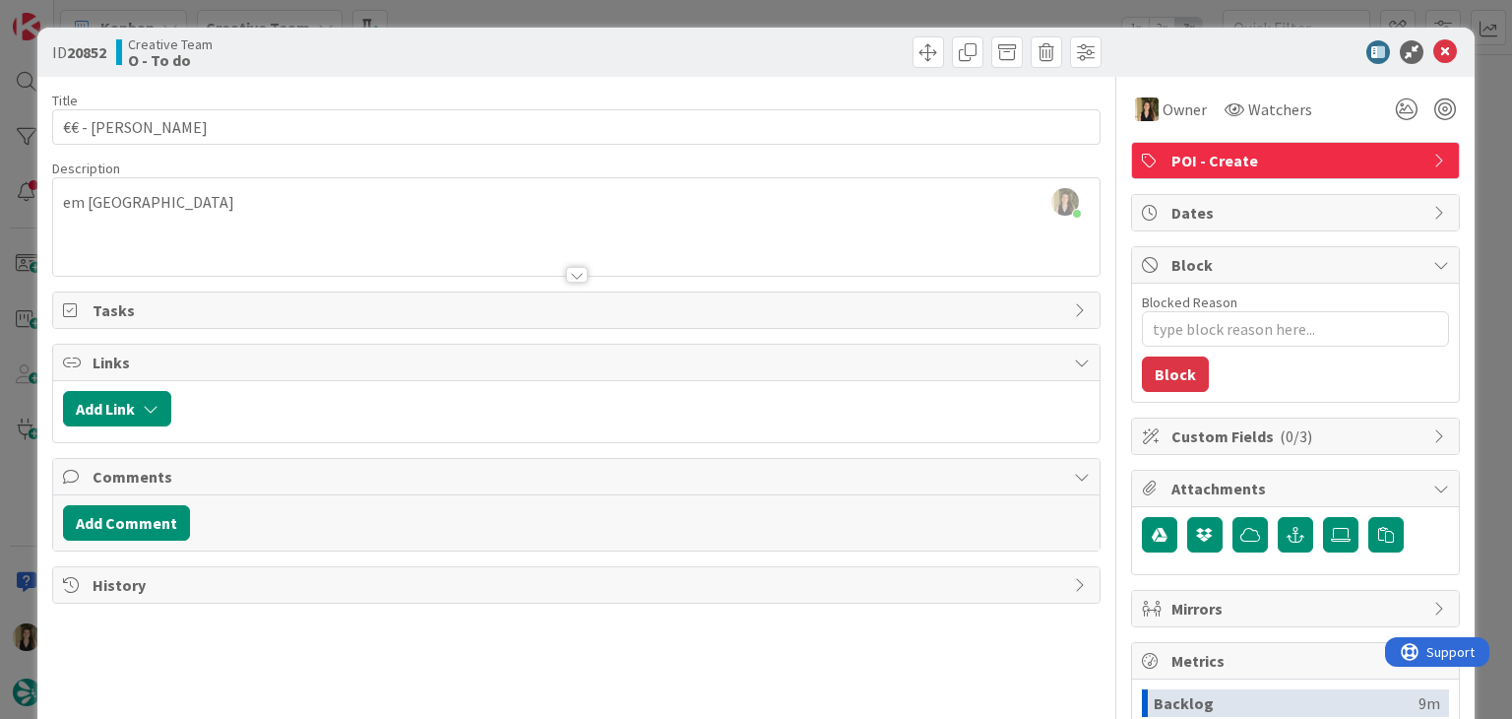
drag, startPoint x: 795, startPoint y: 50, endPoint x: 788, endPoint y: 21, distance: 30.3
click at [793, 48] on div at bounding box center [842, 51] width 520 height 31
click at [788, 17] on div "ID 20852 Creative Team O - To do Title 12 / 128 €€ - Griffin Description Sofia …" at bounding box center [756, 359] width 1512 height 719
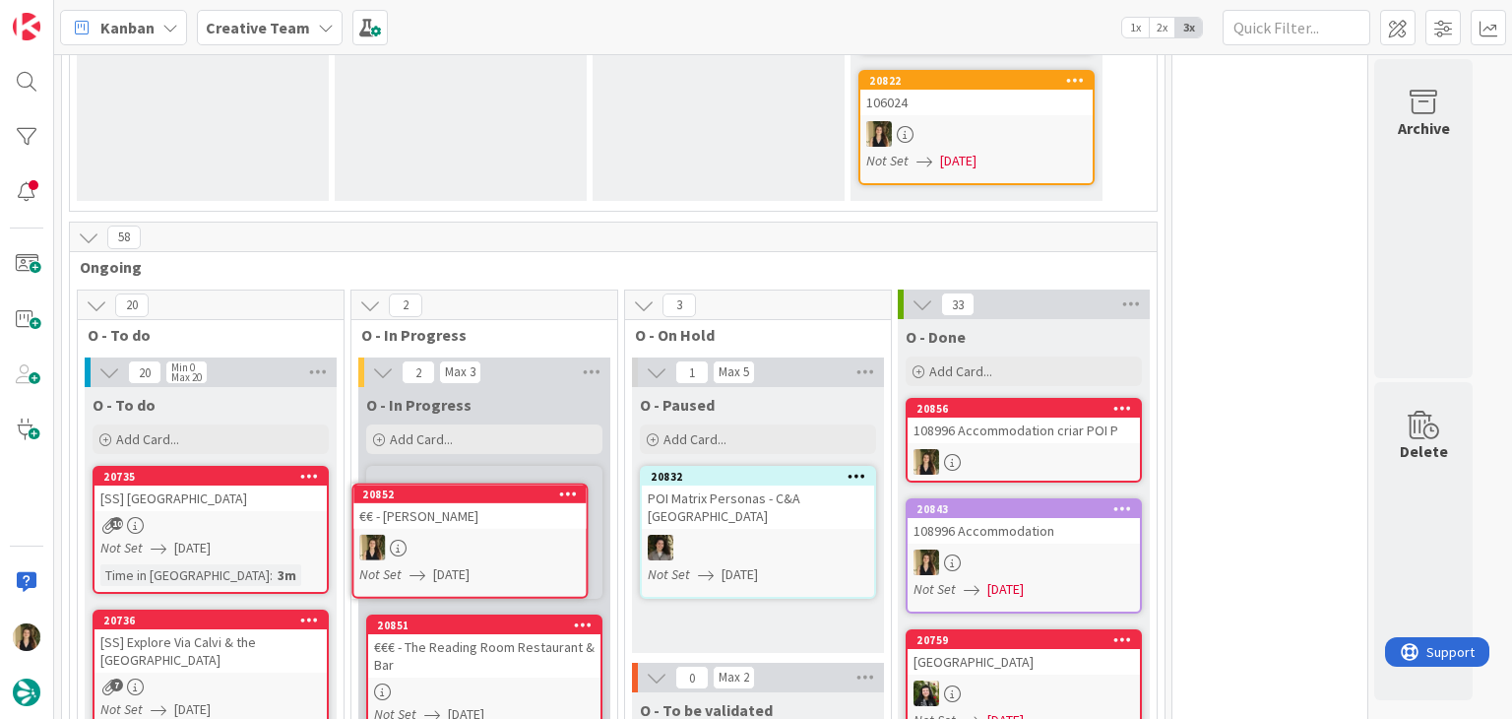
scroll to position [1299, 0]
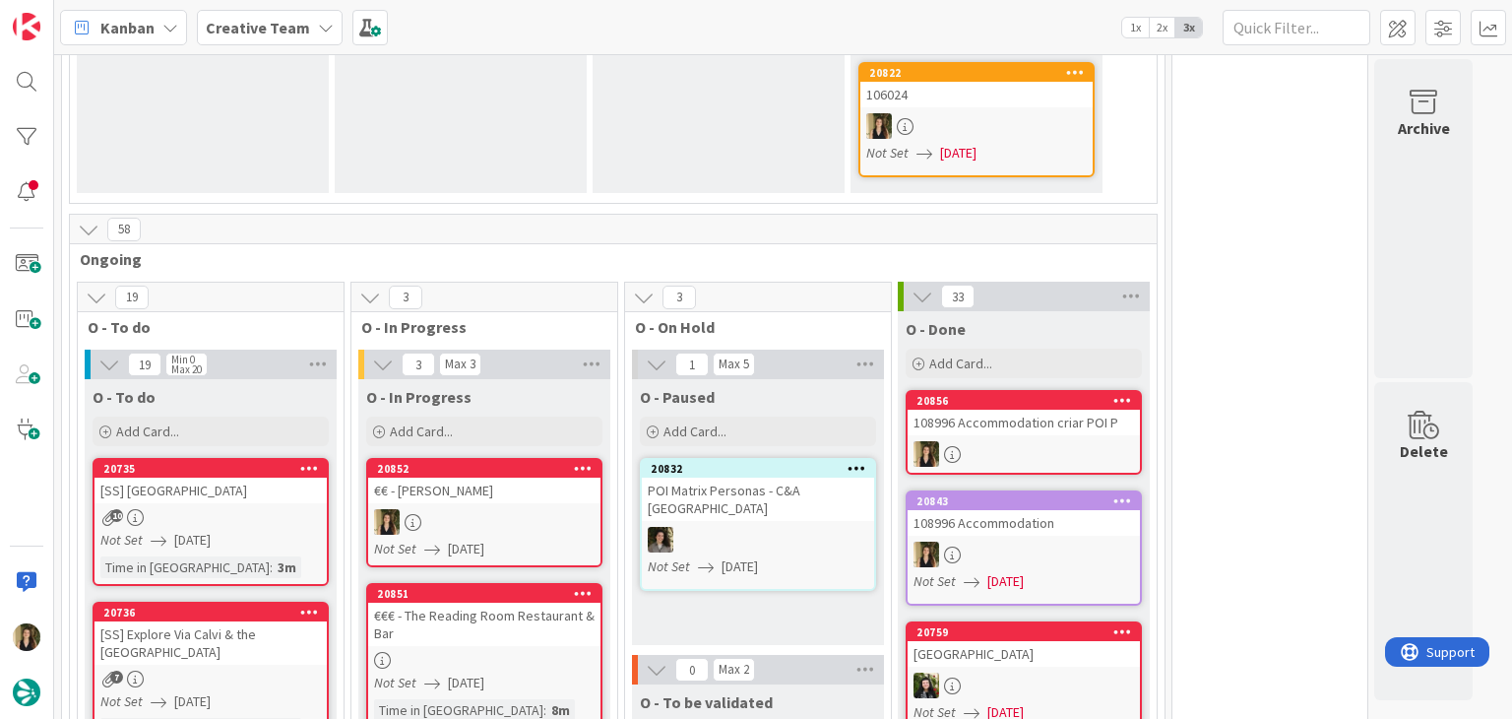
click at [746, 566] on div "O - Paused Add Card... 20832 POI Matrix Personas - C&A UK Not Set 12/08/2025" at bounding box center [758, 512] width 252 height 266
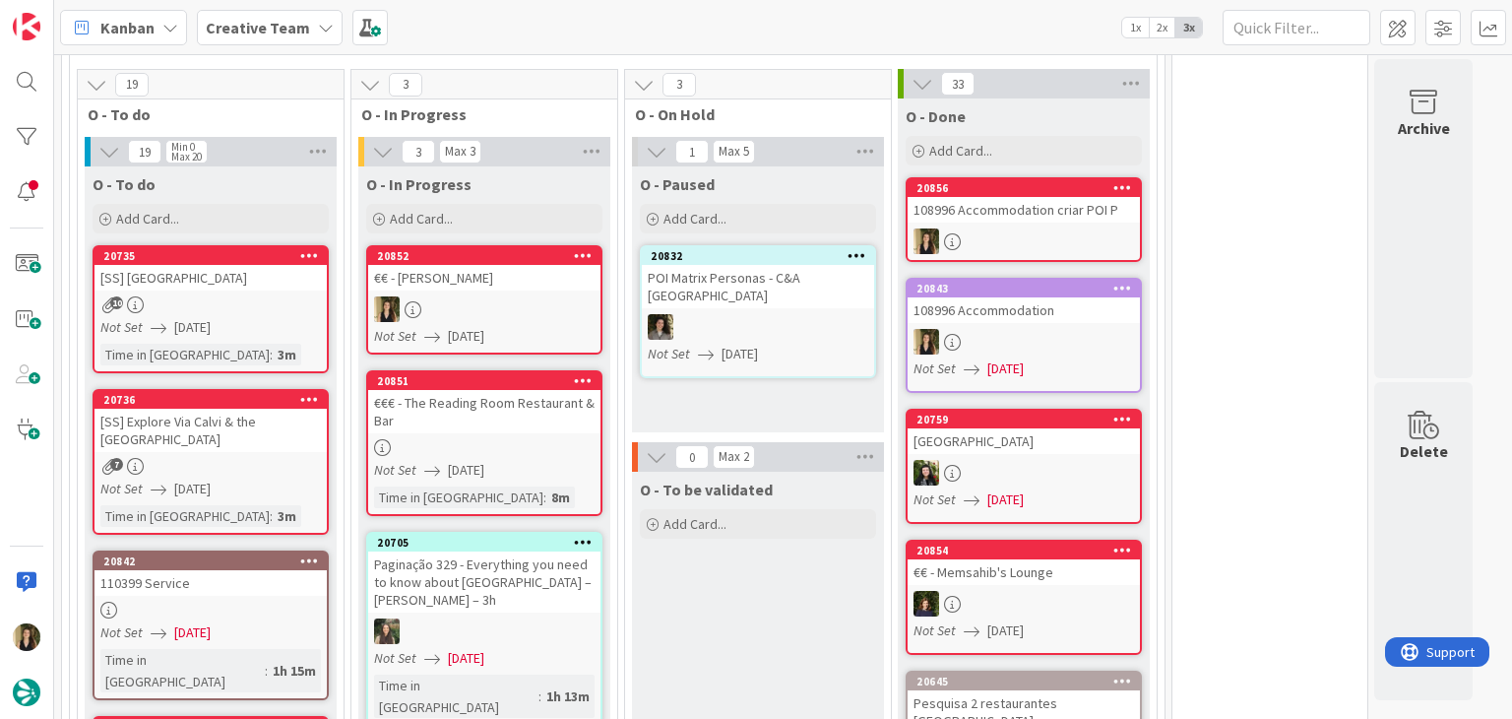
scroll to position [1595, 0]
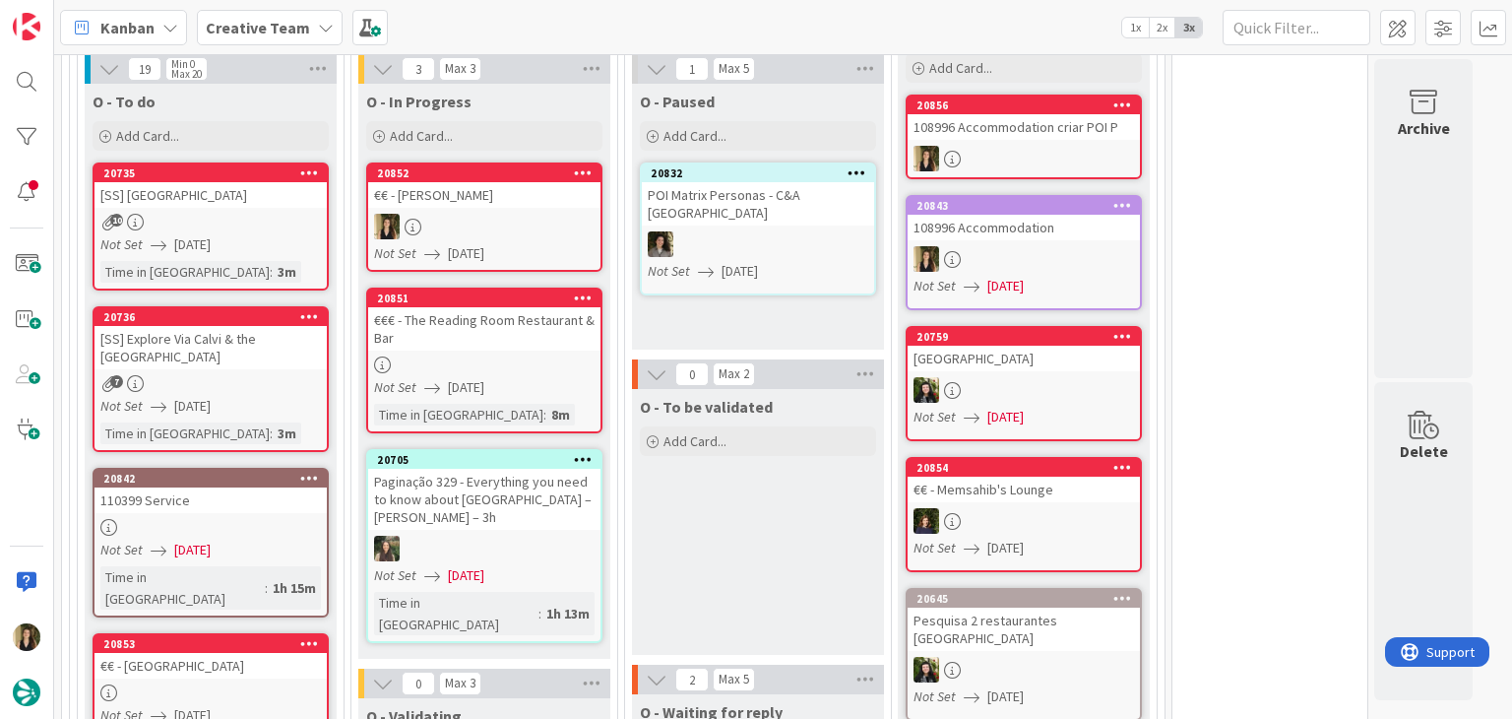
click at [526, 214] on div at bounding box center [484, 227] width 232 height 26
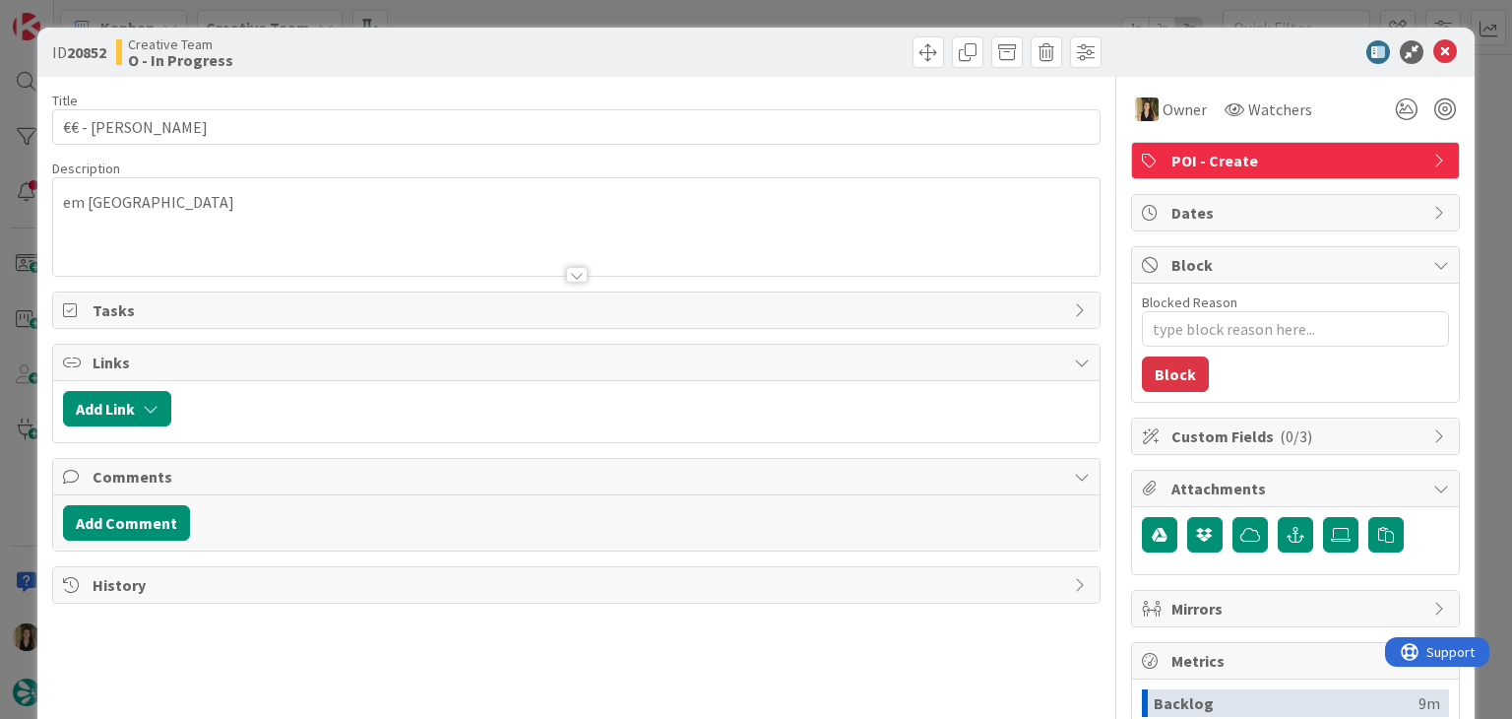
type textarea "x"
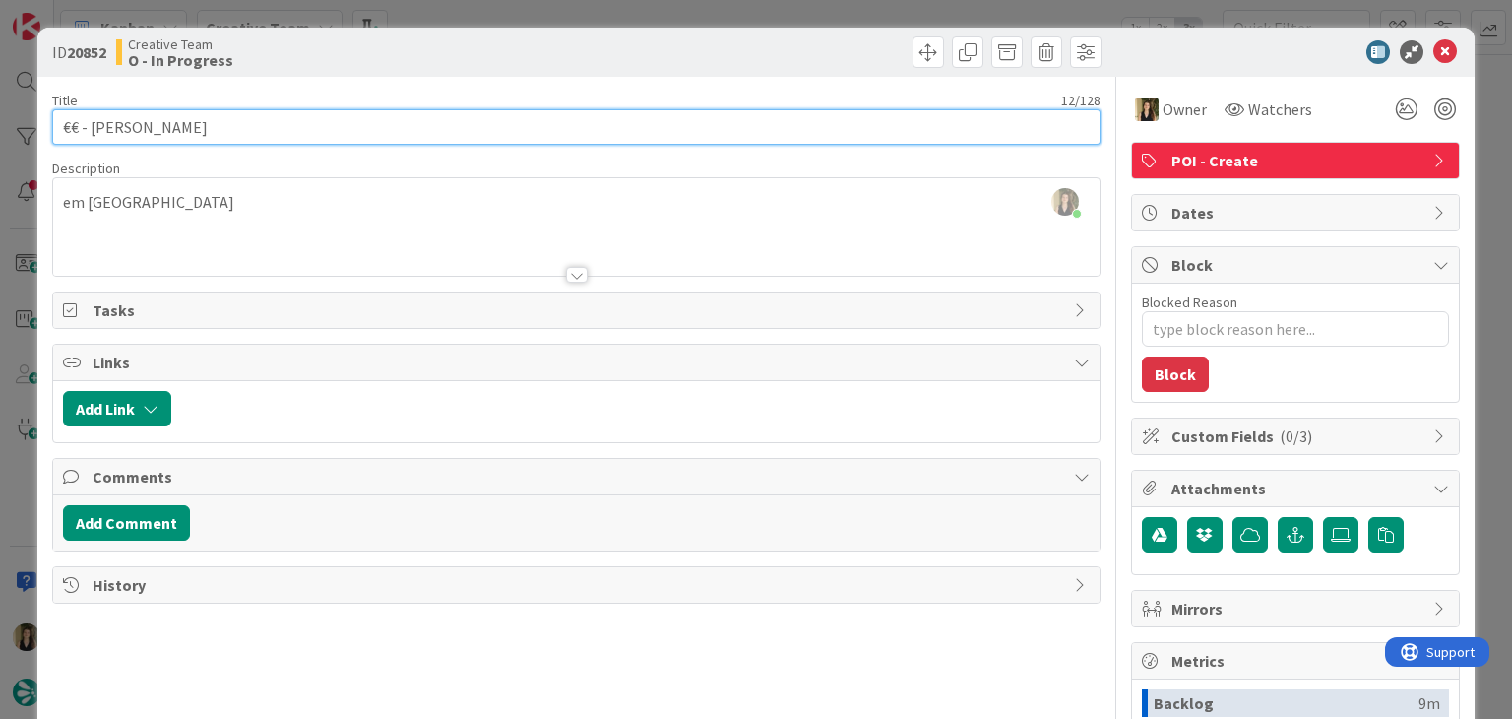
drag, startPoint x: 101, startPoint y: 127, endPoint x: 139, endPoint y: 125, distance: 37.5
click at [41, 126] on div "ID 20852 Creative Team O - In Progress Title 12 / 128 €€ - Griffin Description …" at bounding box center [755, 529] width 1436 height 1002
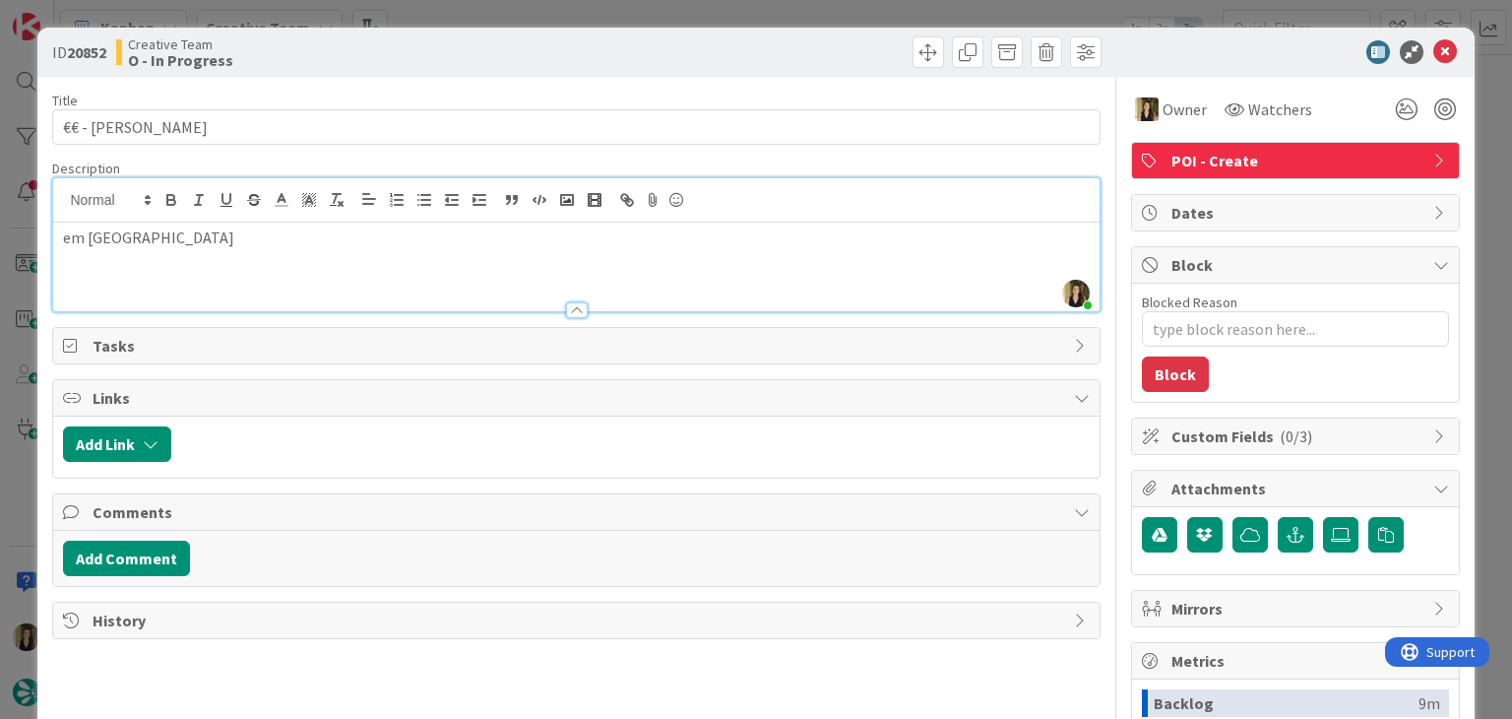
click at [172, 219] on div "Sofia Palma just joined em Reading" at bounding box center [575, 244] width 1045 height 133
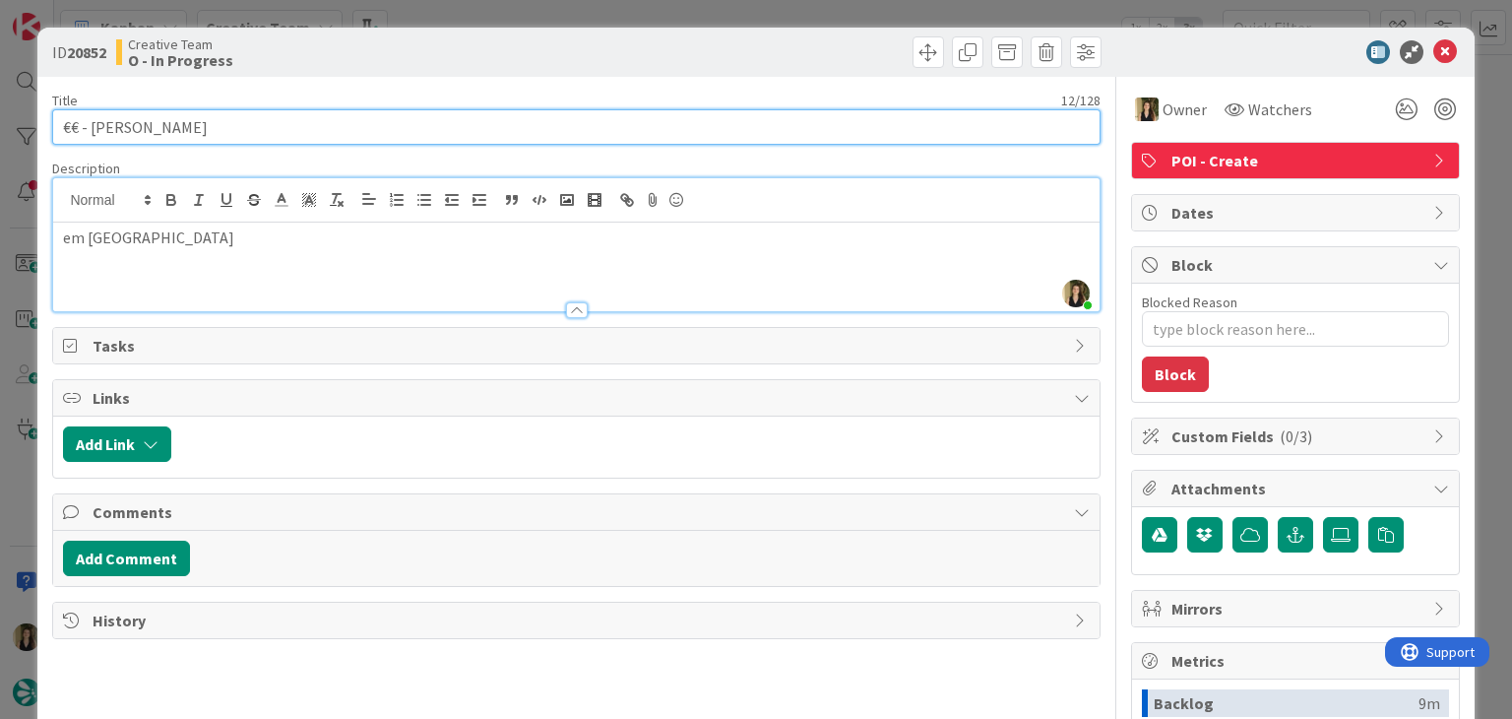
click at [107, 127] on input "€€ - Griffin" at bounding box center [575, 126] width 1047 height 35
click at [254, 125] on input "€€ - Griffin" at bounding box center [575, 126] width 1047 height 35
type input "€€ - Griffin - Open Every day"
type textarea "x"
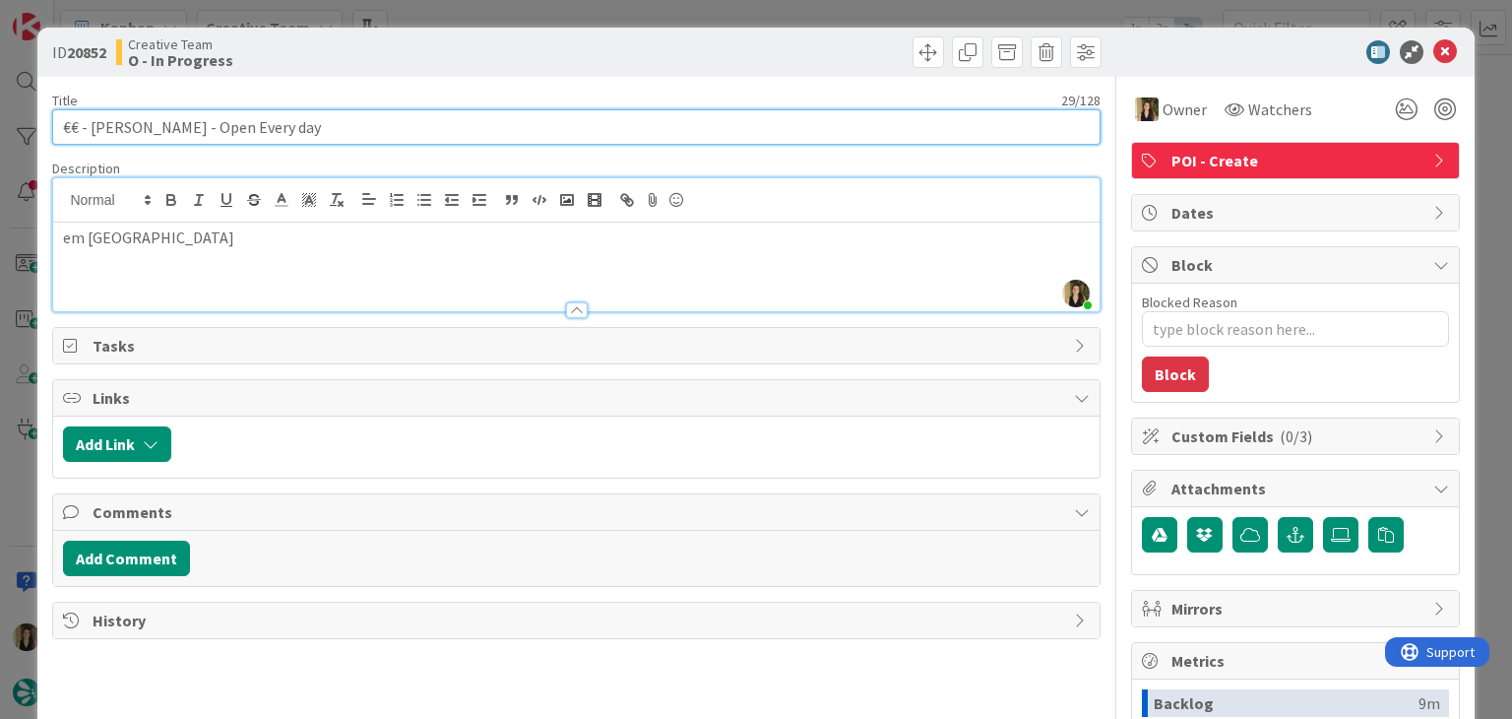
drag, startPoint x: 314, startPoint y: 131, endPoint x: 46, endPoint y: 127, distance: 267.8
click at [47, 127] on div "ID 20852 Creative Team O - In Progress Title 29 / 128 €€ - Griffin - Open Every…" at bounding box center [755, 529] width 1436 height 1002
type input "€€ - Griffin - Open Every day"
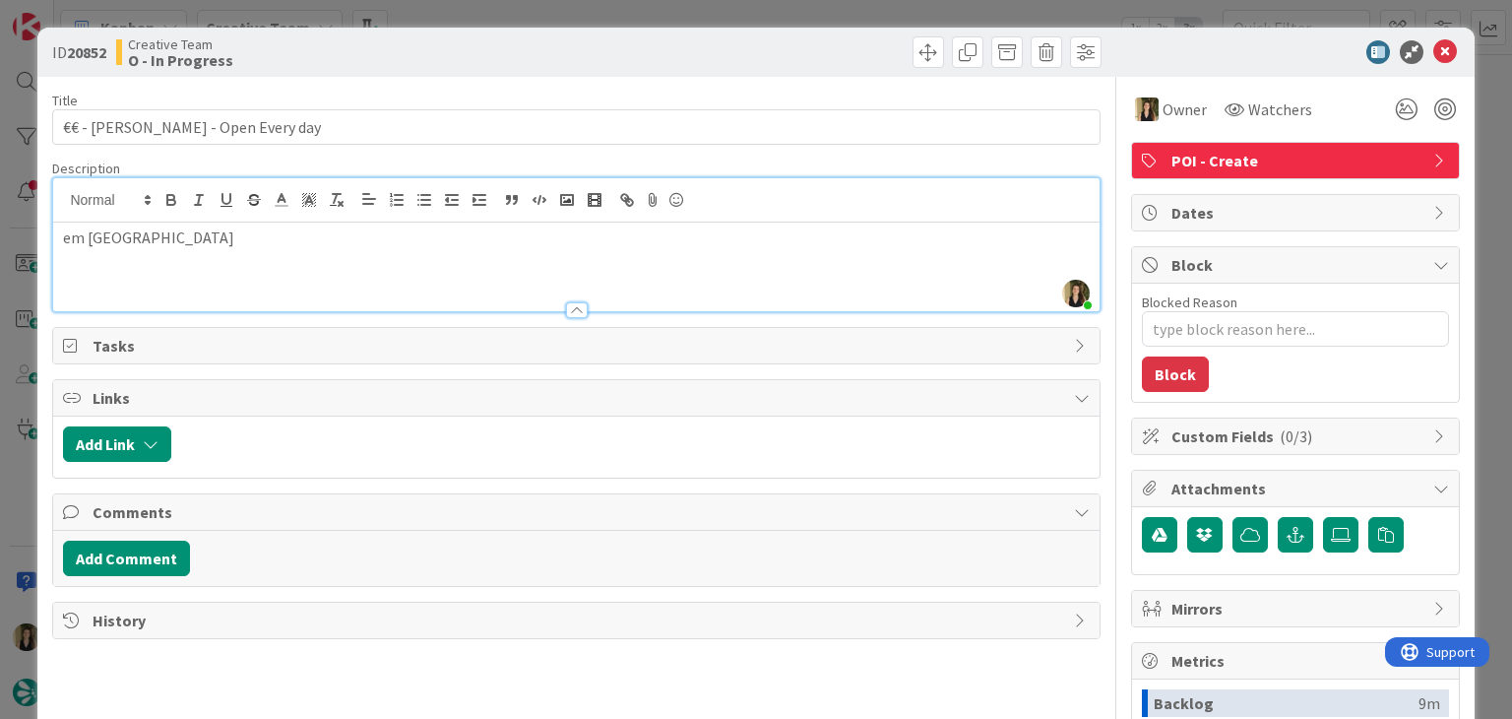
click at [529, 60] on div "Creative Team O - In Progress" at bounding box center [344, 51] width 456 height 31
click at [524, 19] on div "ID 20852 Creative Team O - In Progress Title 29 / 128 €€ - Griffin - Open Every…" at bounding box center [756, 359] width 1512 height 719
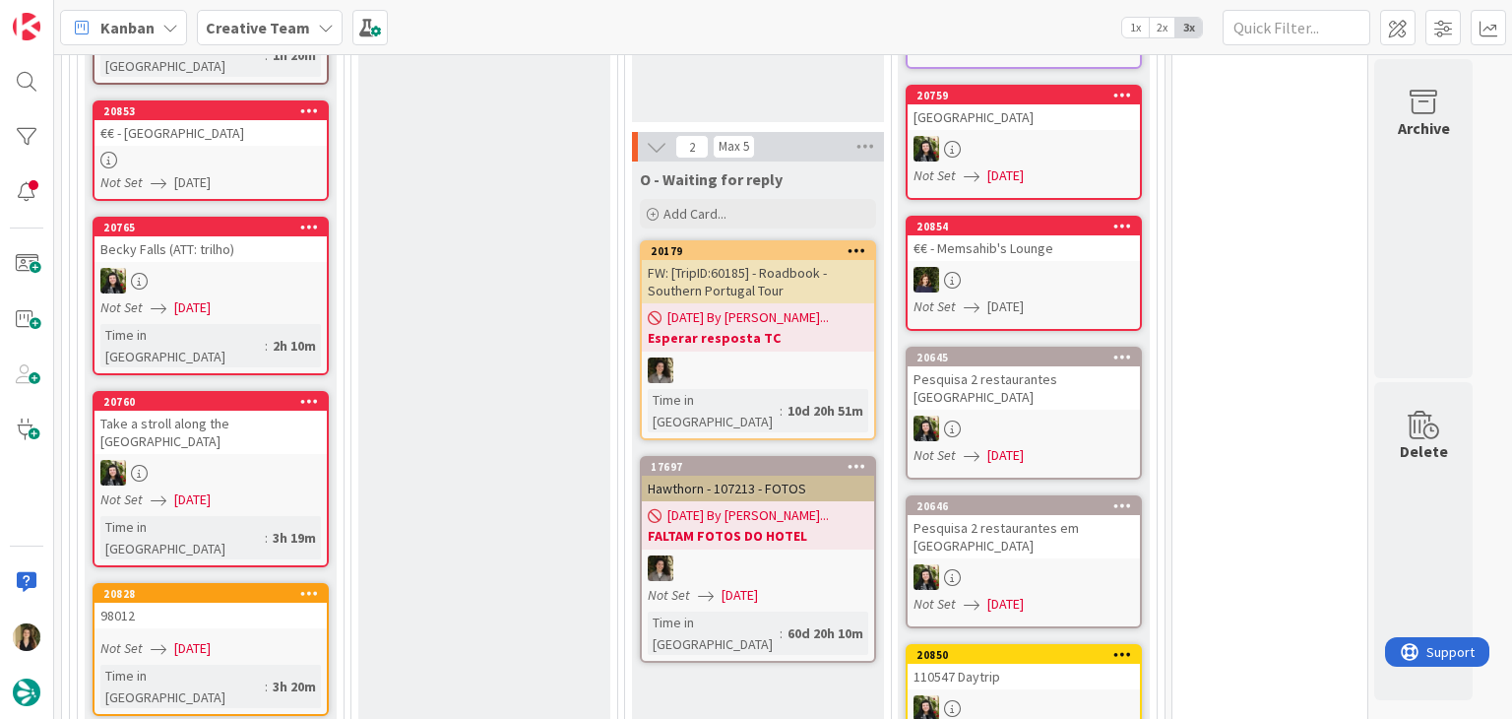
scroll to position [2646, 0]
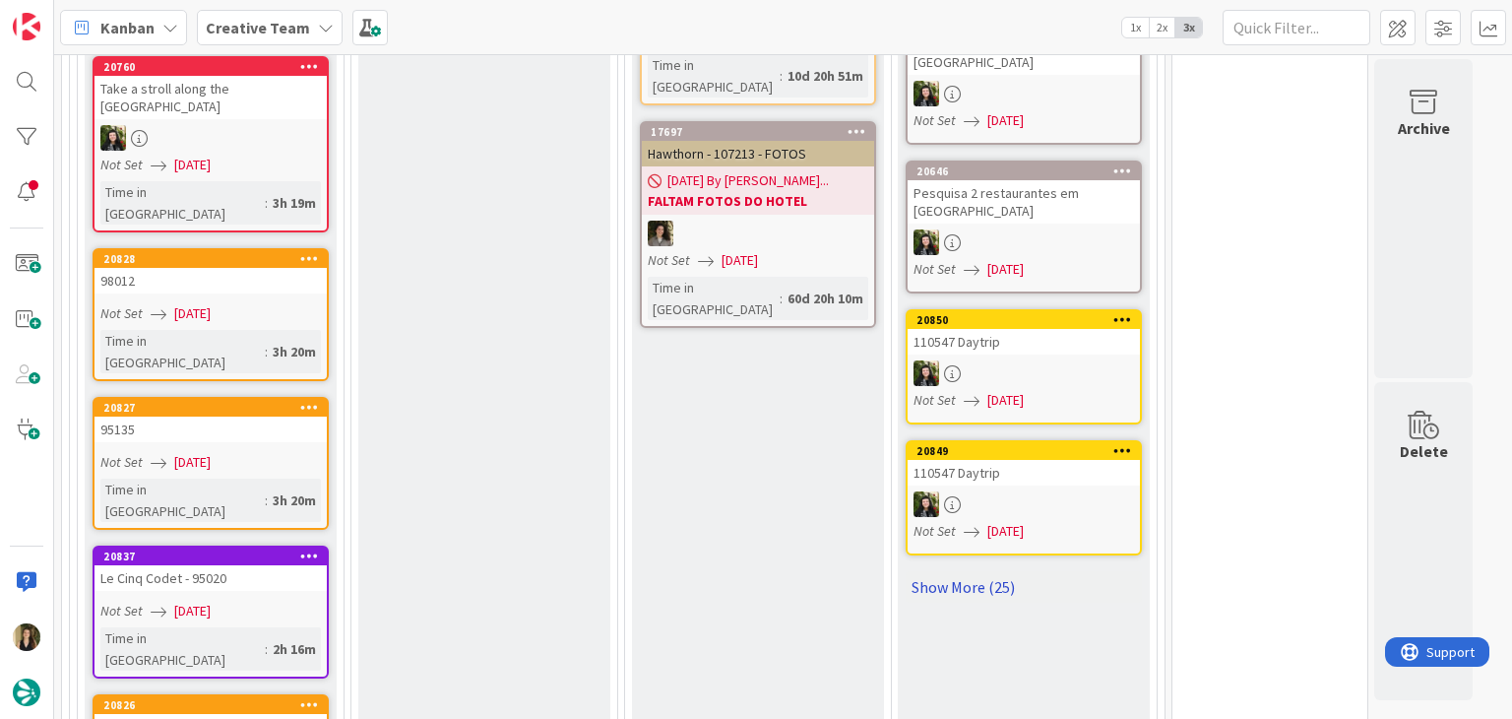
click at [969, 571] on link "Show More (25)" at bounding box center [1024, 586] width 236 height 31
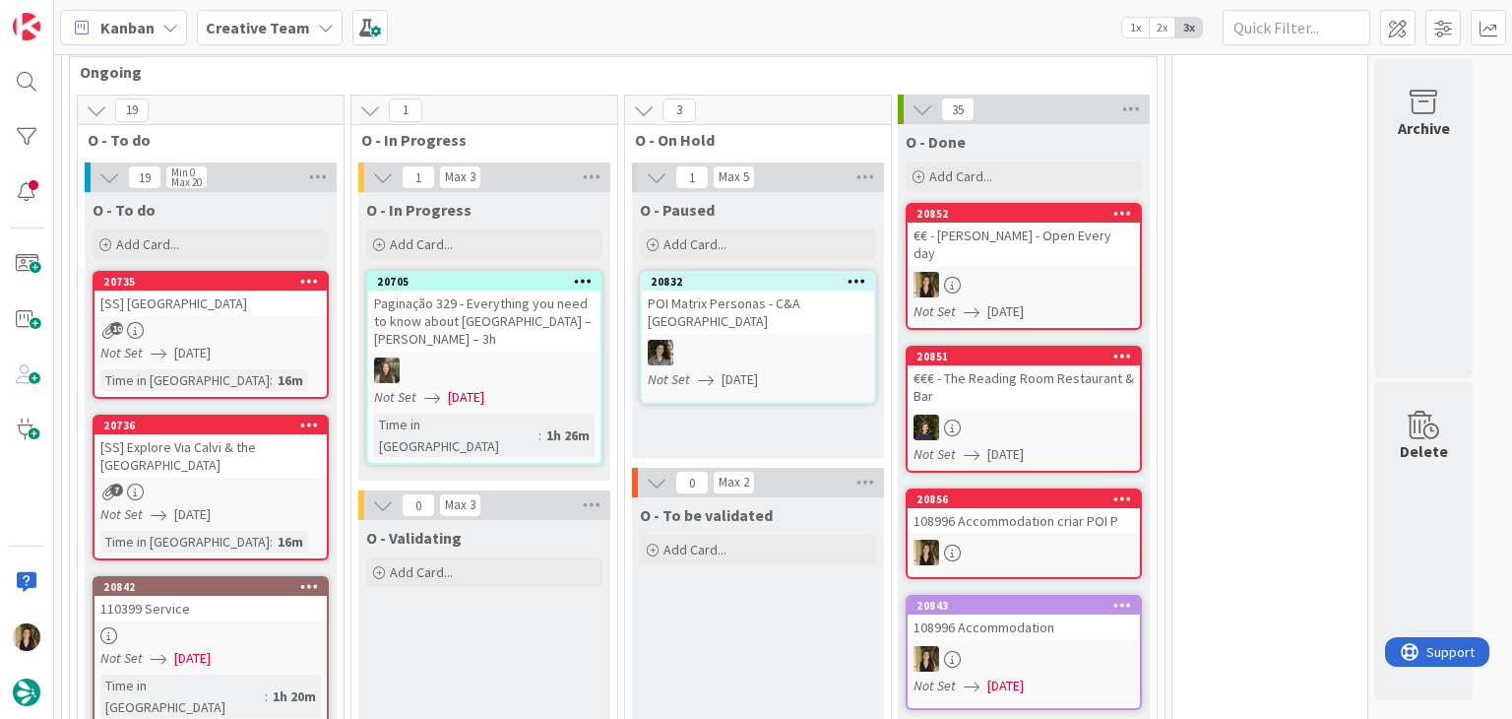
scroll to position [1664, 0]
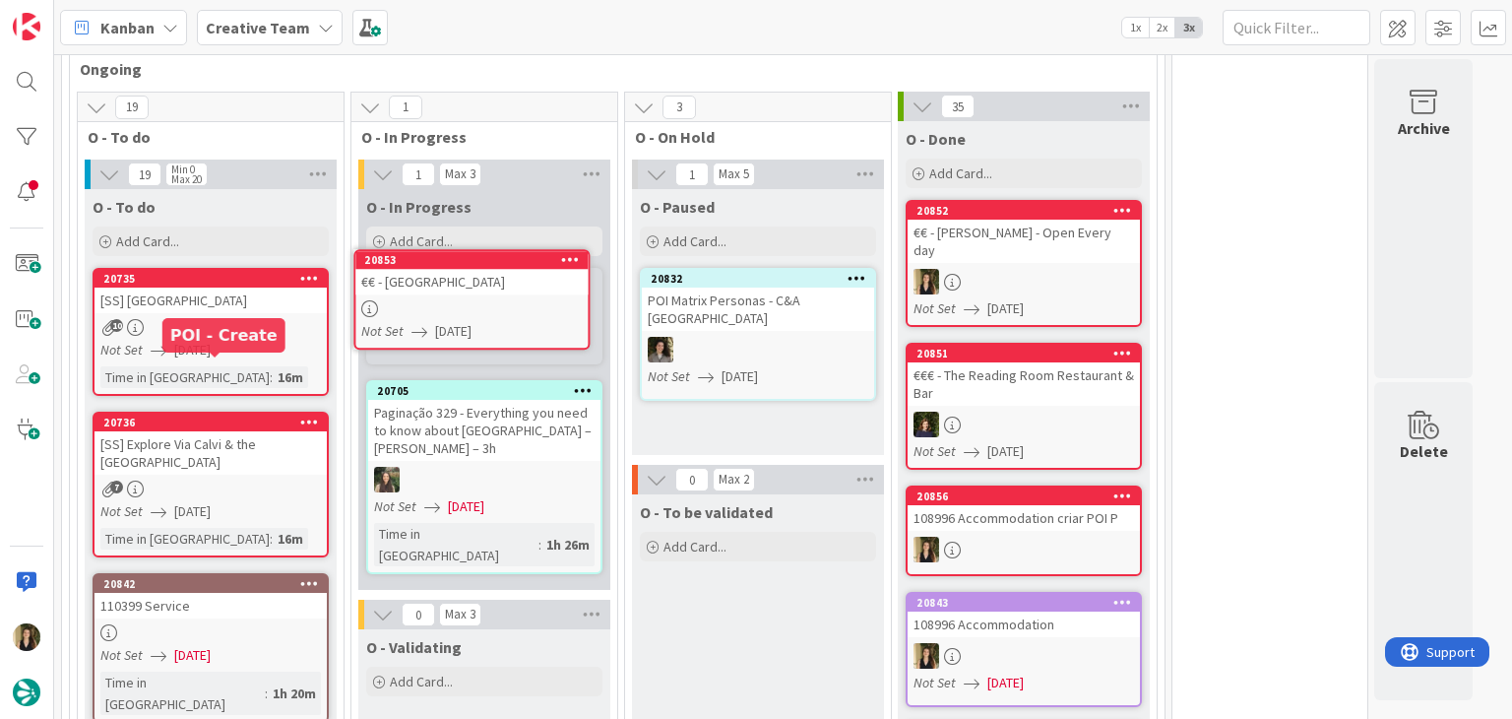
scroll to position [1668, 0]
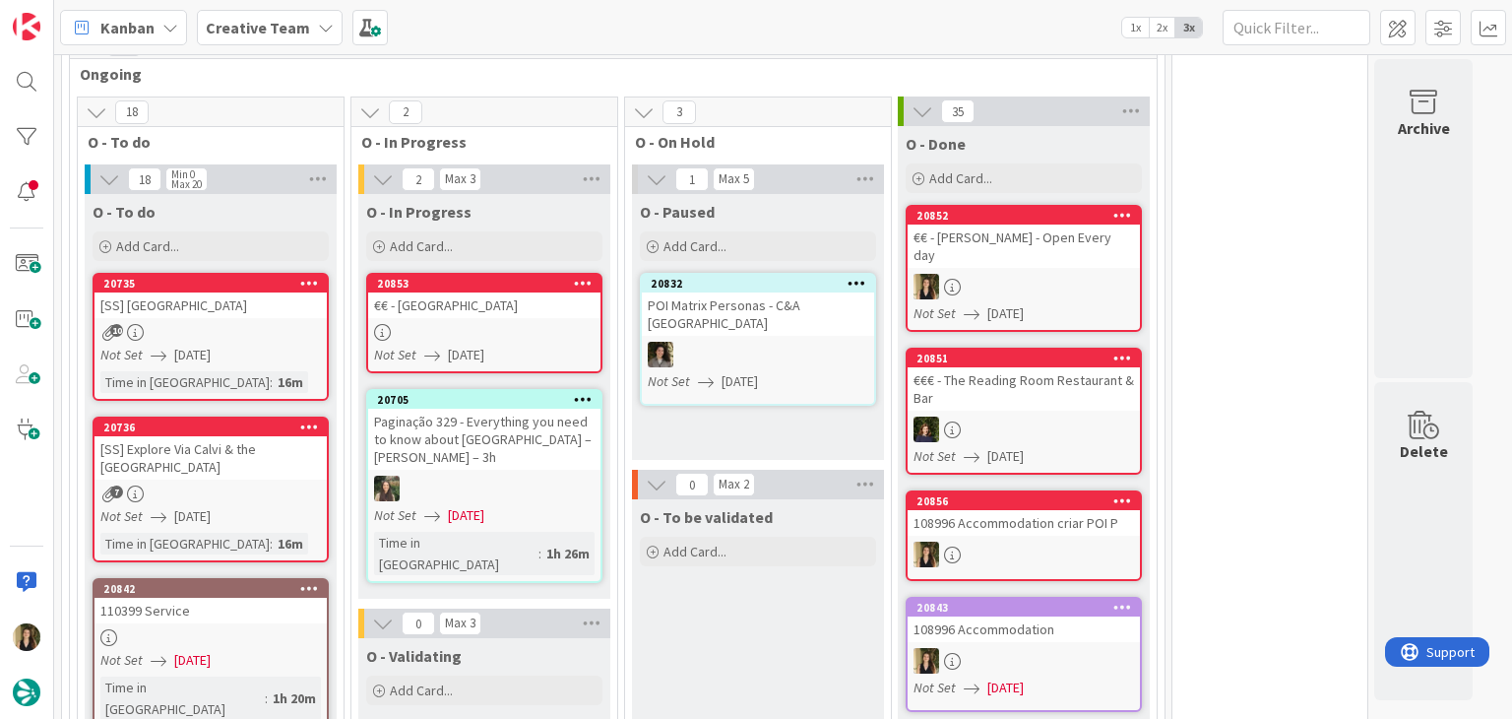
click at [523, 277] on link "20853 €€ - Suffolk Rock Not Set 12/08/2025" at bounding box center [484, 323] width 236 height 100
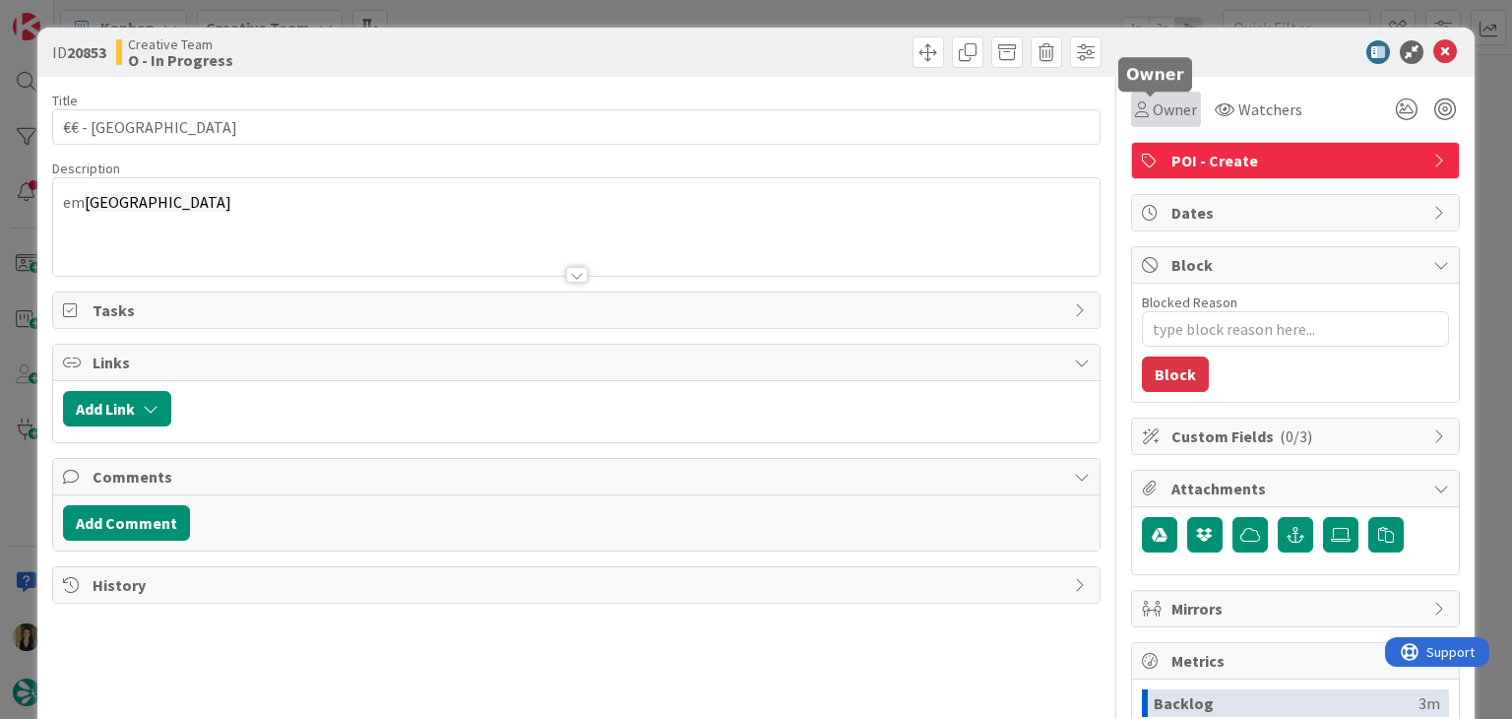
click at [1153, 119] on span "Owner" at bounding box center [1175, 109] width 44 height 24
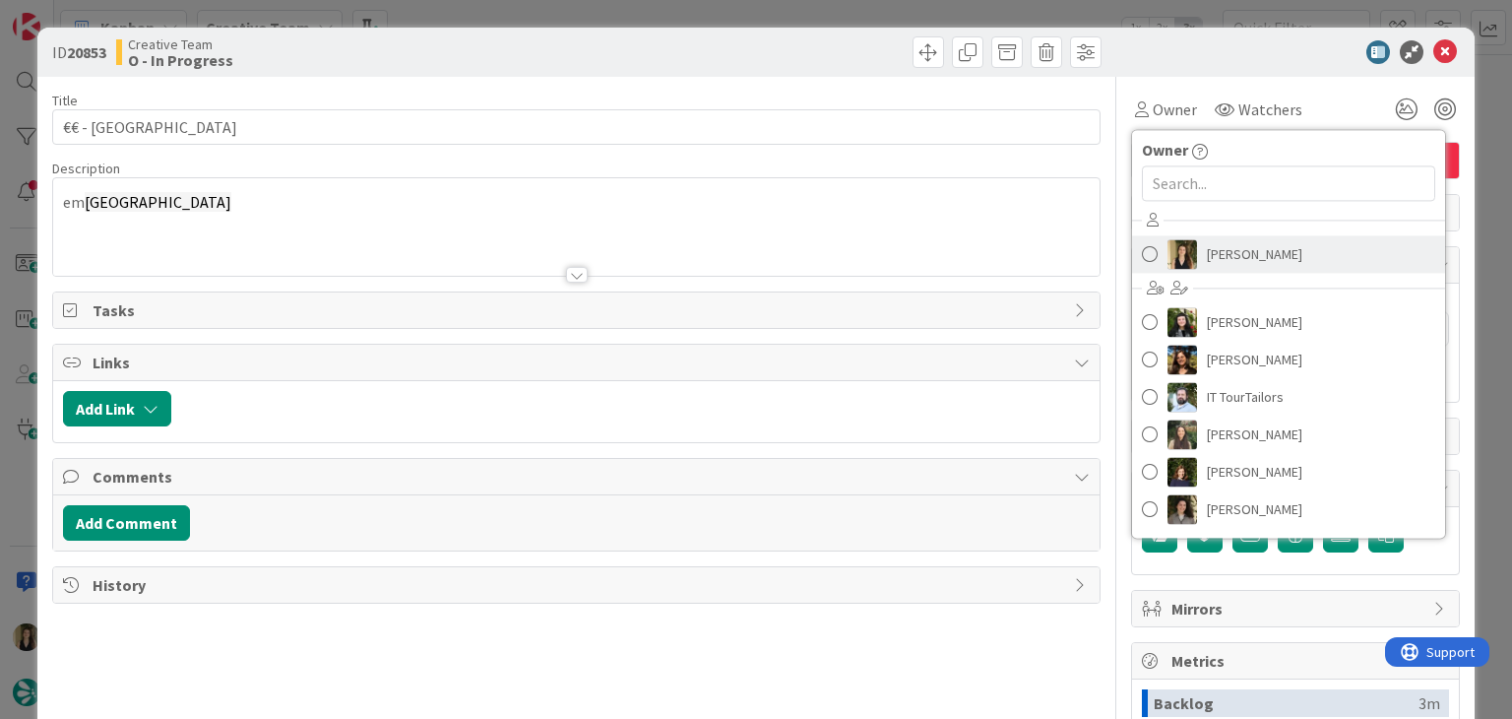
click at [1207, 249] on span "Sofia Palma" at bounding box center [1254, 254] width 95 height 30
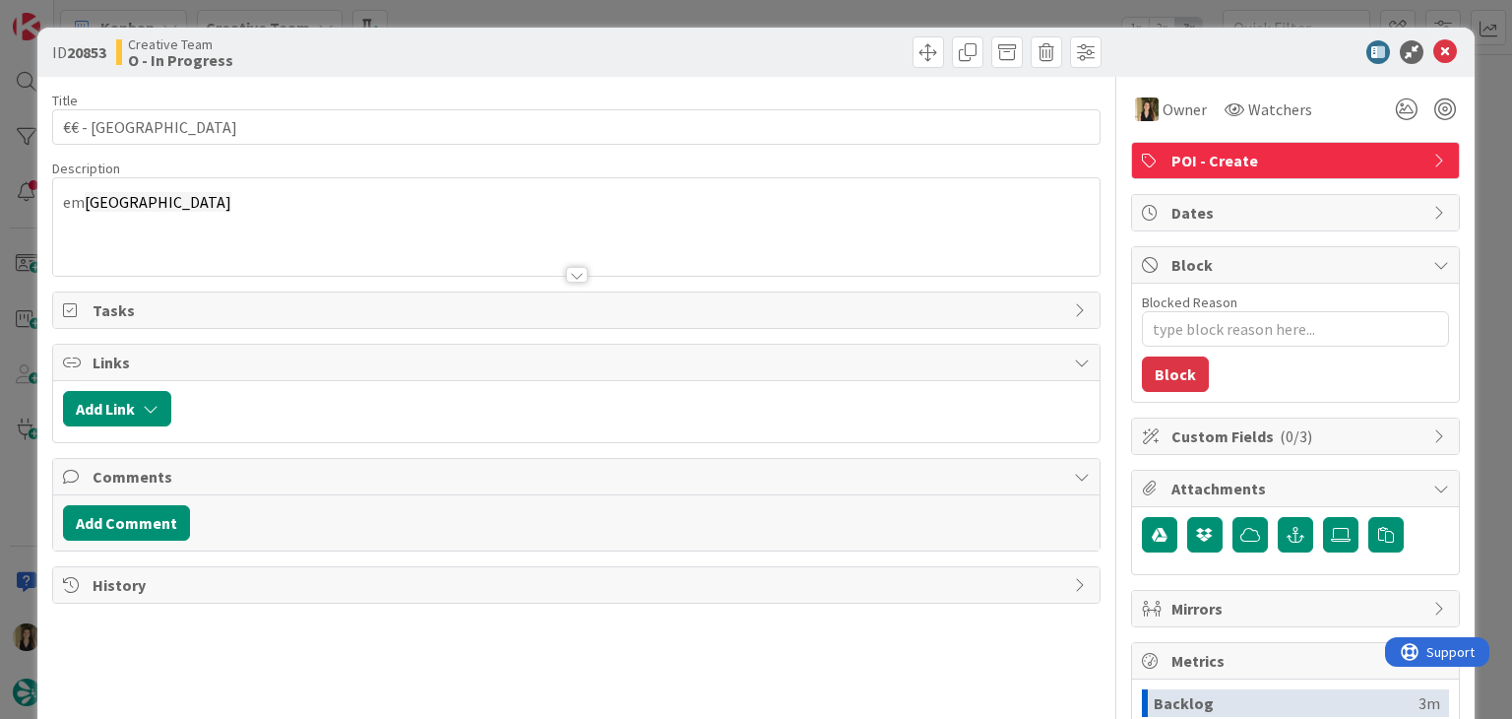
click at [829, 60] on div at bounding box center [842, 51] width 520 height 31
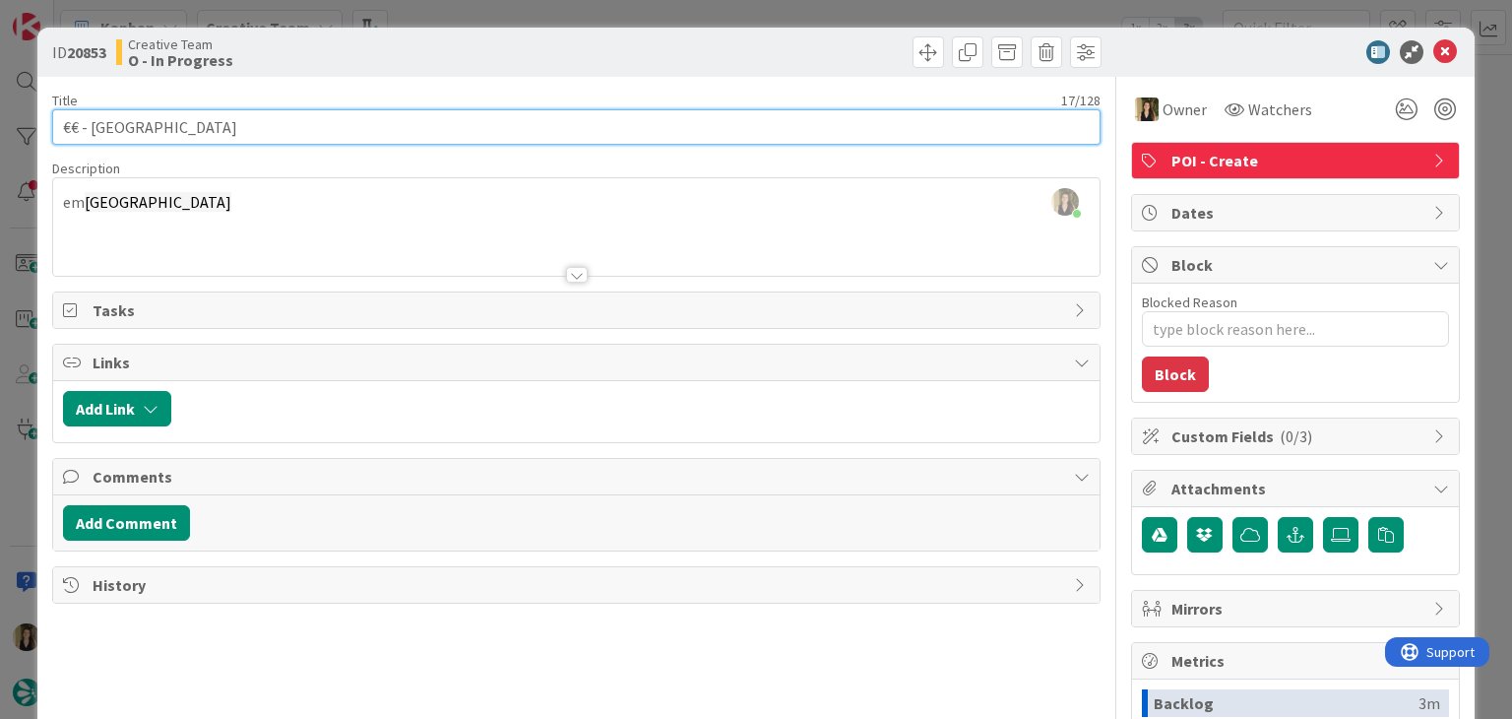
drag, startPoint x: 230, startPoint y: 125, endPoint x: 91, endPoint y: 118, distance: 139.9
click at [91, 118] on input "€€ - Suffolk Rock" at bounding box center [575, 126] width 1047 height 35
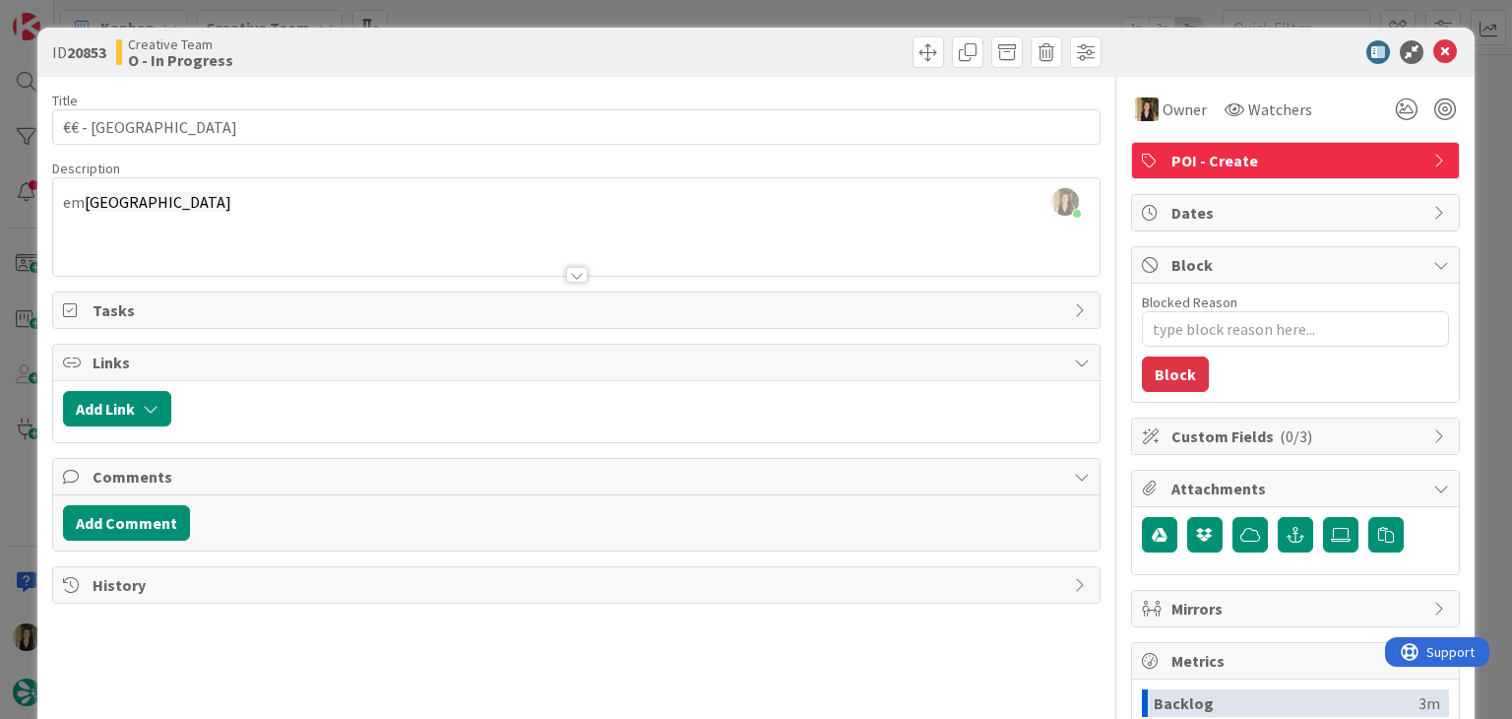
type textarea "x"
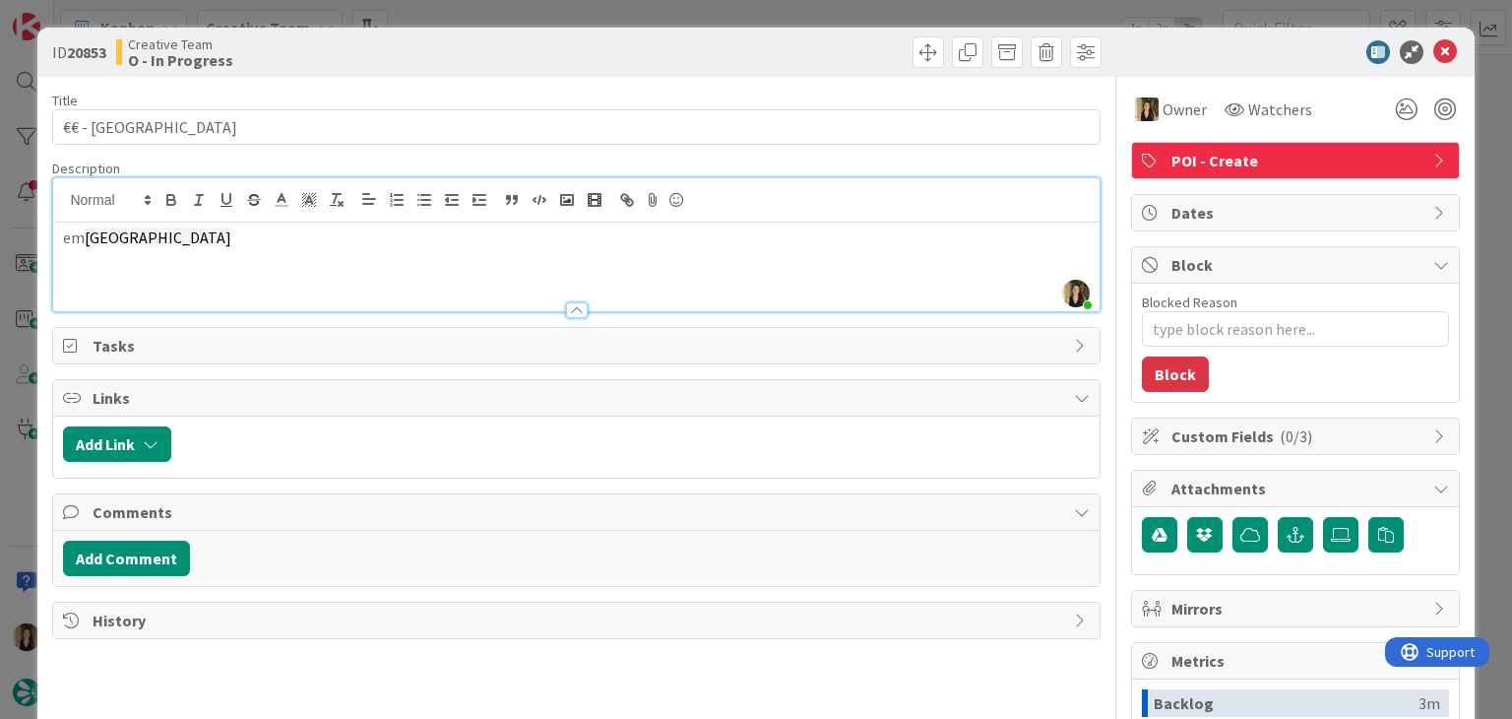
click at [280, 215] on div "Sofia Palma joined 7 m ago em Cheltenham" at bounding box center [575, 244] width 1045 height 133
click at [457, 43] on div "Creative Team O - In Progress" at bounding box center [344, 51] width 456 height 31
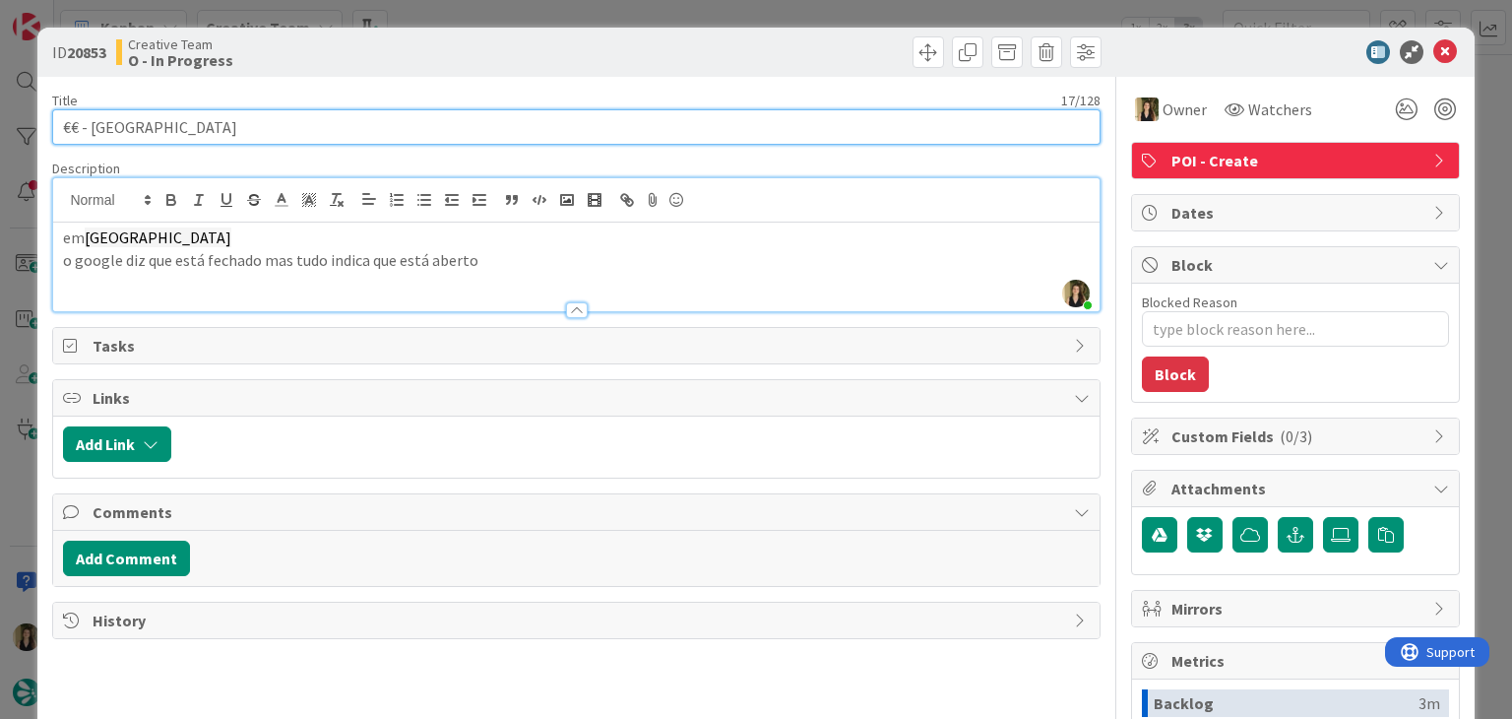
drag, startPoint x: 204, startPoint y: 124, endPoint x: 207, endPoint y: 100, distance: 23.8
click at [91, 123] on input "€€ - Suffolk Rock" at bounding box center [575, 126] width 1047 height 35
drag, startPoint x: 288, startPoint y: 117, endPoint x: 268, endPoint y: 119, distance: 20.8
click at [287, 117] on input "€€ - Suffolk Rock" at bounding box center [575, 126] width 1047 height 35
click at [232, 126] on input "€€ - Suffolk Rock" at bounding box center [575, 126] width 1047 height 35
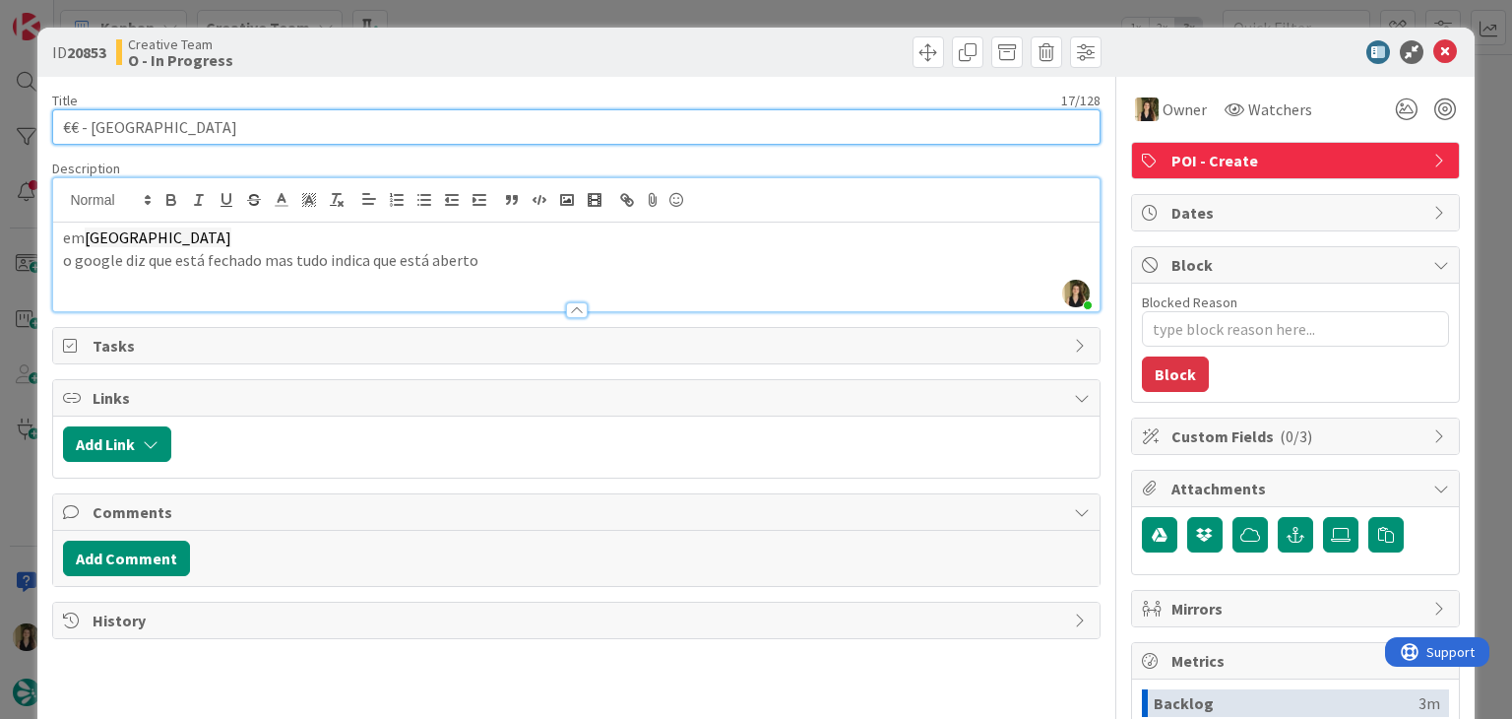
drag, startPoint x: 216, startPoint y: 122, endPoint x: 81, endPoint y: 122, distance: 134.9
click at [53, 122] on input "€€ - Suffolk Rock" at bounding box center [575, 126] width 1047 height 35
click at [220, 127] on input "€€ - Suffolk Rock" at bounding box center [575, 126] width 1047 height 35
drag, startPoint x: 220, startPoint y: 126, endPoint x: 189, endPoint y: 118, distance: 31.5
click at [92, 118] on input "€€ - Suffolk Rock" at bounding box center [575, 126] width 1047 height 35
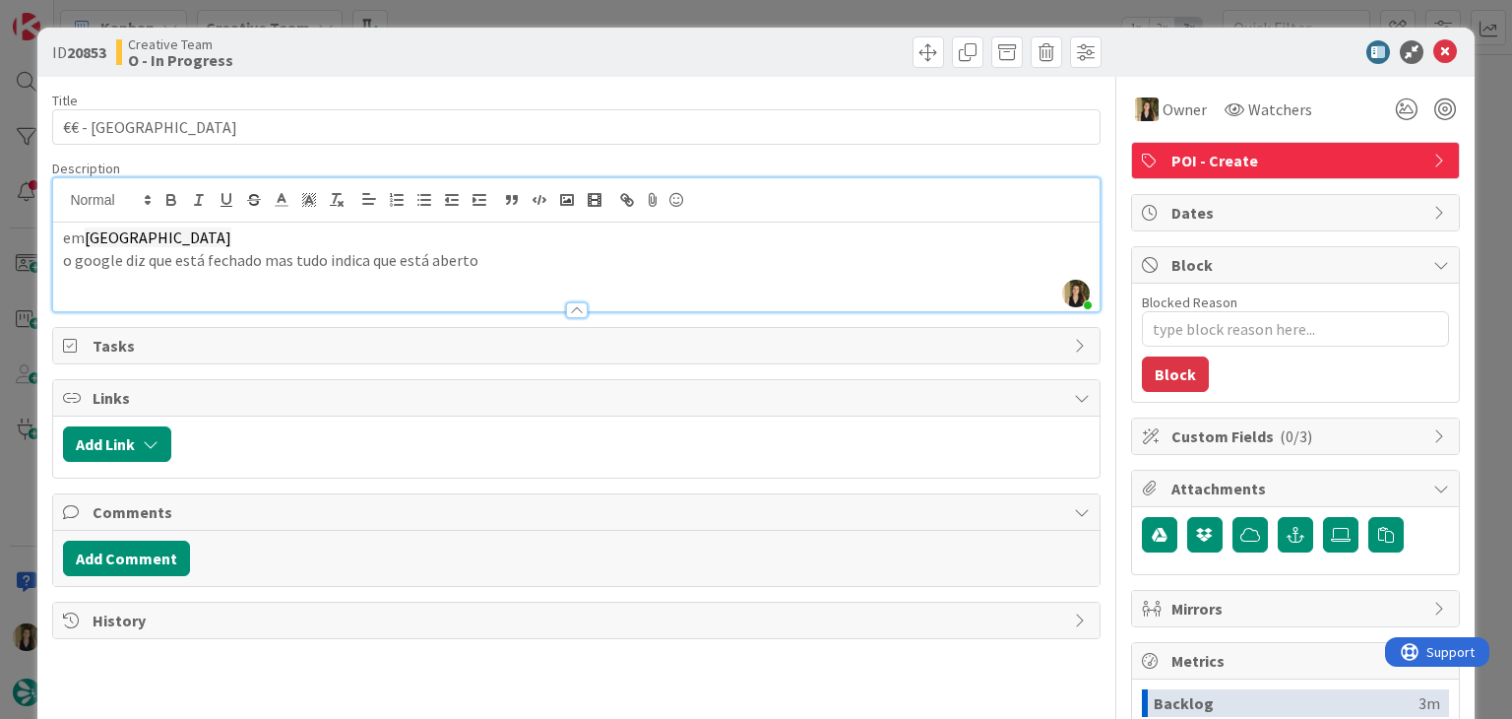
drag, startPoint x: 635, startPoint y: 52, endPoint x: 694, endPoint y: 12, distance: 71.5
click at [636, 53] on div at bounding box center [842, 51] width 520 height 31
click at [491, 36] on div "Creative Team O - In Progress" at bounding box center [344, 51] width 456 height 31
click at [501, 16] on div "ID 20853 Creative Team O - In Progress Title 17 / 128 €€ - Suffolk Rock Descrip…" at bounding box center [756, 359] width 1512 height 719
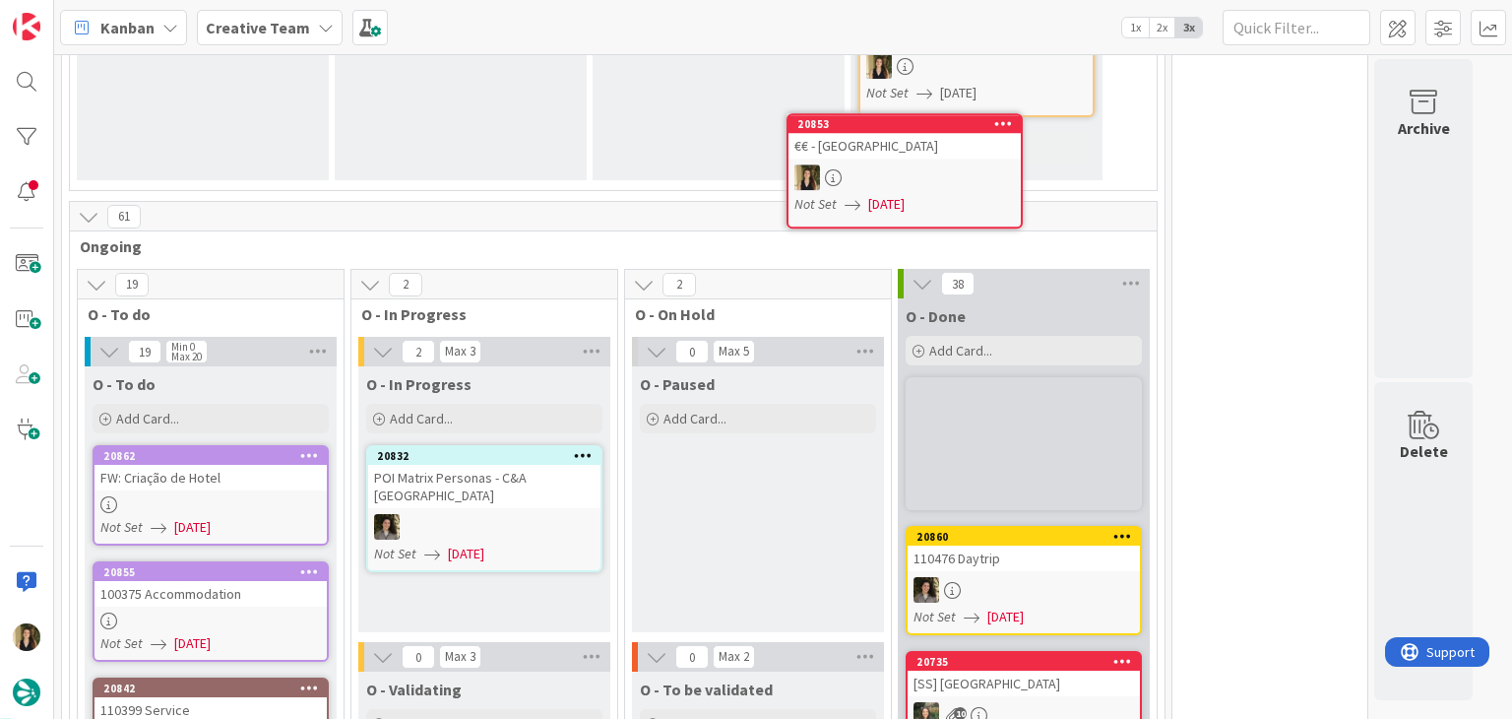
scroll to position [1720, 0]
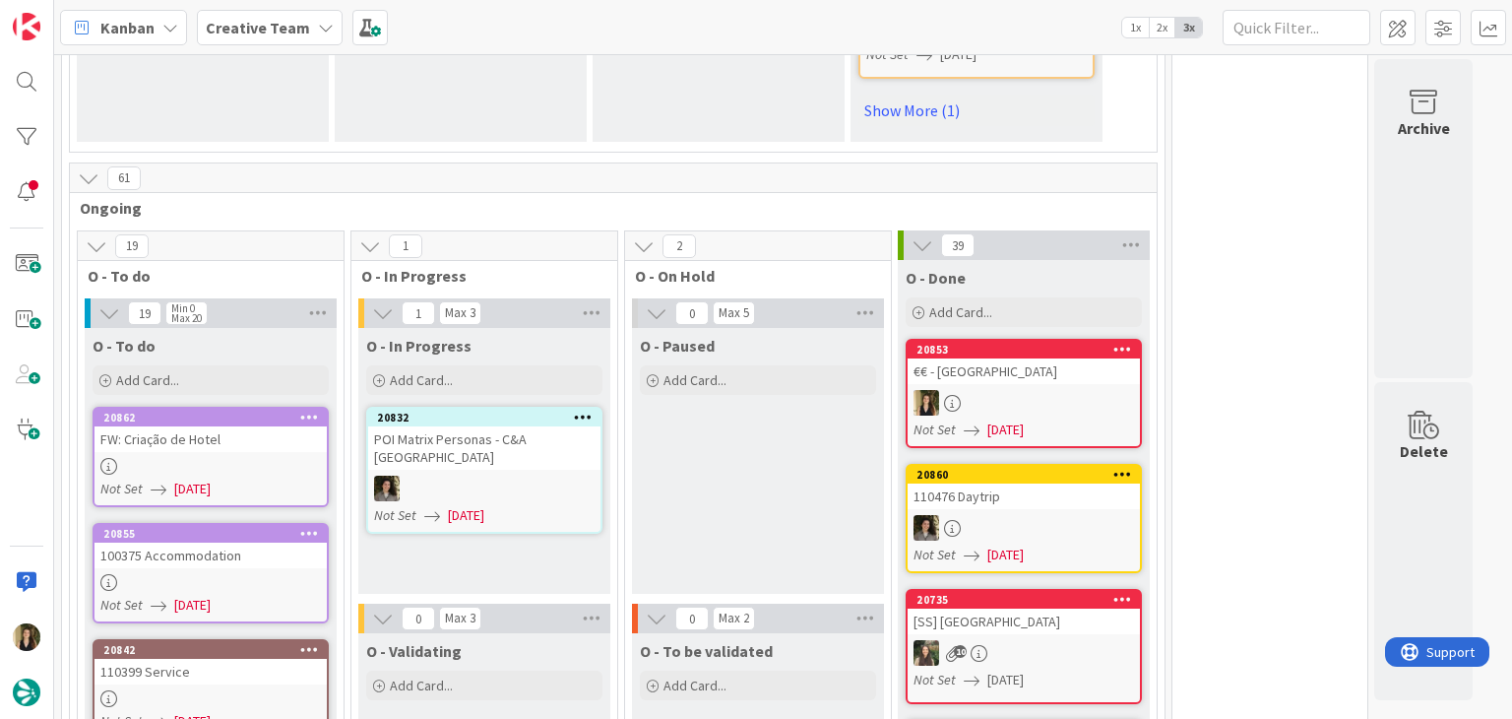
scroll to position [1818, 0]
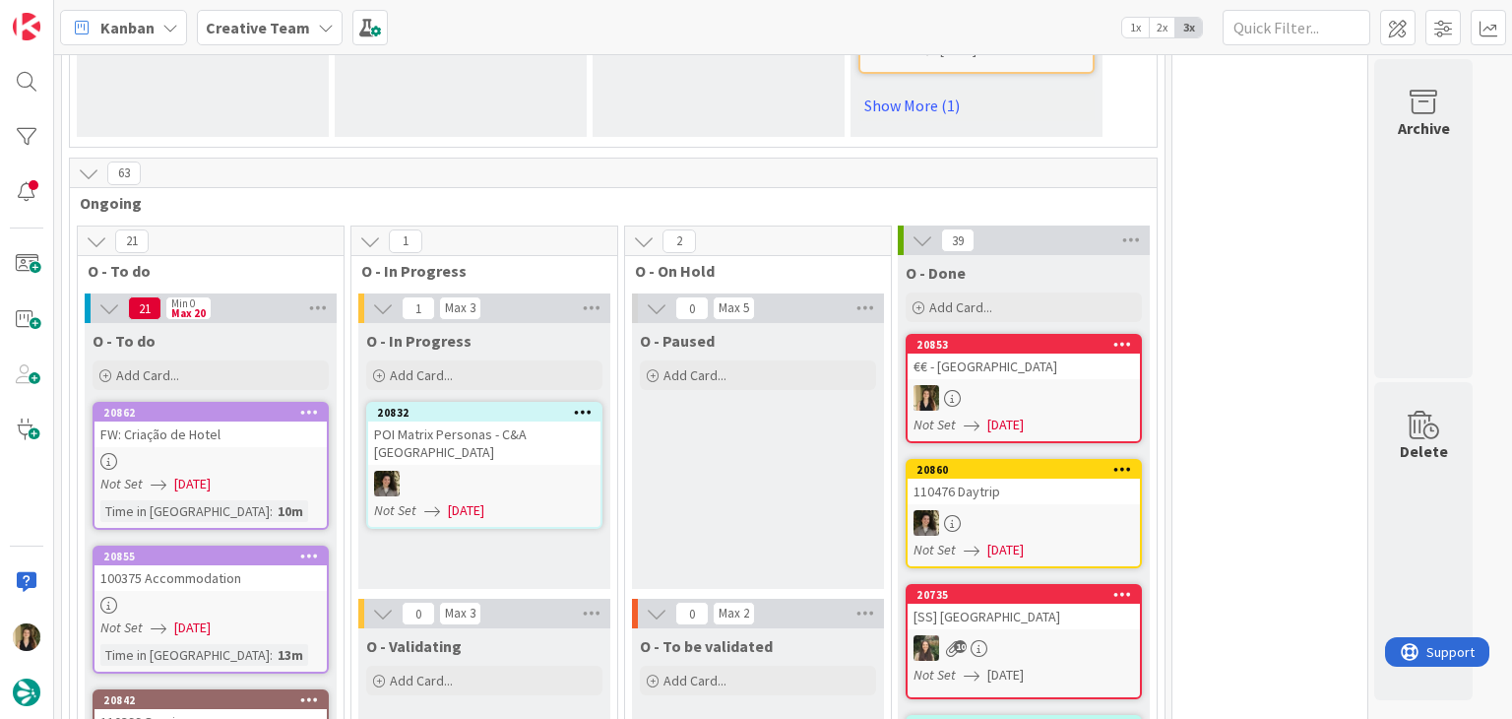
click at [279, 565] on div "100375 Accommodation" at bounding box center [210, 578] width 232 height 26
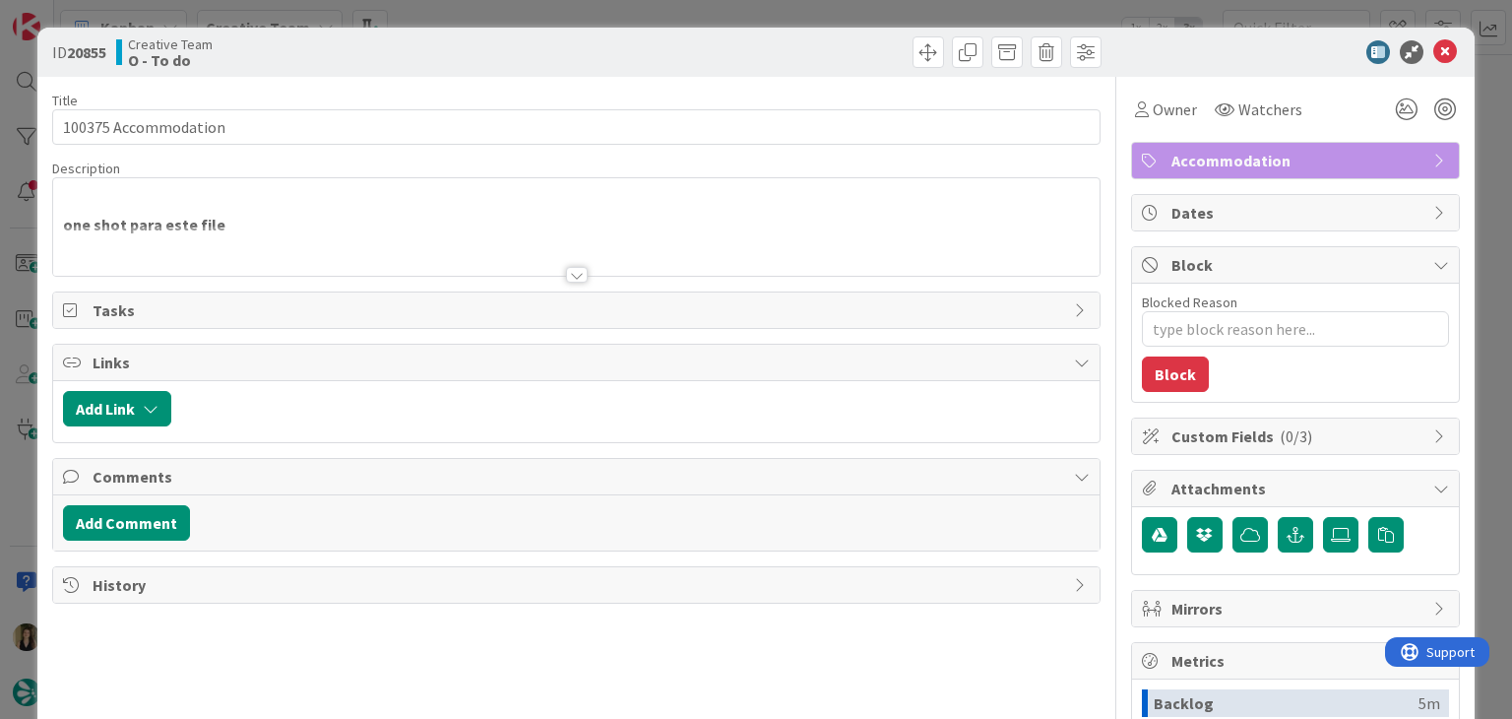
click at [573, 270] on div at bounding box center [577, 275] width 22 height 16
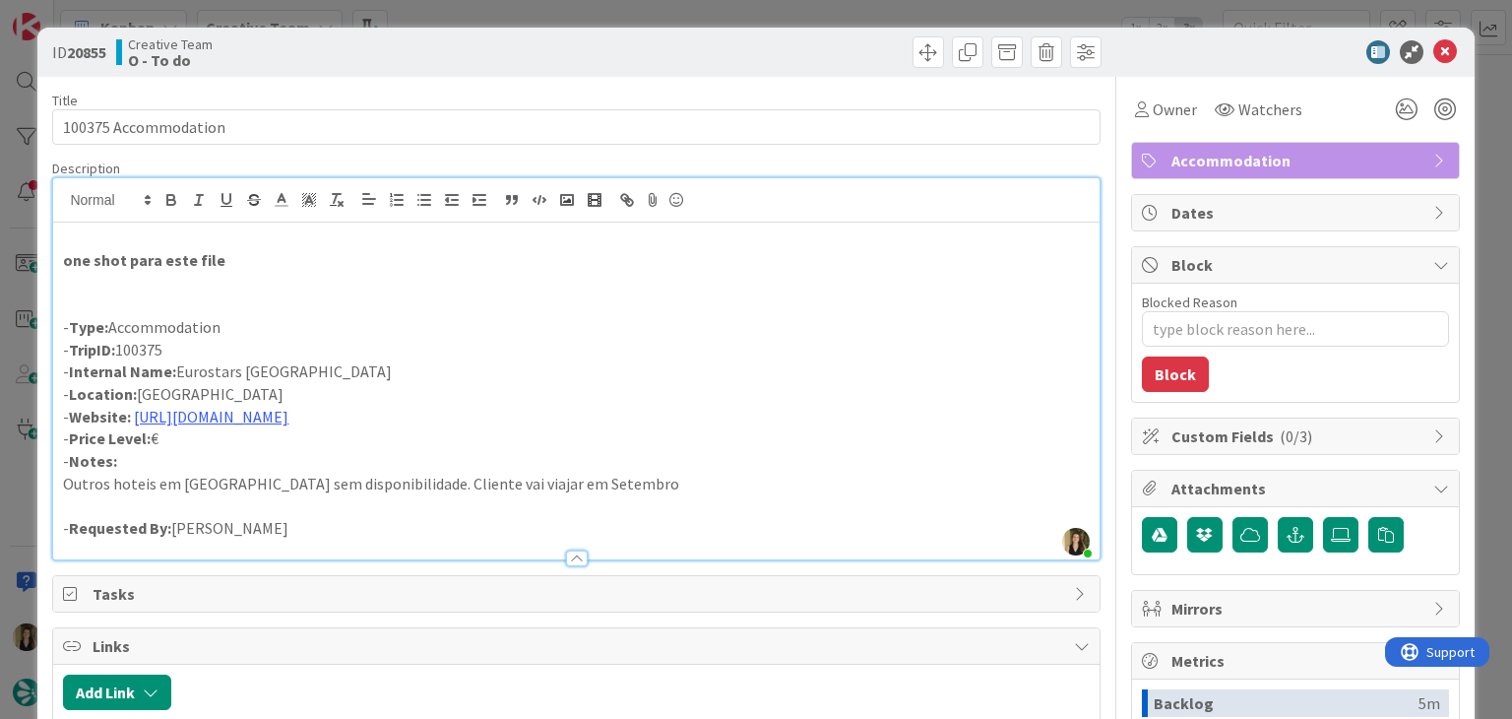
click at [624, 7] on div "ID 20855 Creative Team O - To do Title 20 / 128 100375 Accommodation Descriptio…" at bounding box center [756, 359] width 1512 height 719
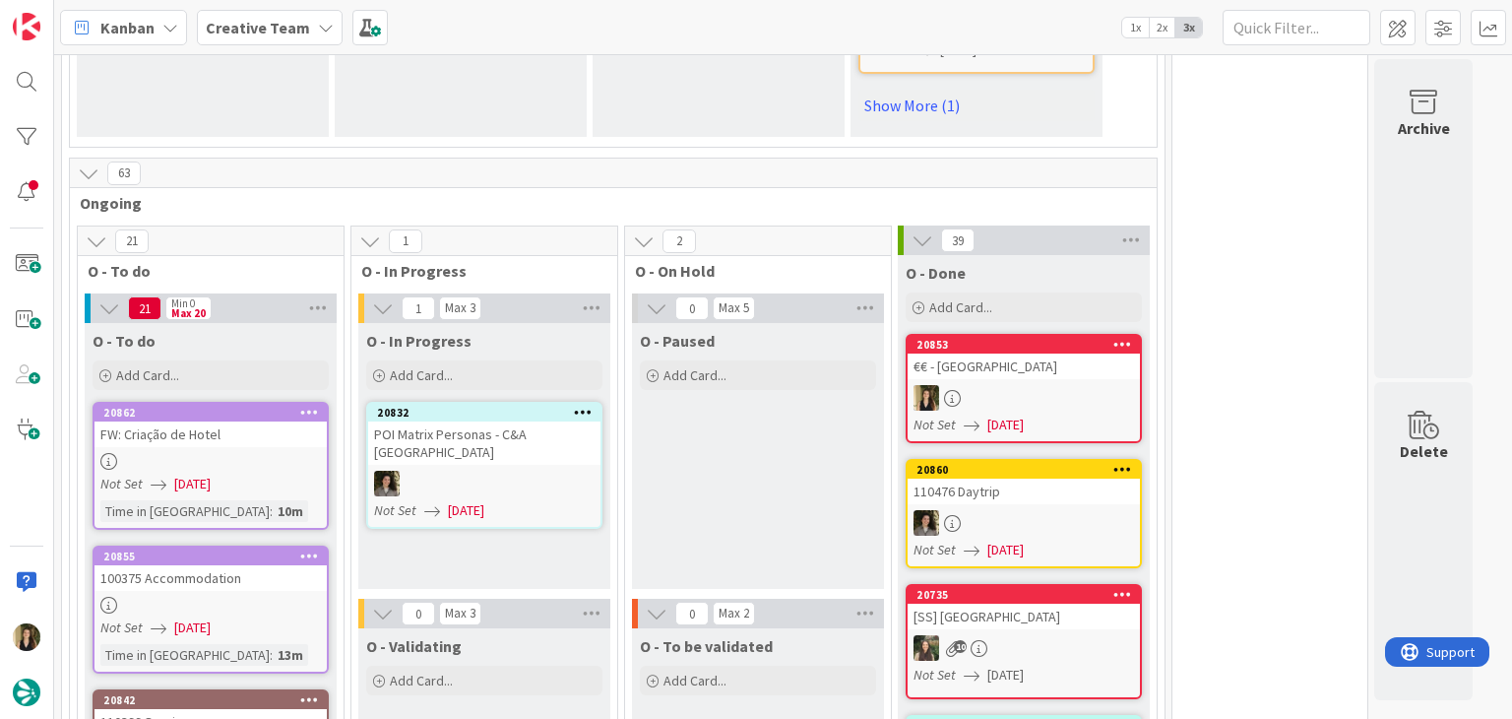
click at [298, 473] on div "Not Set 12/08/2025" at bounding box center [213, 483] width 226 height 21
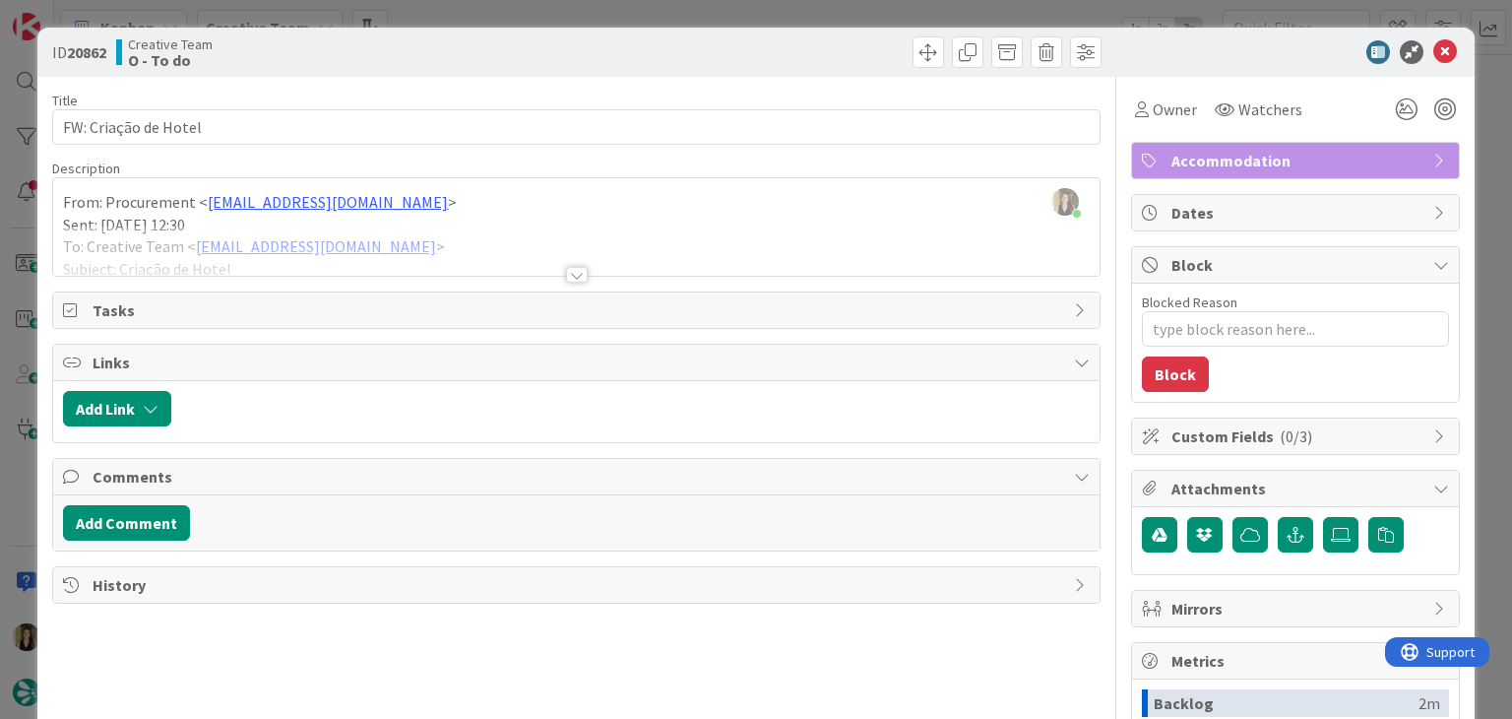
click at [579, 274] on div at bounding box center [577, 275] width 22 height 16
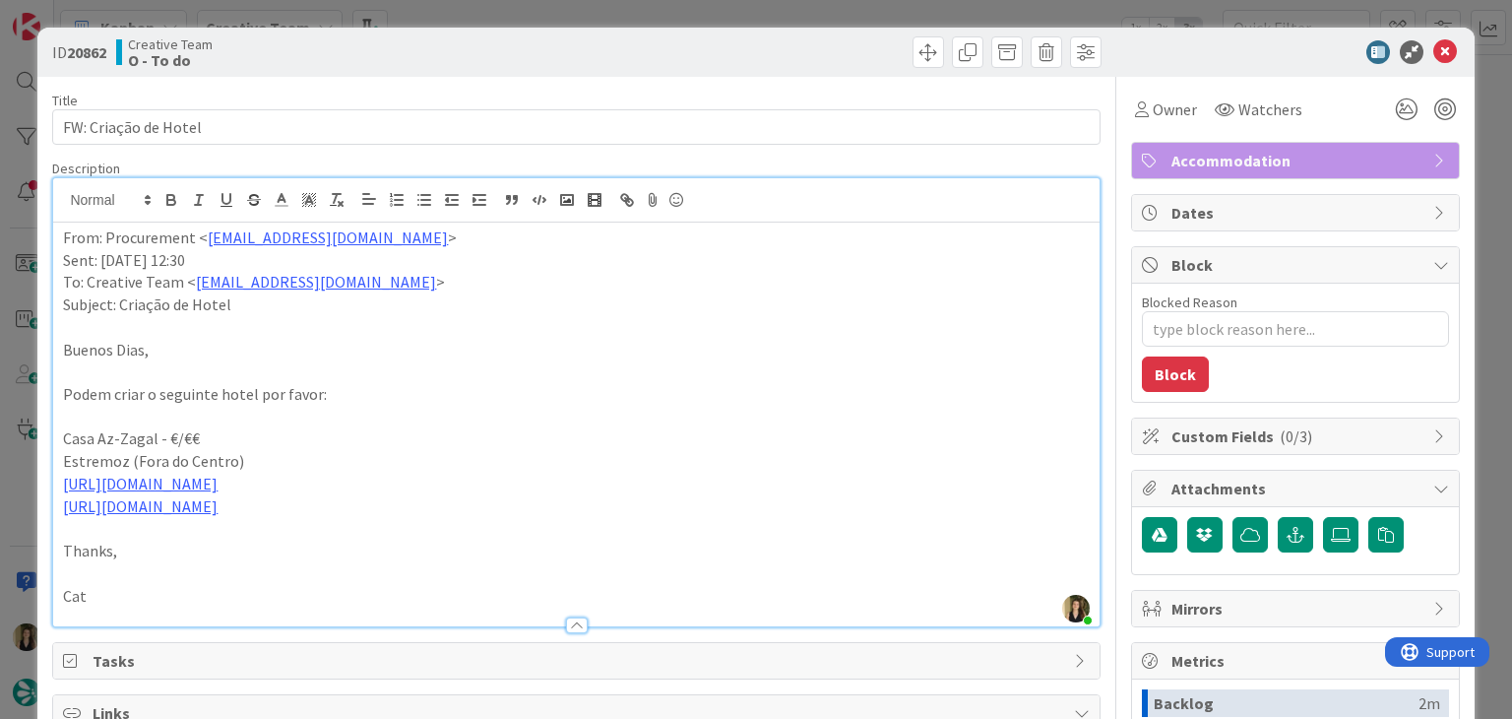
click at [555, 9] on div "ID 20862 Creative Team O - To do Title 20 / 128 FW: Criação de Hotel Descriptio…" at bounding box center [756, 359] width 1512 height 719
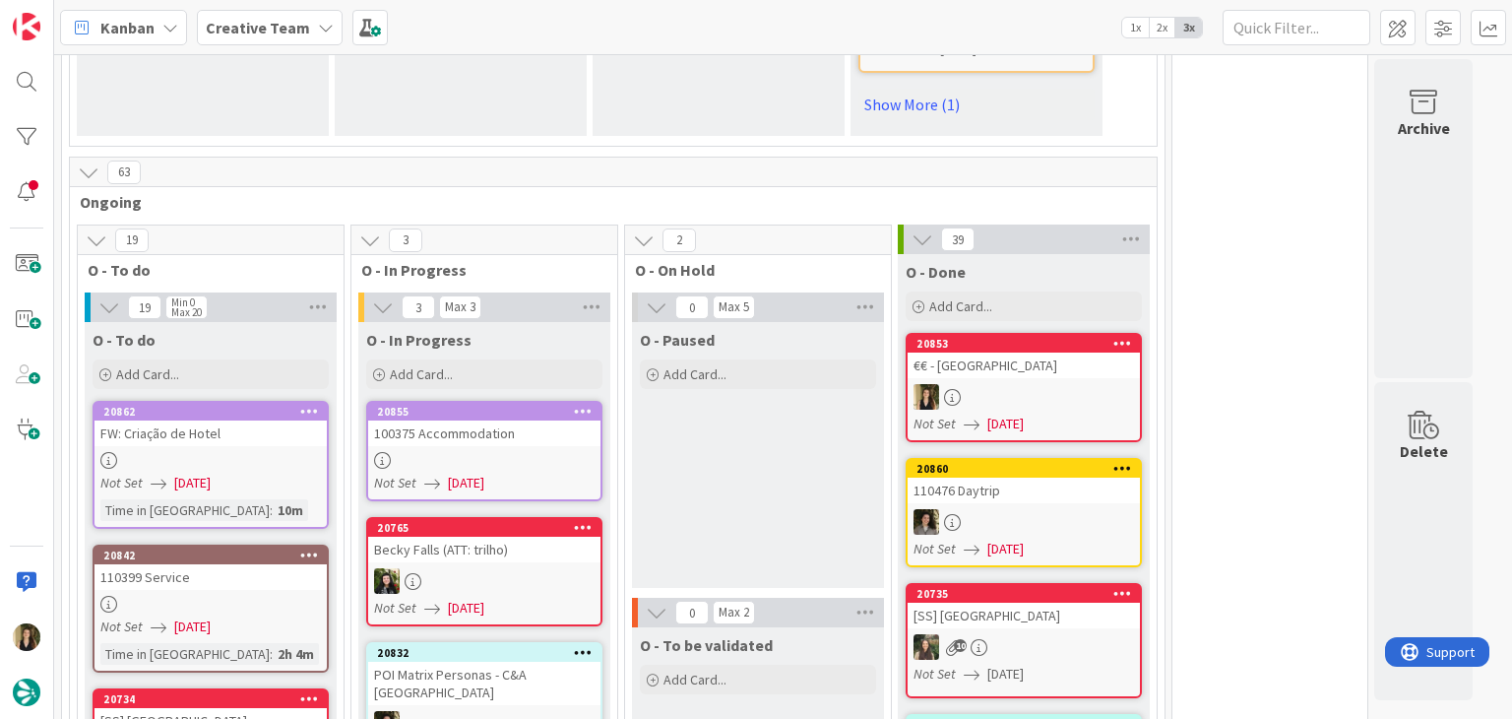
click at [534, 452] on div at bounding box center [484, 460] width 232 height 17
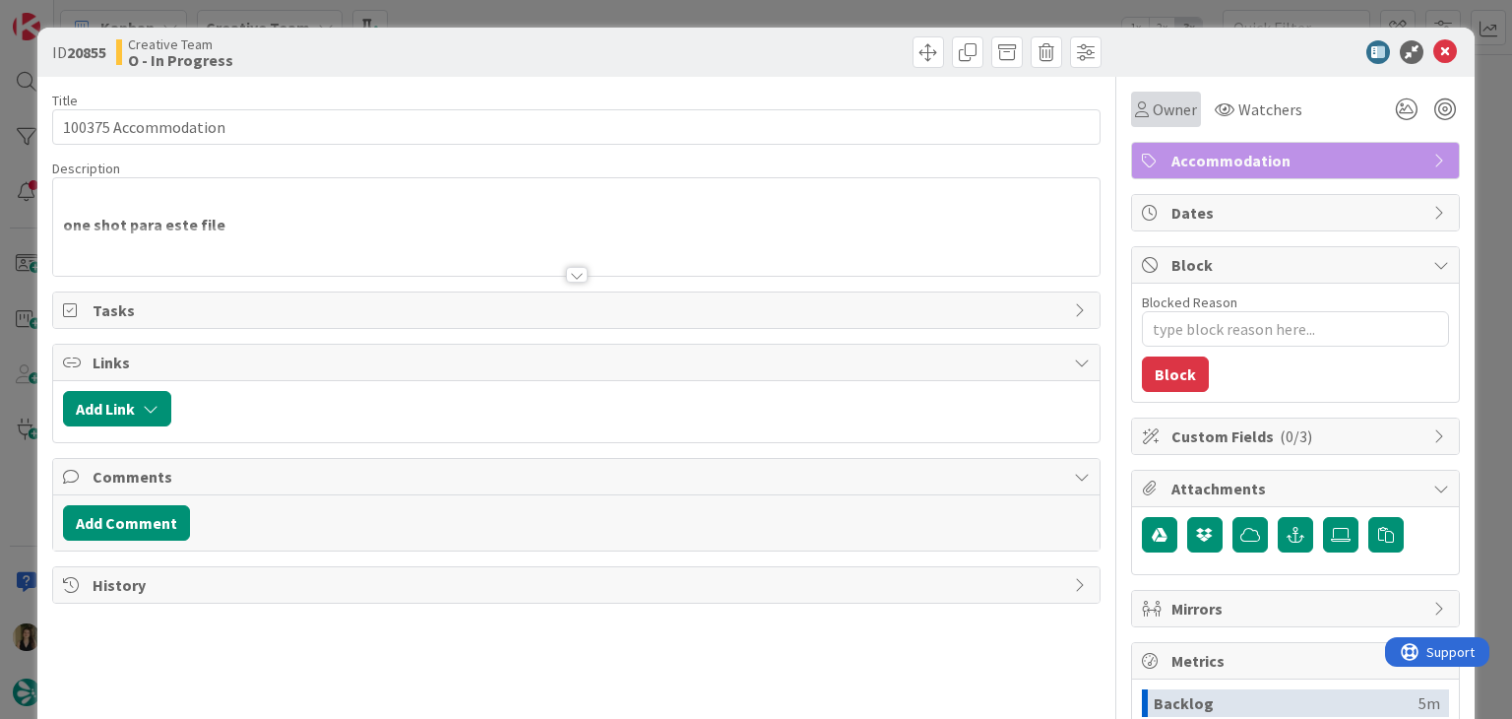
click at [1135, 118] on div "Owner" at bounding box center [1166, 109] width 62 height 24
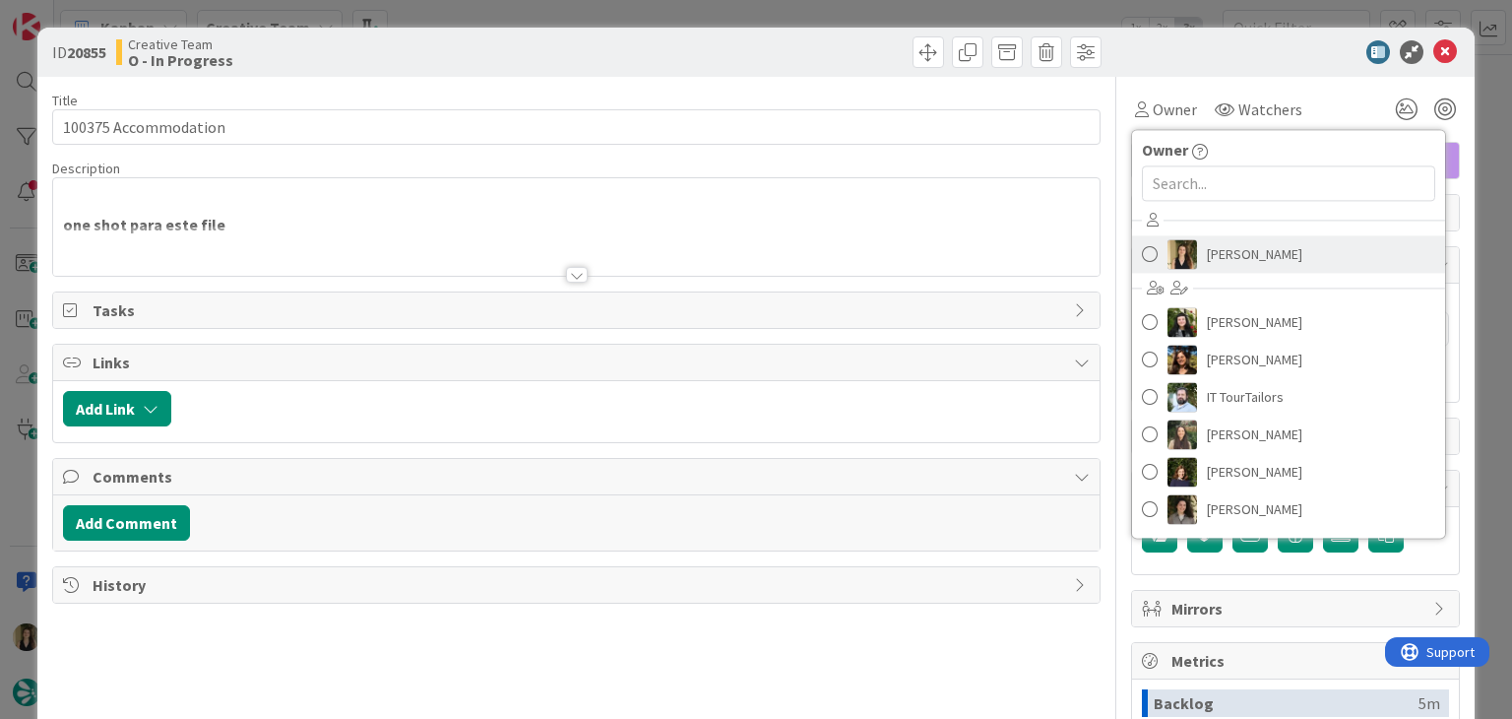
click at [1197, 237] on link "Sofia Palma" at bounding box center [1288, 253] width 313 height 37
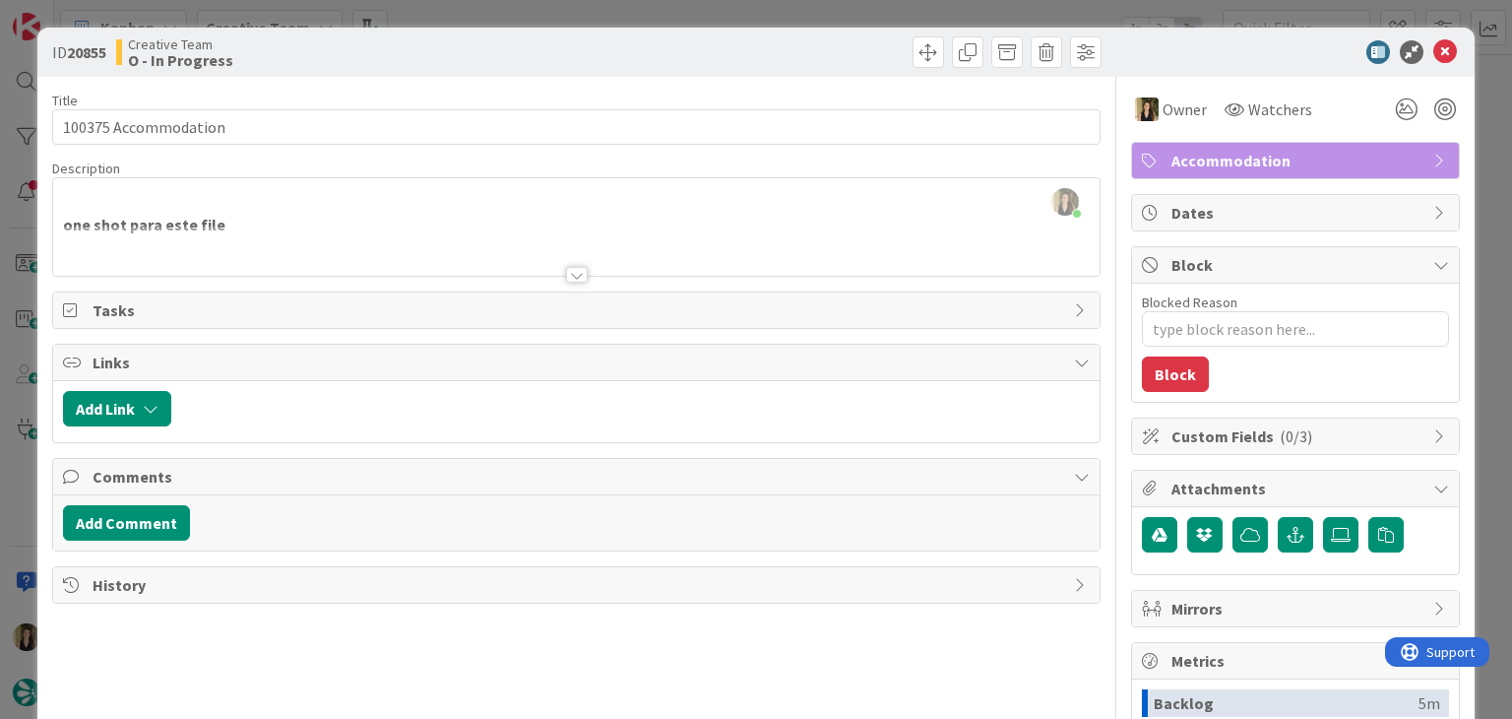
click at [669, 53] on div at bounding box center [842, 51] width 520 height 31
click at [568, 273] on div at bounding box center [577, 275] width 22 height 16
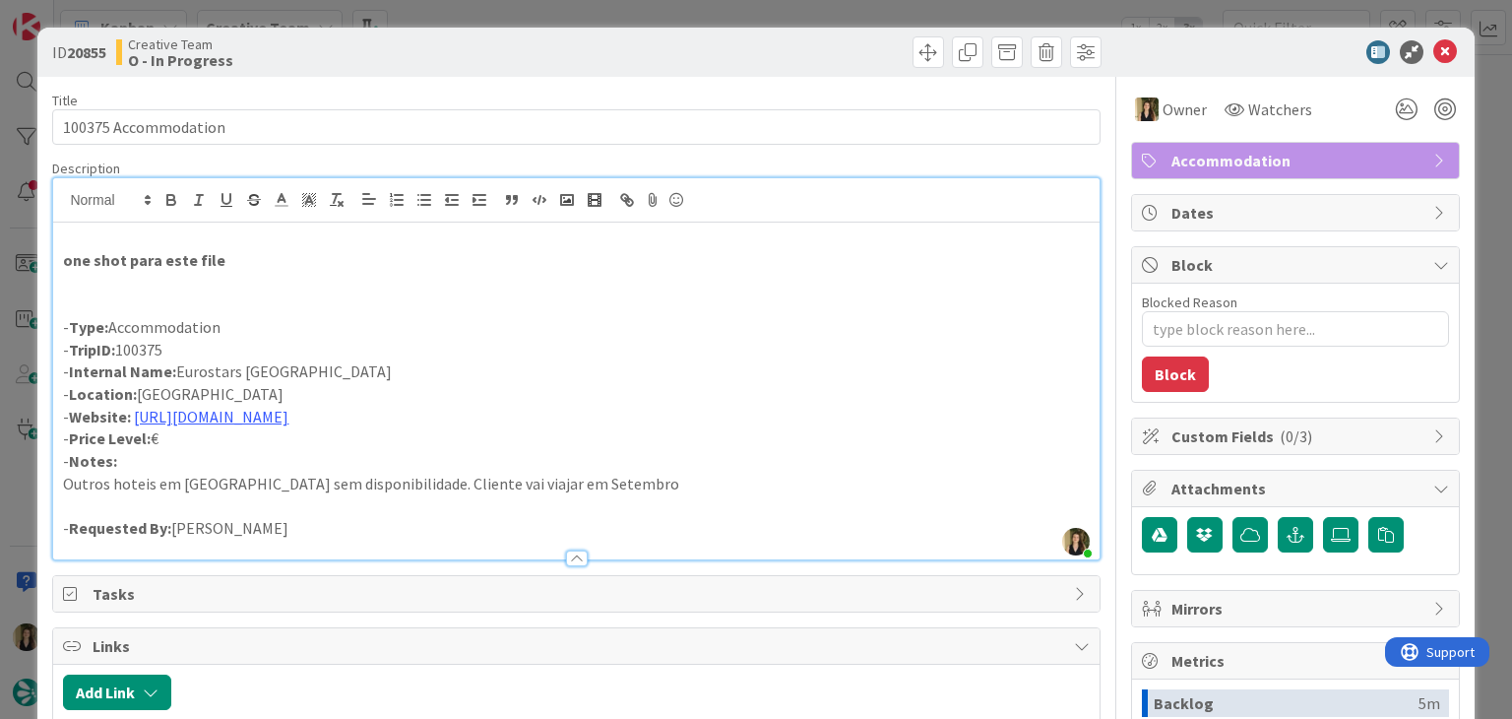
click at [590, 300] on p at bounding box center [576, 304] width 1026 height 23
type textarea "x"
click at [822, 48] on div at bounding box center [842, 51] width 520 height 31
click at [826, 14] on div "ID 20855 Creative Team O - In Progress Title 20 / 128 100375 Accommodation Desc…" at bounding box center [756, 359] width 1512 height 719
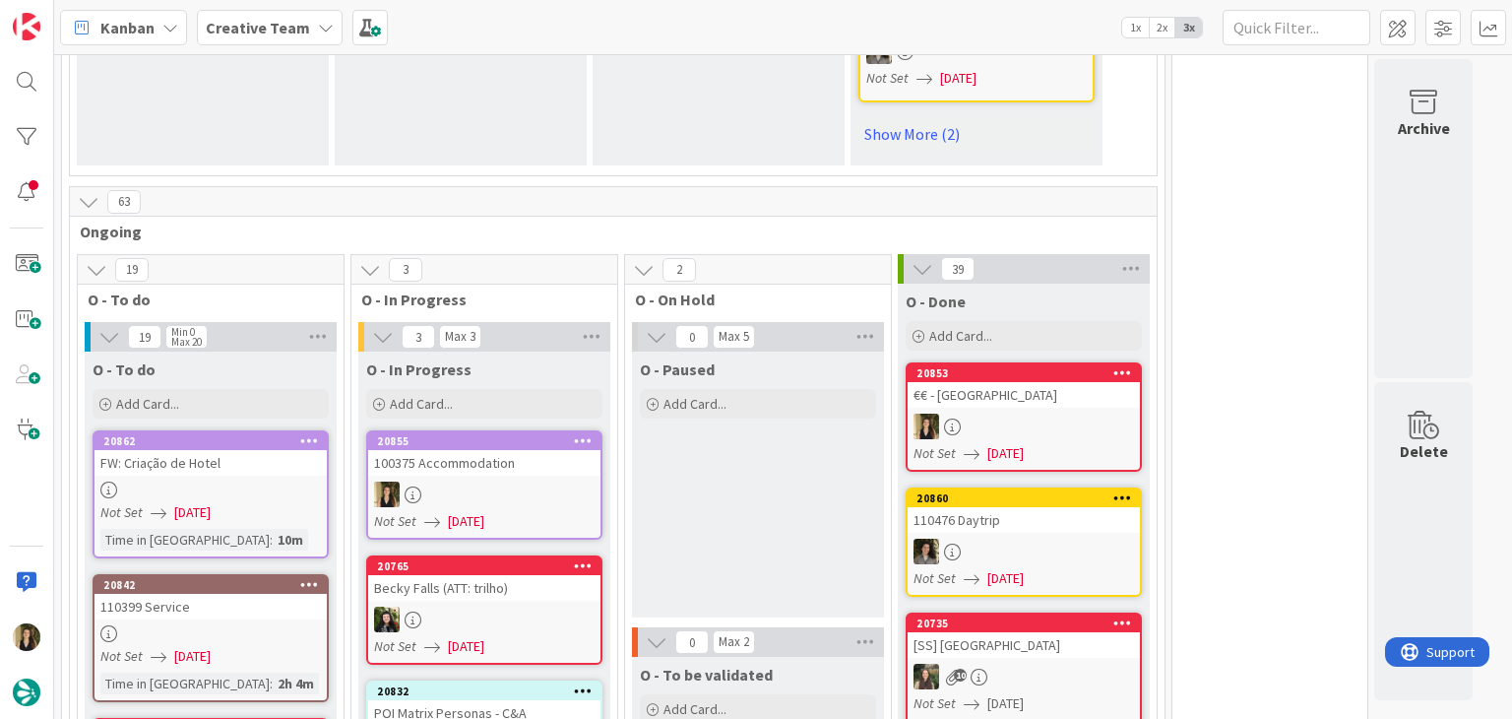
click at [732, 379] on div "O - Paused Add Card..." at bounding box center [758, 484] width 252 height 266
